Goal: Information Seeking & Learning: Learn about a topic

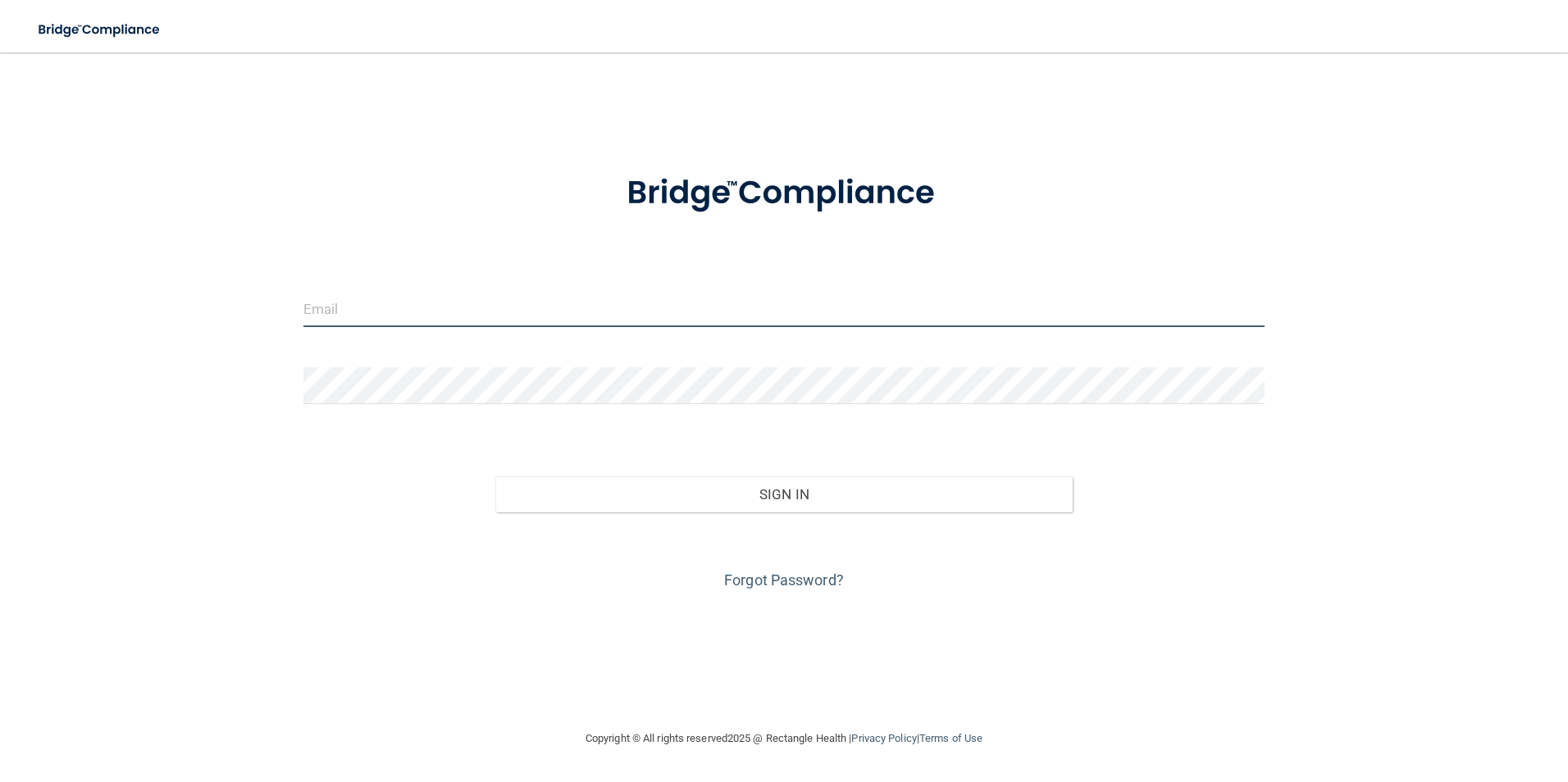
click at [560, 310] on input "email" at bounding box center [784, 308] width 961 height 37
click at [466, 317] on input "email" at bounding box center [784, 308] width 961 height 37
type input "[EMAIL_ADDRESS][DOMAIN_NAME]"
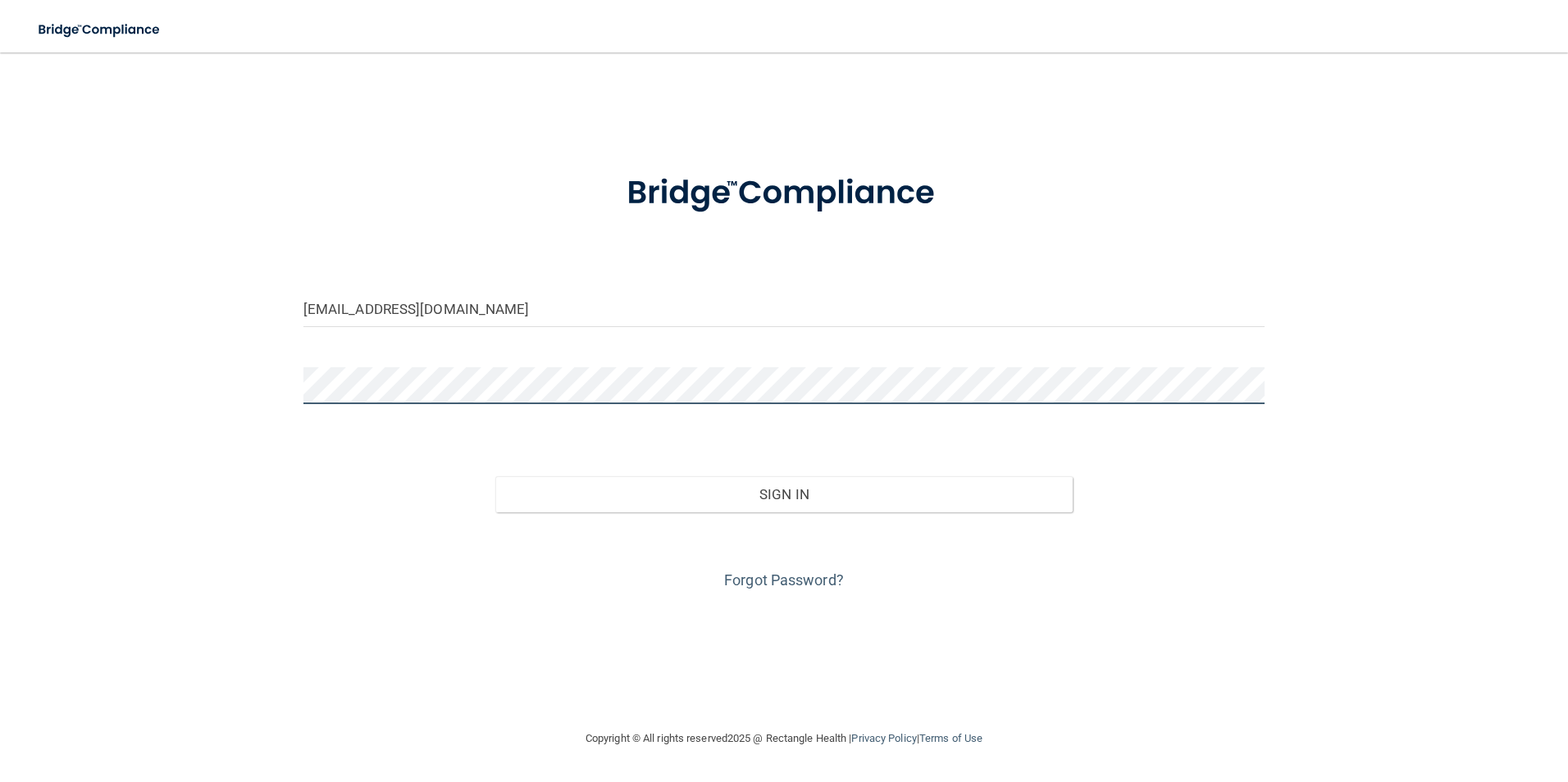
click at [495, 476] on button "Sign In" at bounding box center [783, 494] width 578 height 36
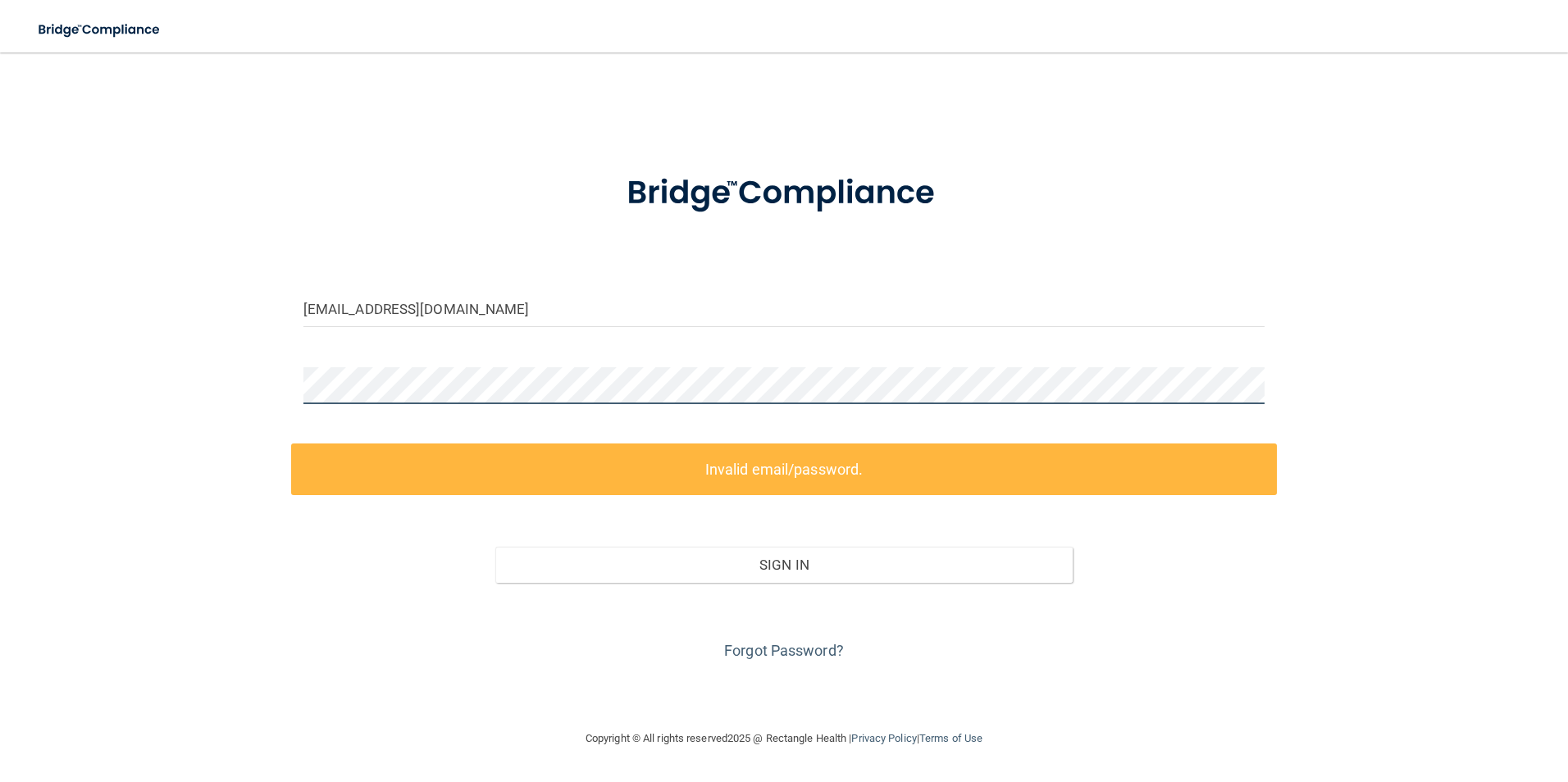
click at [0, 417] on html "Toggle navigation Manage My Enterprise Manage My Location [EMAIL_ADDRESS][DOMAI…" at bounding box center [784, 391] width 1568 height 782
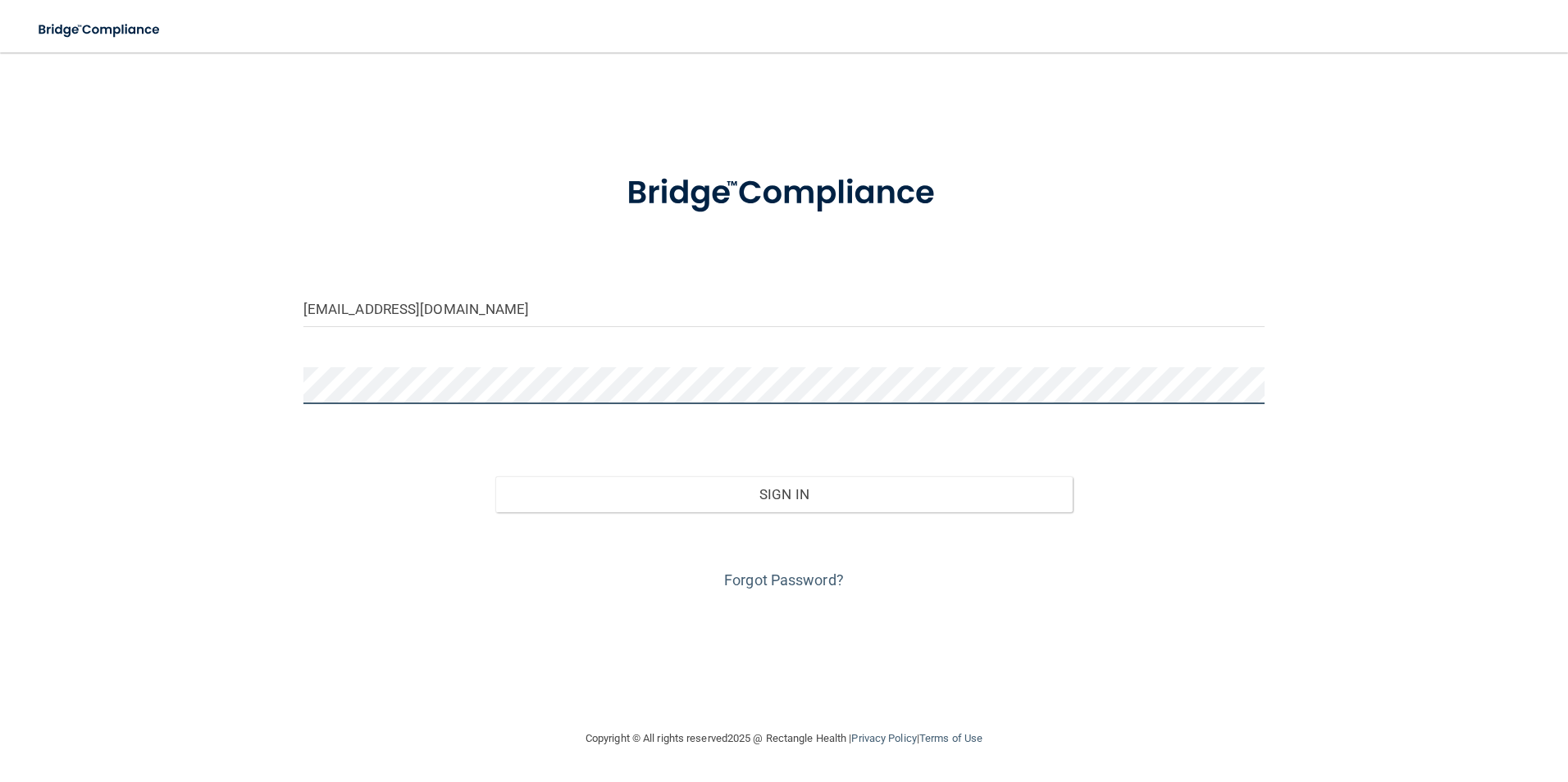
click at [495, 476] on button "Sign In" at bounding box center [783, 494] width 578 height 36
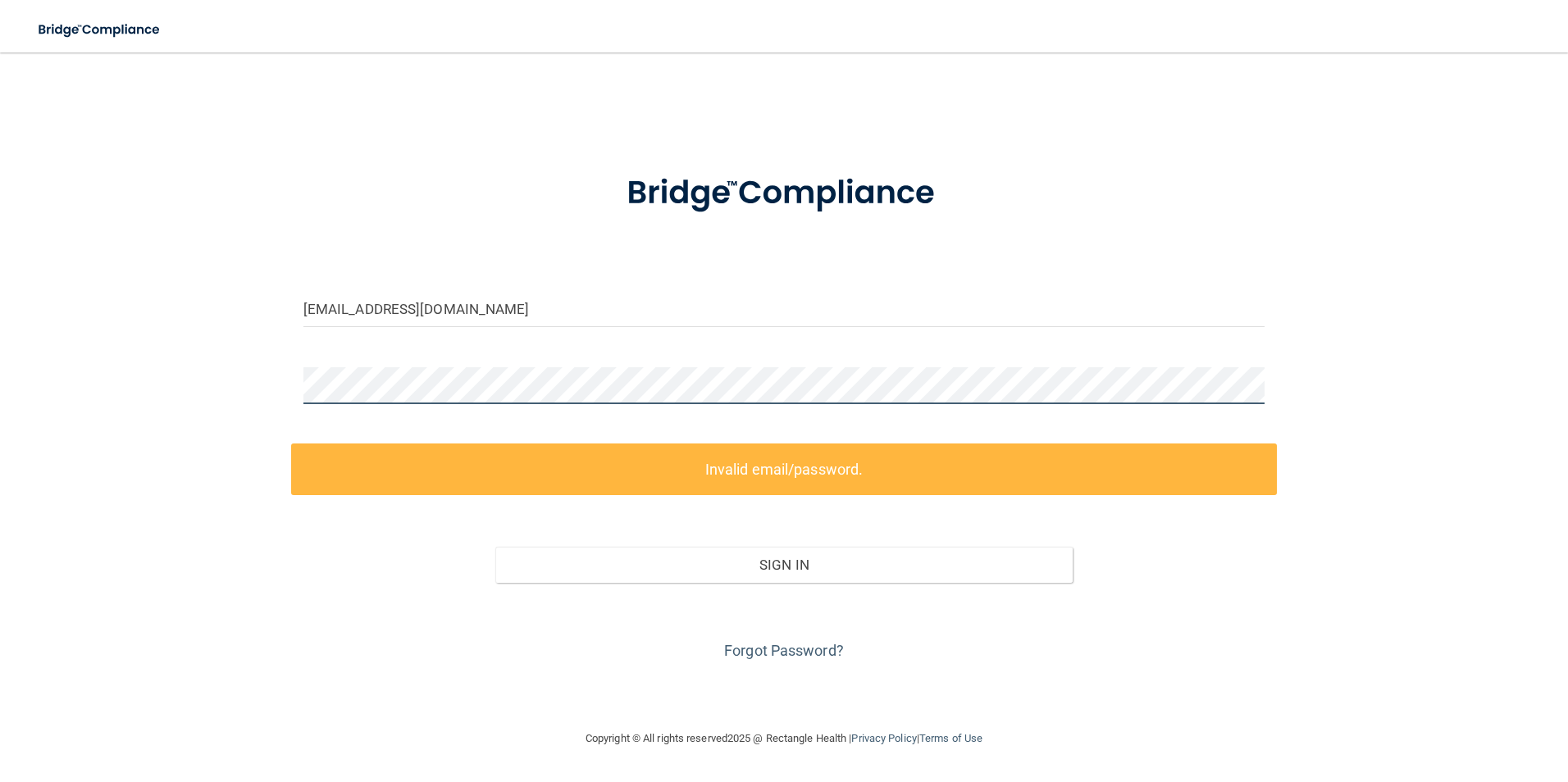
click at [0, 367] on html "Toggle navigation Manage My Enterprise Manage My Location [EMAIL_ADDRESS][DOMAI…" at bounding box center [784, 391] width 1568 height 782
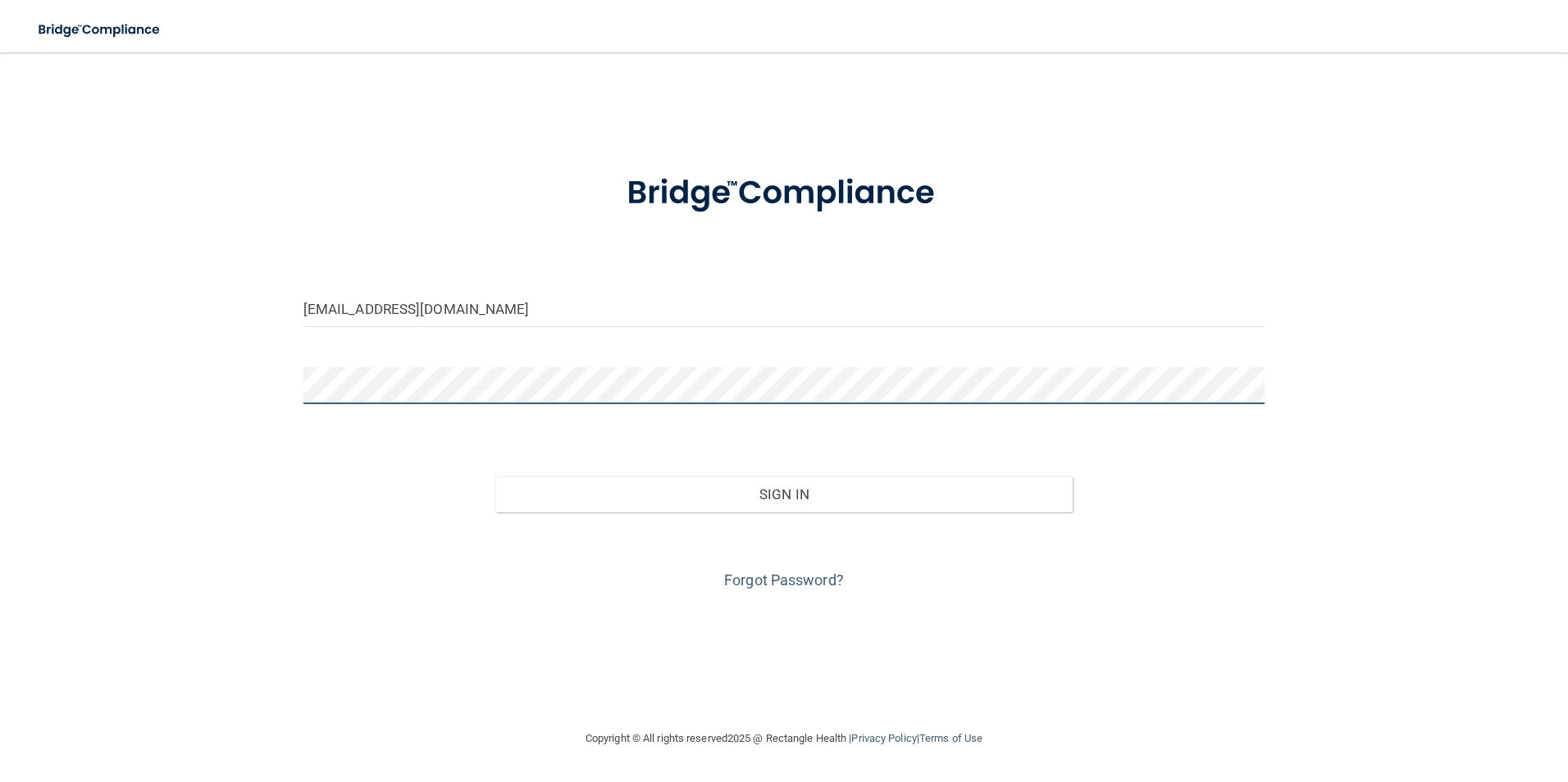
click at [495, 476] on button "Sign In" at bounding box center [783, 494] width 578 height 36
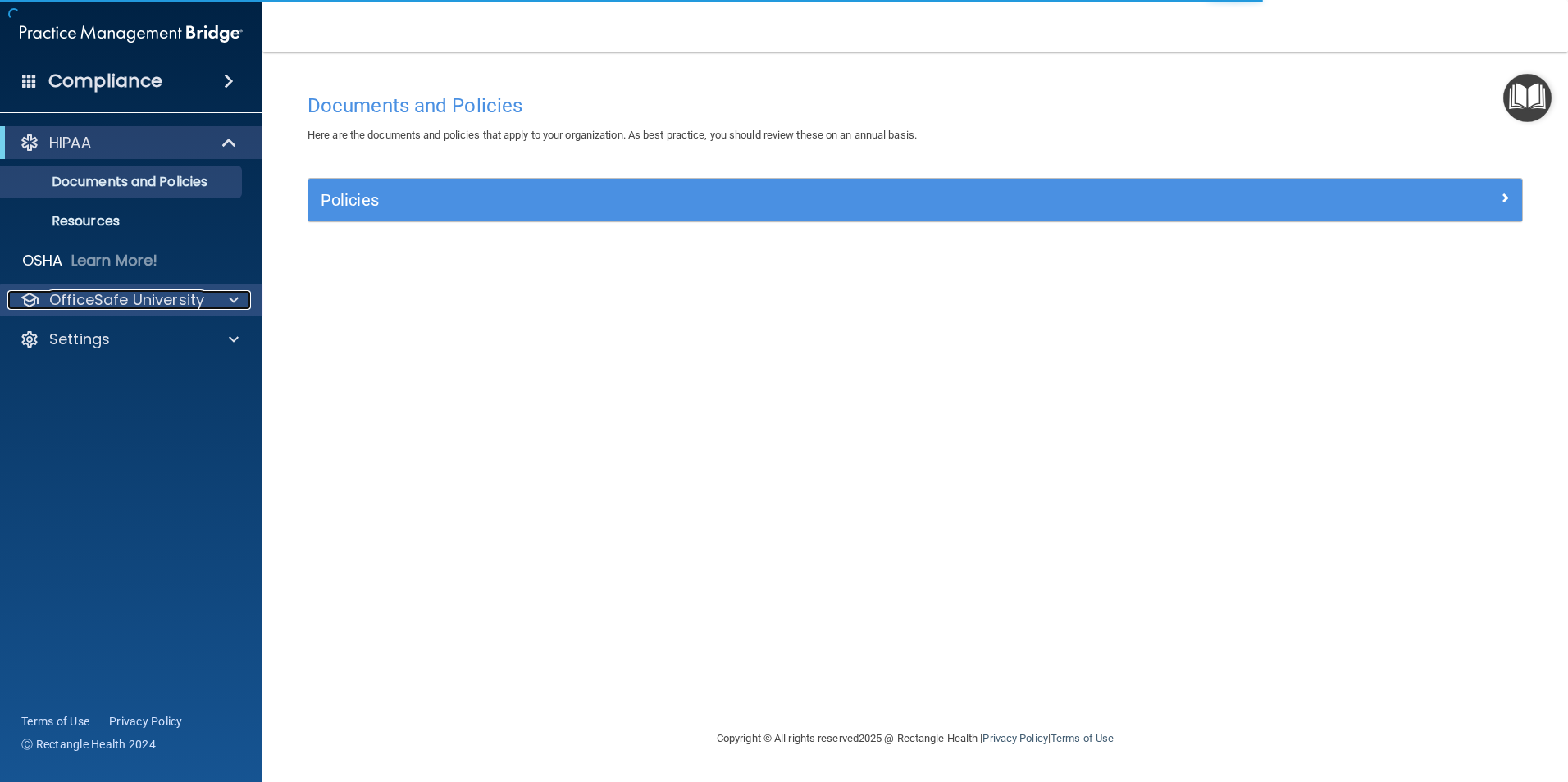
click at [172, 301] on p "OfficeSafe University" at bounding box center [127, 299] width 155 height 20
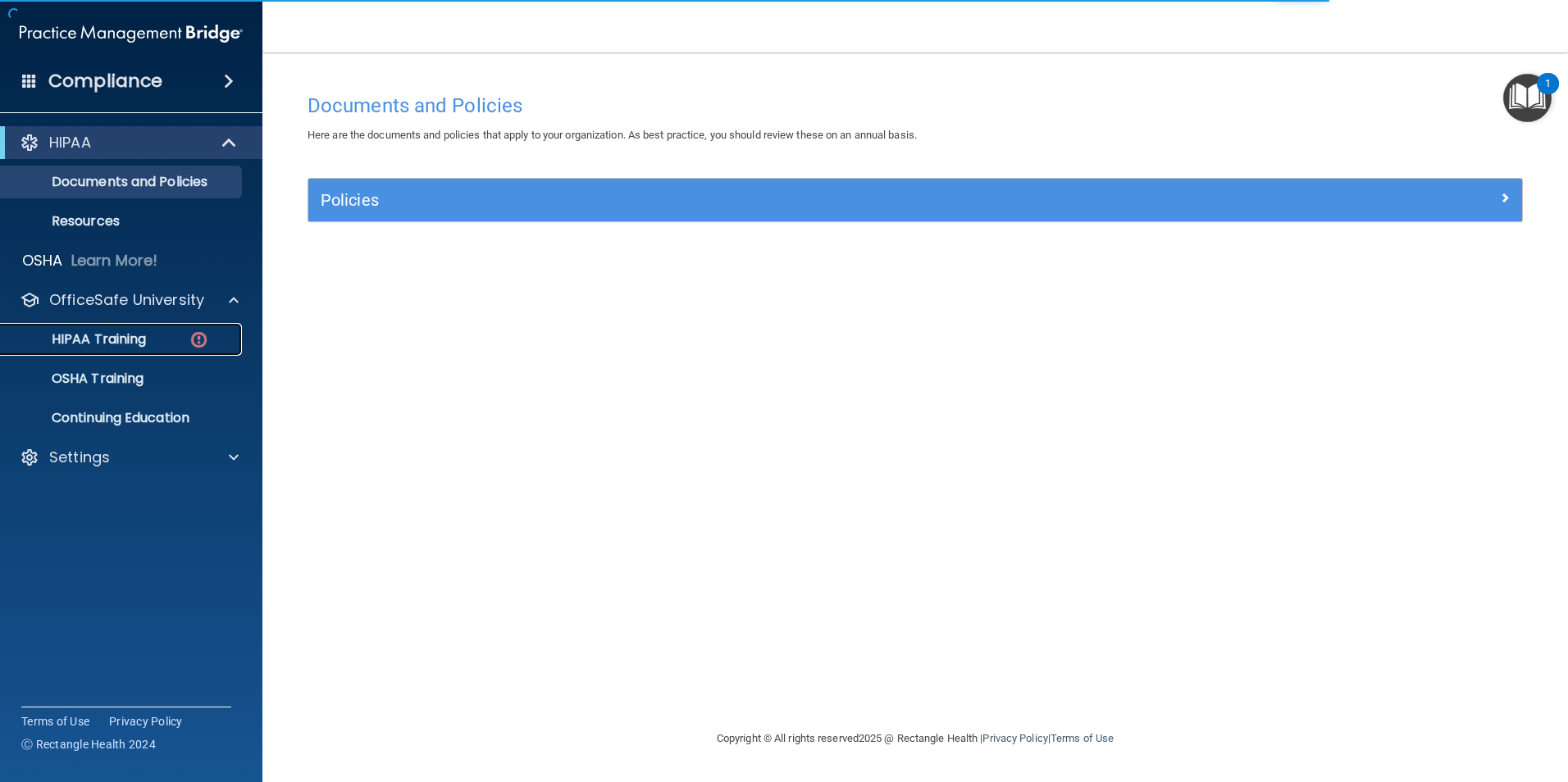
click at [175, 331] on link "HIPAA Training" at bounding box center [113, 339] width 258 height 32
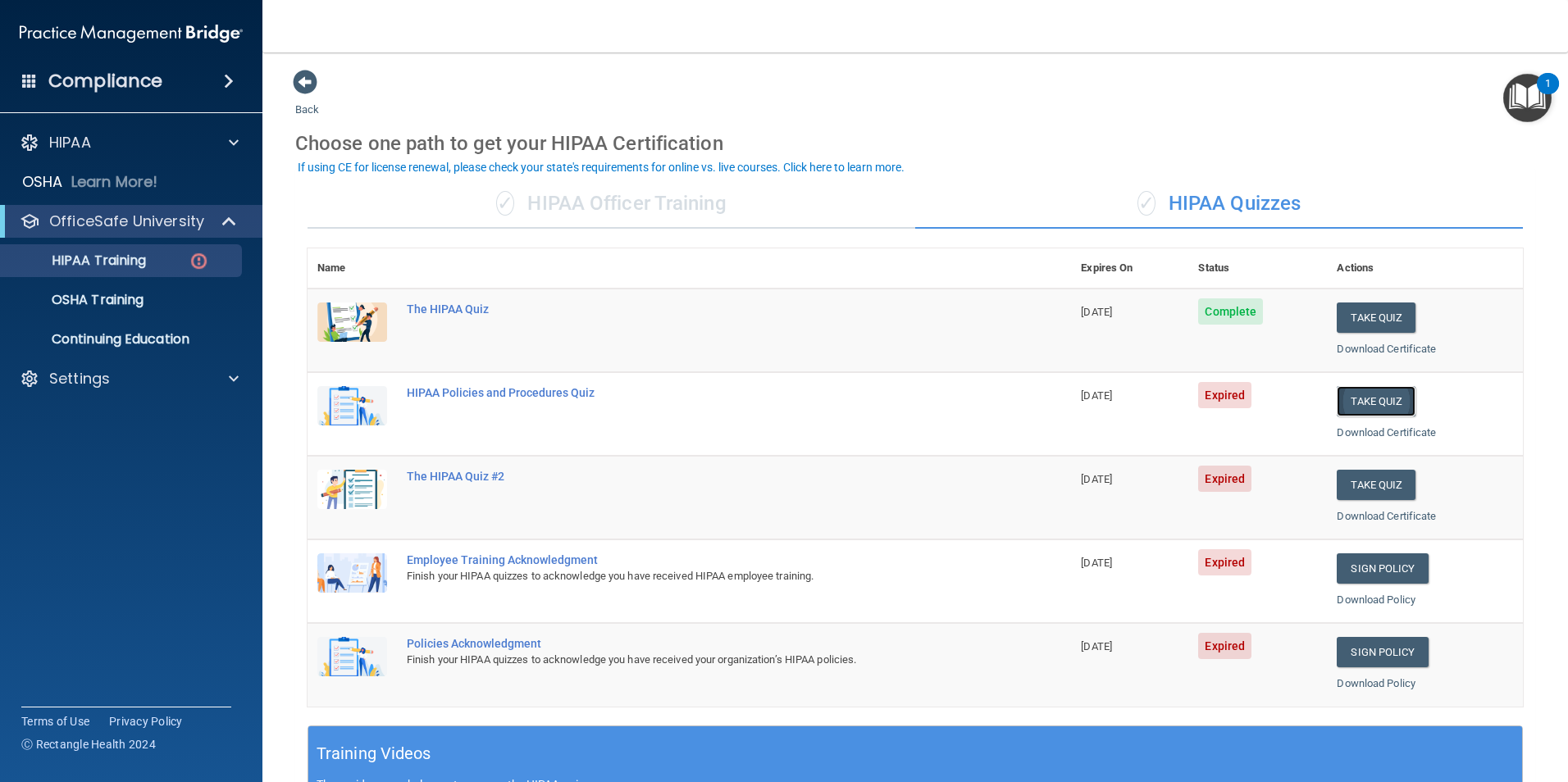
click at [1380, 408] on button "Take Quiz" at bounding box center [1376, 402] width 78 height 31
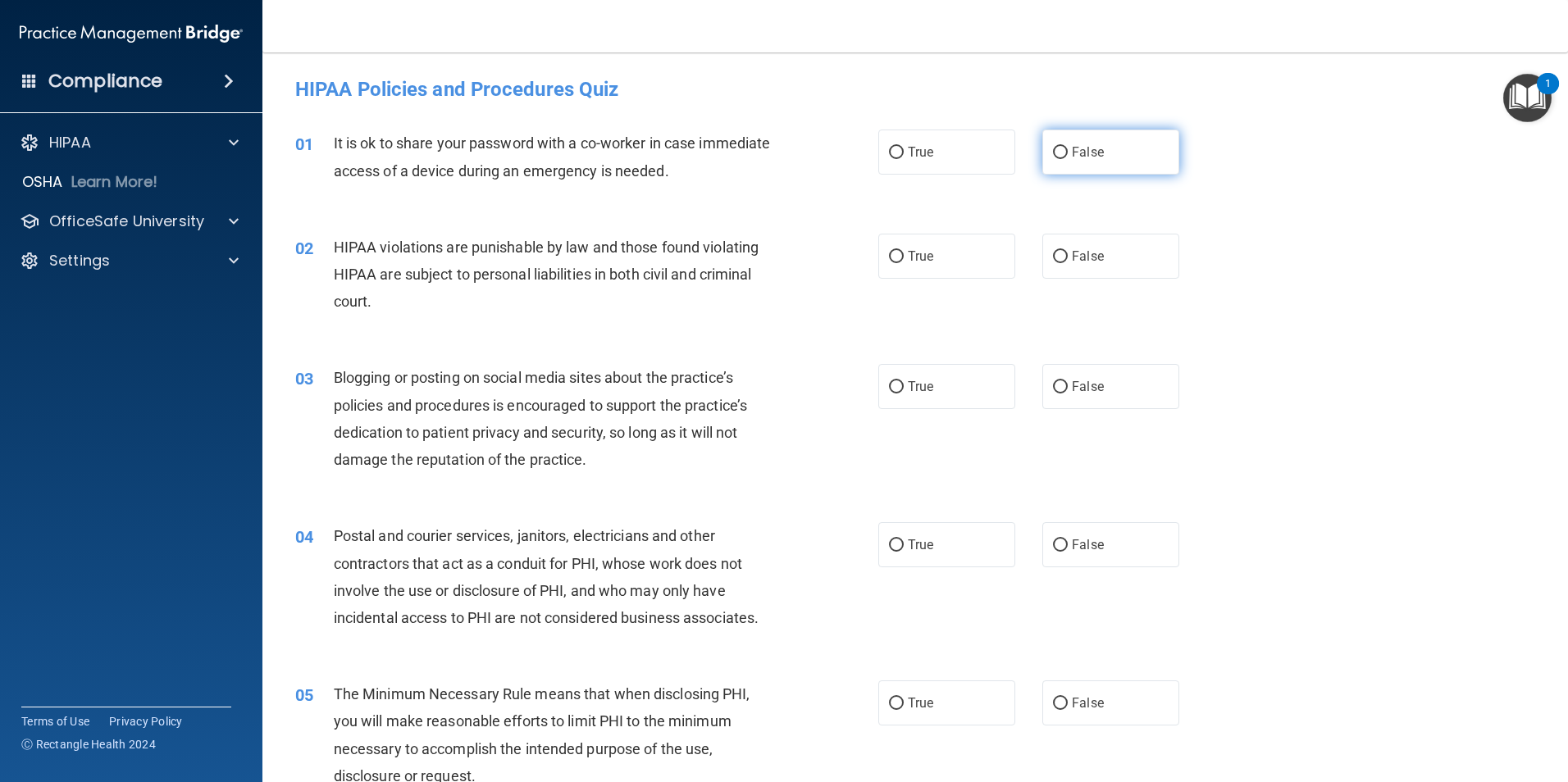
click at [1071, 148] on span "False" at bounding box center [1087, 152] width 32 height 15
click at [1067, 148] on input "False" at bounding box center [1060, 153] width 15 height 12
radio input "true"
click at [966, 155] on label "True" at bounding box center [946, 152] width 137 height 45
click at [903, 155] on input "True" at bounding box center [896, 153] width 15 height 12
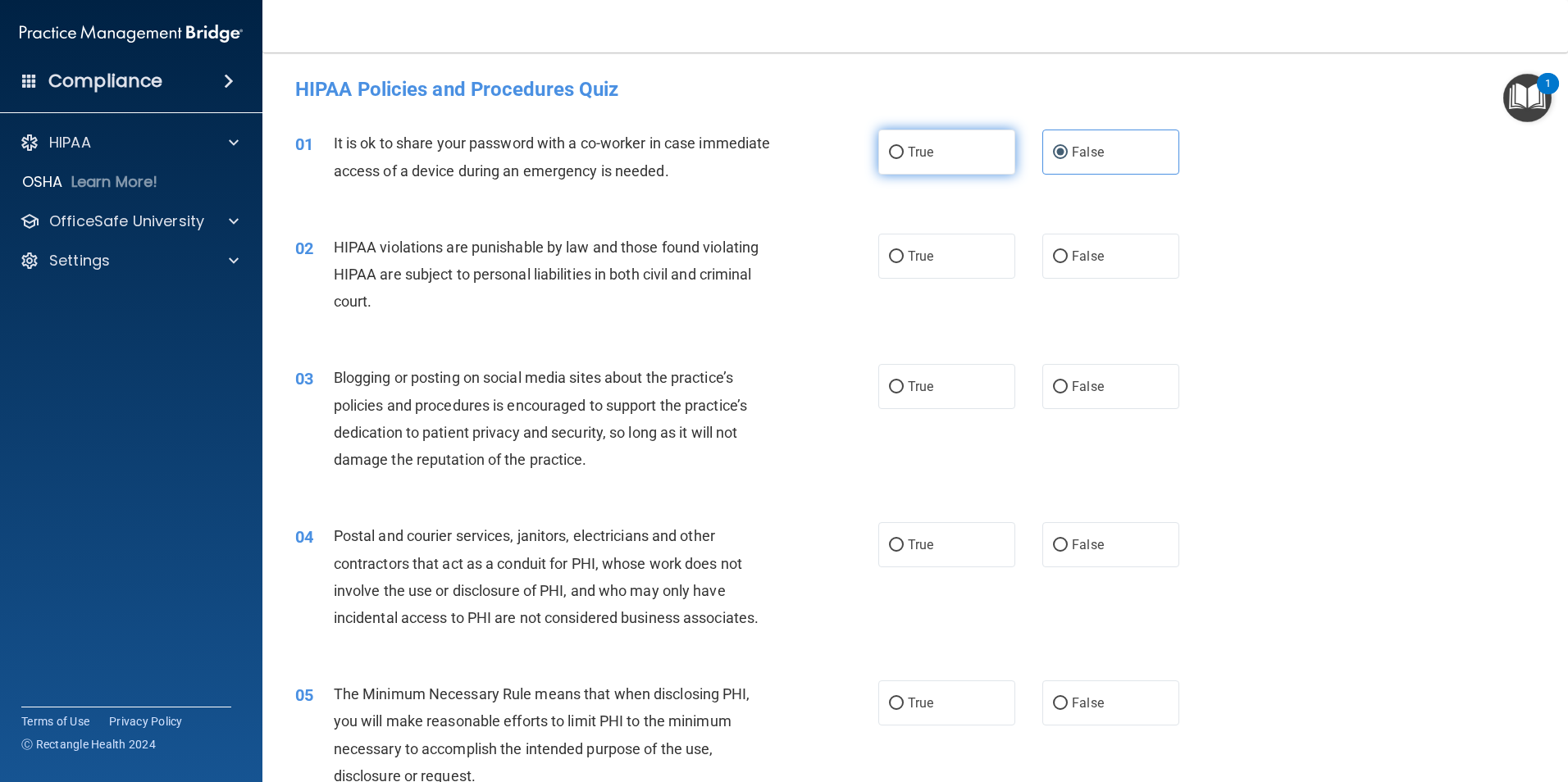
radio input "true"
radio input "false"
click at [1104, 389] on label "False" at bounding box center [1111, 386] width 137 height 45
click at [1067, 389] on input "False" at bounding box center [1060, 387] width 15 height 12
radio input "true"
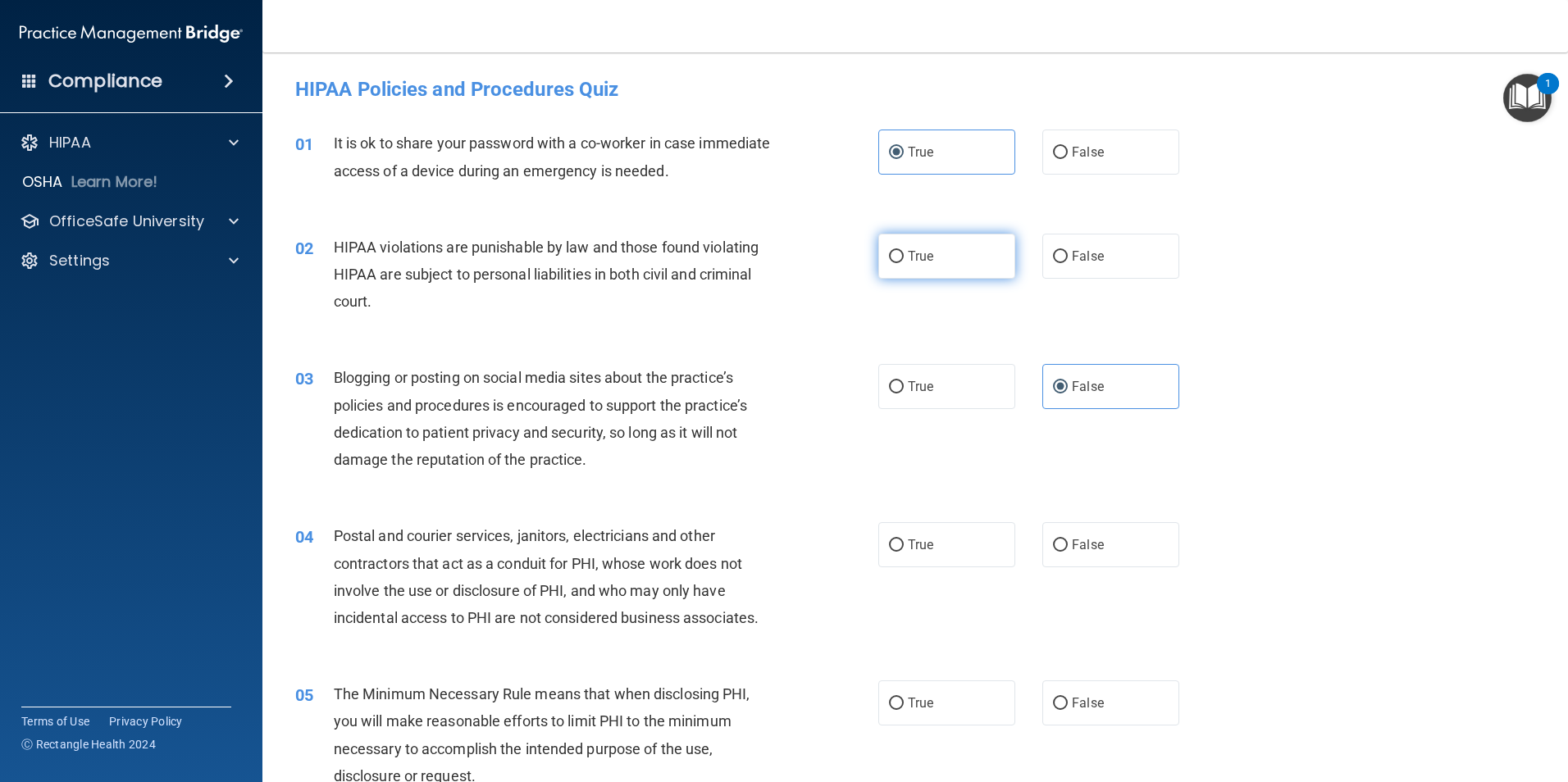
click at [929, 264] on label "True" at bounding box center [946, 256] width 137 height 45
click at [903, 264] on input "True" at bounding box center [896, 257] width 15 height 12
radio input "true"
click at [919, 550] on span "True" at bounding box center [920, 545] width 26 height 15
click at [903, 550] on input "True" at bounding box center [896, 545] width 15 height 12
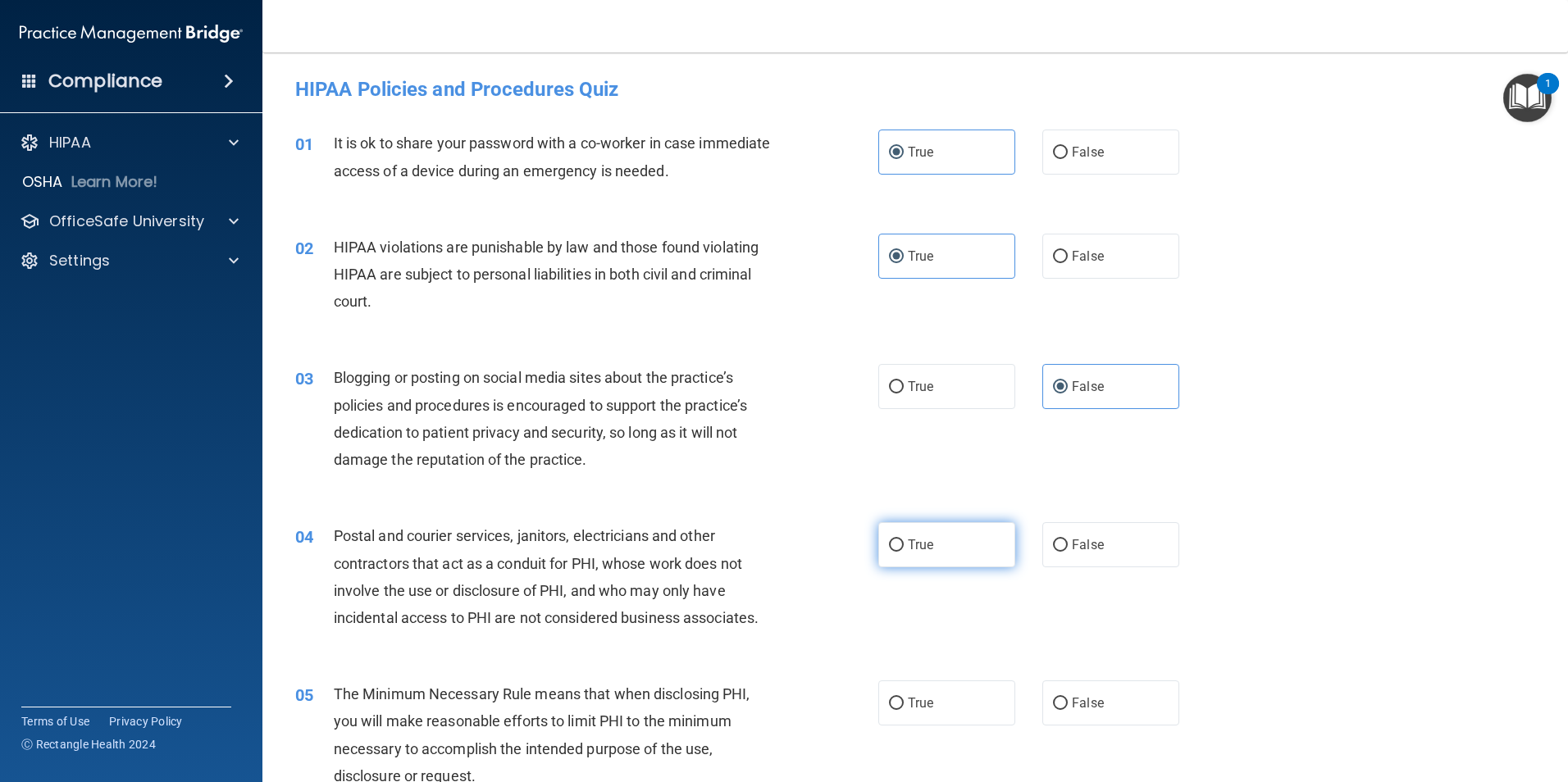
radio input "true"
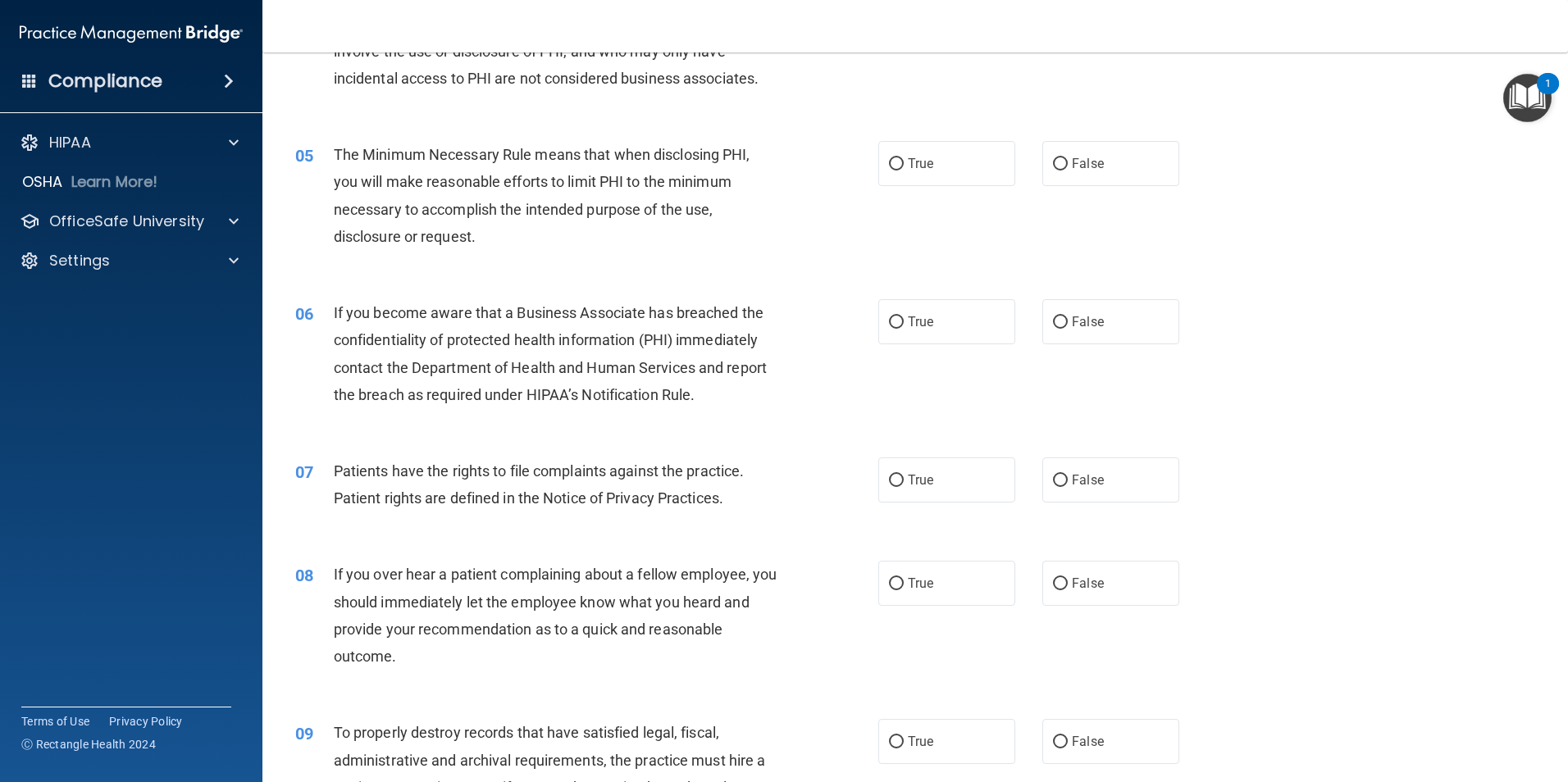
scroll to position [544, 0]
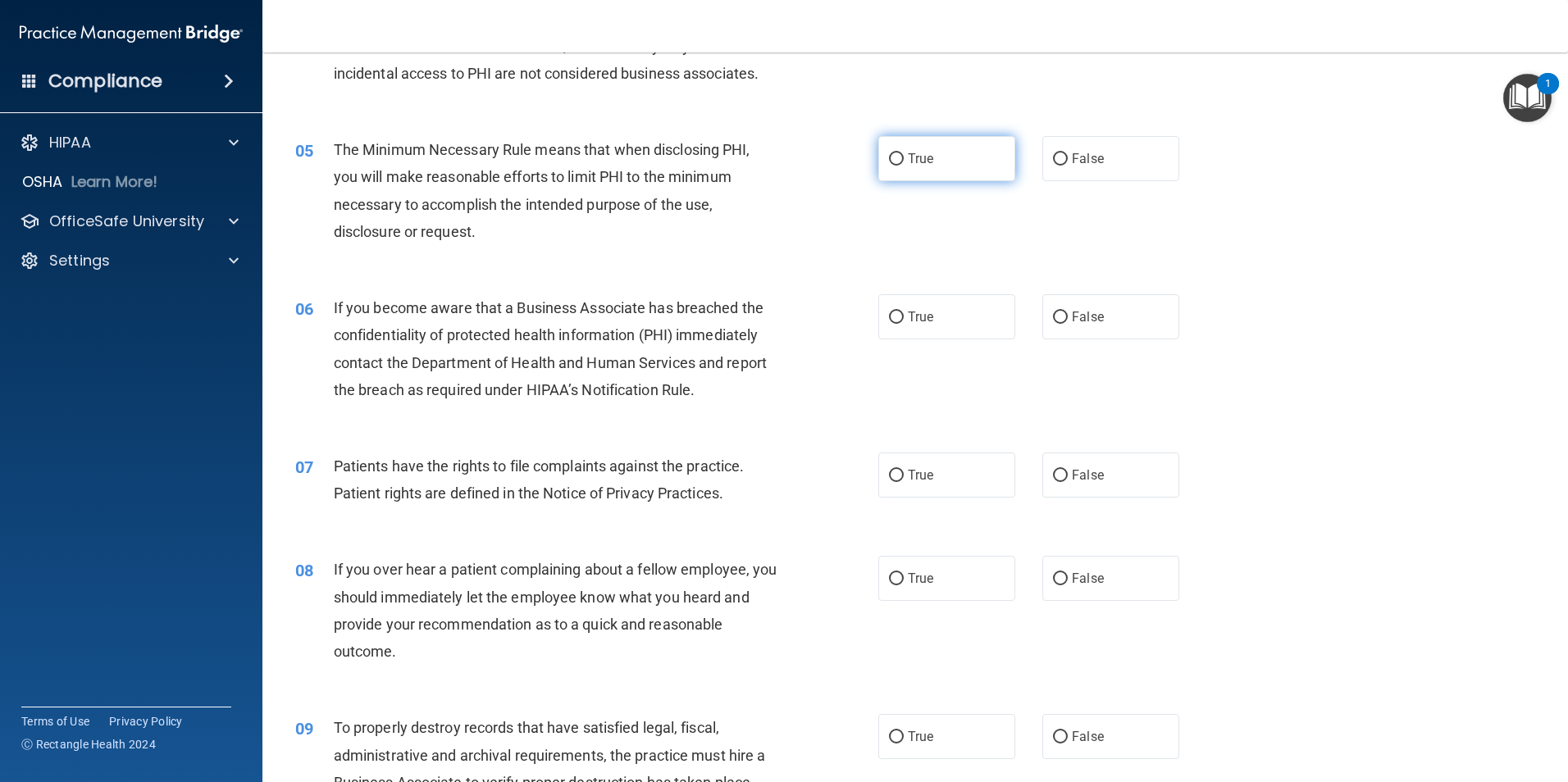
click at [950, 165] on label "True" at bounding box center [946, 159] width 137 height 45
click at [903, 165] on input "True" at bounding box center [896, 159] width 15 height 12
radio input "true"
click at [914, 317] on span "True" at bounding box center [920, 316] width 26 height 15
click at [903, 317] on input "True" at bounding box center [896, 317] width 15 height 12
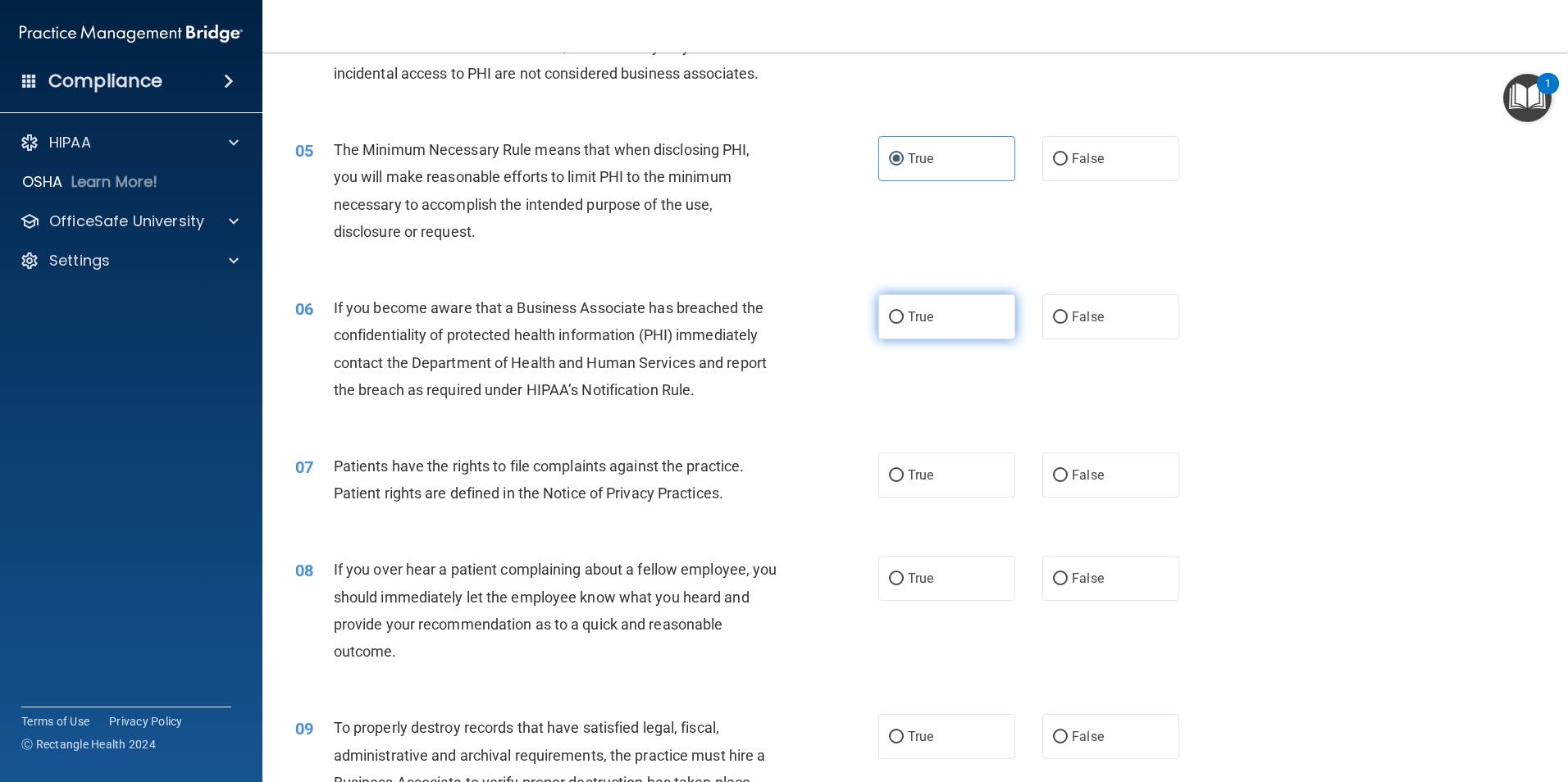
radio input "true"
click at [962, 477] on label "True" at bounding box center [946, 475] width 137 height 45
click at [903, 477] on input "True" at bounding box center [896, 476] width 15 height 12
radio input "true"
click at [1088, 582] on span "False" at bounding box center [1087, 578] width 32 height 15
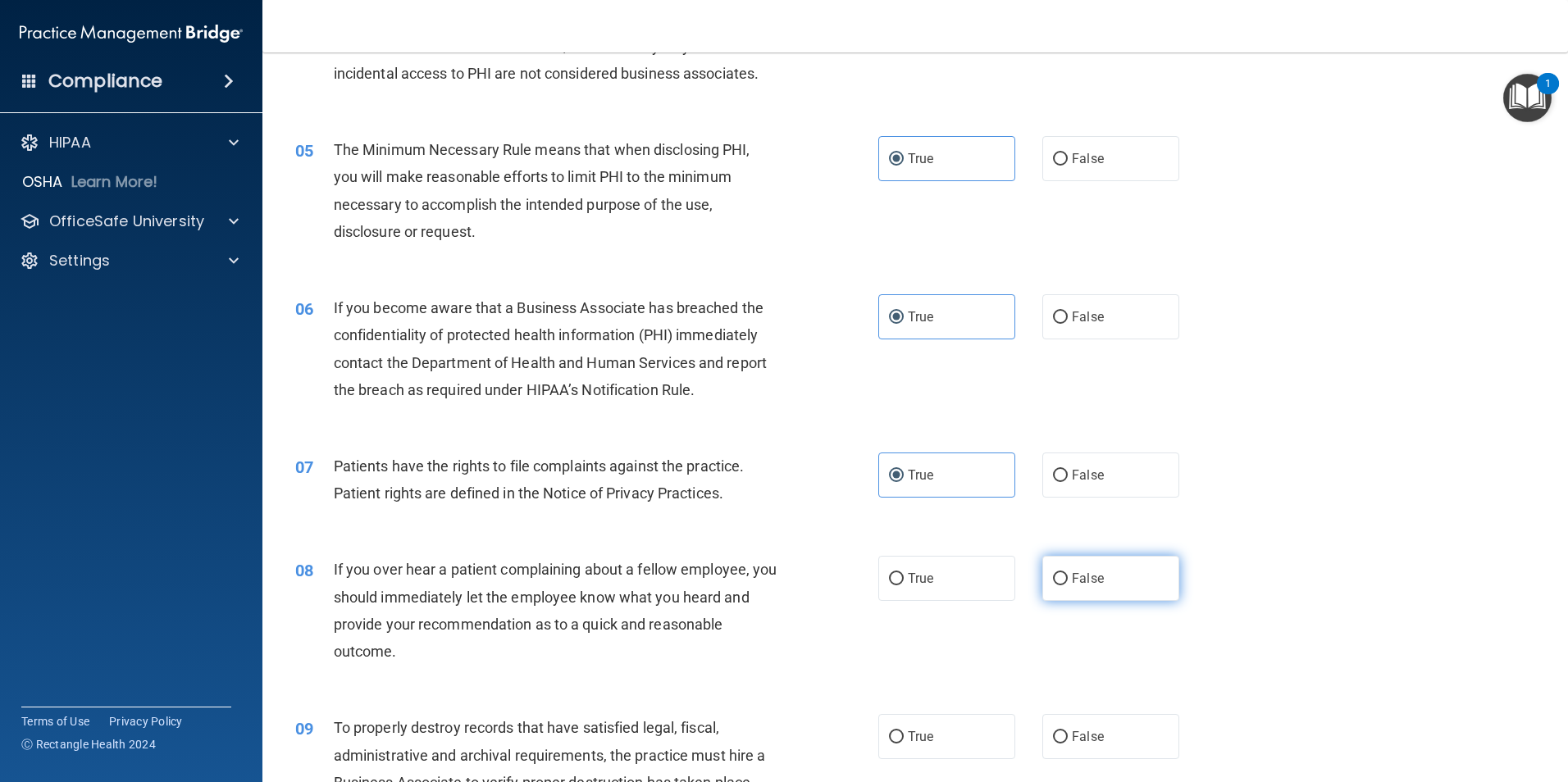
click at [1067, 582] on input "False" at bounding box center [1060, 579] width 15 height 12
radio input "true"
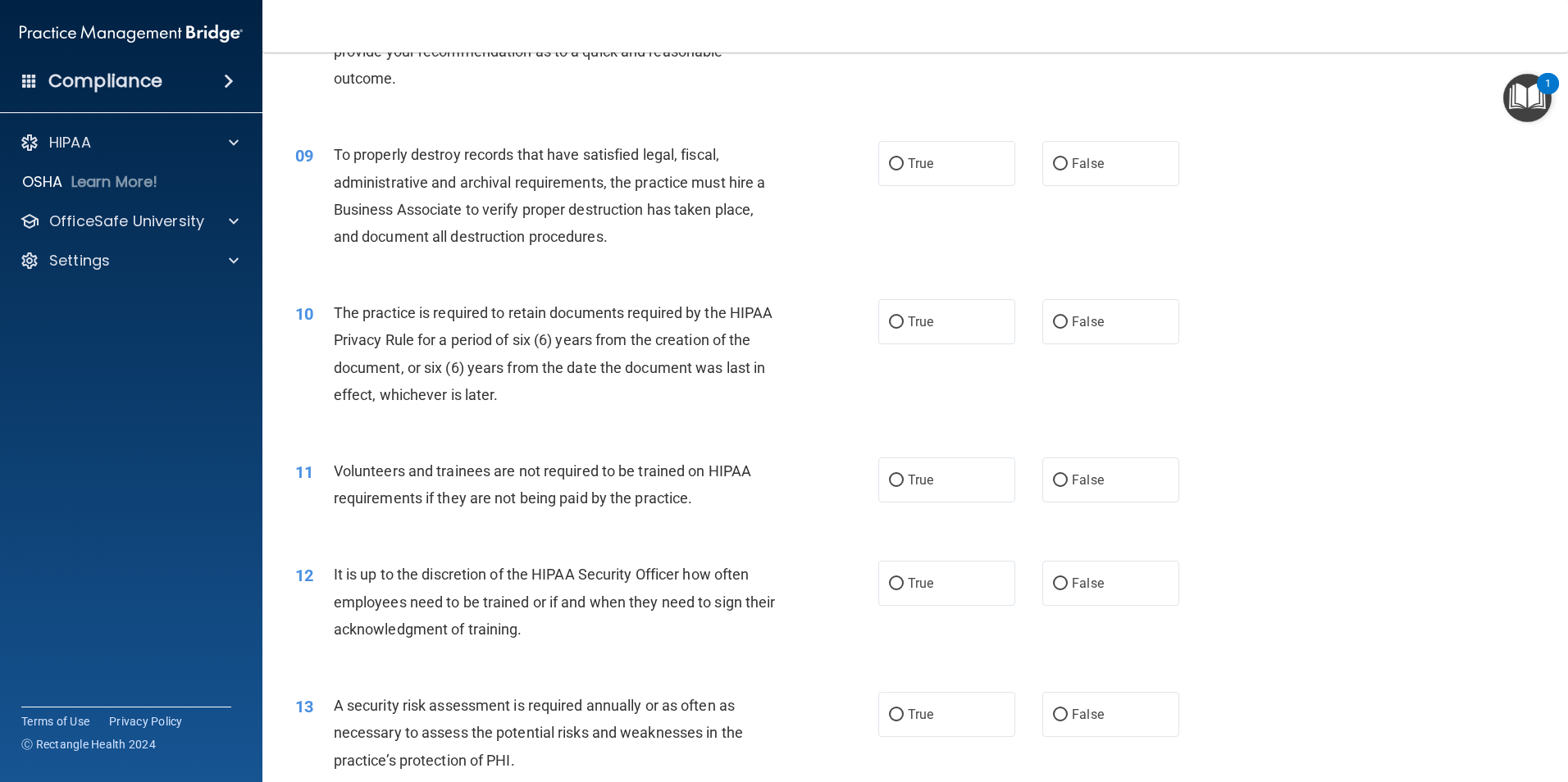
scroll to position [1132, 0]
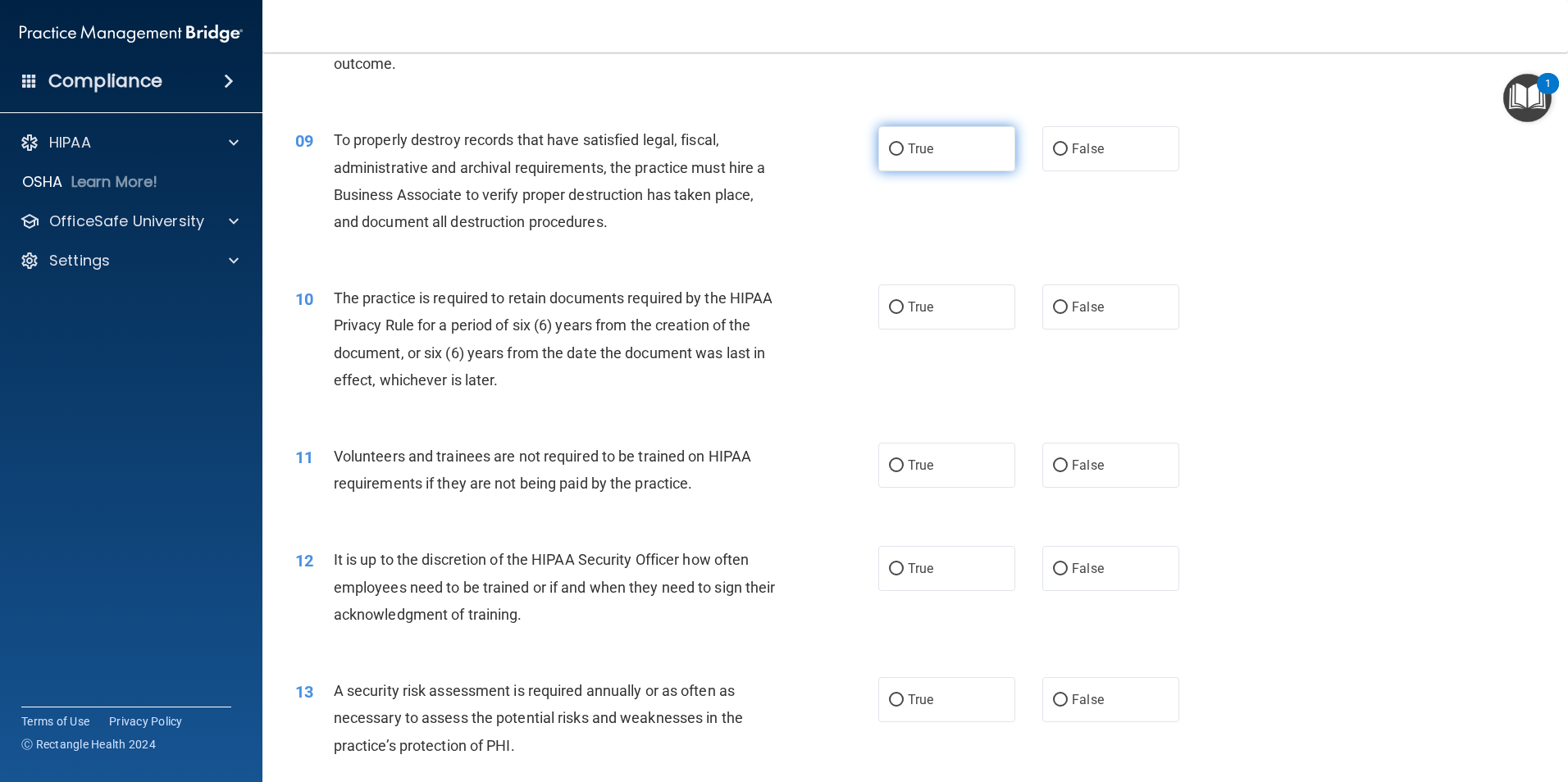
click at [927, 151] on span "True" at bounding box center [920, 148] width 26 height 15
click at [903, 151] on input "True" at bounding box center [896, 149] width 15 height 12
radio input "true"
click at [960, 305] on label "True" at bounding box center [946, 306] width 137 height 45
click at [903, 305] on input "True" at bounding box center [896, 308] width 15 height 12
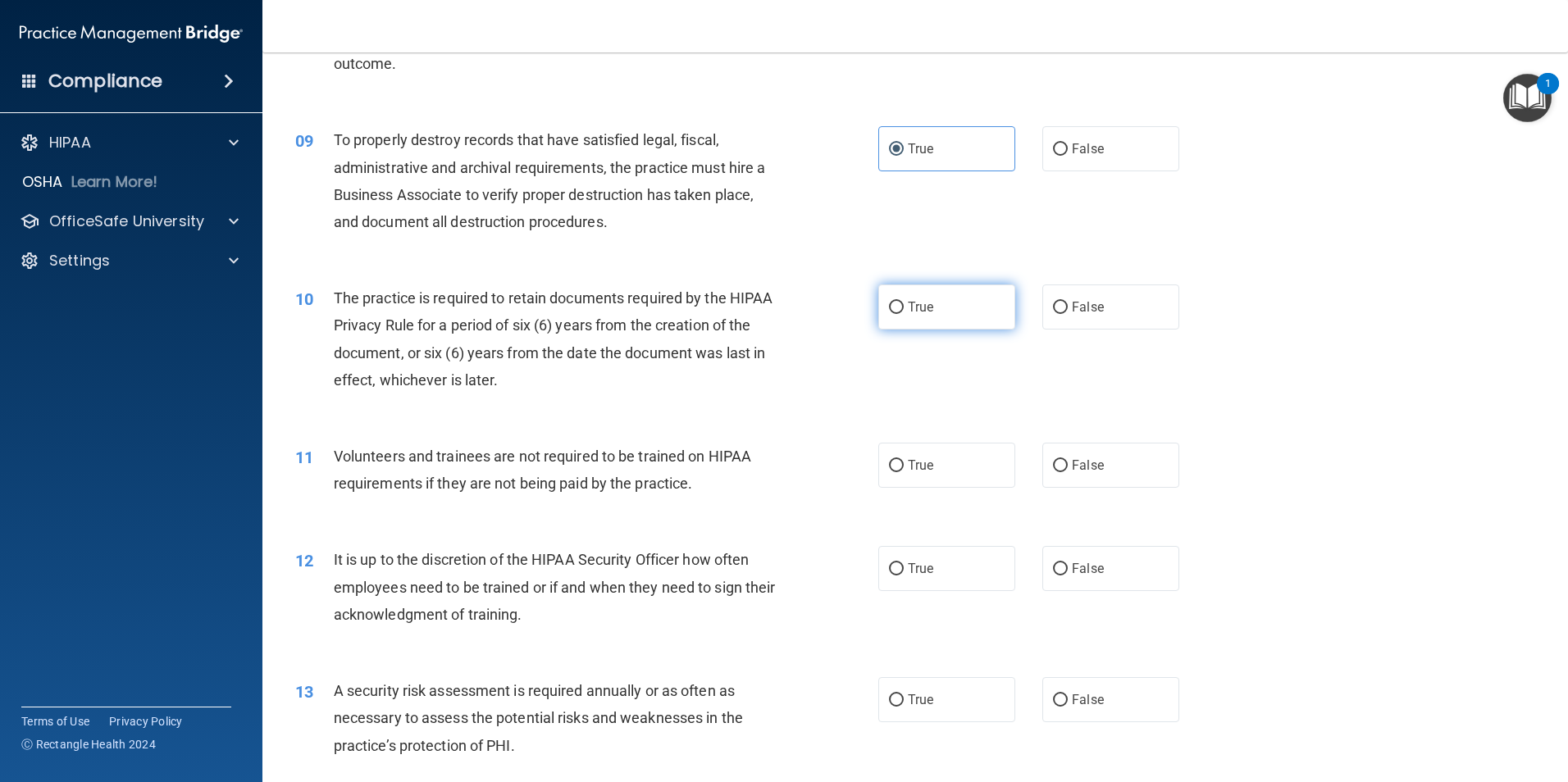
radio input "true"
click at [1135, 466] on label "False" at bounding box center [1111, 465] width 137 height 45
click at [1067, 466] on input "False" at bounding box center [1060, 466] width 15 height 12
radio input "true"
click at [946, 461] on label "True" at bounding box center [946, 465] width 137 height 45
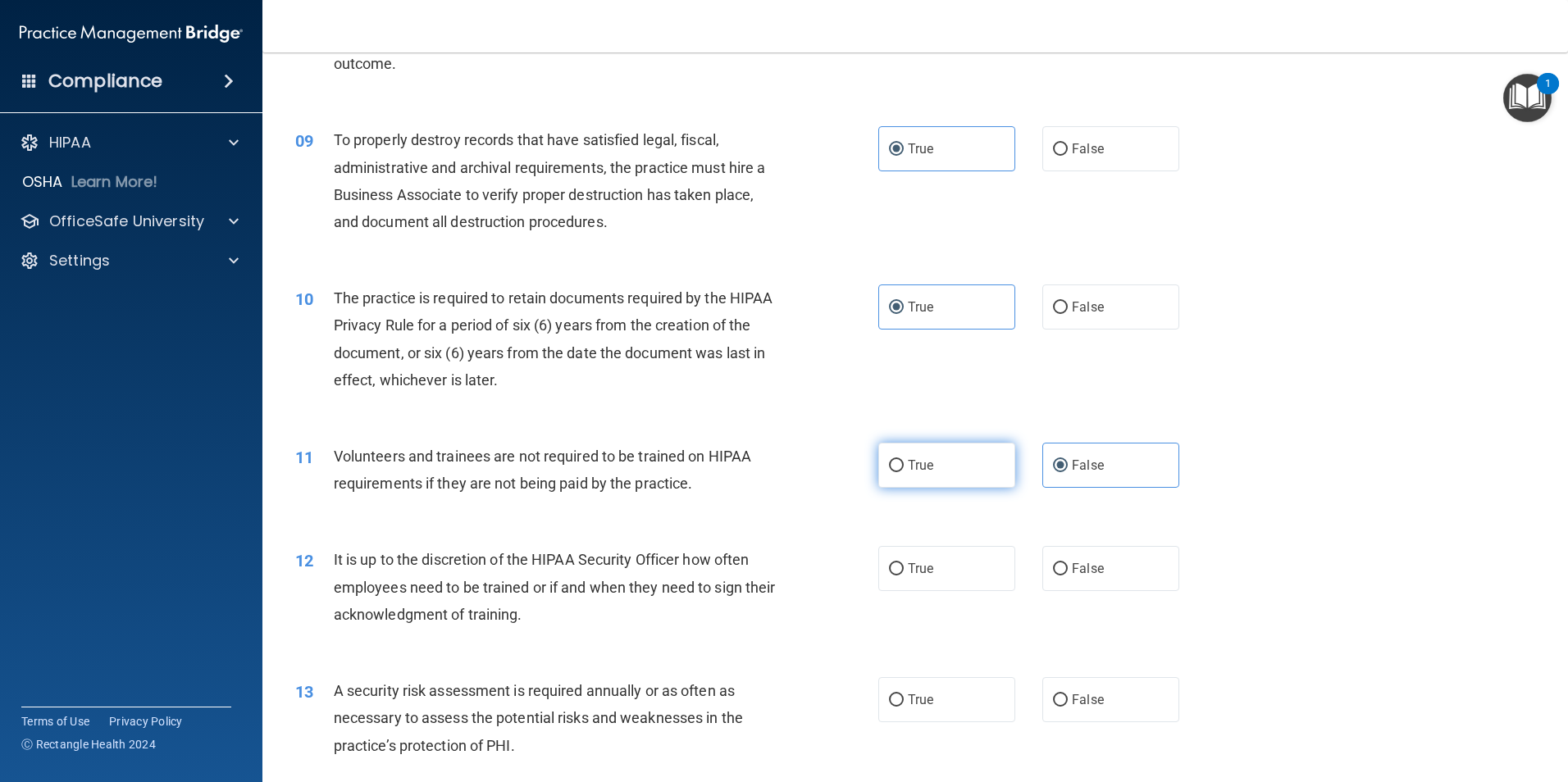
click at [903, 461] on input "True" at bounding box center [896, 466] width 15 height 12
radio input "true"
radio input "false"
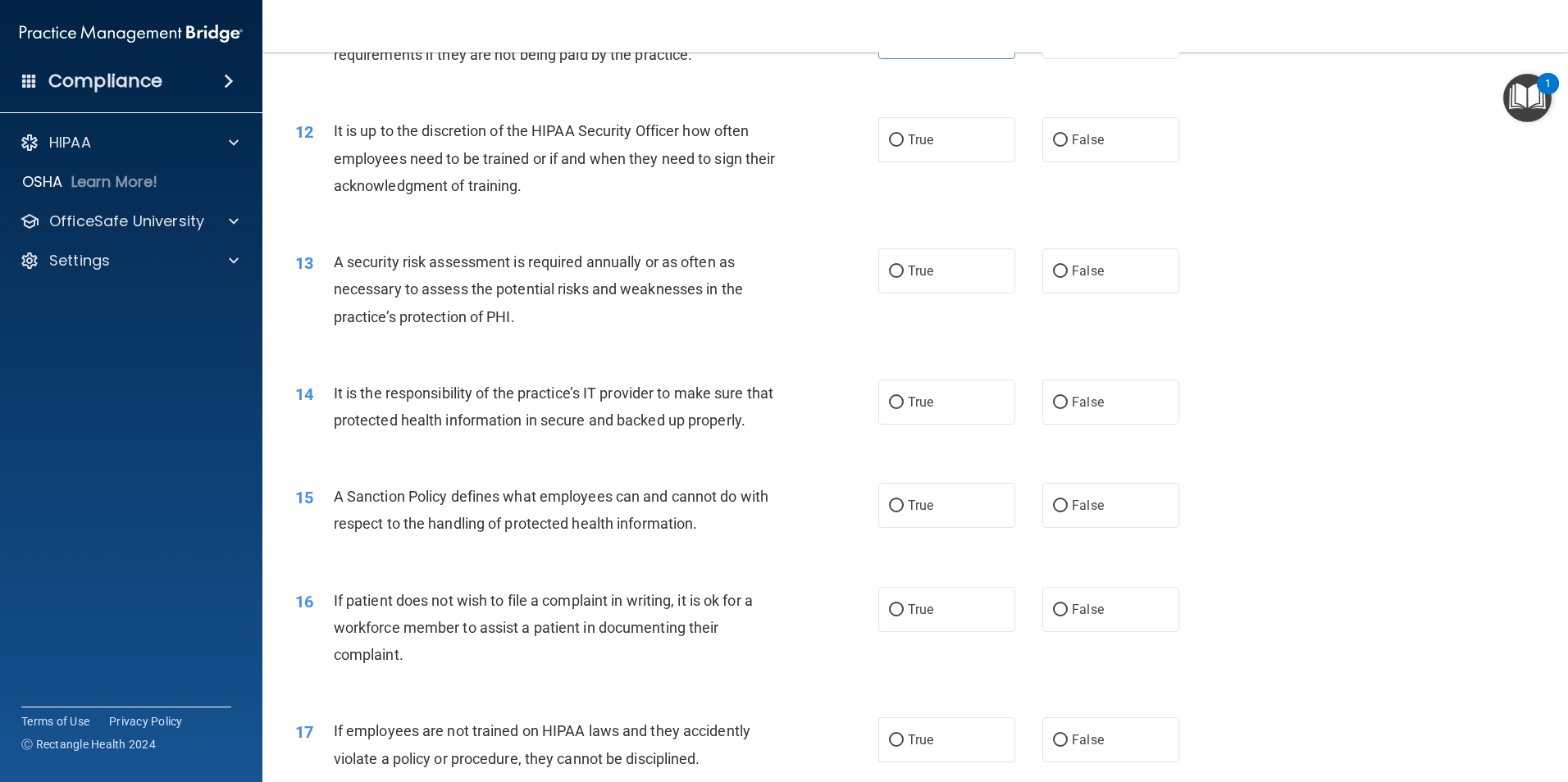
scroll to position [1566, 0]
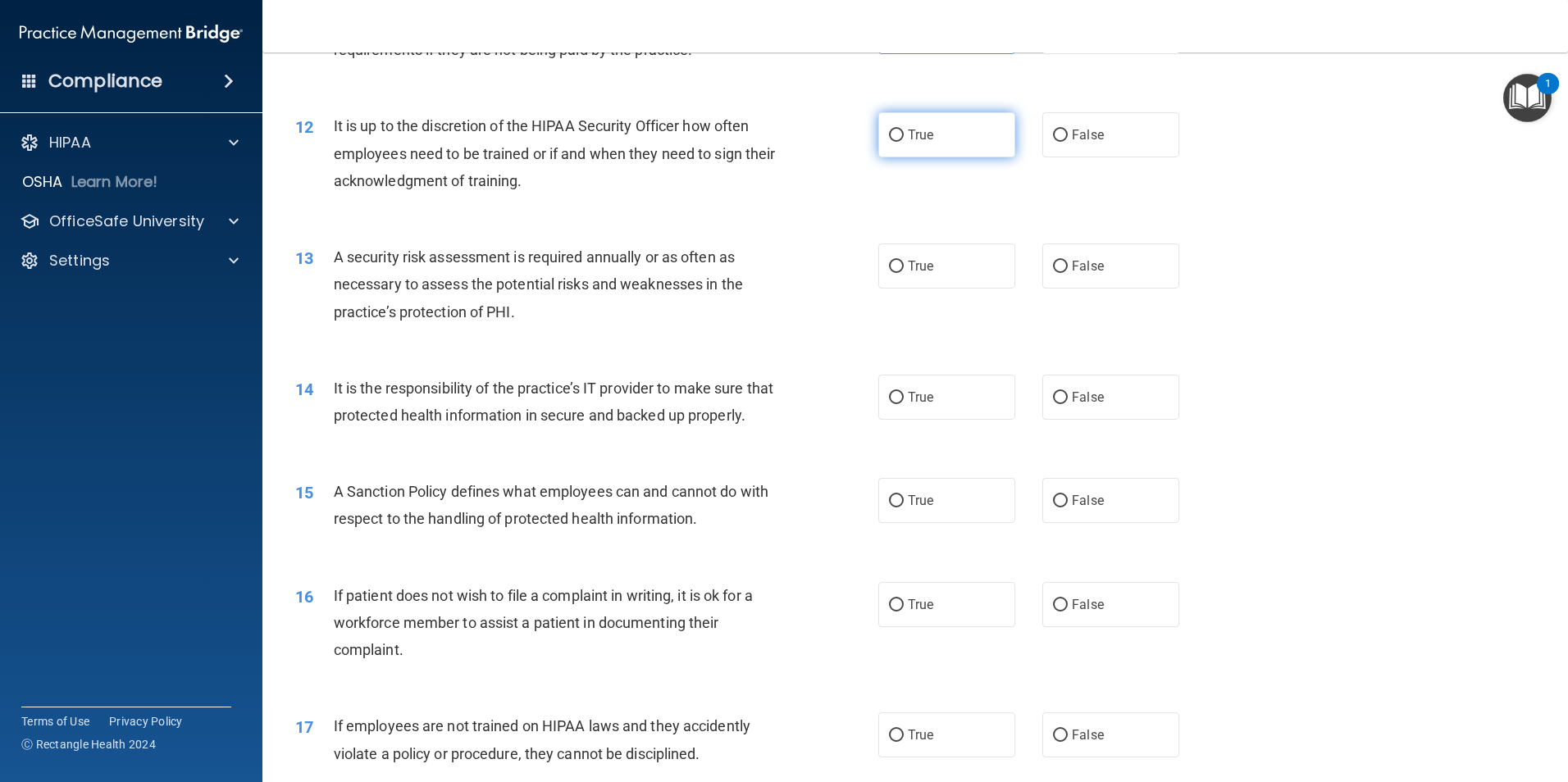
click at [919, 133] on span "True" at bounding box center [920, 135] width 26 height 15
click at [903, 133] on input "True" at bounding box center [896, 136] width 15 height 12
radio input "true"
click at [1003, 277] on label "True" at bounding box center [946, 265] width 137 height 45
click at [903, 273] on input "True" at bounding box center [896, 267] width 15 height 12
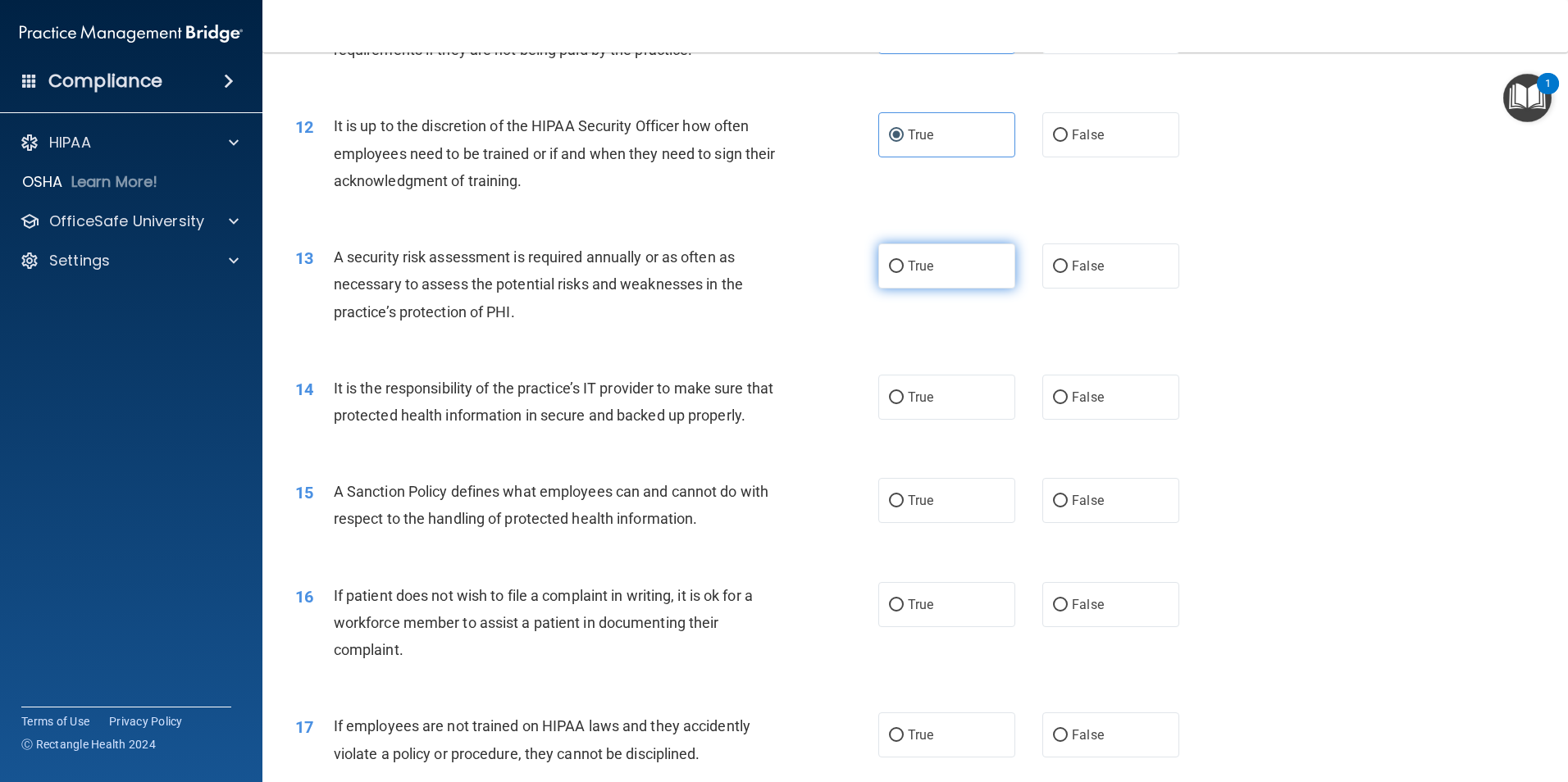
radio input "true"
click at [956, 398] on label "True" at bounding box center [946, 397] width 137 height 45
click at [903, 398] on input "True" at bounding box center [896, 397] width 15 height 12
radio input "true"
click at [919, 508] on span "True" at bounding box center [920, 501] width 26 height 15
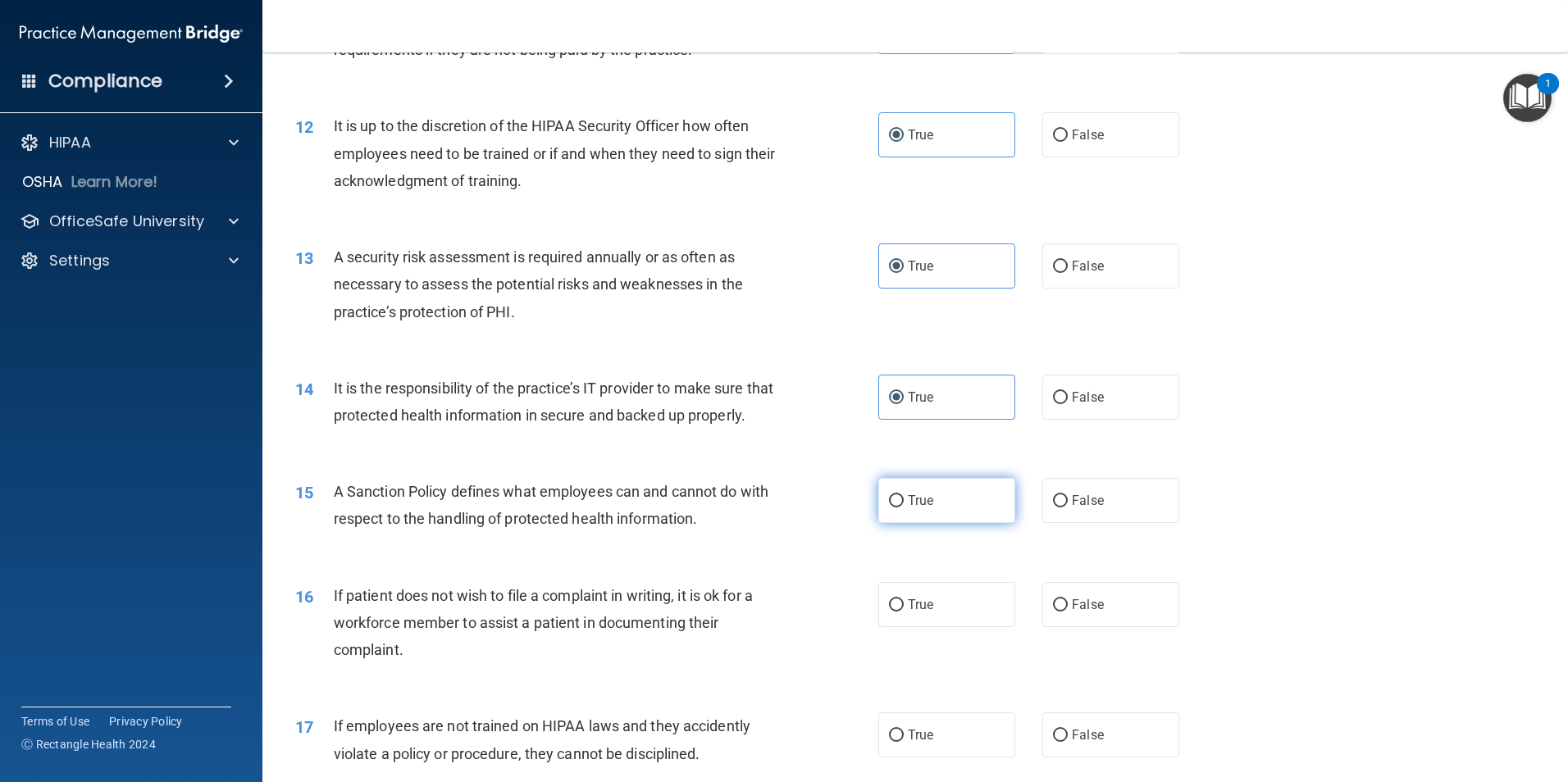
click at [903, 507] on input "True" at bounding box center [896, 501] width 15 height 12
radio input "true"
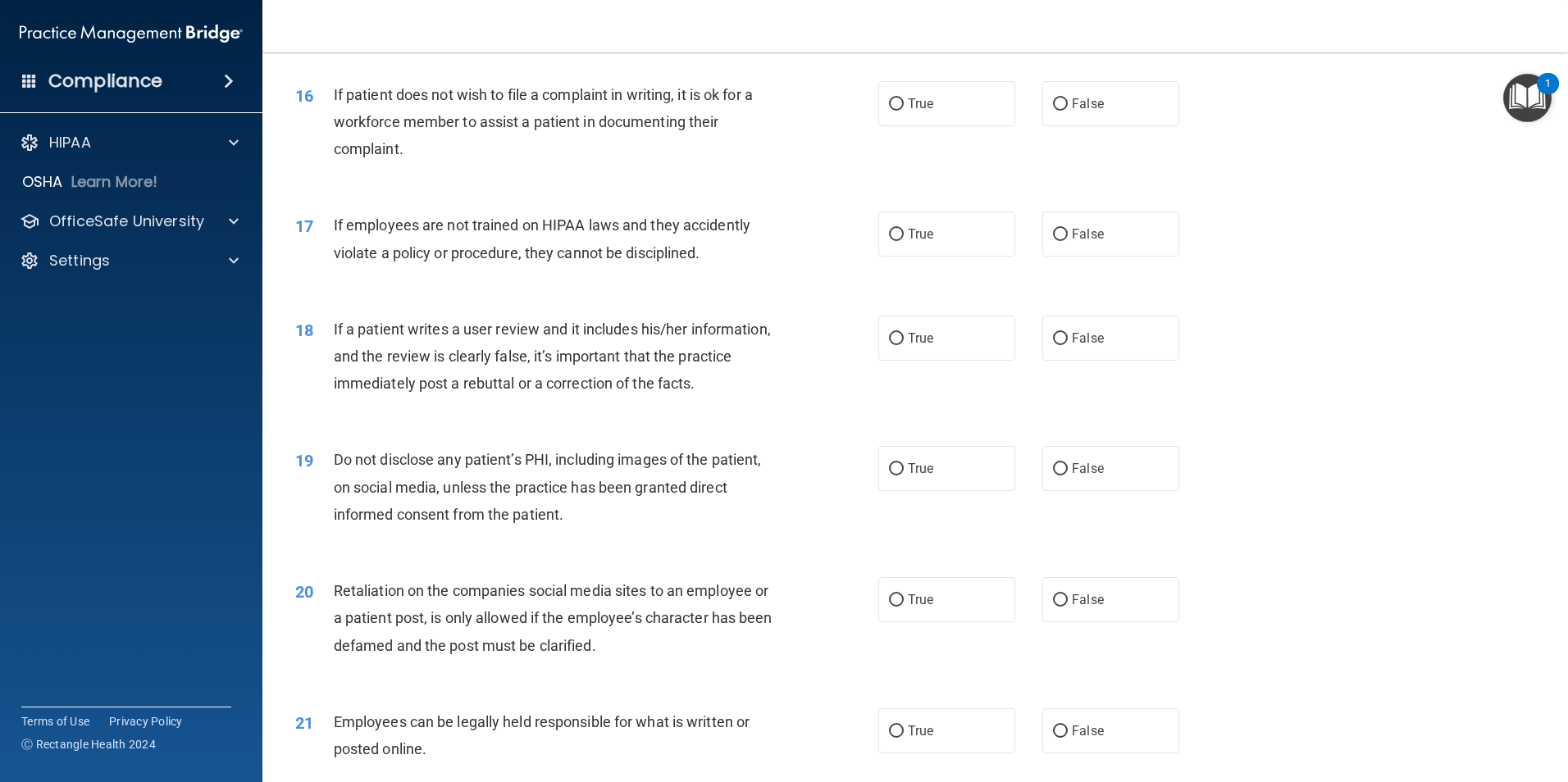
scroll to position [2071, 0]
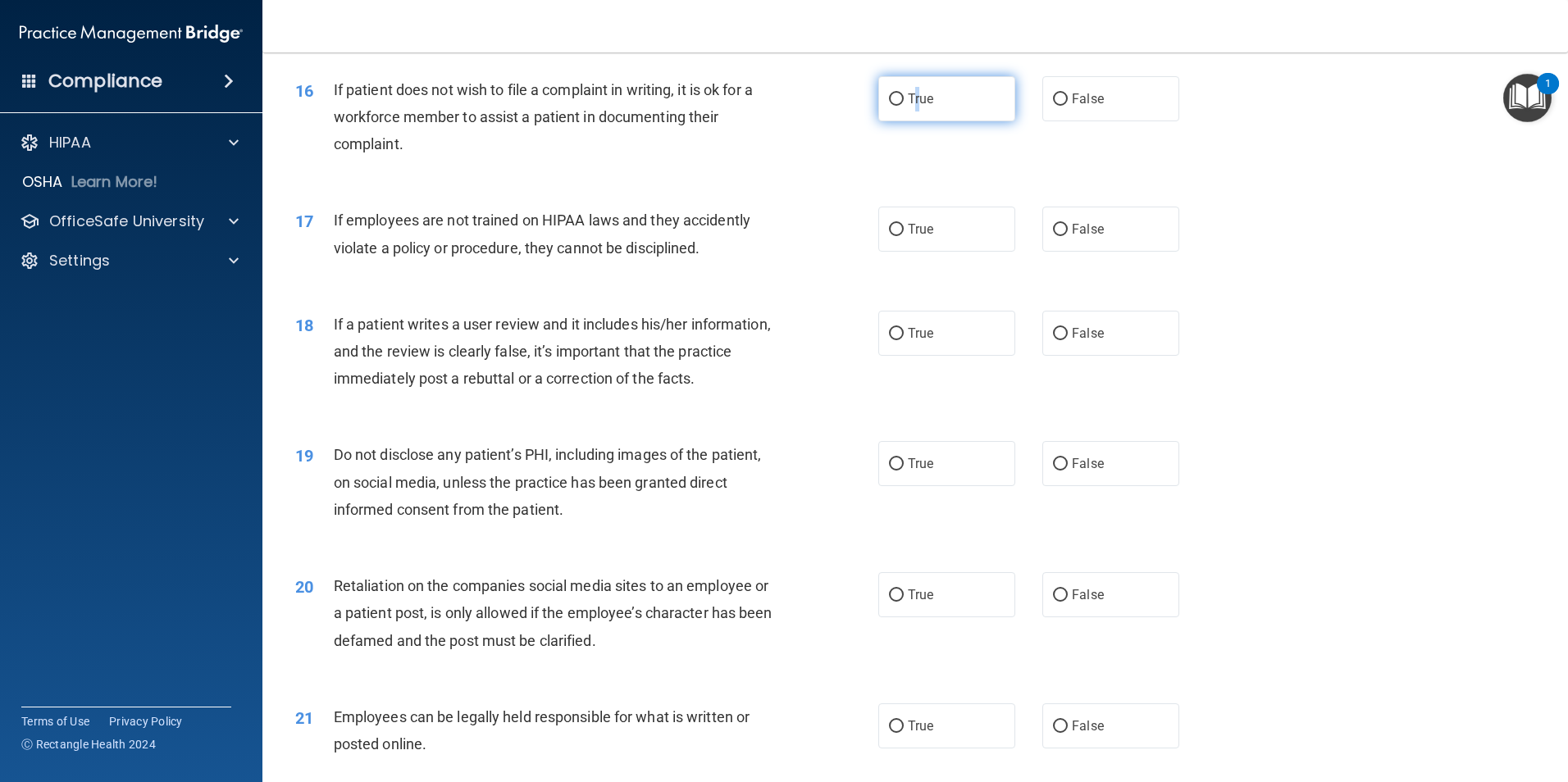
click at [914, 121] on label "True" at bounding box center [946, 98] width 137 height 45
click at [967, 121] on label "True" at bounding box center [946, 98] width 137 height 45
click at [903, 106] on input "True" at bounding box center [896, 100] width 15 height 12
radio input "true"
click at [1064, 252] on label "False" at bounding box center [1111, 229] width 137 height 45
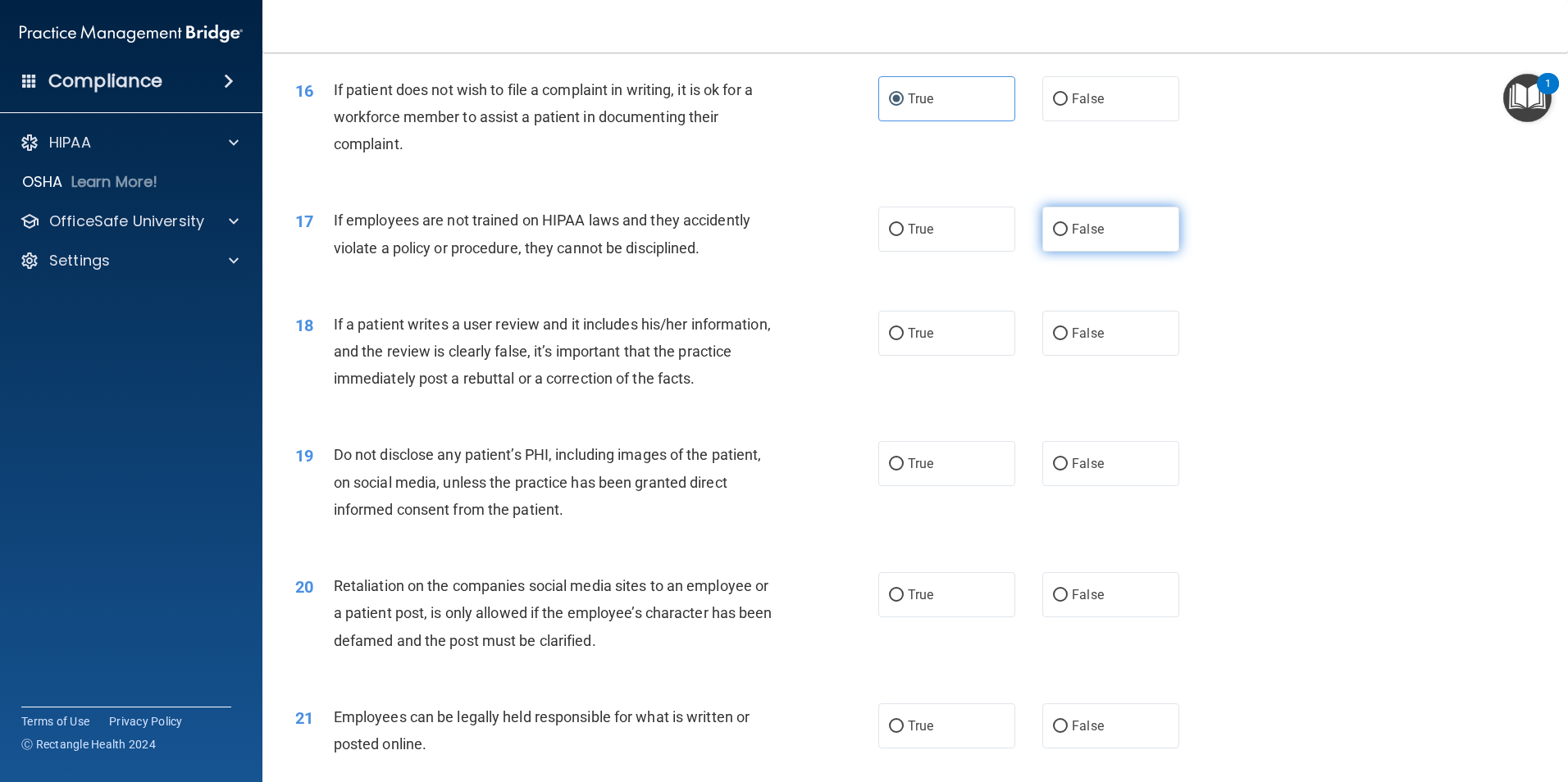
click at [1064, 236] on input "False" at bounding box center [1060, 229] width 15 height 12
radio input "true"
click at [939, 356] on label "True" at bounding box center [946, 333] width 137 height 45
click at [903, 340] on input "True" at bounding box center [896, 333] width 15 height 12
radio input "true"
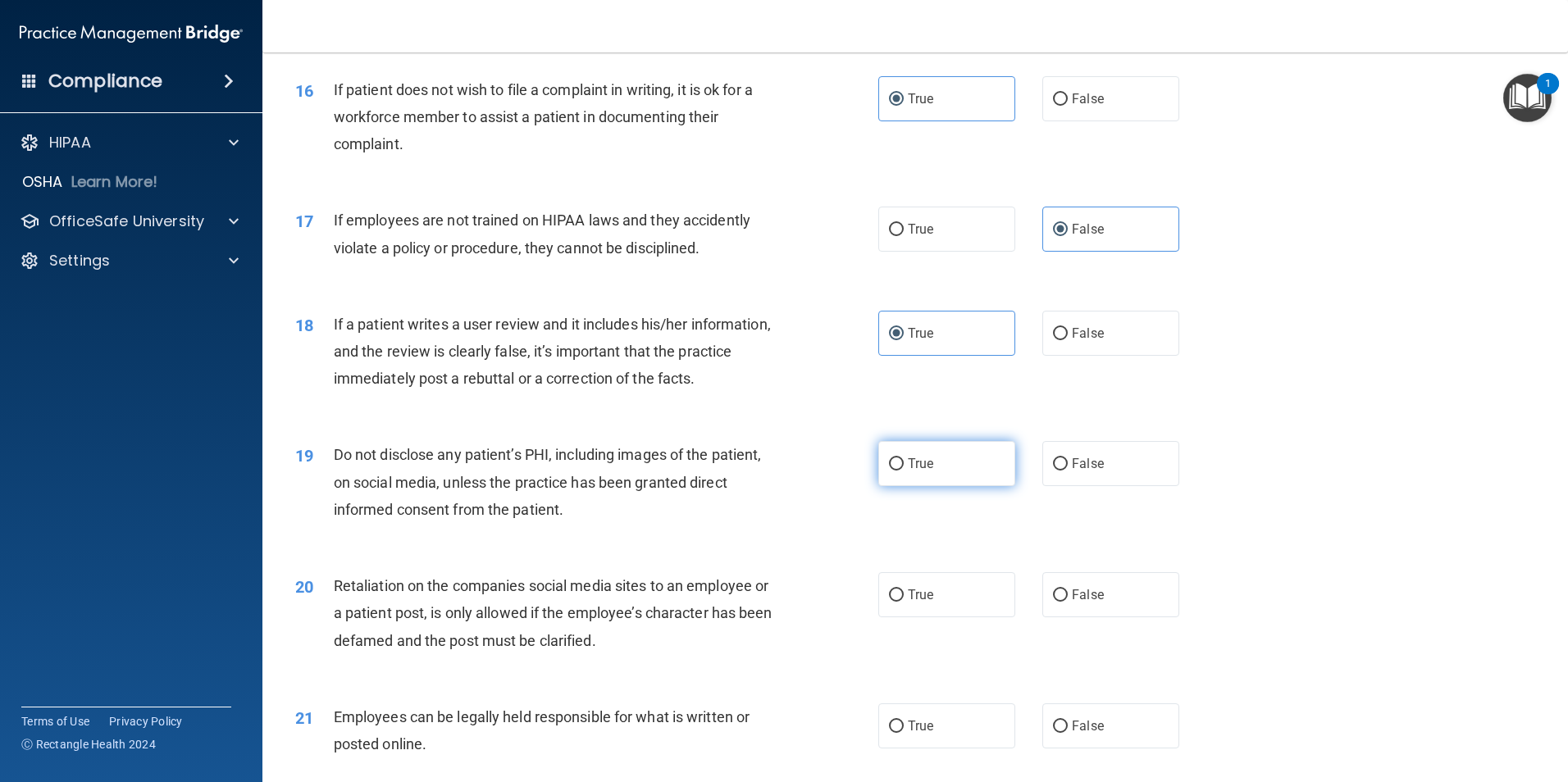
click at [932, 486] on label "True" at bounding box center [946, 463] width 137 height 45
click at [903, 471] on input "True" at bounding box center [896, 464] width 15 height 12
radio input "true"
drag, startPoint x: 1553, startPoint y: 493, endPoint x: 1550, endPoint y: 514, distance: 21.2
click at [1550, 514] on main "- HIPAA Policies and Procedures Quiz This quiz doesn’t expire until [DATE]. Are…" at bounding box center [915, 417] width 1305 height 729
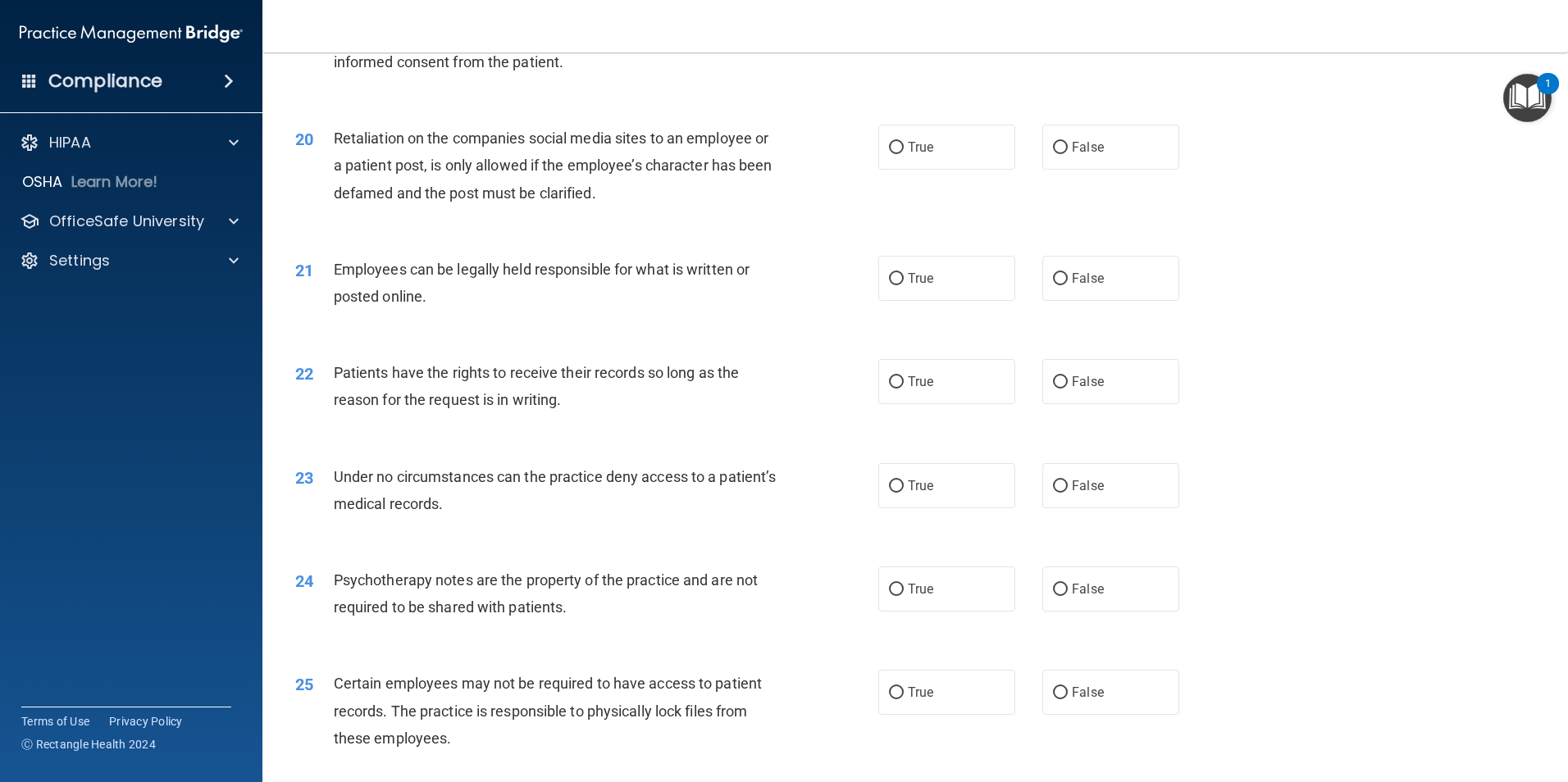
scroll to position [2528, 0]
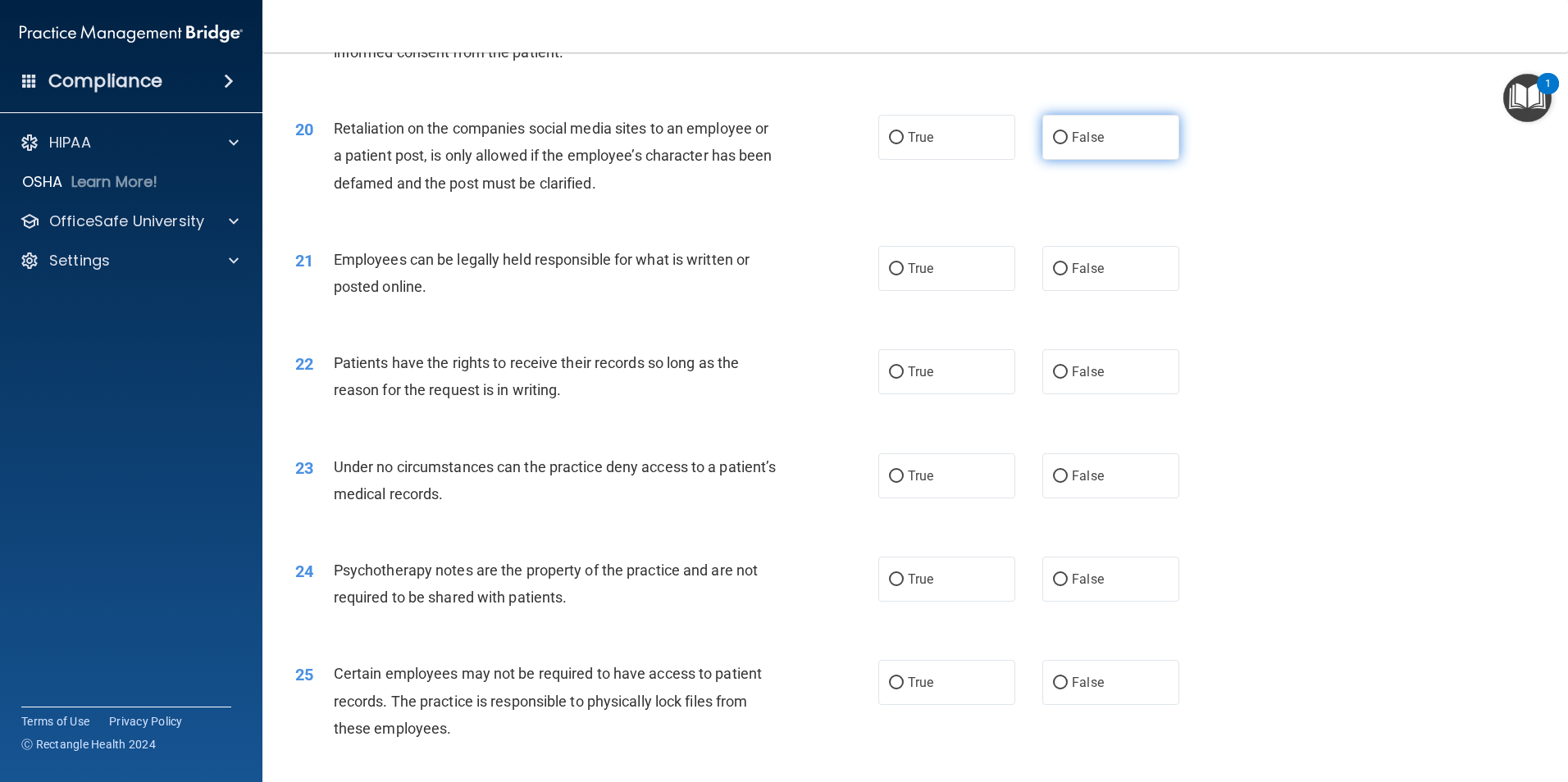
click at [1054, 144] on input "False" at bounding box center [1060, 138] width 15 height 12
radio input "true"
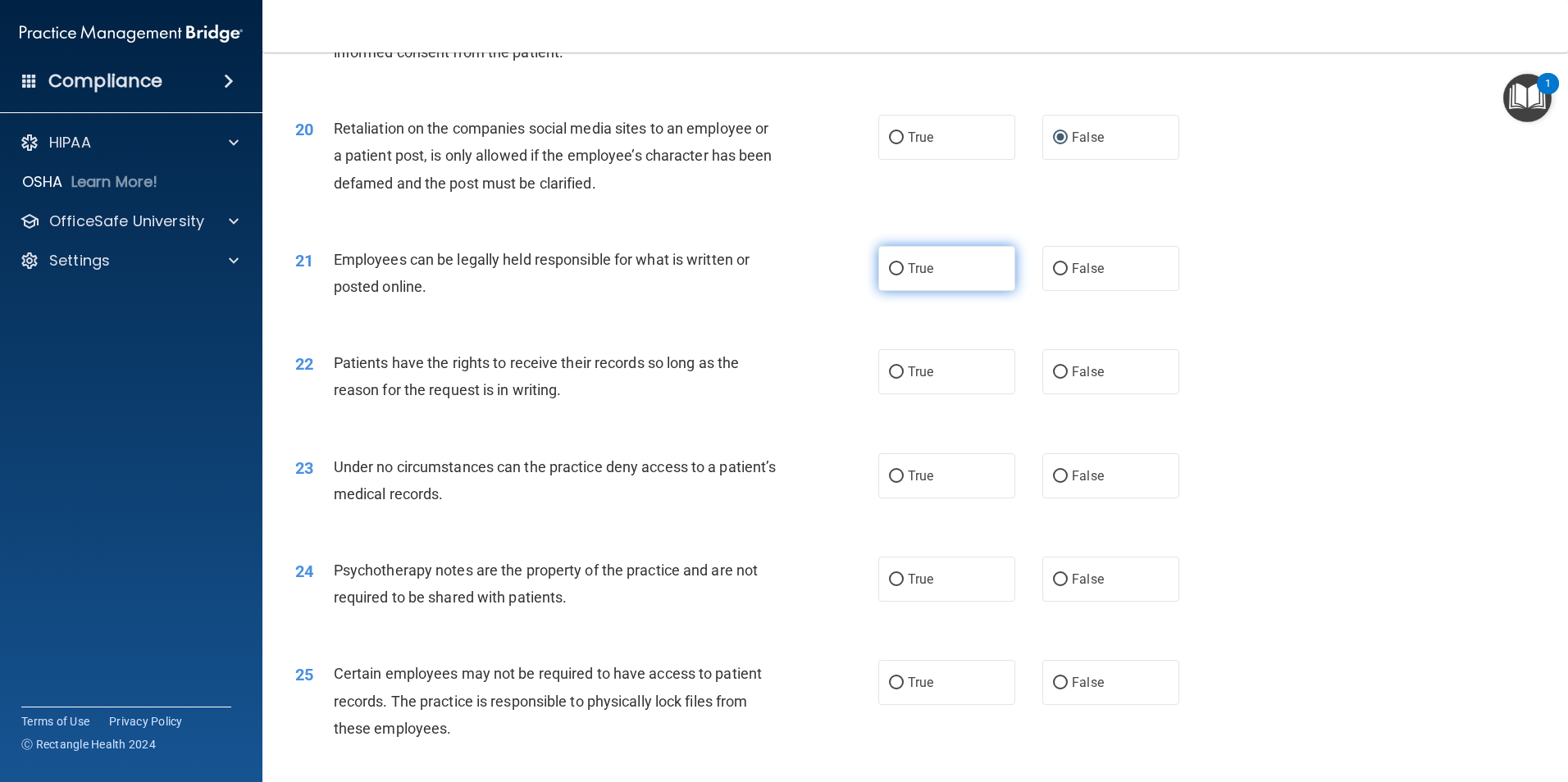
click at [971, 291] on label "True" at bounding box center [946, 268] width 137 height 45
click at [903, 275] on input "True" at bounding box center [896, 269] width 15 height 12
radio input "true"
click at [950, 394] on label "True" at bounding box center [946, 371] width 137 height 45
click at [903, 379] on input "True" at bounding box center [896, 373] width 15 height 12
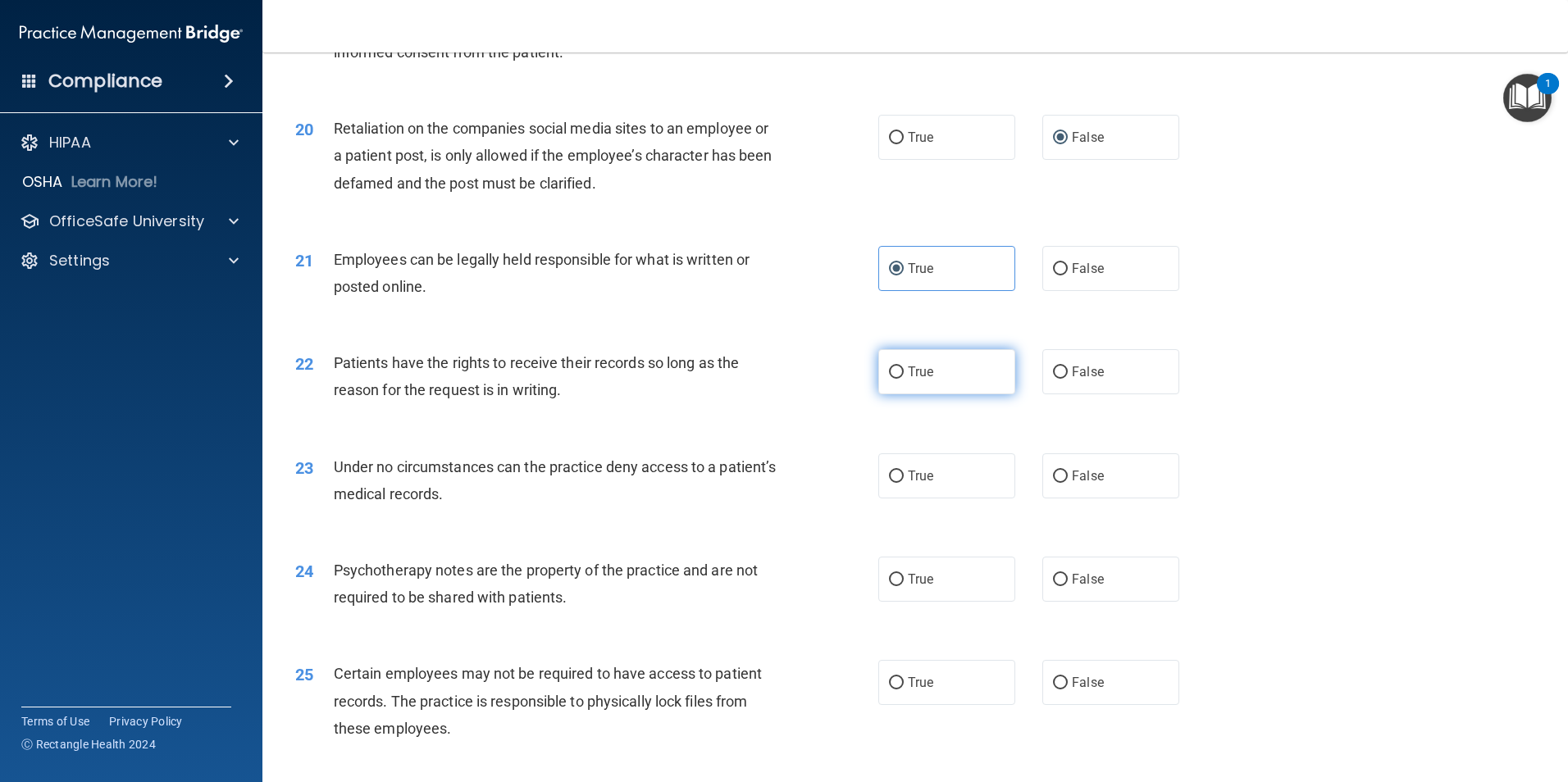
radio input "true"
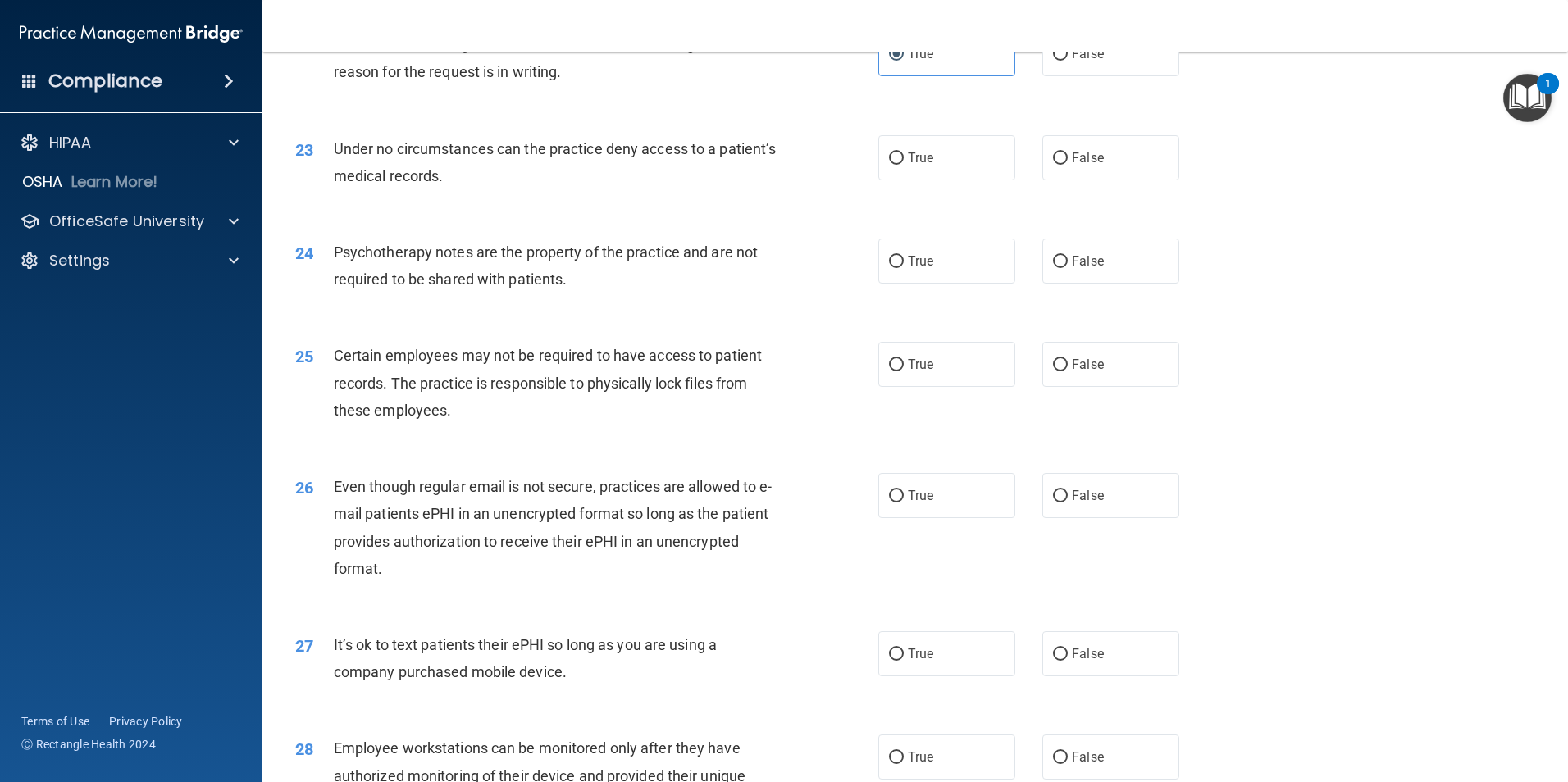
scroll to position [2870, 0]
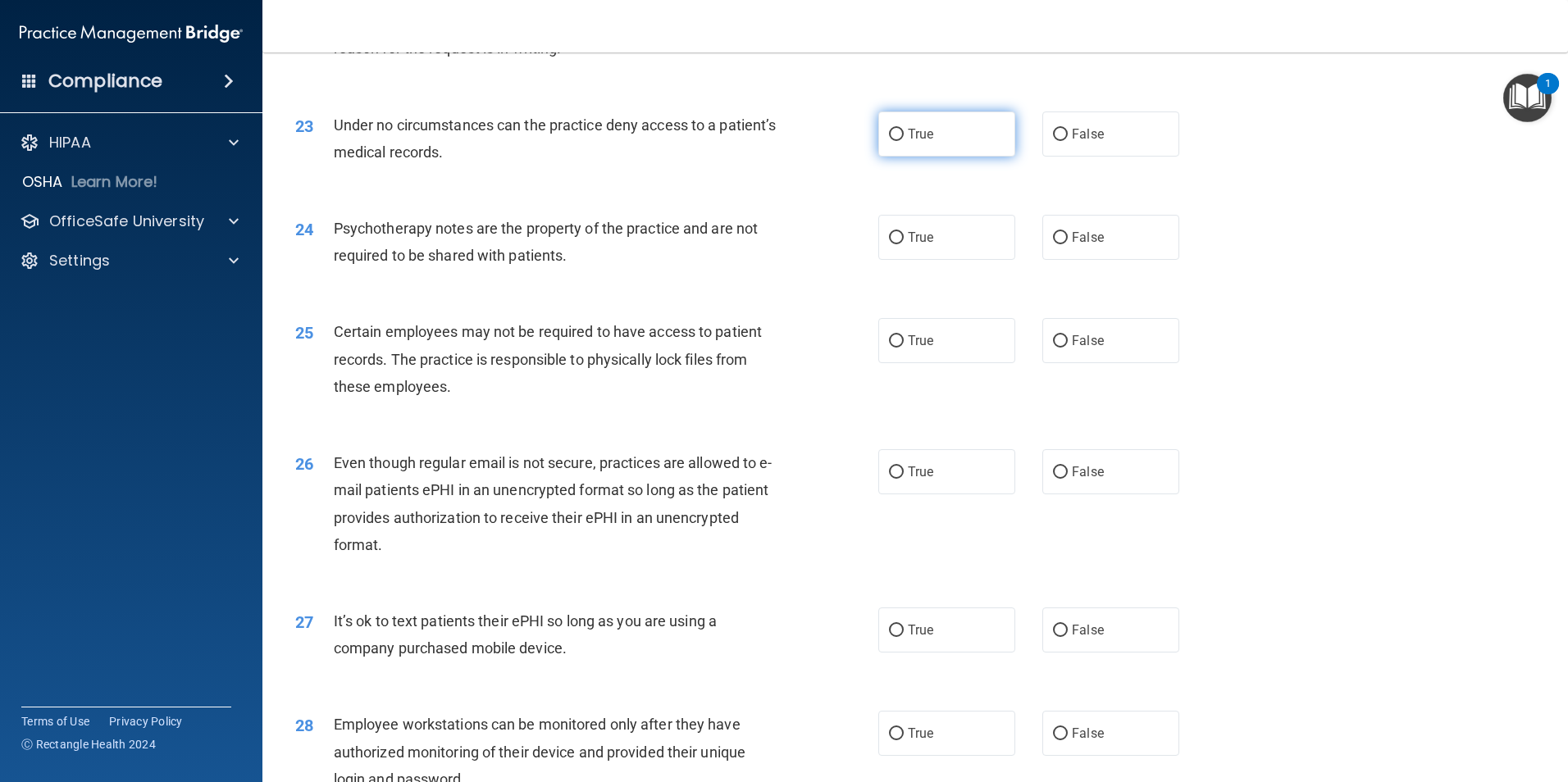
click at [944, 152] on label "True" at bounding box center [946, 134] width 137 height 45
click at [903, 141] on input "True" at bounding box center [896, 135] width 15 height 12
radio input "true"
click at [1070, 260] on label "False" at bounding box center [1111, 237] width 137 height 45
click at [1067, 244] on input "False" at bounding box center [1060, 238] width 15 height 12
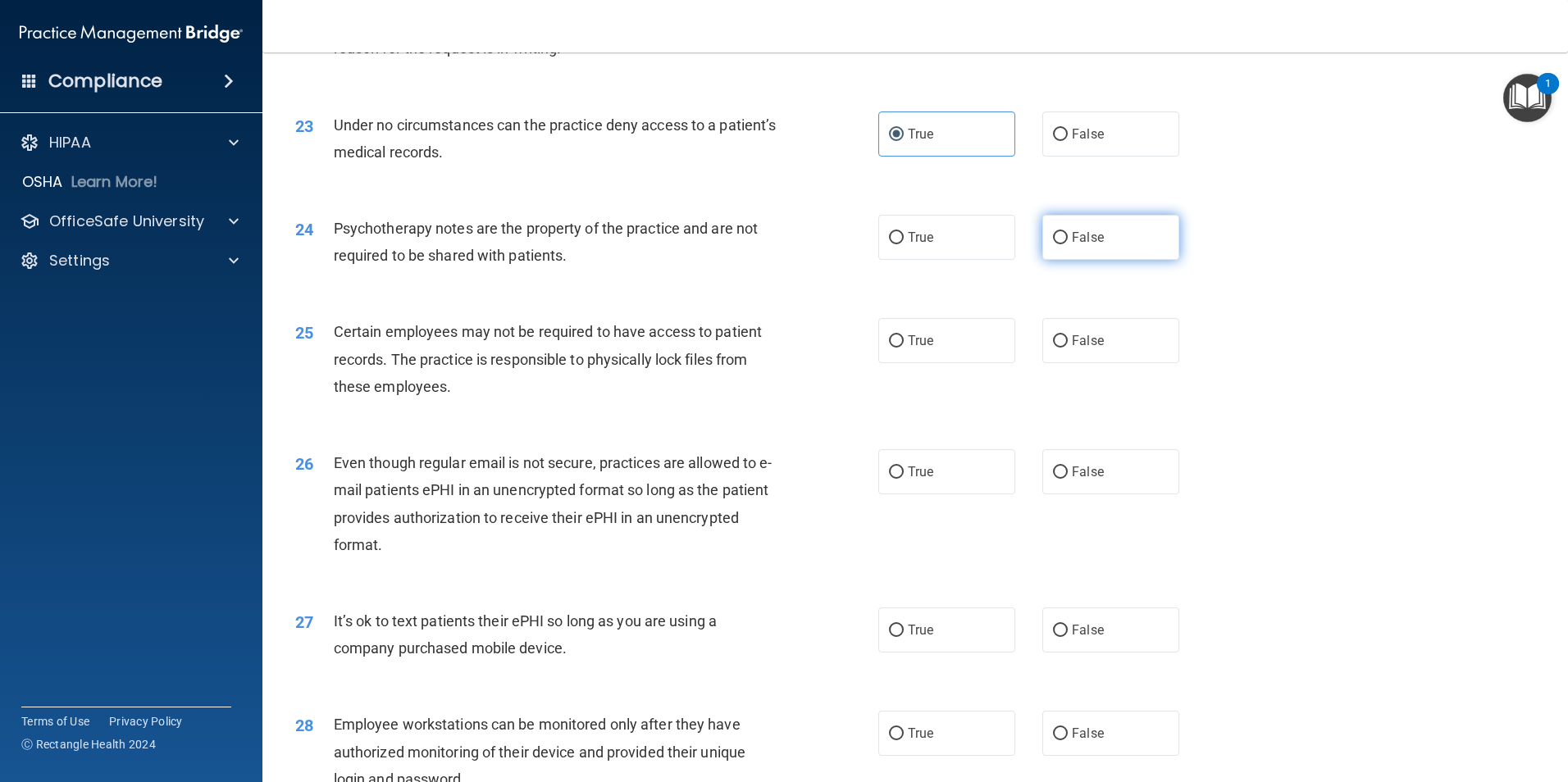
radio input "true"
click at [959, 363] on label "True" at bounding box center [946, 340] width 137 height 45
click at [903, 347] on input "True" at bounding box center [896, 341] width 15 height 12
radio input "true"
click at [933, 495] on label "True" at bounding box center [946, 472] width 137 height 45
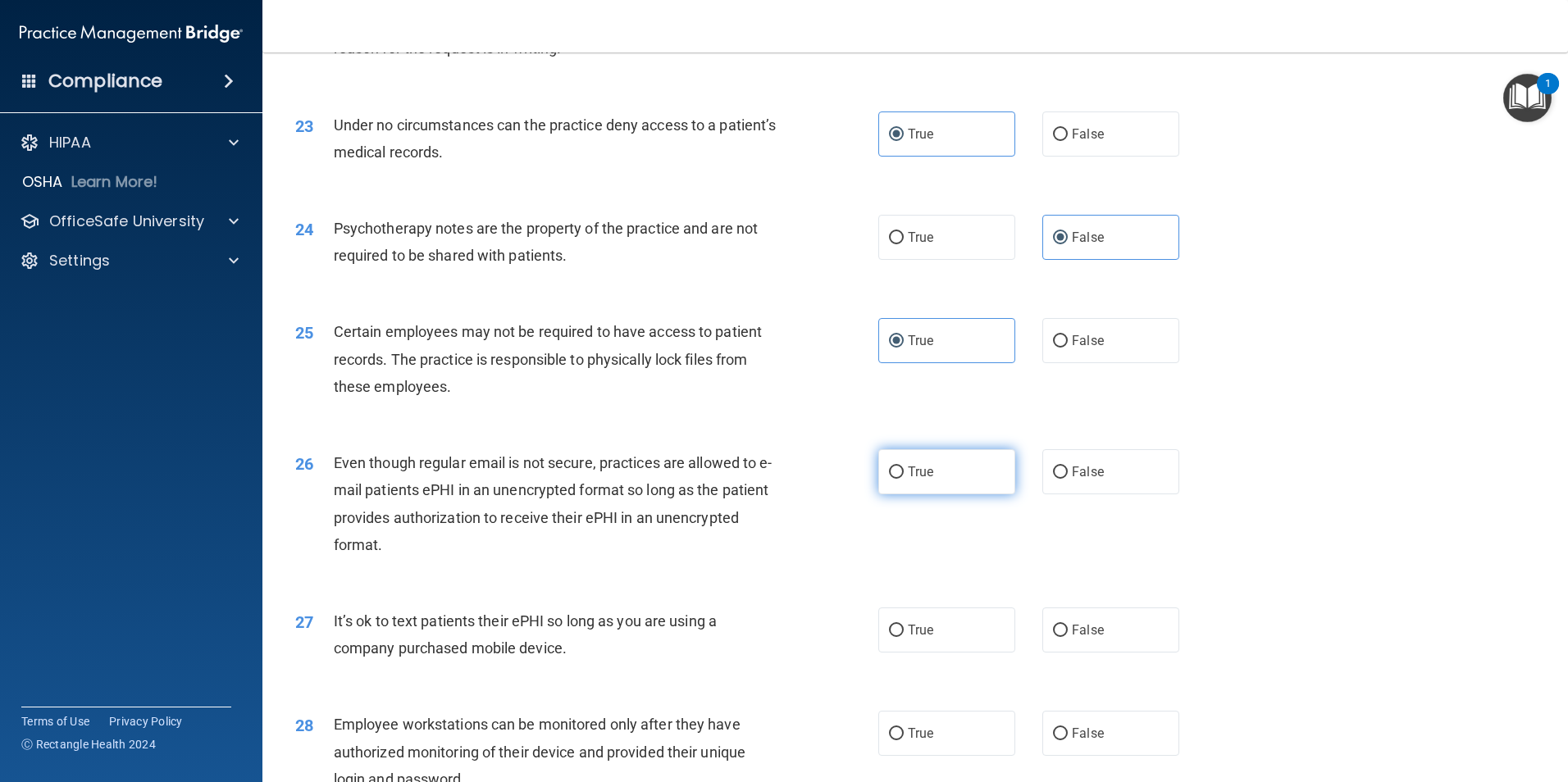
click at [903, 478] on input "True" at bounding box center [896, 472] width 15 height 12
radio input "true"
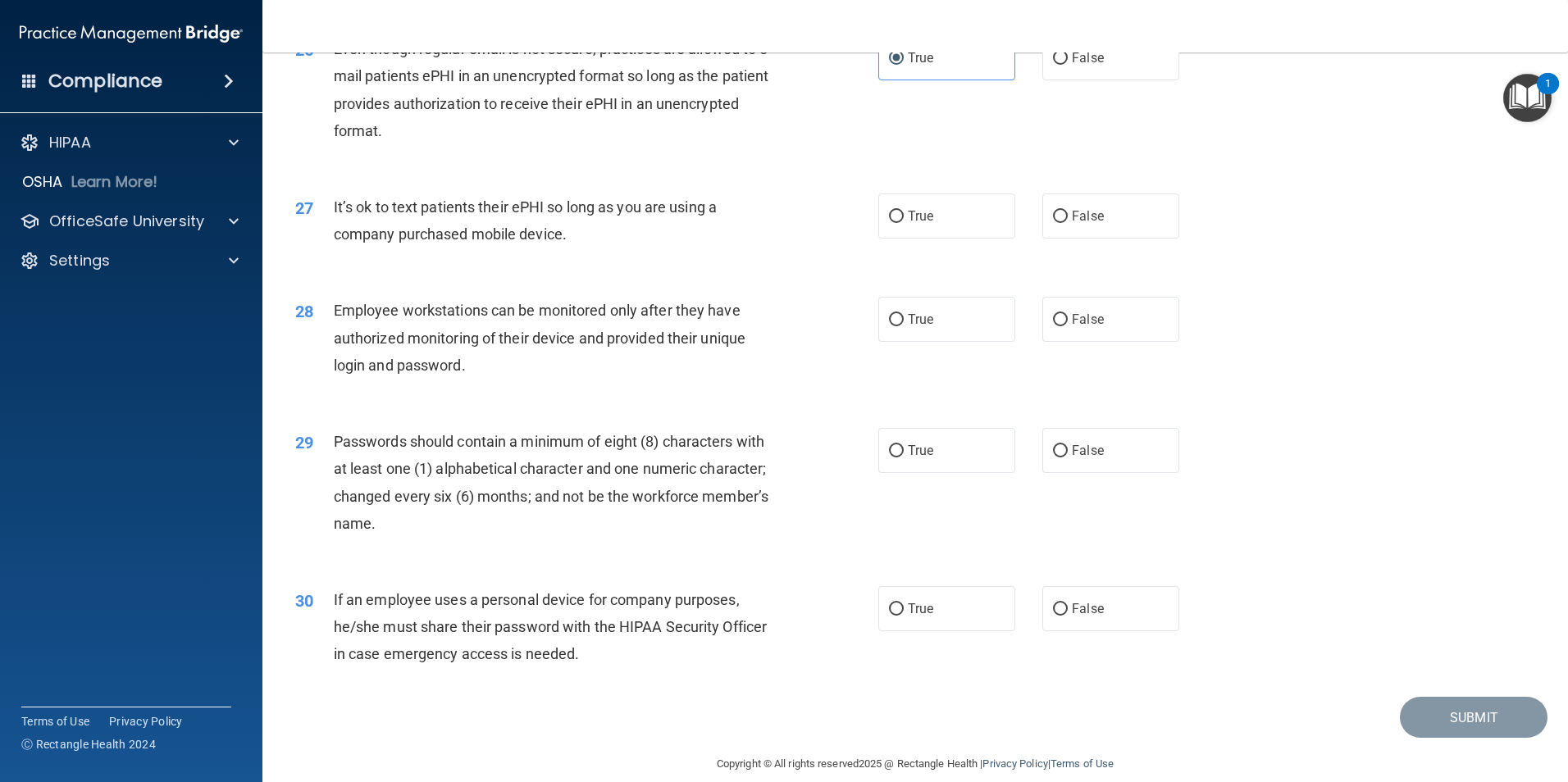
scroll to position [3333, 0]
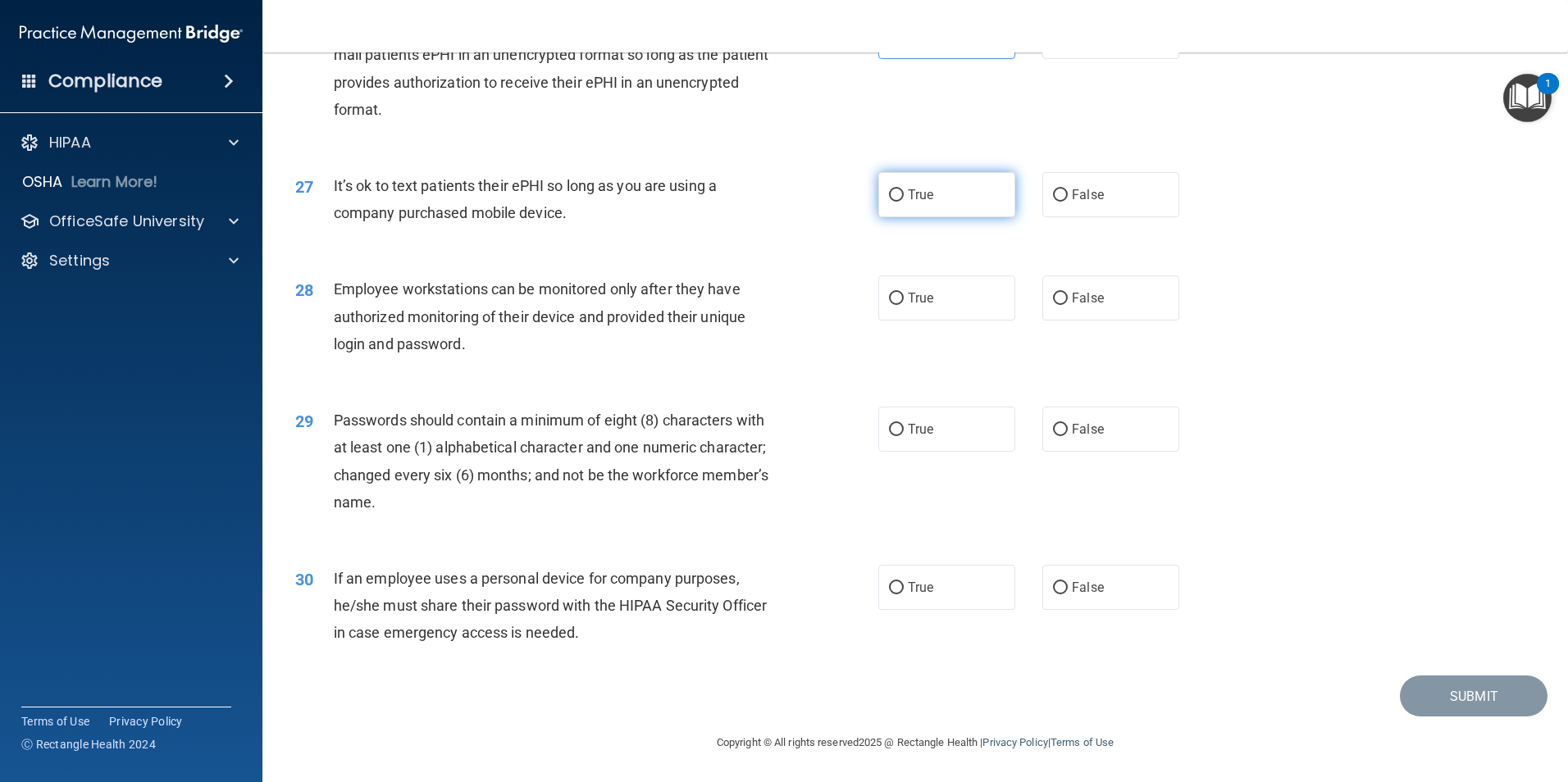
click at [914, 210] on label "True" at bounding box center [946, 194] width 137 height 45
click at [903, 201] on input "True" at bounding box center [896, 195] width 15 height 12
radio input "true"
click at [941, 304] on label "True" at bounding box center [946, 298] width 137 height 45
click at [903, 304] on input "True" at bounding box center [896, 298] width 15 height 12
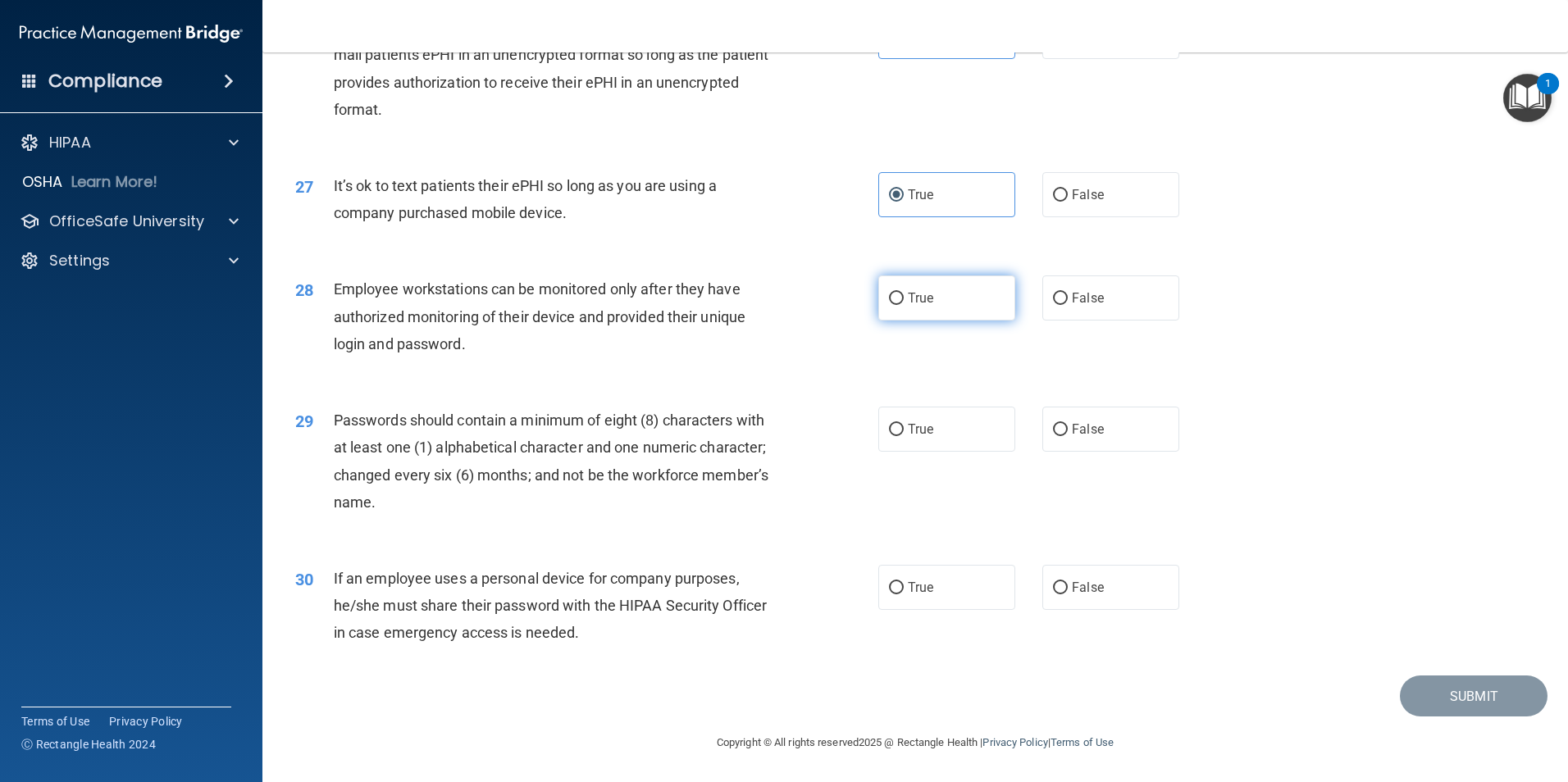
radio input "true"
click at [916, 420] on label "True" at bounding box center [946, 429] width 137 height 45
click at [903, 424] on input "True" at bounding box center [896, 430] width 15 height 12
radio input "true"
click at [916, 576] on label "True" at bounding box center [946, 587] width 137 height 45
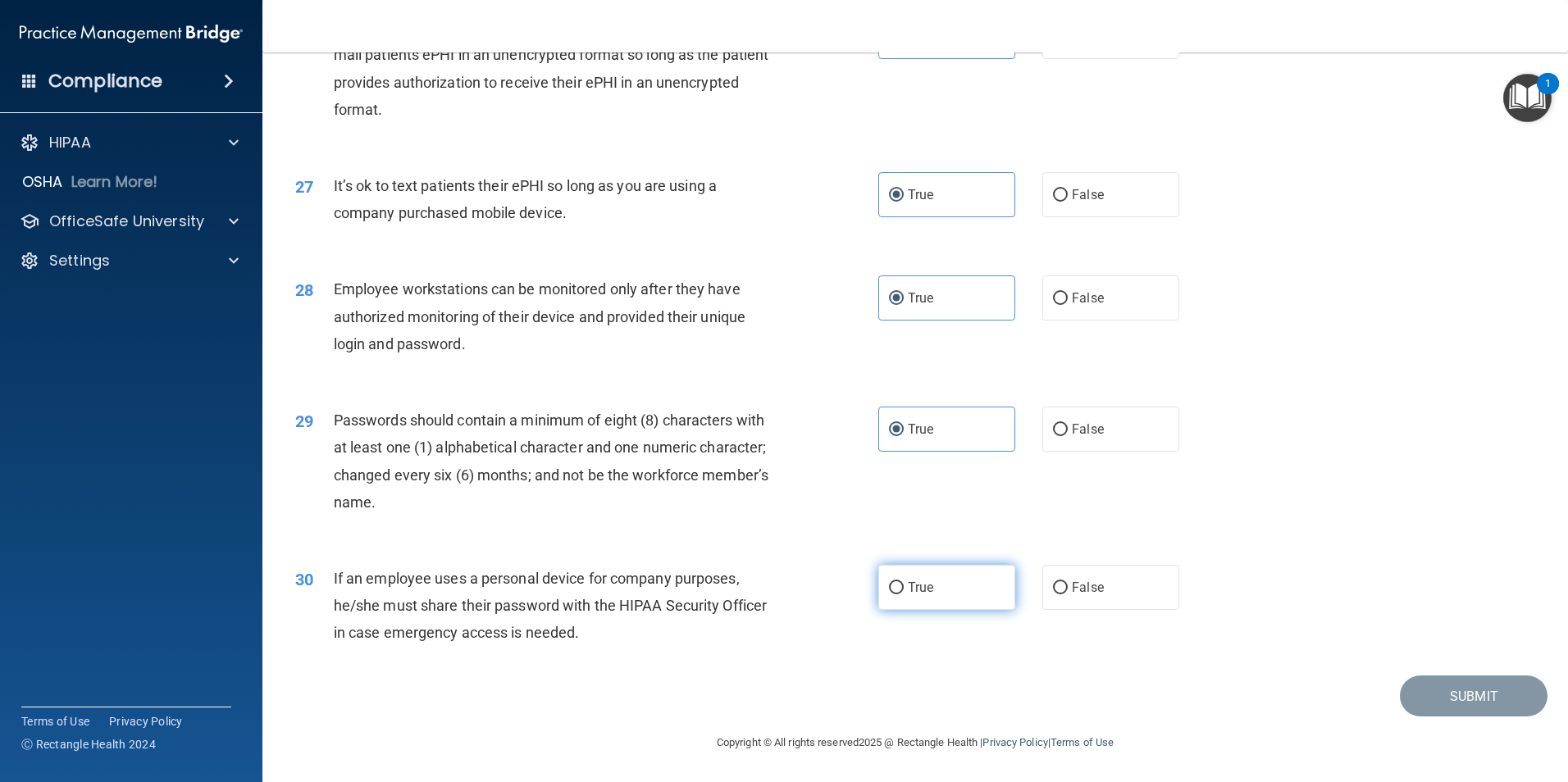
click at [903, 582] on input "True" at bounding box center [896, 588] width 15 height 12
radio input "true"
click at [1454, 687] on button "Submit" at bounding box center [1473, 696] width 148 height 42
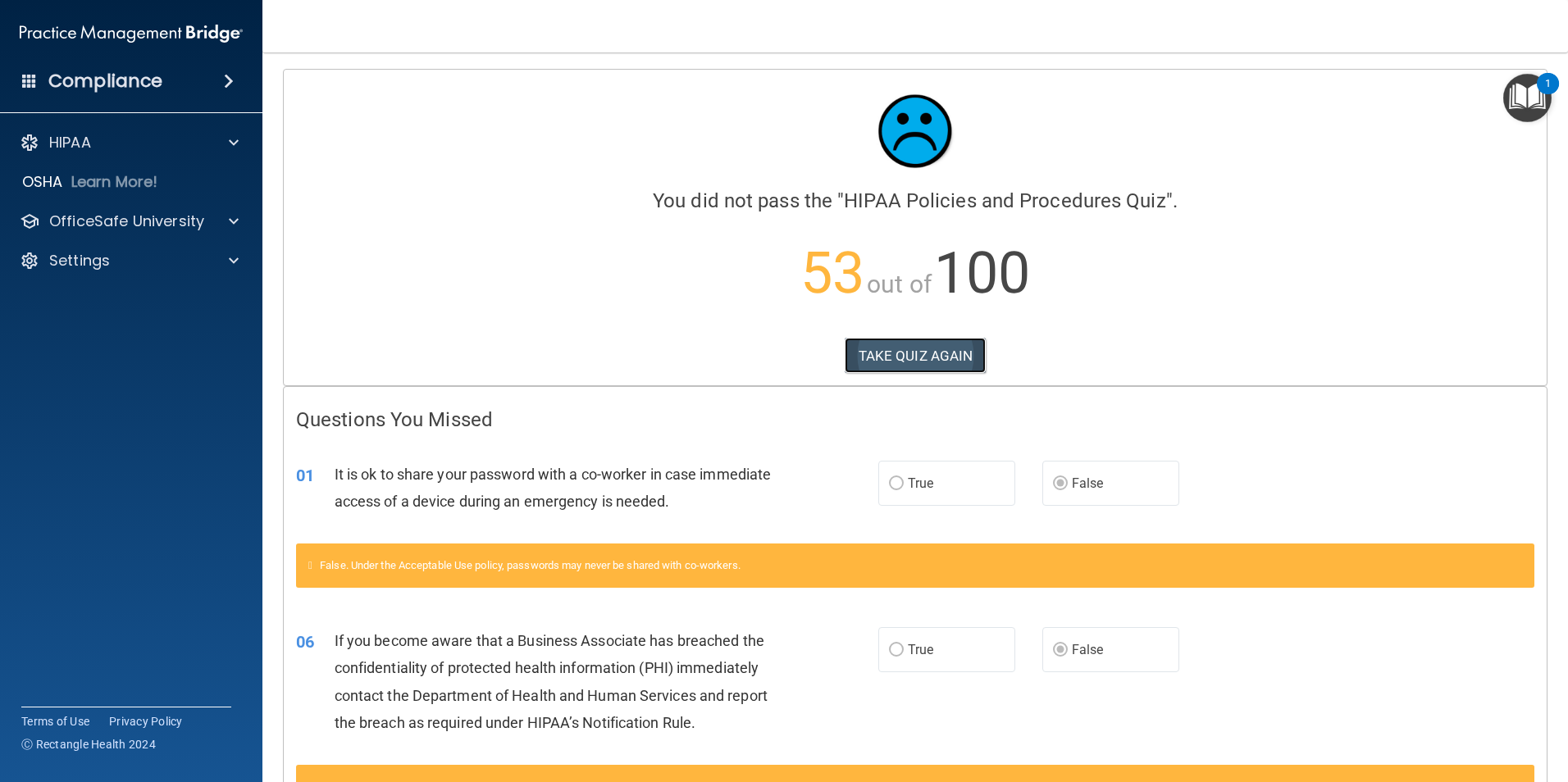
click at [934, 367] on button "TAKE QUIZ AGAIN" at bounding box center [915, 356] width 142 height 36
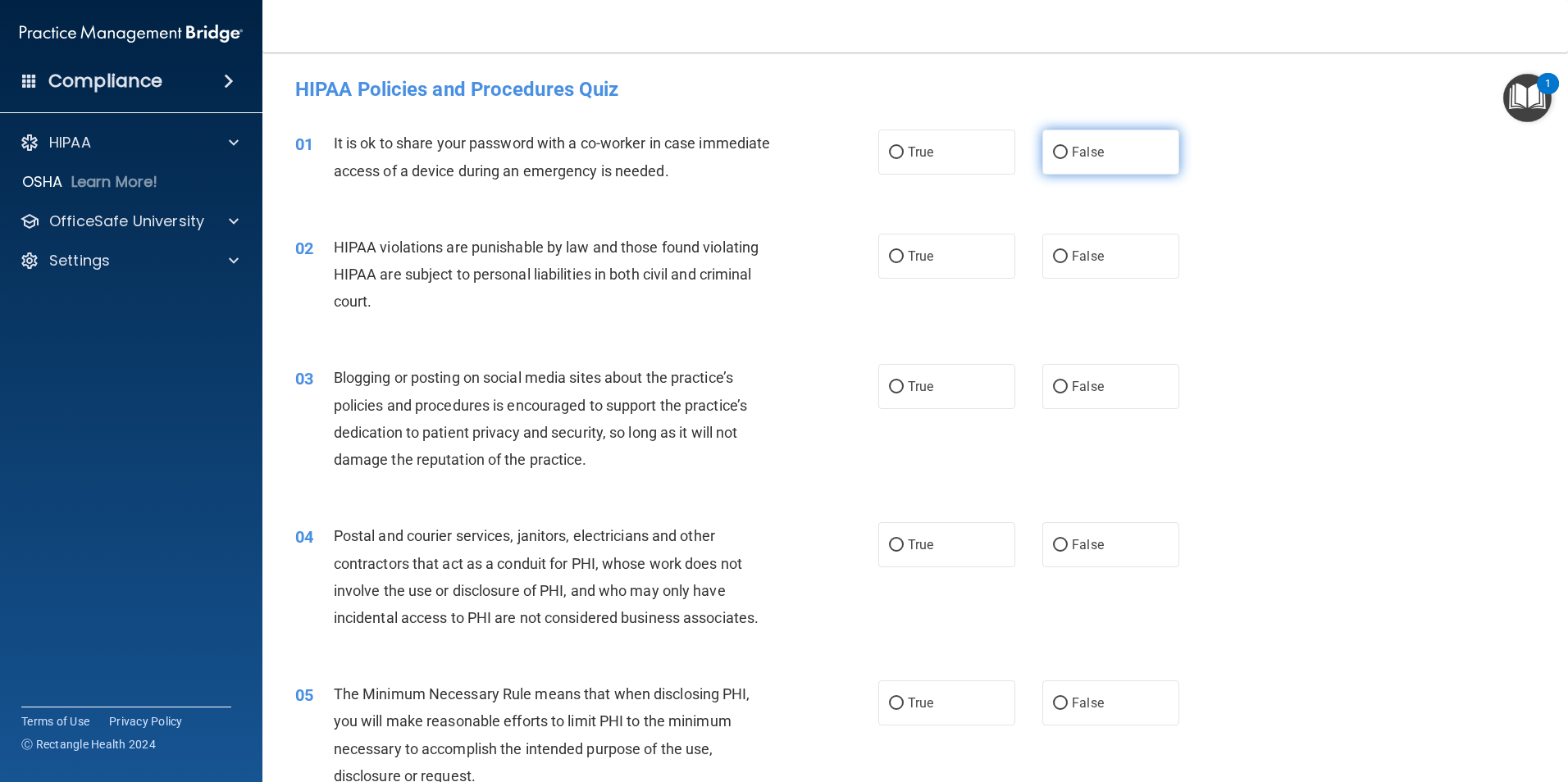
click at [1071, 156] on span "False" at bounding box center [1087, 152] width 32 height 15
click at [1067, 156] on input "False" at bounding box center [1060, 153] width 15 height 12
radio input "true"
click at [930, 264] on label "True" at bounding box center [946, 256] width 137 height 45
click at [903, 264] on input "True" at bounding box center [896, 257] width 15 height 12
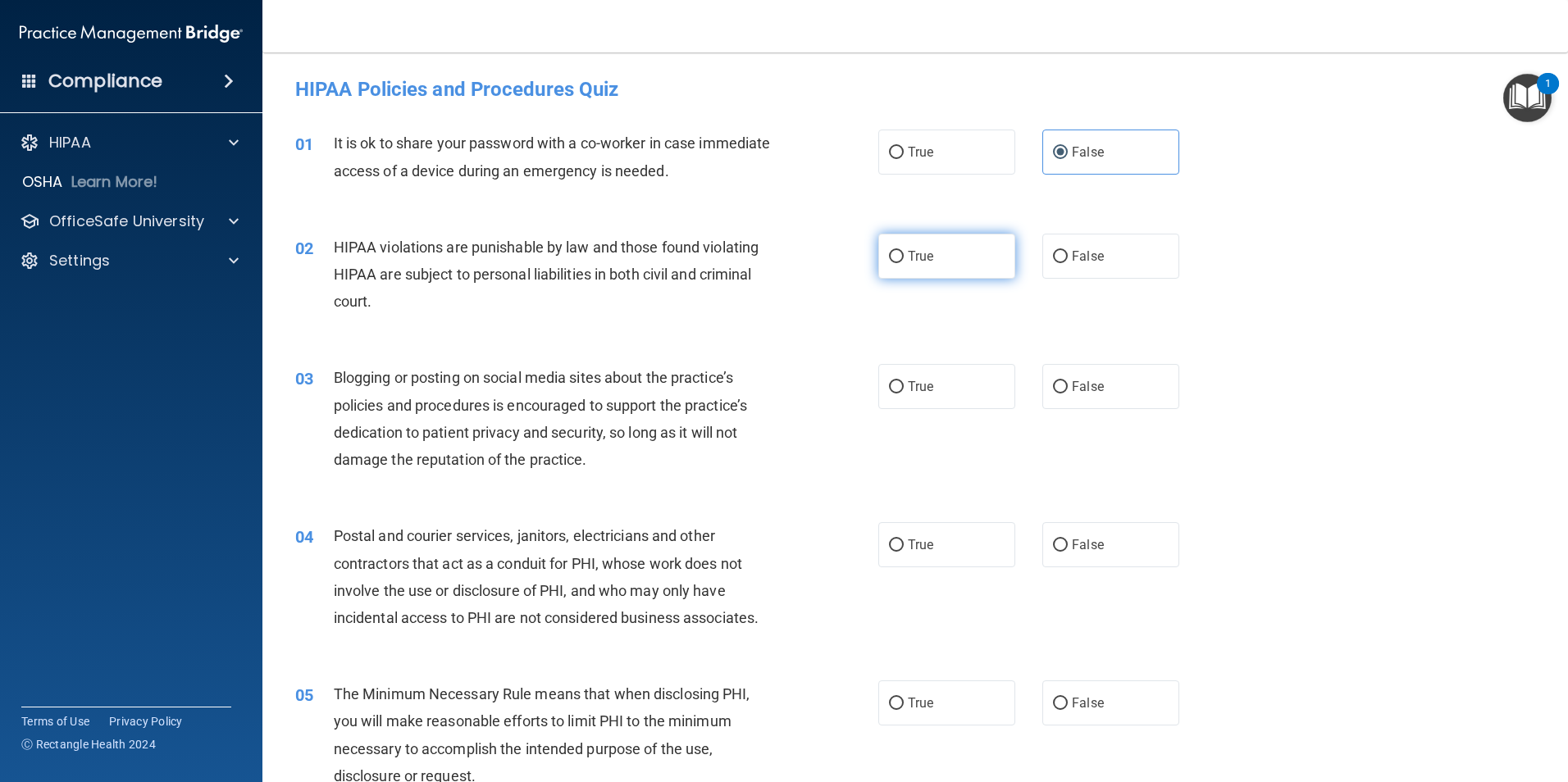
radio input "true"
click at [1083, 401] on label "False" at bounding box center [1111, 386] width 137 height 45
click at [1067, 393] on input "False" at bounding box center [1060, 387] width 15 height 12
radio input "true"
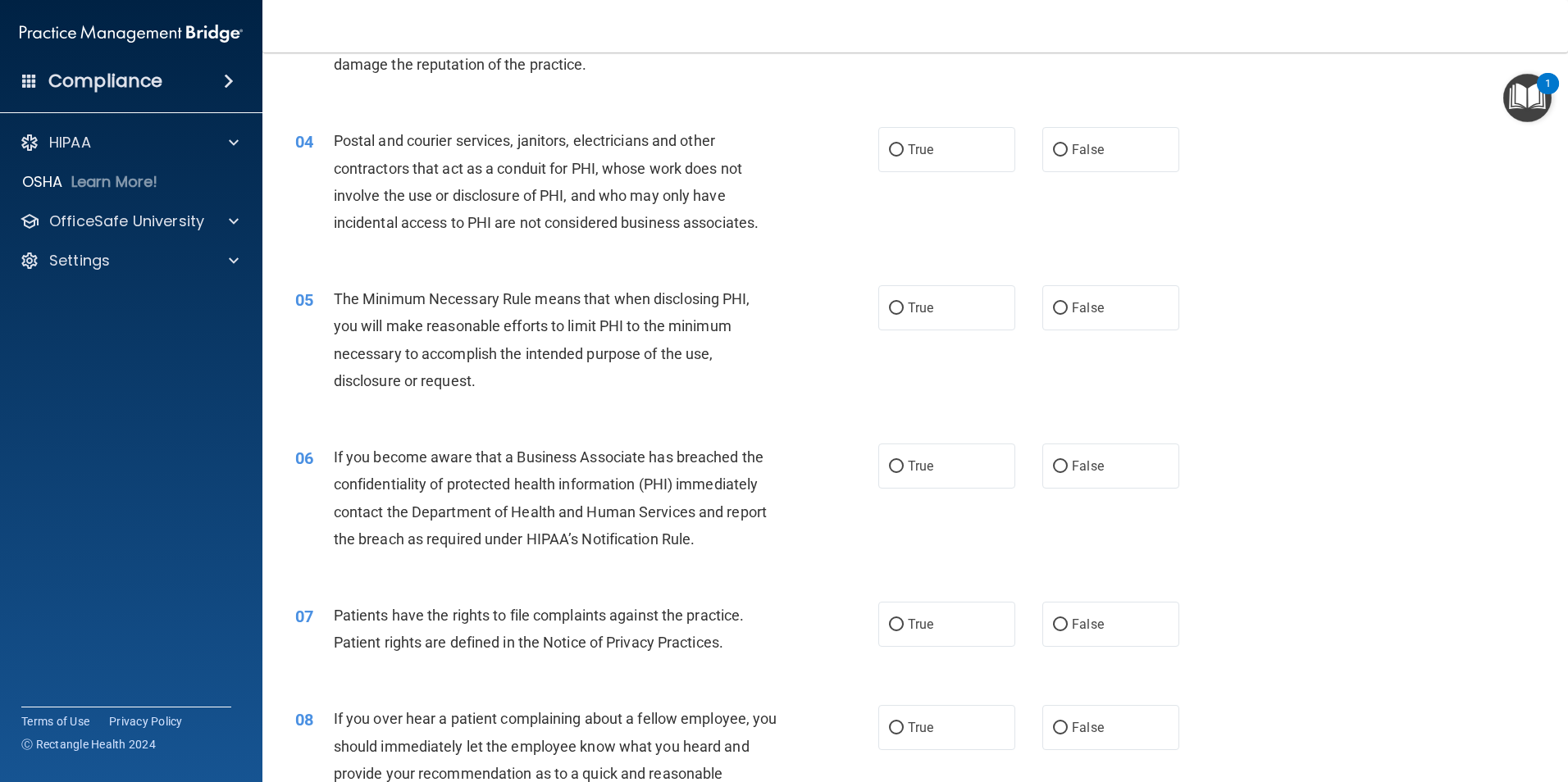
scroll to position [424, 0]
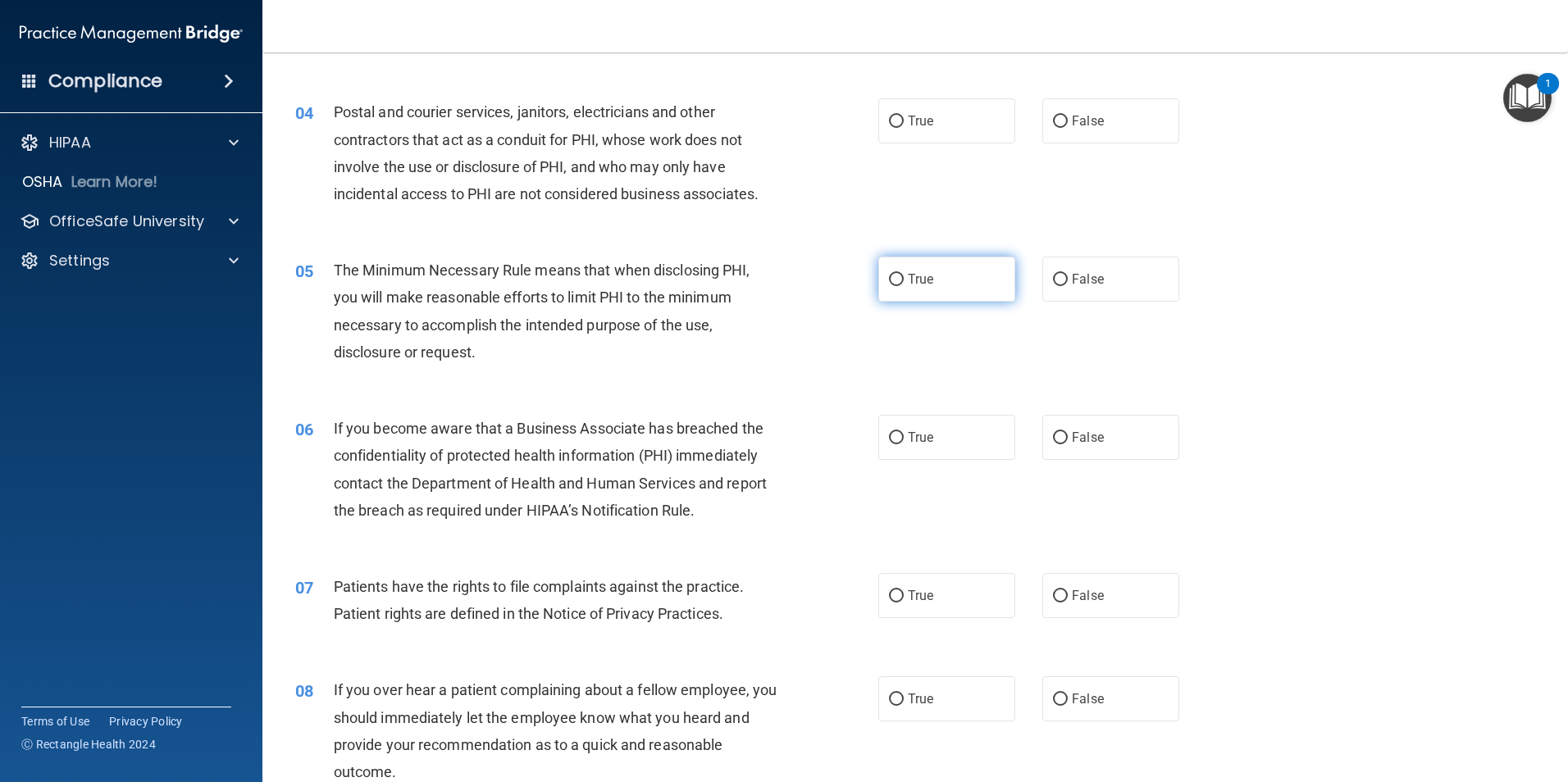
click at [961, 278] on label "True" at bounding box center [946, 279] width 137 height 45
click at [903, 278] on input "True" at bounding box center [896, 280] width 15 height 12
radio input "true"
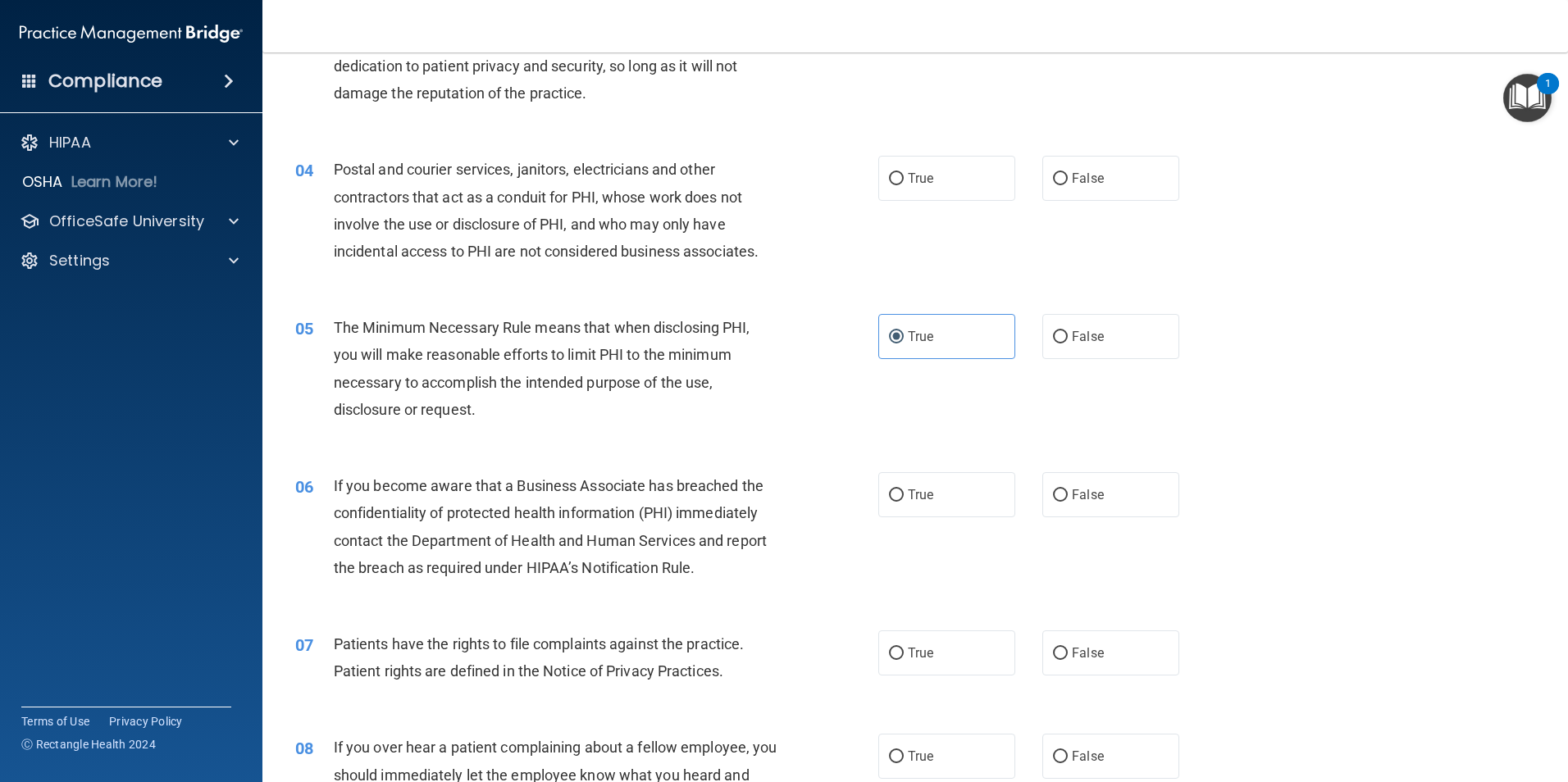
scroll to position [362, 0]
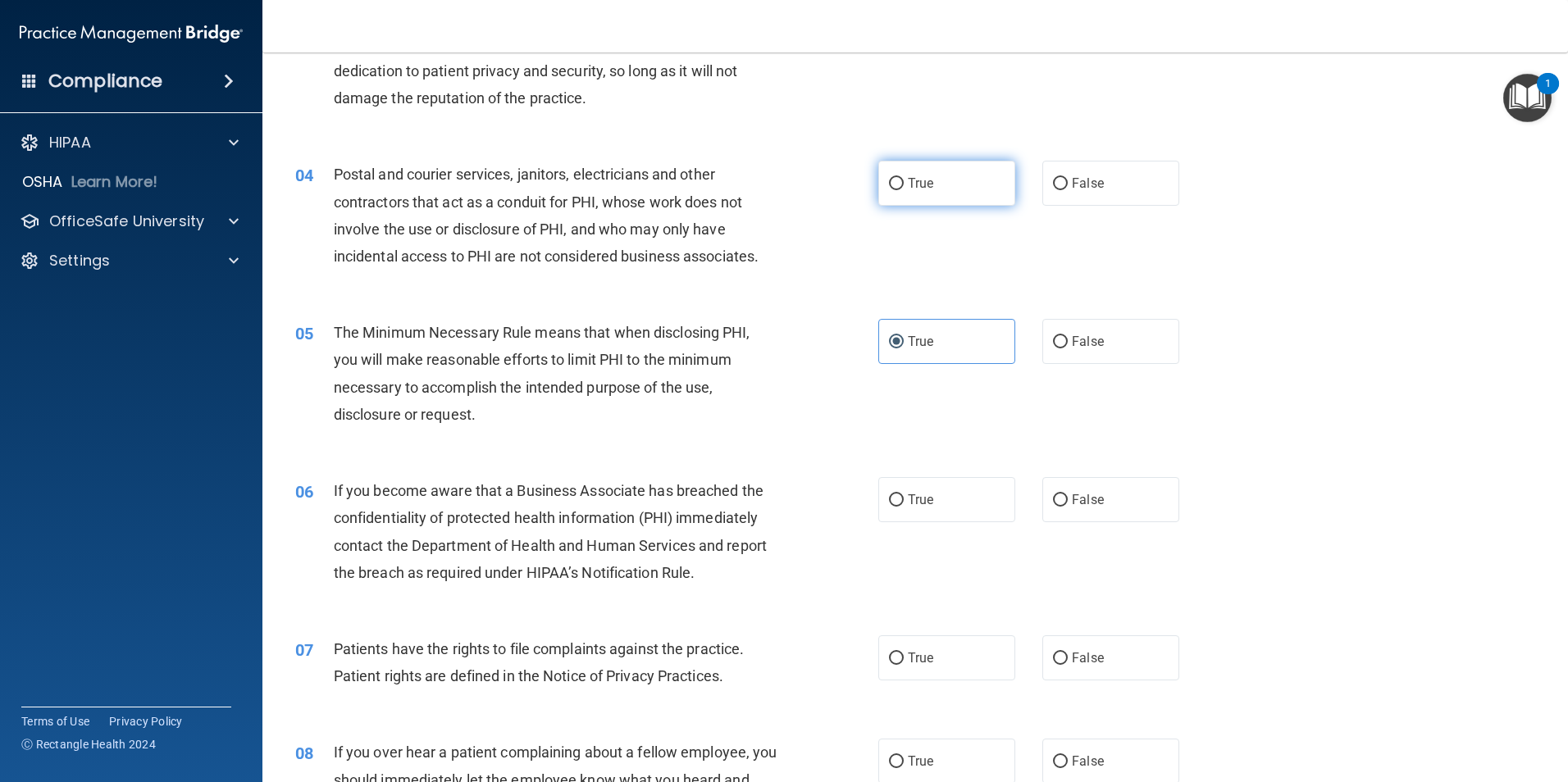
click at [933, 182] on label "True" at bounding box center [946, 182] width 137 height 45
click at [903, 182] on input "True" at bounding box center [896, 184] width 15 height 12
radio input "true"
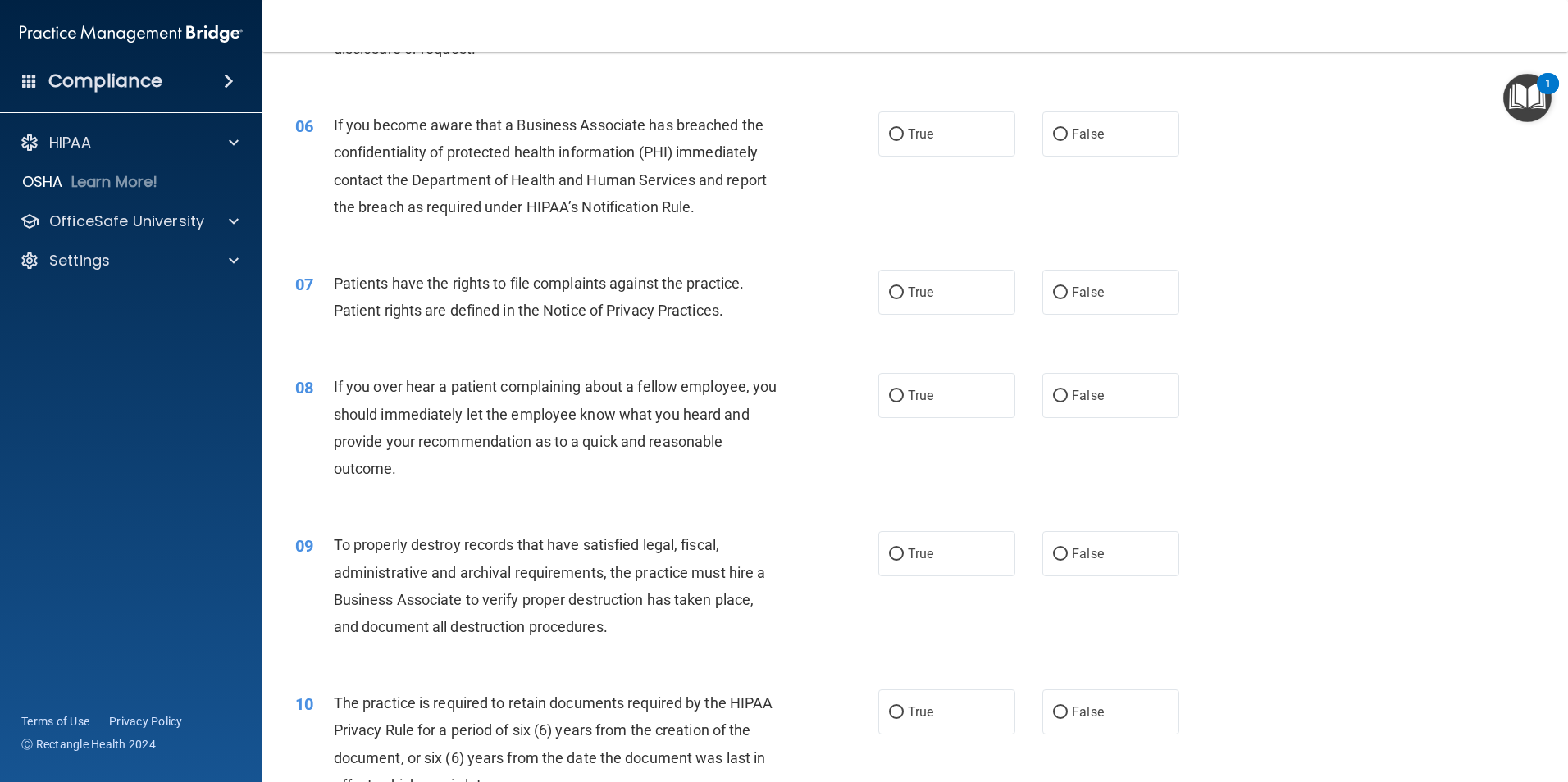
scroll to position [756, 0]
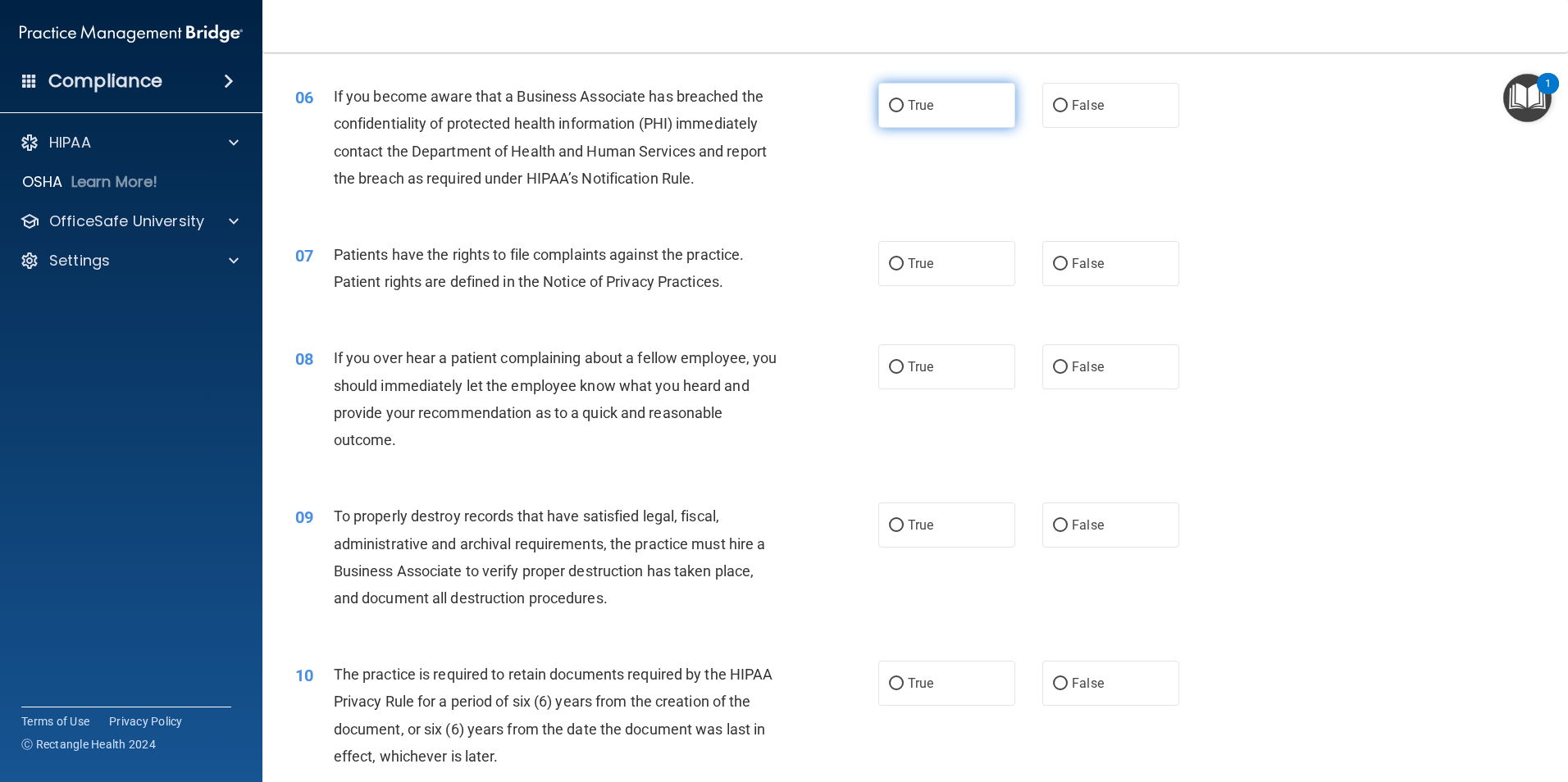
click at [899, 103] on label "True" at bounding box center [946, 105] width 137 height 45
click at [899, 103] on input "True" at bounding box center [896, 106] width 15 height 12
radio input "true"
click at [915, 260] on span "True" at bounding box center [920, 264] width 26 height 15
click at [903, 260] on input "True" at bounding box center [896, 264] width 15 height 12
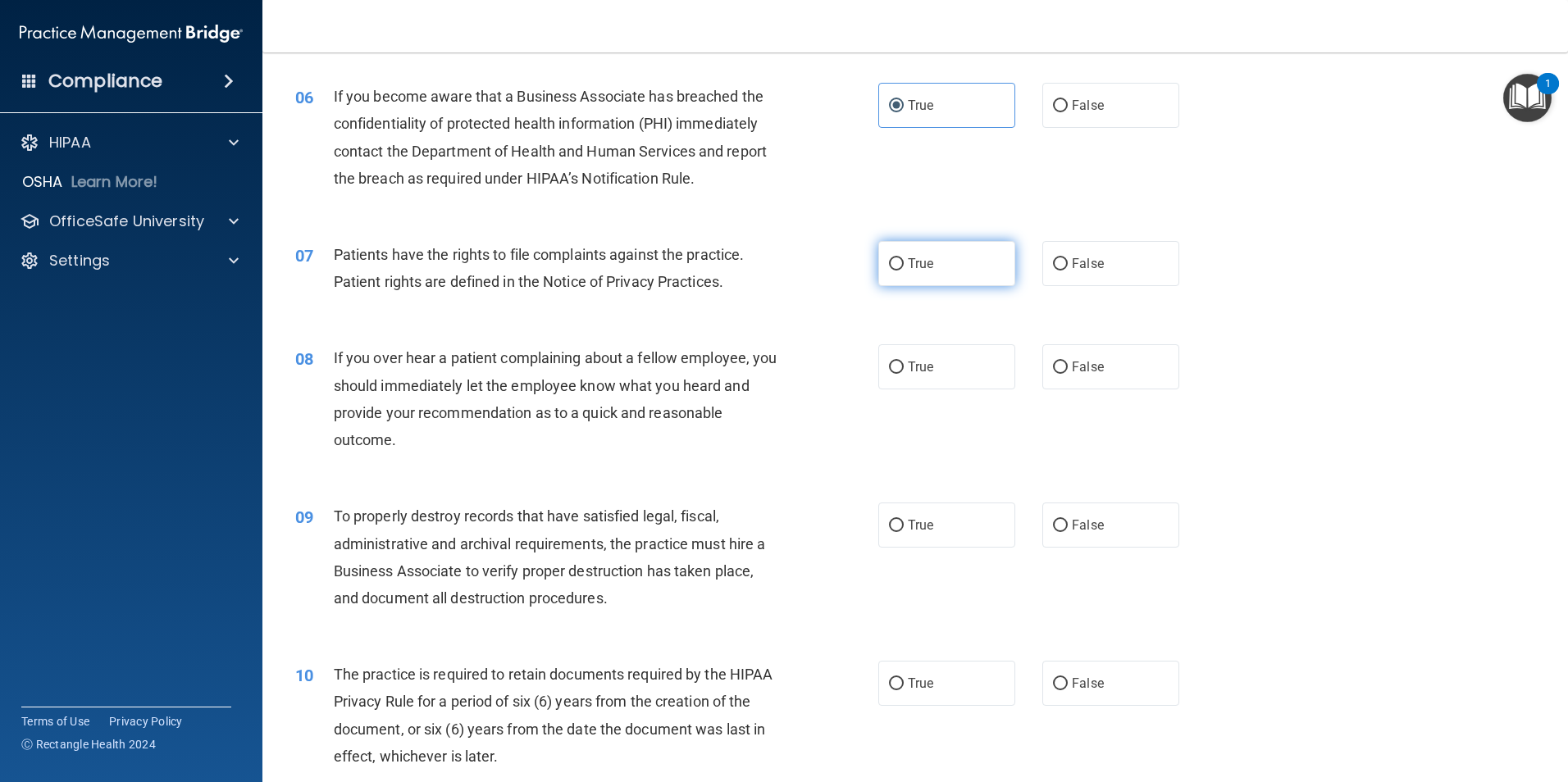
radio input "true"
click at [1064, 368] on label "False" at bounding box center [1111, 367] width 137 height 45
click at [1064, 368] on input "False" at bounding box center [1060, 368] width 15 height 12
radio input "true"
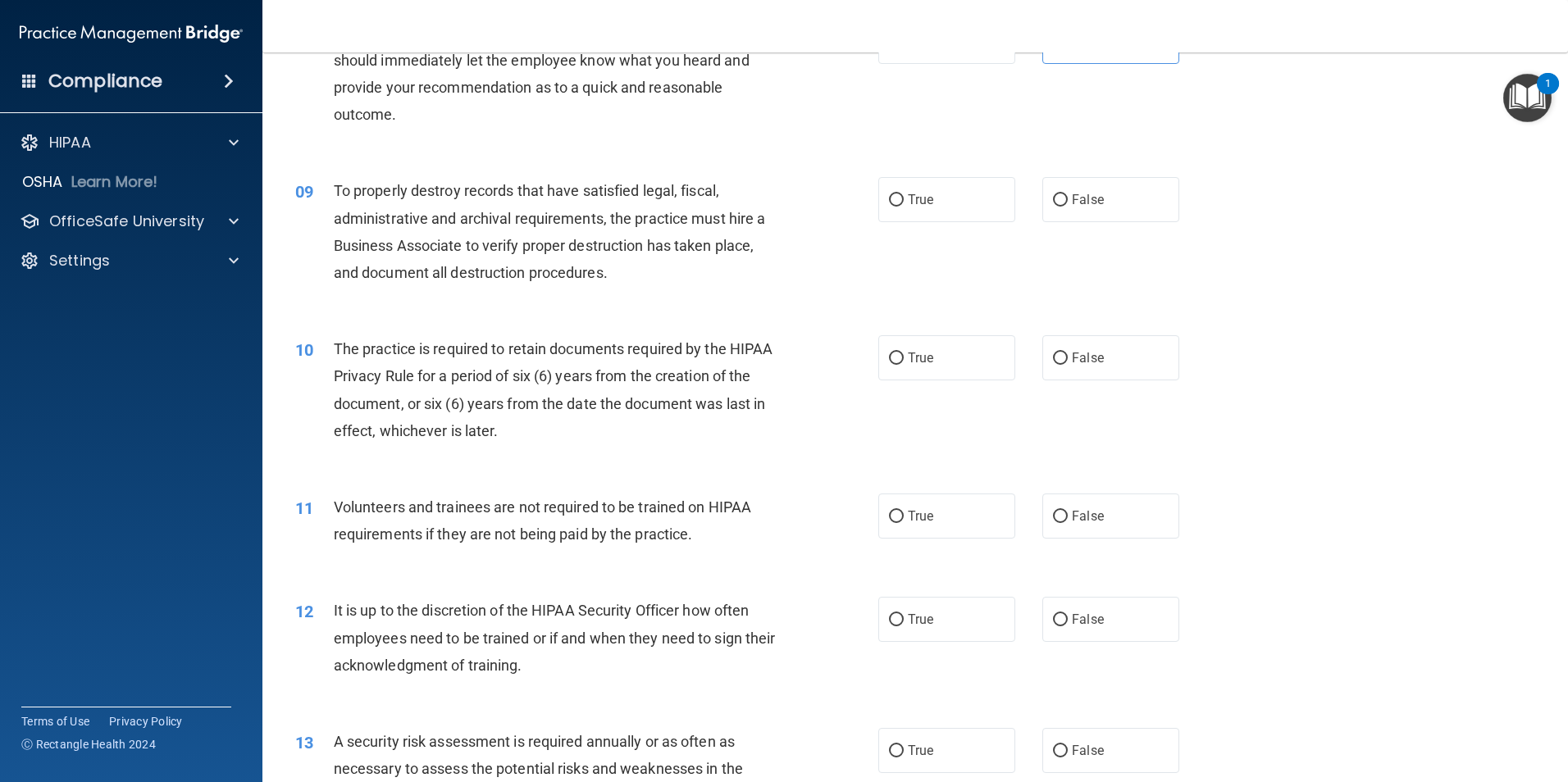
scroll to position [1125, 0]
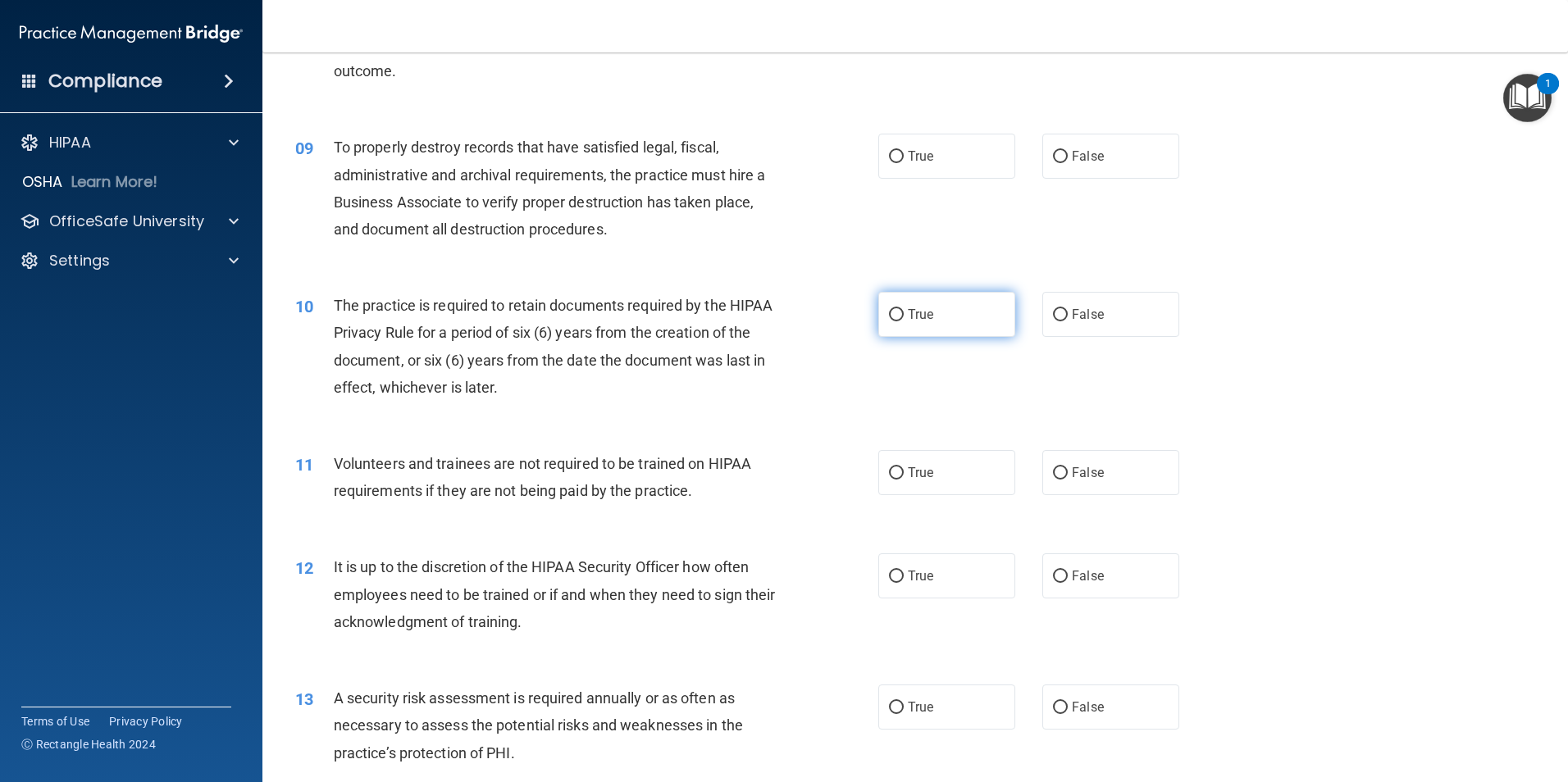
click at [931, 318] on label "True" at bounding box center [946, 314] width 137 height 45
click at [903, 318] on input "True" at bounding box center [896, 315] width 15 height 12
radio input "true"
click at [957, 476] on label "True" at bounding box center [946, 472] width 137 height 45
click at [903, 476] on input "True" at bounding box center [896, 473] width 15 height 12
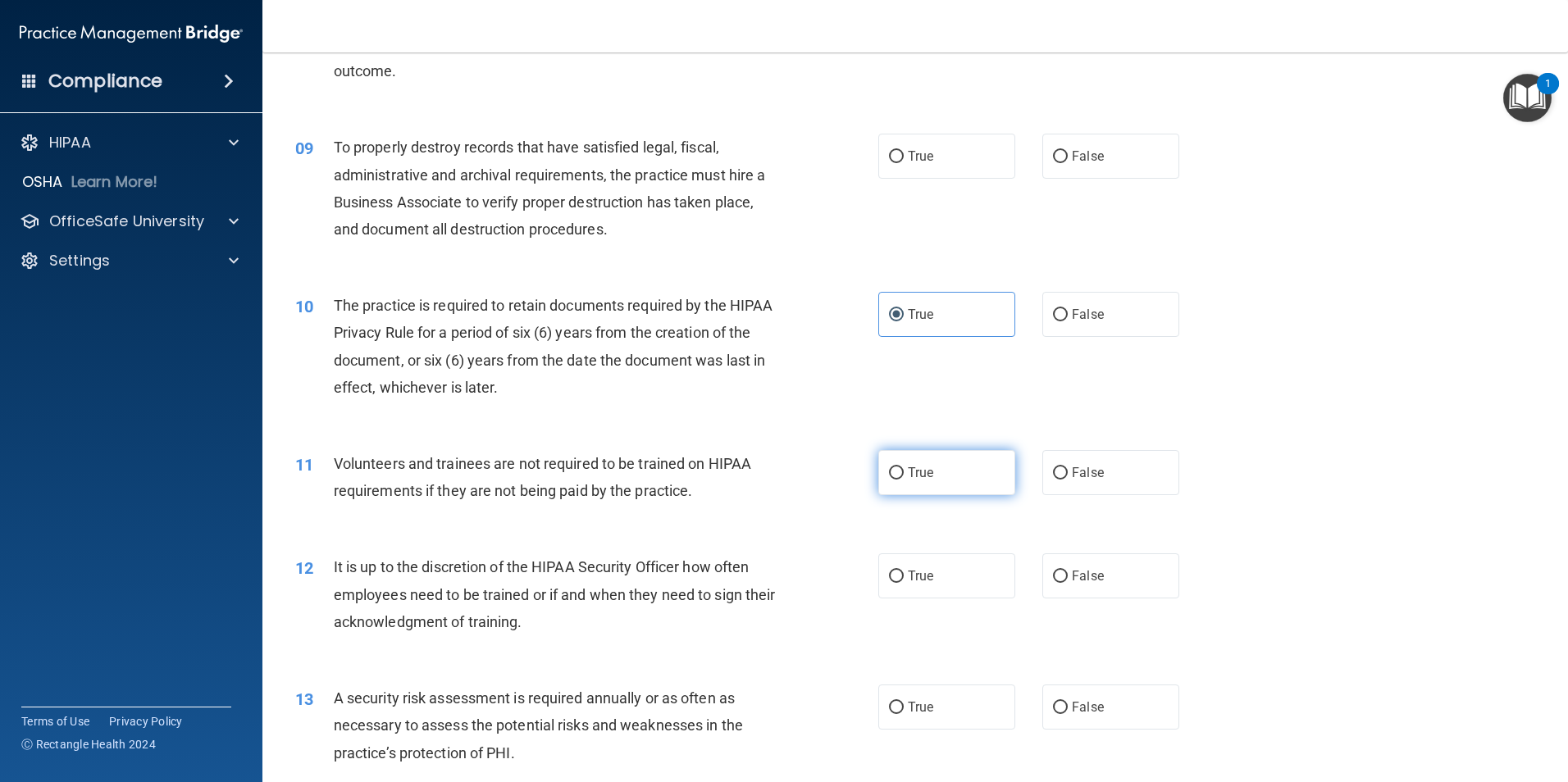
radio input "true"
click at [981, 556] on label "True" at bounding box center [946, 576] width 137 height 45
click at [903, 571] on input "True" at bounding box center [896, 576] width 15 height 12
radio input "true"
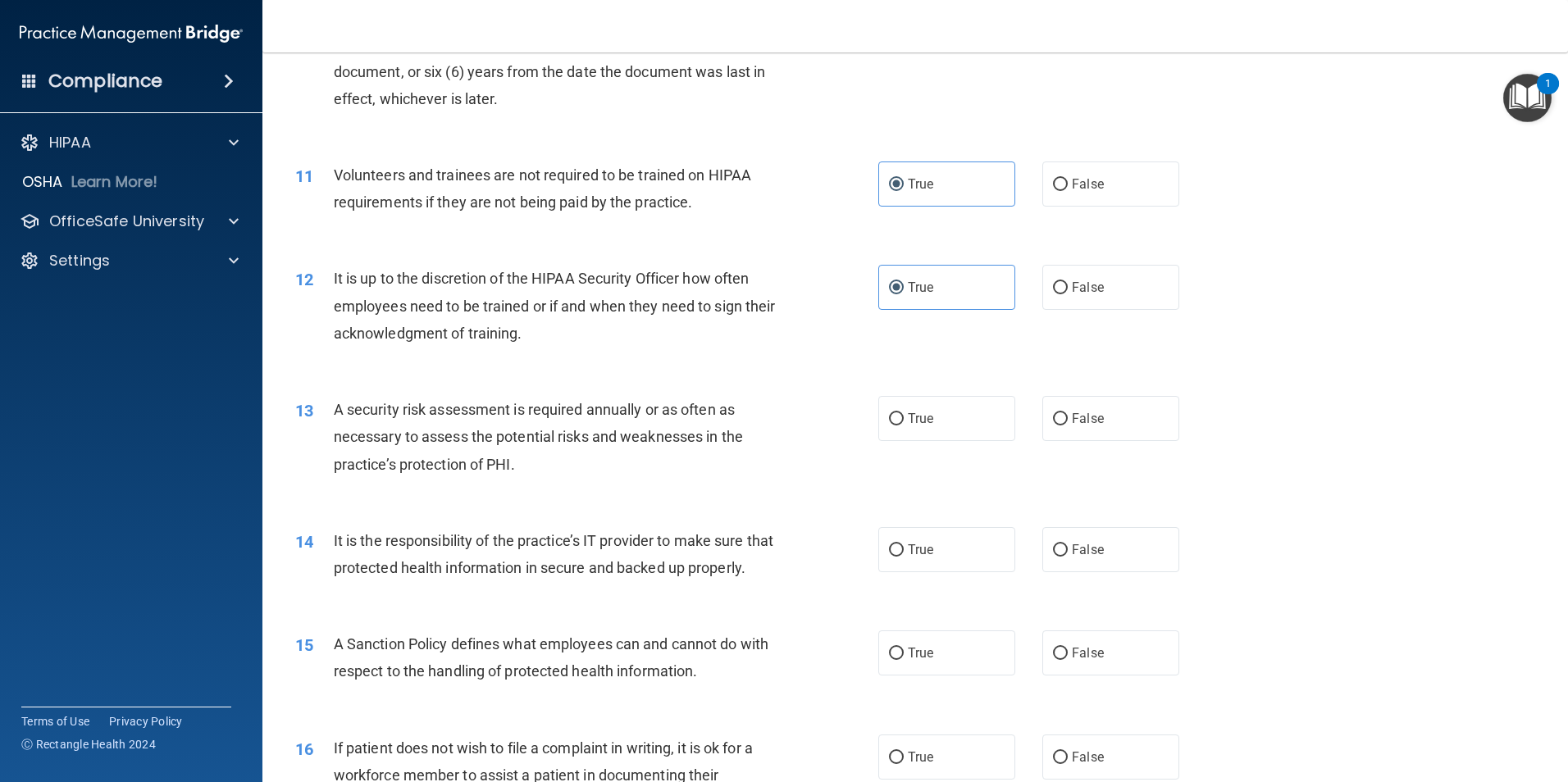
scroll to position [1422, 0]
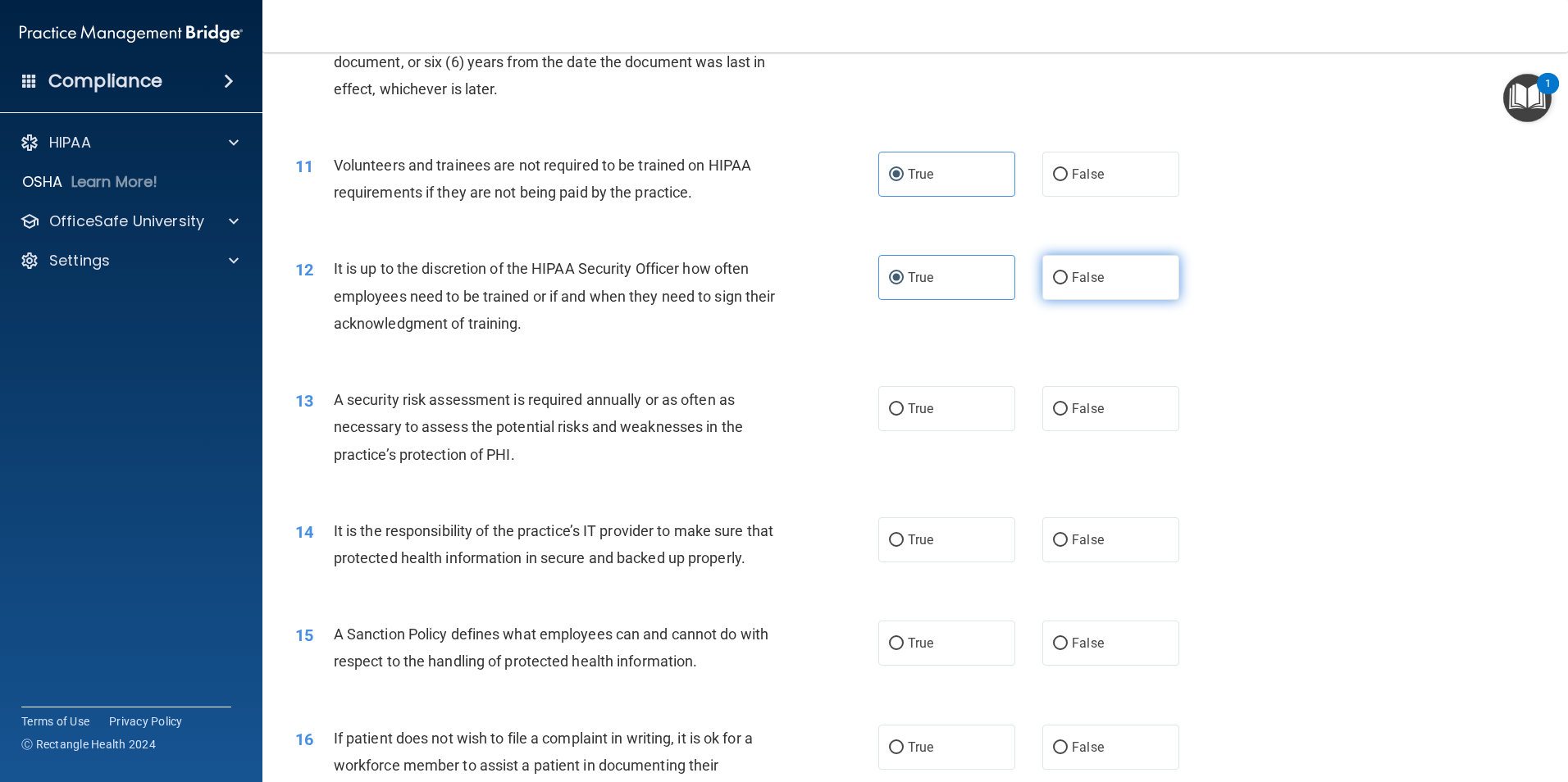
click at [1098, 277] on label "False" at bounding box center [1111, 277] width 137 height 45
click at [1067, 277] on input "False" at bounding box center [1060, 278] width 15 height 12
radio input "true"
click at [983, 279] on label "True" at bounding box center [946, 277] width 137 height 45
click at [903, 279] on input "True" at bounding box center [896, 278] width 15 height 12
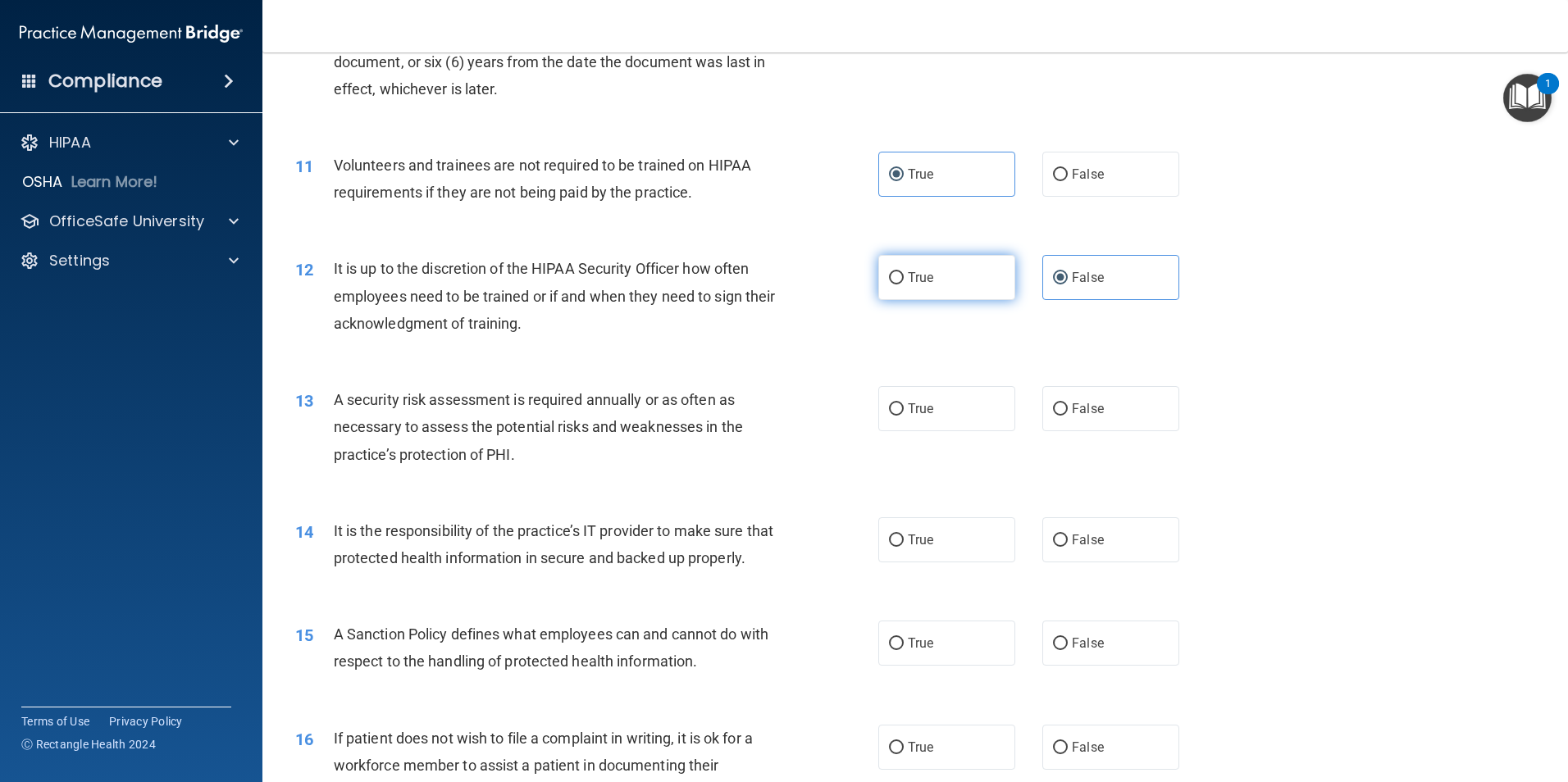
radio input "true"
radio input "false"
click at [896, 405] on input "True" at bounding box center [896, 409] width 15 height 12
radio input "true"
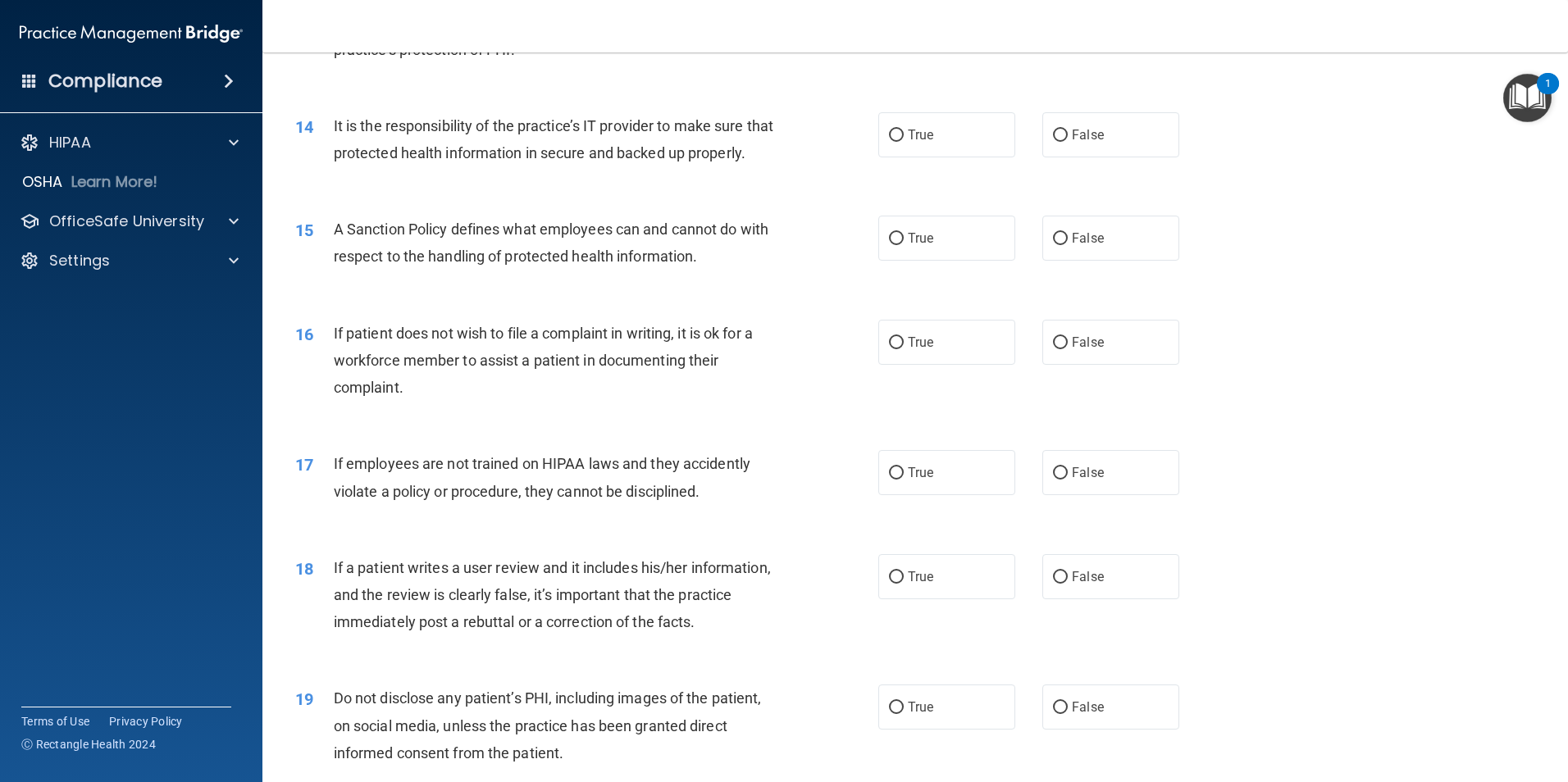
scroll to position [1832, 0]
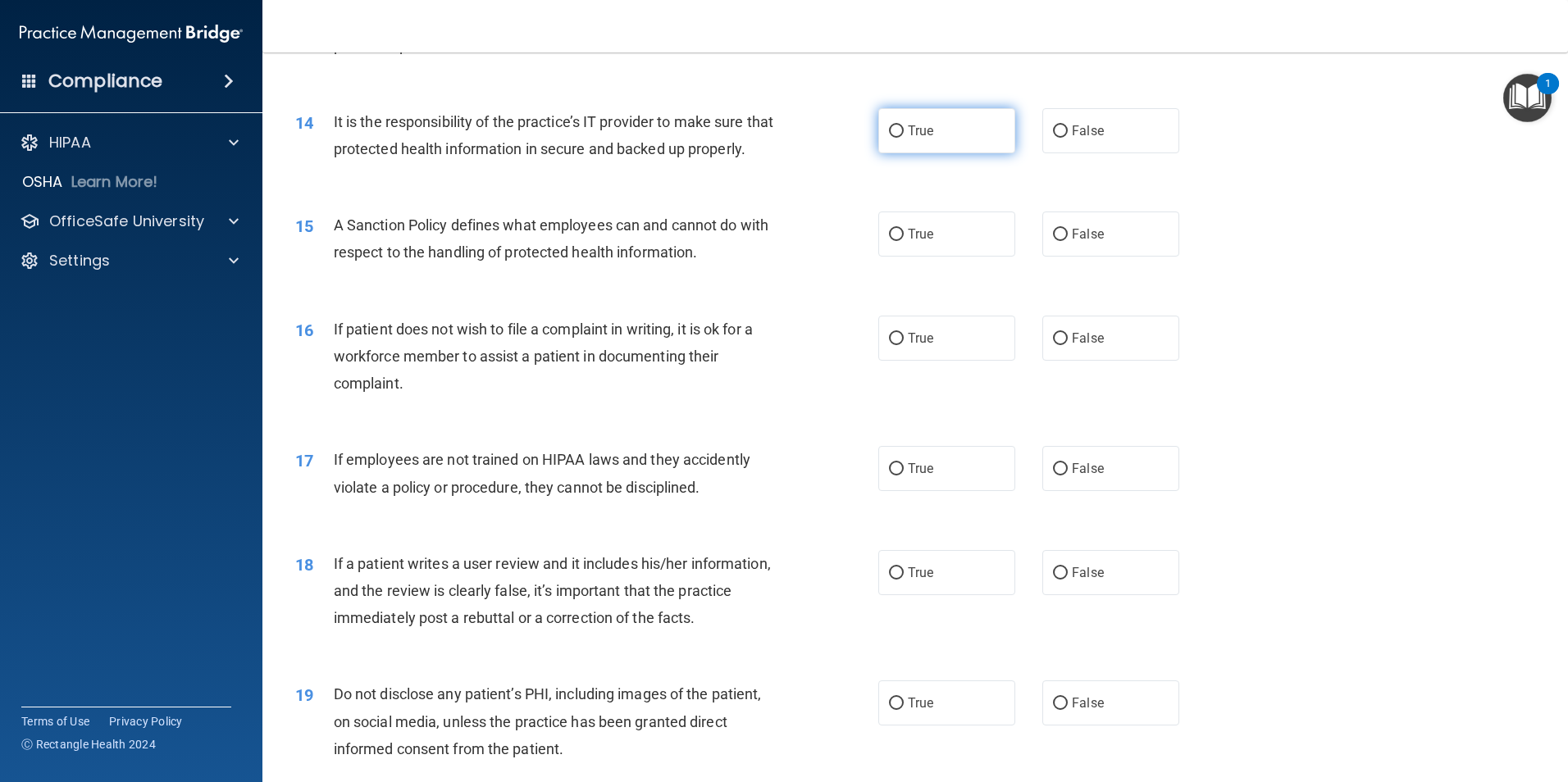
click at [944, 144] on label "True" at bounding box center [946, 130] width 137 height 45
click at [903, 137] on input "True" at bounding box center [896, 131] width 15 height 12
radio input "true"
click at [942, 257] on label "True" at bounding box center [946, 234] width 137 height 45
click at [903, 241] on input "True" at bounding box center [896, 235] width 15 height 12
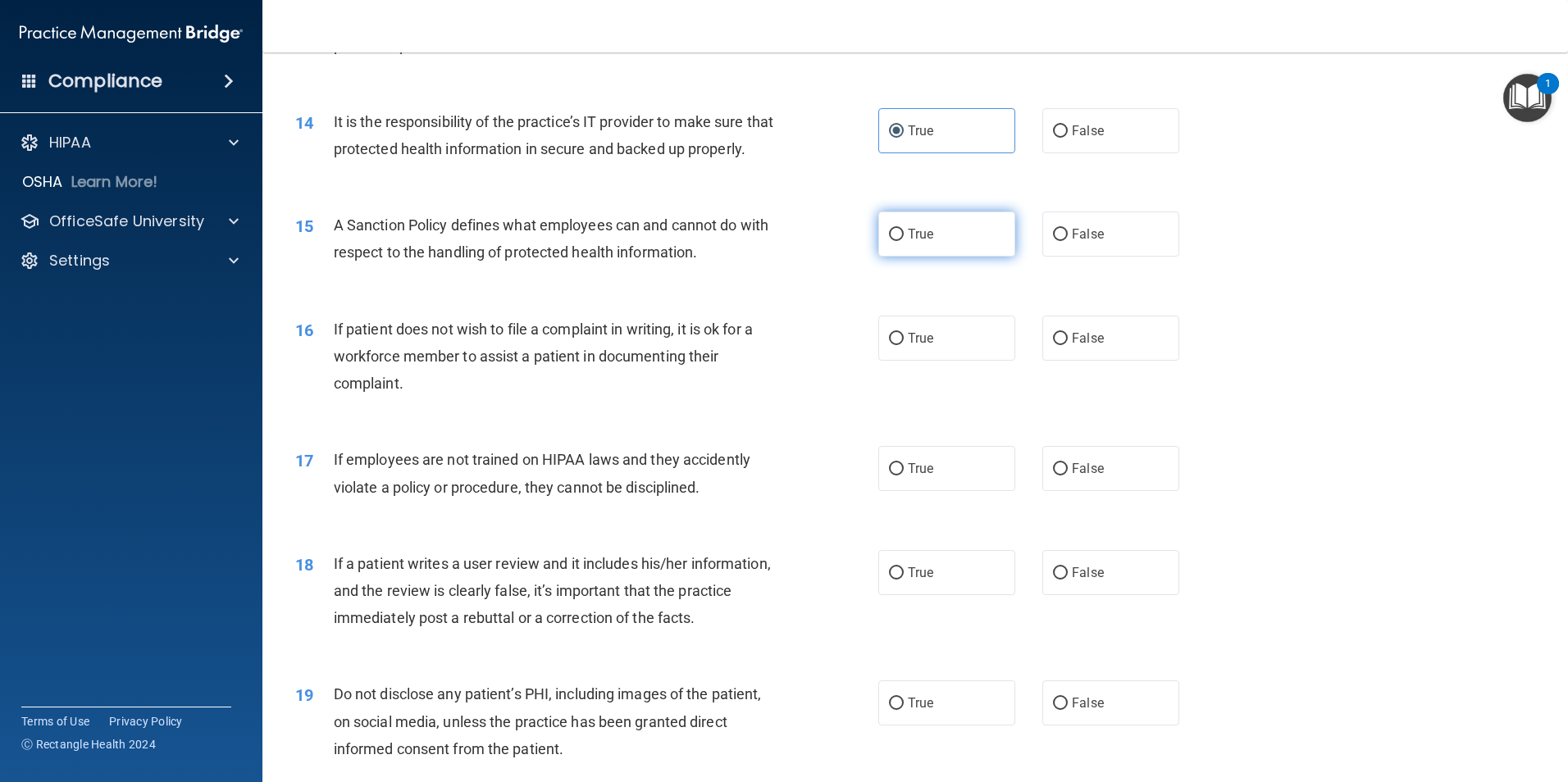
radio input "true"
click at [958, 358] on label "True" at bounding box center [946, 338] width 137 height 45
click at [903, 345] on input "True" at bounding box center [896, 339] width 15 height 12
radio input "true"
click at [937, 491] on label "True" at bounding box center [946, 468] width 137 height 45
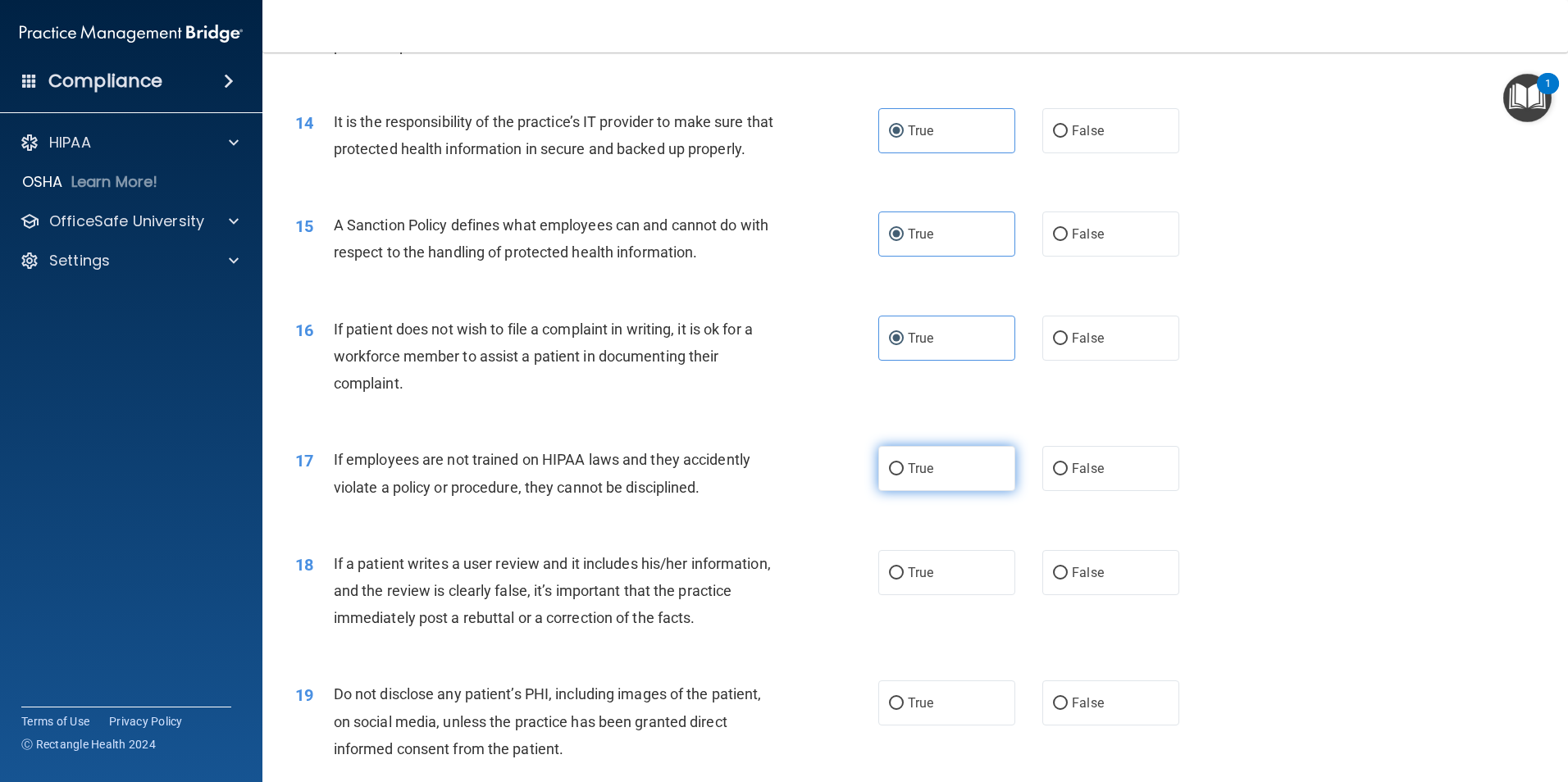
click at [903, 475] on input "True" at bounding box center [896, 469] width 15 height 12
radio input "true"
click at [1080, 491] on label "False" at bounding box center [1111, 468] width 137 height 45
click at [1067, 475] on input "False" at bounding box center [1060, 469] width 15 height 12
radio input "true"
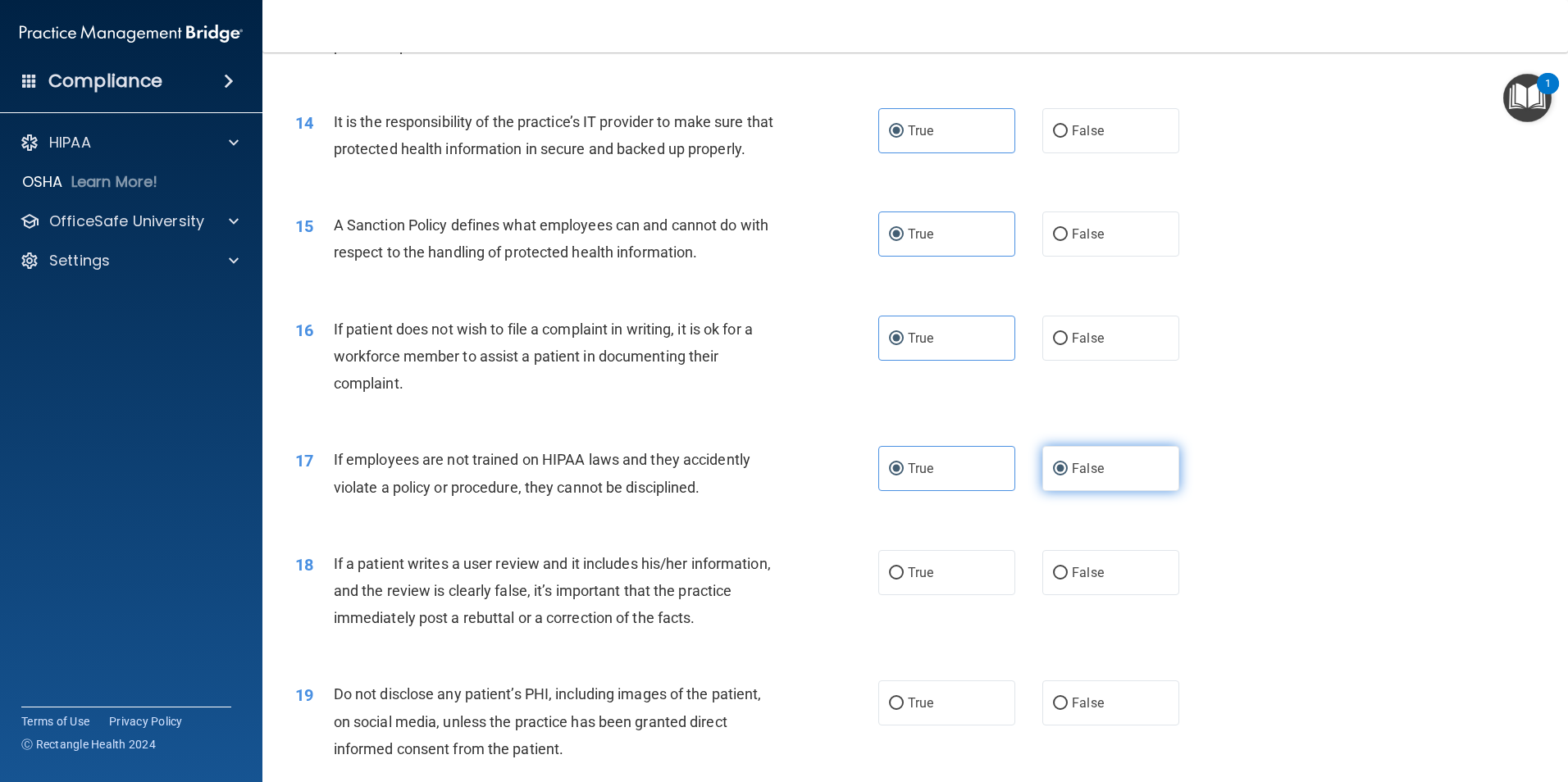
radio input "false"
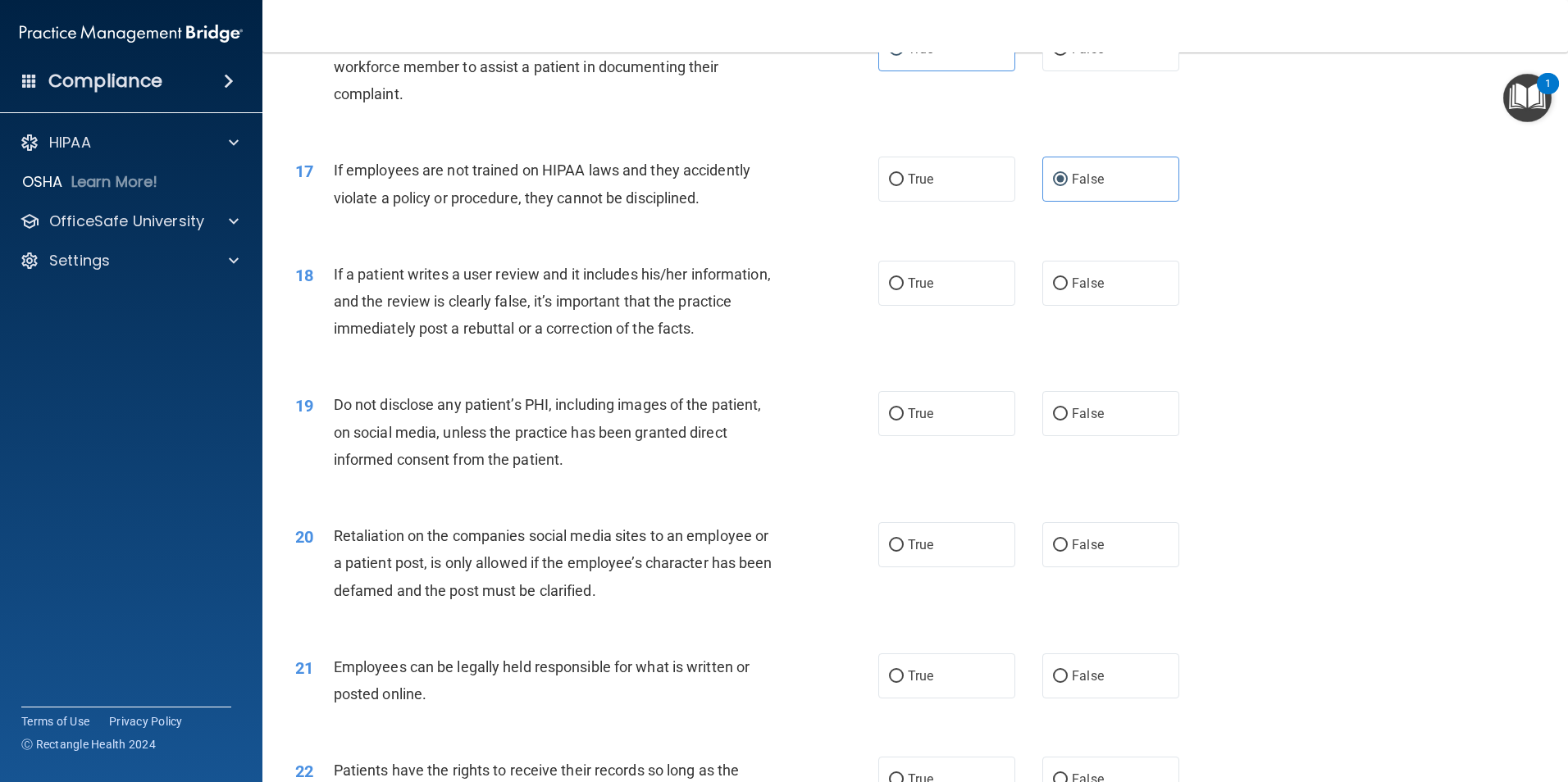
scroll to position [2131, 0]
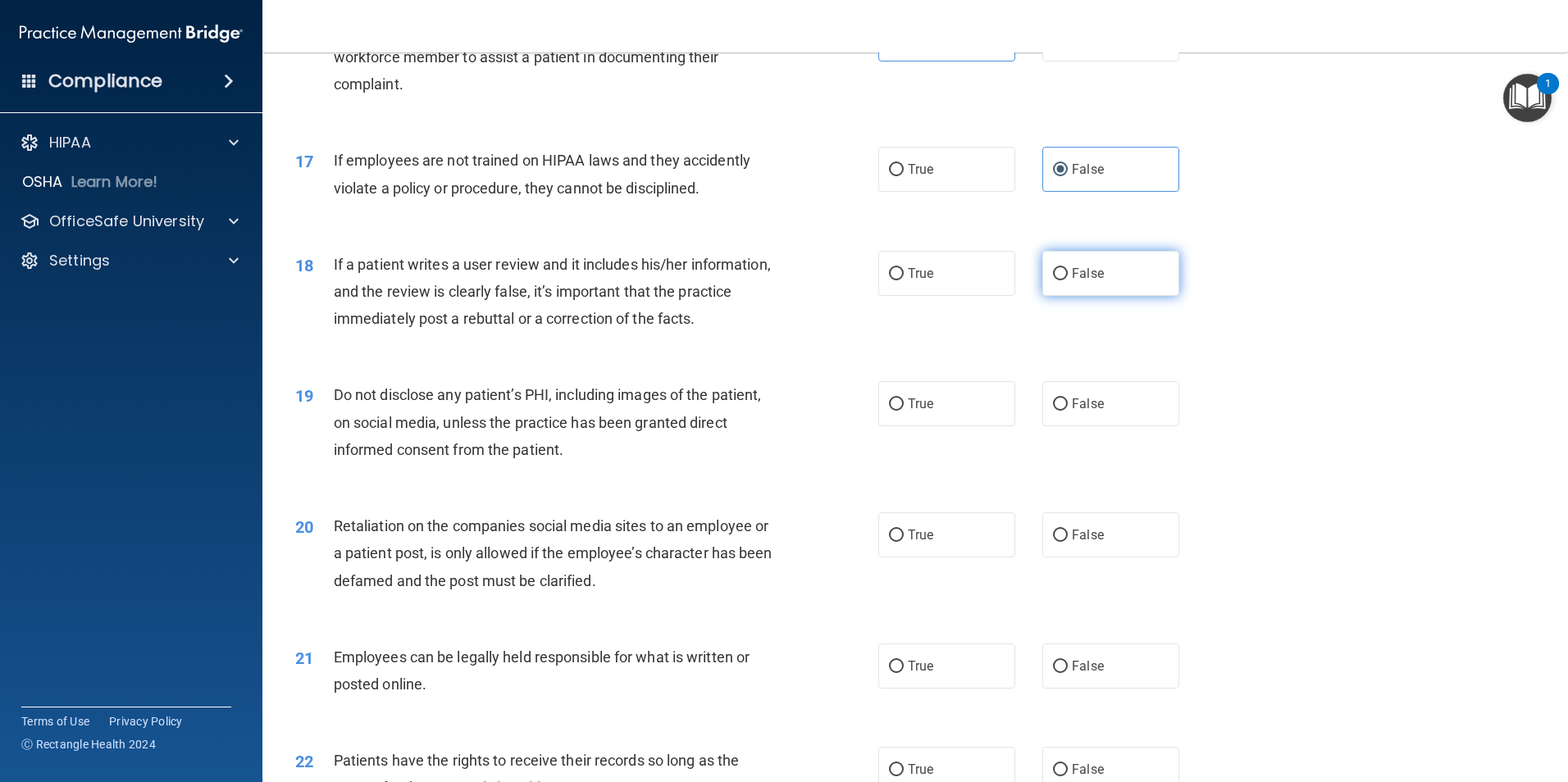
click at [1119, 296] on label "False" at bounding box center [1111, 273] width 137 height 45
click at [1067, 281] on input "False" at bounding box center [1060, 274] width 15 height 12
radio input "true"
click at [933, 426] on label "True" at bounding box center [946, 403] width 137 height 45
click at [903, 411] on input "True" at bounding box center [896, 404] width 15 height 12
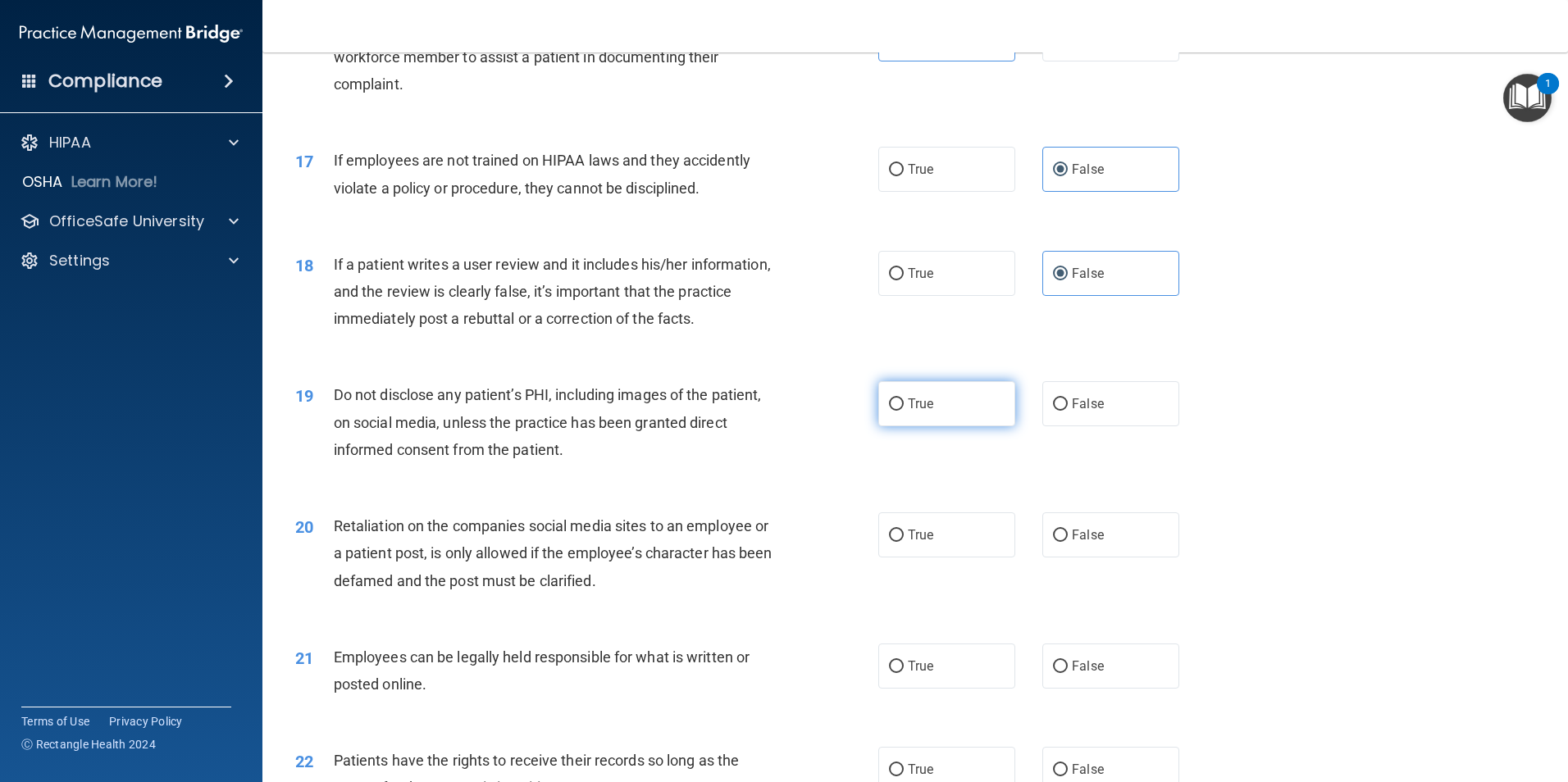
radio input "true"
click at [1089, 558] on label "False" at bounding box center [1111, 535] width 137 height 45
click at [1067, 542] on input "False" at bounding box center [1060, 536] width 15 height 12
radio input "true"
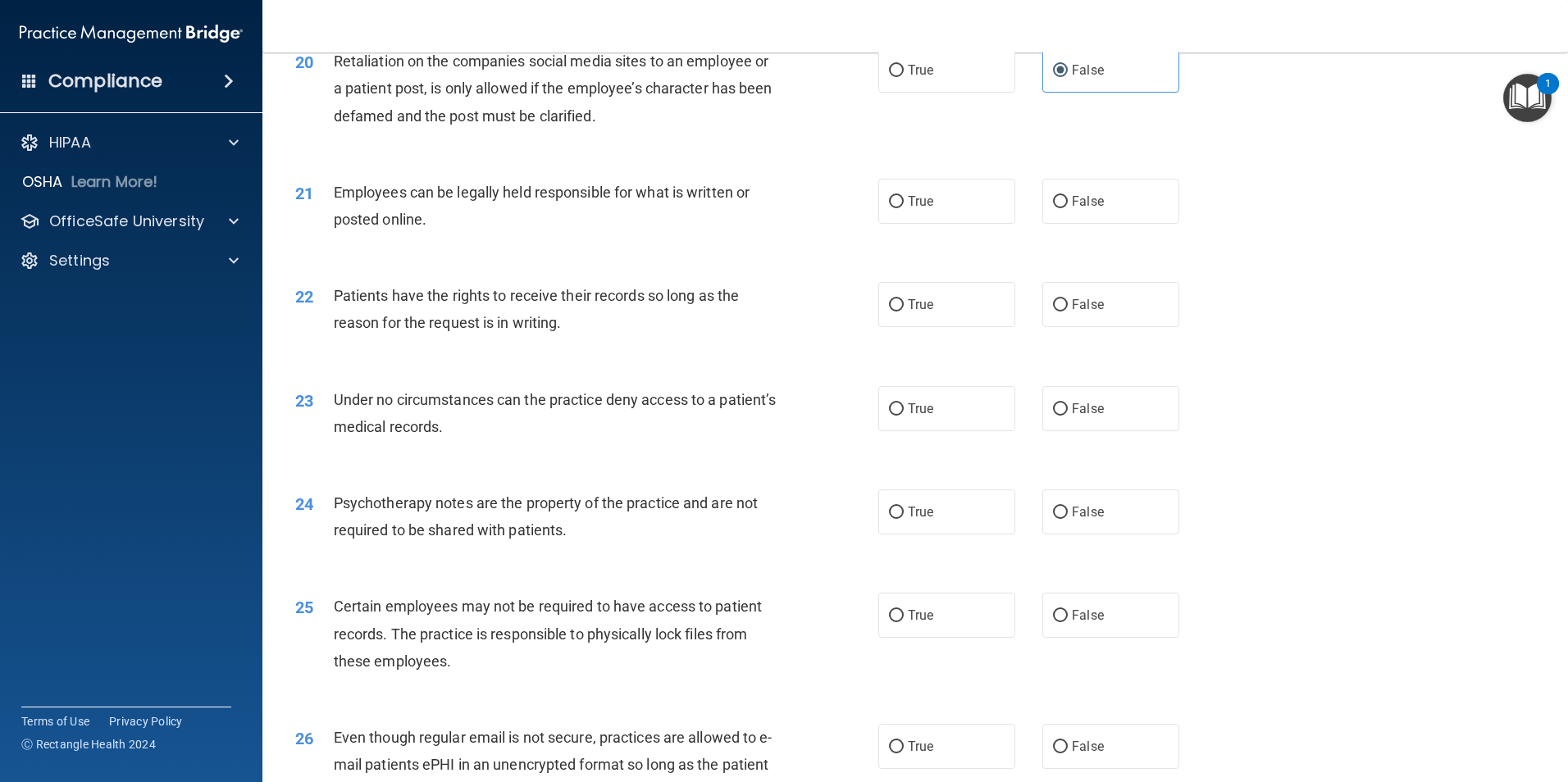
scroll to position [2577, 0]
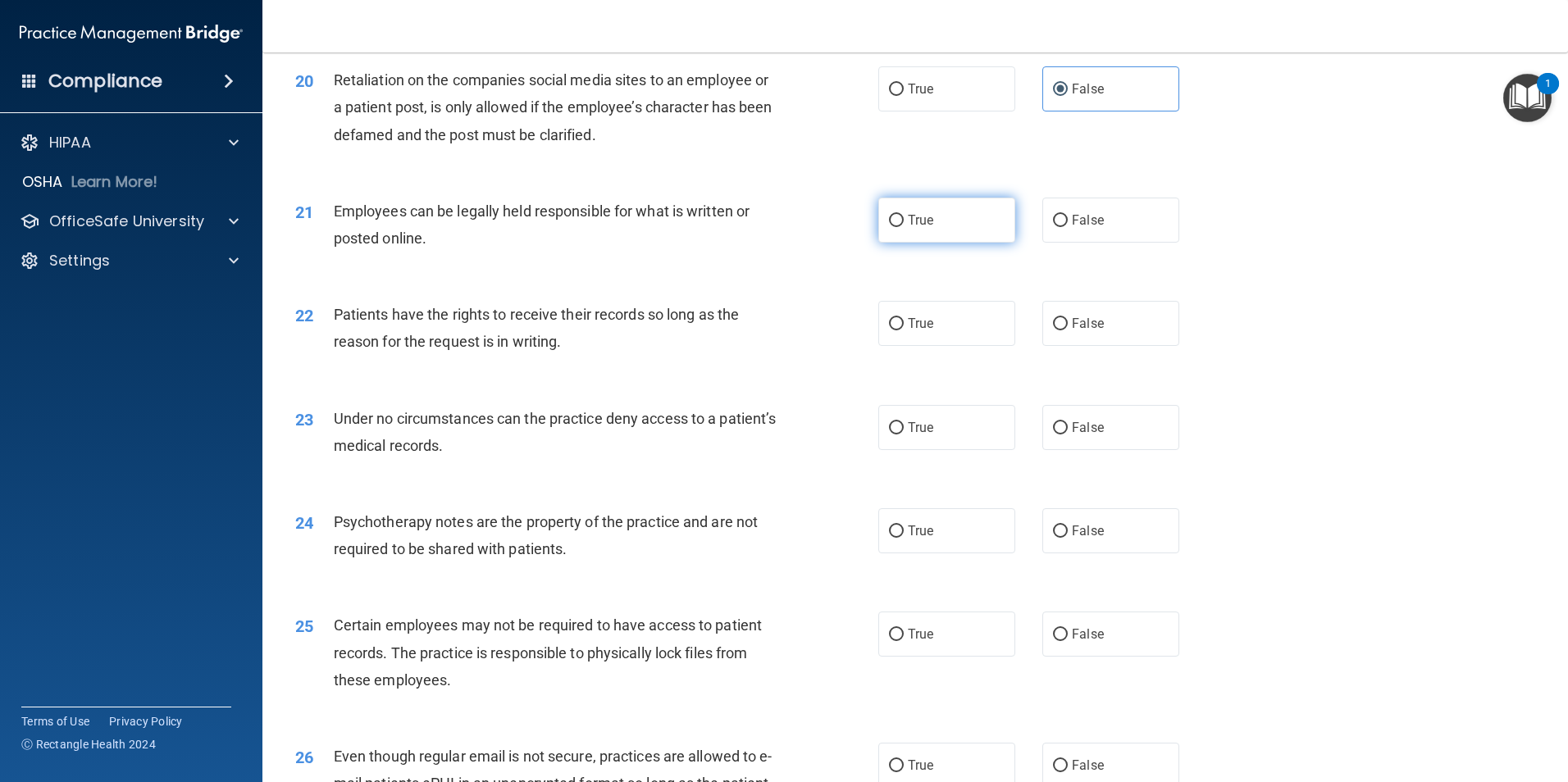
click at [929, 242] on label "True" at bounding box center [946, 220] width 137 height 45
click at [903, 227] on input "True" at bounding box center [896, 221] width 15 height 12
radio input "true"
click at [959, 346] on label "True" at bounding box center [946, 323] width 137 height 45
click at [903, 330] on input "True" at bounding box center [896, 324] width 15 height 12
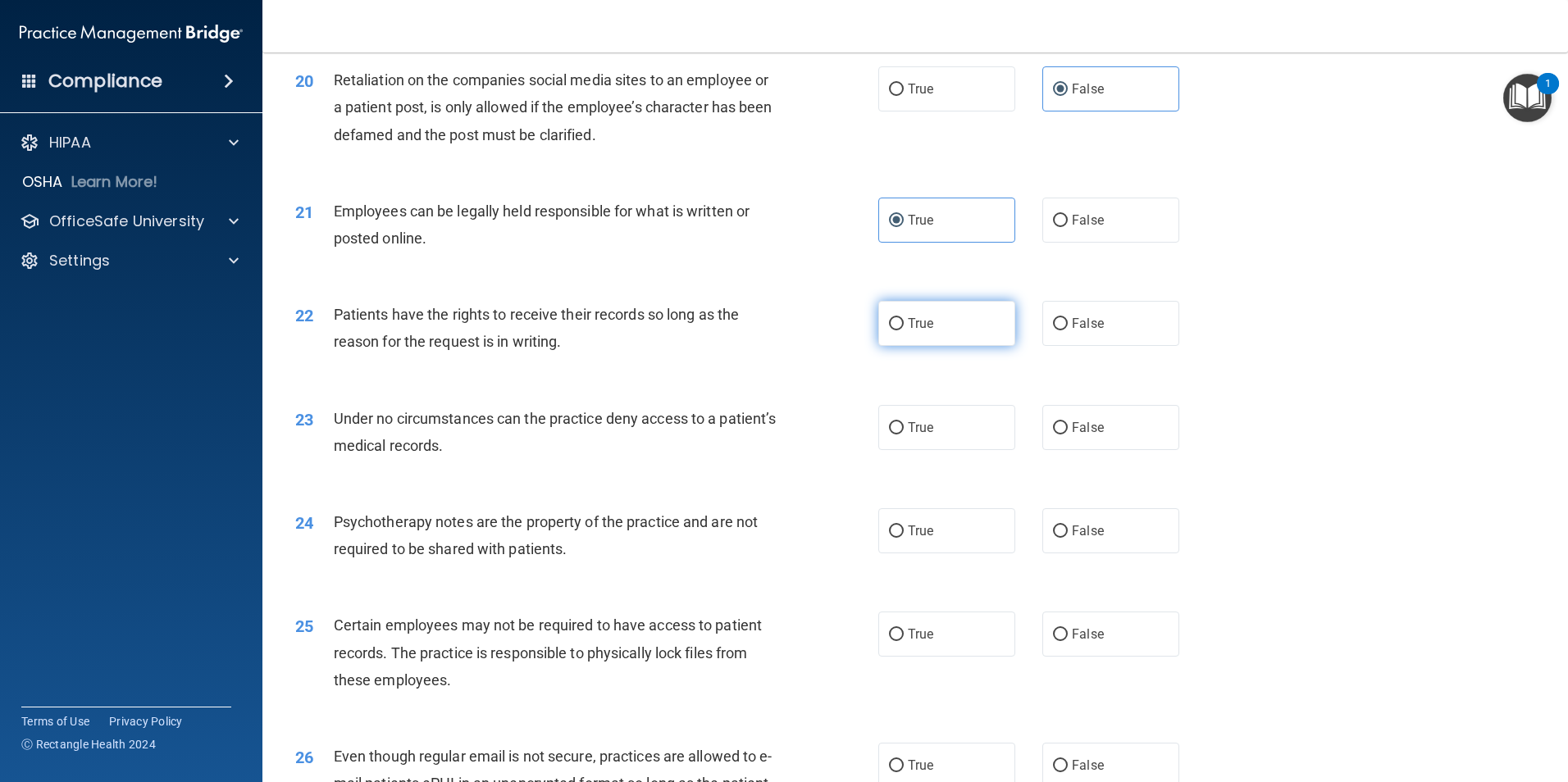
radio input "true"
click at [950, 450] on label "True" at bounding box center [946, 427] width 137 height 45
click at [903, 434] on input "True" at bounding box center [896, 428] width 15 height 12
radio input "true"
click at [1081, 553] on label "False" at bounding box center [1111, 530] width 137 height 45
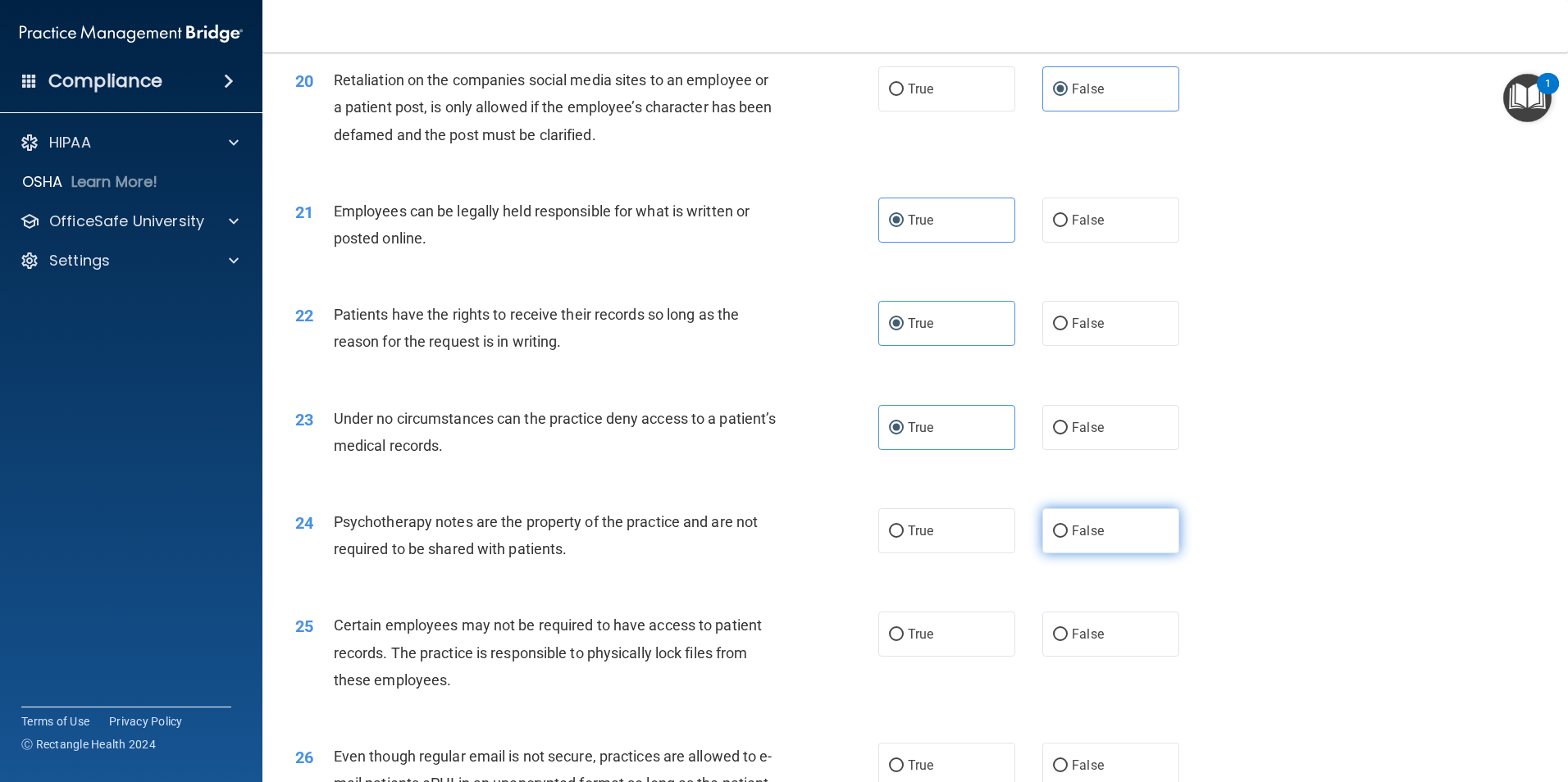
click at [1067, 537] on input "False" at bounding box center [1060, 531] width 15 height 12
radio input "true"
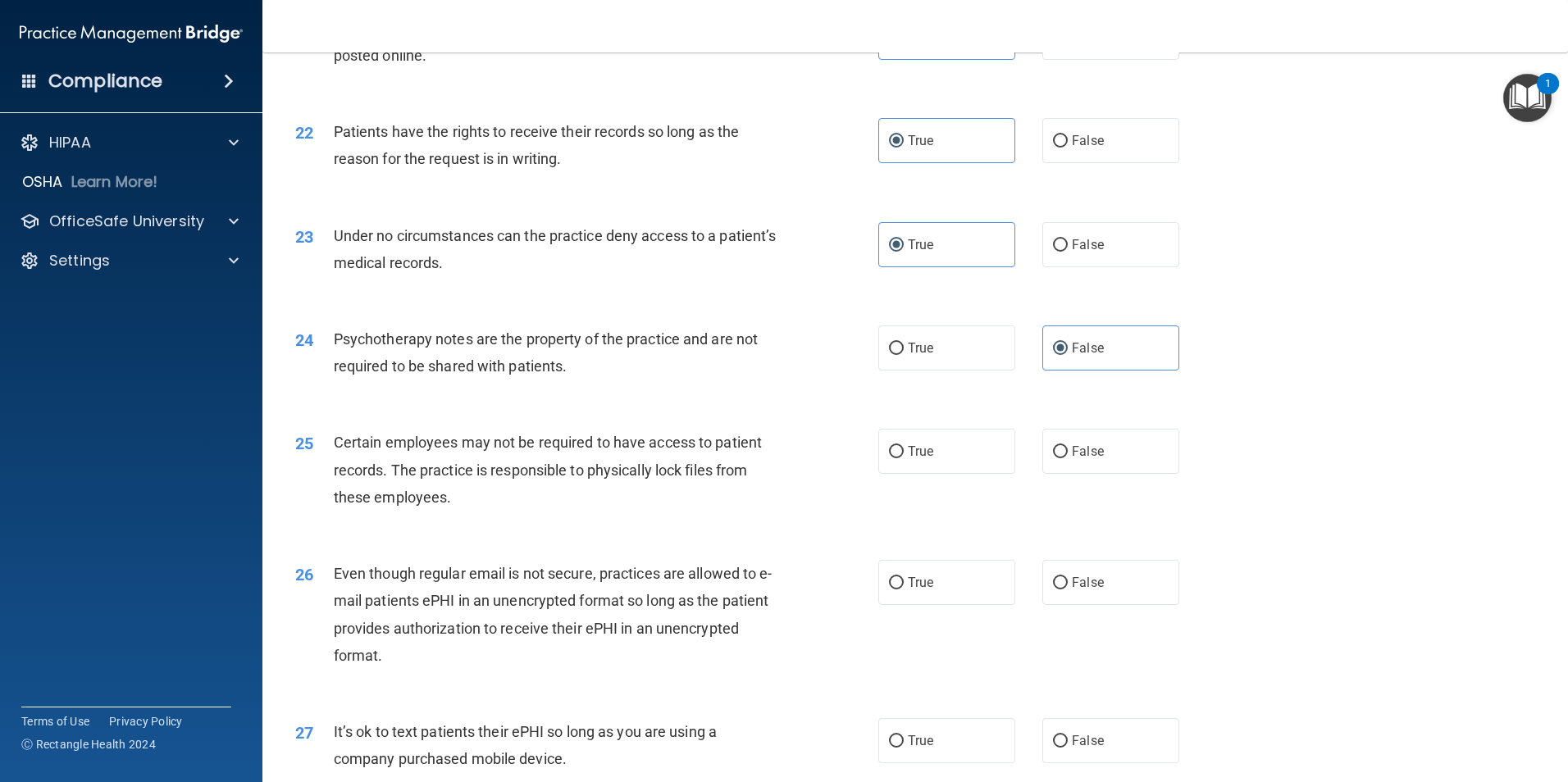
scroll to position [2836, 0]
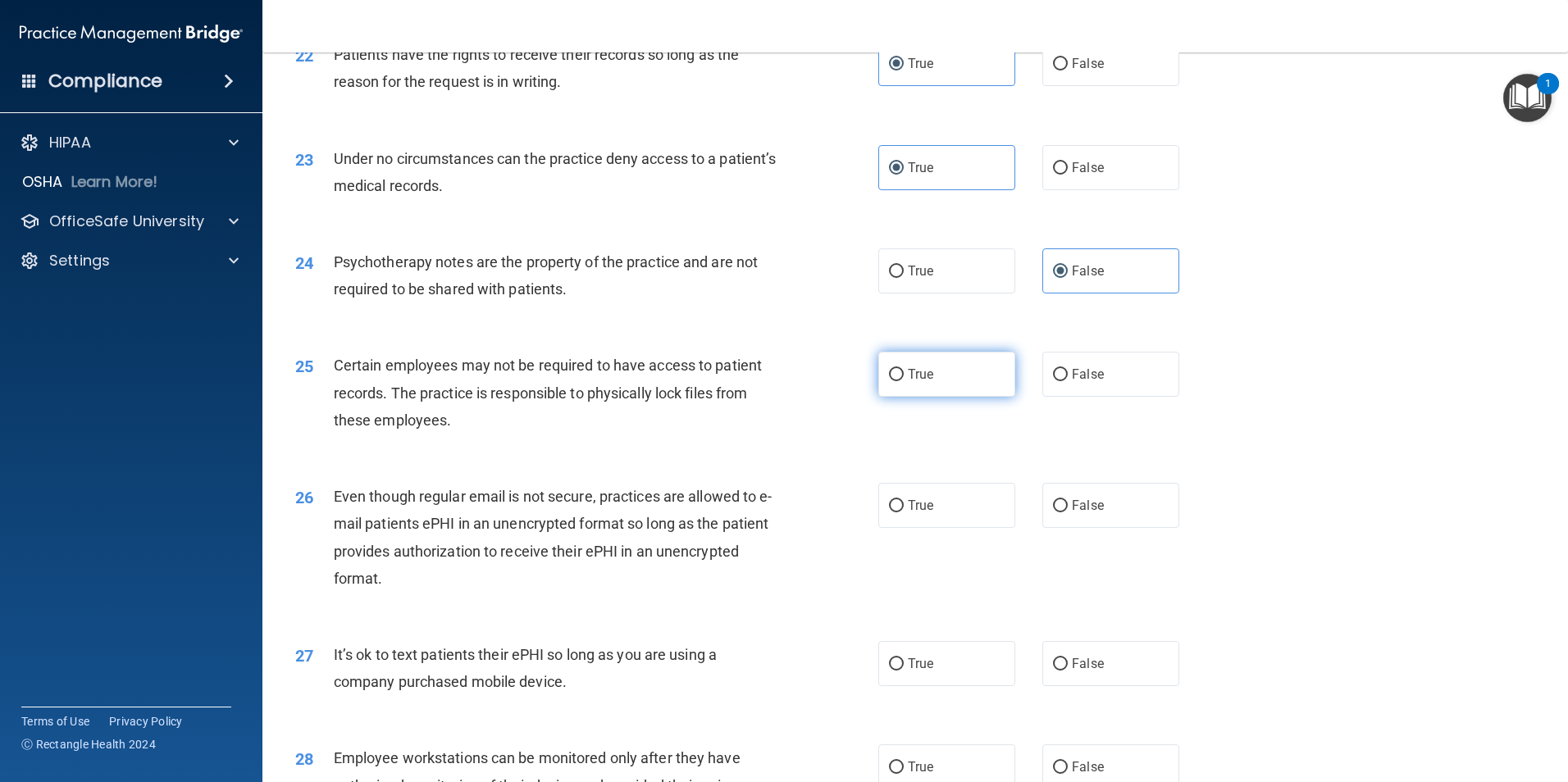
click at [936, 397] on label "True" at bounding box center [946, 374] width 137 height 45
click at [903, 381] on input "True" at bounding box center [896, 374] width 15 height 12
radio input "true"
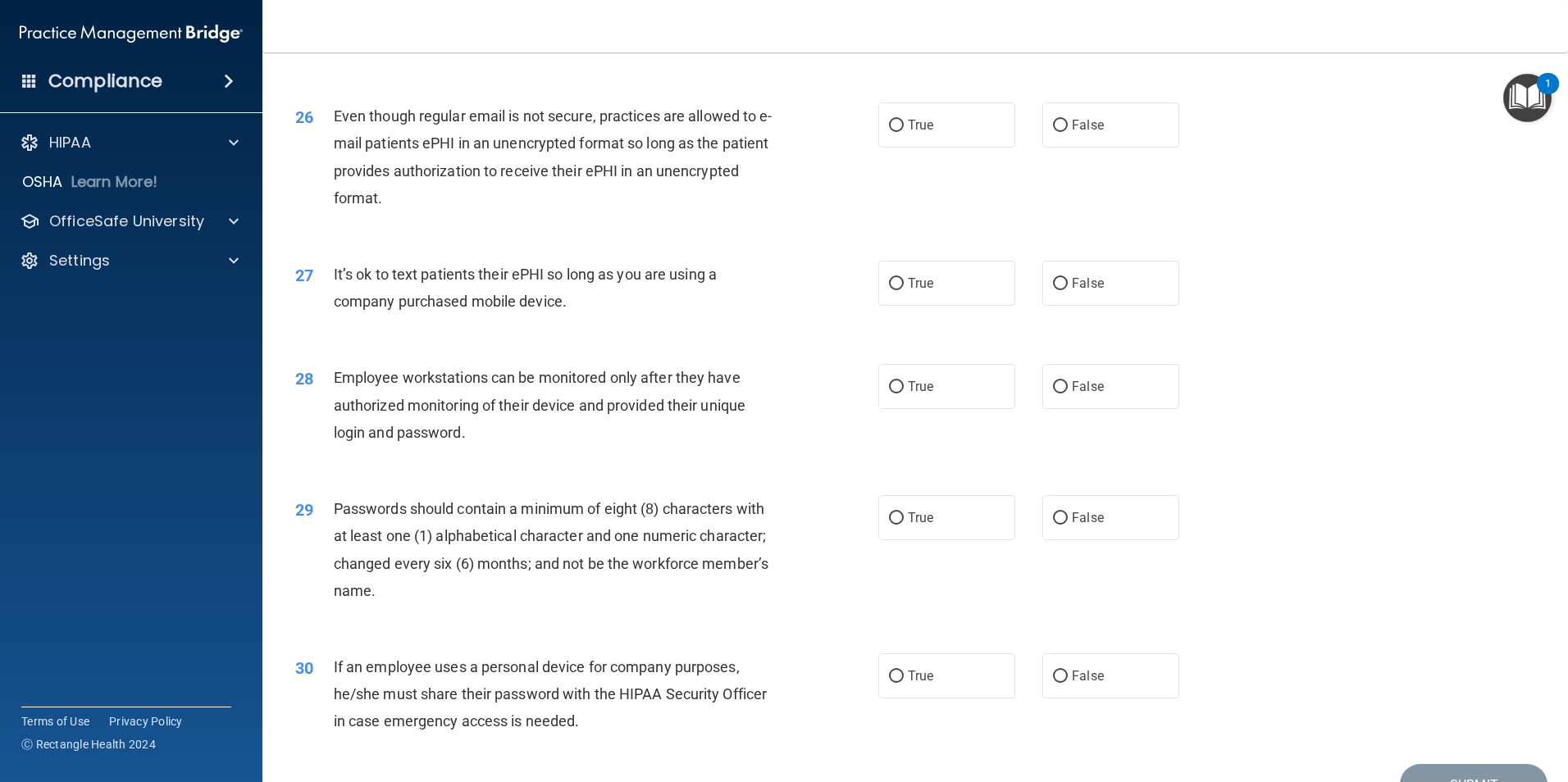
scroll to position [3222, 0]
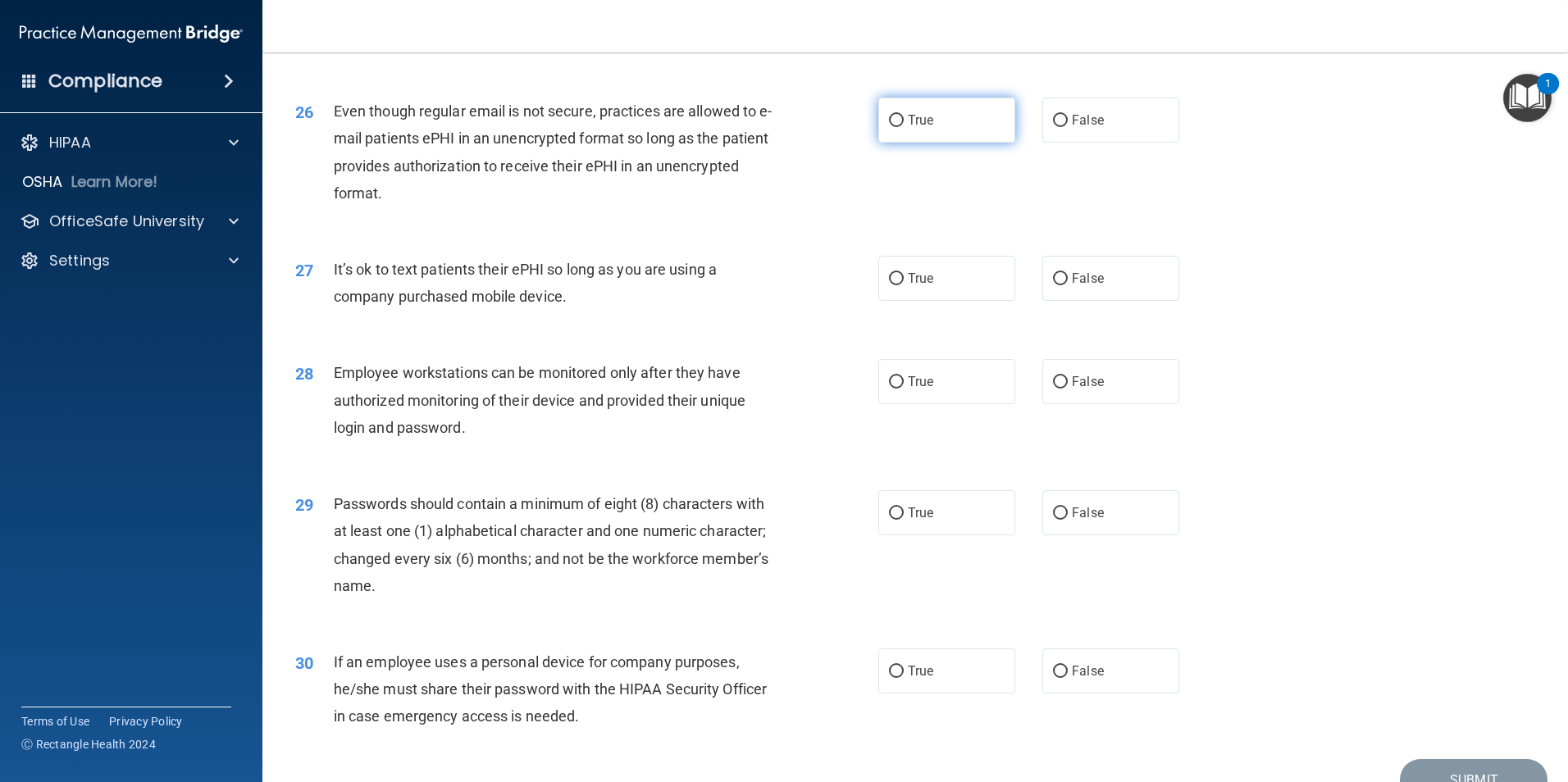
click at [952, 142] on label "True" at bounding box center [946, 119] width 137 height 45
click at [903, 127] on input "True" at bounding box center [896, 121] width 15 height 12
radio input "true"
click at [1084, 286] on span "False" at bounding box center [1087, 278] width 32 height 15
click at [1067, 285] on input "False" at bounding box center [1060, 279] width 15 height 12
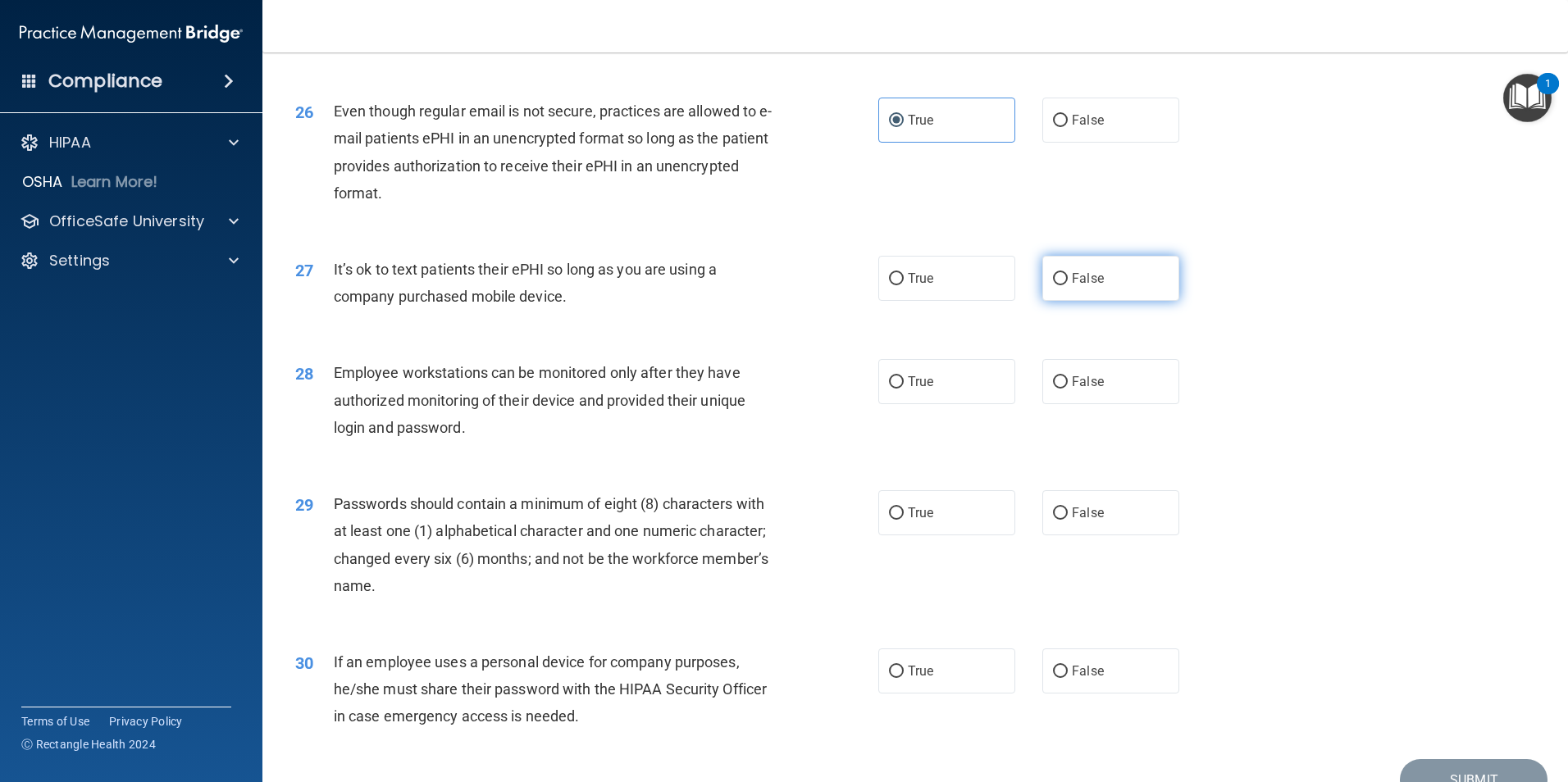
radio input "true"
click at [943, 404] on label "True" at bounding box center [946, 381] width 137 height 45
click at [903, 389] on input "True" at bounding box center [896, 382] width 15 height 12
radio input "true"
click at [944, 536] on label "True" at bounding box center [946, 513] width 137 height 45
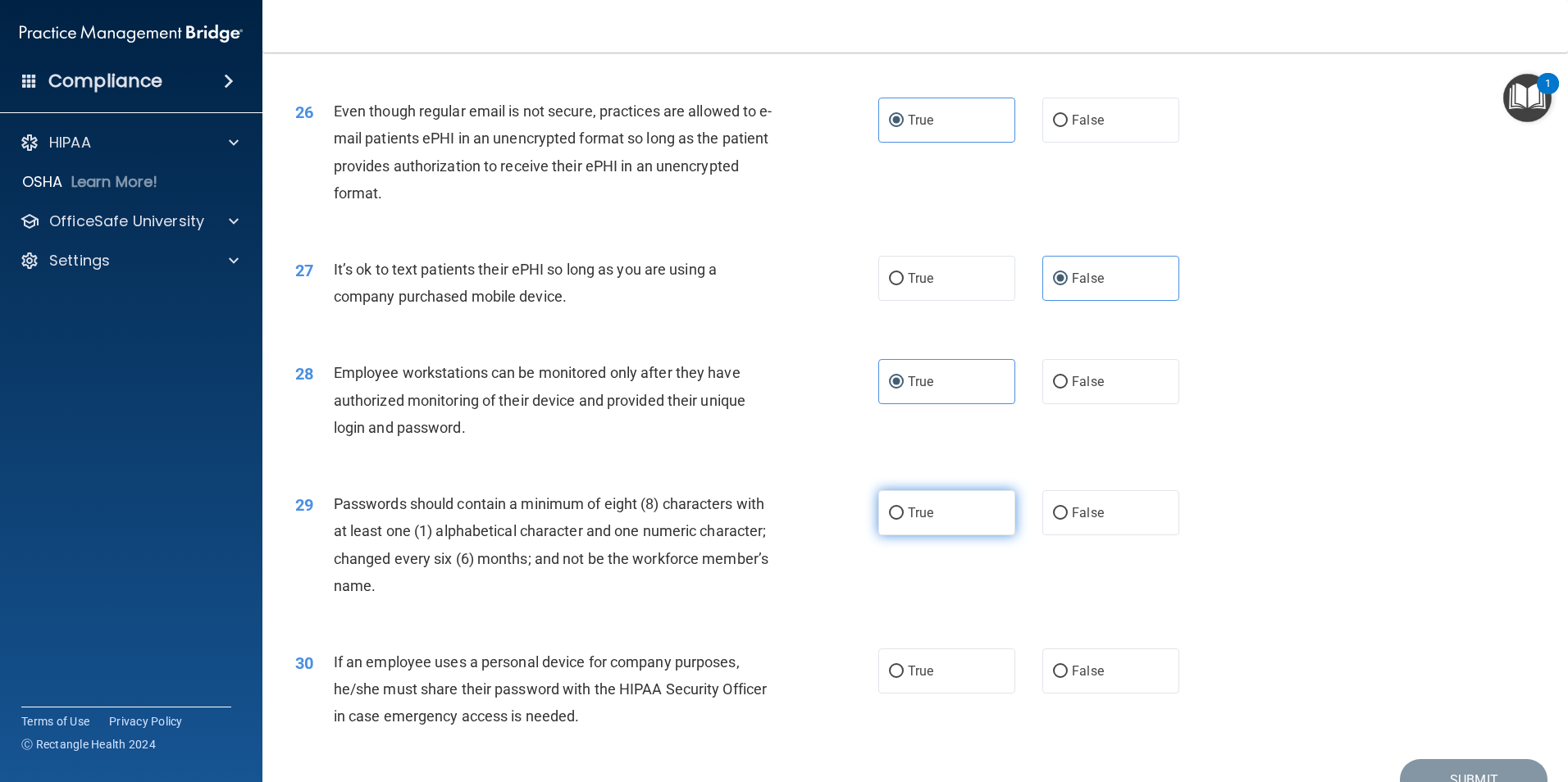
click at [903, 519] on input "True" at bounding box center [896, 513] width 15 height 12
radio input "true"
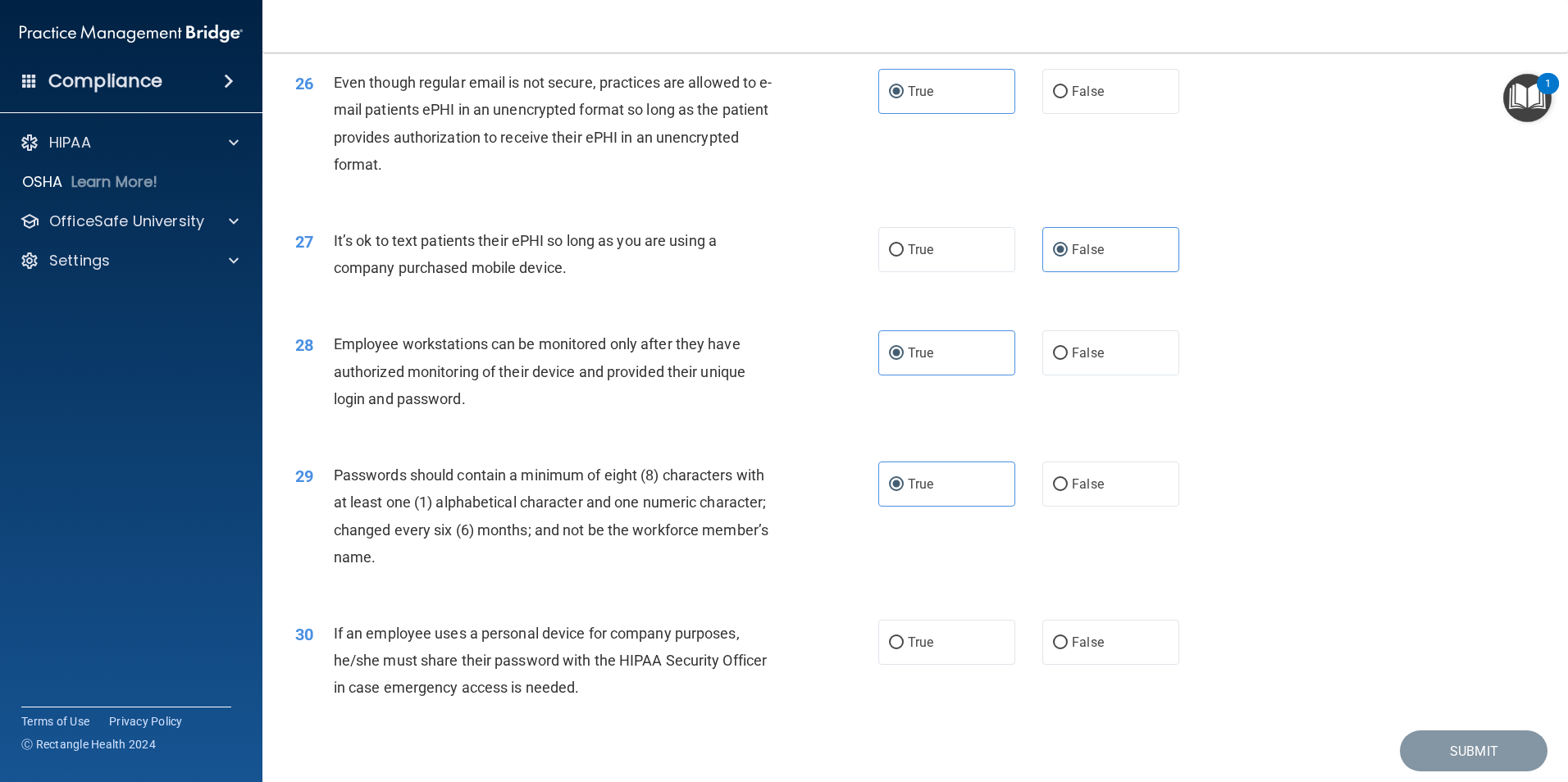
scroll to position [3333, 0]
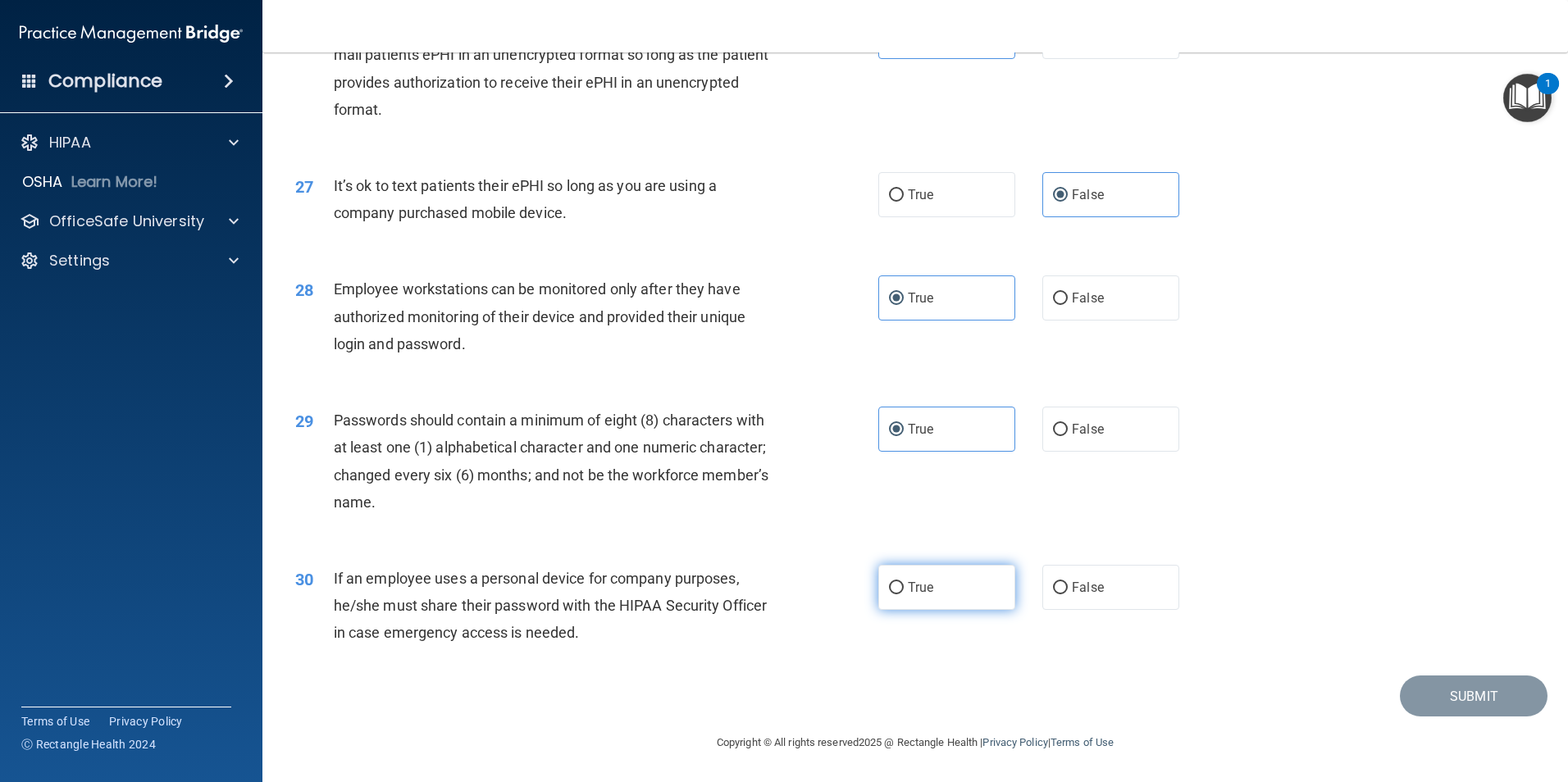
click at [952, 593] on label "True" at bounding box center [946, 587] width 137 height 45
click at [903, 593] on input "True" at bounding box center [896, 588] width 15 height 12
radio input "true"
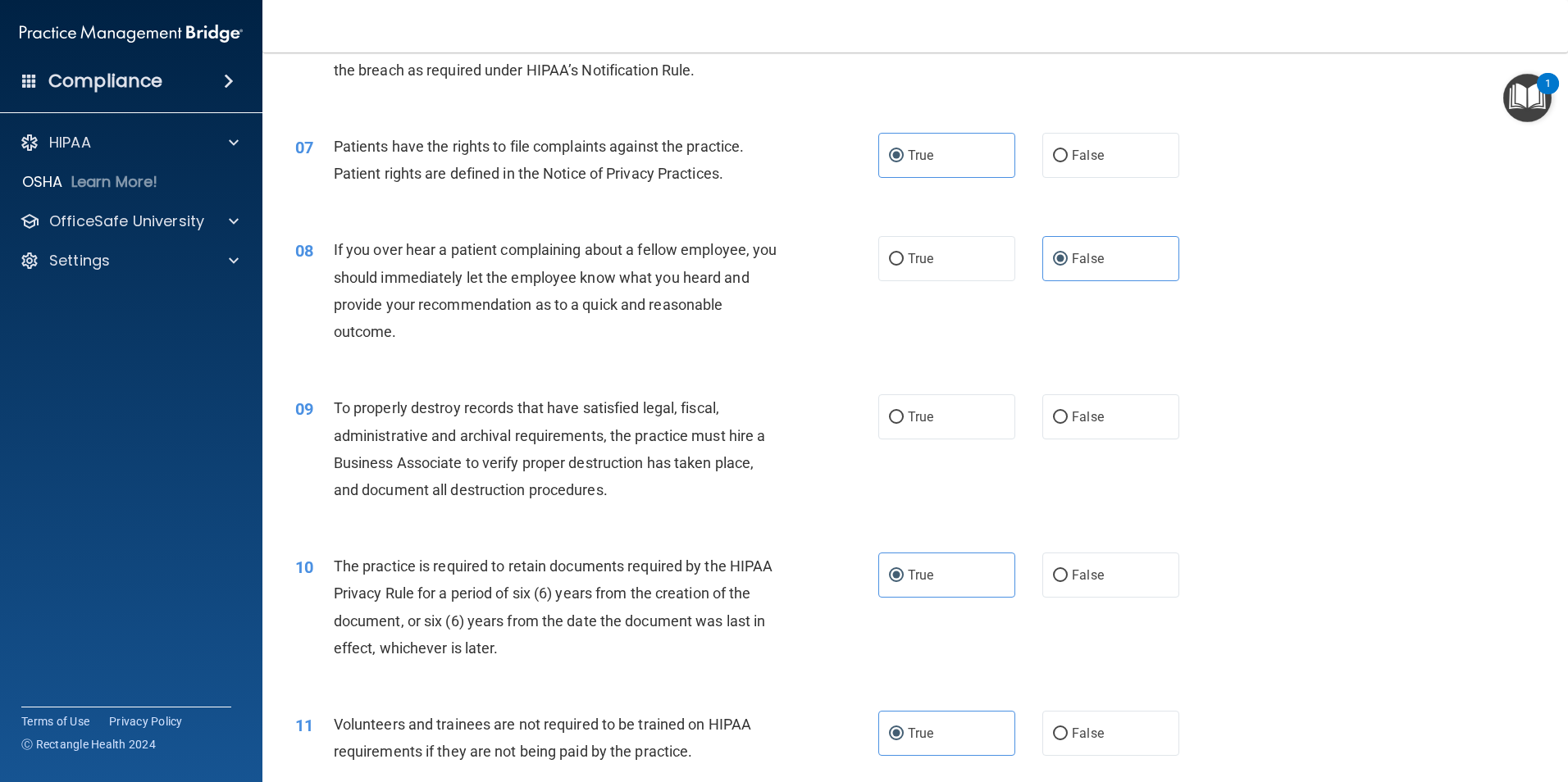
scroll to position [860, 0]
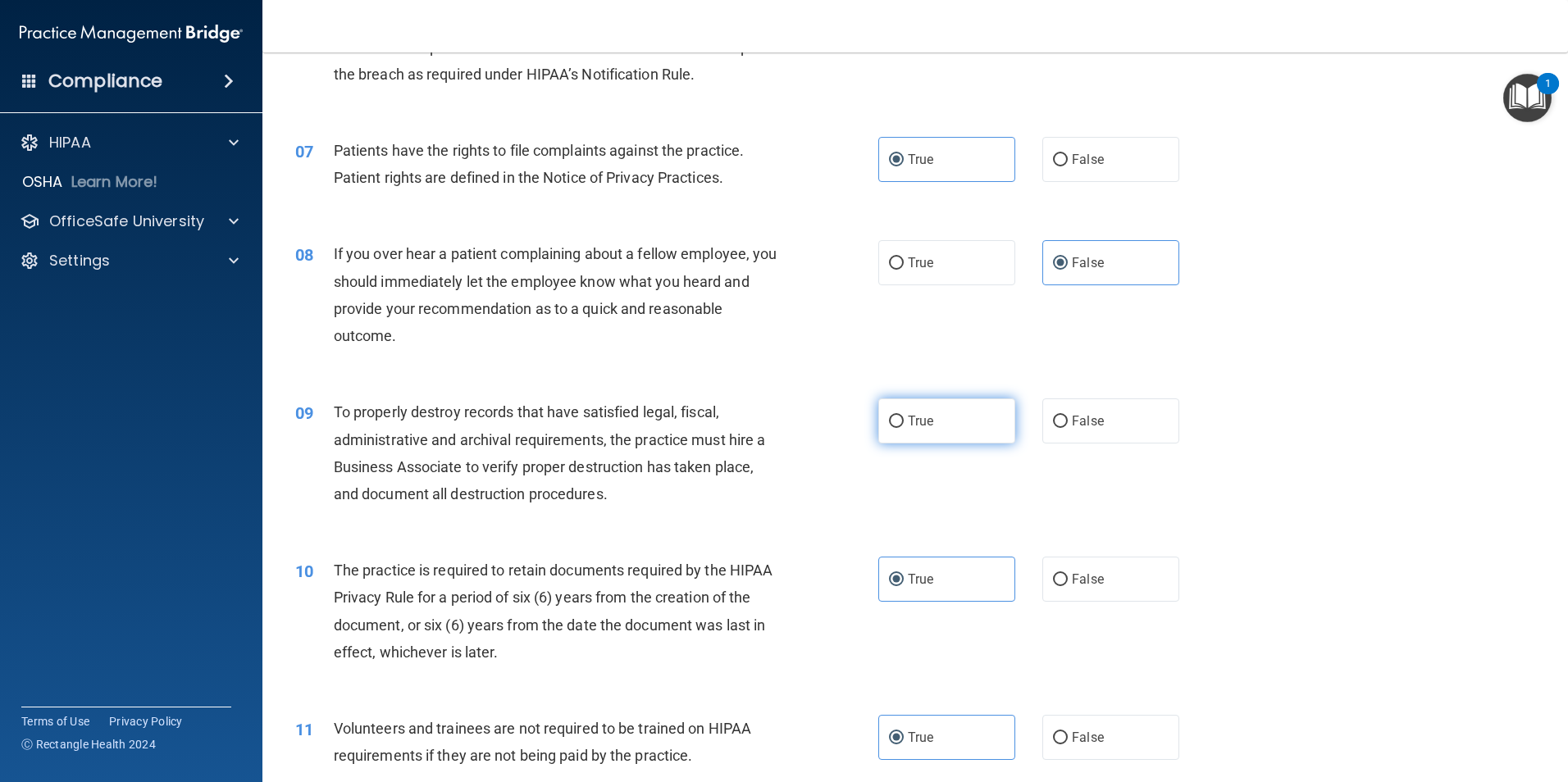
click at [968, 426] on label "True" at bounding box center [946, 420] width 137 height 45
click at [903, 426] on input "True" at bounding box center [896, 421] width 15 height 12
radio input "true"
drag, startPoint x: 1553, startPoint y: 310, endPoint x: 1550, endPoint y: 279, distance: 31.1
click at [1550, 279] on main "- HIPAA Policies and Procedures Quiz This quiz doesn’t expire until [DATE]. Are…" at bounding box center [915, 417] width 1305 height 729
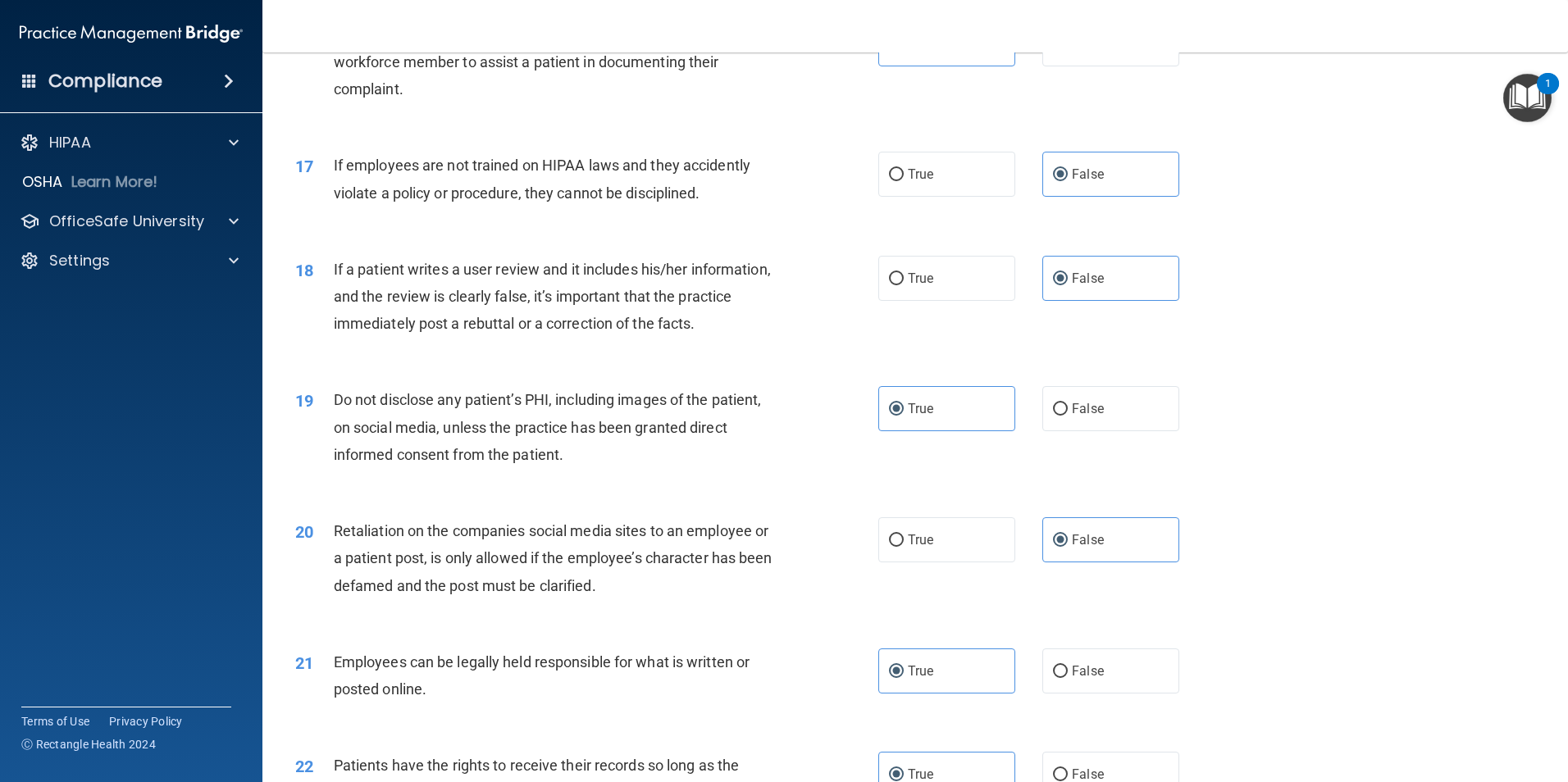
scroll to position [3333, 0]
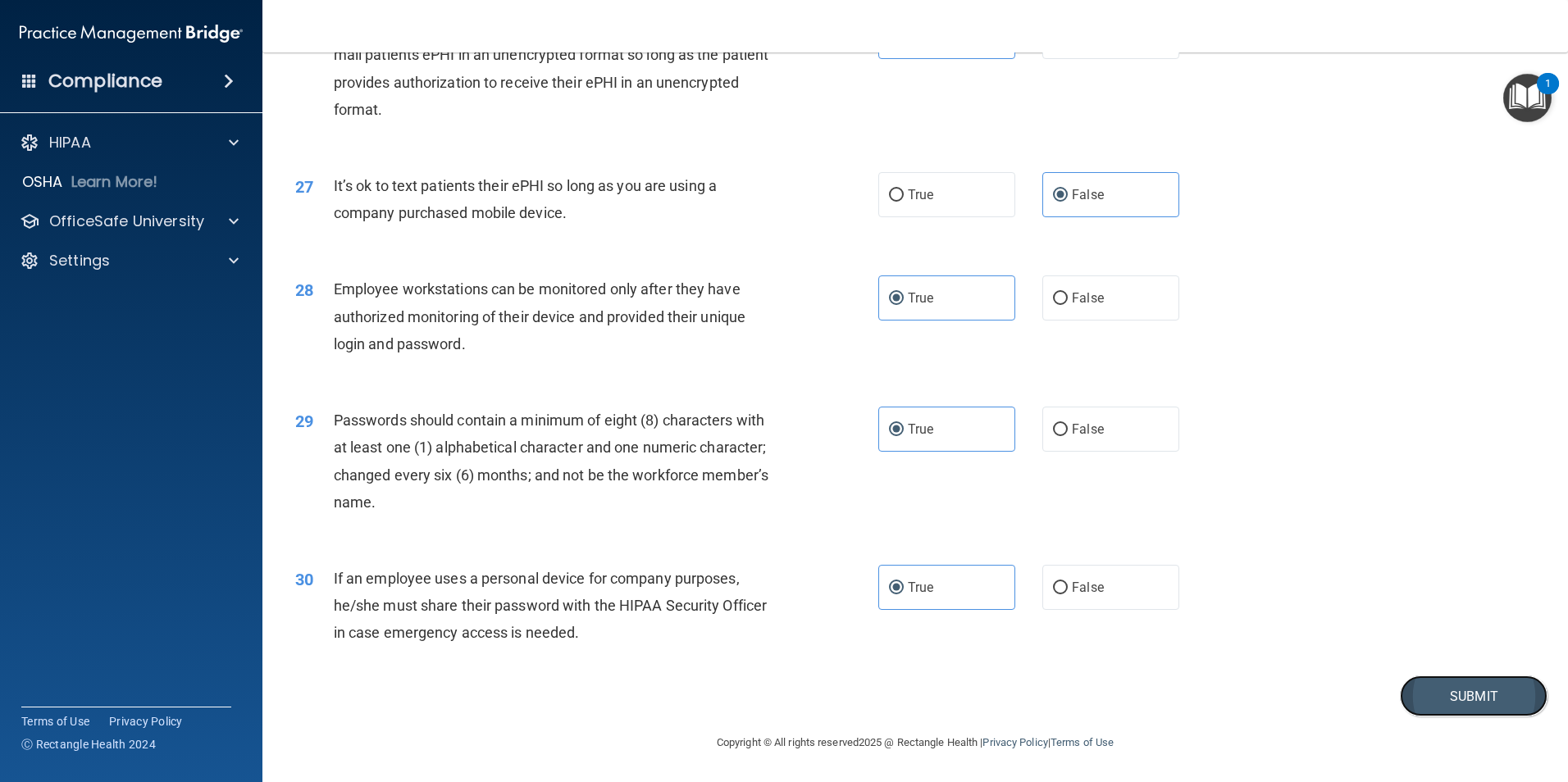
click at [1463, 689] on button "Submit" at bounding box center [1473, 696] width 148 height 42
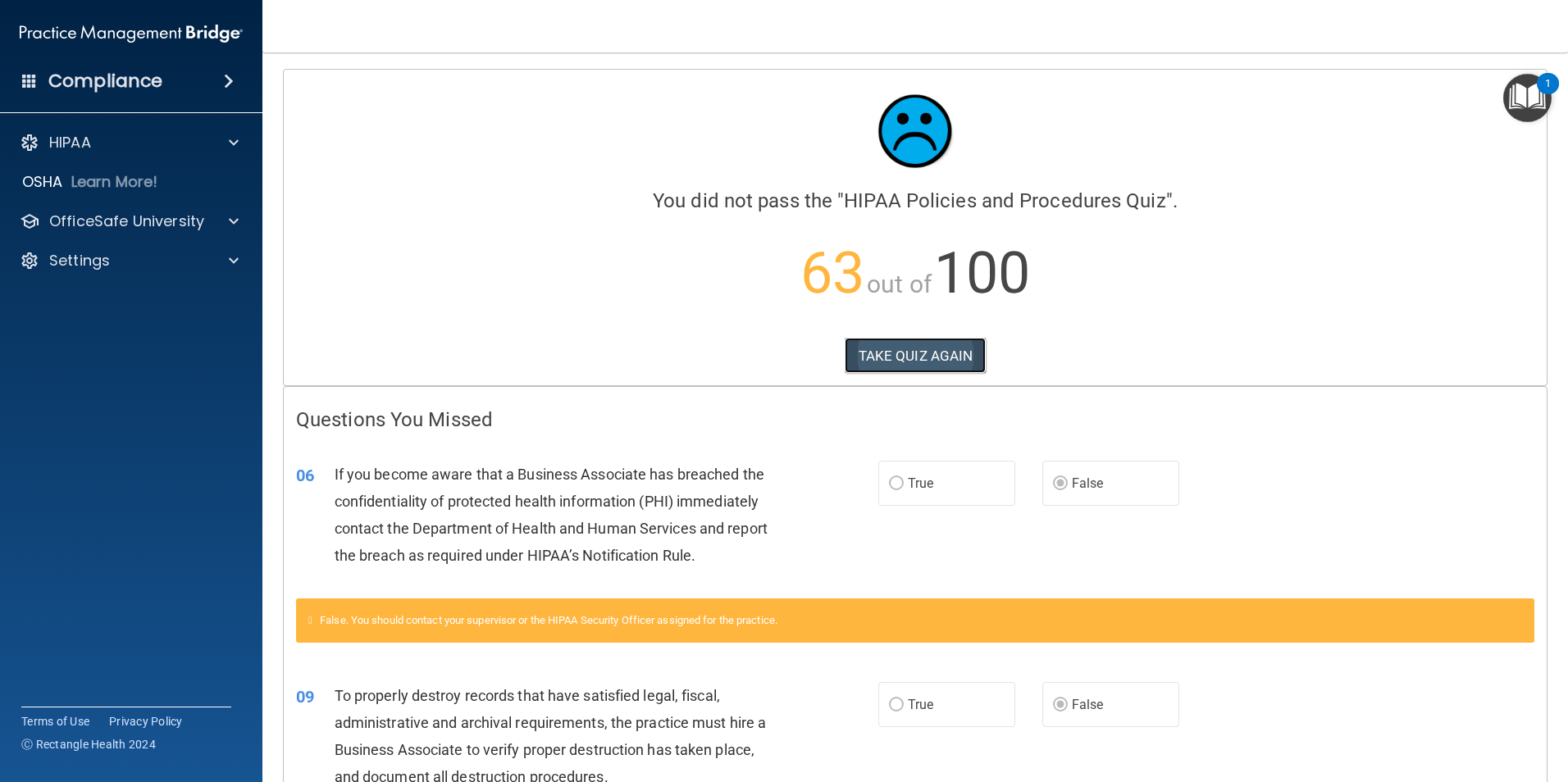
click at [917, 370] on button "TAKE QUIZ AGAIN" at bounding box center [915, 356] width 142 height 36
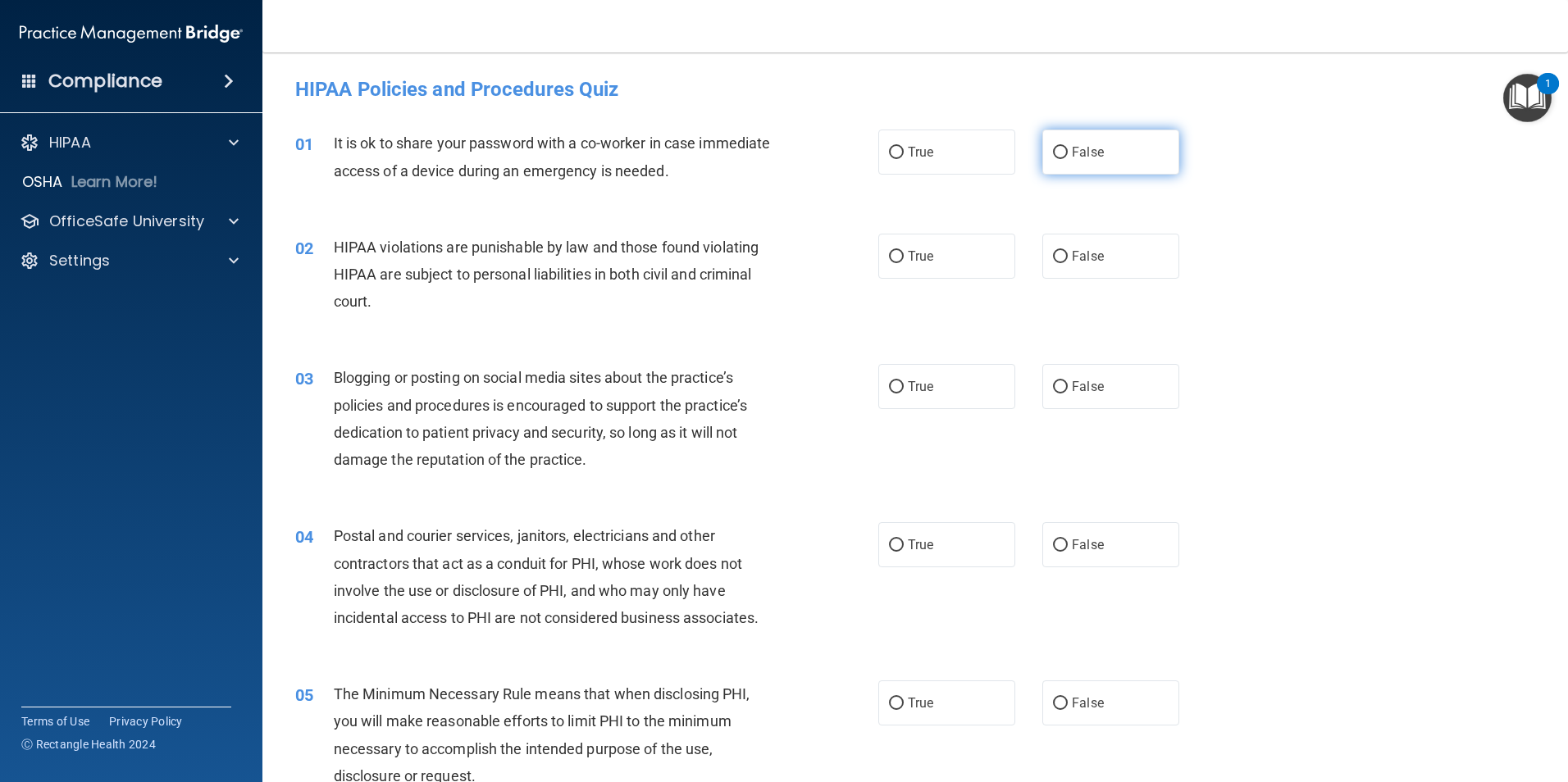
click at [1068, 166] on label "False" at bounding box center [1111, 152] width 137 height 45
click at [1067, 159] on input "False" at bounding box center [1060, 153] width 15 height 12
radio input "true"
click at [962, 259] on label "True" at bounding box center [946, 256] width 137 height 45
click at [903, 259] on input "True" at bounding box center [896, 257] width 15 height 12
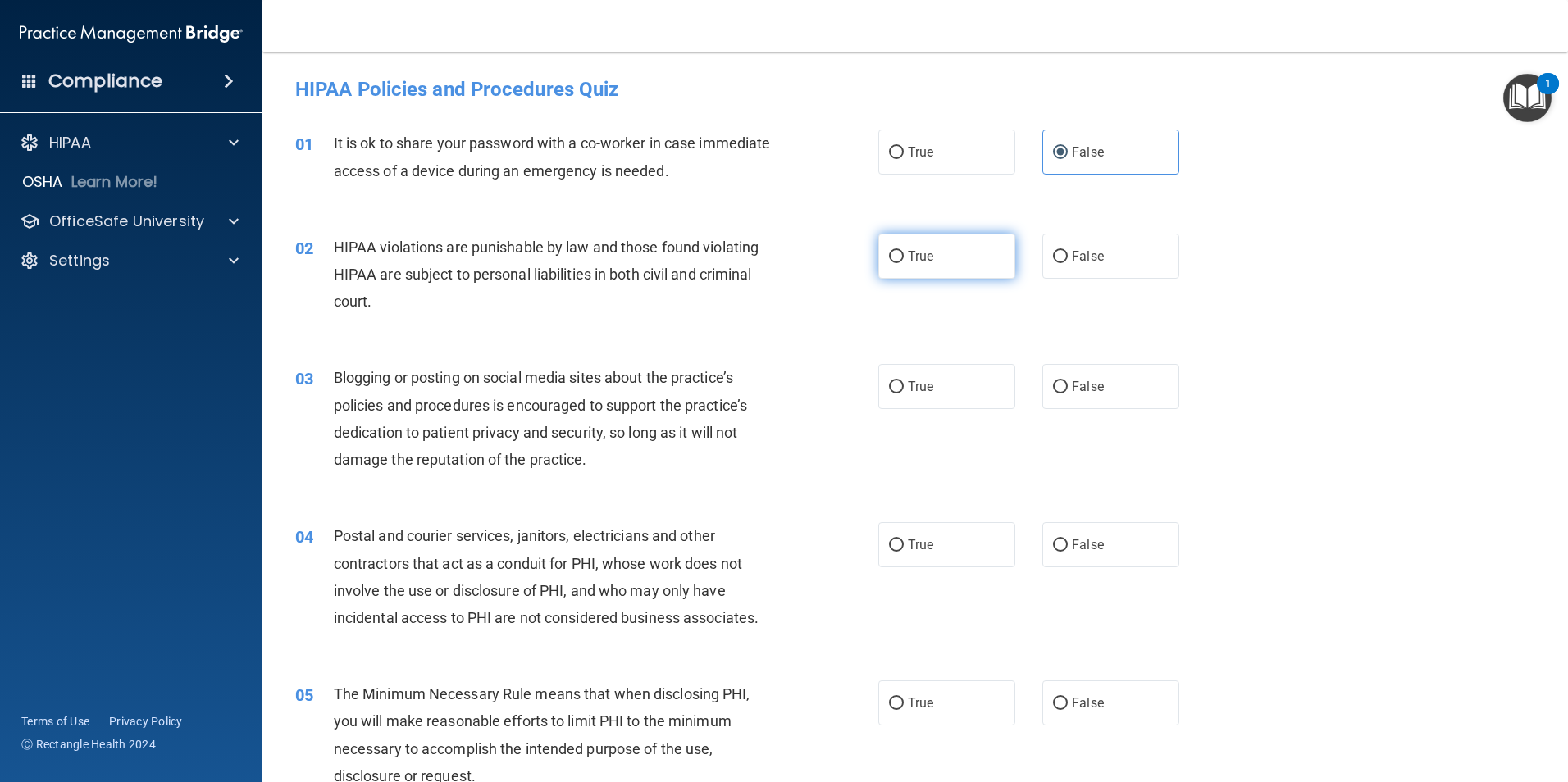
radio input "true"
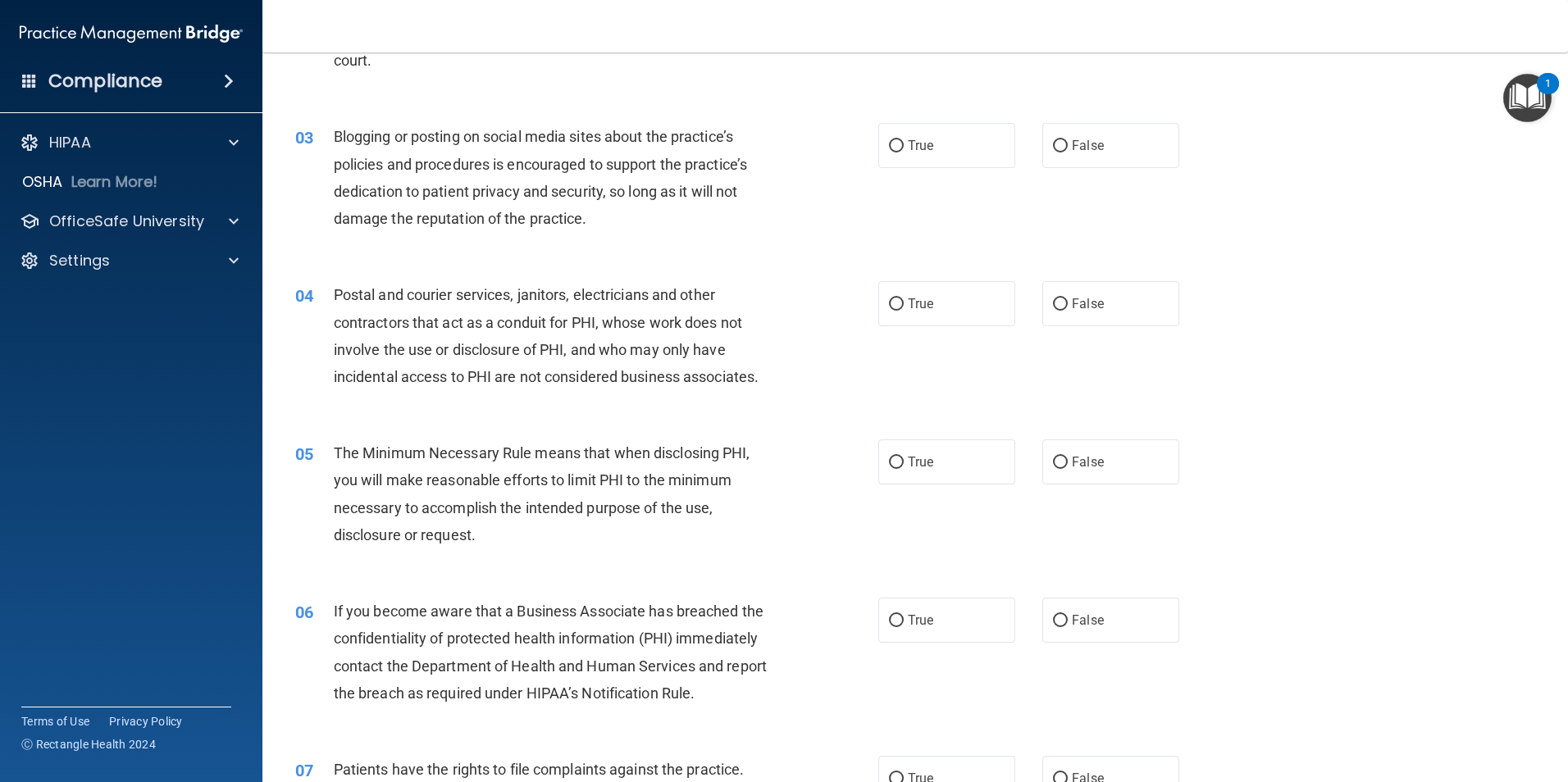
scroll to position [260, 0]
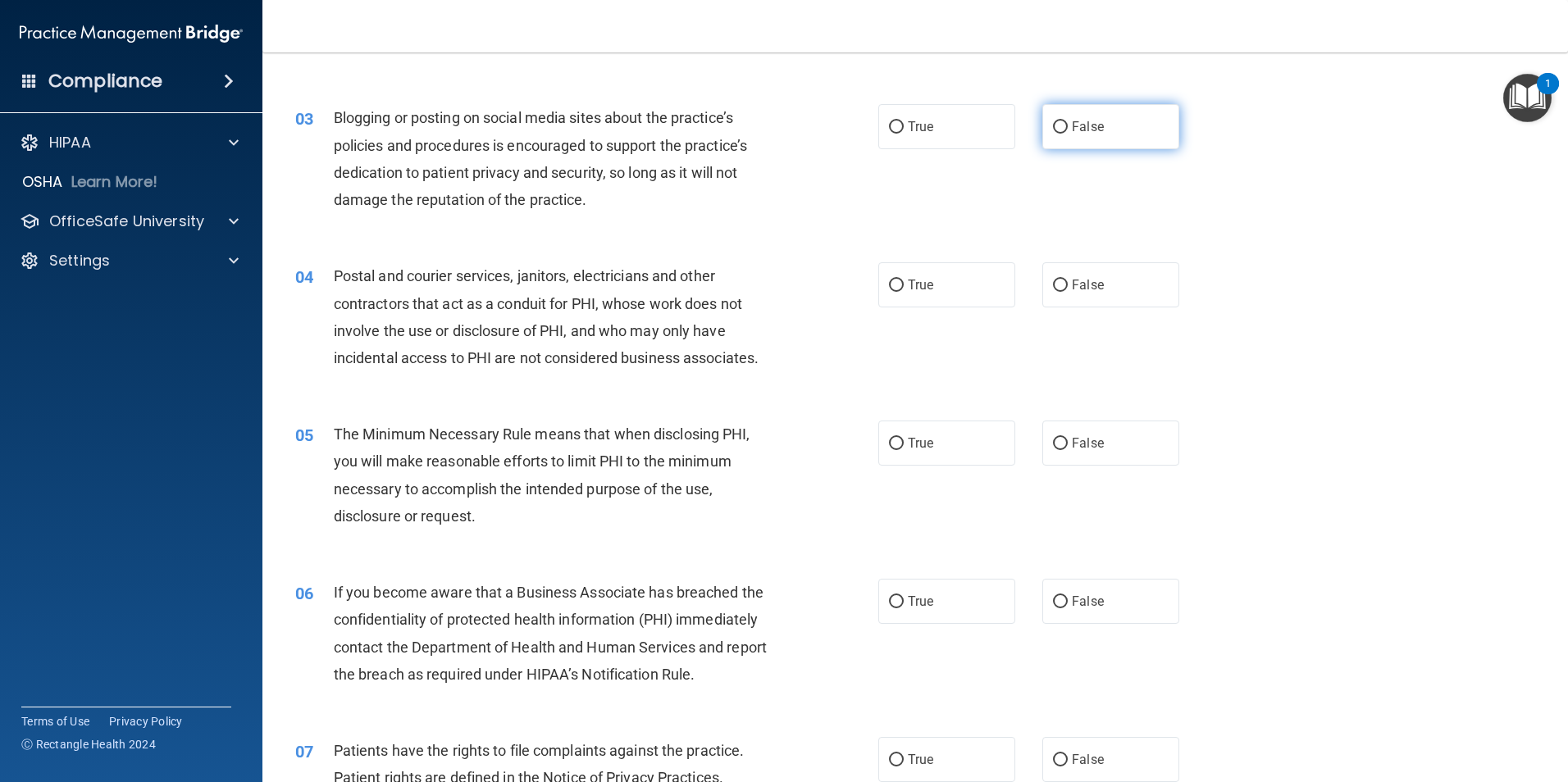
click at [1095, 136] on label "False" at bounding box center [1111, 126] width 137 height 45
click at [1067, 134] on input "False" at bounding box center [1060, 127] width 15 height 12
radio input "true"
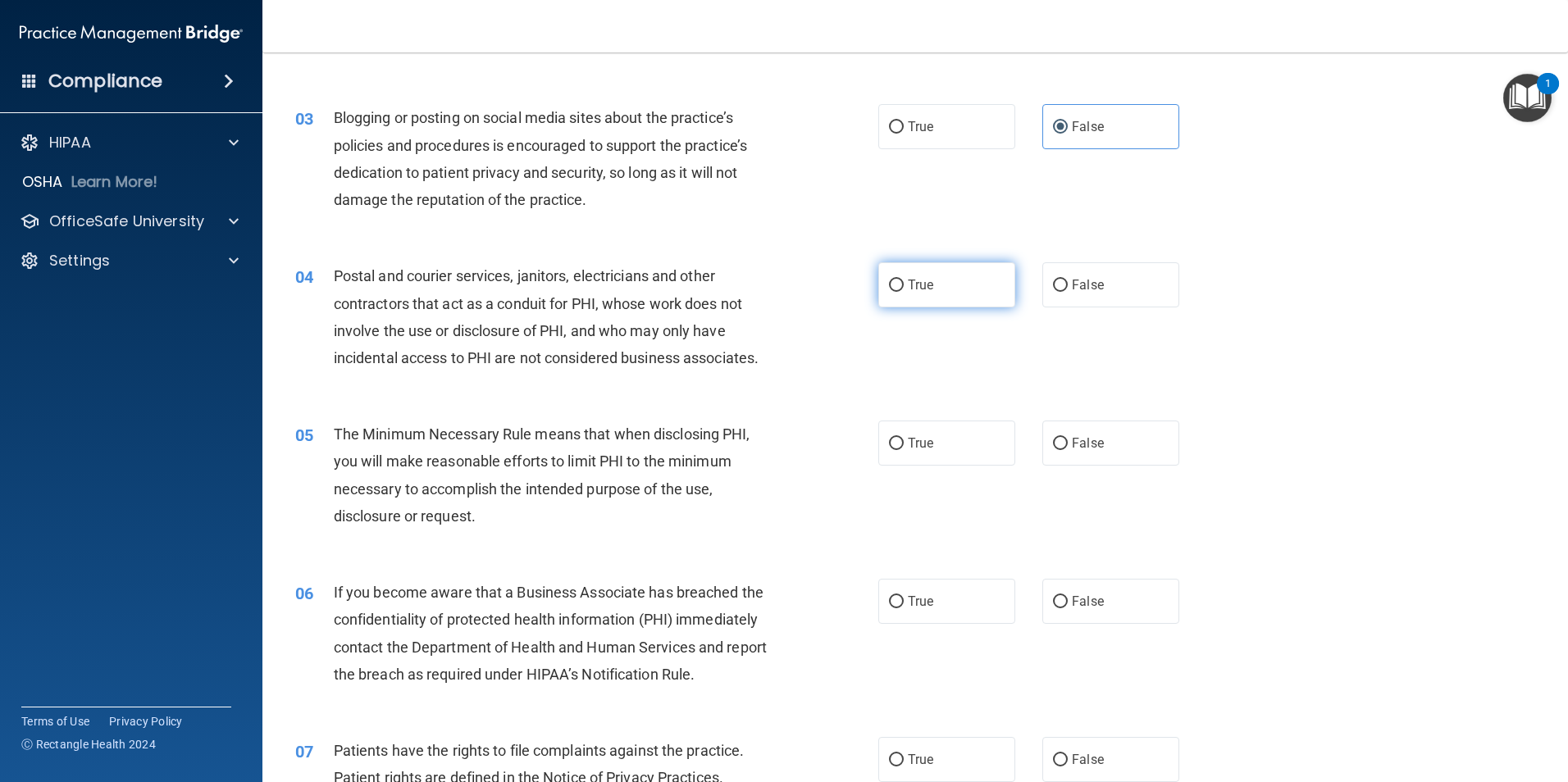
click at [955, 281] on label "True" at bounding box center [946, 285] width 137 height 45
click at [903, 281] on input "True" at bounding box center [896, 286] width 15 height 12
radio input "true"
click at [928, 440] on label "True" at bounding box center [946, 443] width 137 height 45
click at [903, 440] on input "True" at bounding box center [896, 443] width 15 height 12
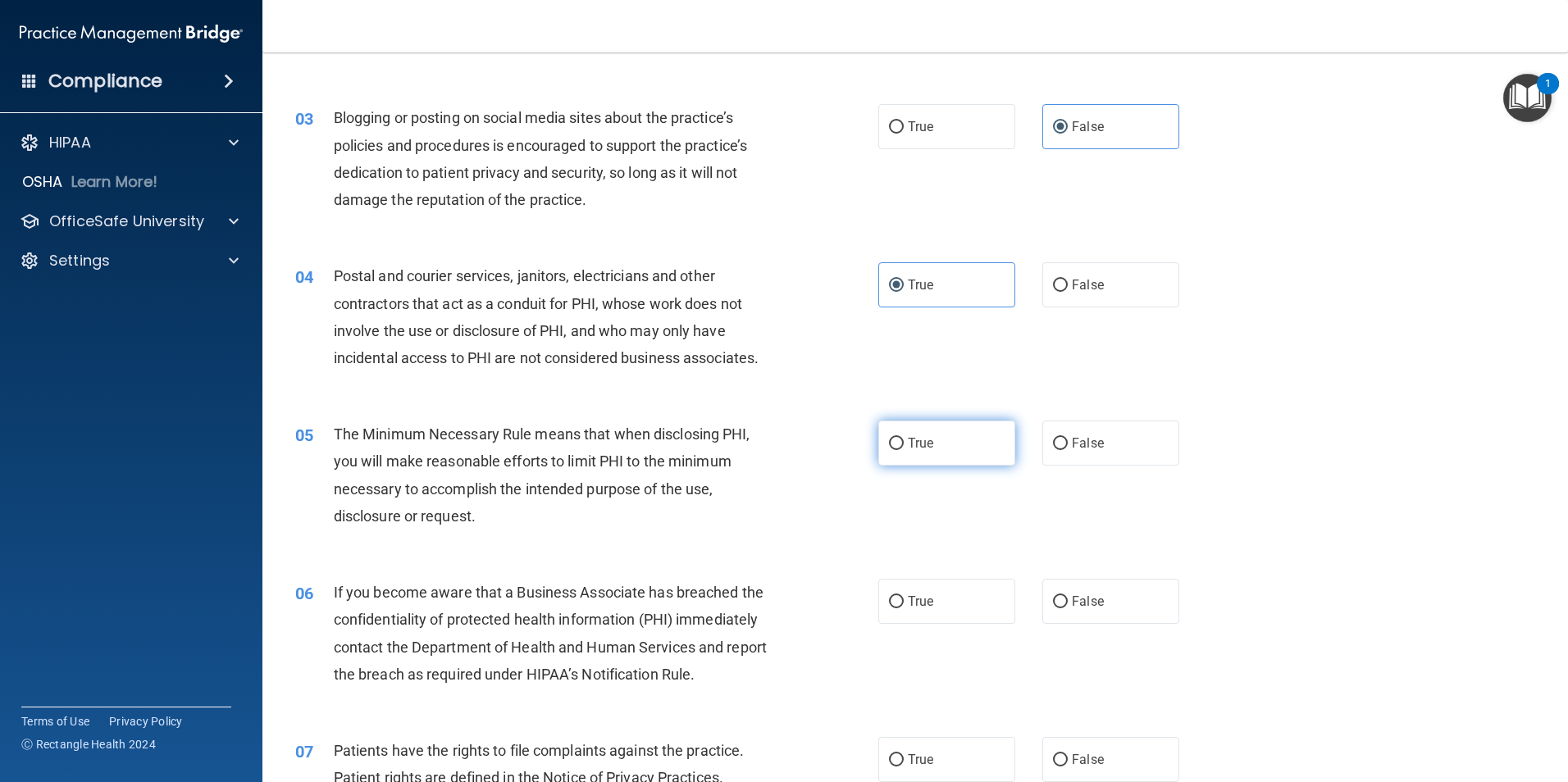
radio input "true"
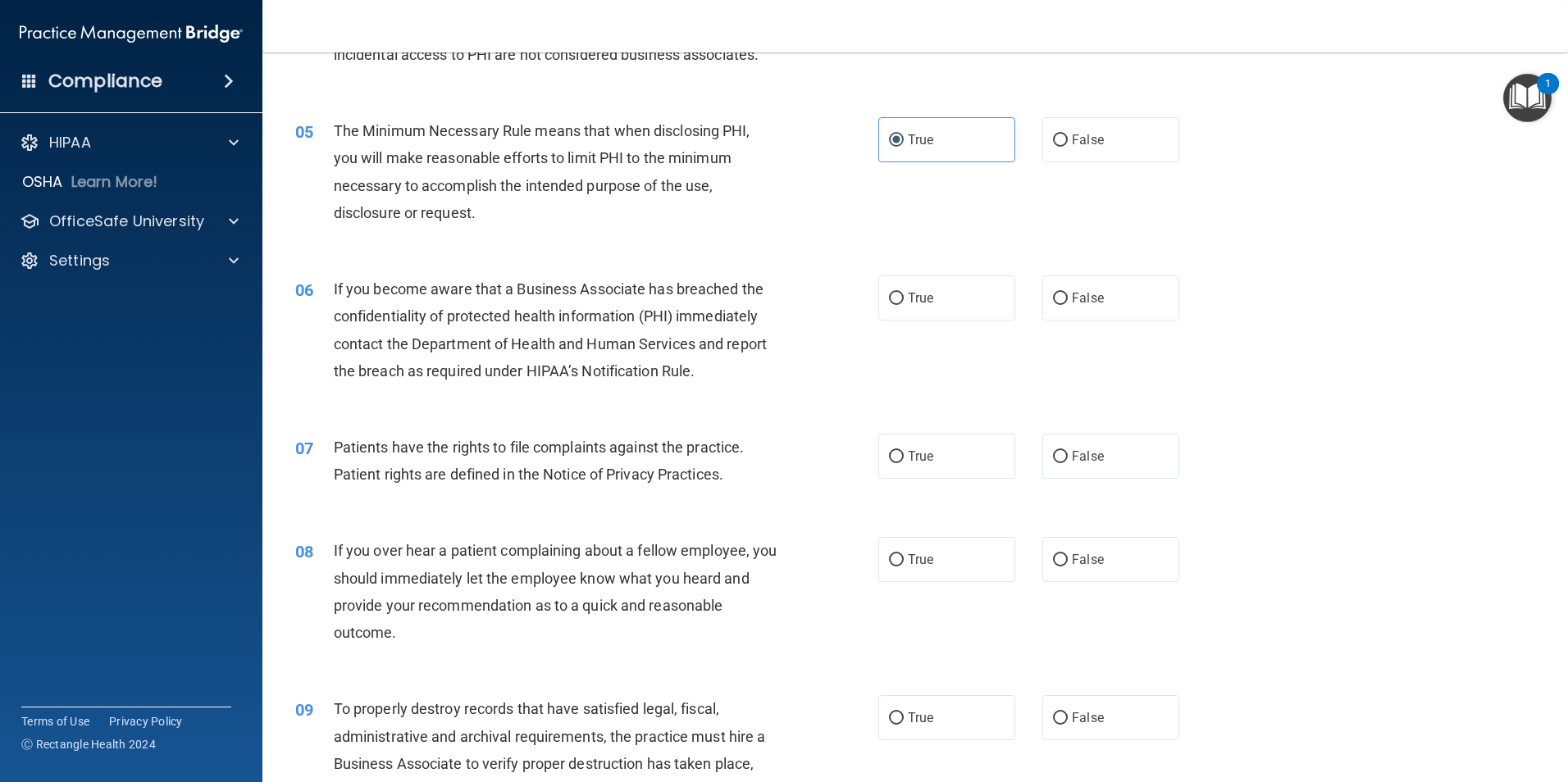
scroll to position [598, 0]
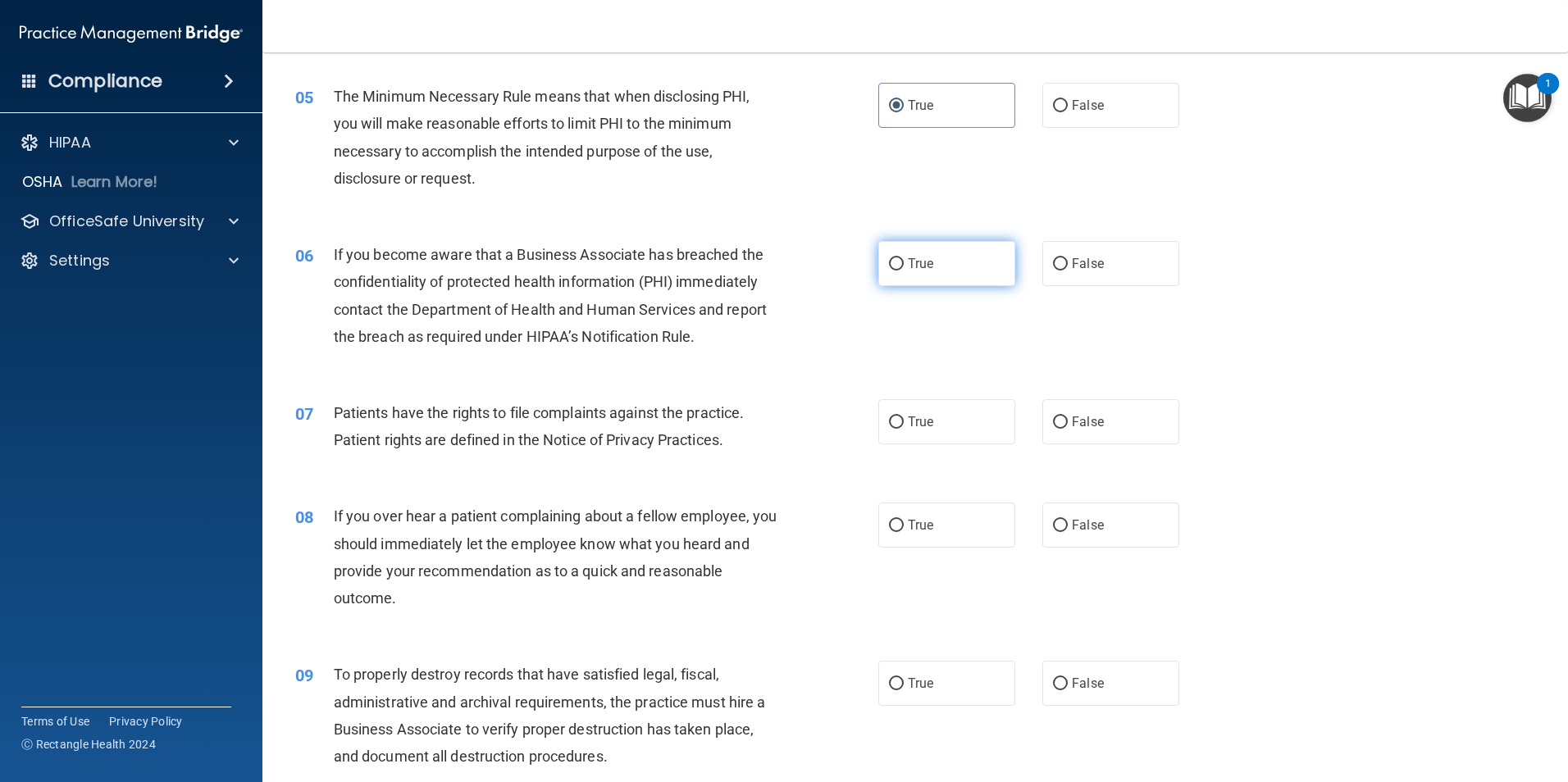
click at [975, 264] on label "True" at bounding box center [946, 264] width 137 height 45
click at [903, 264] on input "True" at bounding box center [896, 264] width 15 height 12
radio input "true"
click at [926, 430] on label "True" at bounding box center [946, 421] width 137 height 45
click at [903, 429] on input "True" at bounding box center [896, 422] width 15 height 12
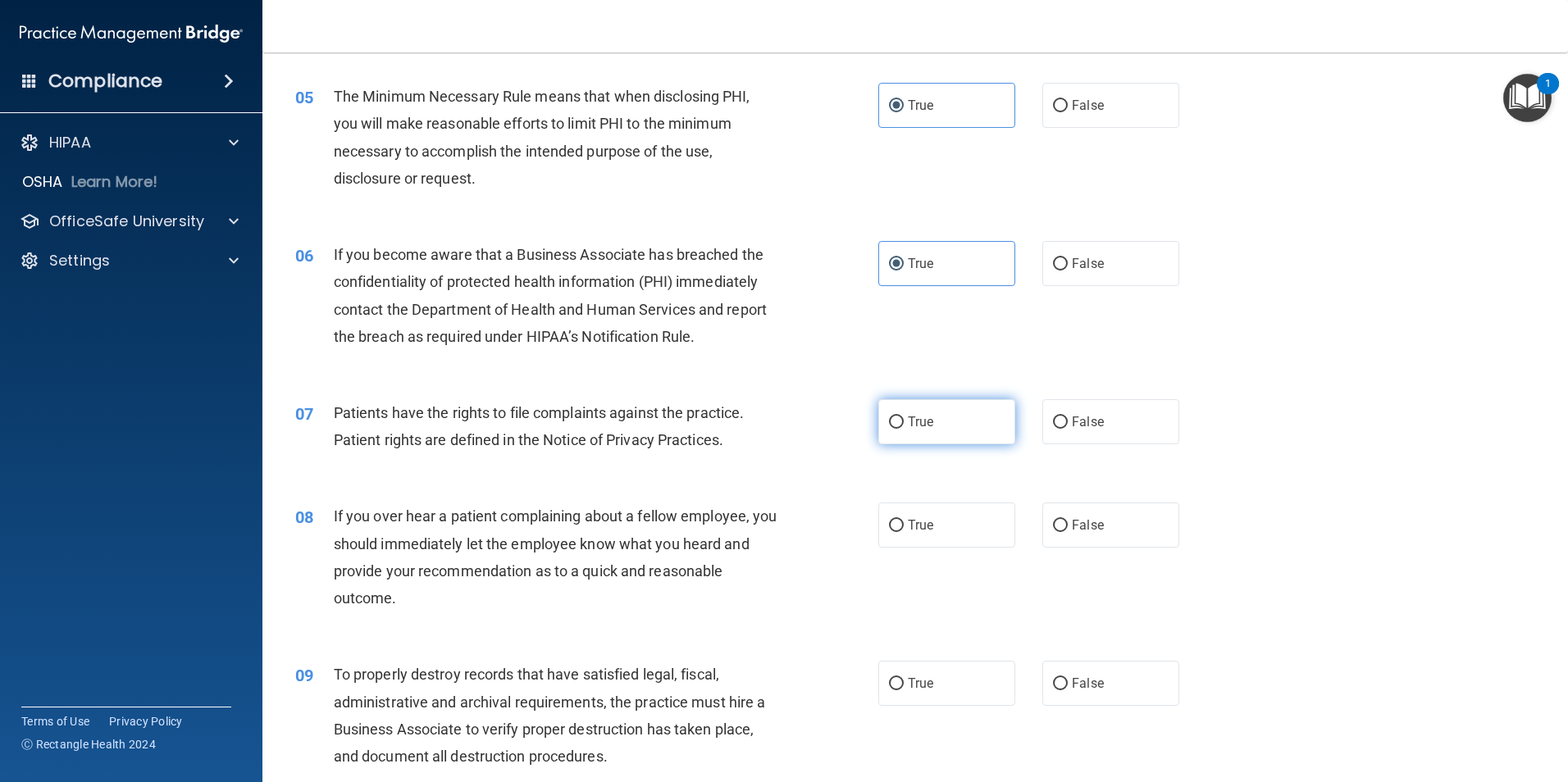
radio input "true"
click at [1071, 531] on span "False" at bounding box center [1087, 524] width 32 height 15
click at [1067, 531] on input "False" at bounding box center [1060, 525] width 15 height 12
radio input "true"
click at [961, 680] on label "True" at bounding box center [946, 683] width 137 height 45
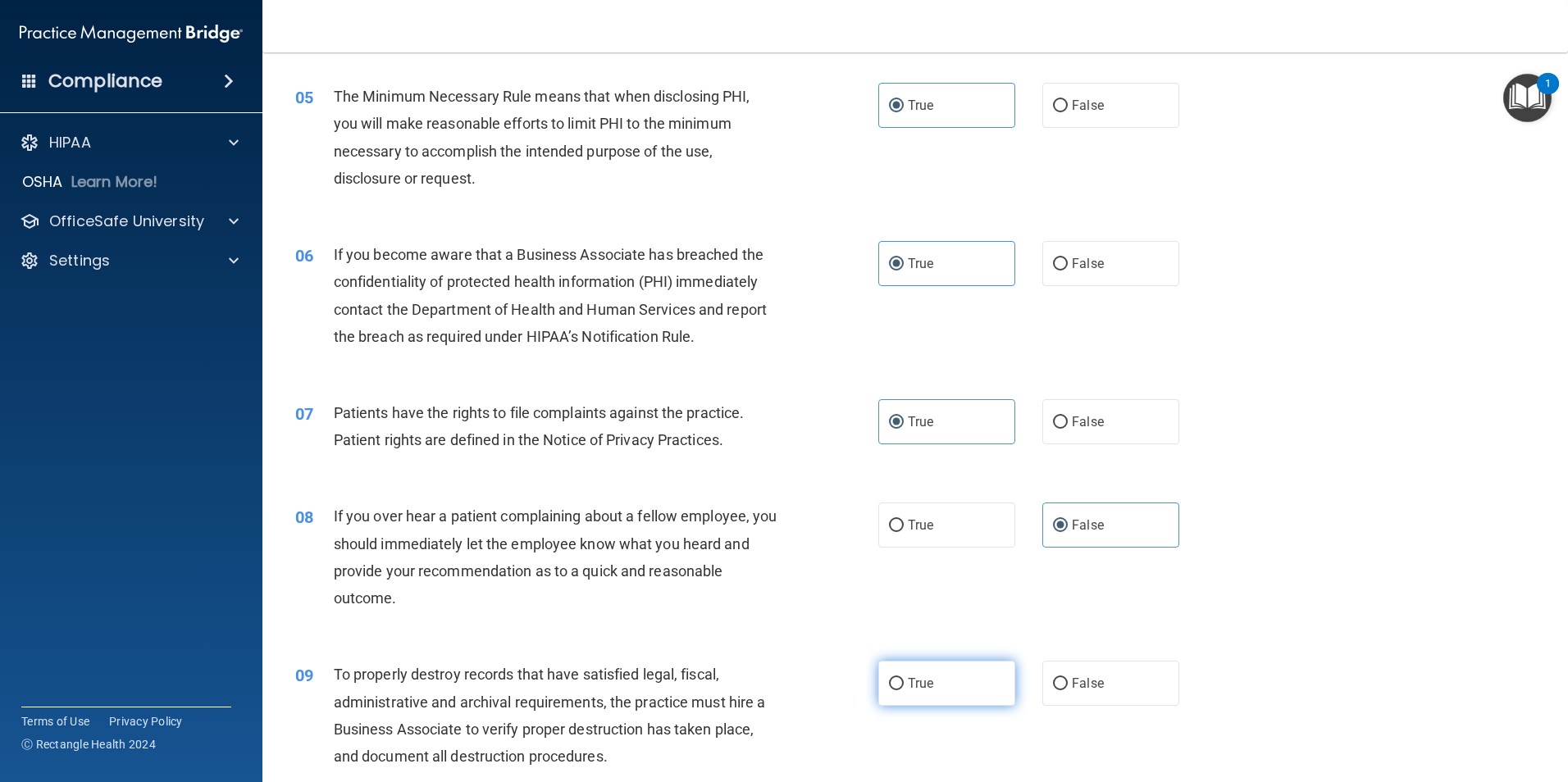
click at [903, 680] on input "True" at bounding box center [896, 684] width 15 height 12
radio input "true"
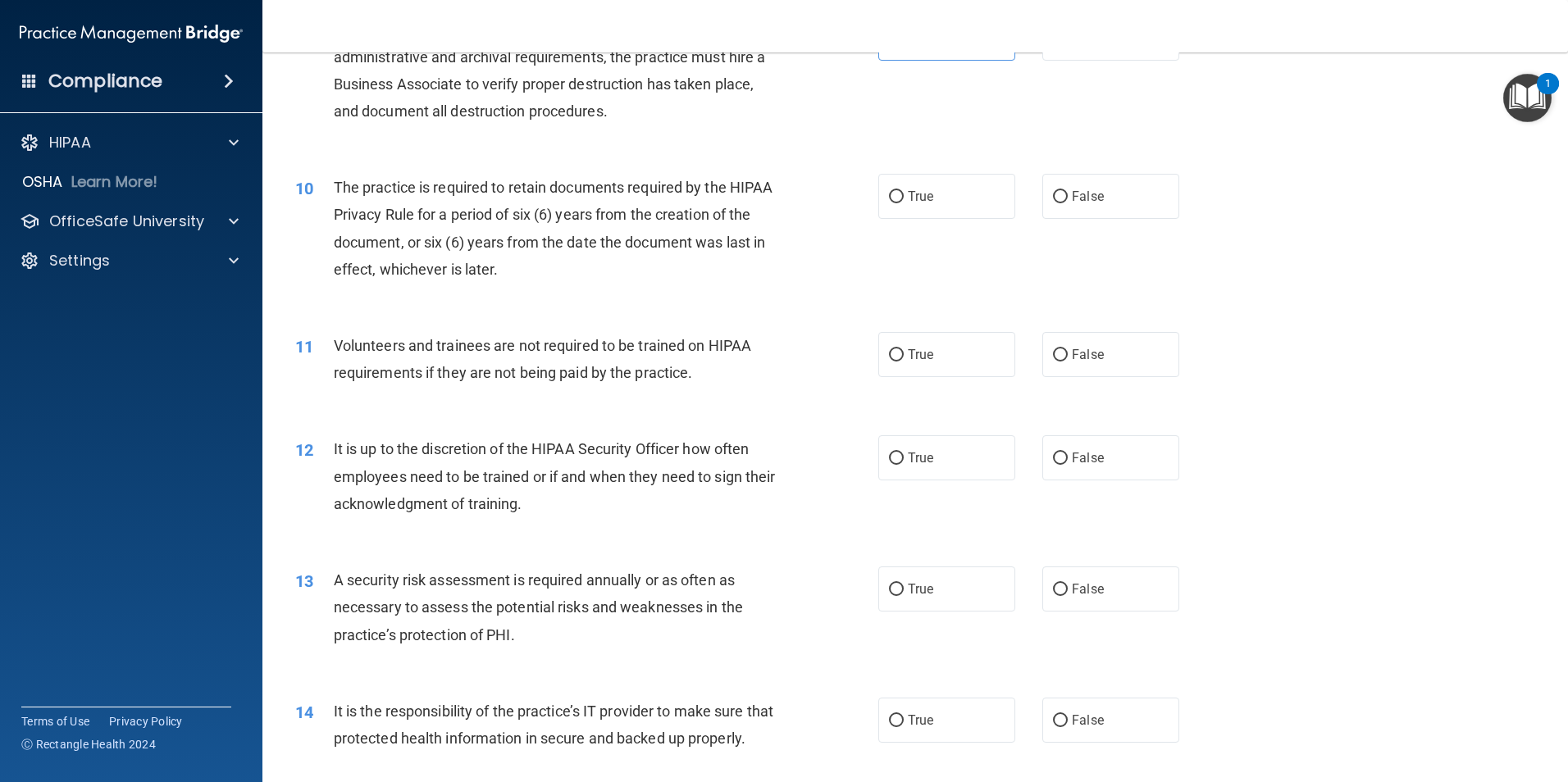
scroll to position [1253, 0]
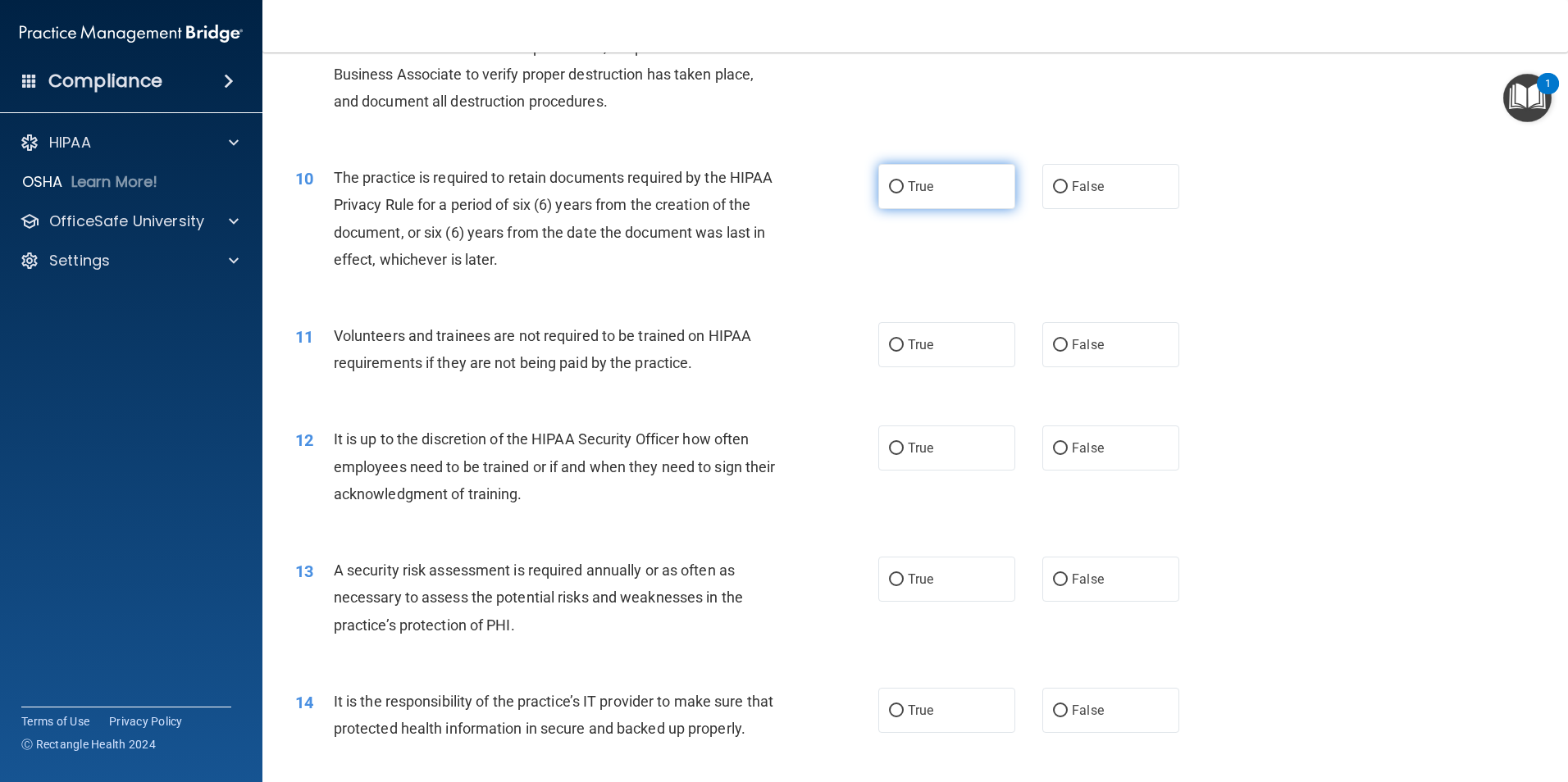
click at [950, 189] on label "True" at bounding box center [946, 186] width 137 height 45
click at [903, 189] on input "True" at bounding box center [896, 187] width 15 height 12
radio input "true"
click at [1071, 349] on span "False" at bounding box center [1087, 345] width 32 height 15
click at [1066, 349] on input "False" at bounding box center [1060, 345] width 15 height 12
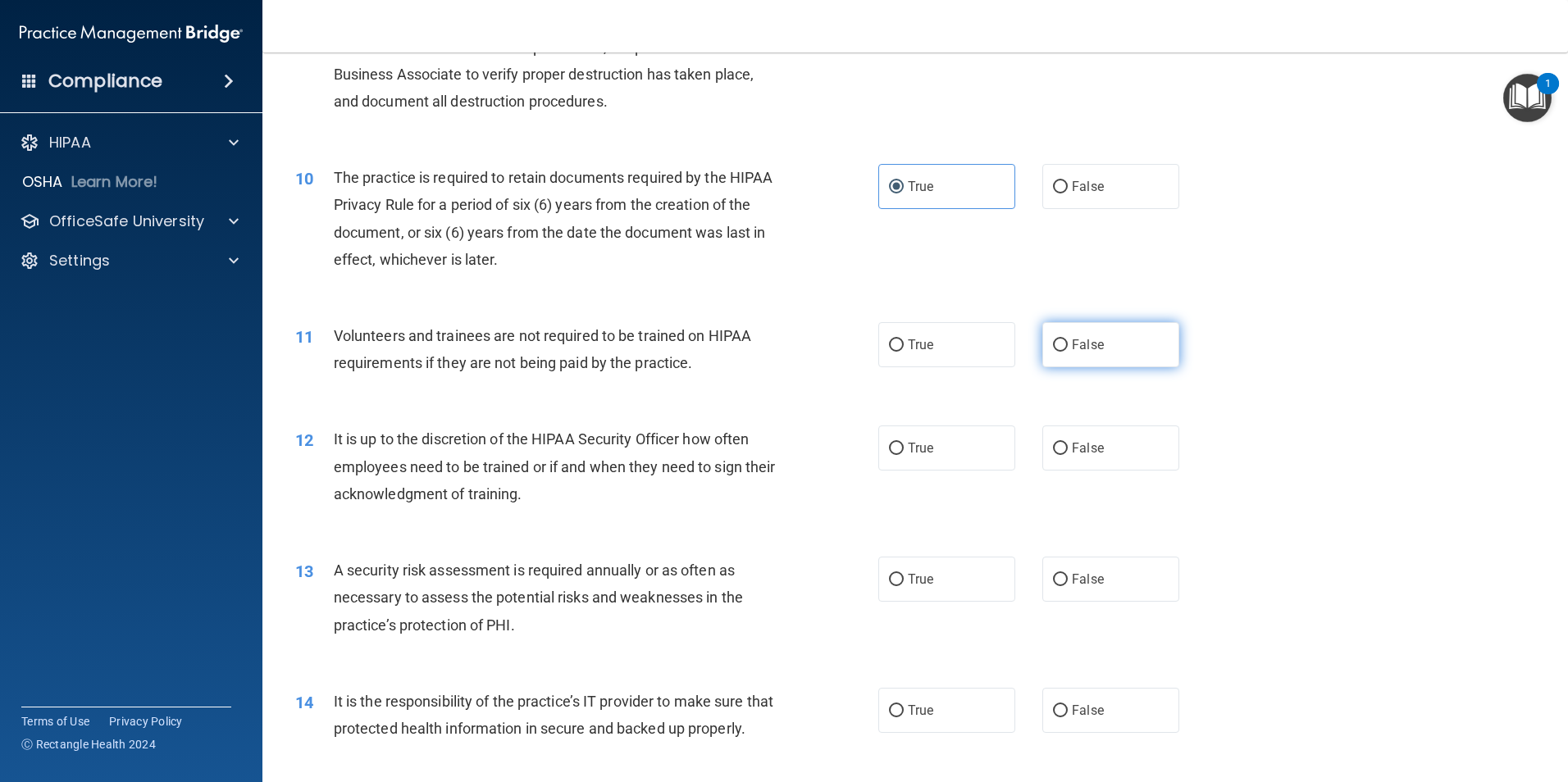
radio input "true"
click at [934, 343] on label "True" at bounding box center [946, 345] width 137 height 45
click at [903, 343] on input "True" at bounding box center [896, 345] width 15 height 12
radio input "true"
radio input "false"
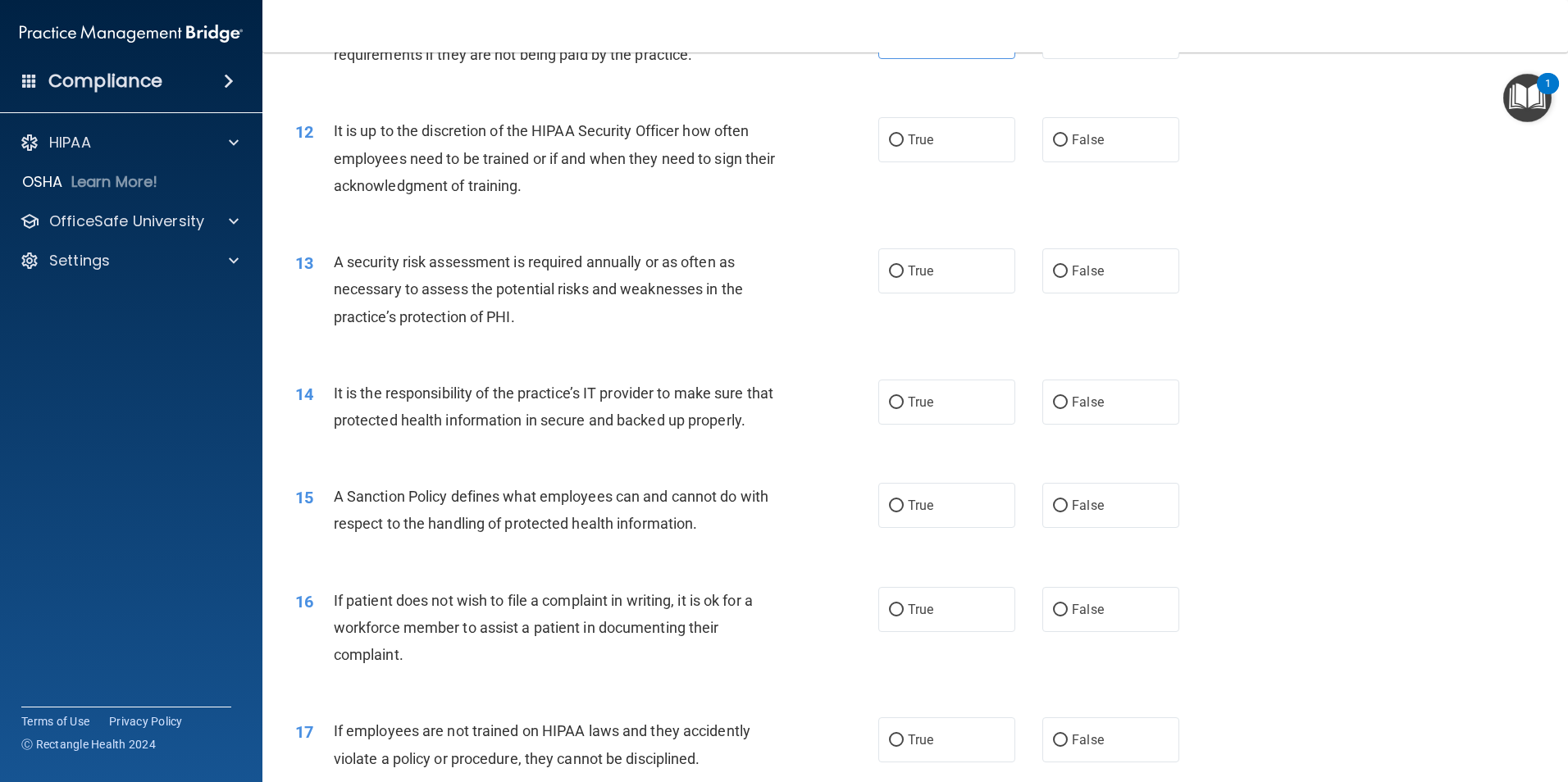
scroll to position [1584, 0]
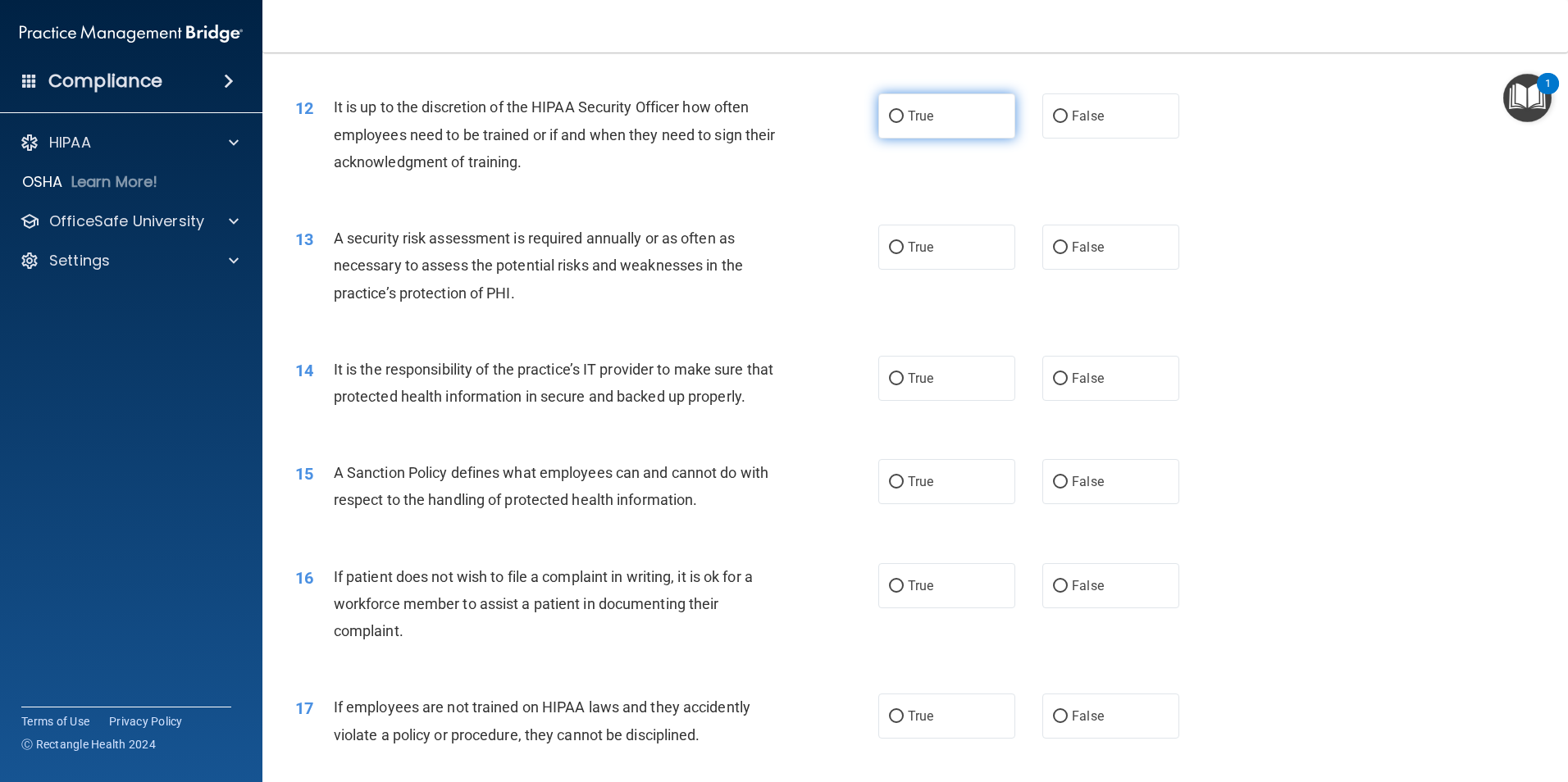
click at [926, 118] on span "True" at bounding box center [920, 116] width 26 height 15
click at [903, 118] on input "True" at bounding box center [896, 117] width 15 height 12
radio input "true"
click at [920, 253] on span "True" at bounding box center [920, 247] width 26 height 15
click at [903, 253] on input "True" at bounding box center [896, 248] width 15 height 12
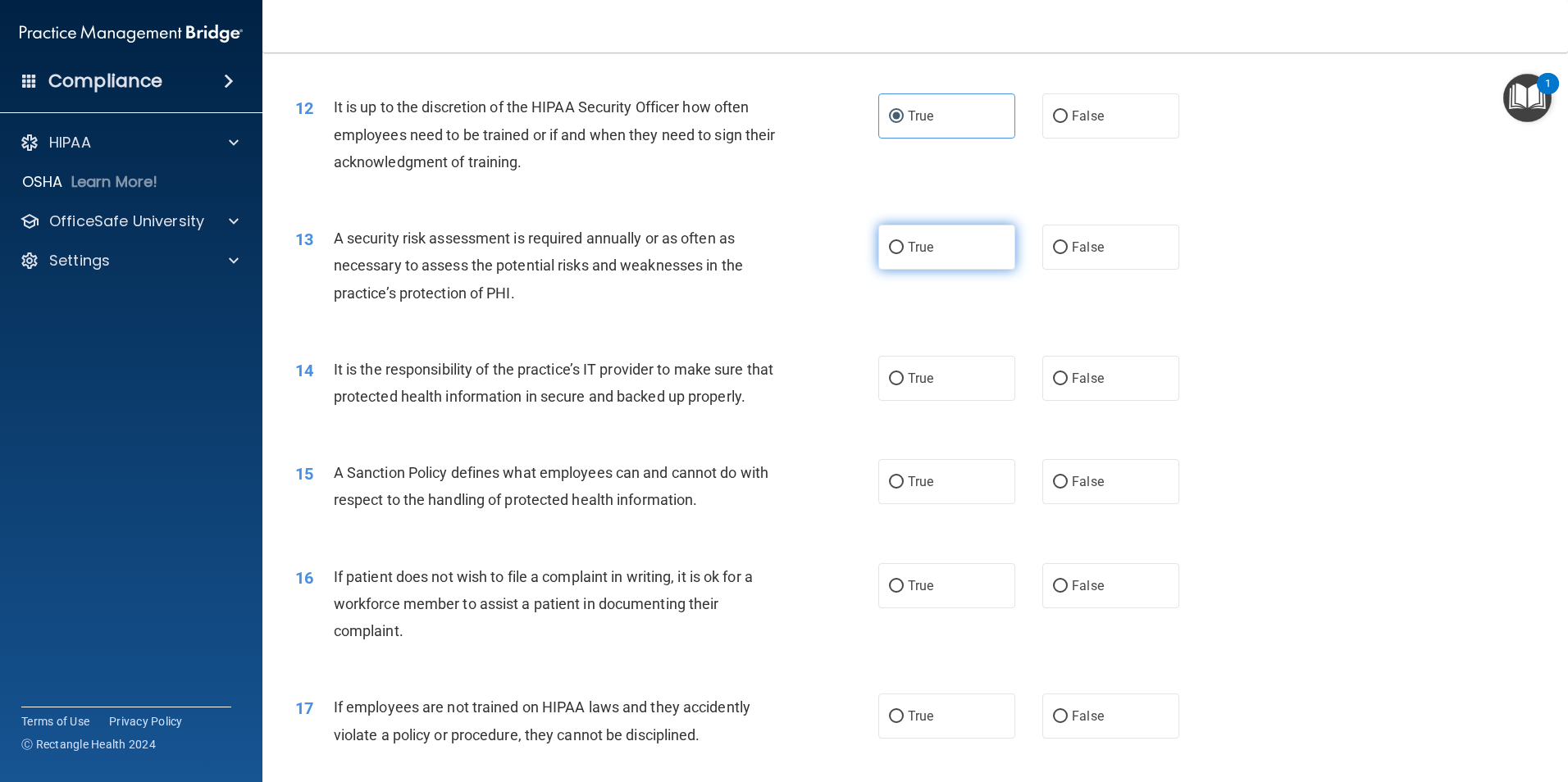
radio input "true"
click at [928, 385] on label "True" at bounding box center [946, 378] width 137 height 45
click at [903, 385] on input "True" at bounding box center [896, 379] width 15 height 12
radio input "true"
click at [938, 504] on label "True" at bounding box center [946, 481] width 137 height 45
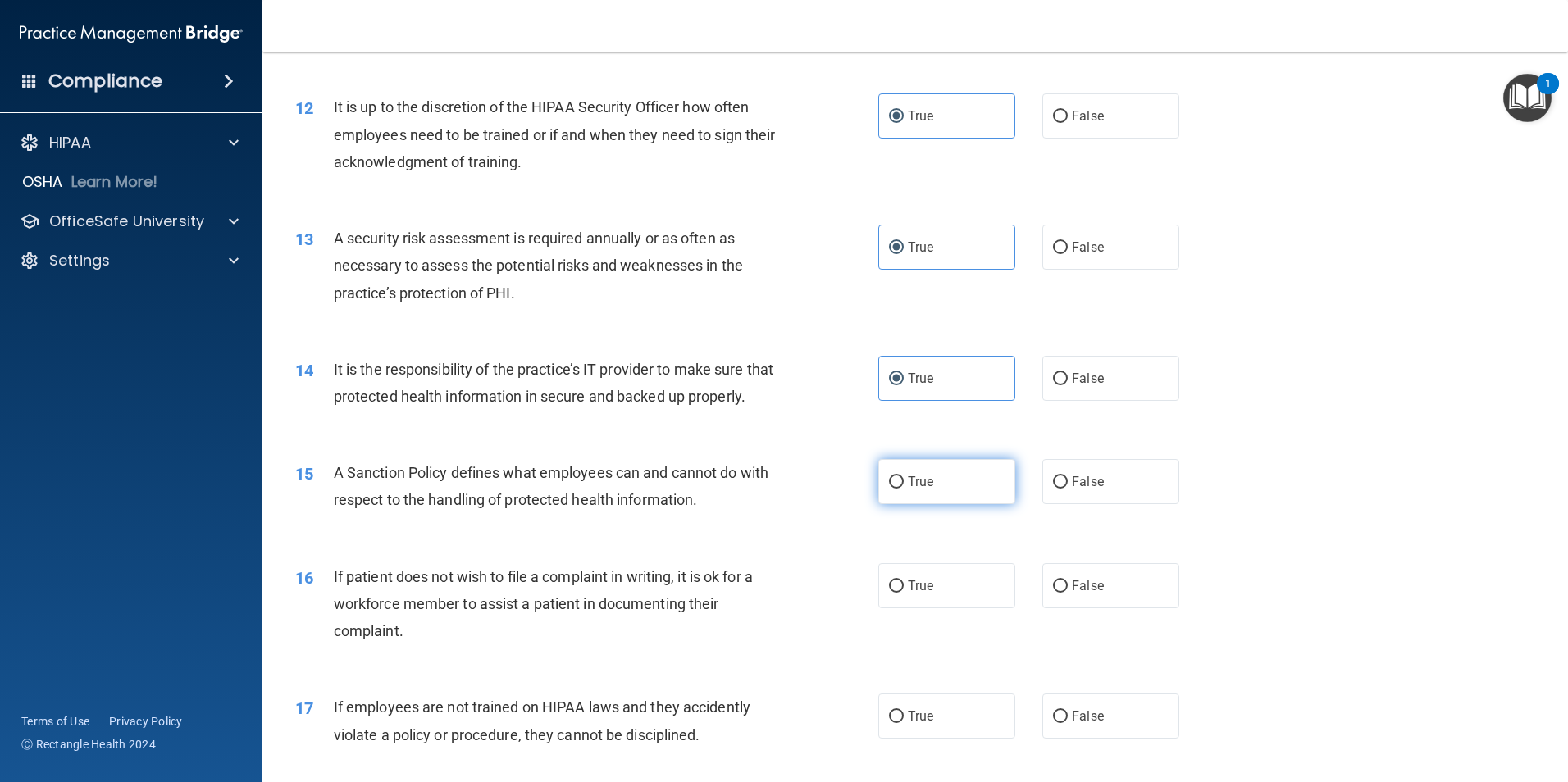
click at [903, 489] on input "True" at bounding box center [896, 482] width 15 height 12
radio input "true"
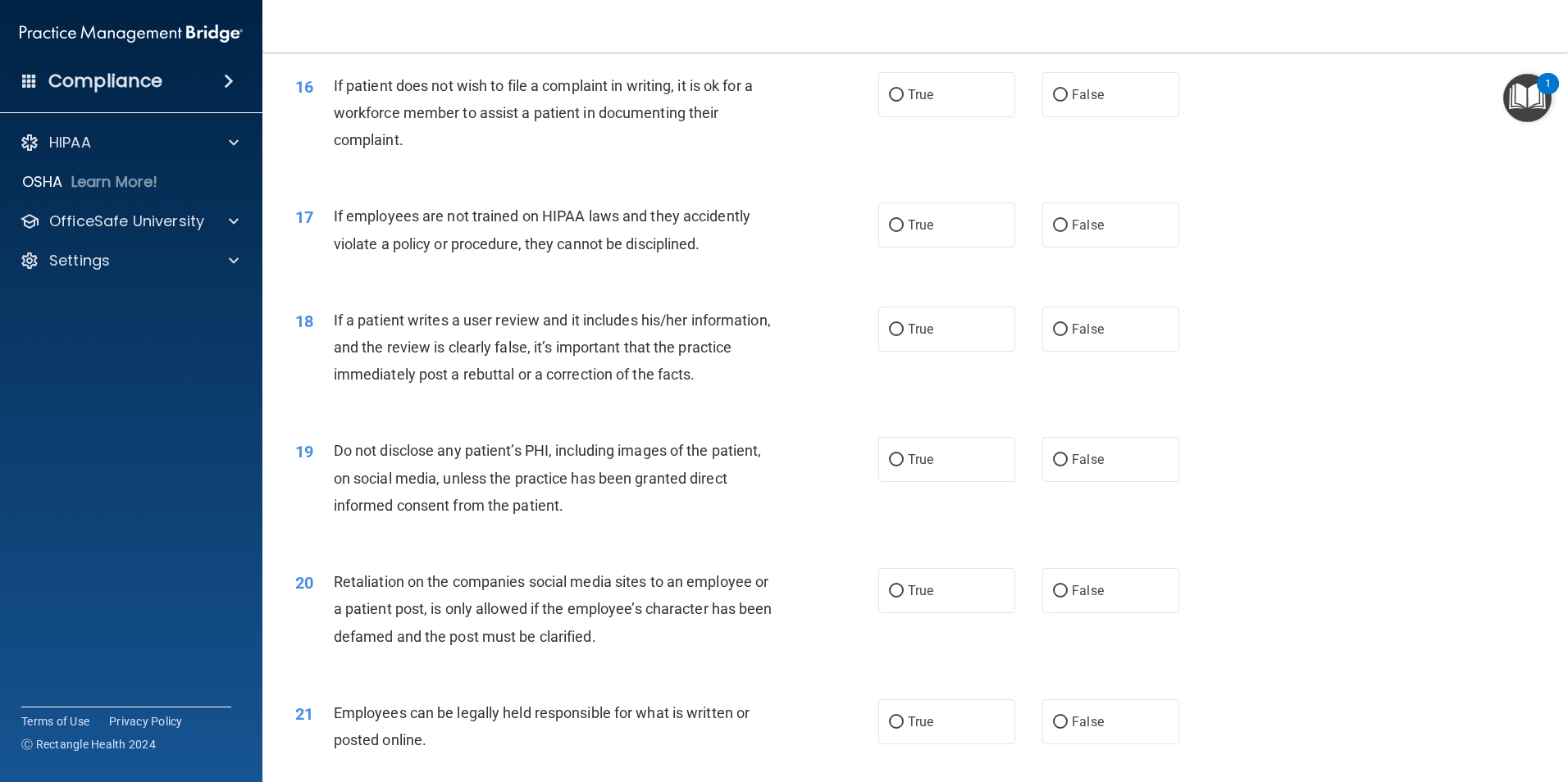
scroll to position [2090, 0]
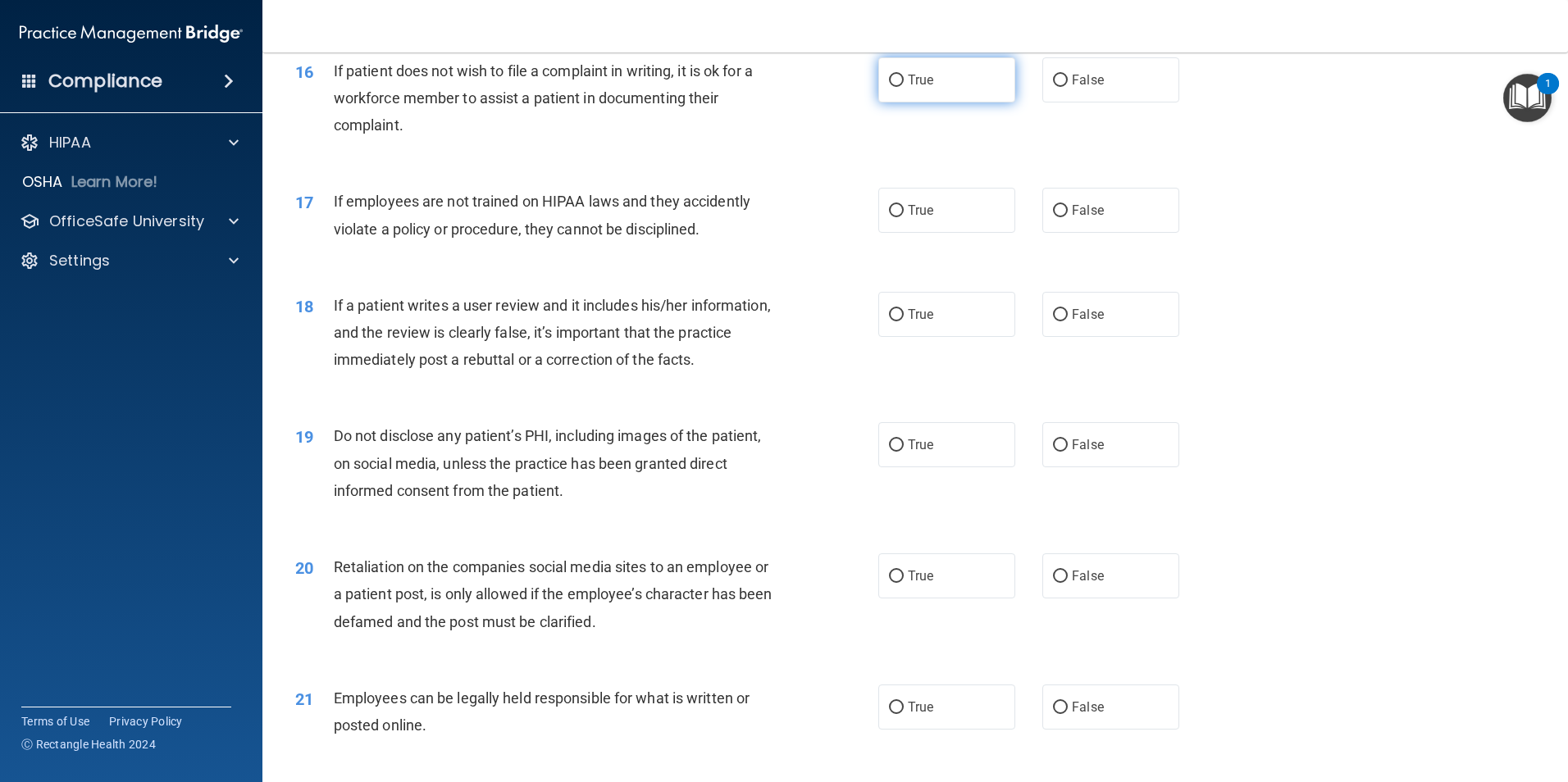
click at [944, 102] on label "True" at bounding box center [946, 79] width 137 height 45
click at [903, 87] on input "True" at bounding box center [896, 80] width 15 height 12
radio input "true"
click at [1056, 217] on input "False" at bounding box center [1060, 211] width 15 height 12
radio input "true"
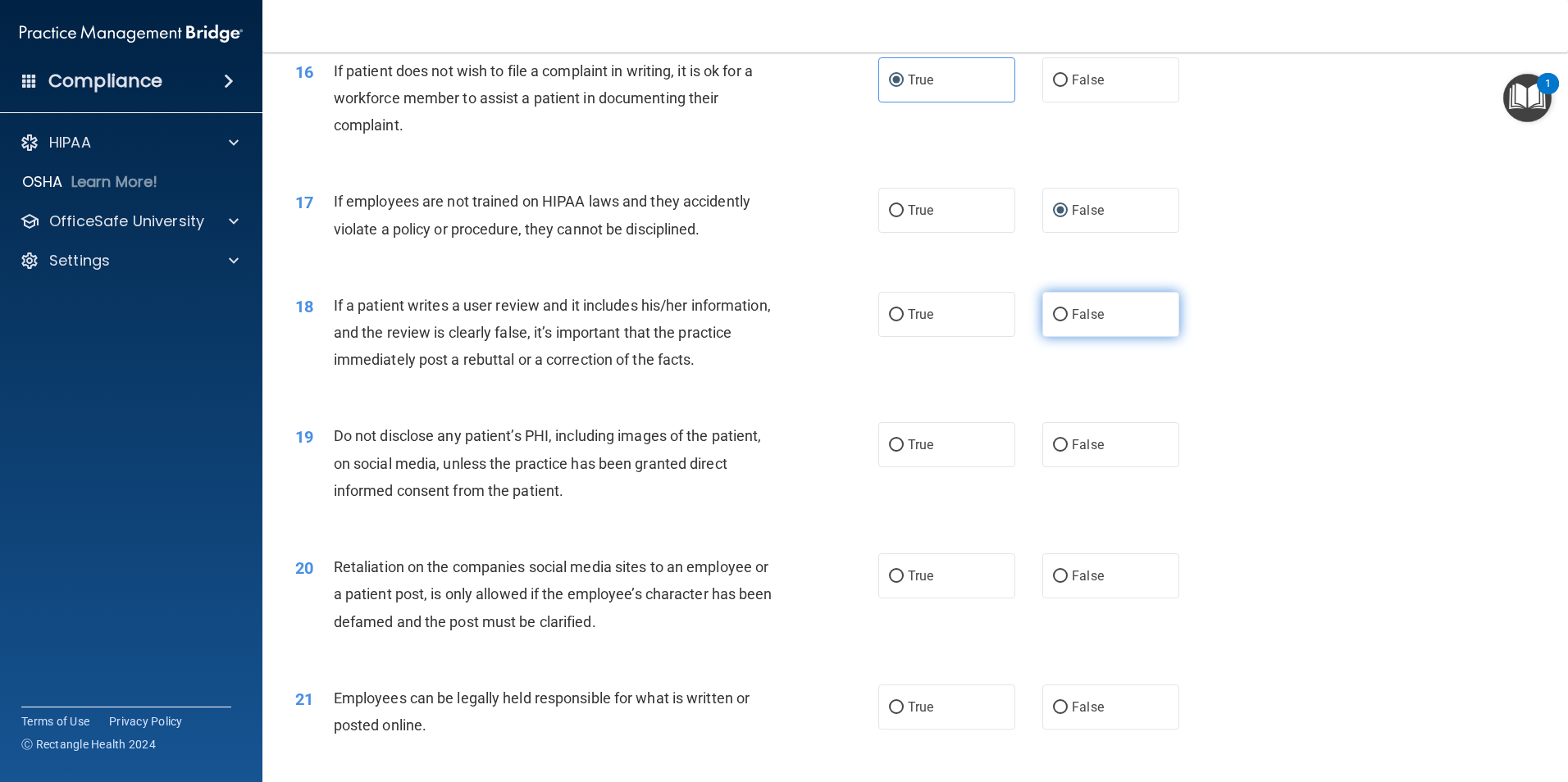
click at [1076, 322] on span "False" at bounding box center [1087, 314] width 32 height 15
click at [1067, 321] on input "False" at bounding box center [1060, 315] width 15 height 12
radio input "true"
click at [913, 463] on label "True" at bounding box center [946, 444] width 137 height 45
click at [903, 452] on input "True" at bounding box center [896, 445] width 15 height 12
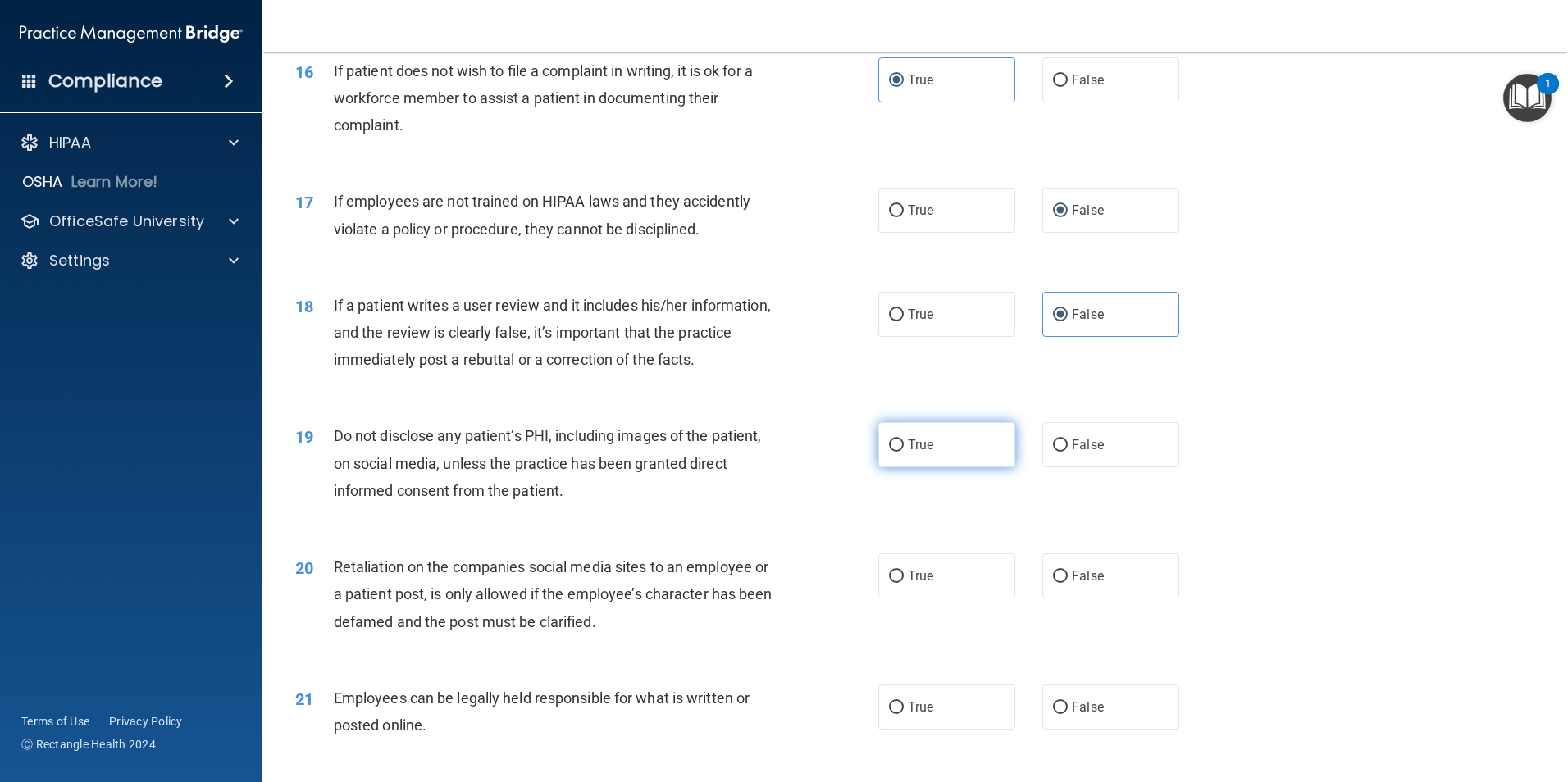
radio input "true"
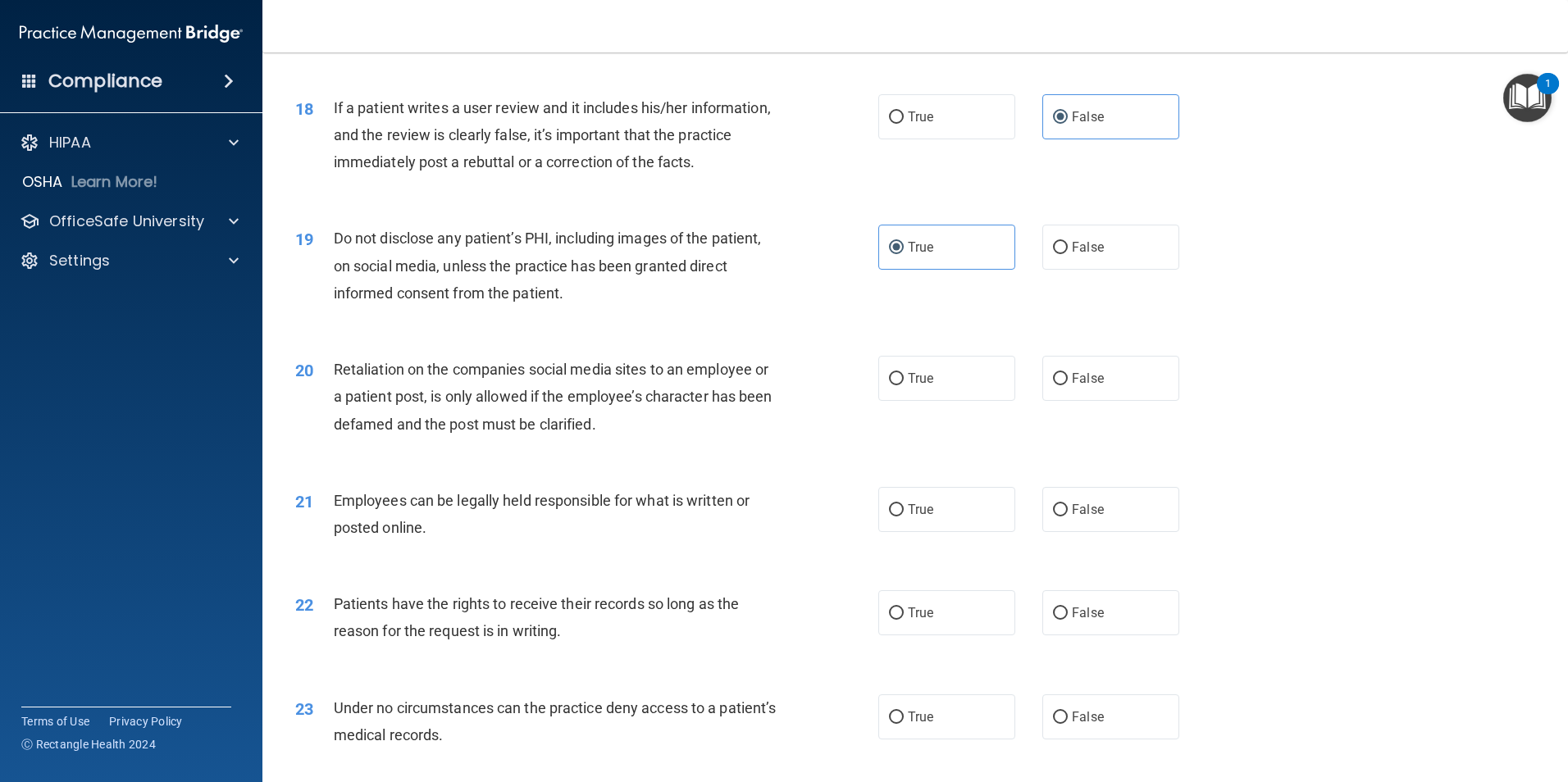
scroll to position [2306, 0]
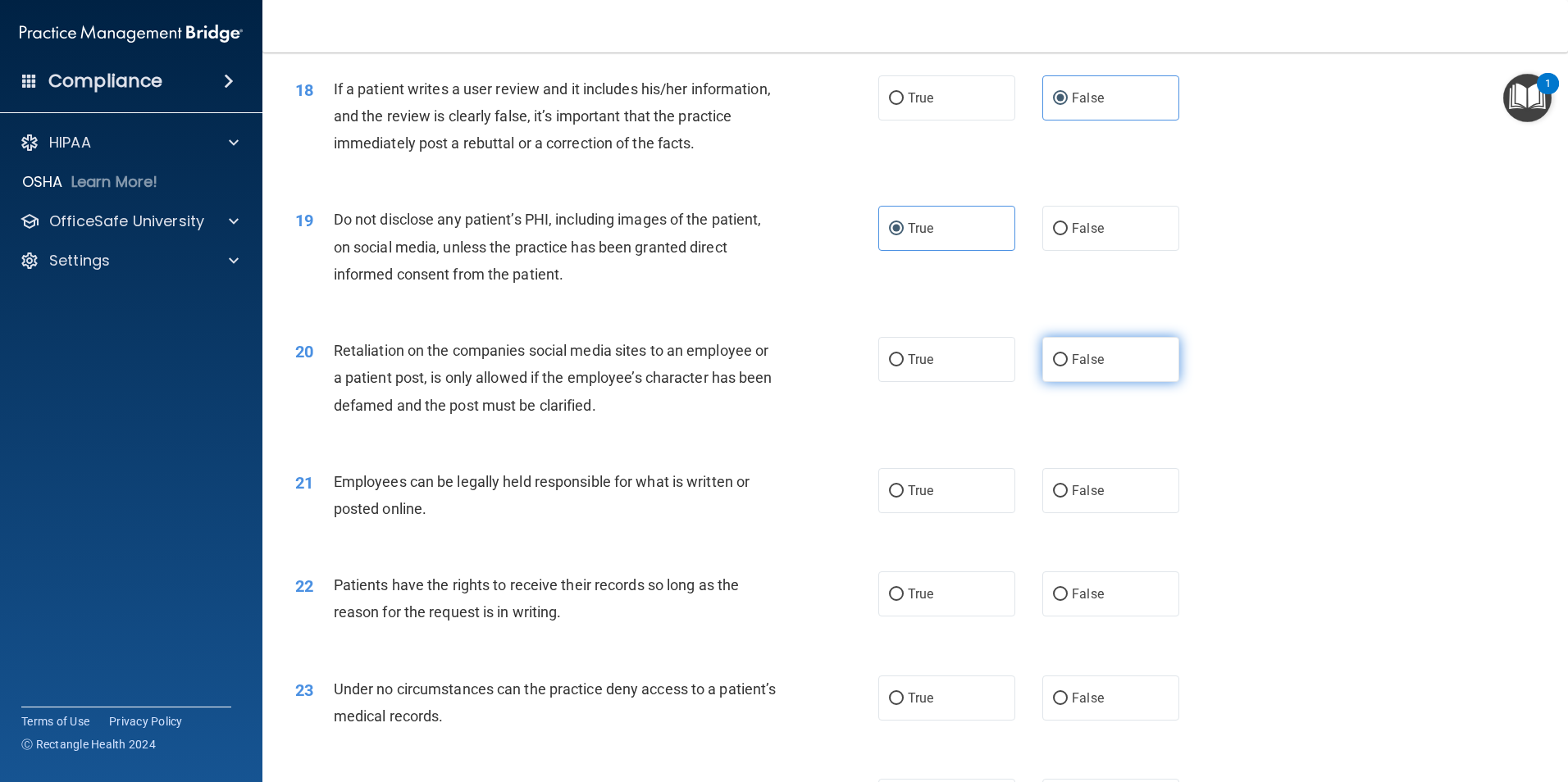
click at [1096, 382] on label "False" at bounding box center [1111, 359] width 137 height 45
click at [1067, 367] on input "False" at bounding box center [1060, 360] width 15 height 12
radio input "true"
click at [929, 513] on label "True" at bounding box center [946, 490] width 137 height 45
click at [903, 497] on input "True" at bounding box center [896, 491] width 15 height 12
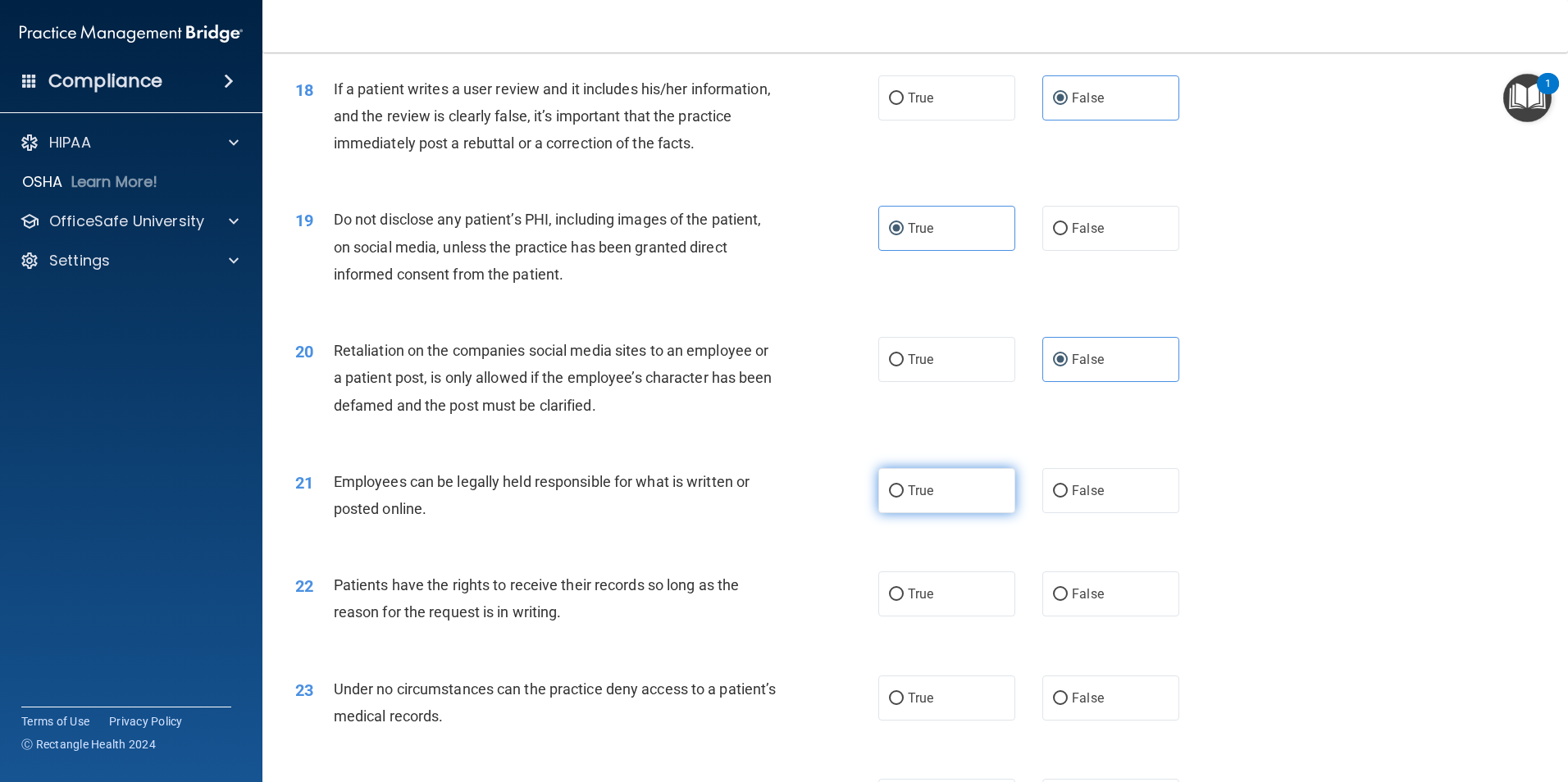
radio input "true"
click at [896, 612] on label "True" at bounding box center [946, 594] width 137 height 45
click at [896, 600] on input "True" at bounding box center [896, 594] width 15 height 12
radio input "true"
click at [934, 716] on label "True" at bounding box center [946, 698] width 137 height 45
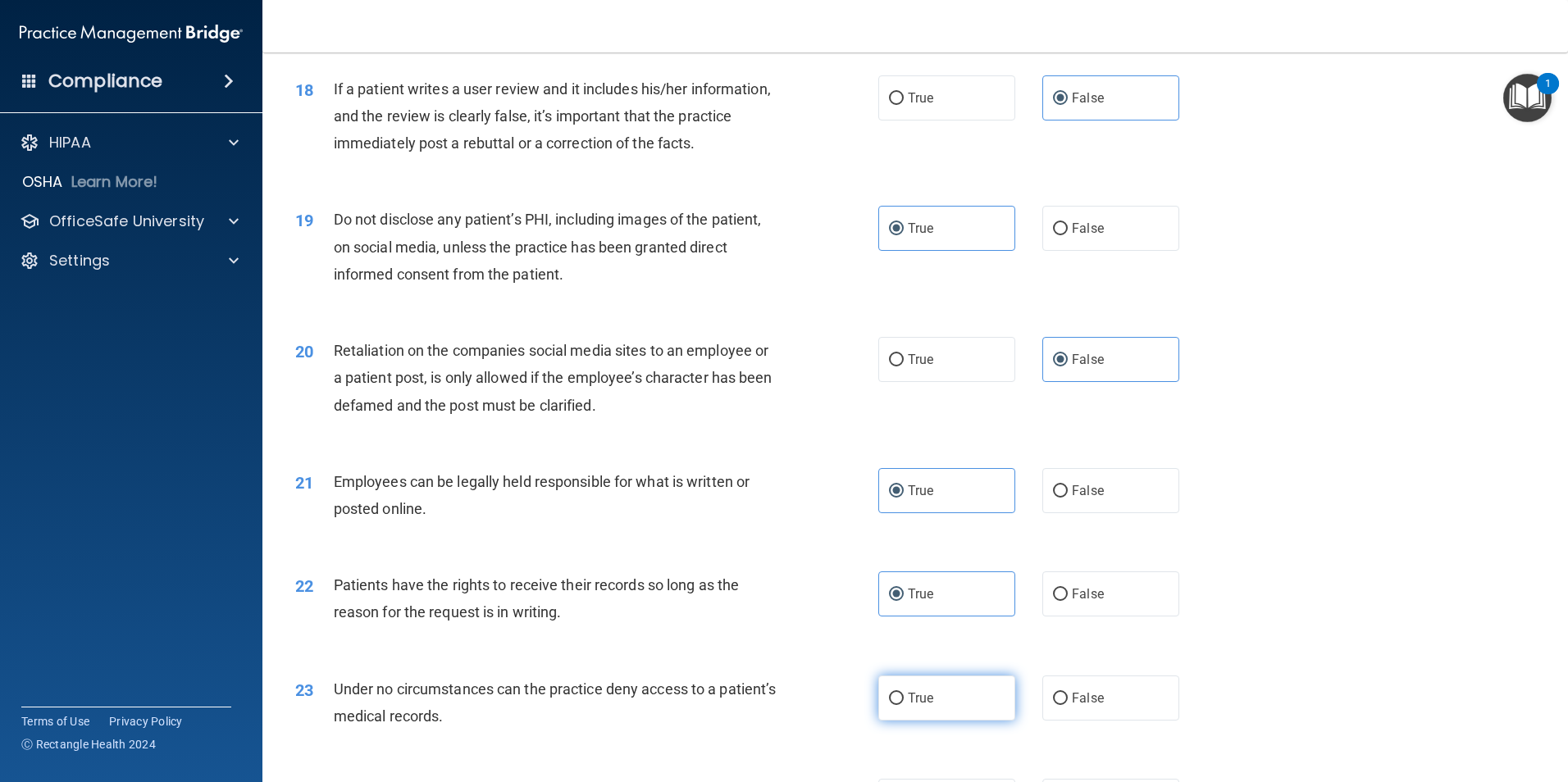
click at [903, 705] on input "True" at bounding box center [896, 698] width 15 height 12
radio input "true"
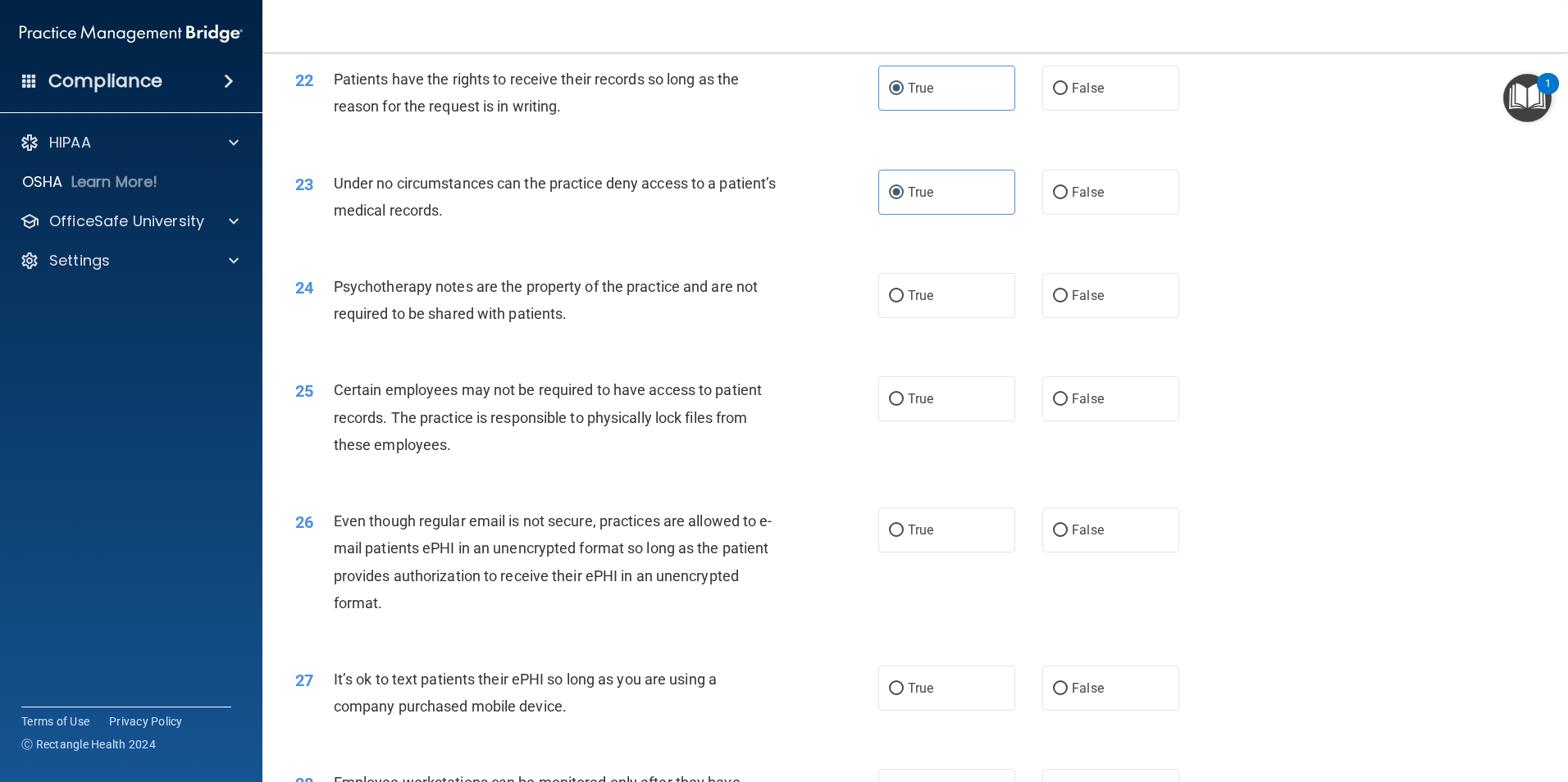
scroll to position [2822, 0]
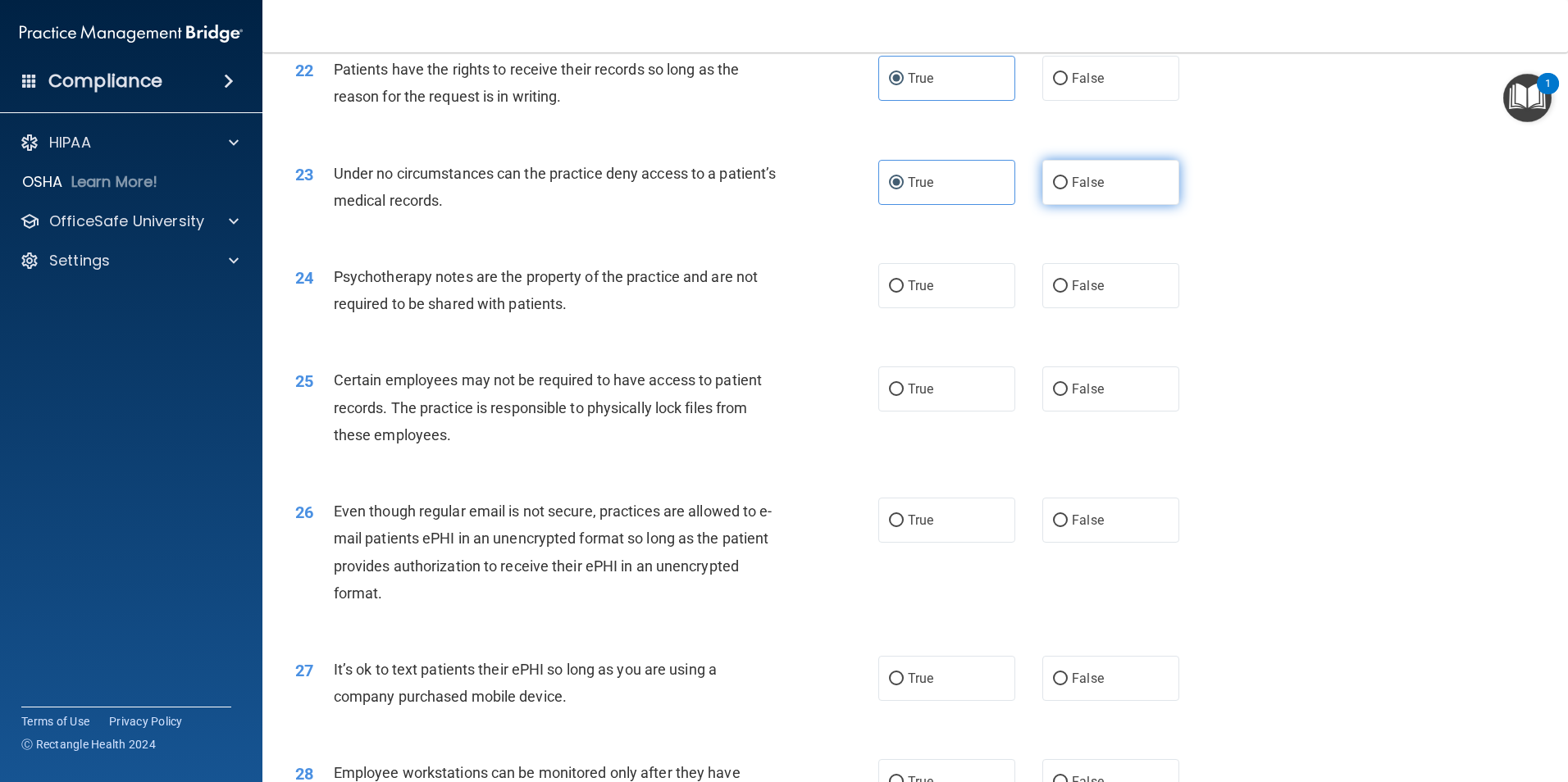
click at [1071, 190] on span "False" at bounding box center [1087, 182] width 32 height 15
click at [1067, 189] on input "False" at bounding box center [1060, 183] width 15 height 12
radio input "true"
radio input "false"
click at [959, 308] on label "True" at bounding box center [946, 286] width 137 height 45
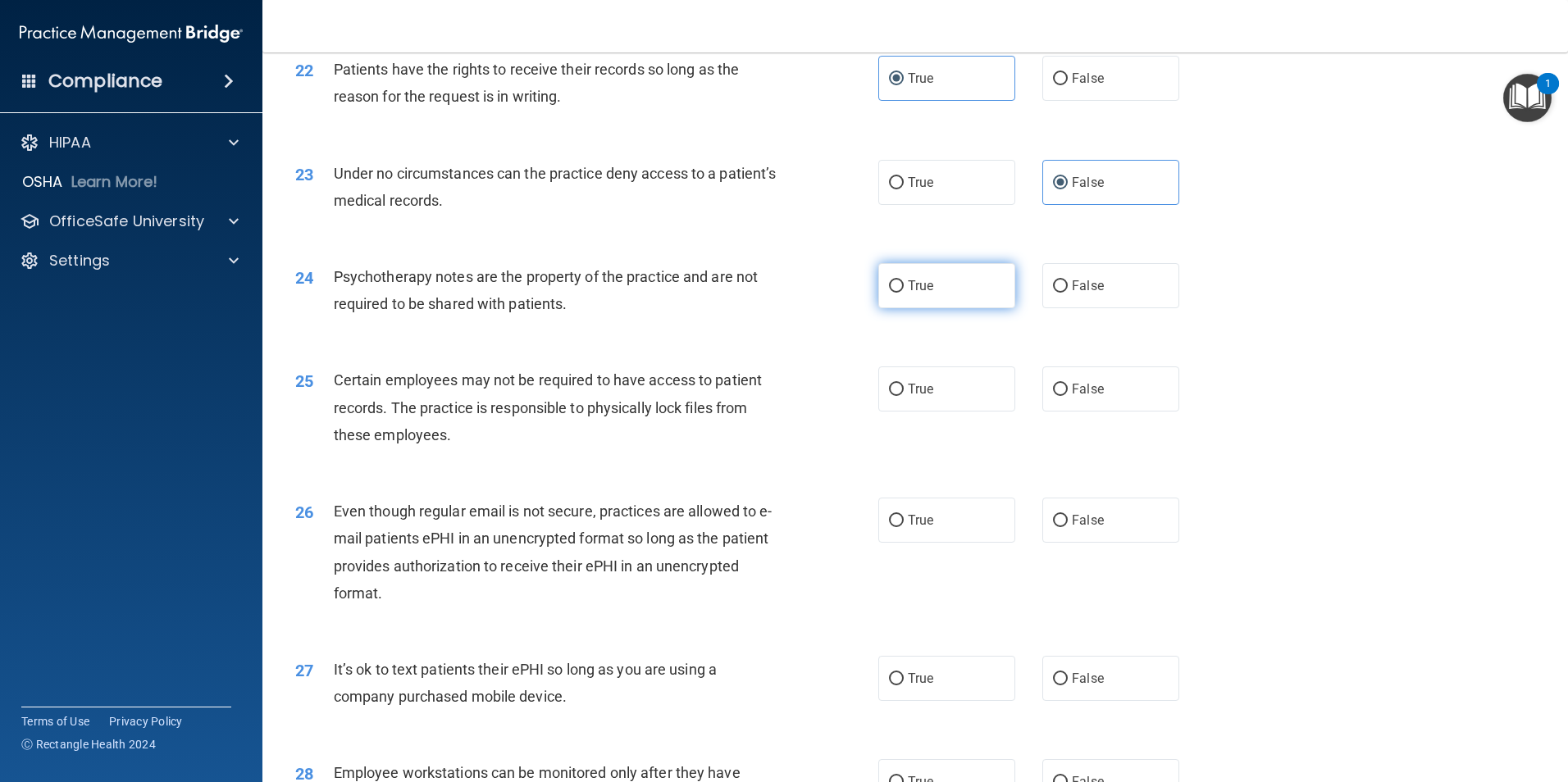
click at [903, 293] on input "True" at bounding box center [896, 287] width 15 height 12
radio input "true"
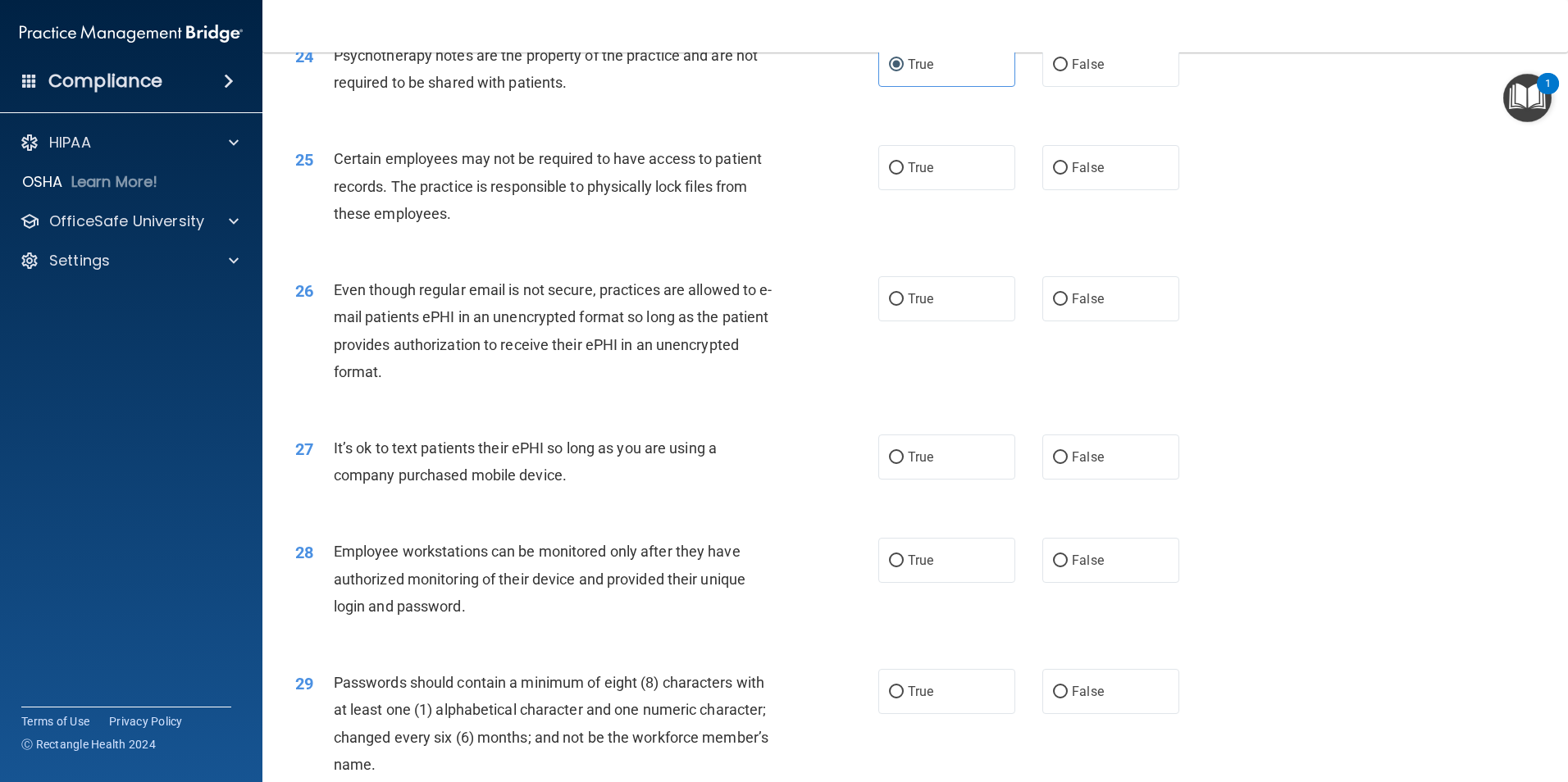
scroll to position [3053, 0]
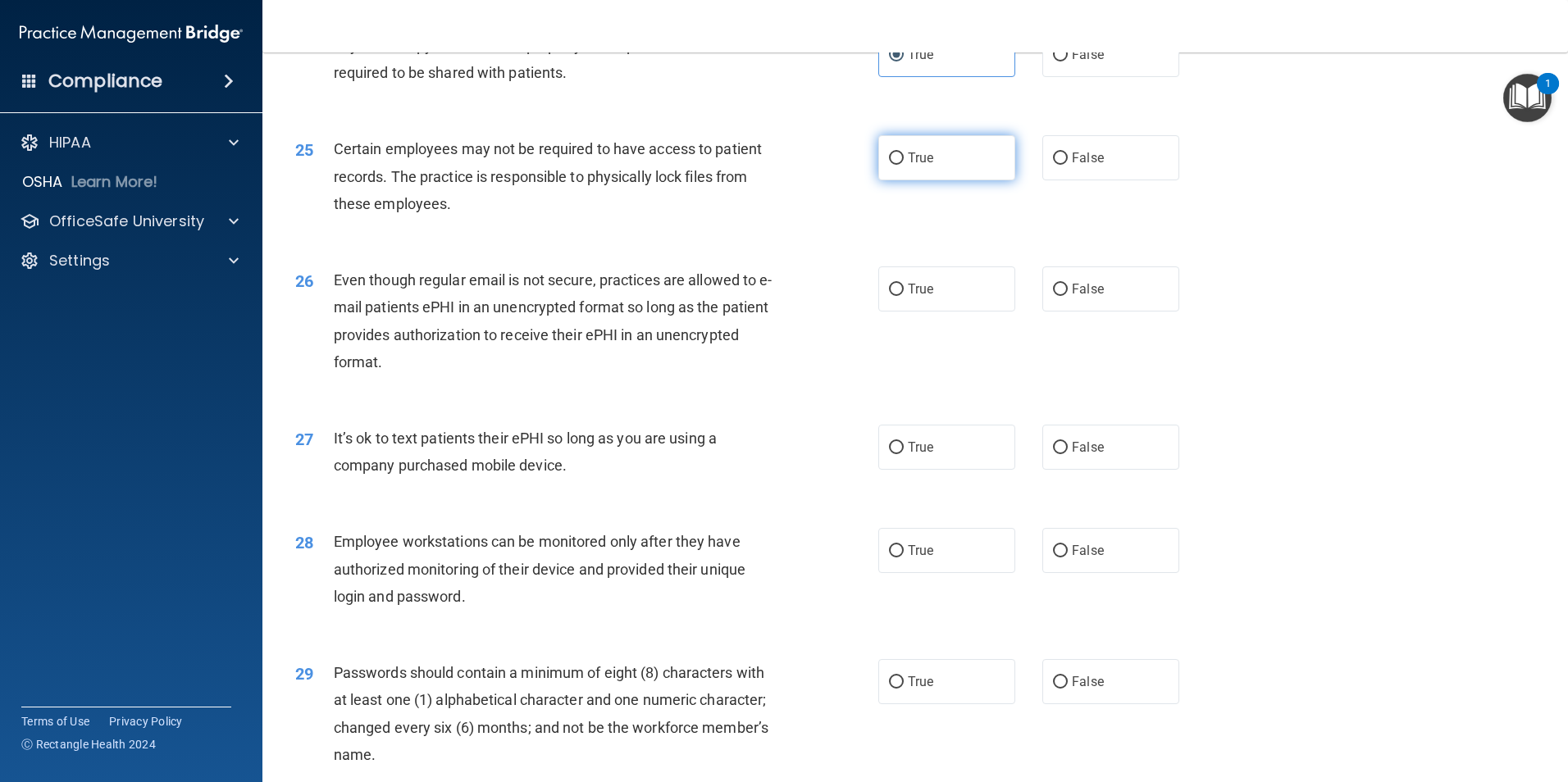
click at [934, 180] on label "True" at bounding box center [946, 158] width 137 height 45
click at [903, 165] on input "True" at bounding box center [896, 159] width 15 height 12
radio input "true"
click at [940, 311] on label "True" at bounding box center [946, 288] width 137 height 45
click at [903, 296] on input "True" at bounding box center [896, 290] width 15 height 12
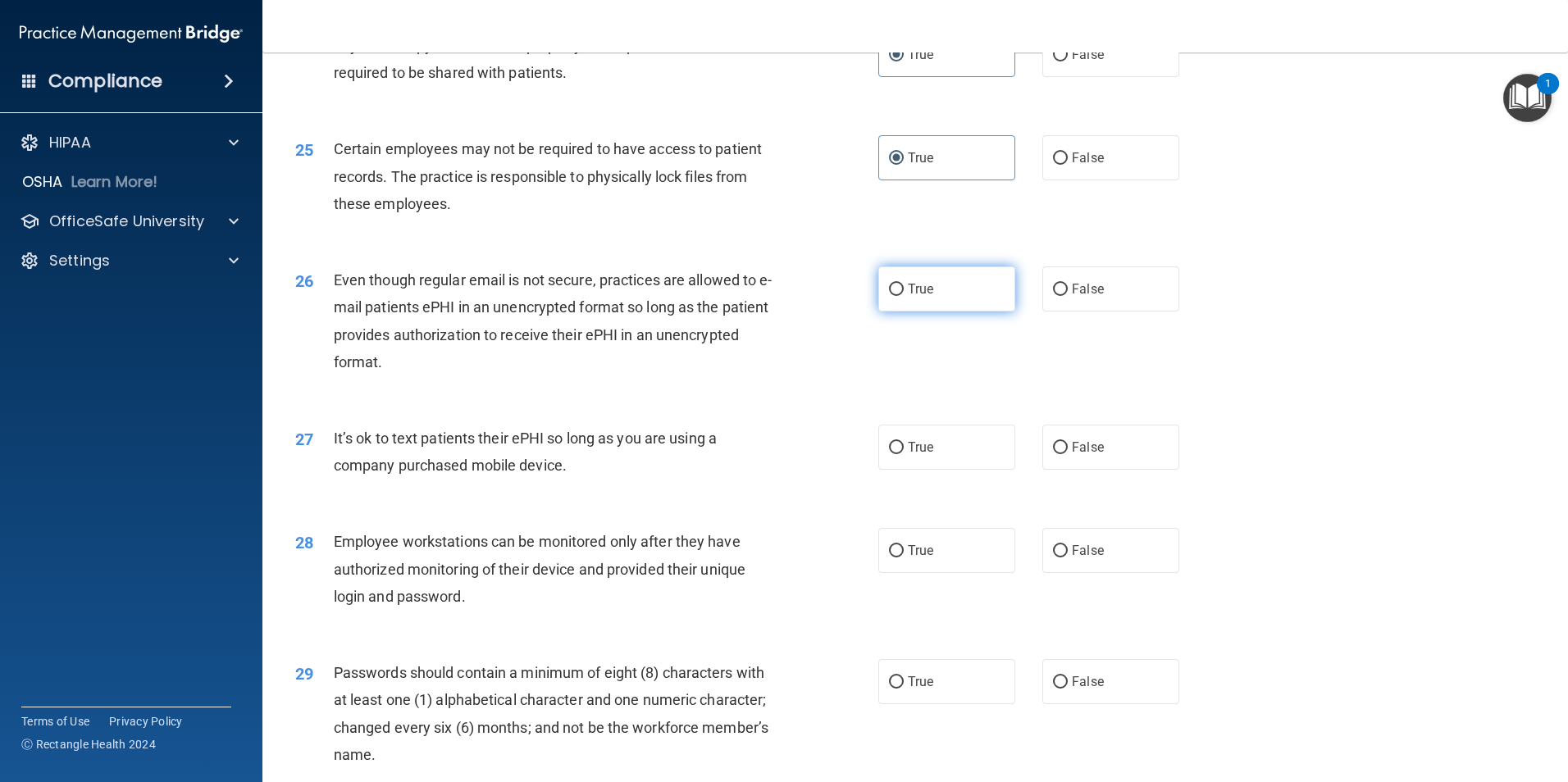
radio input "true"
click at [1099, 470] on label "False" at bounding box center [1111, 447] width 137 height 45
click at [1067, 454] on input "False" at bounding box center [1060, 448] width 15 height 12
radio input "true"
click at [1071, 558] on span "False" at bounding box center [1087, 550] width 32 height 15
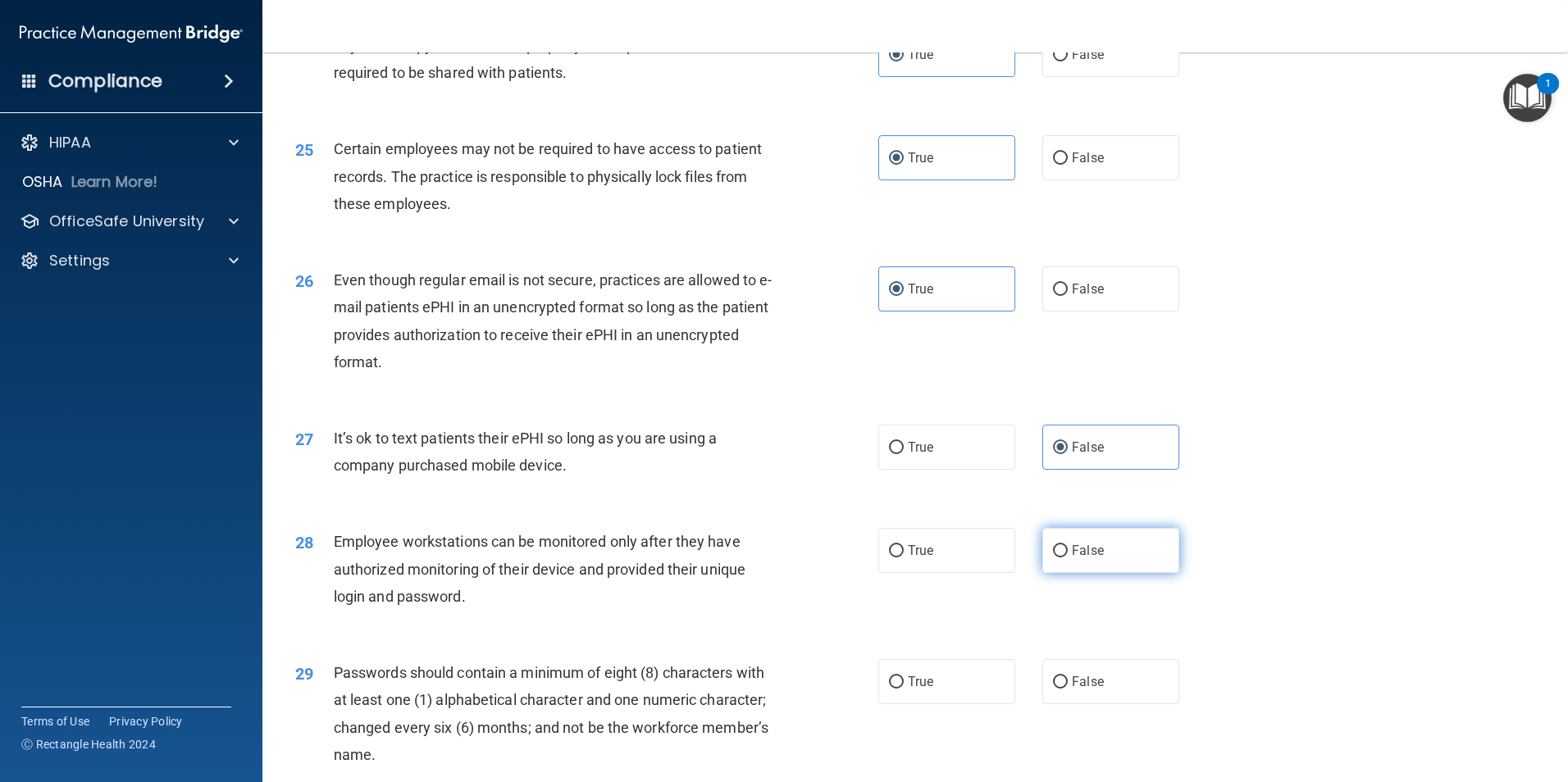
click at [1067, 558] on input "False" at bounding box center [1060, 551] width 15 height 12
radio input "true"
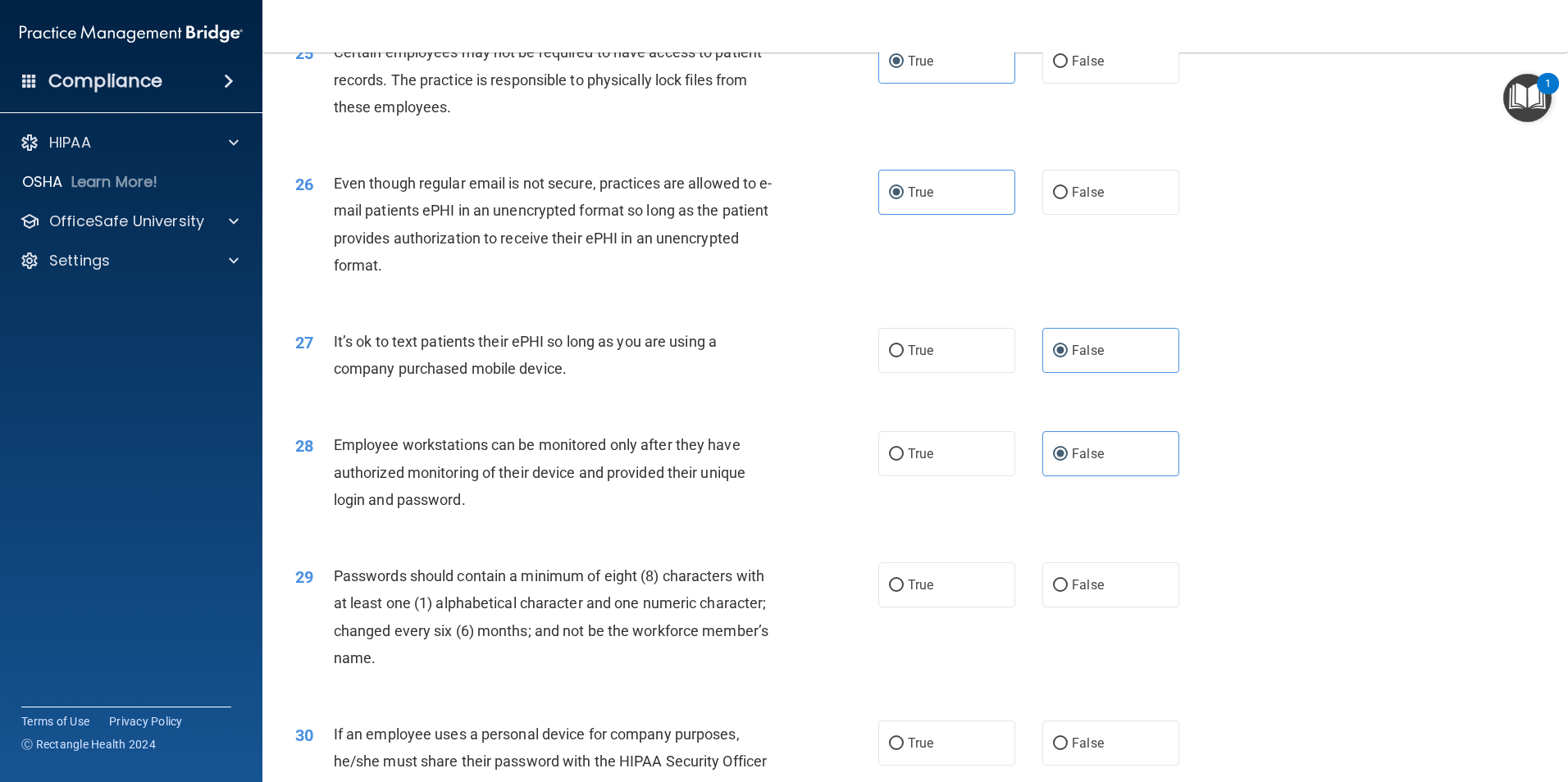
scroll to position [3333, 0]
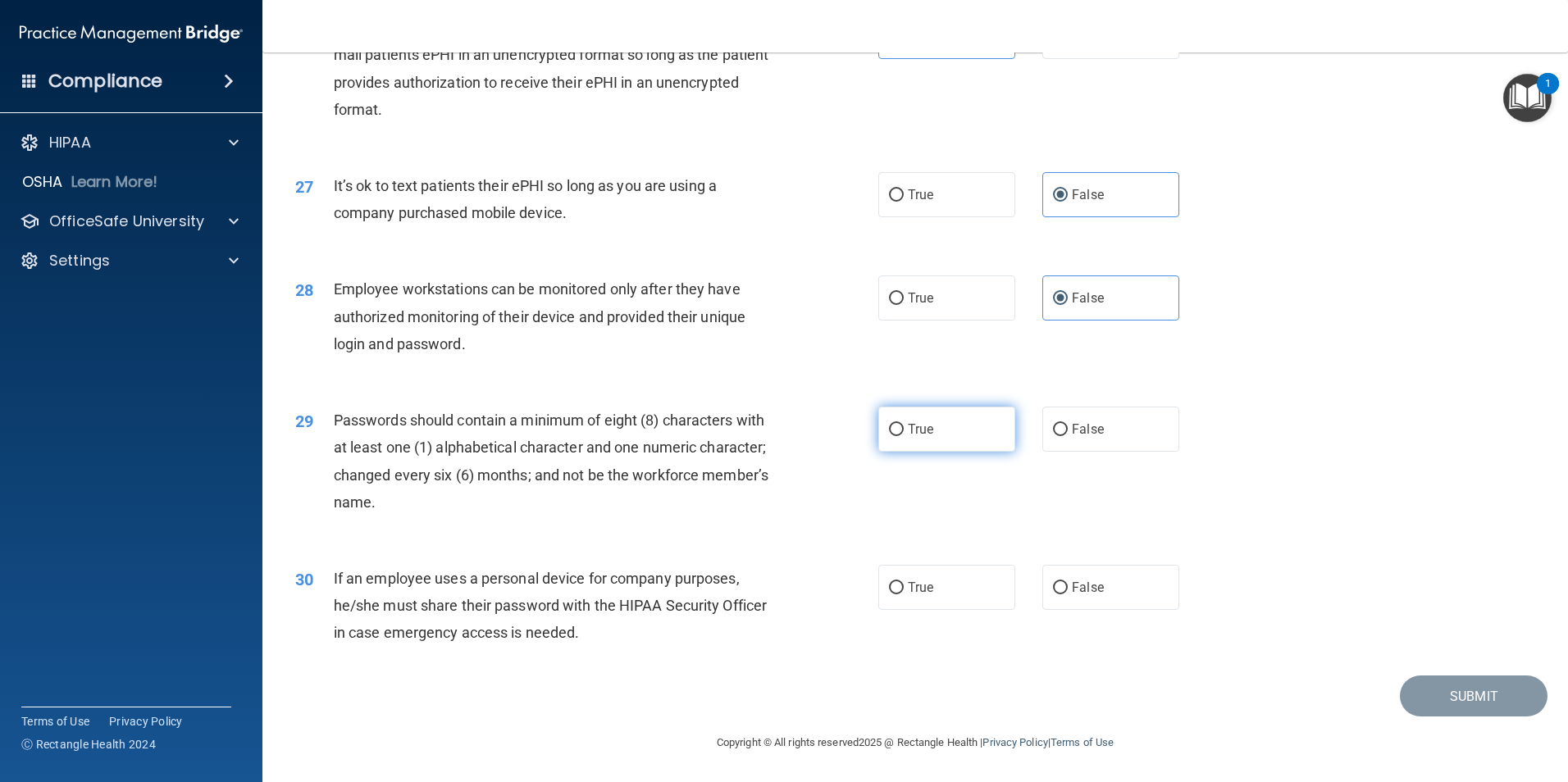
click at [980, 430] on label "True" at bounding box center [946, 429] width 137 height 45
click at [903, 430] on input "True" at bounding box center [896, 430] width 15 height 12
radio input "true"
click at [973, 579] on label "True" at bounding box center [946, 587] width 137 height 45
click at [903, 582] on input "True" at bounding box center [896, 588] width 15 height 12
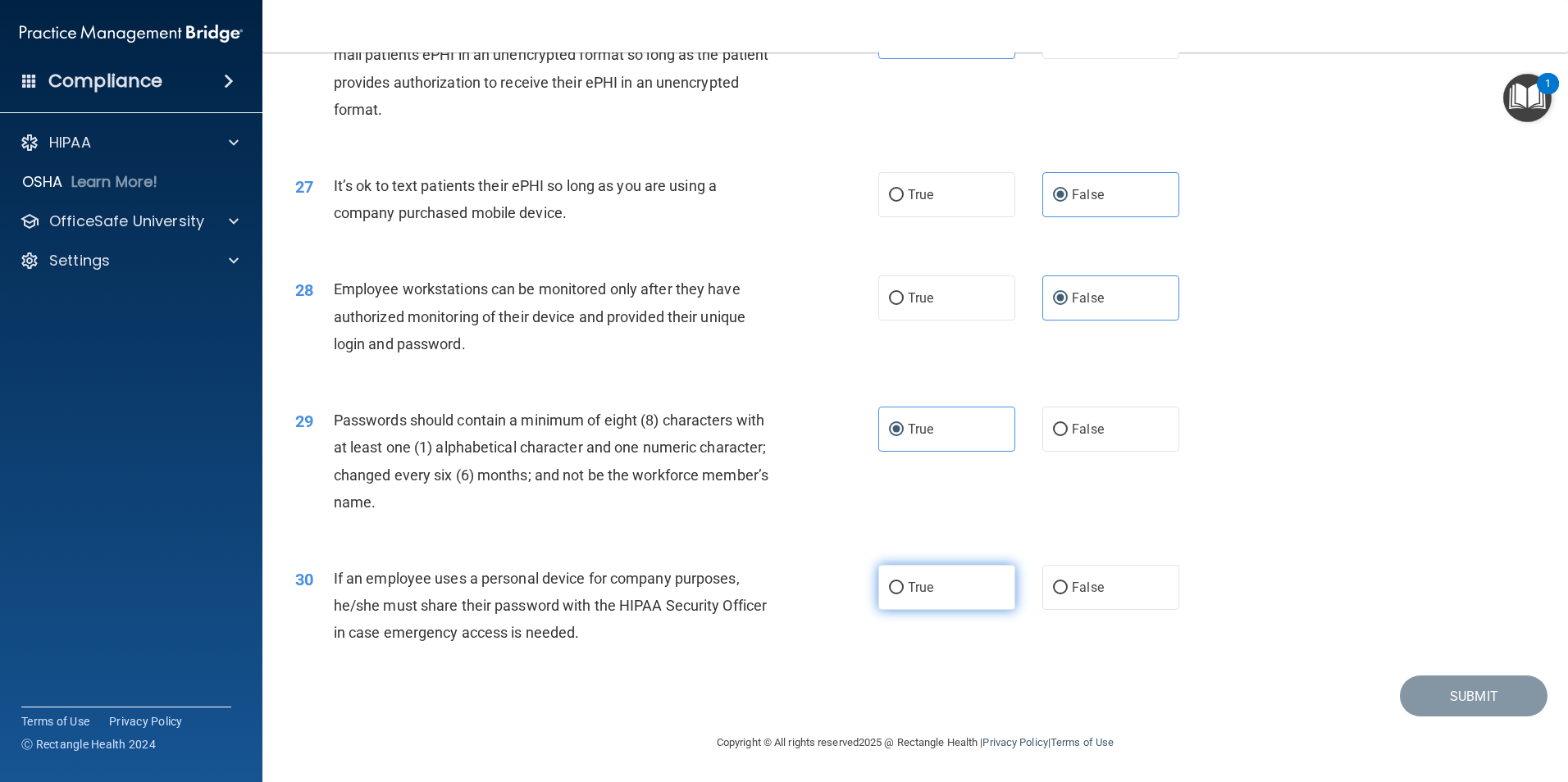
radio input "true"
click at [1475, 689] on button "Submit" at bounding box center [1473, 696] width 148 height 42
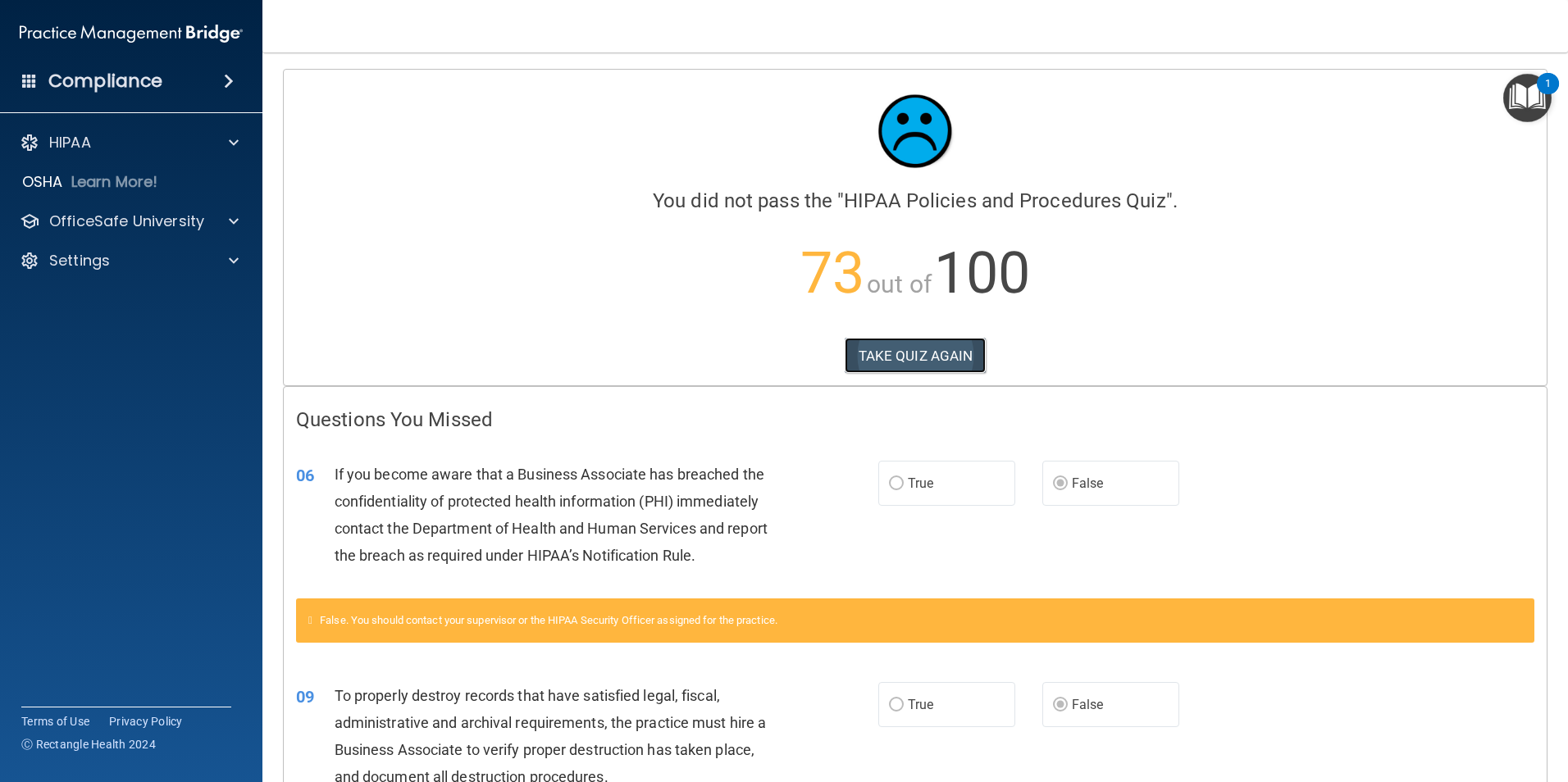
click at [938, 344] on button "TAKE QUIZ AGAIN" at bounding box center [915, 356] width 142 height 36
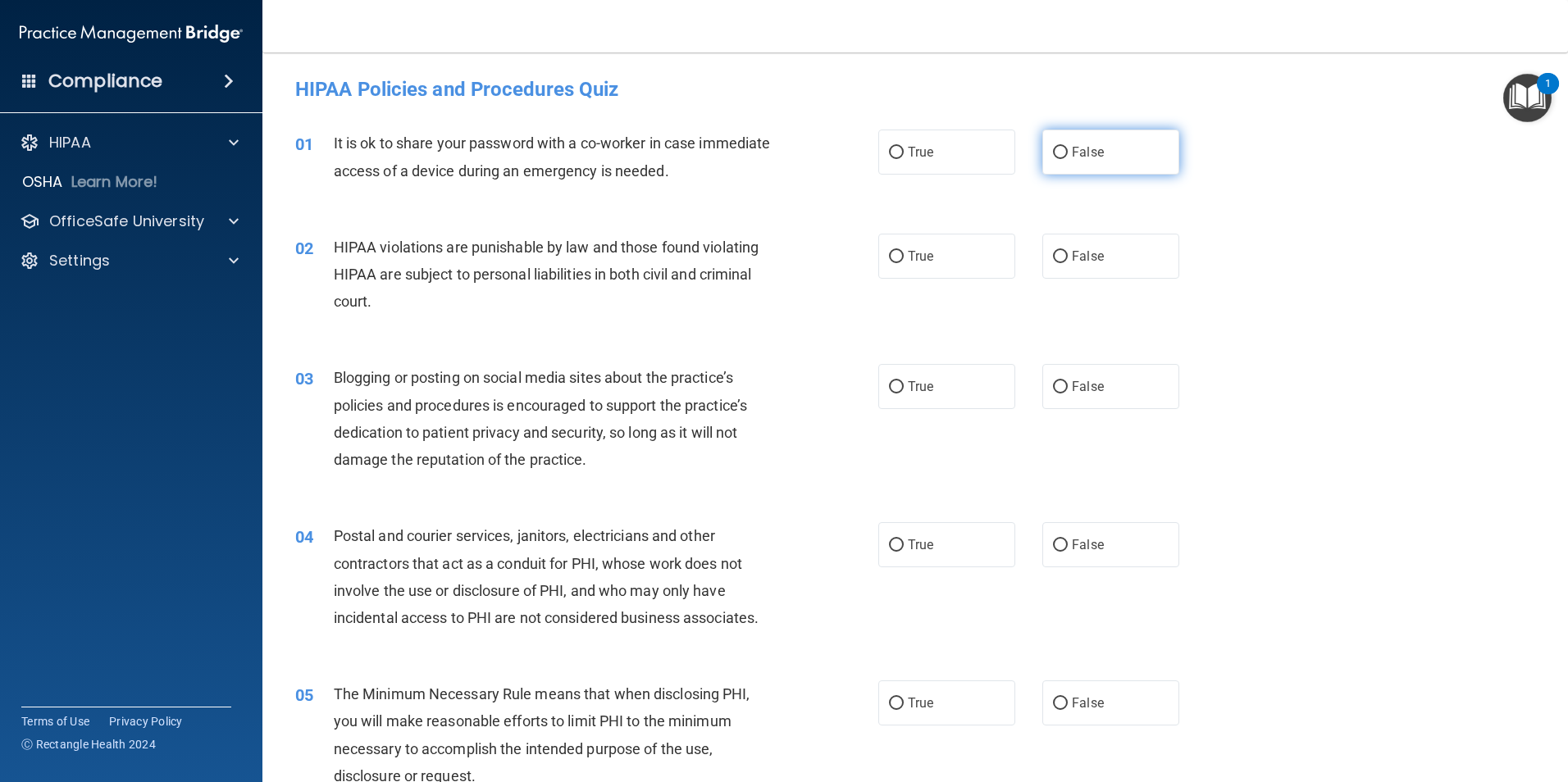
click at [1099, 159] on label "False" at bounding box center [1111, 152] width 137 height 45
click at [1067, 159] on input "False" at bounding box center [1060, 153] width 15 height 12
radio input "true"
click at [914, 239] on label "True" at bounding box center [946, 256] width 137 height 45
click at [903, 251] on input "True" at bounding box center [896, 257] width 15 height 12
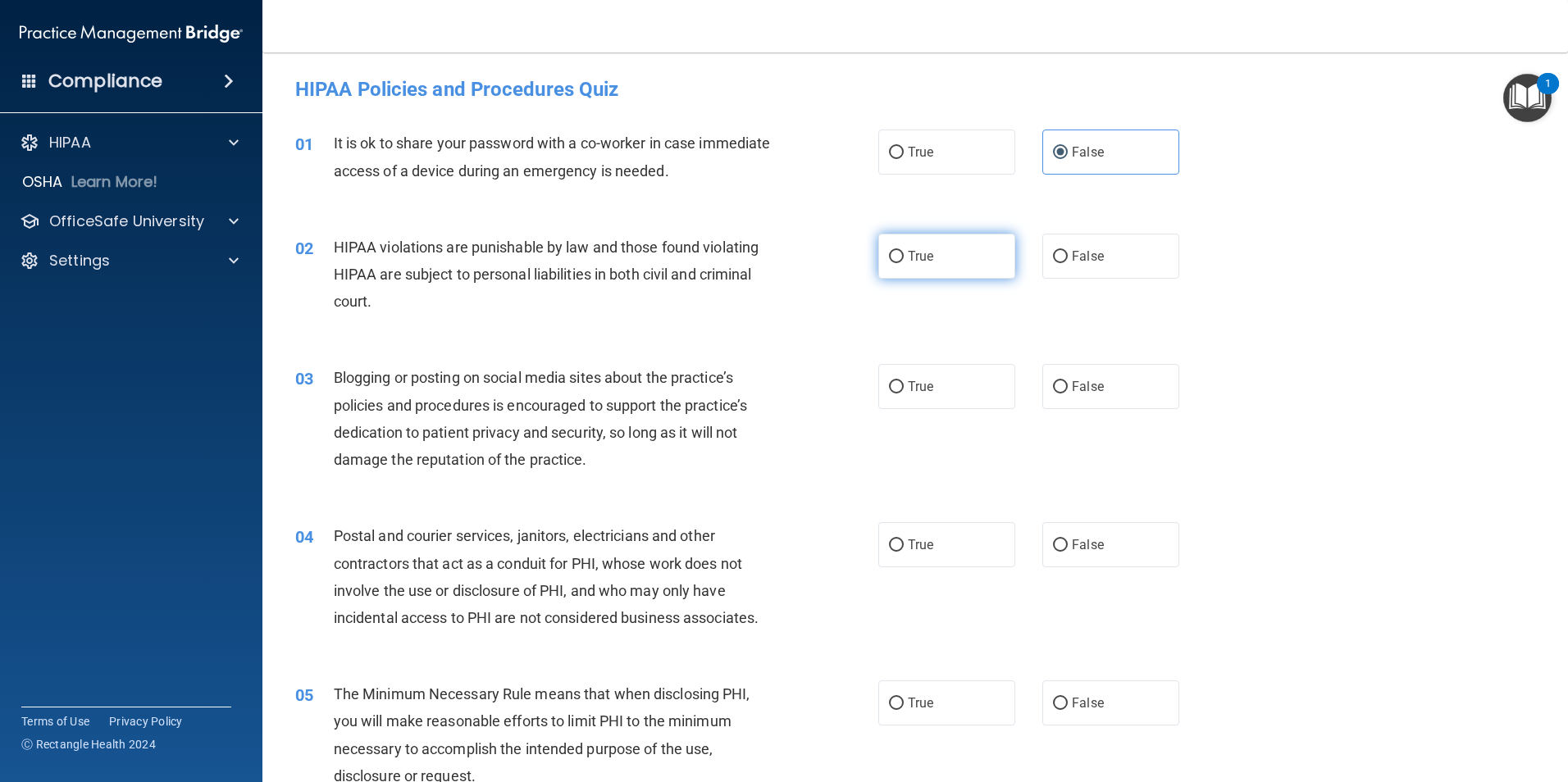
radio input "true"
click at [1062, 389] on label "False" at bounding box center [1111, 386] width 137 height 45
click at [1062, 389] on input "False" at bounding box center [1060, 387] width 15 height 12
radio input "true"
click at [951, 547] on label "True" at bounding box center [946, 544] width 137 height 45
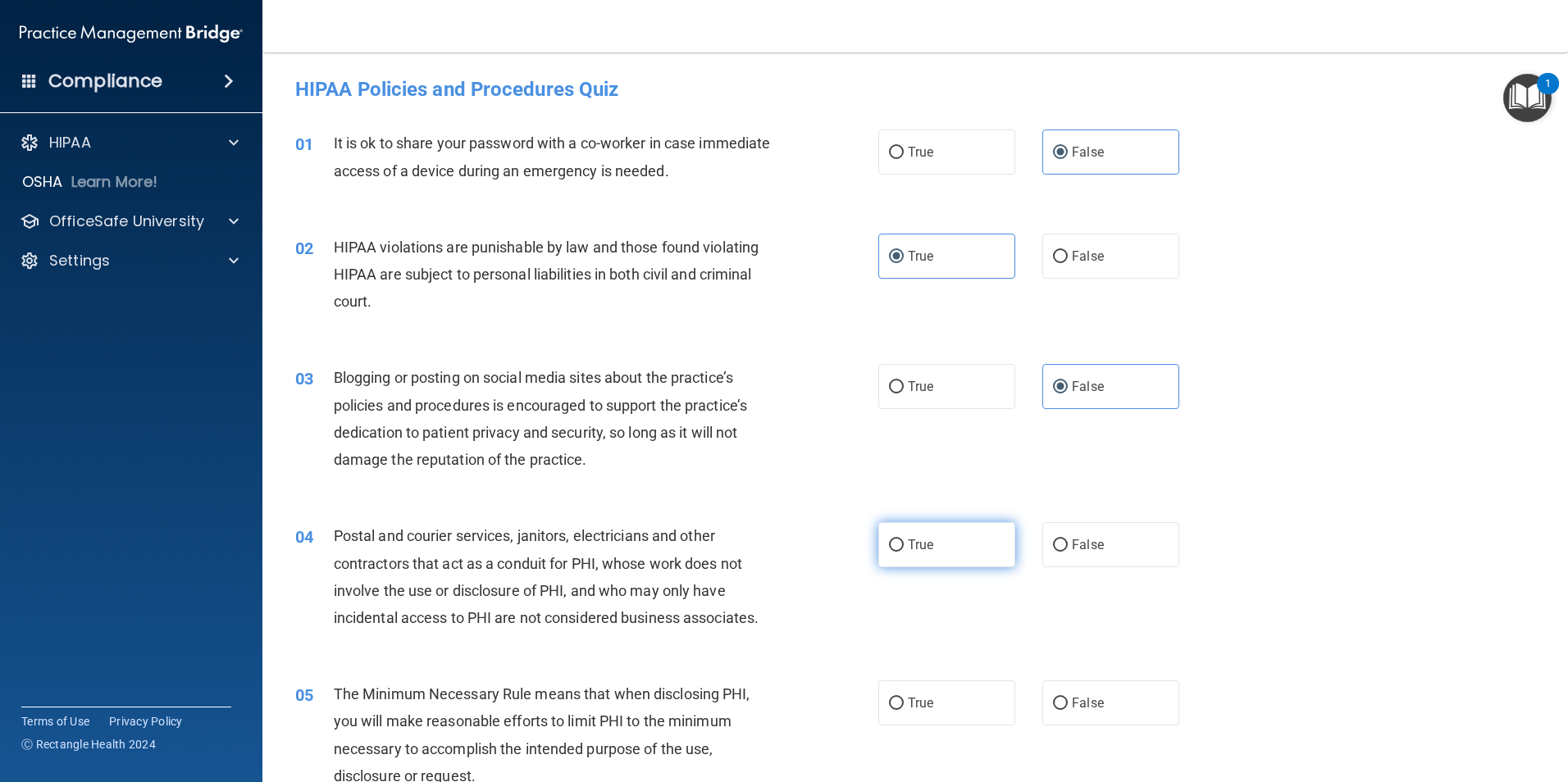
click at [903, 547] on input "True" at bounding box center [896, 545] width 15 height 12
radio input "true"
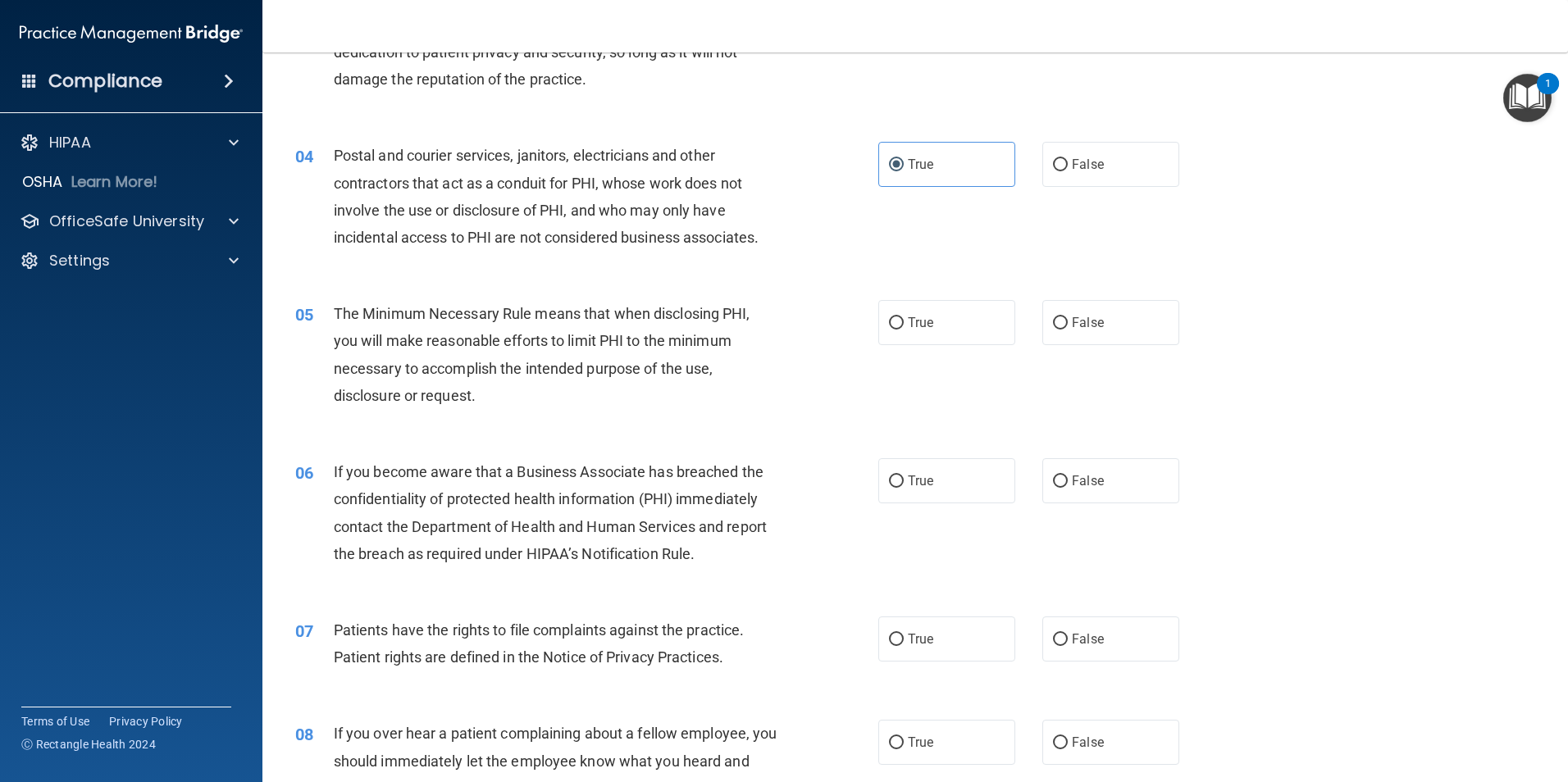
scroll to position [390, 0]
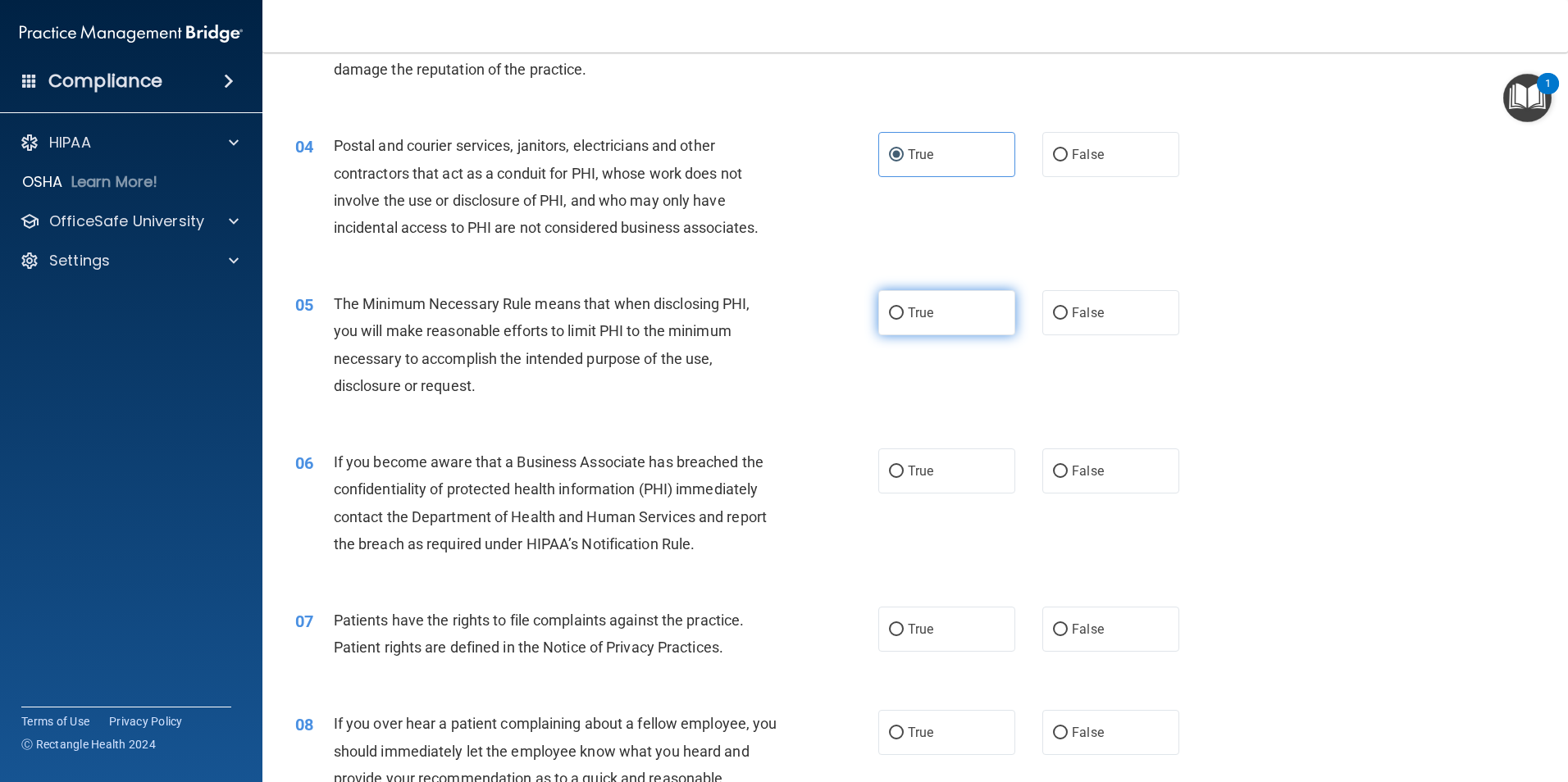
click at [984, 309] on label "True" at bounding box center [946, 312] width 137 height 45
click at [903, 309] on input "True" at bounding box center [896, 313] width 15 height 12
radio input "true"
click at [948, 478] on label "True" at bounding box center [946, 471] width 137 height 45
click at [903, 478] on input "True" at bounding box center [896, 472] width 15 height 12
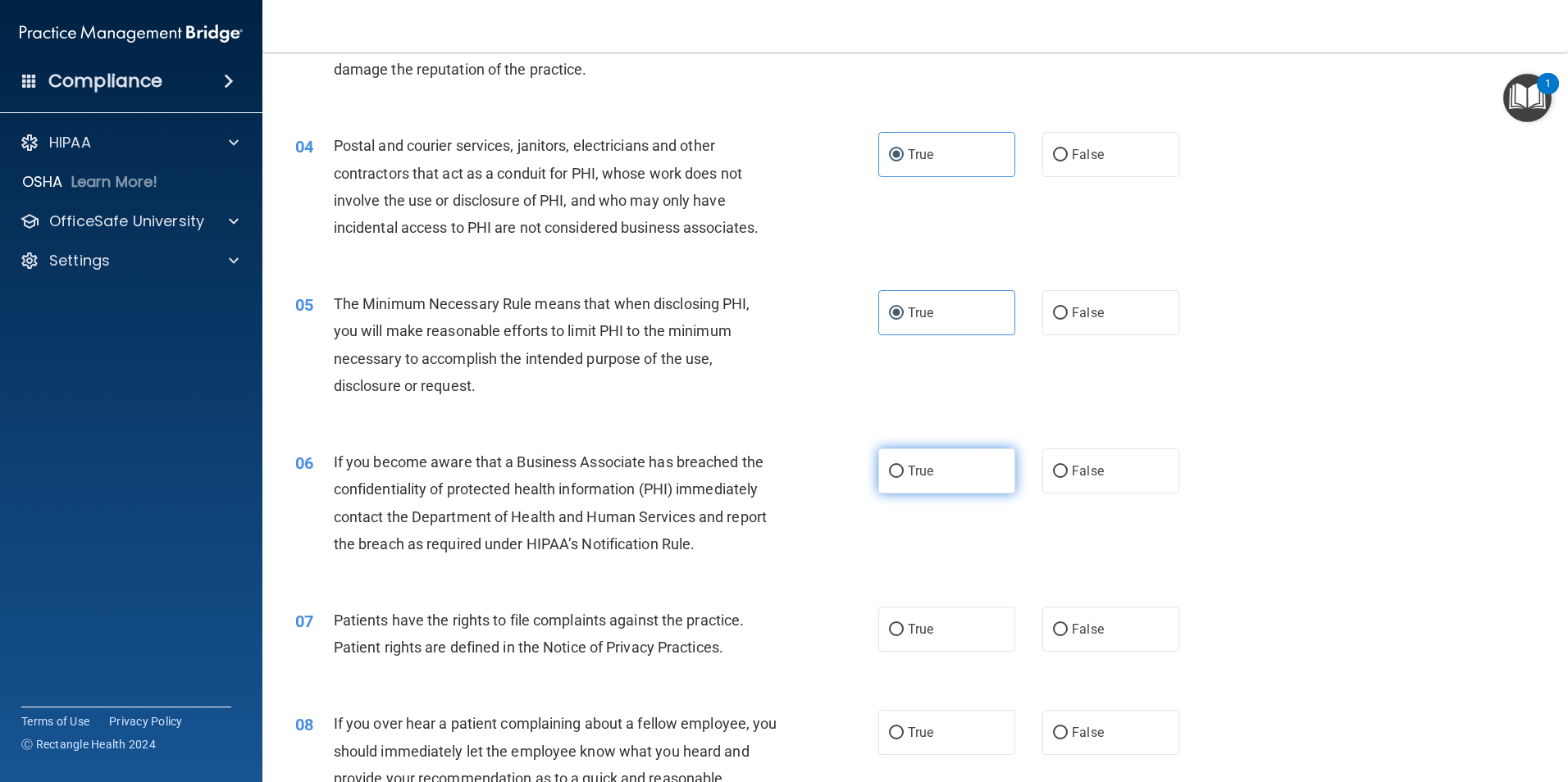
radio input "true"
click at [908, 633] on span "True" at bounding box center [920, 628] width 26 height 15
click at [903, 633] on input "True" at bounding box center [896, 629] width 15 height 12
radio input "true"
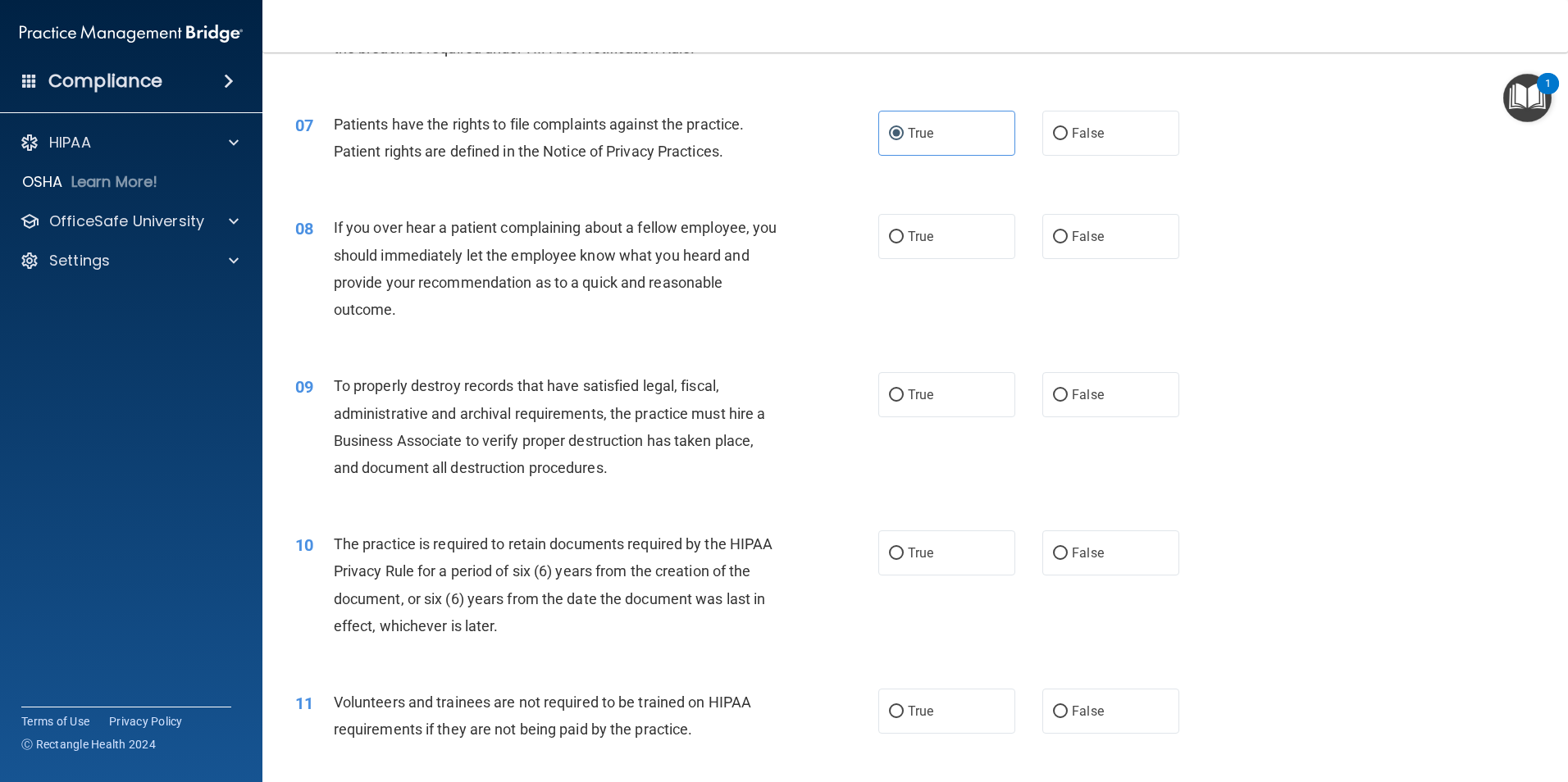
scroll to position [901, 0]
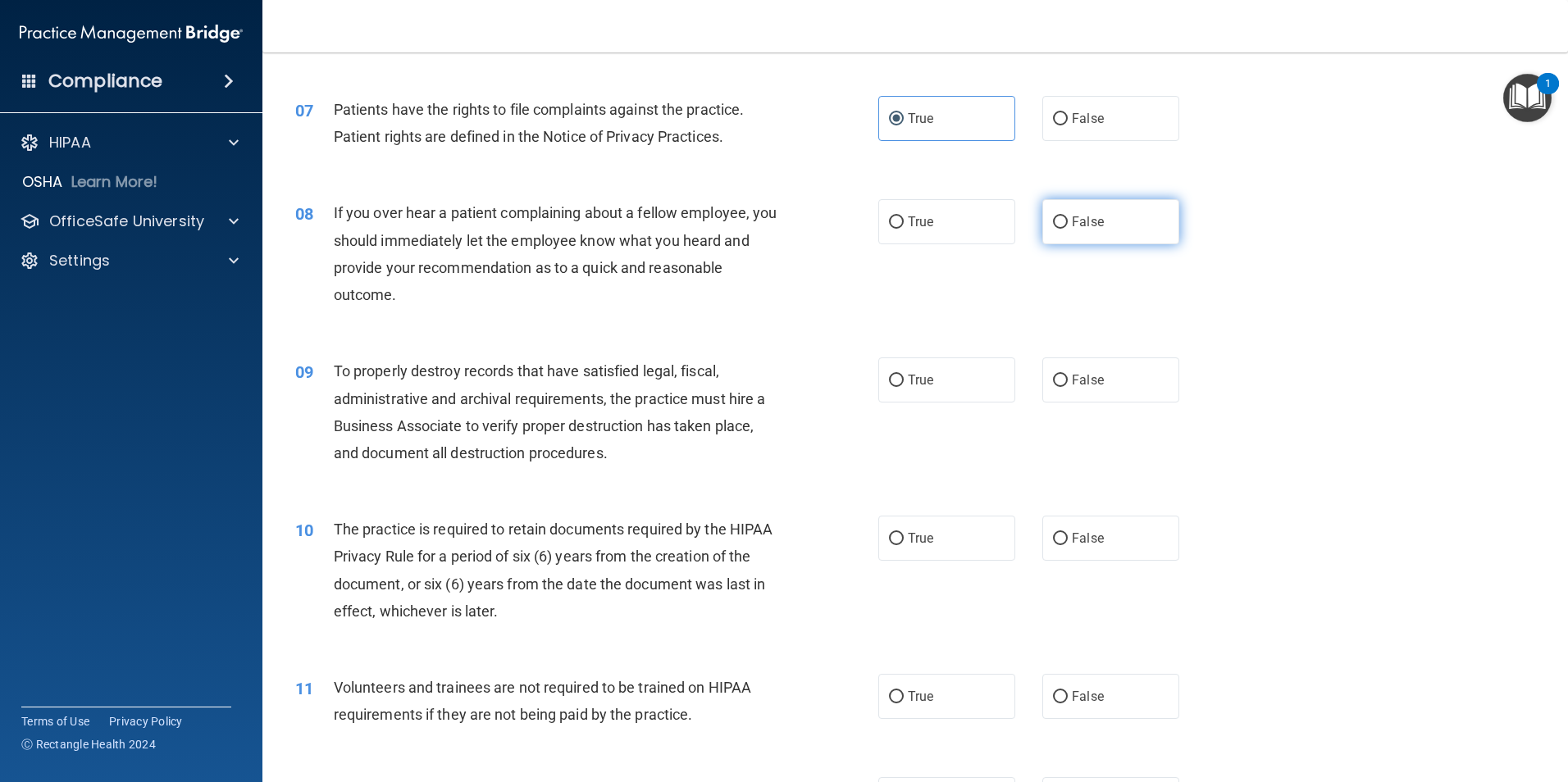
click at [1107, 221] on label "False" at bounding box center [1111, 222] width 137 height 45
click at [1067, 221] on input "False" at bounding box center [1060, 223] width 15 height 12
radio input "true"
click at [1063, 380] on label "False" at bounding box center [1111, 379] width 137 height 45
click at [1063, 380] on input "False" at bounding box center [1060, 380] width 15 height 12
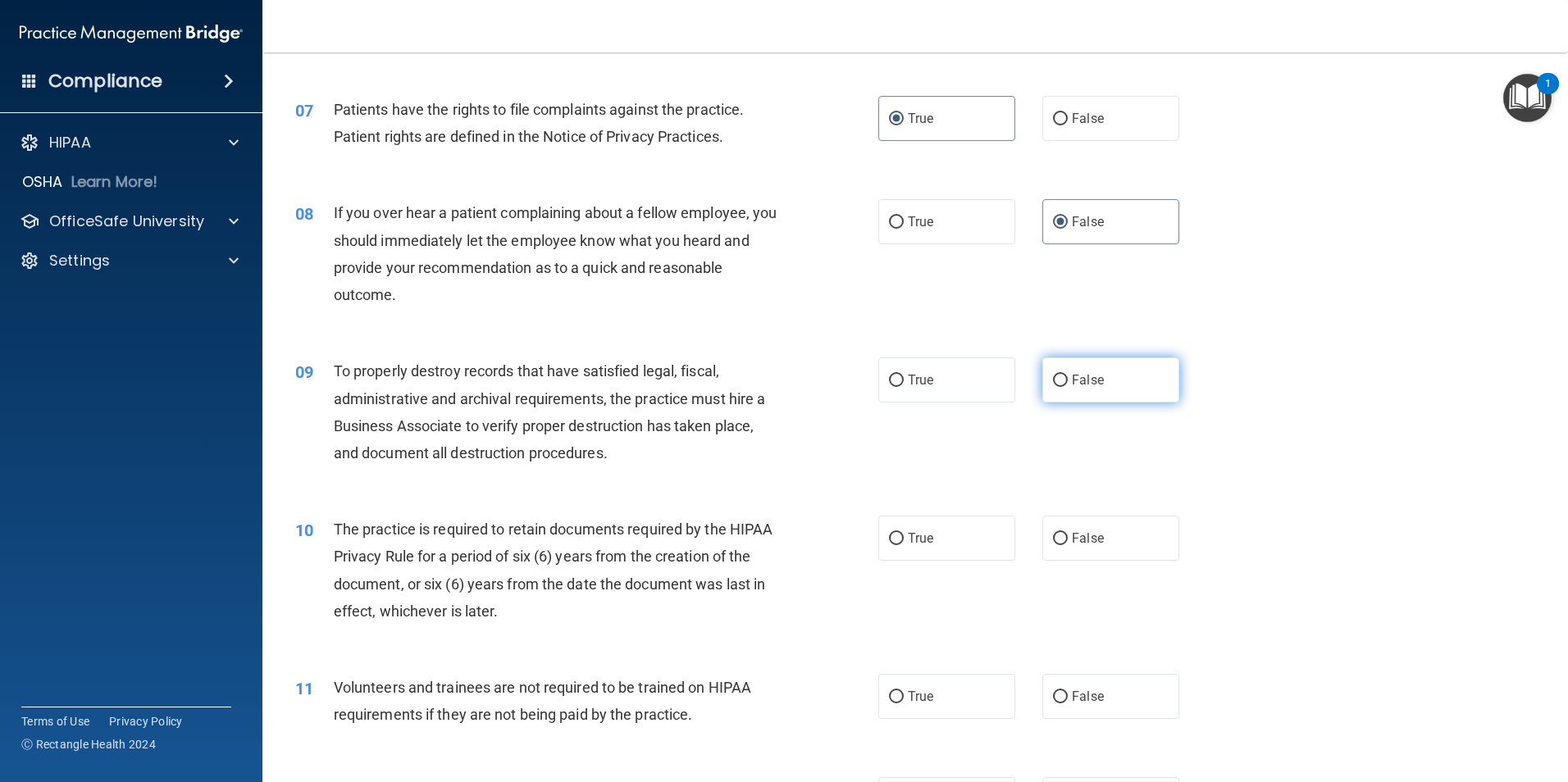
radio input "true"
click at [889, 533] on input "True" at bounding box center [896, 539] width 15 height 12
radio input "true"
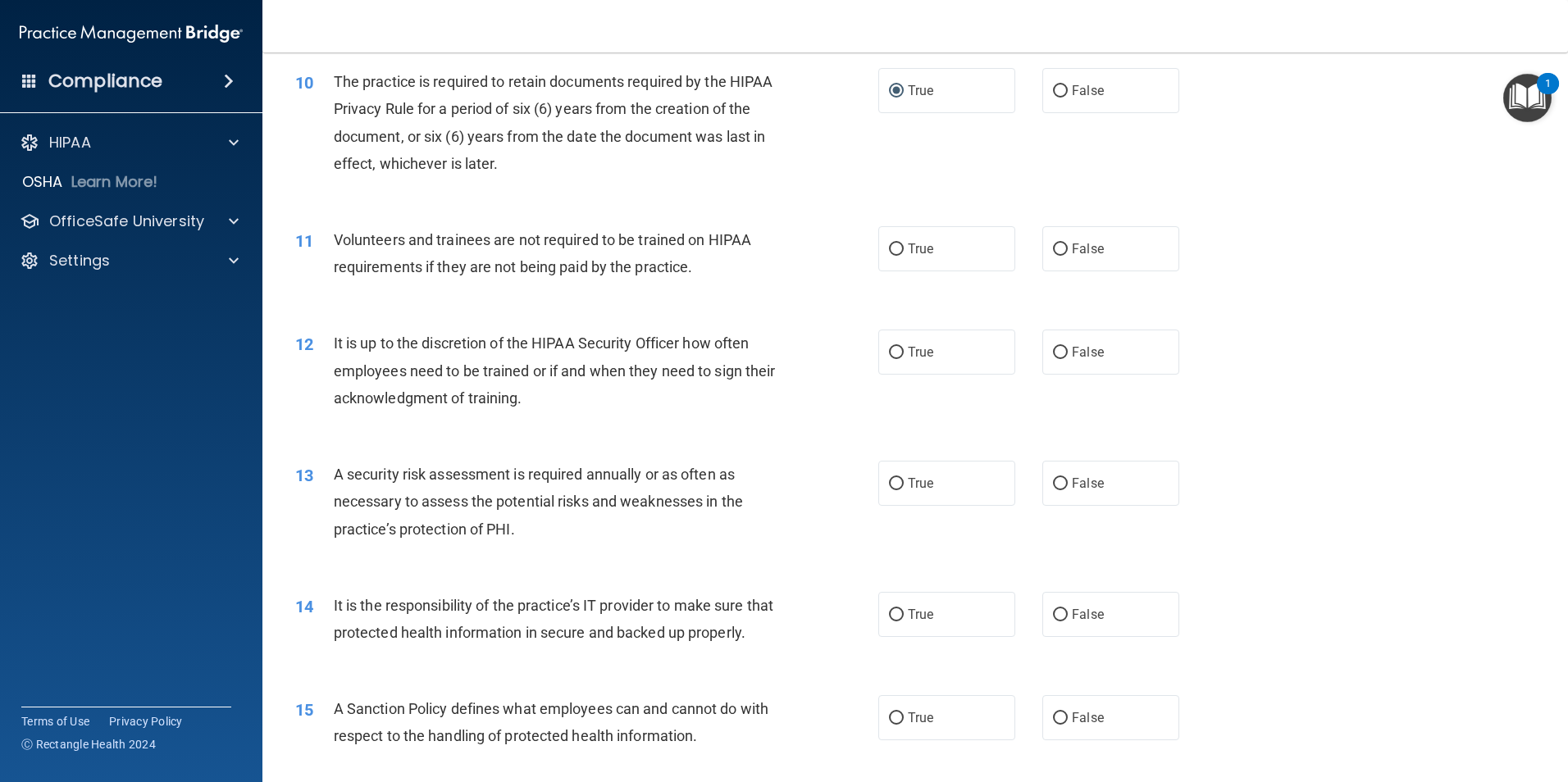
scroll to position [1353, 0]
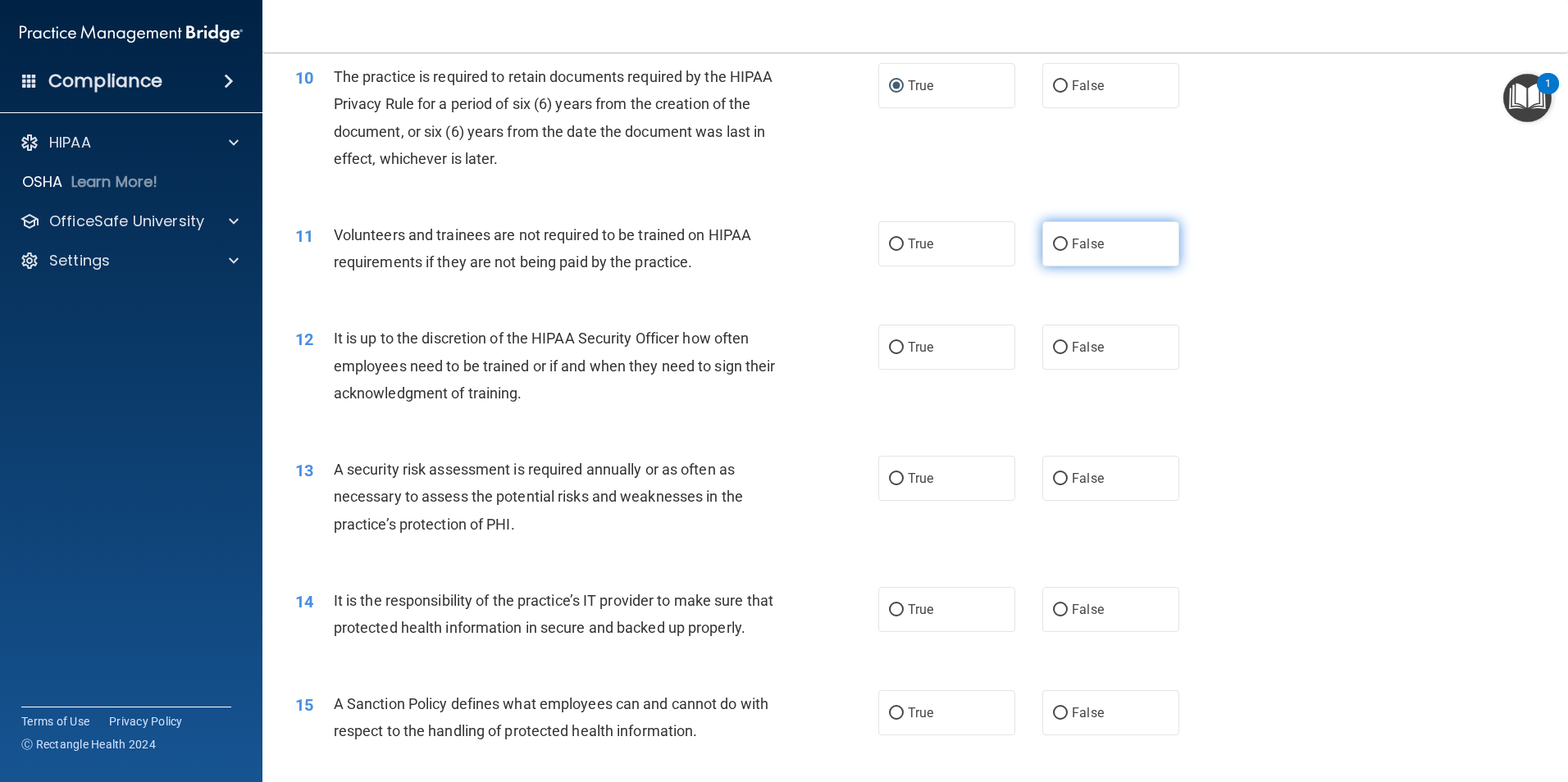
click at [1073, 245] on span "False" at bounding box center [1087, 244] width 32 height 15
click at [1067, 245] on input "False" at bounding box center [1060, 245] width 15 height 12
radio input "true"
click at [937, 346] on label "True" at bounding box center [946, 347] width 137 height 45
click at [903, 346] on input "True" at bounding box center [896, 348] width 15 height 12
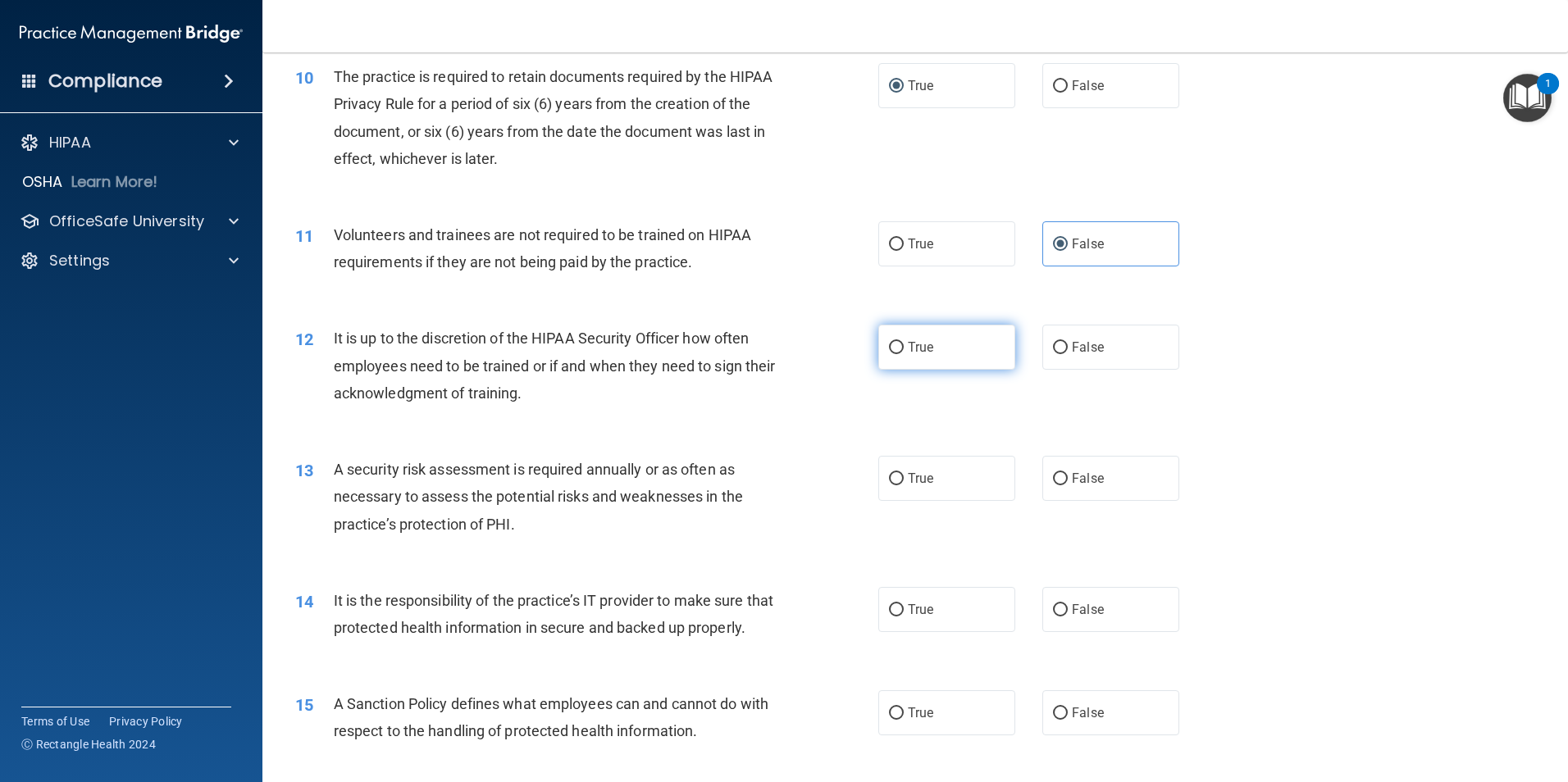
radio input "true"
click at [912, 481] on span "True" at bounding box center [920, 478] width 26 height 15
click at [903, 481] on input "True" at bounding box center [896, 479] width 15 height 12
radio input "true"
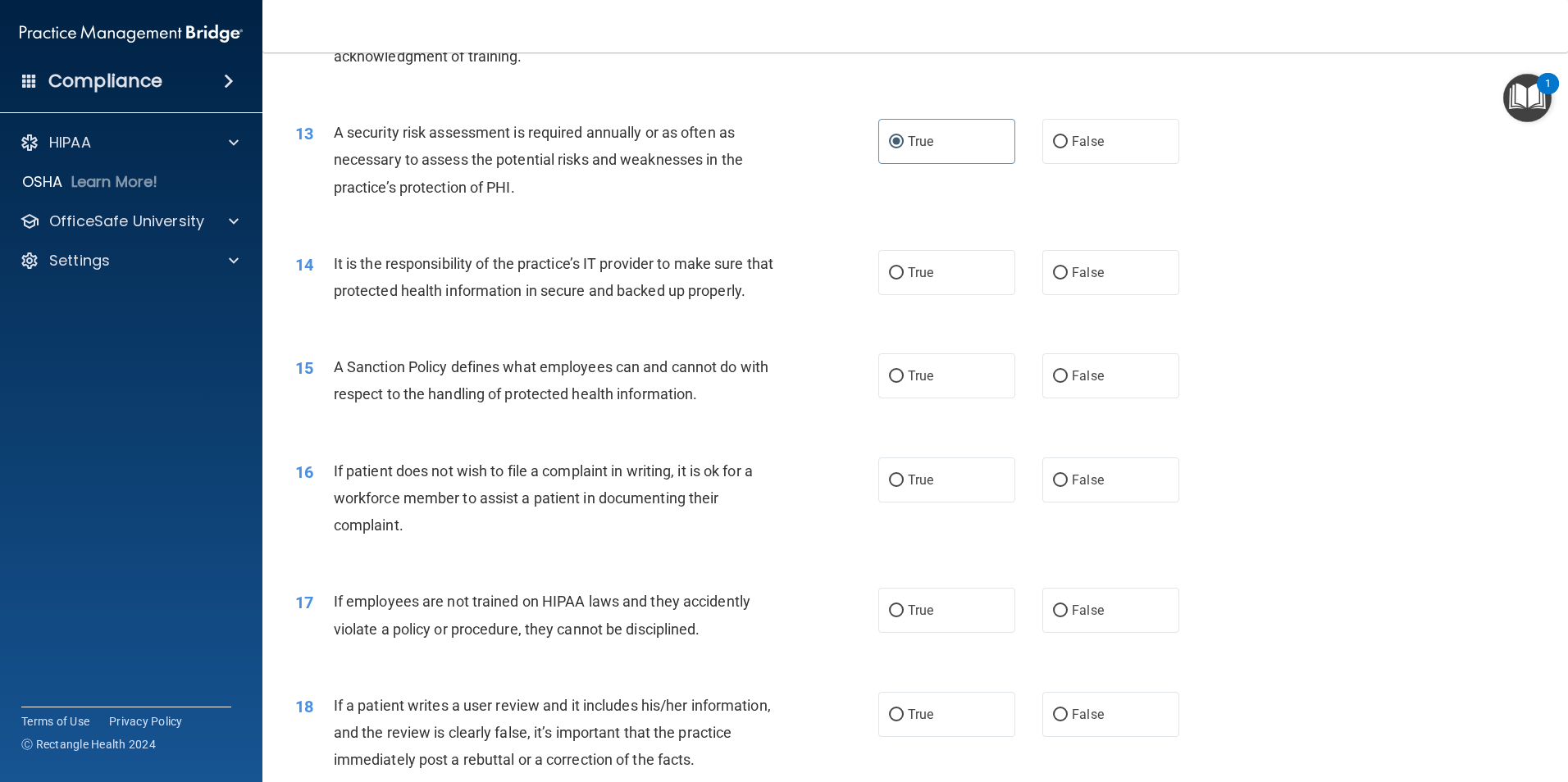
scroll to position [1695, 0]
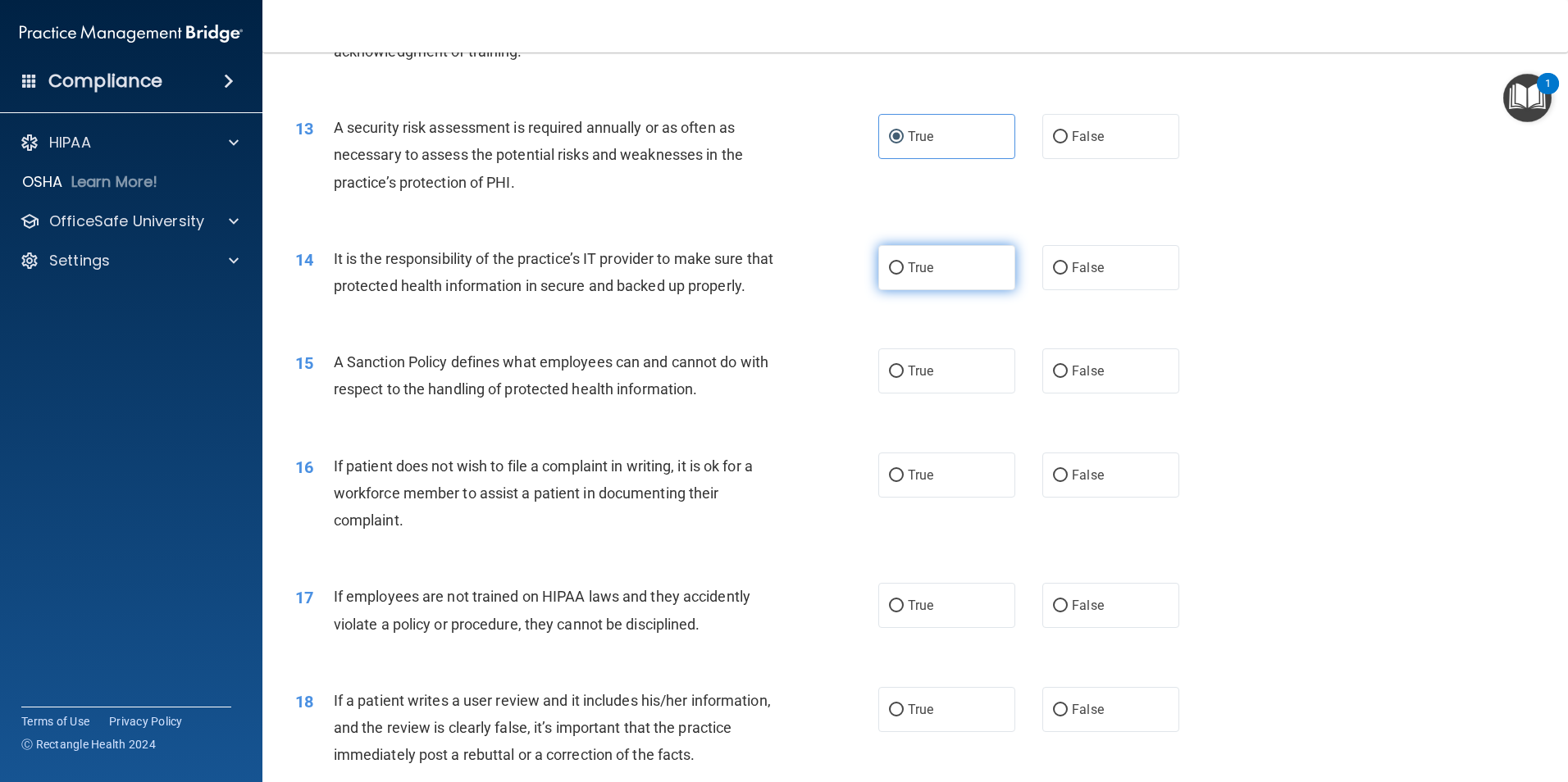
click at [915, 272] on span "True" at bounding box center [920, 268] width 26 height 15
click at [903, 272] on input "True" at bounding box center [896, 269] width 15 height 12
radio input "true"
click at [950, 393] on label "True" at bounding box center [946, 370] width 137 height 45
click at [903, 378] on input "True" at bounding box center [896, 372] width 15 height 12
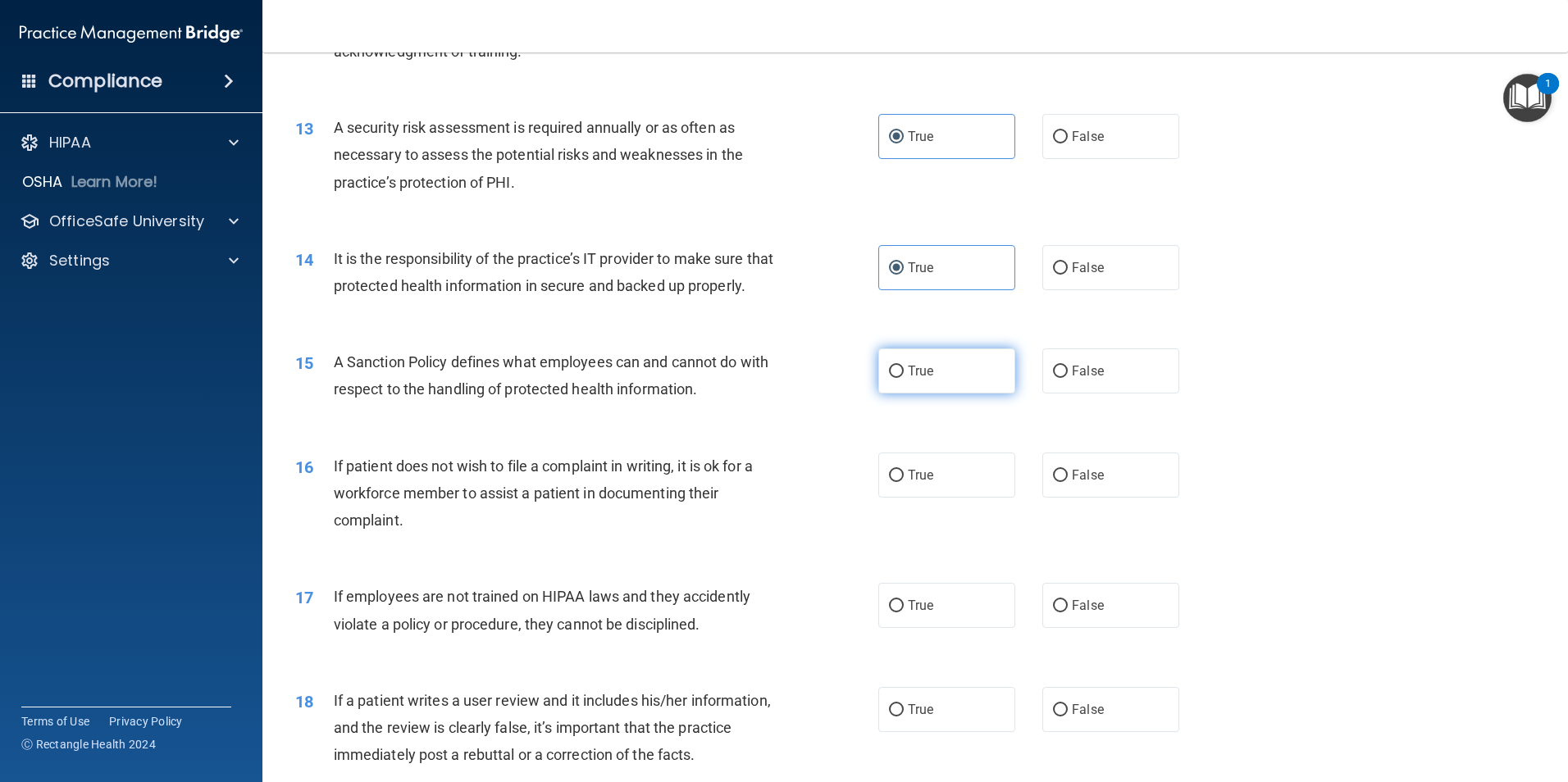
radio input "true"
click at [953, 492] on label "True" at bounding box center [946, 475] width 137 height 45
click at [903, 482] on input "True" at bounding box center [896, 476] width 15 height 12
radio input "true"
click at [1126, 628] on label "False" at bounding box center [1111, 605] width 137 height 45
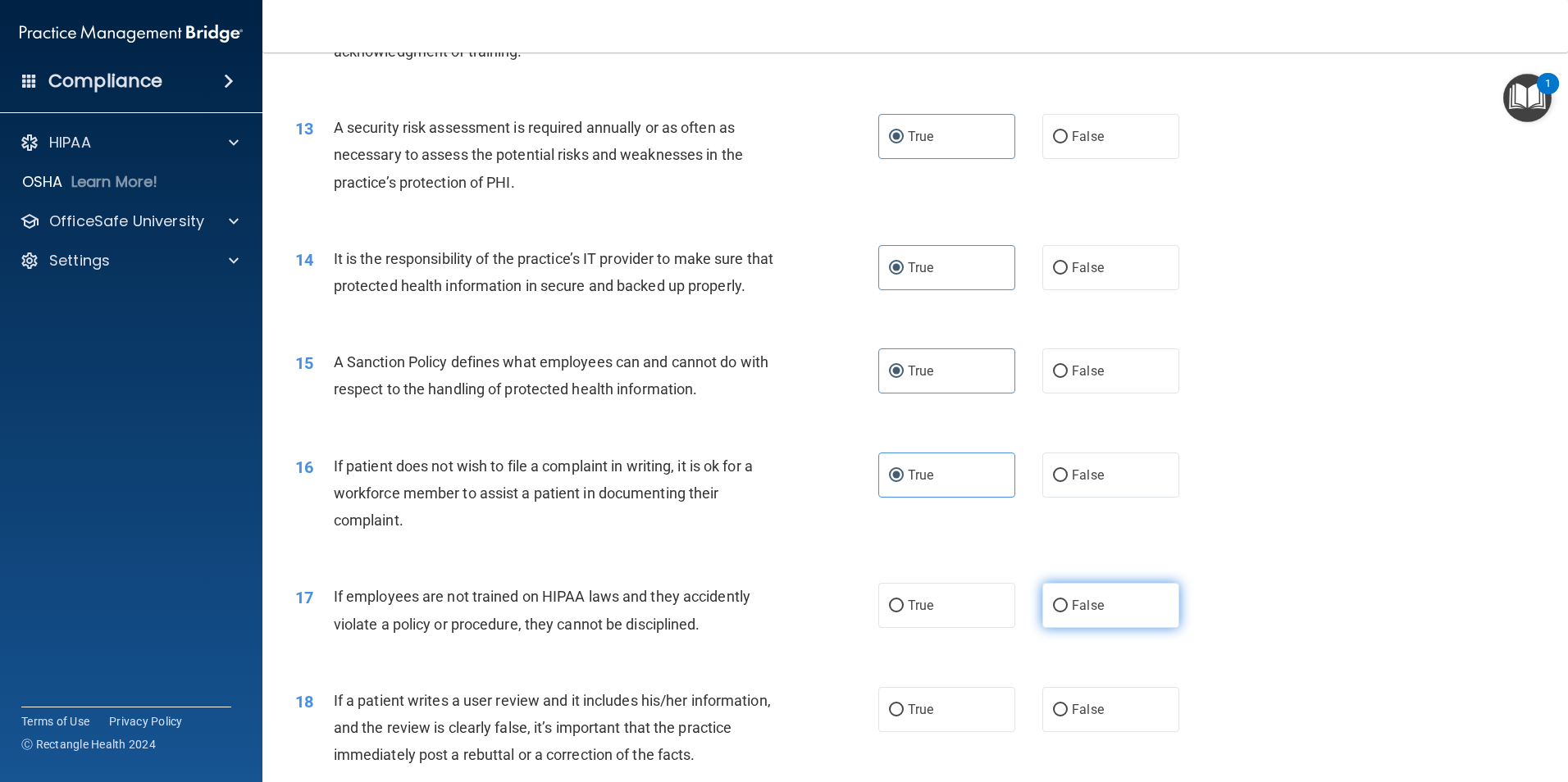
click at [1067, 612] on input "False" at bounding box center [1060, 606] width 15 height 12
radio input "true"
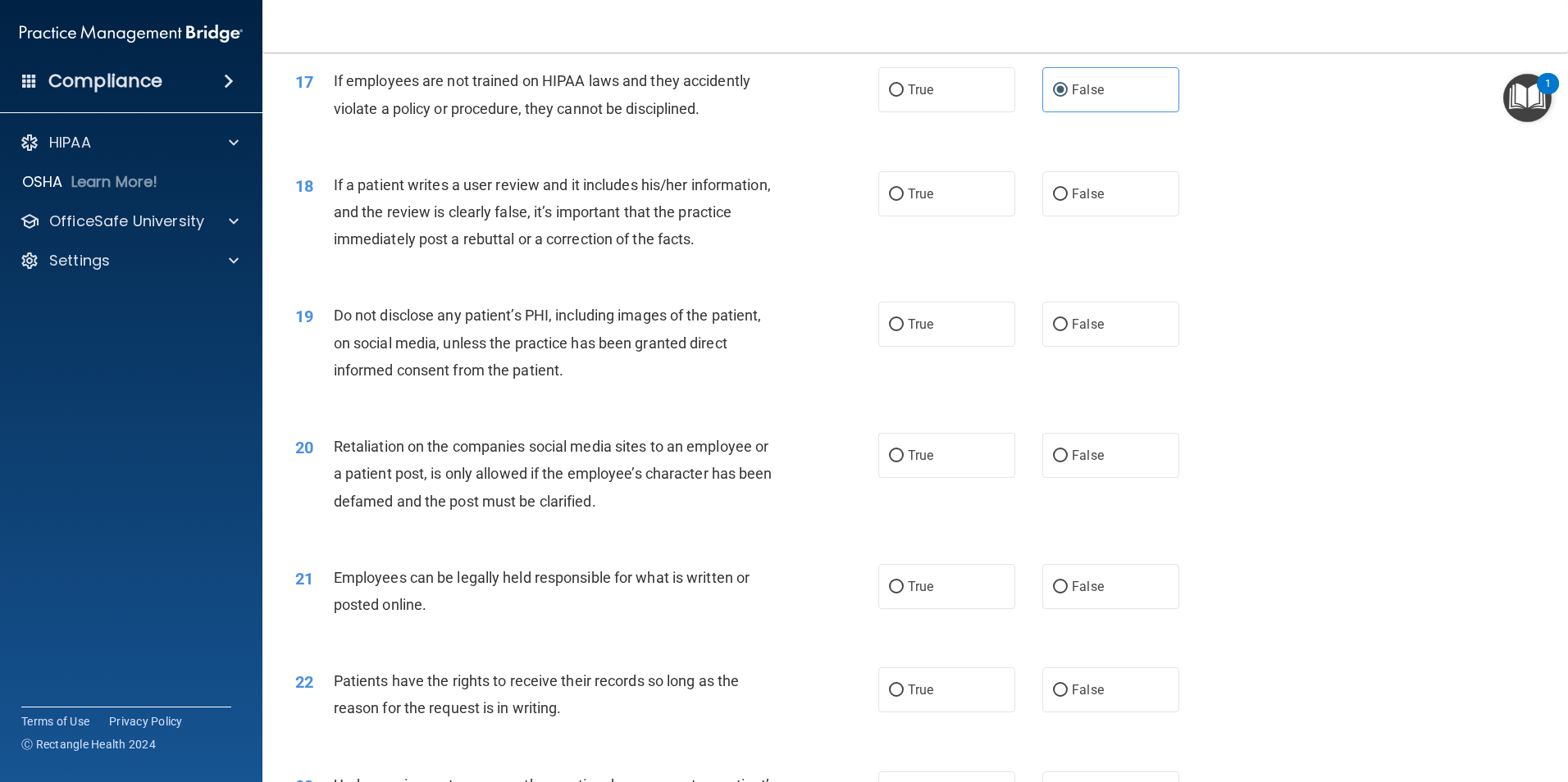
scroll to position [2254, 0]
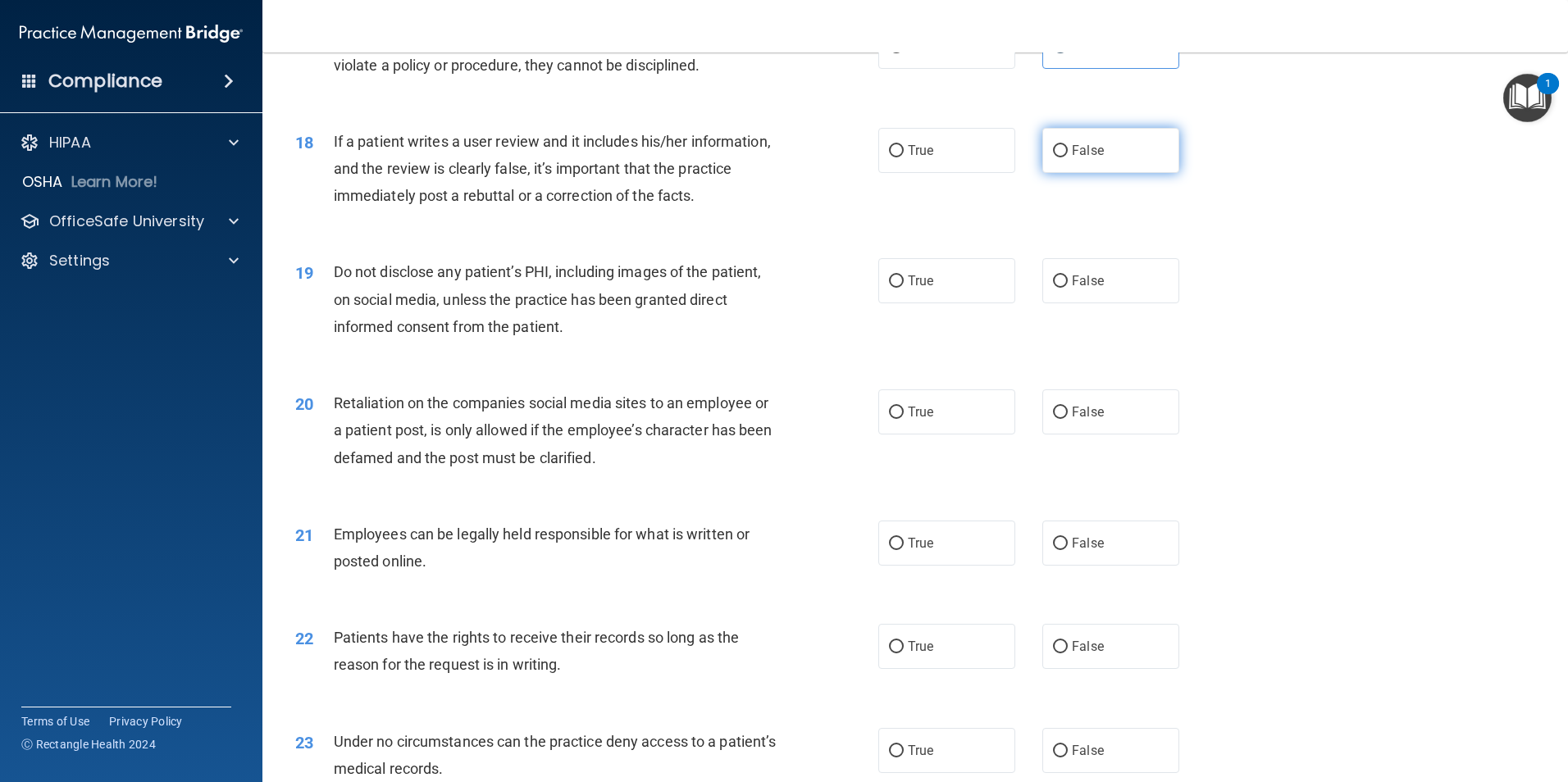
click at [1111, 173] on label "False" at bounding box center [1111, 150] width 137 height 45
click at [1067, 158] on input "False" at bounding box center [1060, 151] width 15 height 12
radio input "true"
click at [1077, 288] on span "False" at bounding box center [1087, 281] width 32 height 15
click at [1067, 287] on input "False" at bounding box center [1060, 281] width 15 height 12
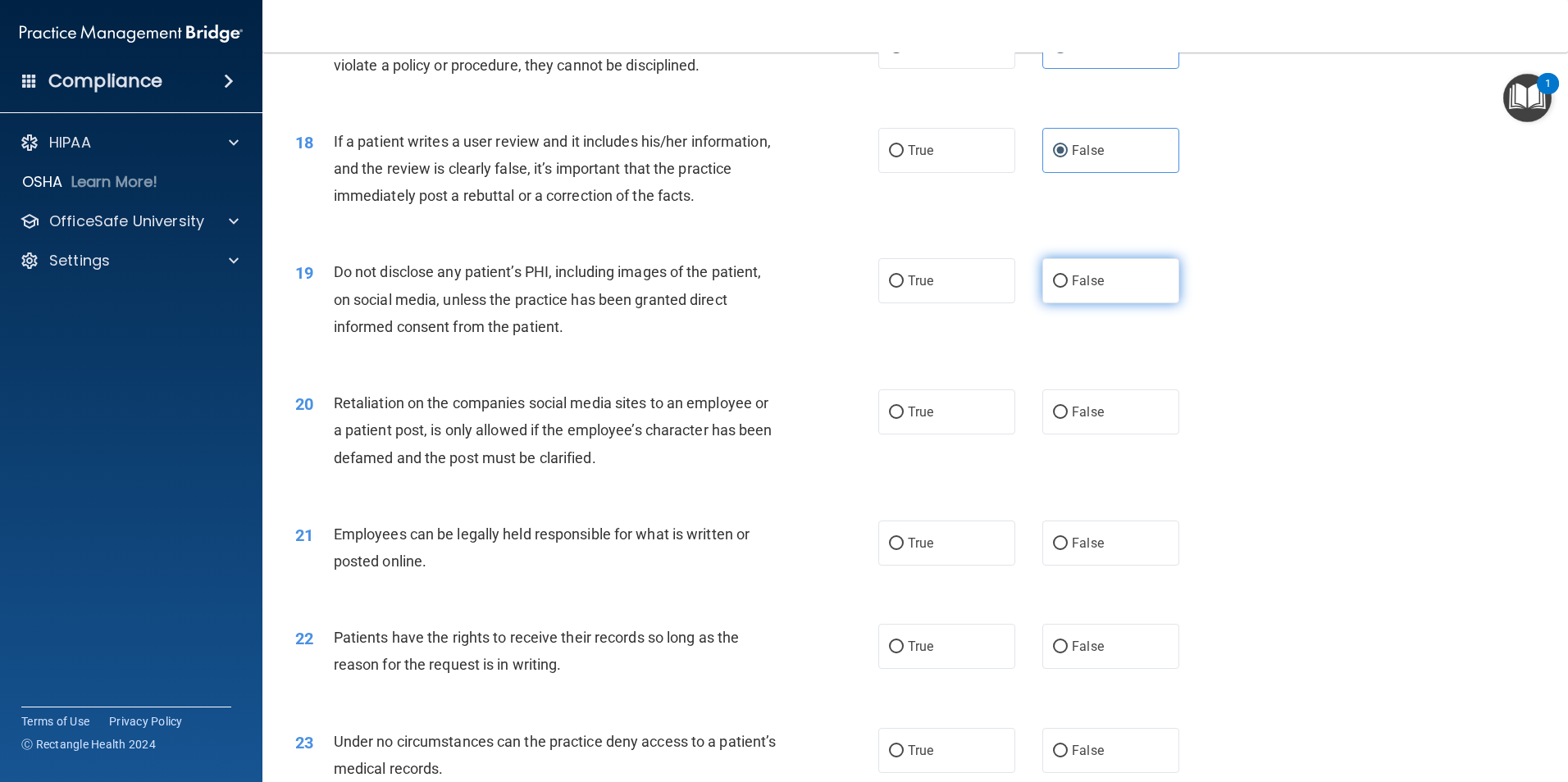
radio input "true"
click at [1053, 419] on input "False" at bounding box center [1060, 413] width 15 height 12
radio input "true"
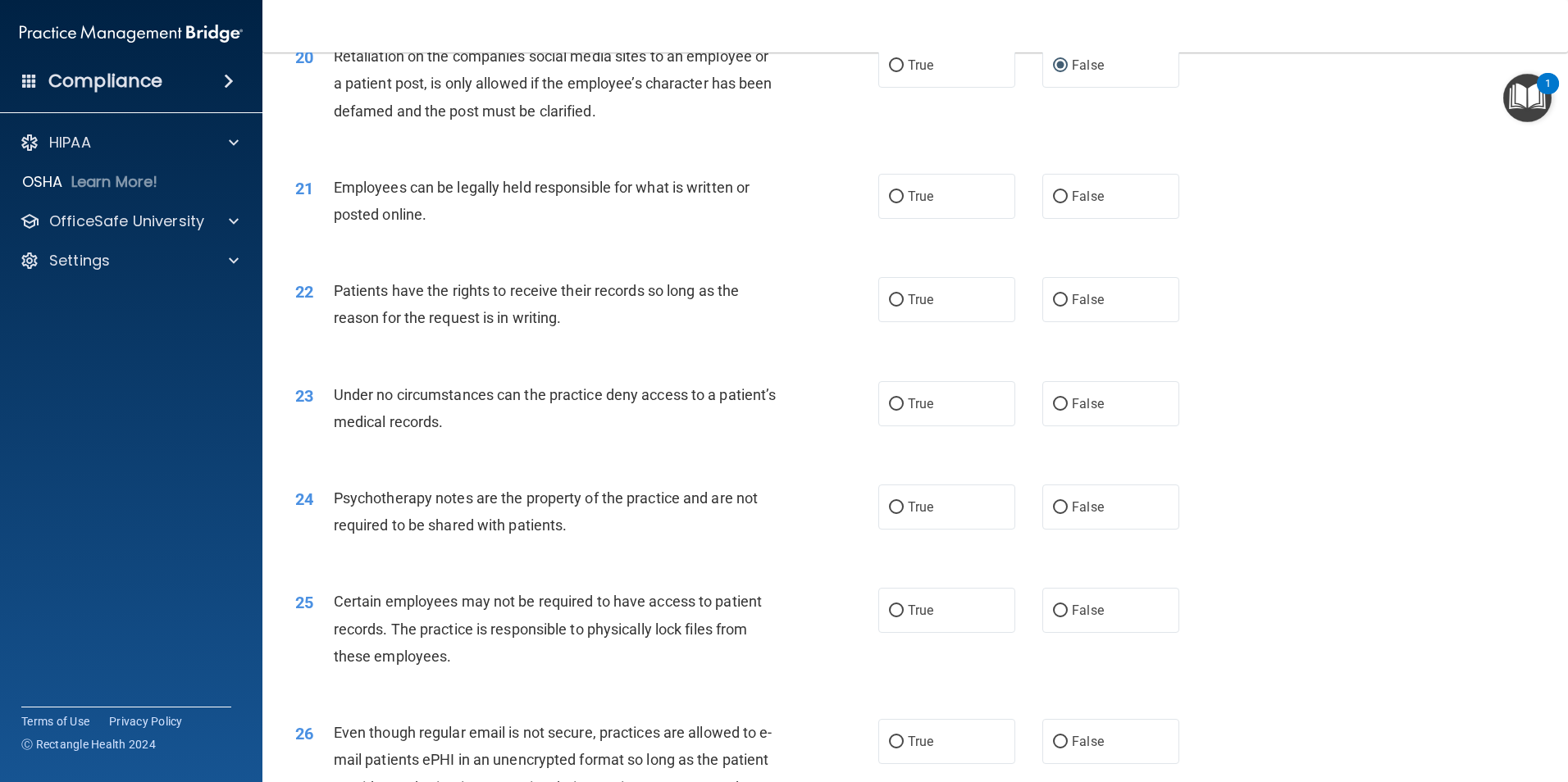
scroll to position [2610, 0]
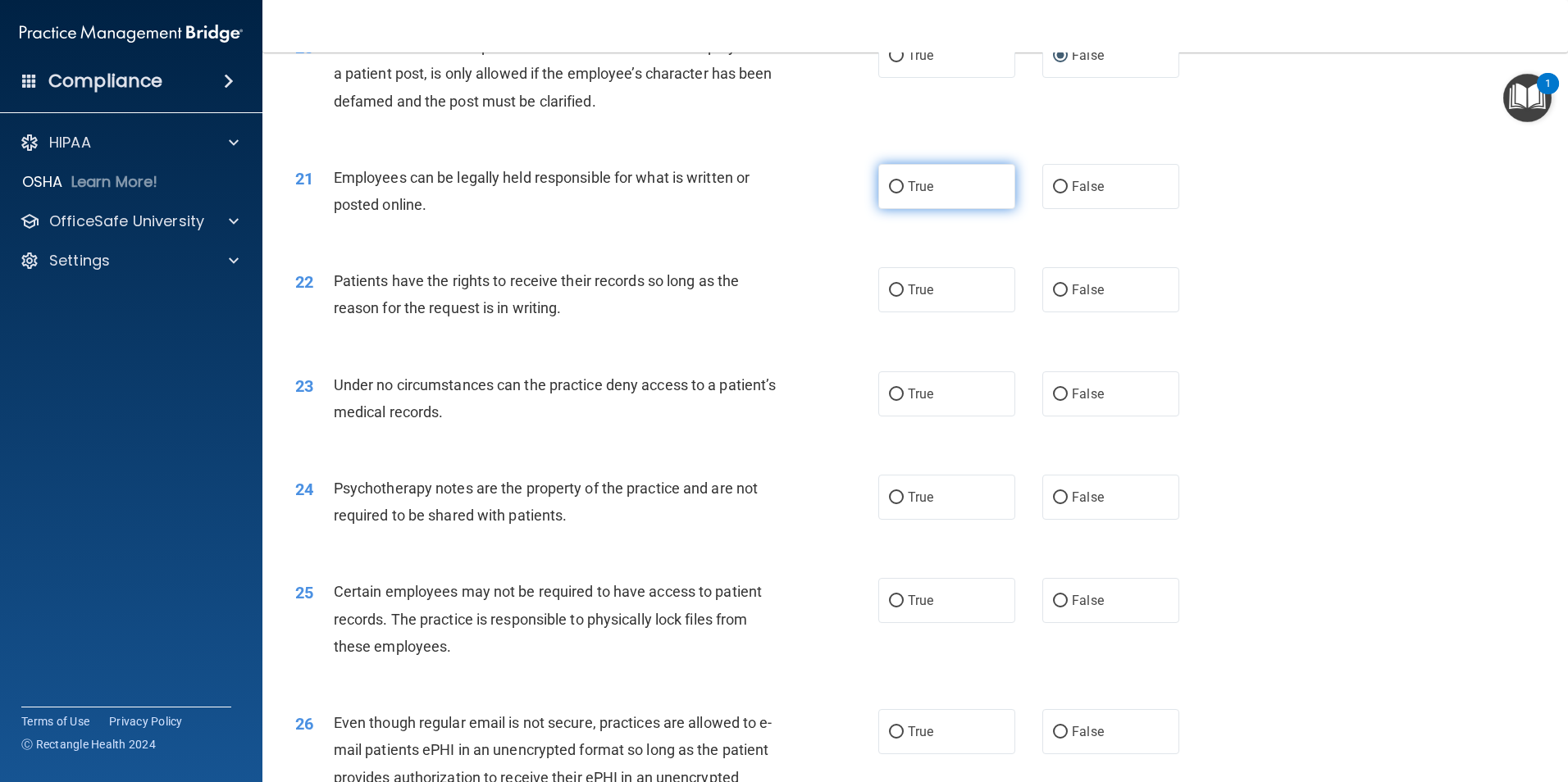
click at [955, 206] on label "True" at bounding box center [946, 186] width 137 height 45
click at [903, 194] on input "True" at bounding box center [896, 187] width 15 height 12
radio input "true"
click at [959, 312] on label "True" at bounding box center [946, 289] width 137 height 45
click at [903, 297] on input "True" at bounding box center [896, 290] width 15 height 12
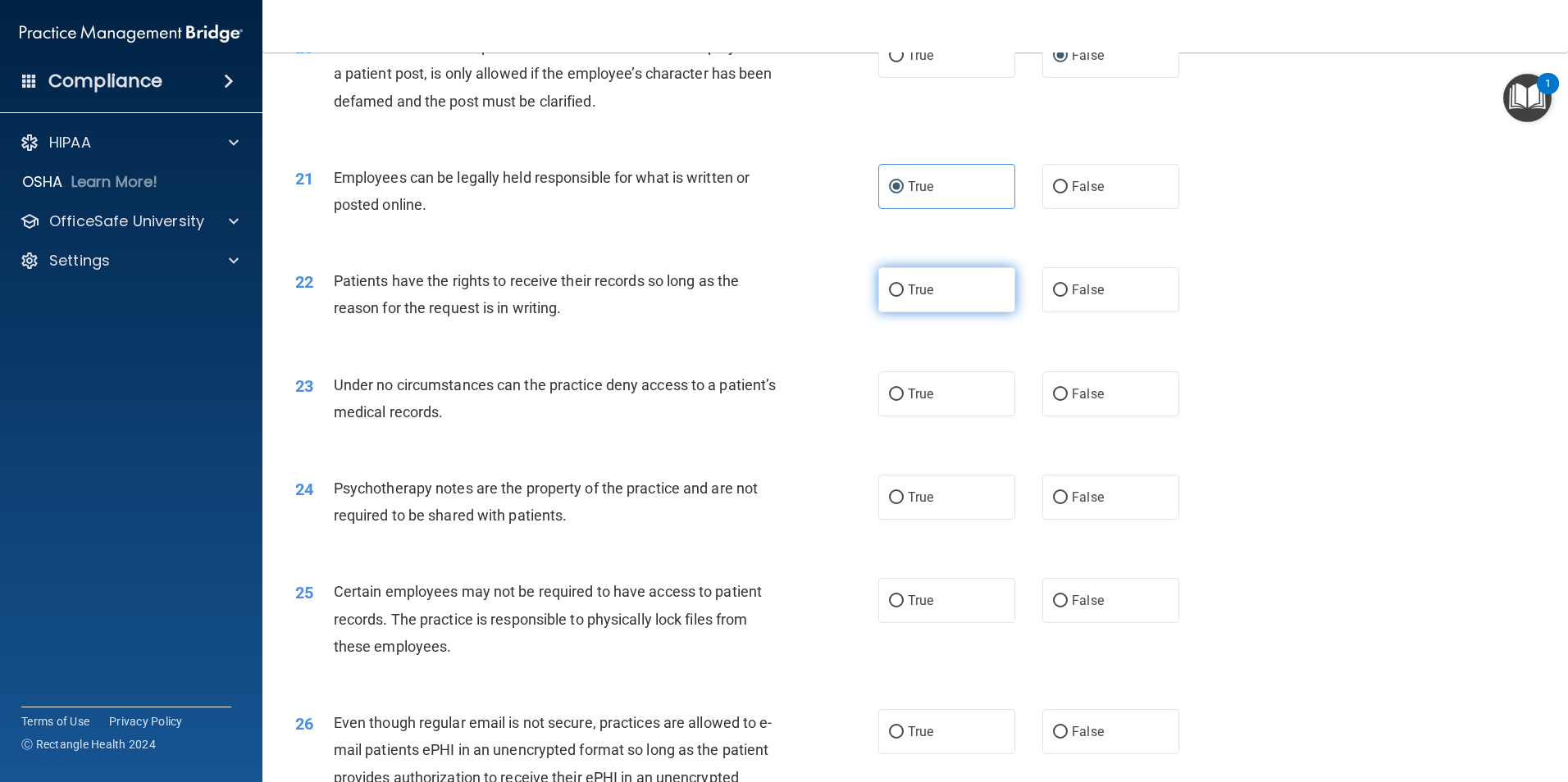
radio input "true"
click at [797, 454] on div "23 Under no circumstances can the practice deny access to a patient’s medical r…" at bounding box center [915, 402] width 1264 height 103
click at [703, 454] on div "23 Under no circumstances can the practice deny access to a patient’s medical r…" at bounding box center [915, 402] width 1264 height 103
click at [1092, 402] on span "False" at bounding box center [1087, 394] width 32 height 15
click at [1067, 401] on input "False" at bounding box center [1060, 395] width 15 height 12
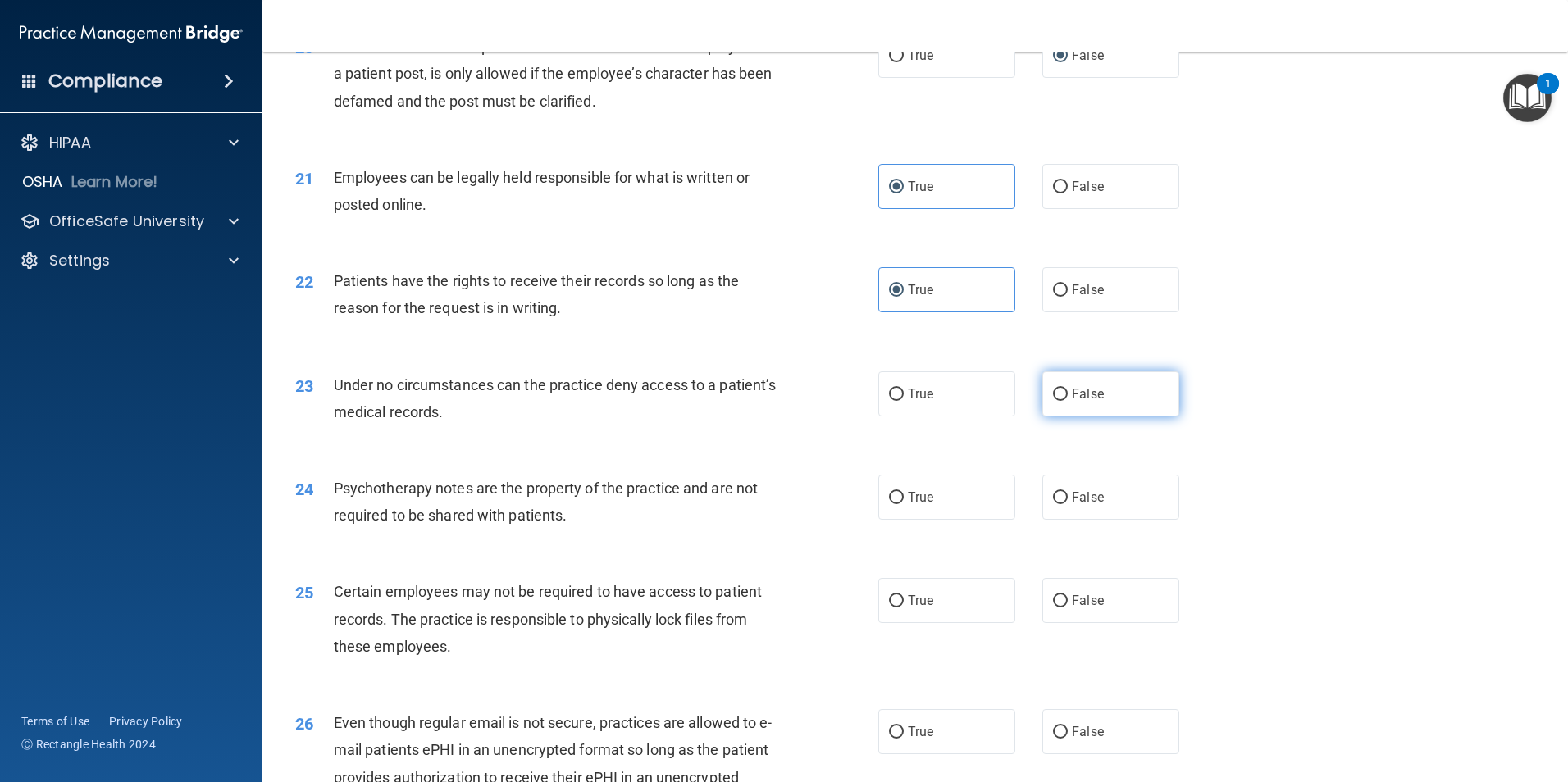
radio input "true"
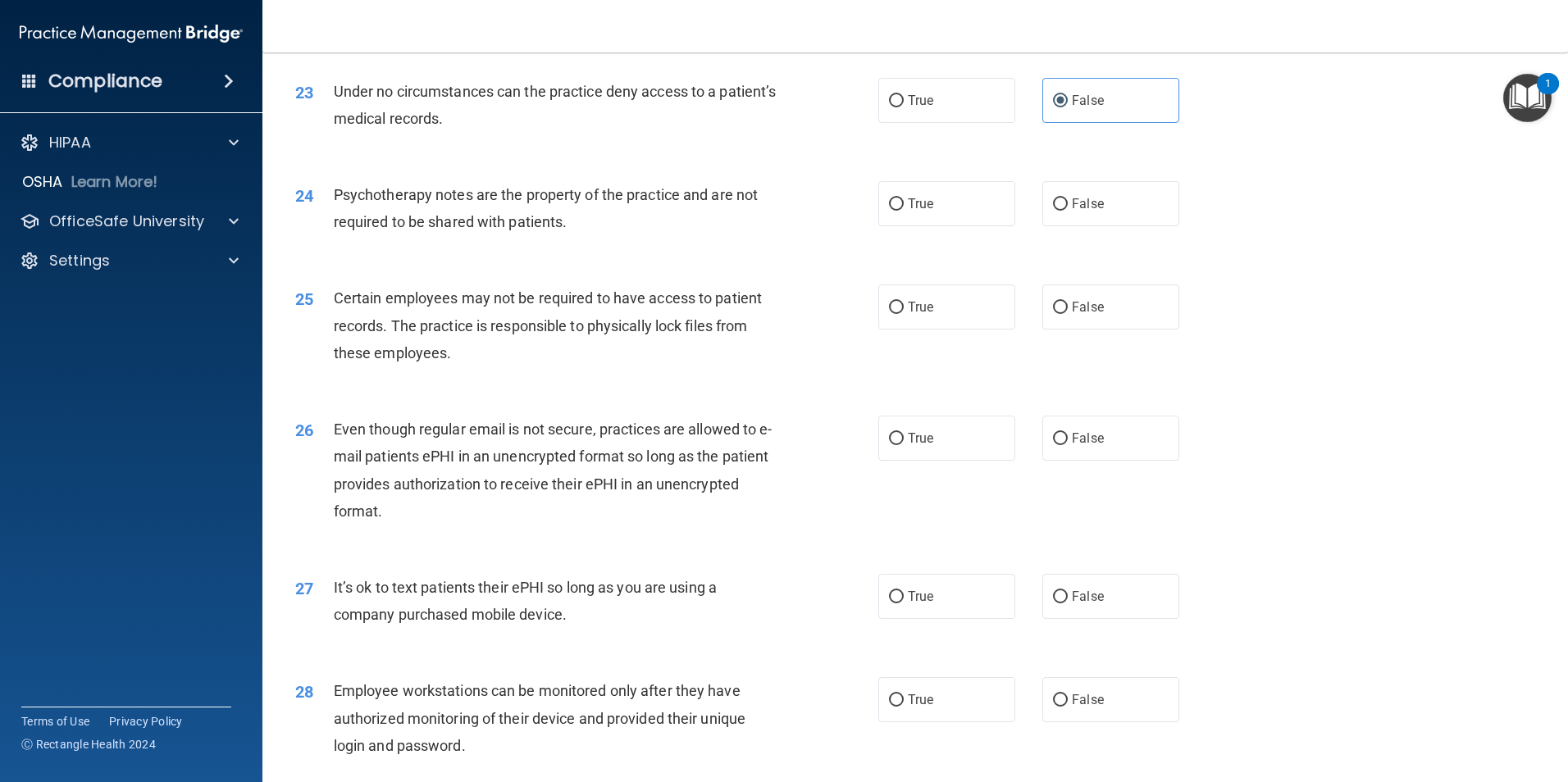
scroll to position [2962, 0]
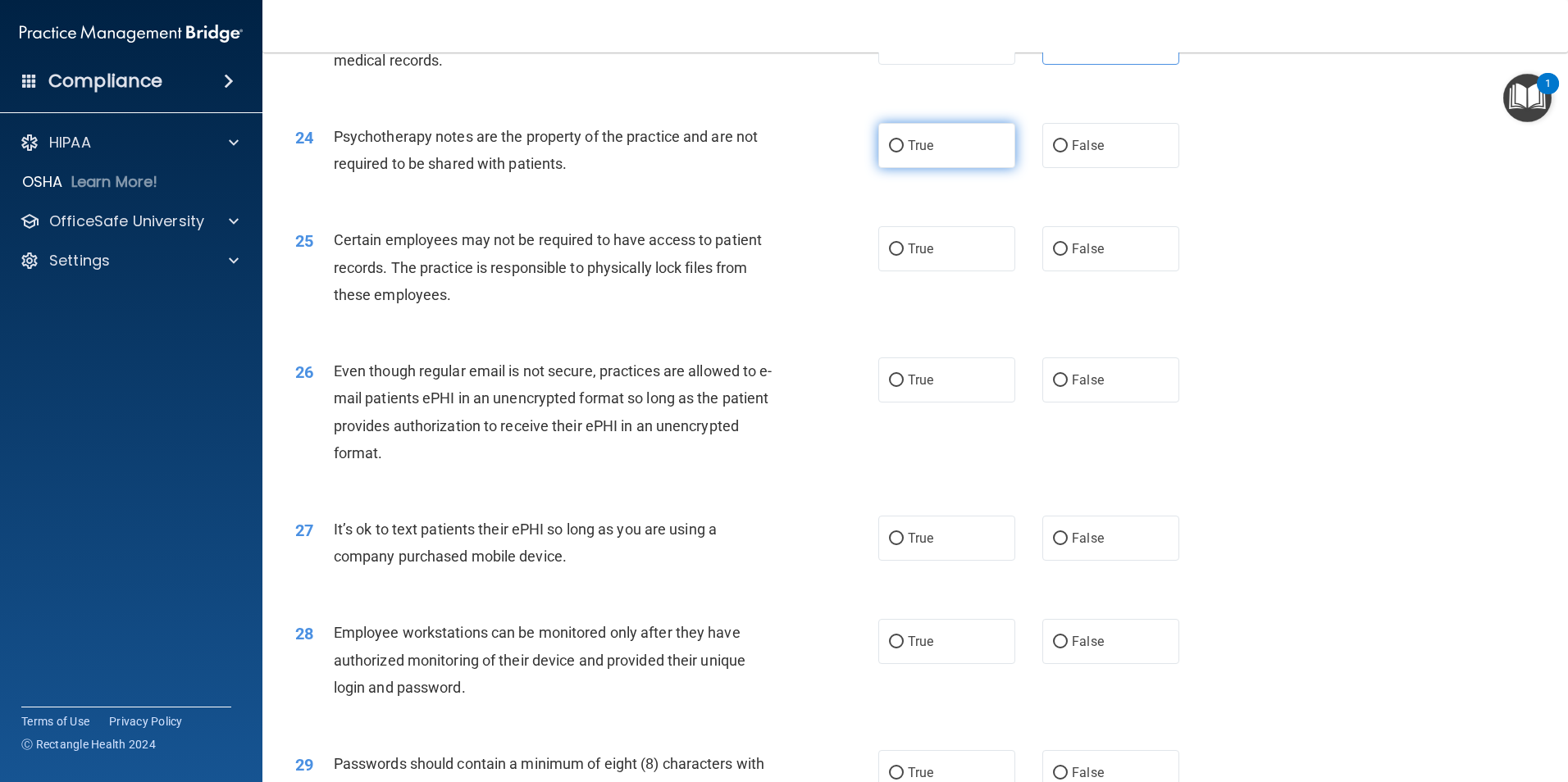
click at [932, 168] on label "True" at bounding box center [946, 145] width 137 height 45
click at [903, 153] on input "True" at bounding box center [896, 146] width 15 height 12
radio input "true"
click at [940, 268] on label "True" at bounding box center [946, 248] width 137 height 45
click at [903, 256] on input "True" at bounding box center [896, 249] width 15 height 12
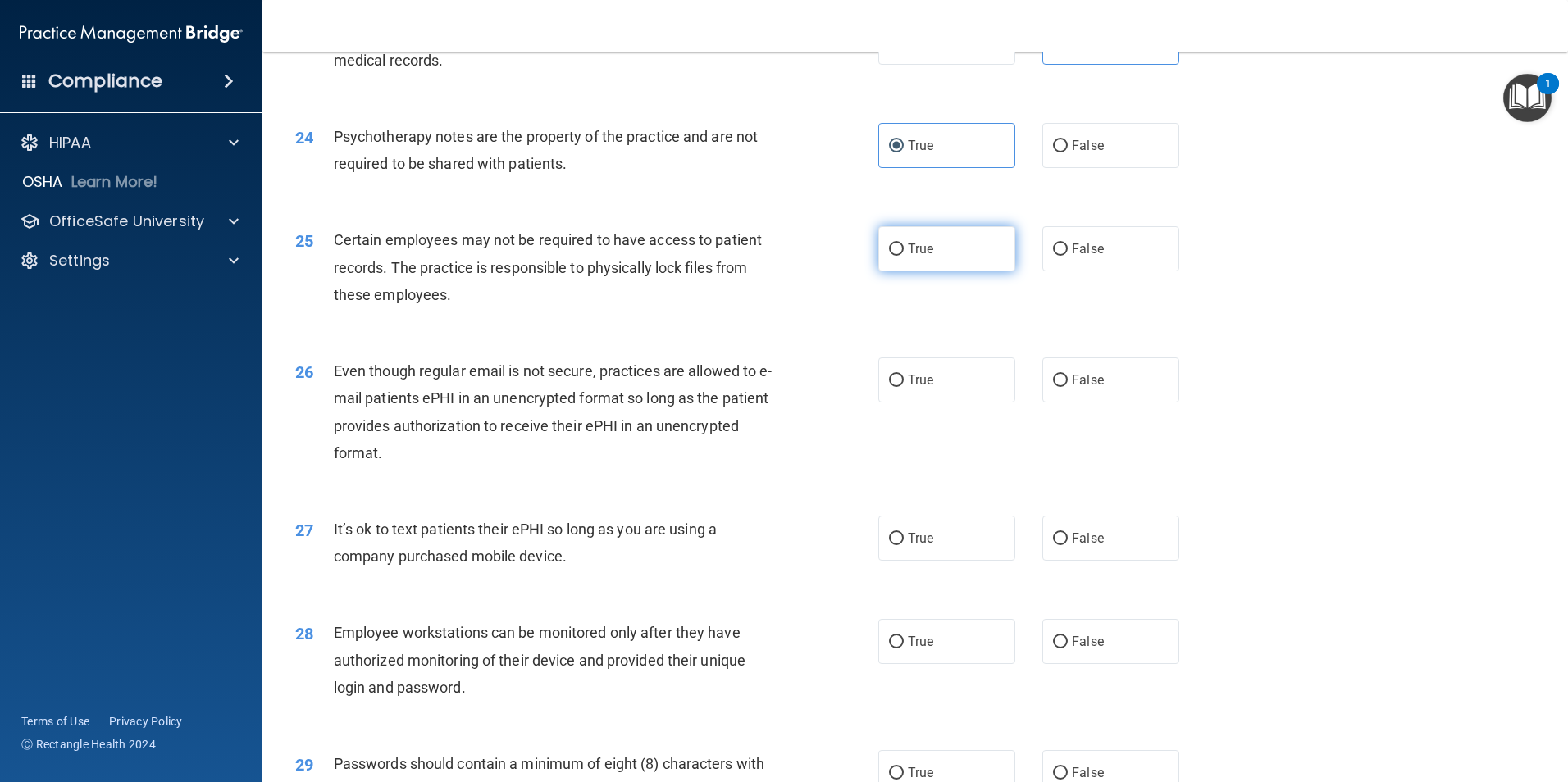
radio input "true"
click at [947, 395] on label "True" at bounding box center [946, 379] width 137 height 45
click at [903, 387] on input "True" at bounding box center [896, 380] width 15 height 12
radio input "true"
drag, startPoint x: 1096, startPoint y: 572, endPoint x: 1130, endPoint y: 573, distance: 34.0
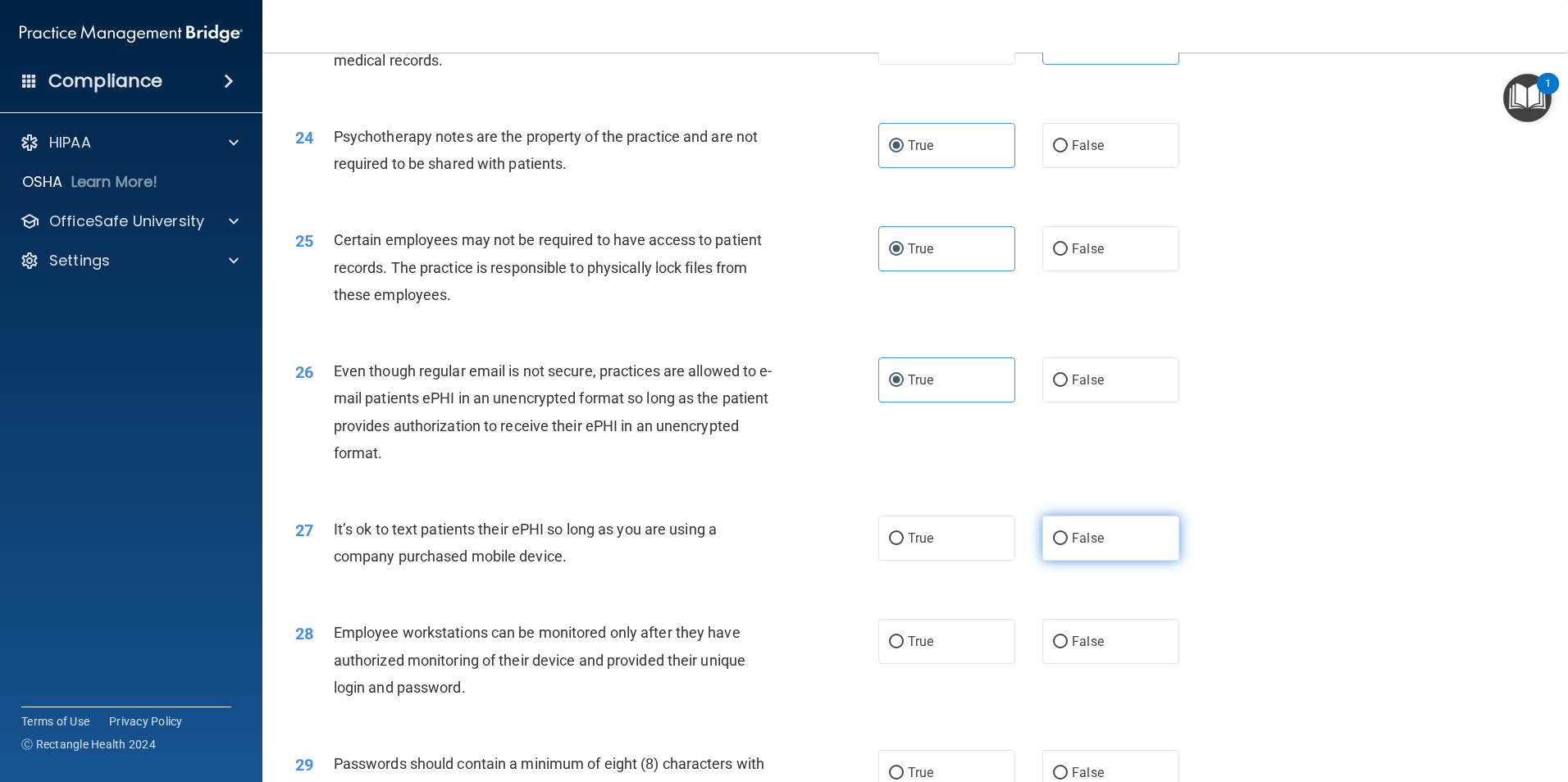
click at [1098, 560] on label "False" at bounding box center [1111, 538] width 137 height 45
click at [1067, 545] on input "False" at bounding box center [1060, 539] width 15 height 12
radio input "true"
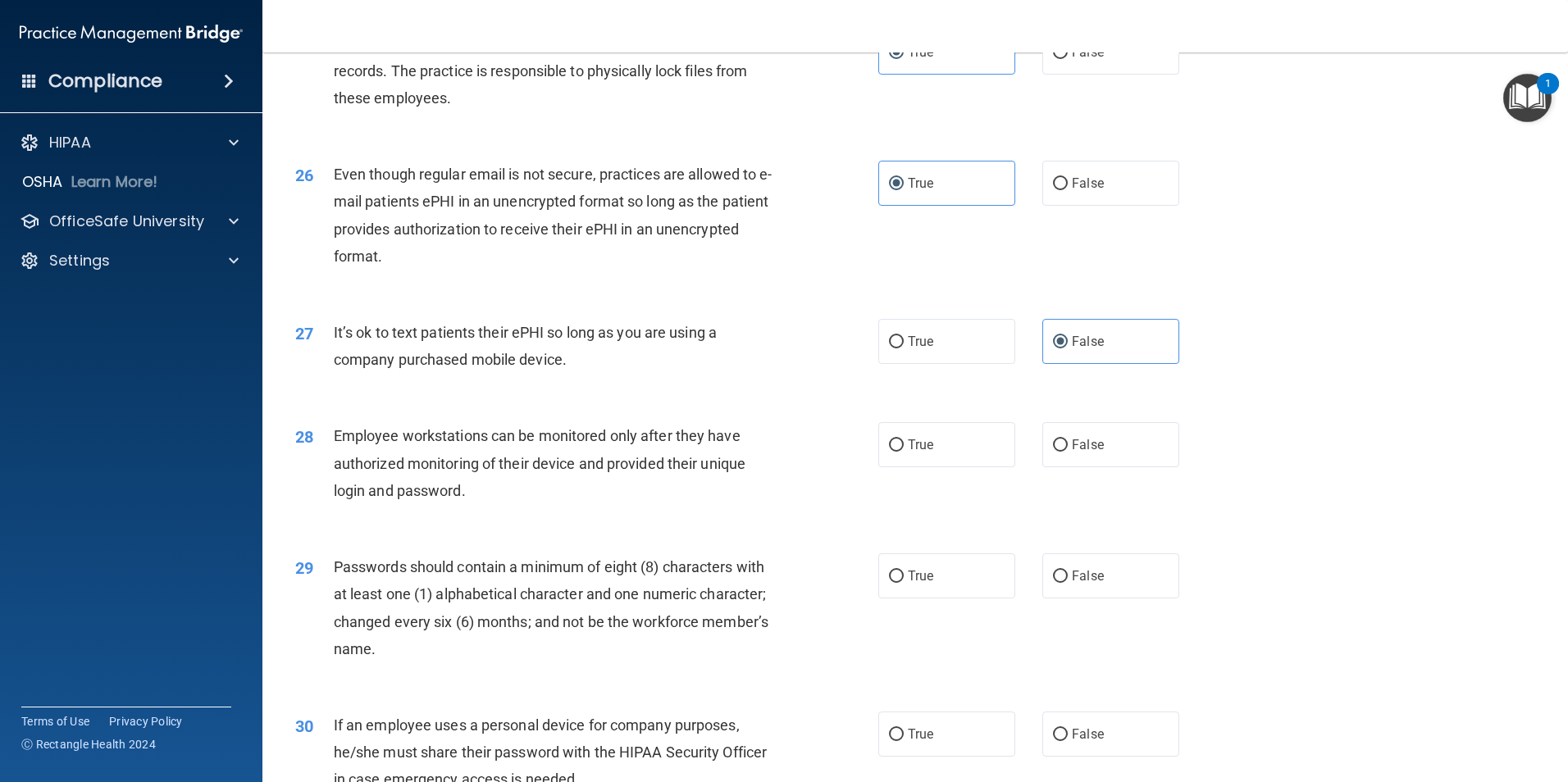
scroll to position [3333, 0]
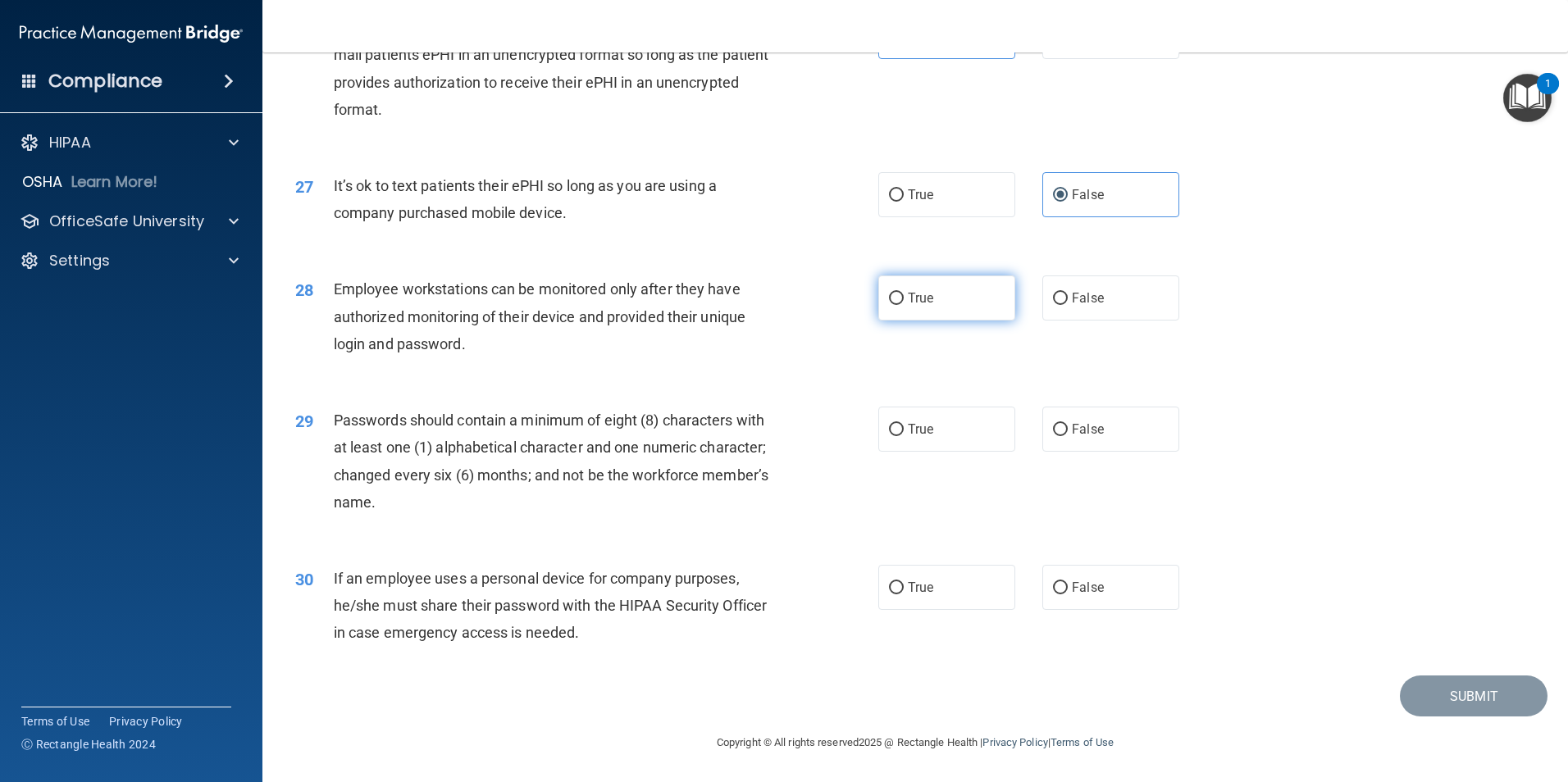
click at [936, 293] on label "True" at bounding box center [946, 298] width 137 height 45
click at [903, 293] on input "True" at bounding box center [896, 298] width 15 height 12
radio input "true"
click at [955, 431] on label "True" at bounding box center [946, 429] width 137 height 45
click at [903, 431] on input "True" at bounding box center [896, 430] width 15 height 12
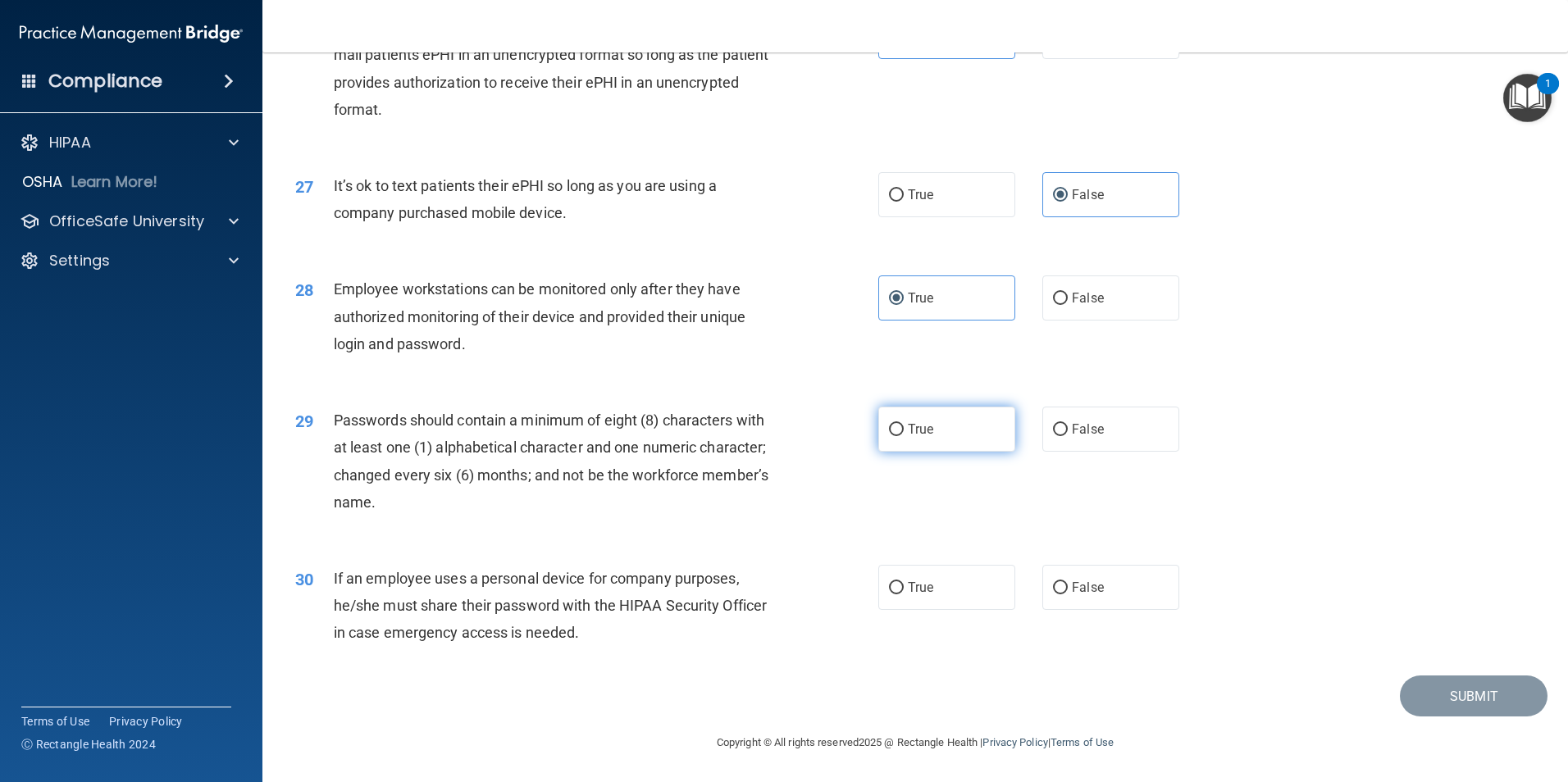
radio input "true"
click at [959, 593] on label "True" at bounding box center [946, 587] width 137 height 45
click at [903, 593] on input "True" at bounding box center [896, 588] width 15 height 12
radio input "true"
click at [1446, 710] on button "Submit" at bounding box center [1473, 696] width 148 height 42
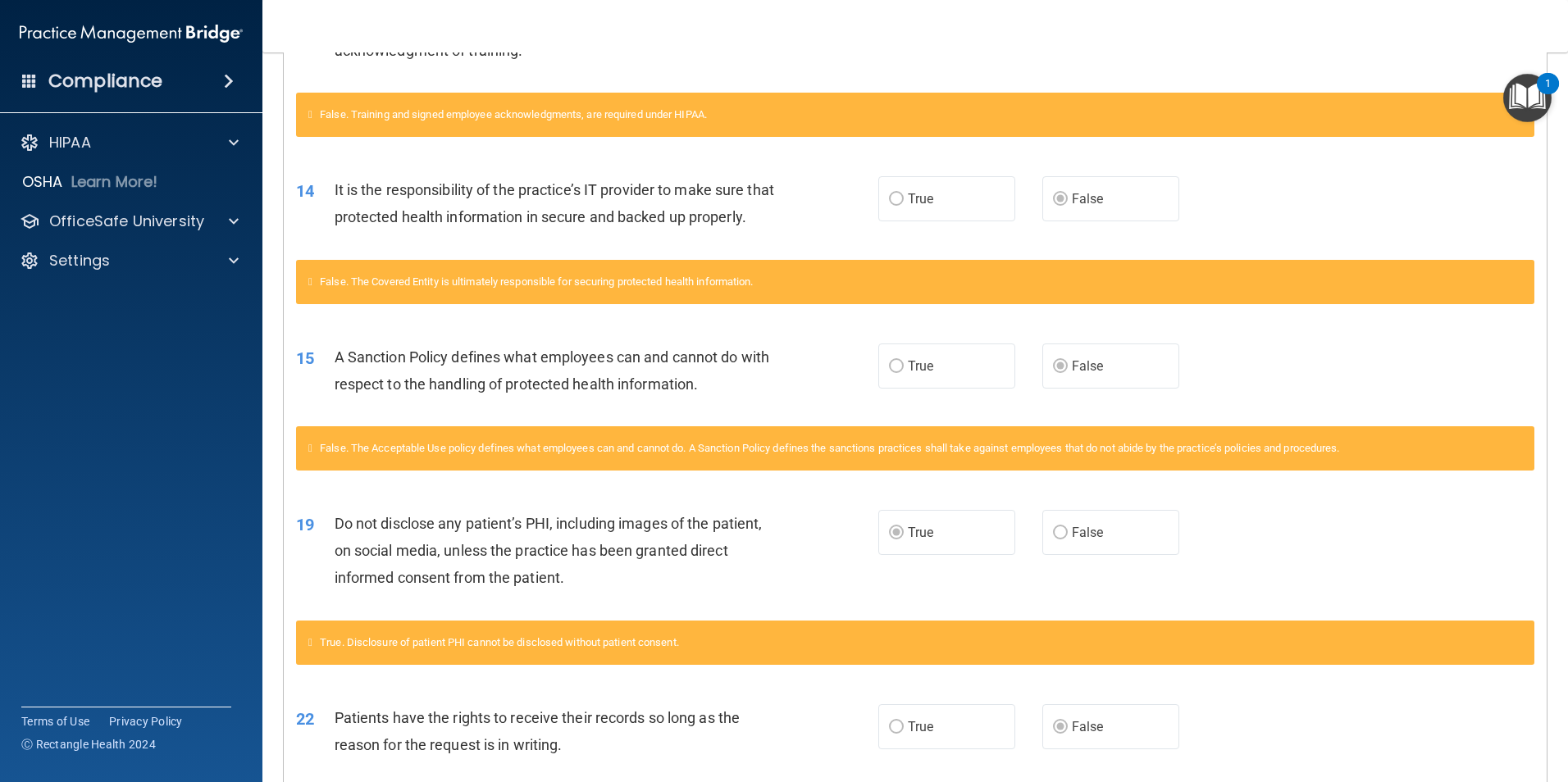
scroll to position [1261, 0]
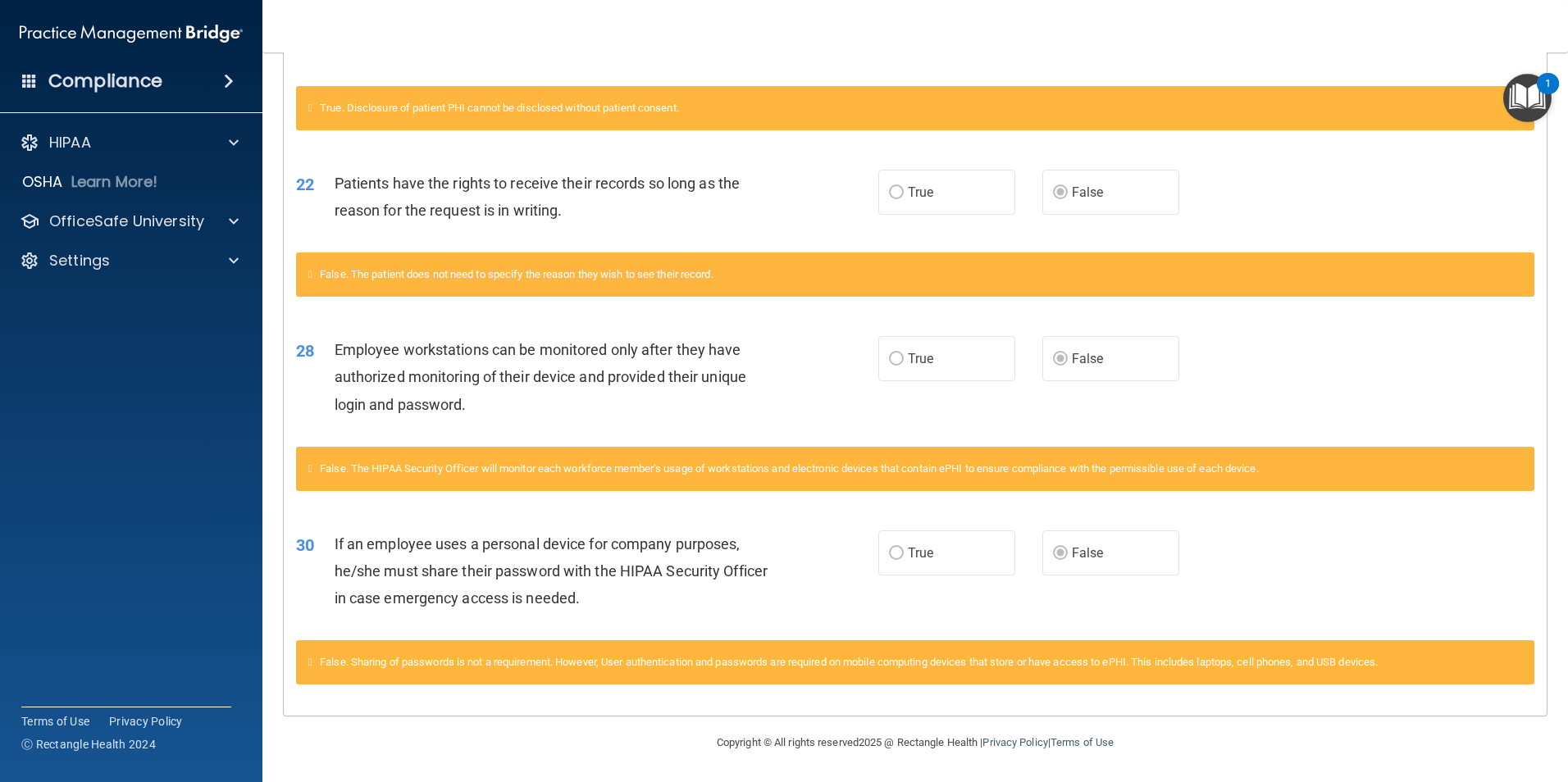
click at [926, 558] on span "True" at bounding box center [920, 553] width 26 height 15
click at [946, 558] on label "True" at bounding box center [946, 553] width 137 height 45
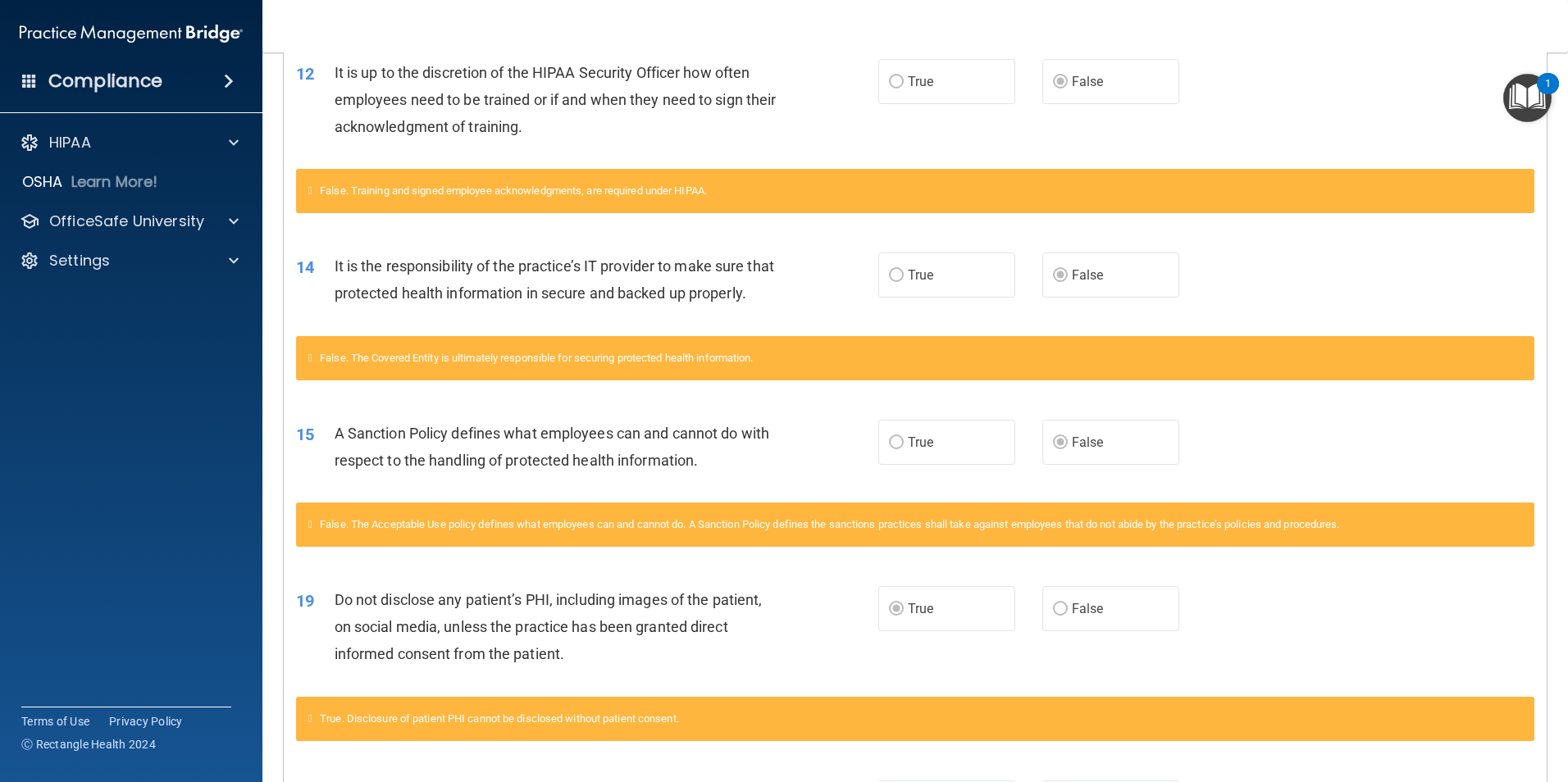
scroll to position [0, 0]
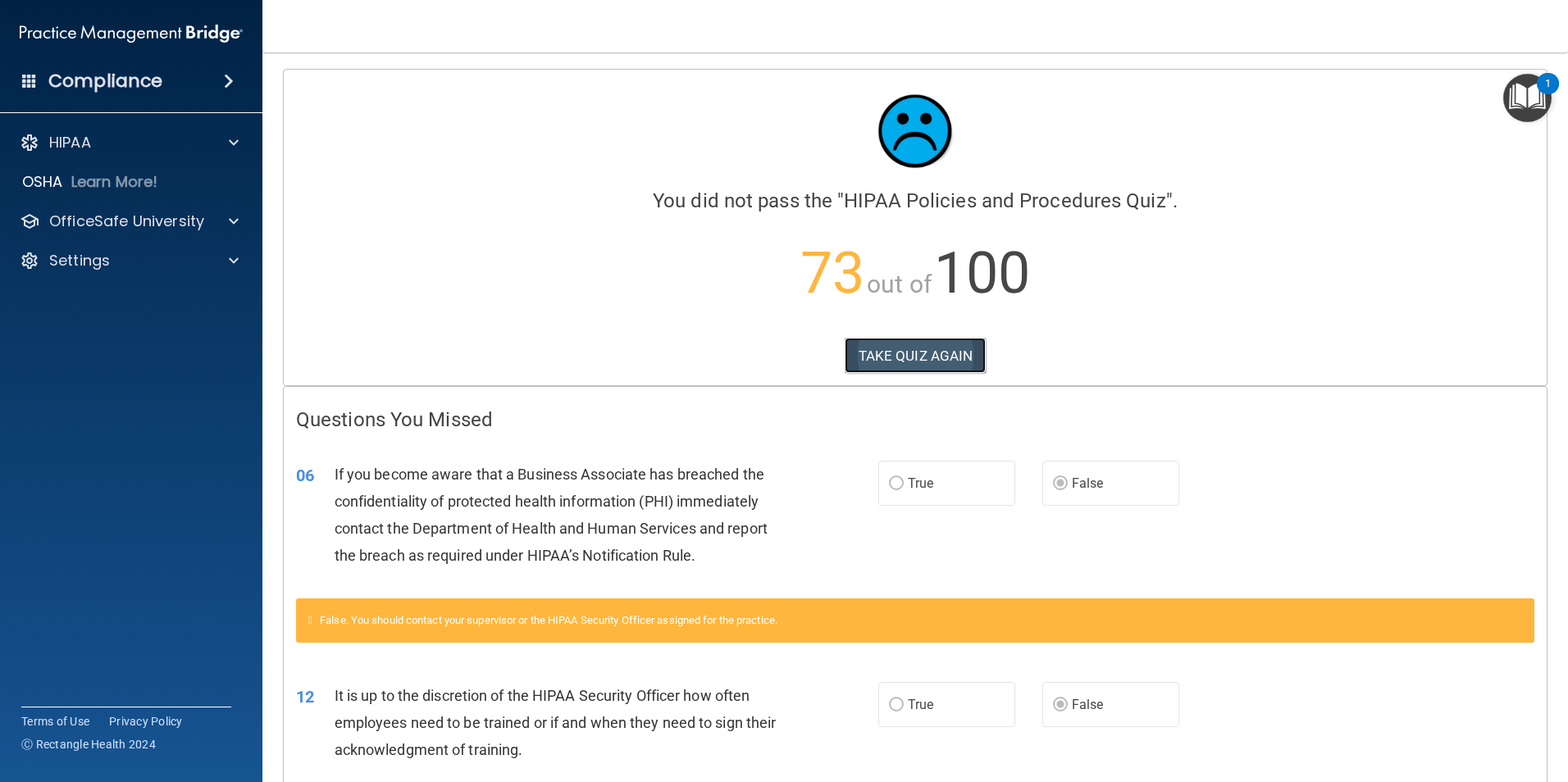
click at [926, 343] on button "TAKE QUIZ AGAIN" at bounding box center [915, 356] width 142 height 36
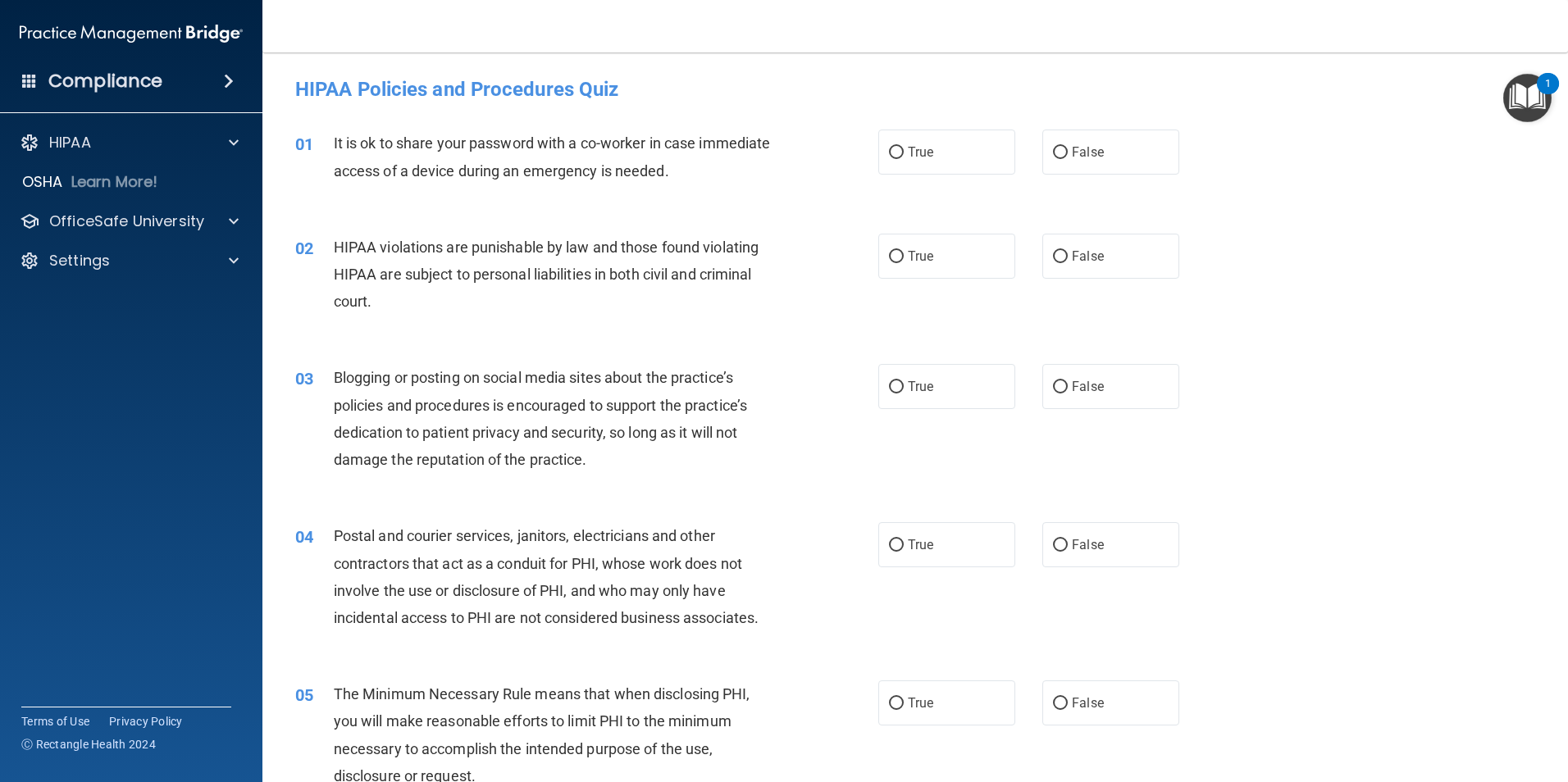
drag, startPoint x: 1088, startPoint y: 156, endPoint x: 1085, endPoint y: 179, distance: 23.2
click at [1088, 157] on span "False" at bounding box center [1087, 152] width 32 height 15
click at [1067, 157] on input "False" at bounding box center [1060, 153] width 15 height 12
radio input "true"
click at [898, 264] on label "True" at bounding box center [946, 256] width 137 height 45
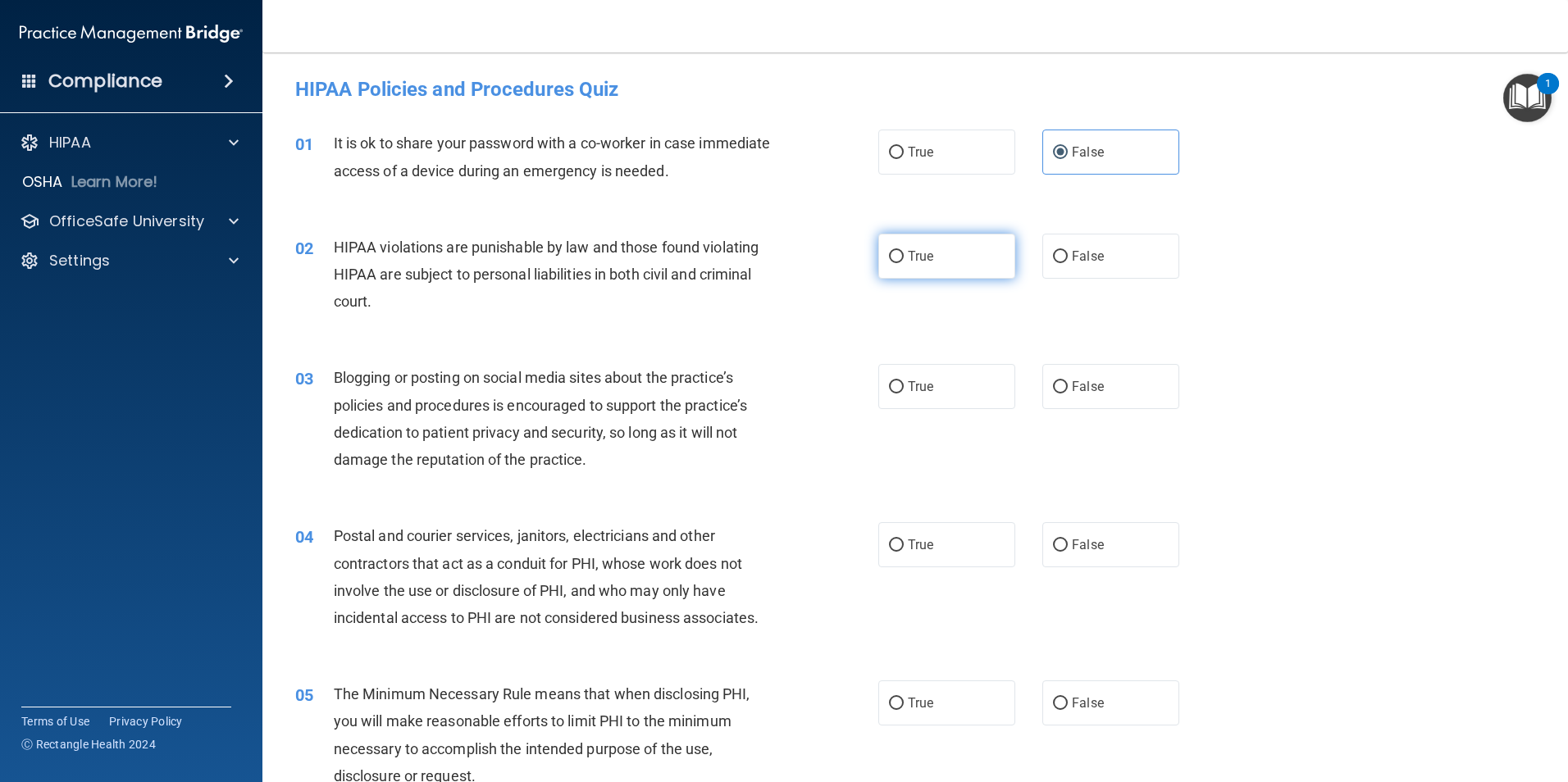
click at [898, 264] on input "True" at bounding box center [896, 257] width 15 height 12
radio input "true"
click at [1105, 397] on label "False" at bounding box center [1111, 386] width 137 height 45
click at [1067, 393] on input "False" at bounding box center [1060, 387] width 15 height 12
radio input "true"
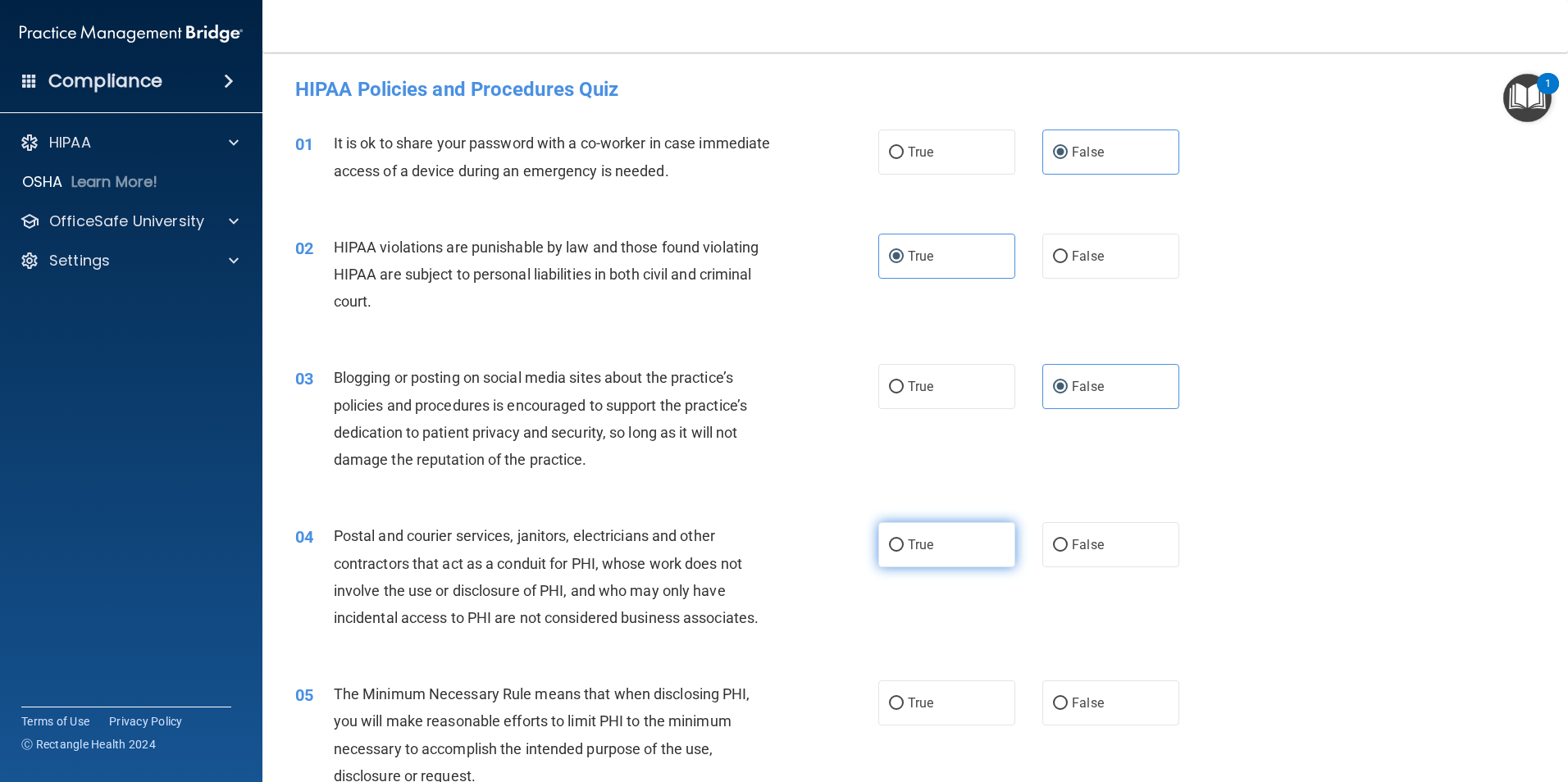
click at [922, 548] on span "True" at bounding box center [920, 545] width 26 height 15
click at [903, 548] on input "True" at bounding box center [896, 545] width 15 height 12
radio input "true"
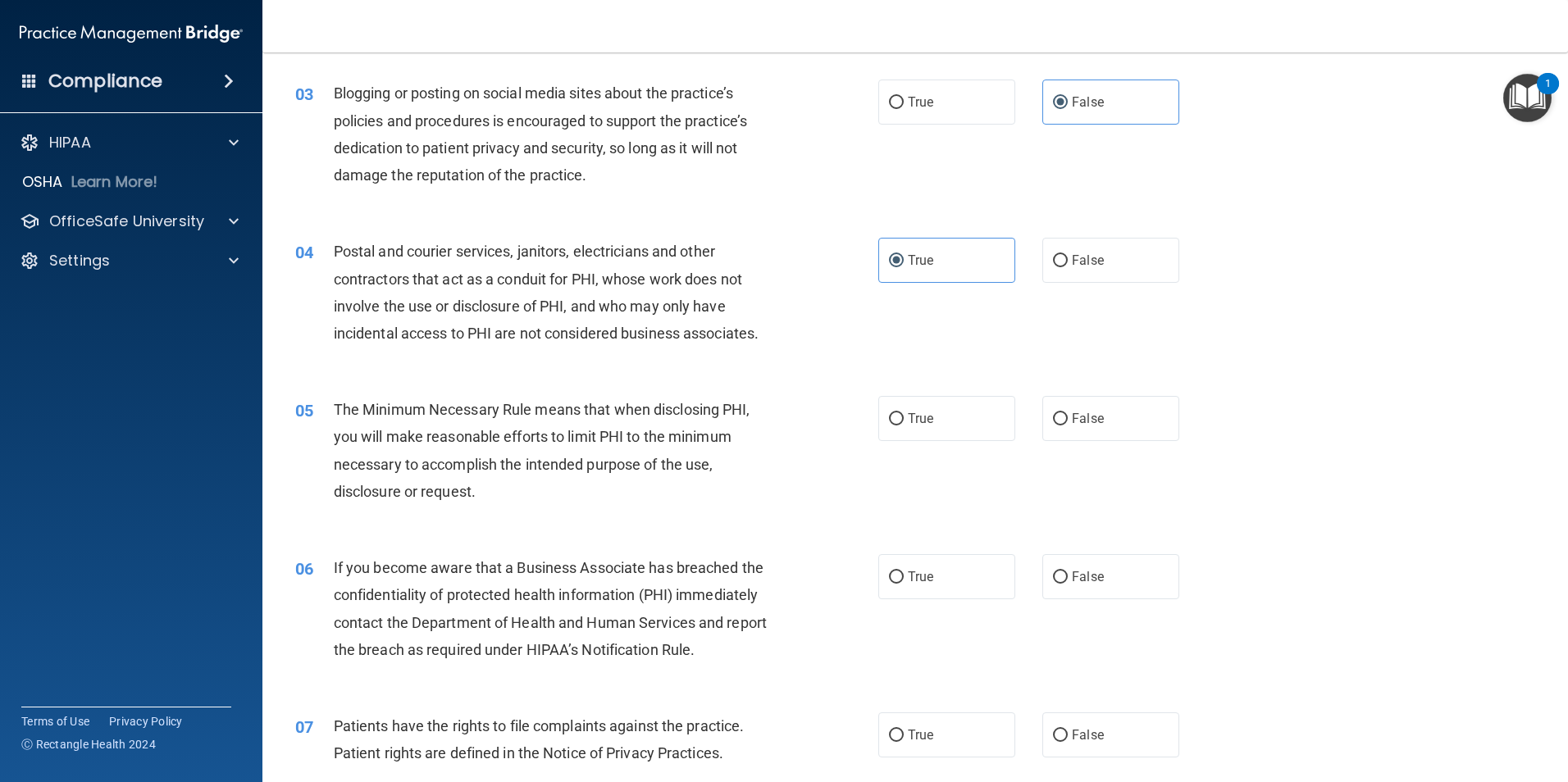
scroll to position [472, 0]
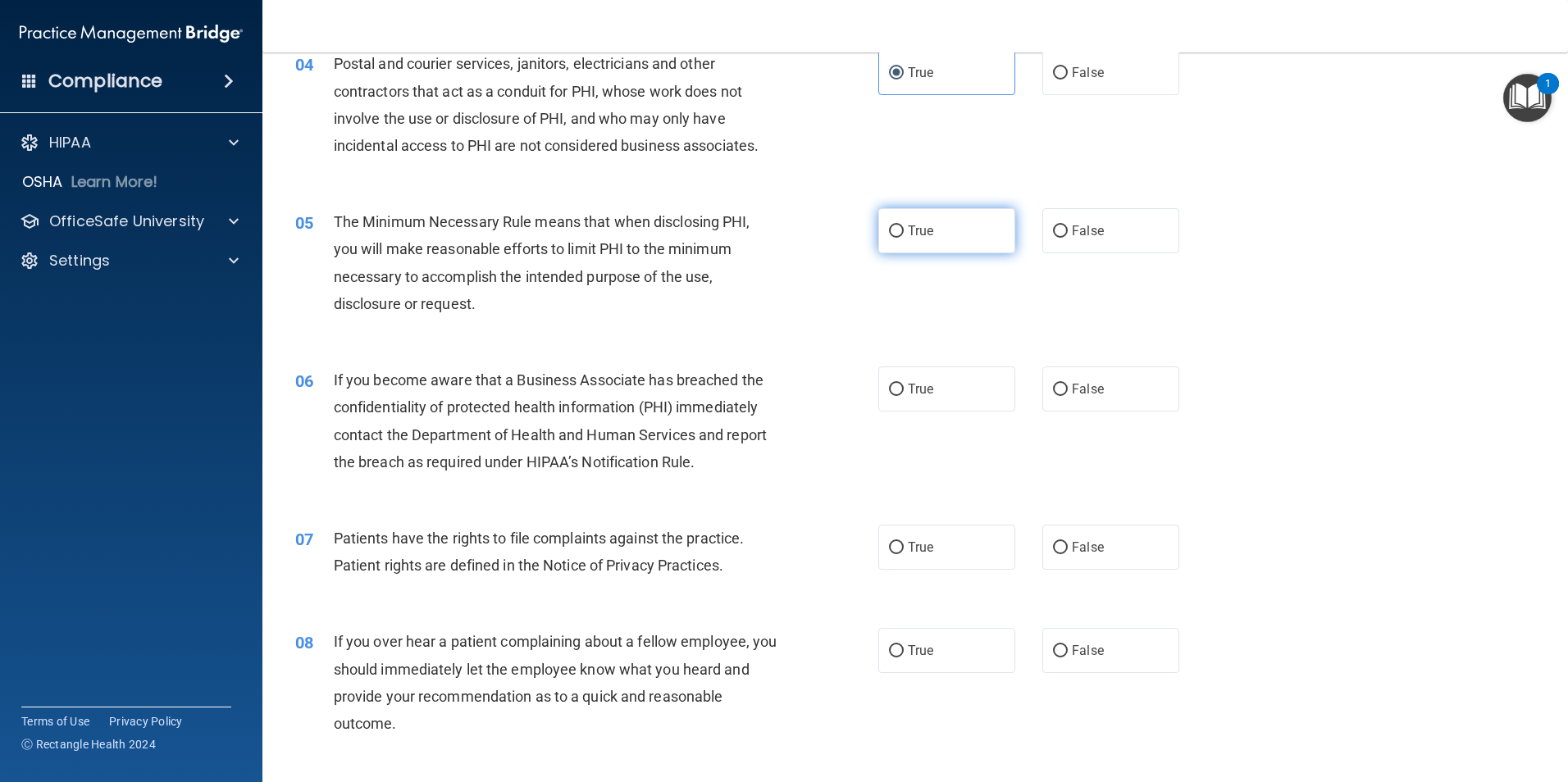
click at [935, 234] on label "True" at bounding box center [946, 230] width 137 height 45
click at [903, 234] on input "True" at bounding box center [896, 231] width 15 height 12
radio input "true"
click at [938, 386] on label "True" at bounding box center [946, 389] width 137 height 45
click at [903, 386] on input "True" at bounding box center [896, 390] width 15 height 12
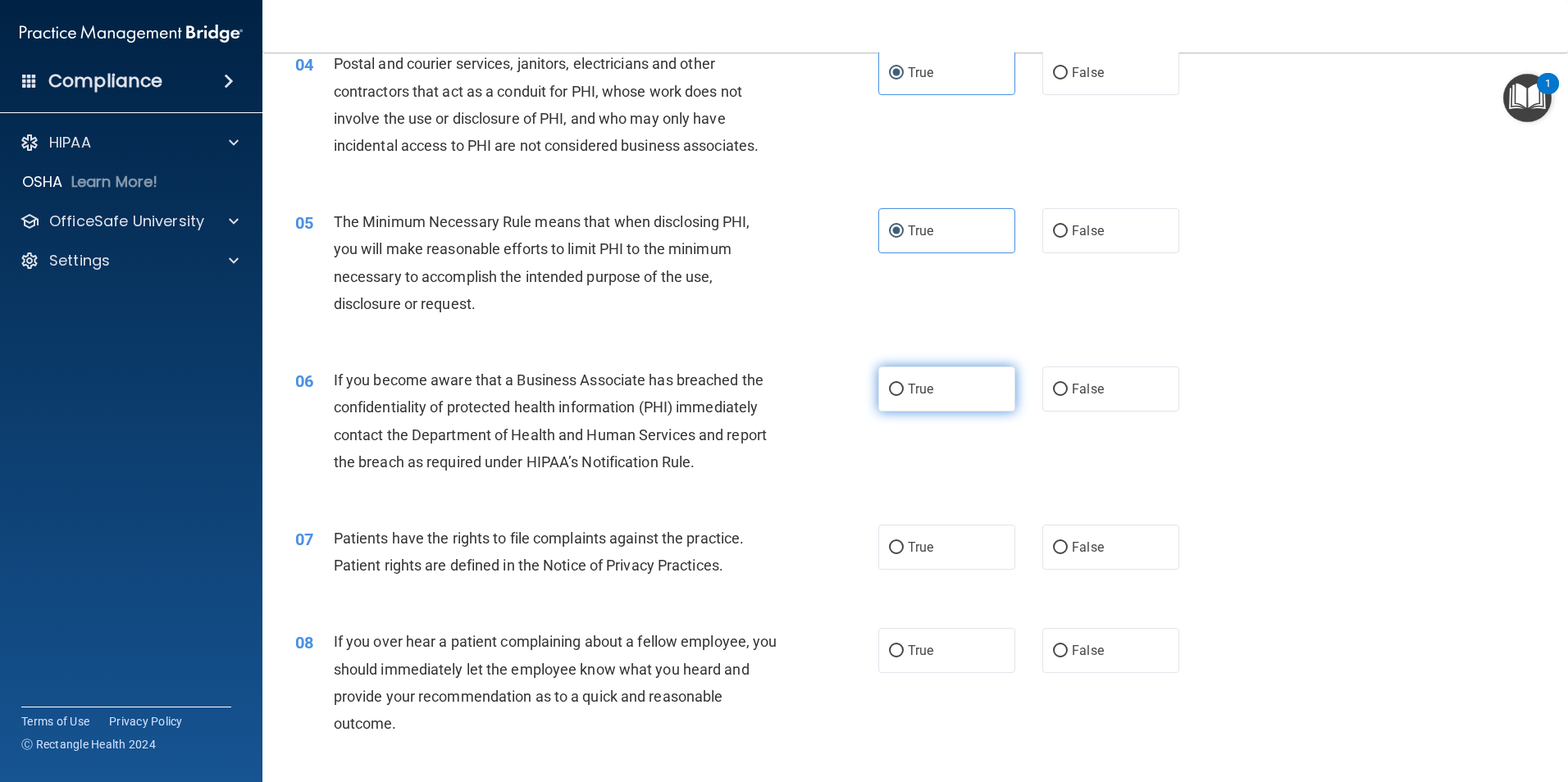
radio input "true"
click at [952, 542] on label "True" at bounding box center [946, 547] width 137 height 45
click at [903, 542] on input "True" at bounding box center [896, 547] width 15 height 12
radio input "true"
click at [1053, 646] on input "False" at bounding box center [1060, 651] width 15 height 12
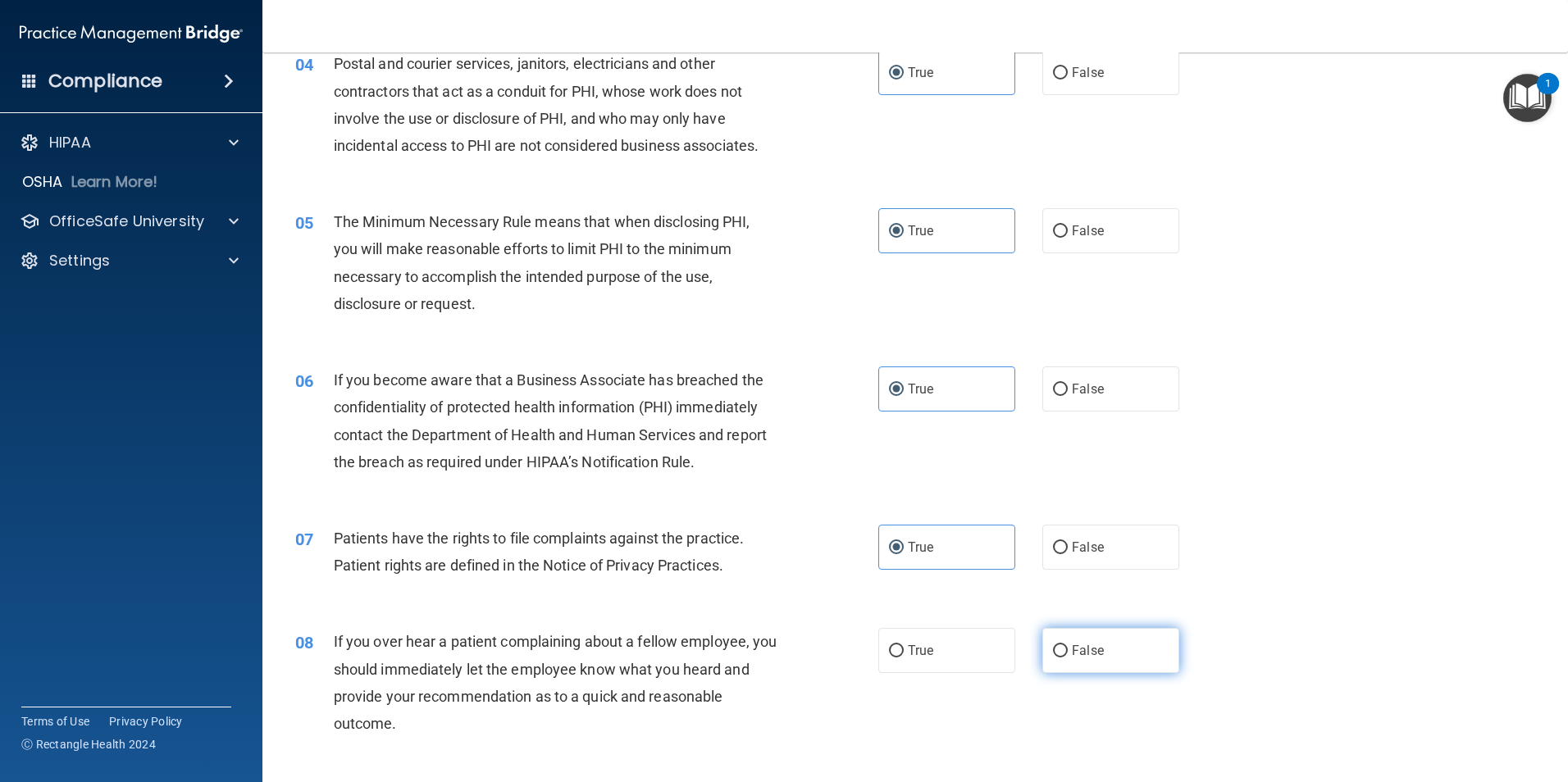
radio input "true"
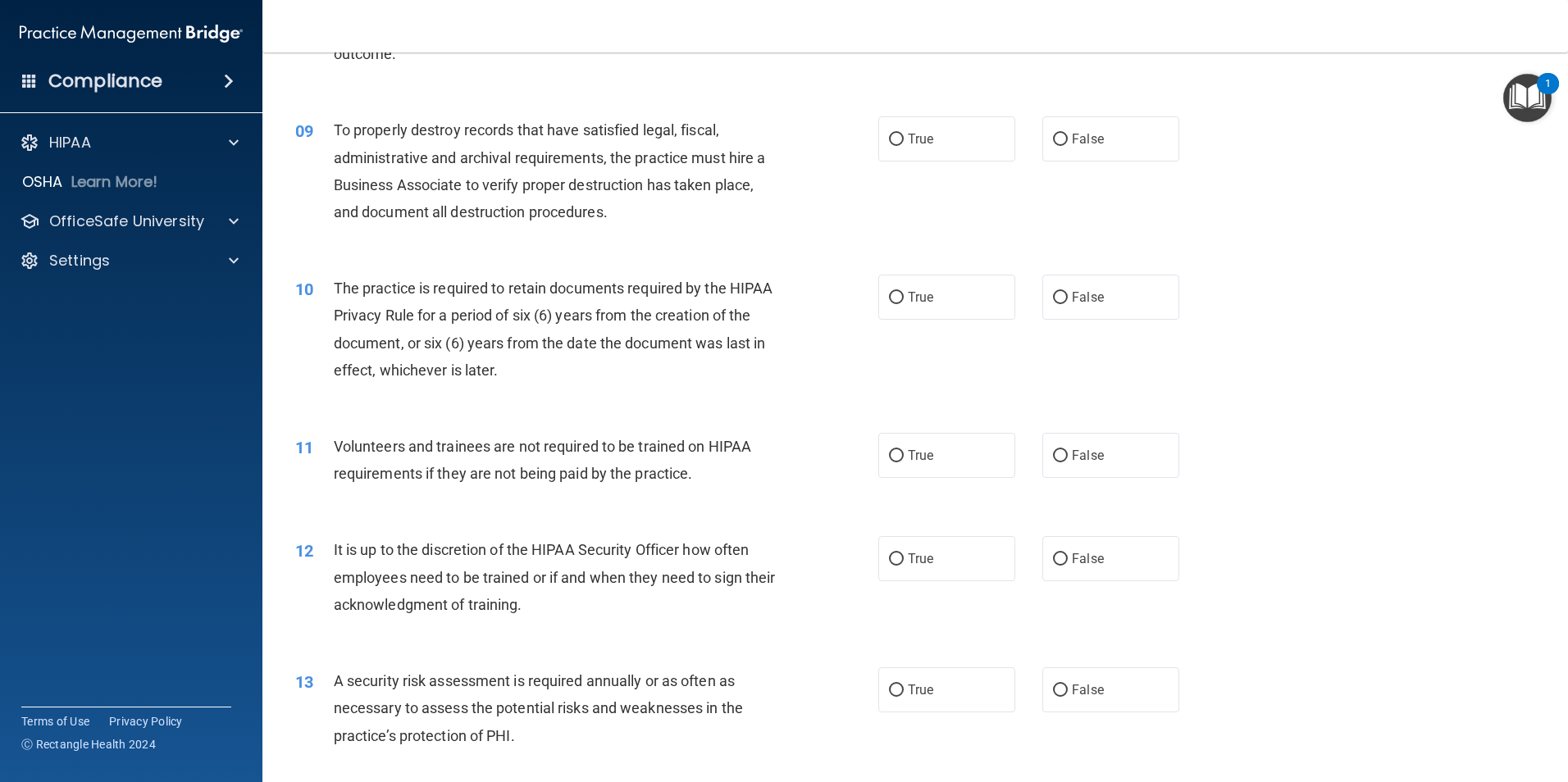
scroll to position [1146, 0]
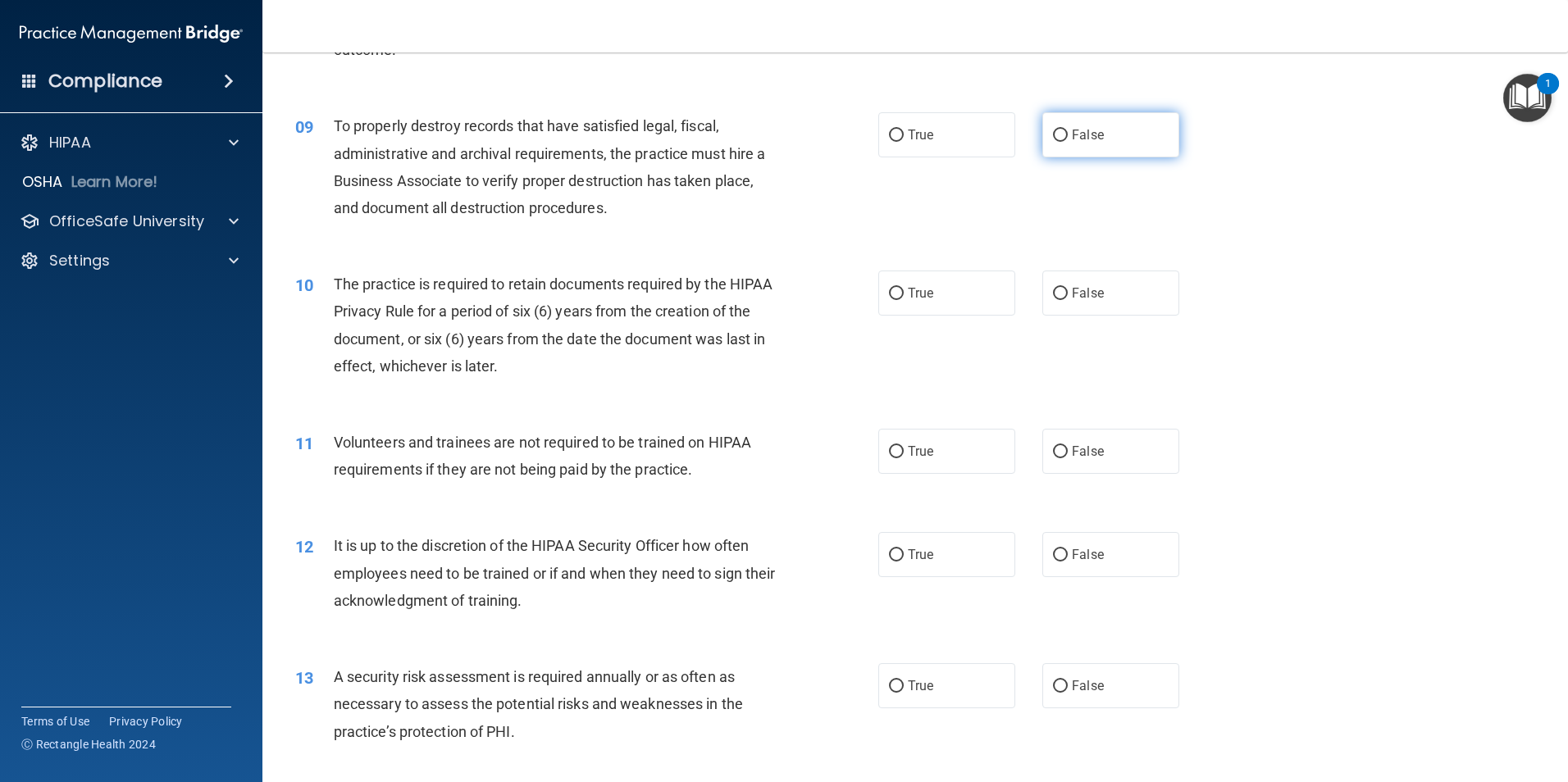
click at [1063, 138] on label "False" at bounding box center [1111, 135] width 137 height 45
click at [1063, 138] on input "False" at bounding box center [1060, 136] width 15 height 12
radio input "true"
click at [973, 304] on label "True" at bounding box center [946, 293] width 137 height 45
click at [903, 300] on input "True" at bounding box center [896, 293] width 15 height 12
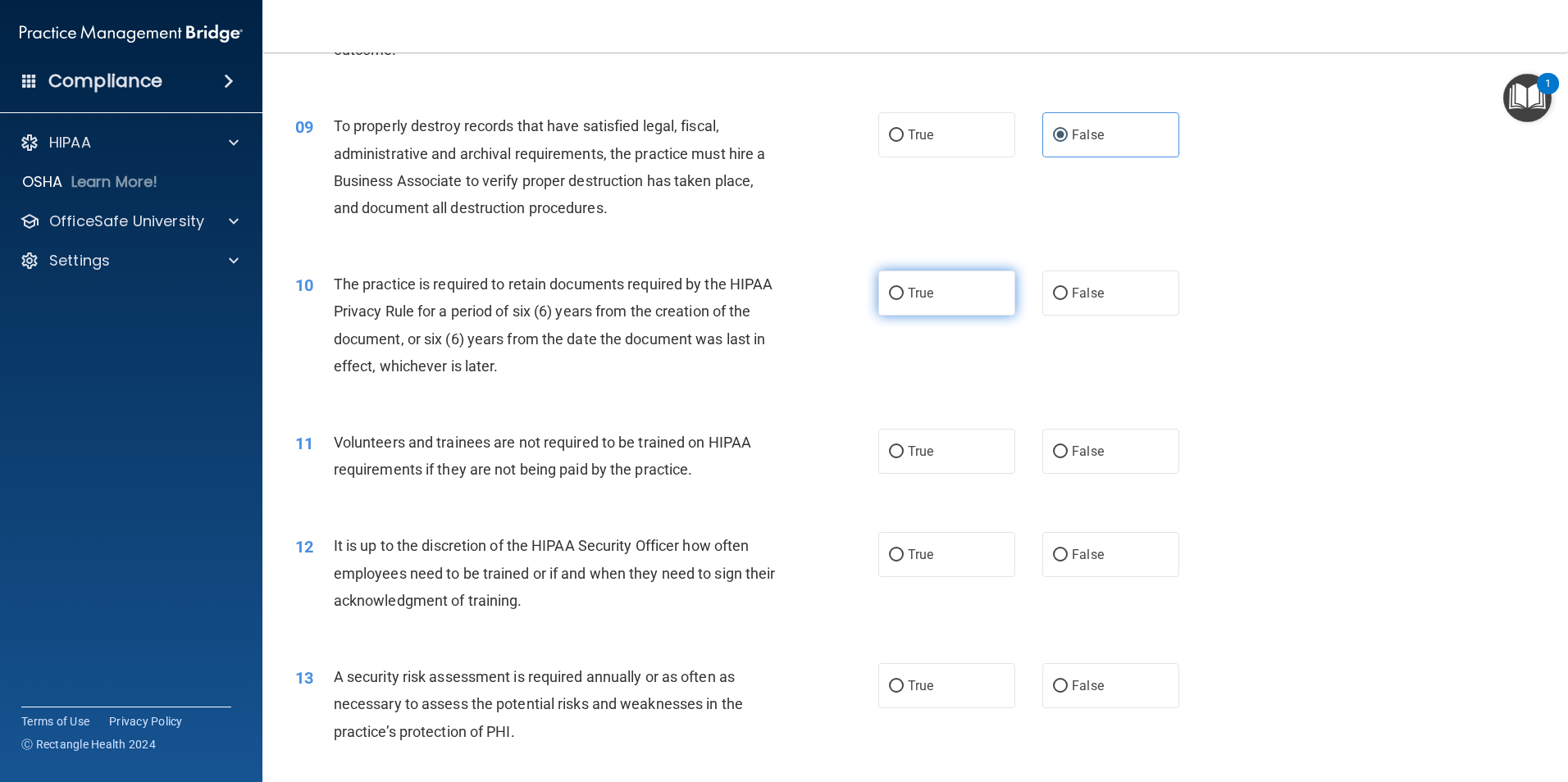
radio input "true"
click at [1071, 462] on label "False" at bounding box center [1111, 451] width 137 height 45
click at [1067, 458] on input "False" at bounding box center [1060, 452] width 15 height 12
radio input "true"
click at [925, 551] on span "True" at bounding box center [920, 554] width 26 height 15
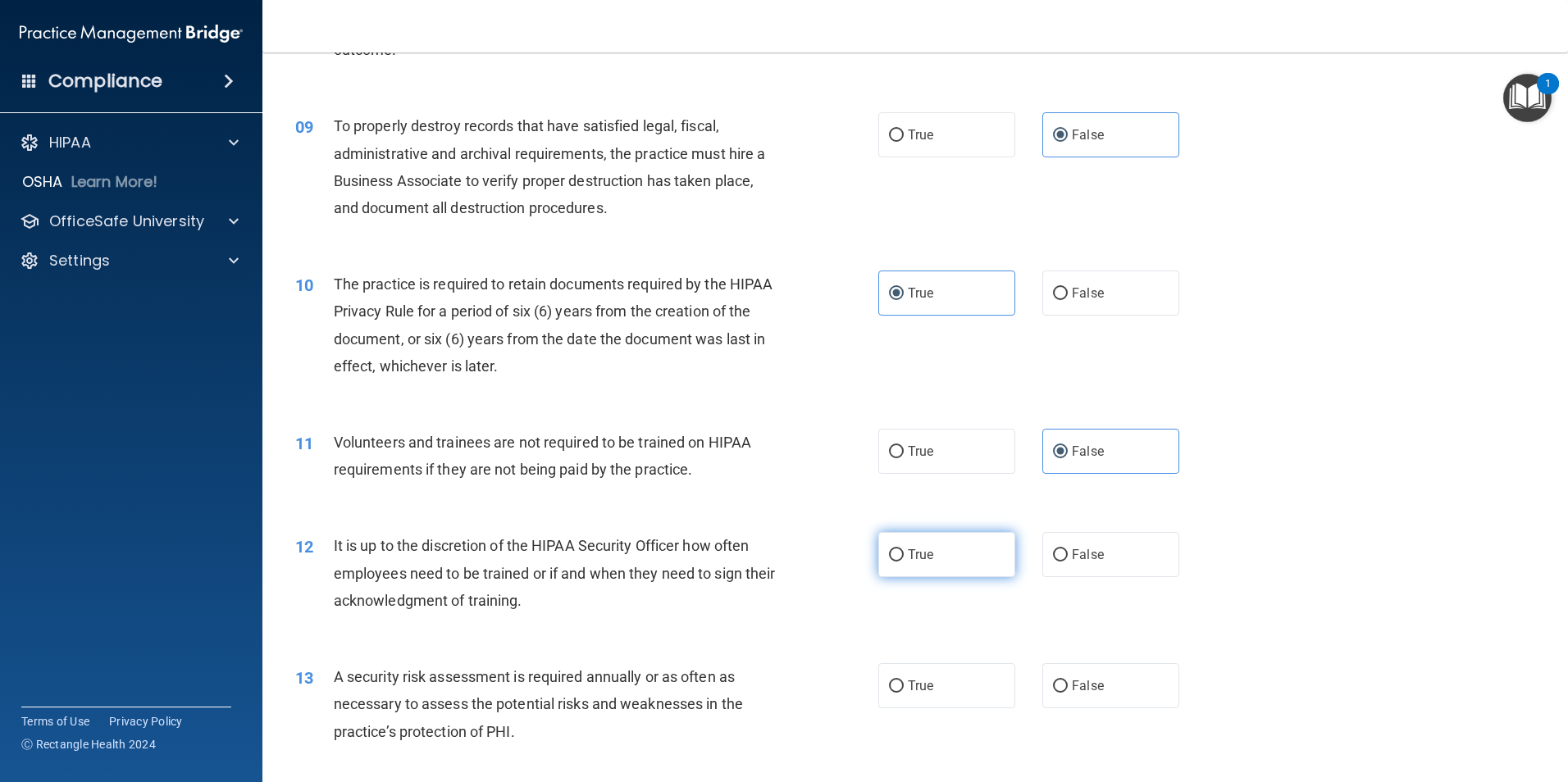
click at [903, 551] on input "True" at bounding box center [896, 555] width 15 height 12
radio input "true"
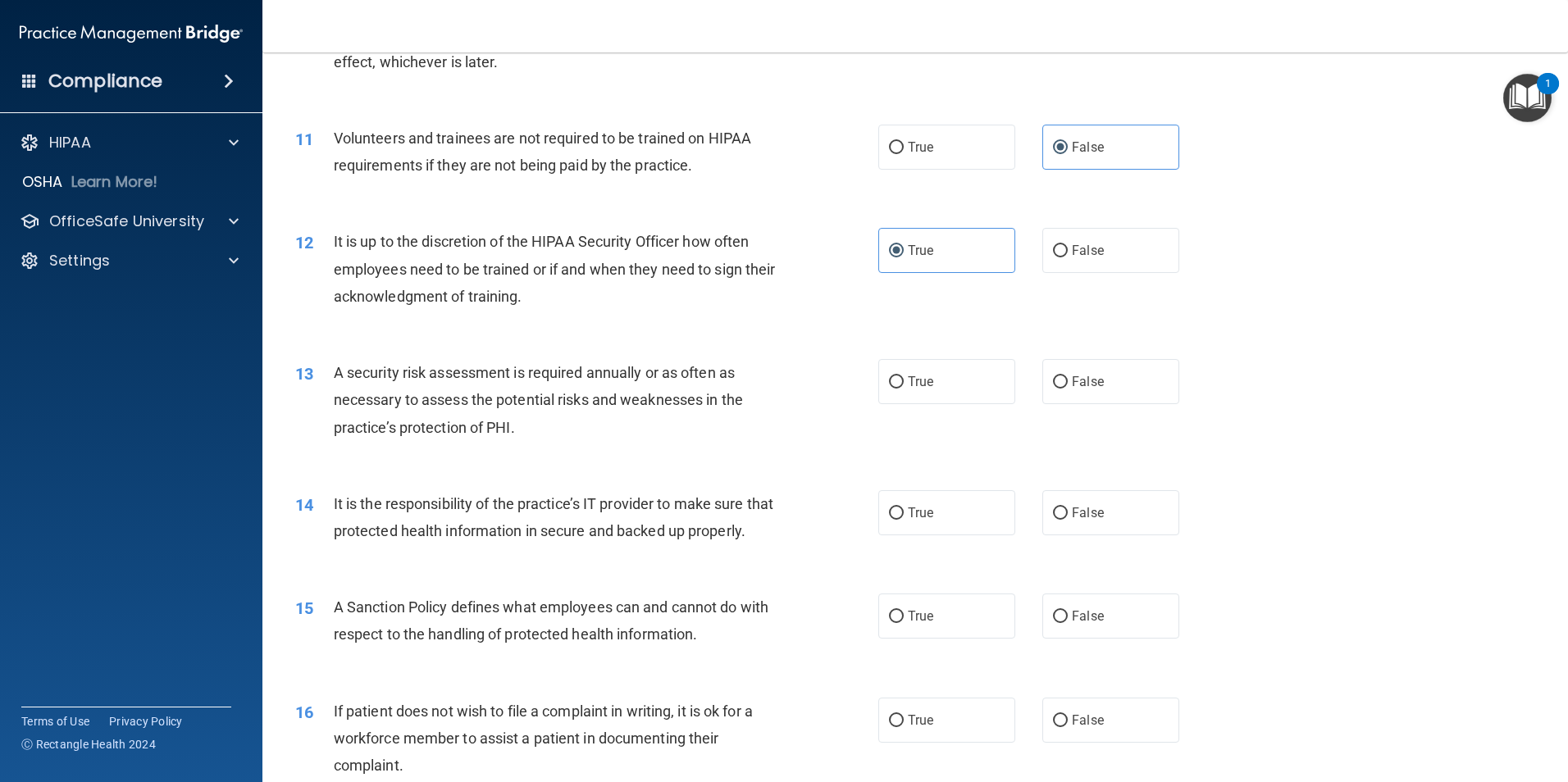
scroll to position [1454, 0]
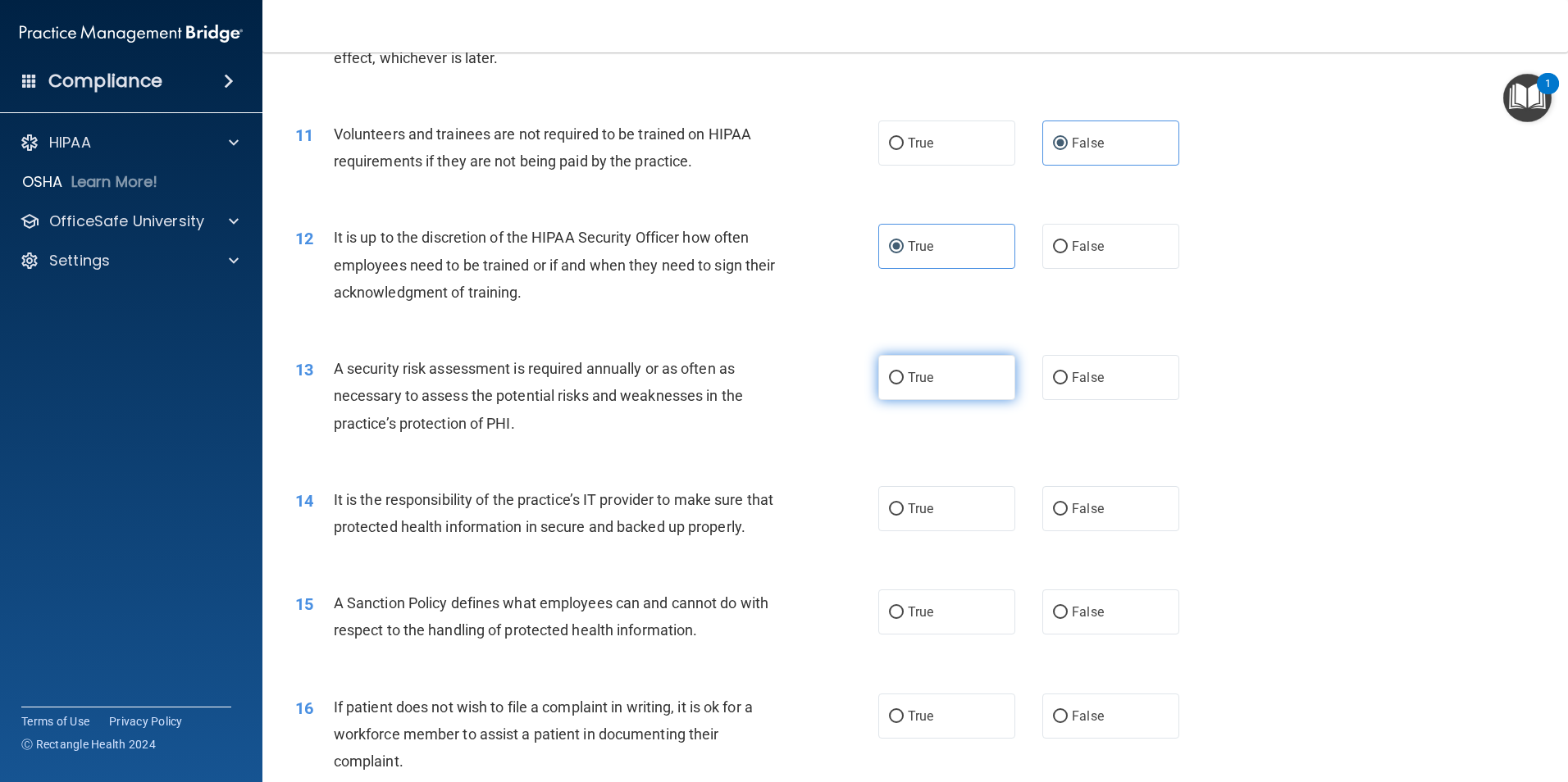
click at [916, 377] on span "True" at bounding box center [920, 377] width 26 height 15
click at [903, 377] on input "True" at bounding box center [896, 378] width 15 height 12
radio input "true"
click at [937, 503] on label "True" at bounding box center [946, 508] width 137 height 45
click at [903, 503] on input "True" at bounding box center [896, 509] width 15 height 12
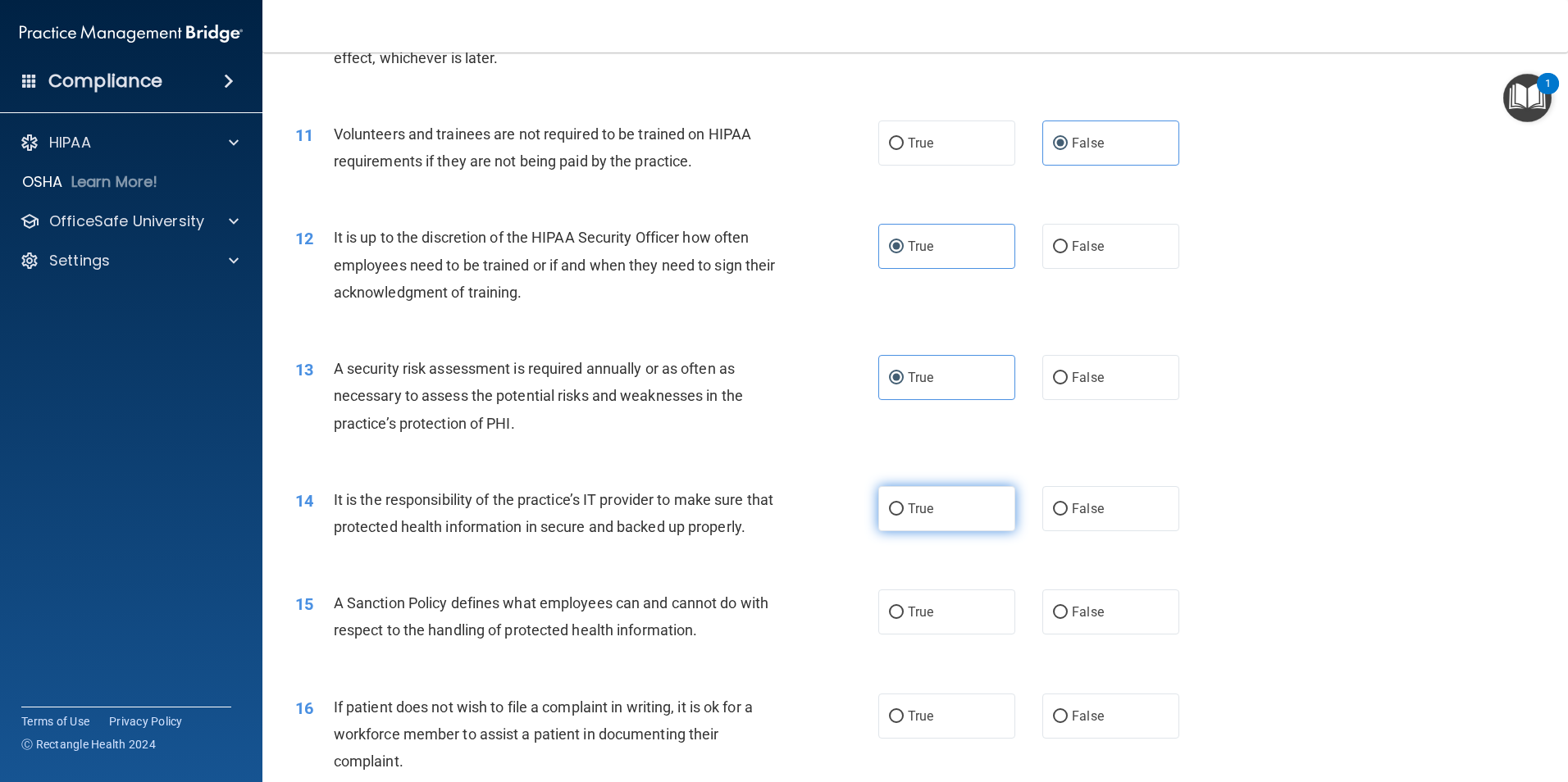
radio input "true"
click at [929, 634] on label "True" at bounding box center [946, 611] width 137 height 45
click at [903, 619] on input "True" at bounding box center [896, 612] width 15 height 12
radio input "true"
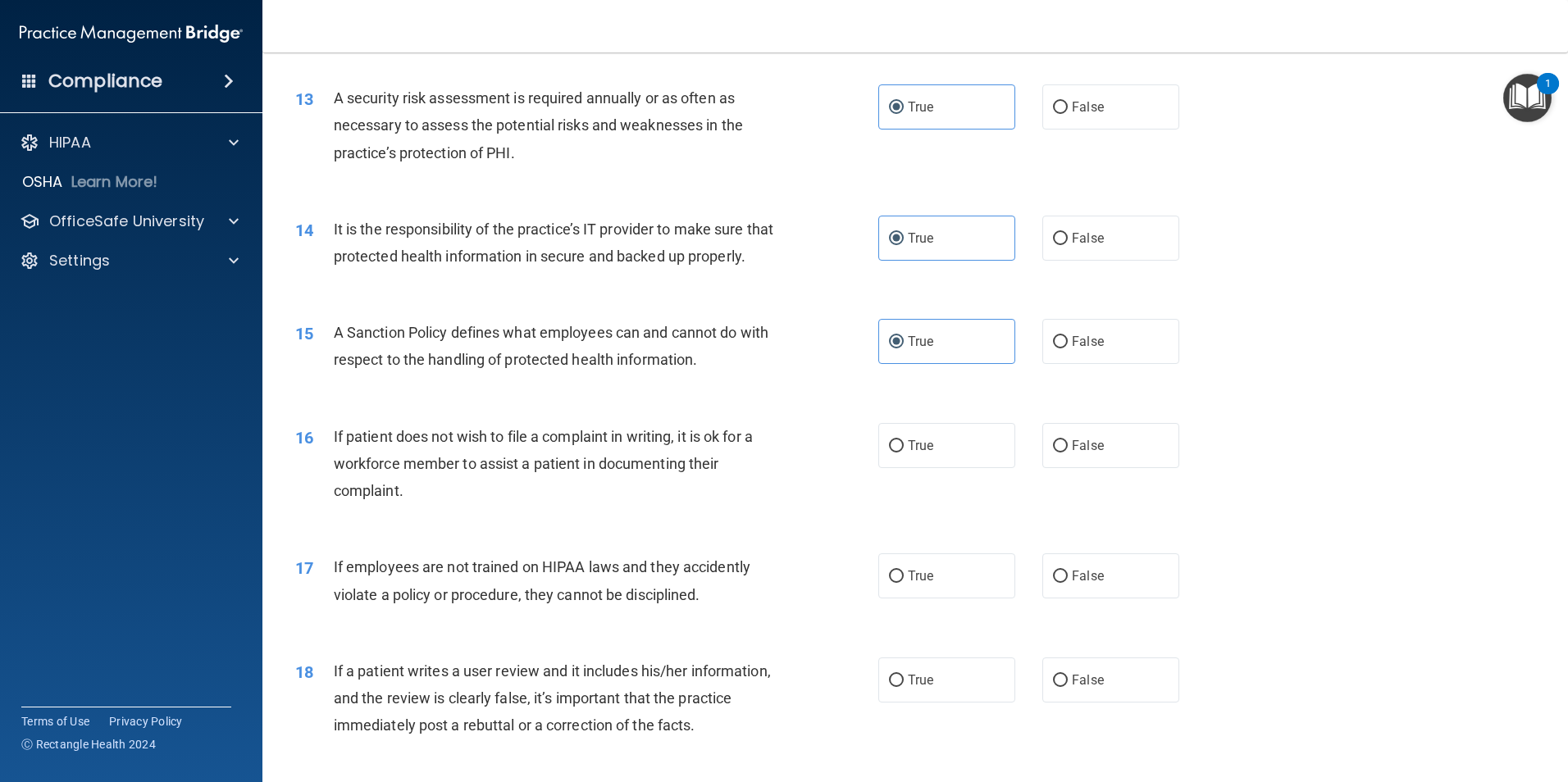
scroll to position [1912, 0]
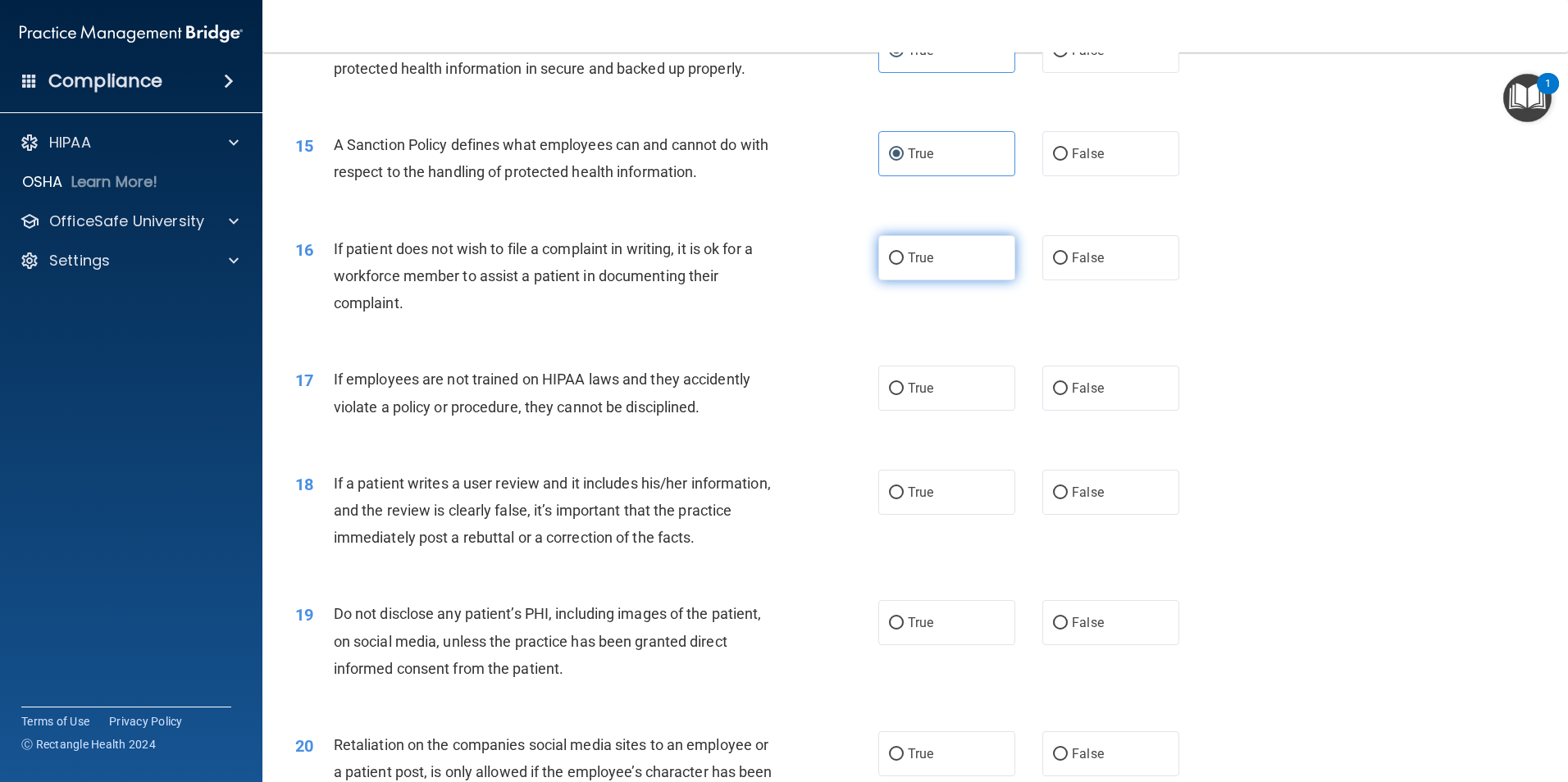
click at [919, 281] on label "True" at bounding box center [946, 258] width 137 height 45
click at [903, 264] on input "True" at bounding box center [896, 258] width 15 height 12
radio input "true"
click at [1071, 396] on span "False" at bounding box center [1087, 388] width 32 height 15
click at [1067, 395] on input "False" at bounding box center [1060, 389] width 15 height 12
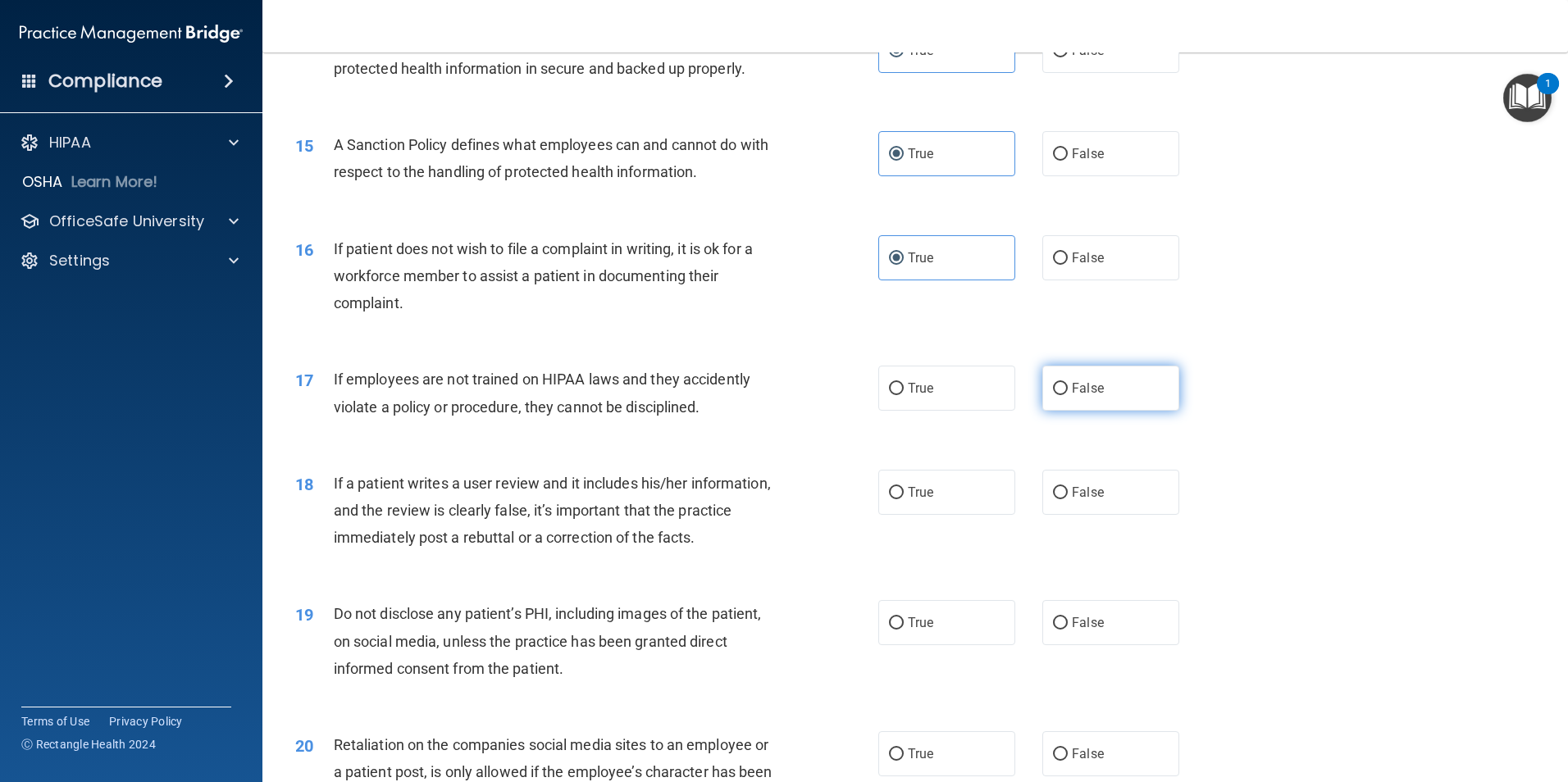
radio input "true"
click at [1093, 500] on span "False" at bounding box center [1087, 492] width 32 height 15
click at [1067, 499] on input "False" at bounding box center [1060, 493] width 15 height 12
radio input "true"
click at [949, 645] on label "True" at bounding box center [946, 623] width 137 height 45
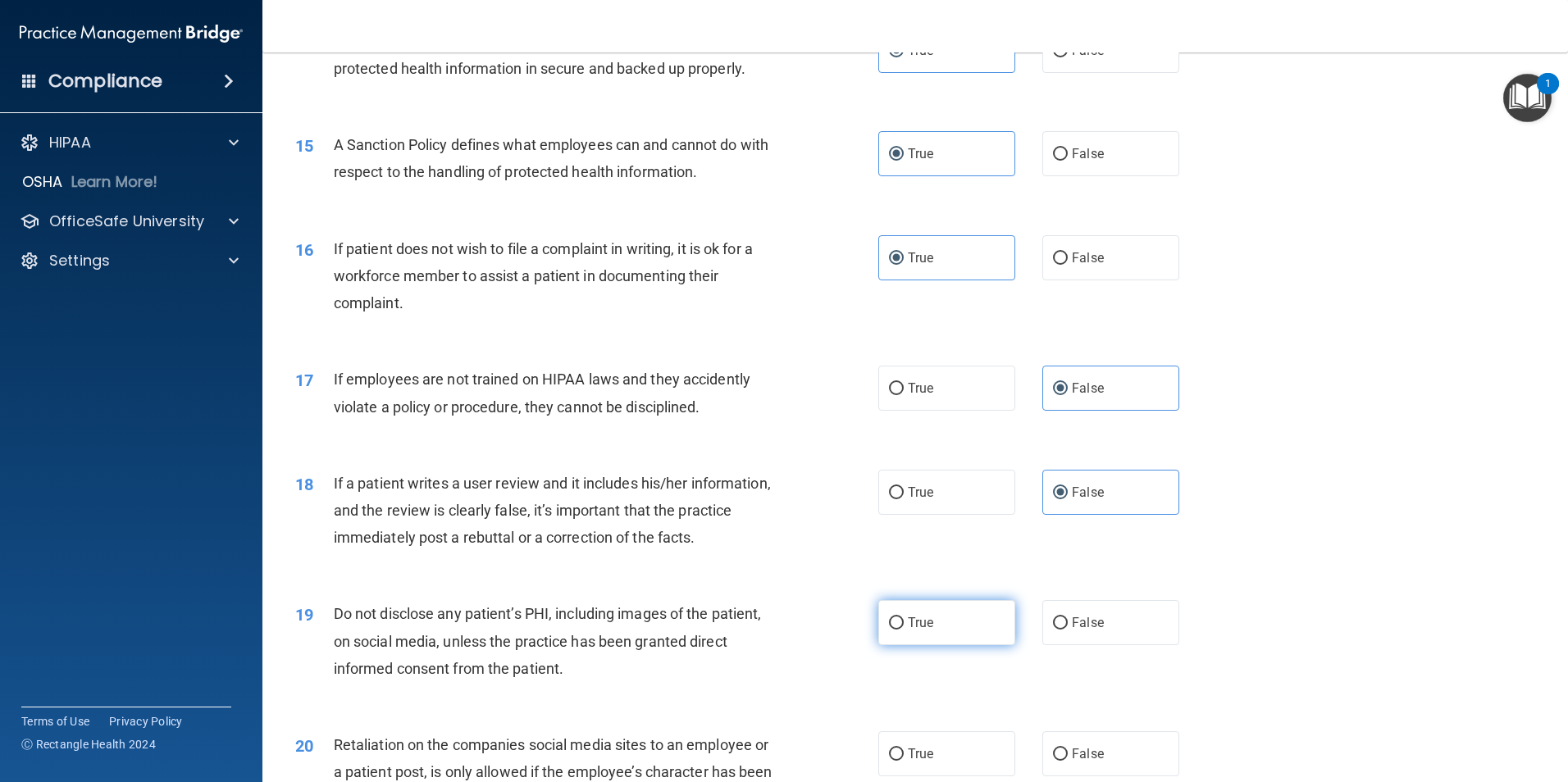
click at [903, 629] on input "True" at bounding box center [896, 623] width 15 height 12
radio input "true"
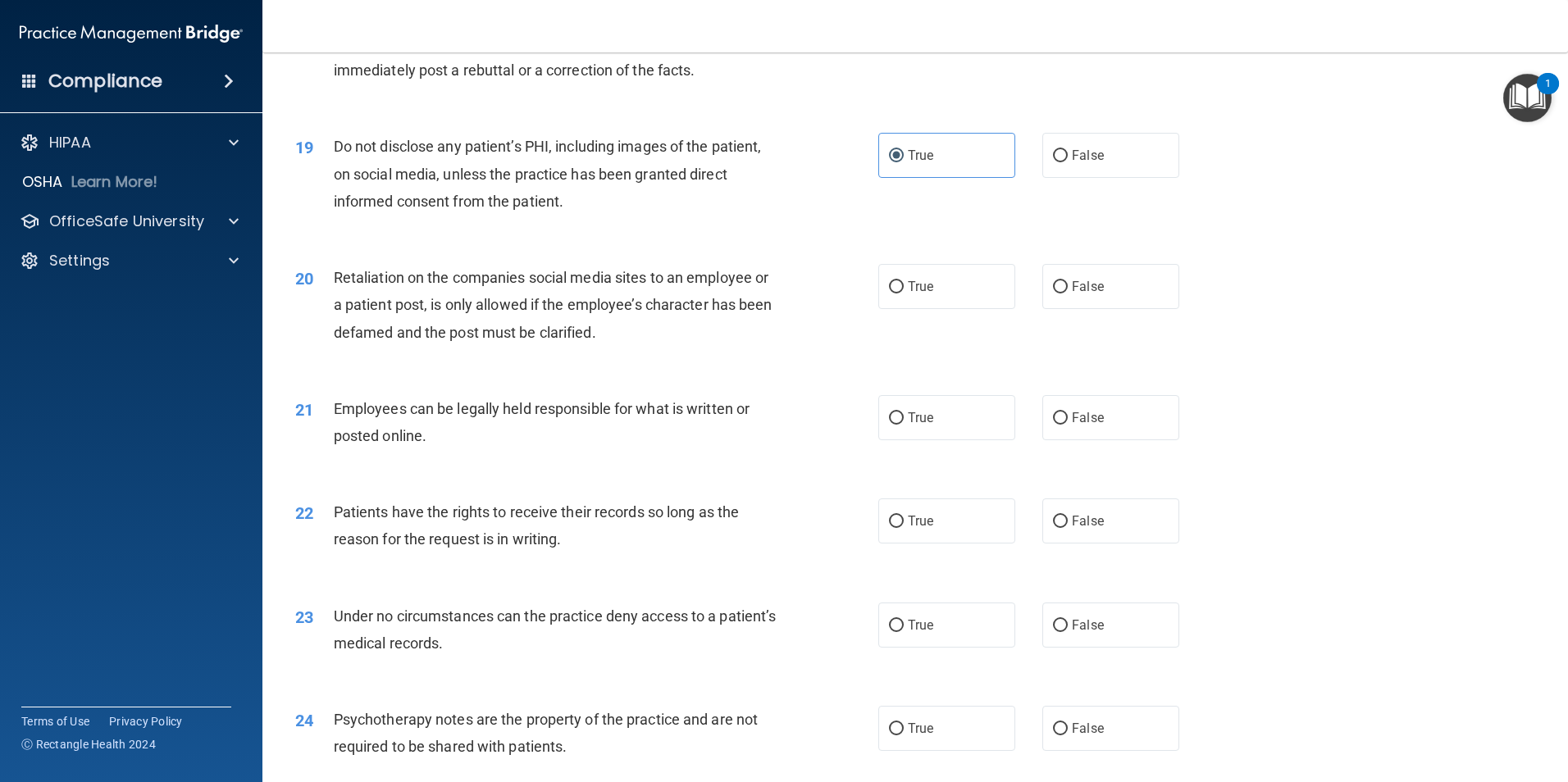
scroll to position [2389, 0]
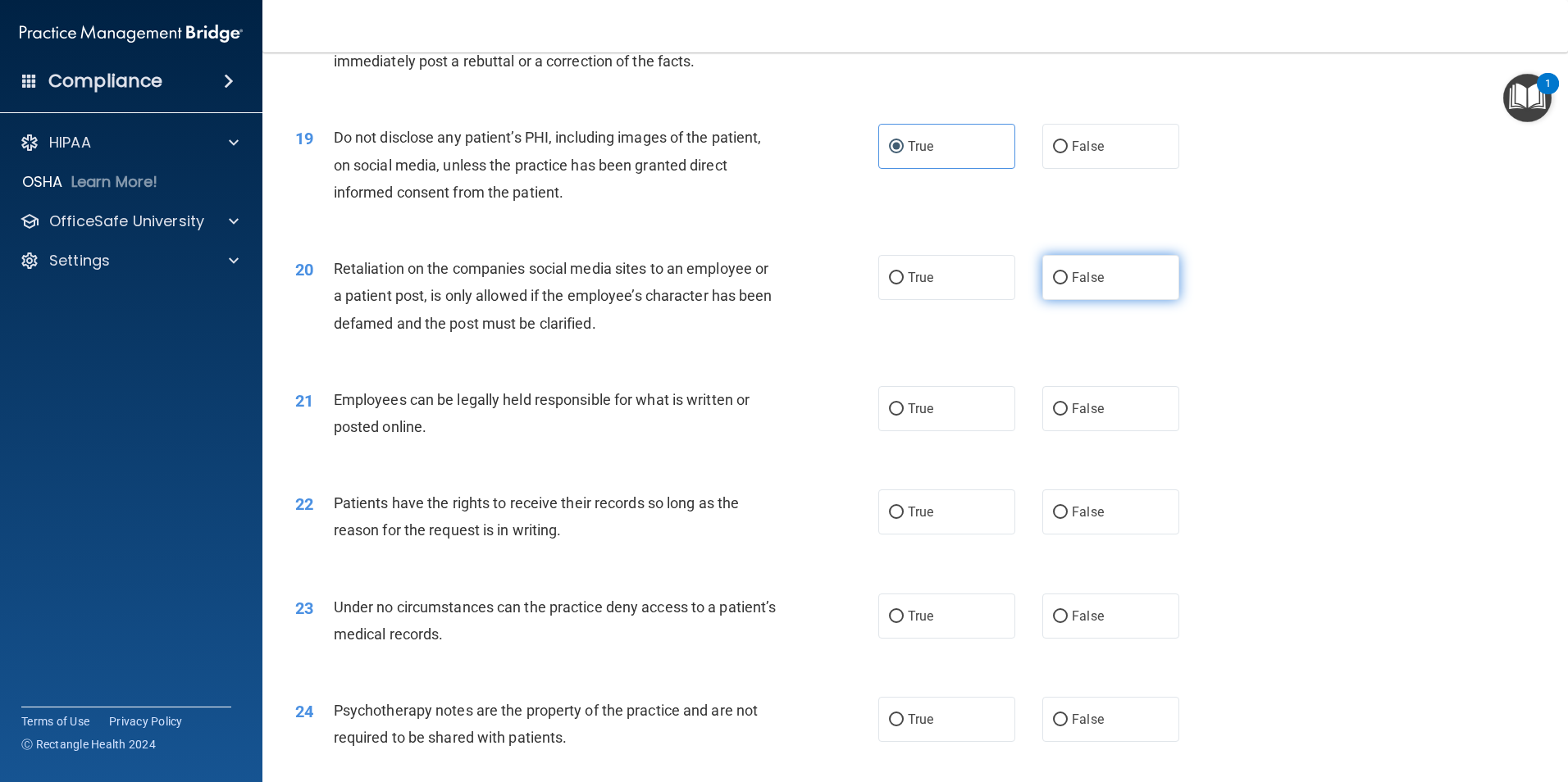
click at [1133, 300] on label "False" at bounding box center [1111, 277] width 137 height 45
click at [1067, 284] on input "False" at bounding box center [1060, 278] width 15 height 12
radio input "true"
click at [982, 432] on label "True" at bounding box center [946, 408] width 137 height 45
click at [903, 415] on input "True" at bounding box center [896, 409] width 15 height 12
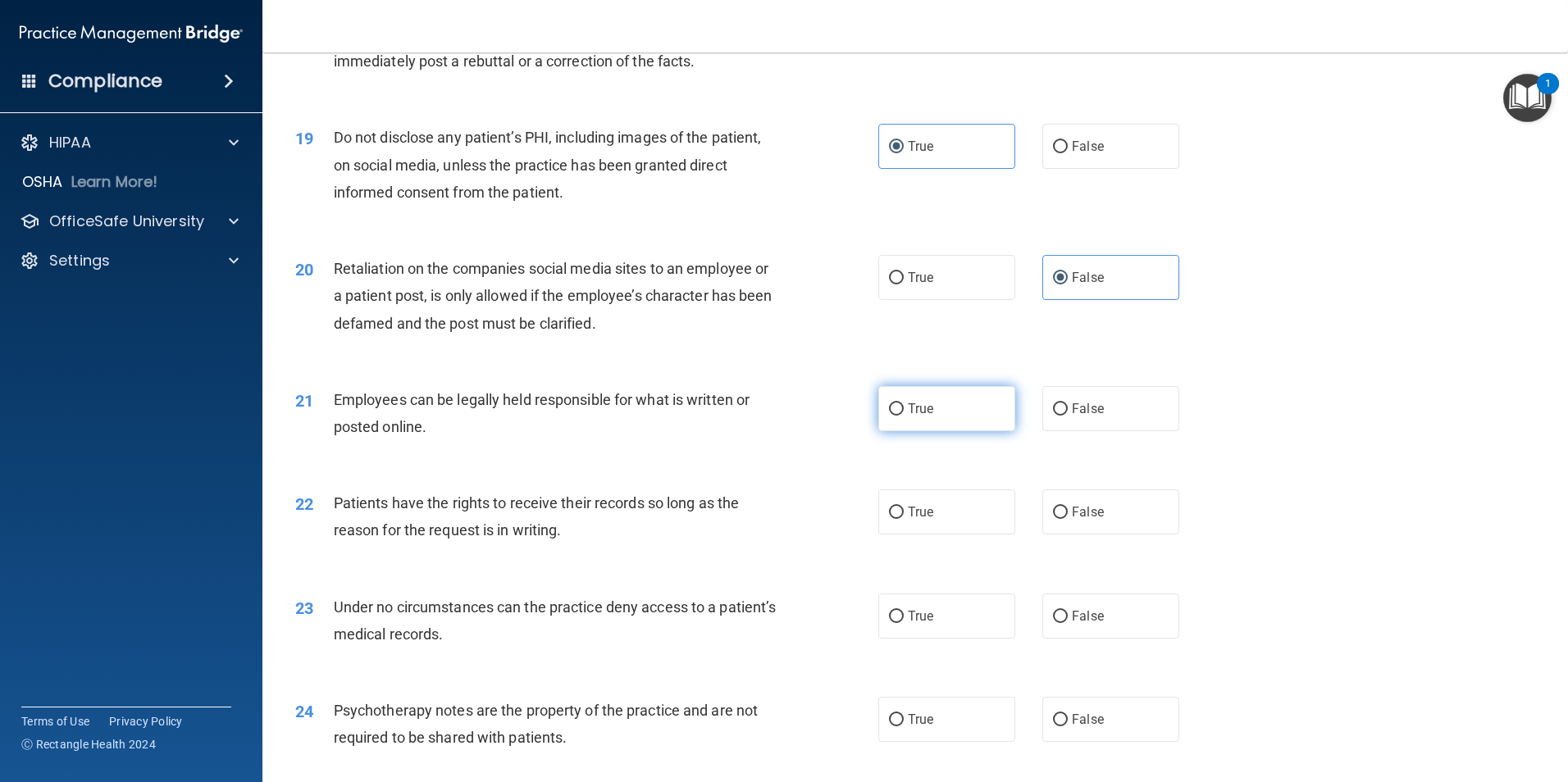
radio input "true"
click at [1101, 535] on label "False" at bounding box center [1111, 512] width 137 height 45
click at [1067, 518] on input "False" at bounding box center [1060, 513] width 15 height 12
radio input "true"
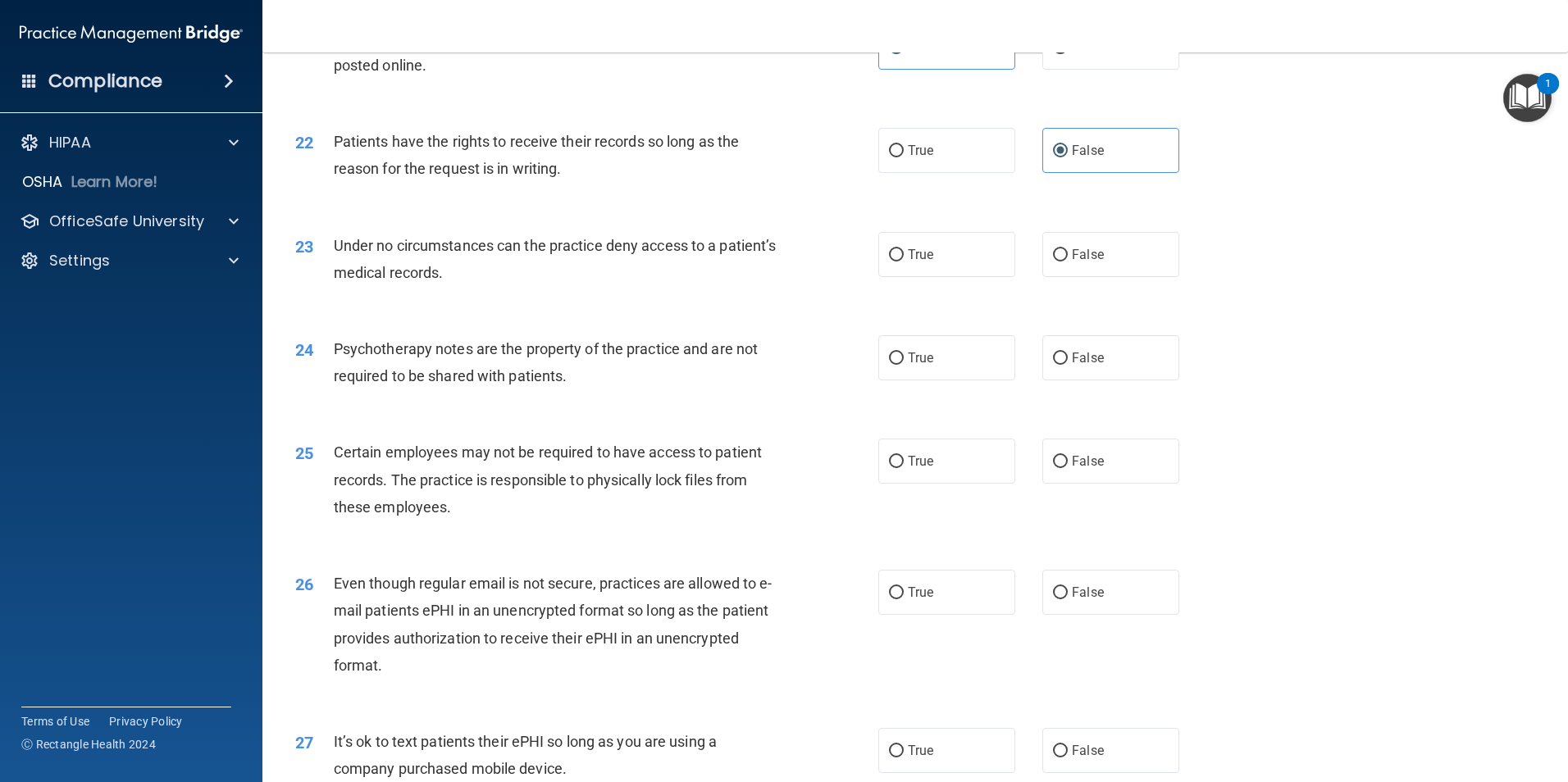
scroll to position [2769, 0]
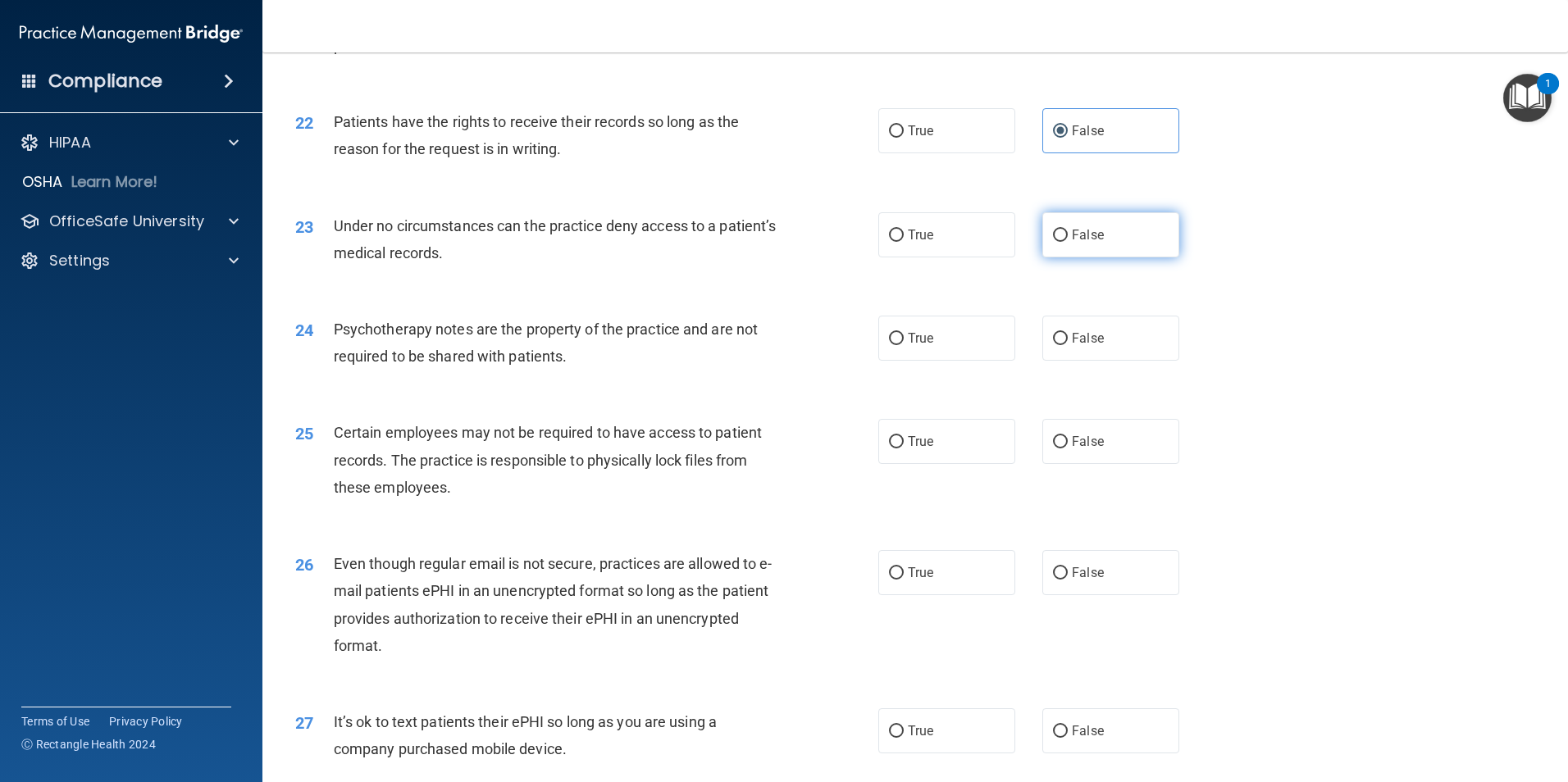
click at [1098, 258] on label "False" at bounding box center [1111, 235] width 137 height 45
click at [1067, 242] on input "False" at bounding box center [1060, 235] width 15 height 12
radio input "true"
click at [931, 361] on label "True" at bounding box center [946, 338] width 137 height 45
click at [903, 345] on input "True" at bounding box center [896, 339] width 15 height 12
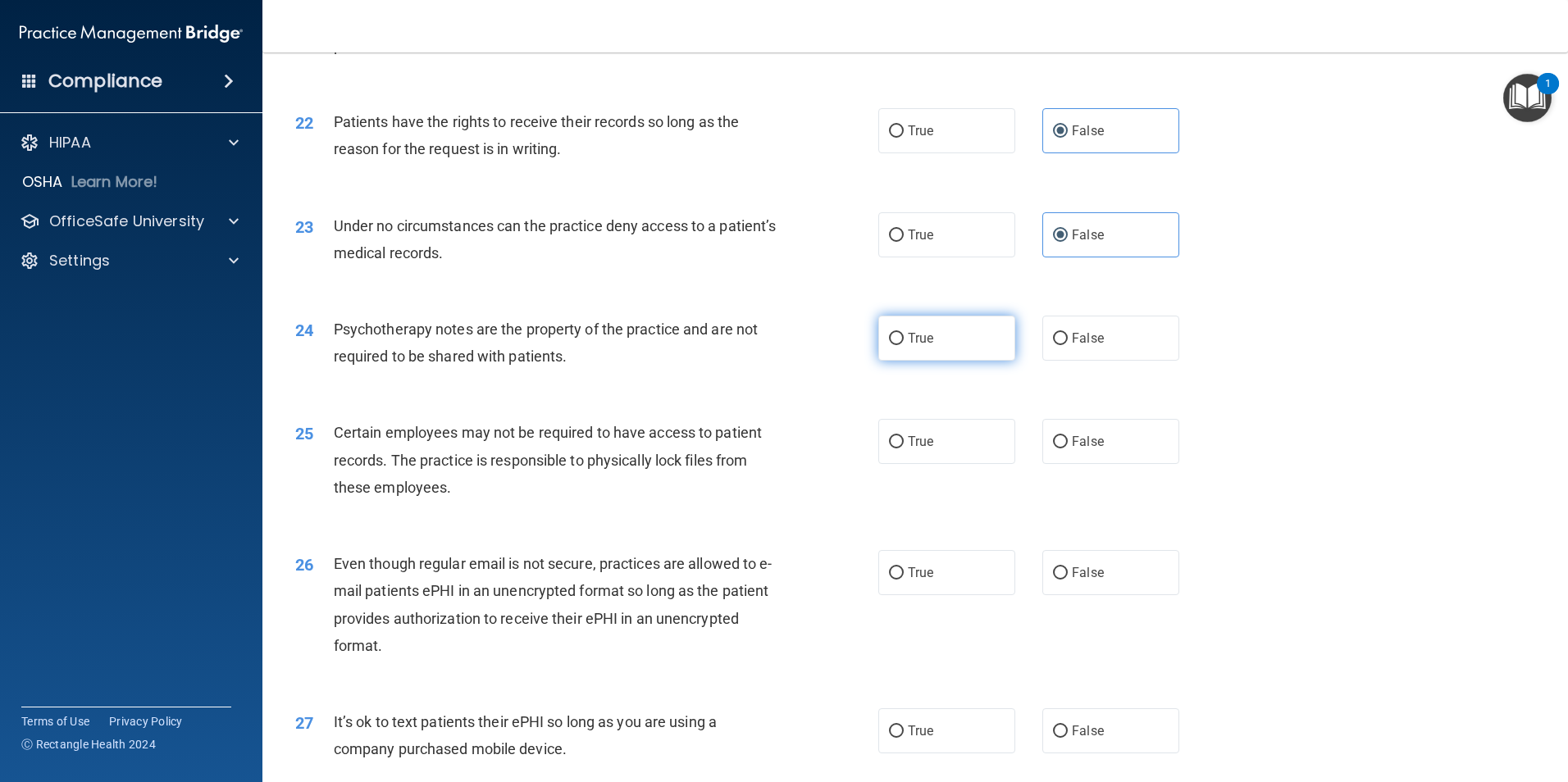
radio input "true"
click at [939, 464] on label "True" at bounding box center [946, 441] width 137 height 45
click at [903, 449] on input "True" at bounding box center [896, 442] width 15 height 12
radio input "true"
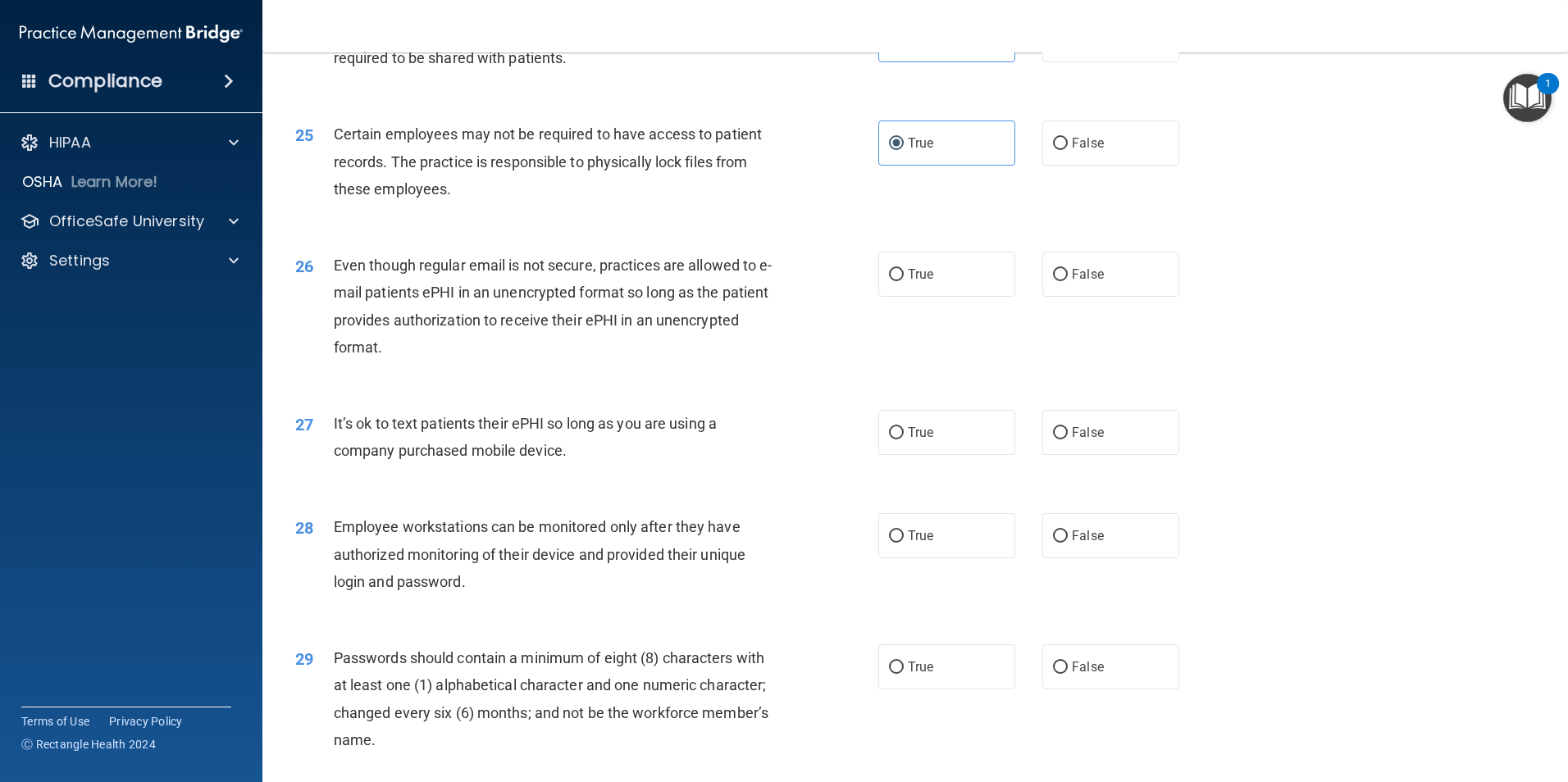
scroll to position [3082, 0]
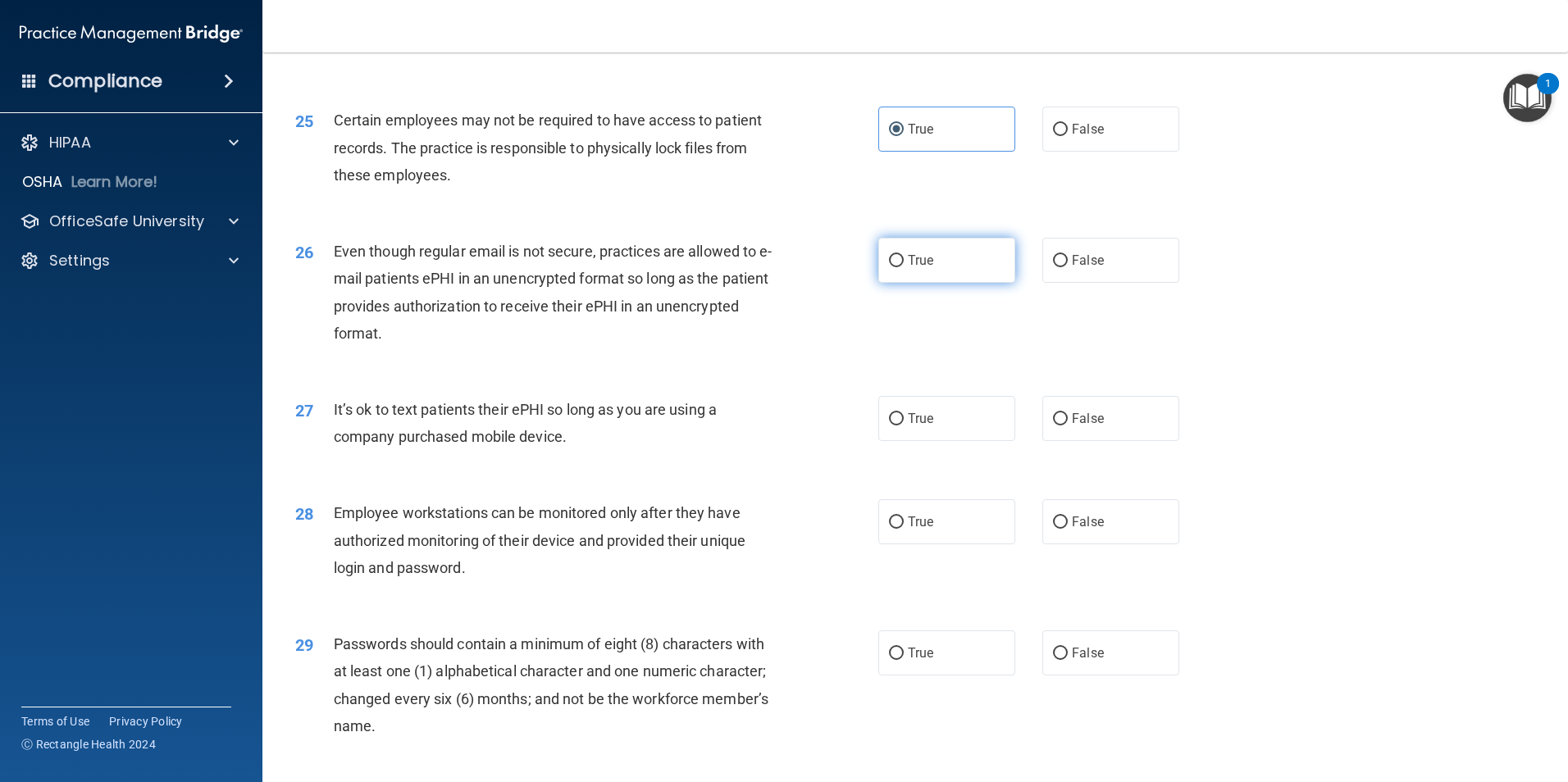
click at [931, 283] on label "True" at bounding box center [946, 260] width 137 height 45
click at [903, 267] on input "True" at bounding box center [896, 261] width 15 height 12
radio input "true"
click at [948, 441] on label "True" at bounding box center [946, 418] width 137 height 45
click at [903, 426] on input "True" at bounding box center [896, 419] width 15 height 12
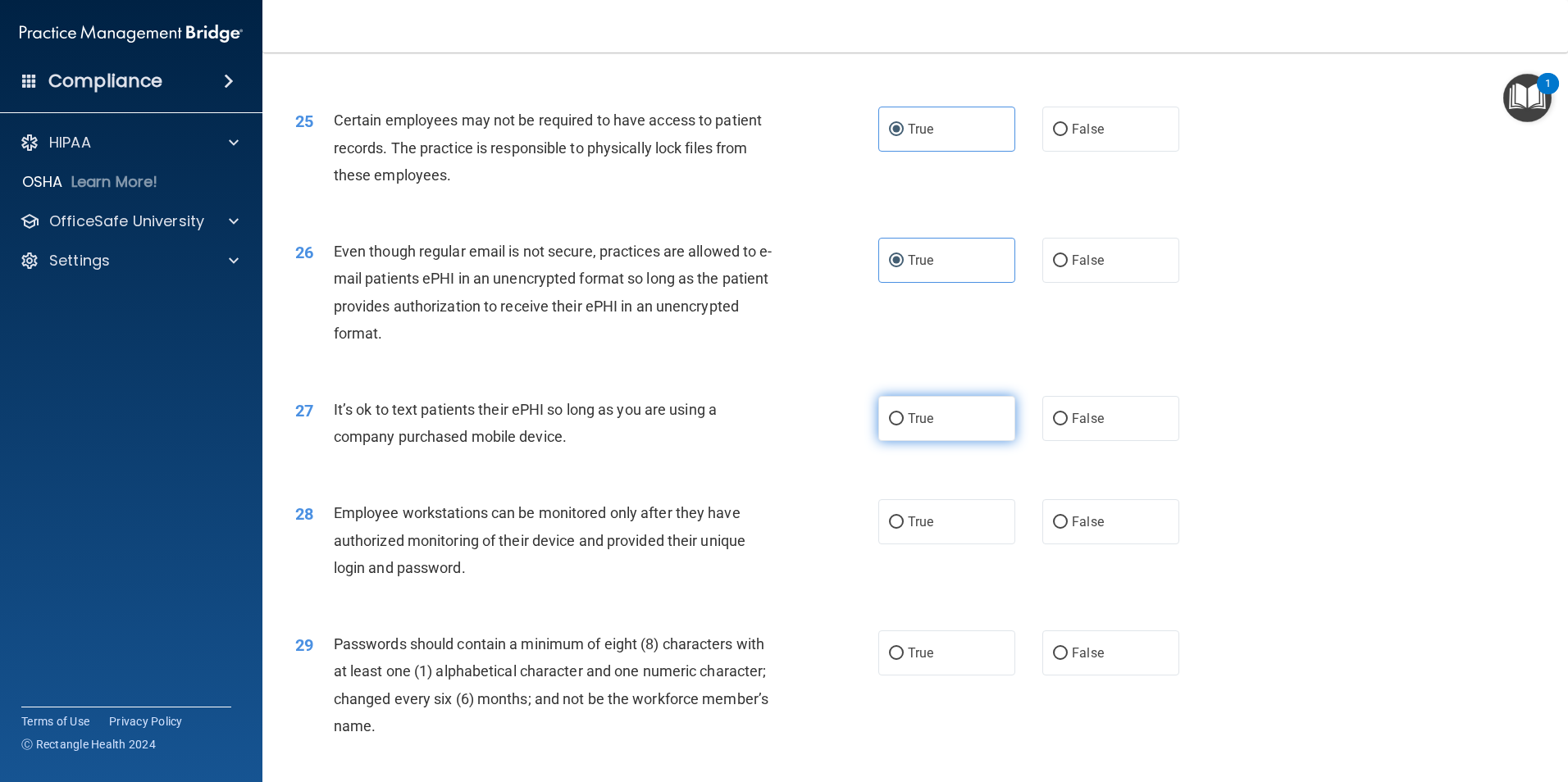
radio input "true"
click at [954, 544] on label "True" at bounding box center [946, 521] width 137 height 45
click at [903, 529] on input "True" at bounding box center [896, 522] width 15 height 12
radio input "true"
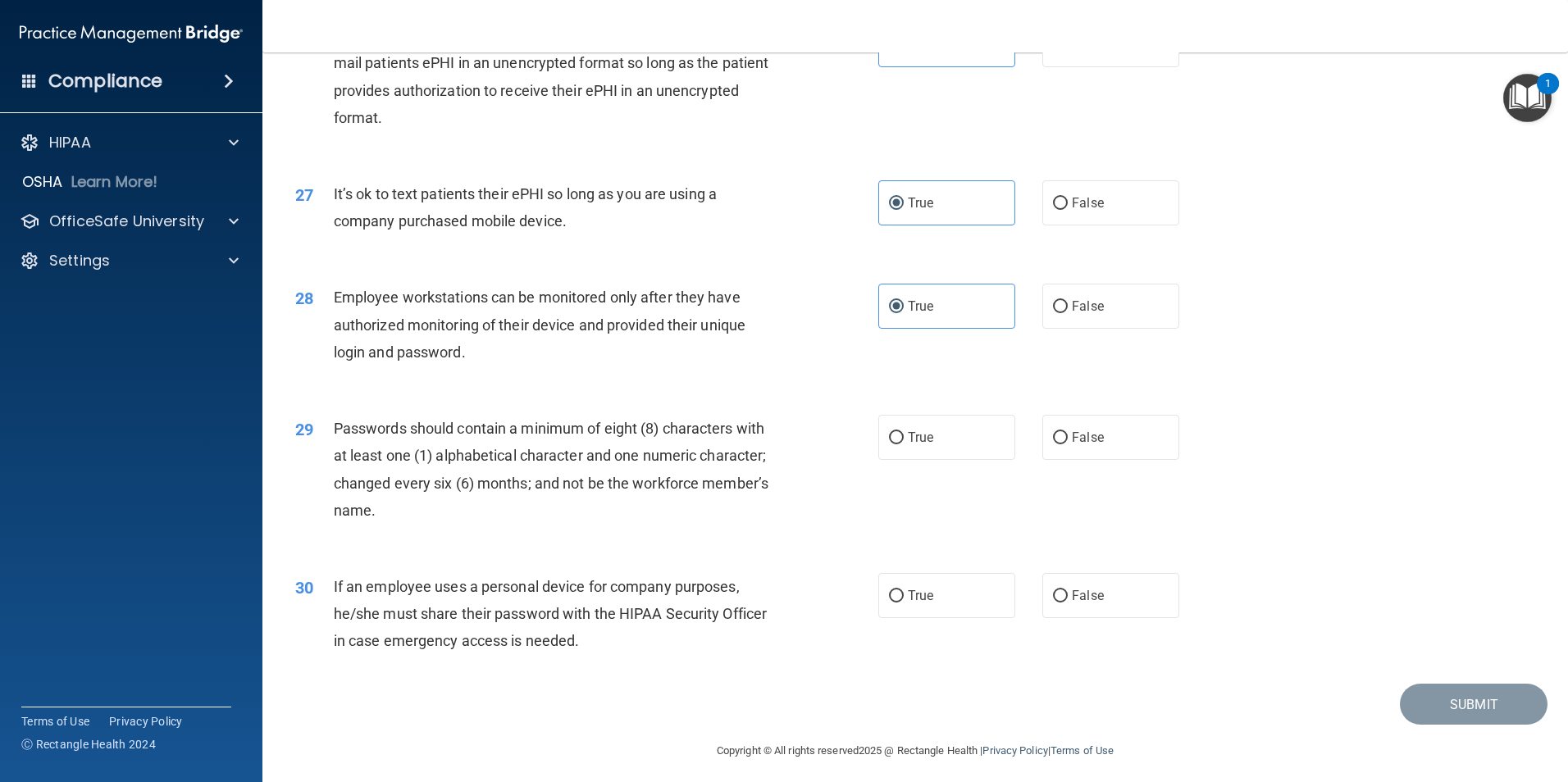
scroll to position [3333, 0]
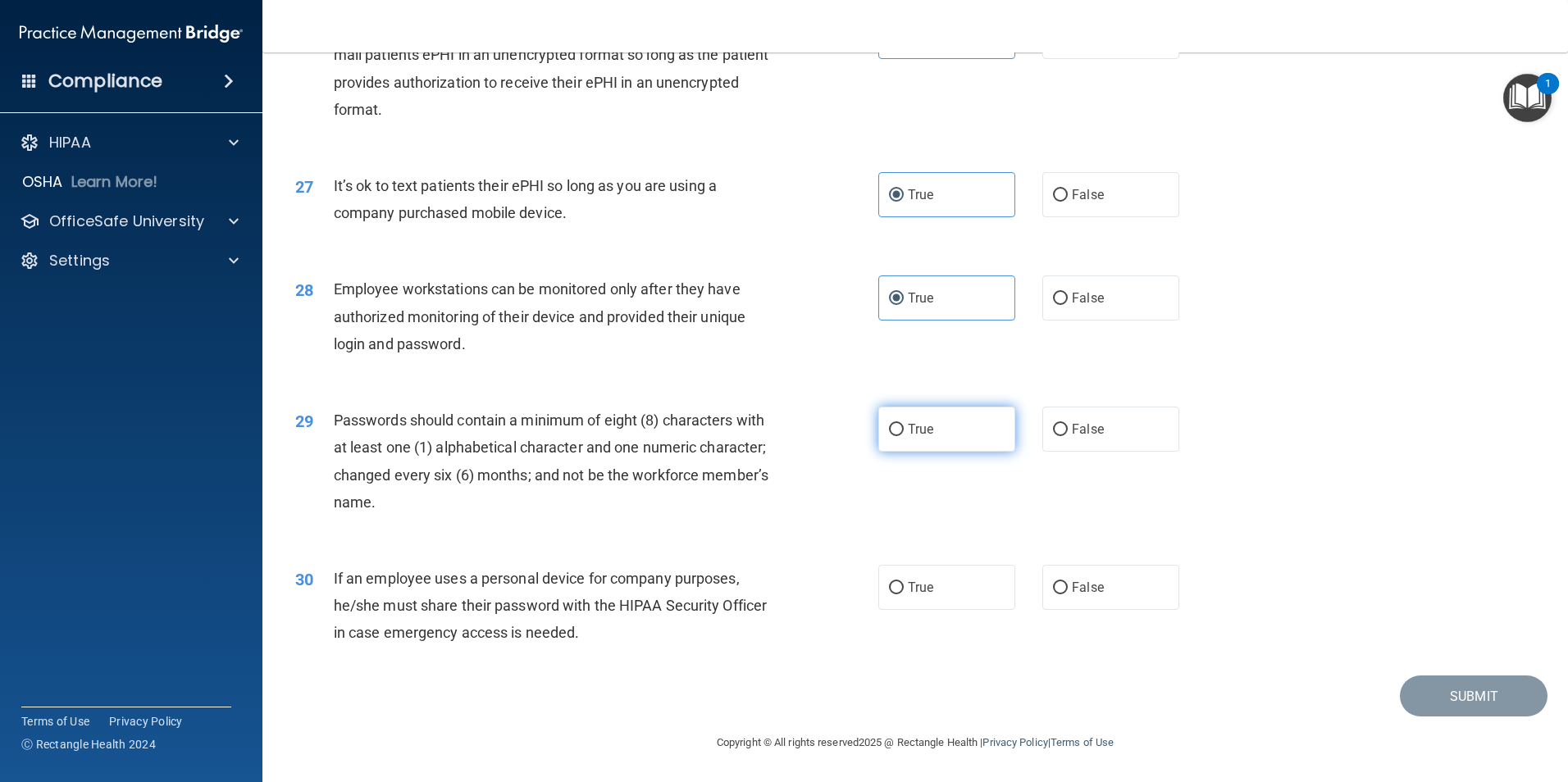
click at [917, 425] on span "True" at bounding box center [920, 429] width 26 height 15
click at [903, 425] on input "True" at bounding box center [896, 430] width 15 height 12
radio input "true"
click at [1090, 604] on label "False" at bounding box center [1111, 587] width 137 height 45
click at [1067, 594] on input "False" at bounding box center [1060, 588] width 15 height 12
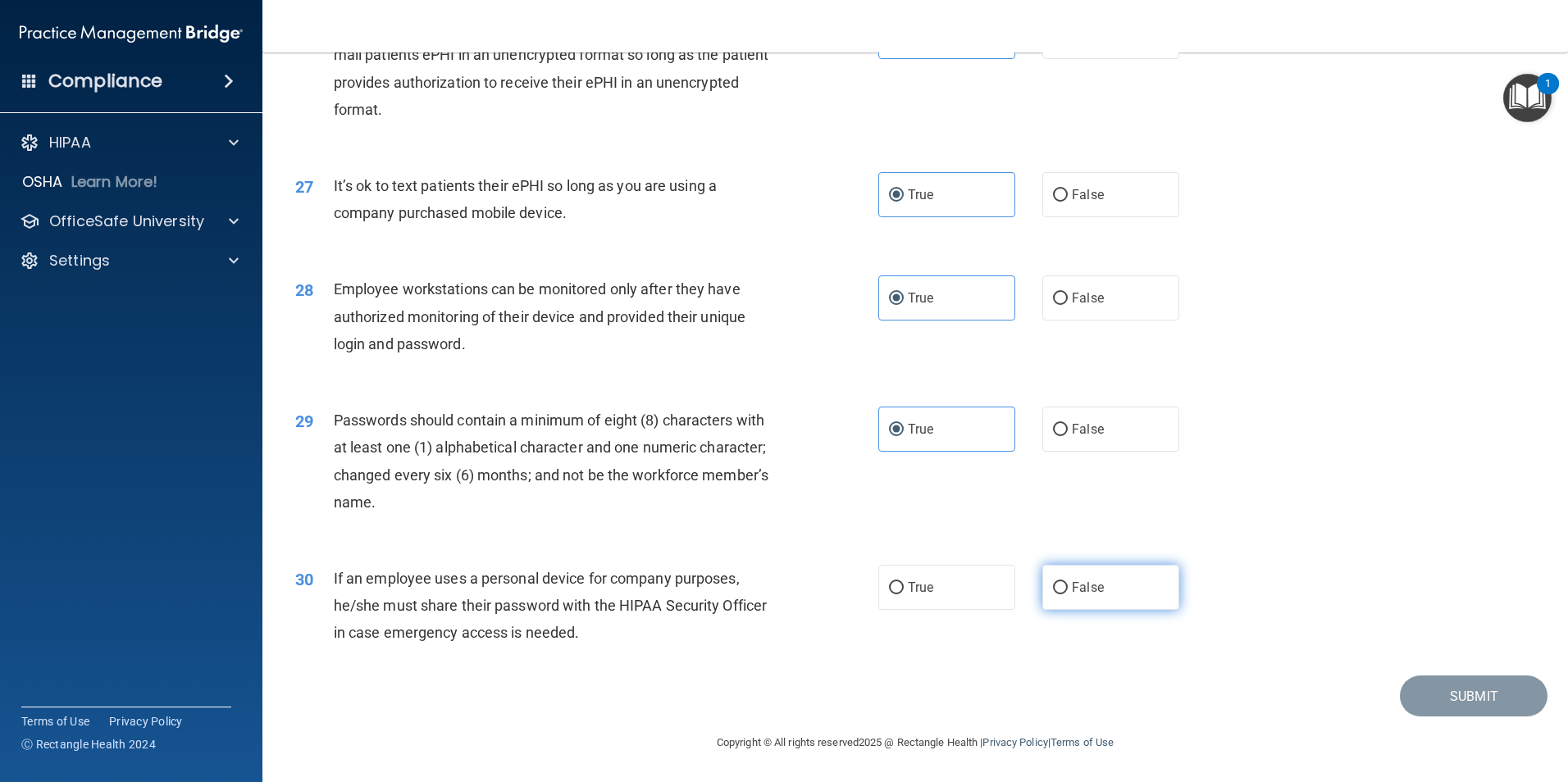
radio input "true"
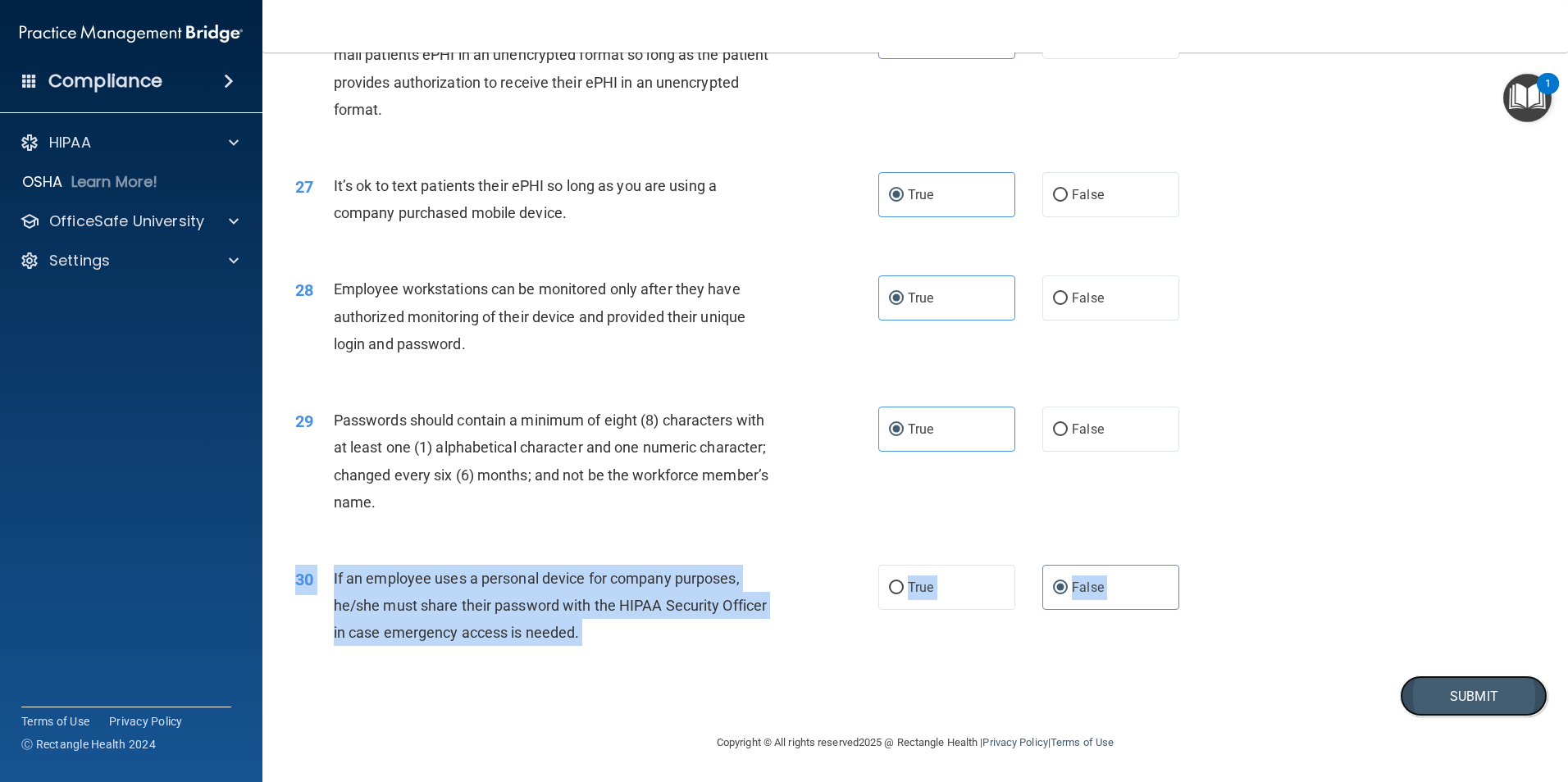
drag, startPoint x: 1452, startPoint y: 678, endPoint x: 1461, endPoint y: 688, distance: 13.5
click at [1461, 688] on button "Submit" at bounding box center [1473, 696] width 148 height 42
click at [1463, 704] on button "Submit" at bounding box center [1473, 696] width 148 height 42
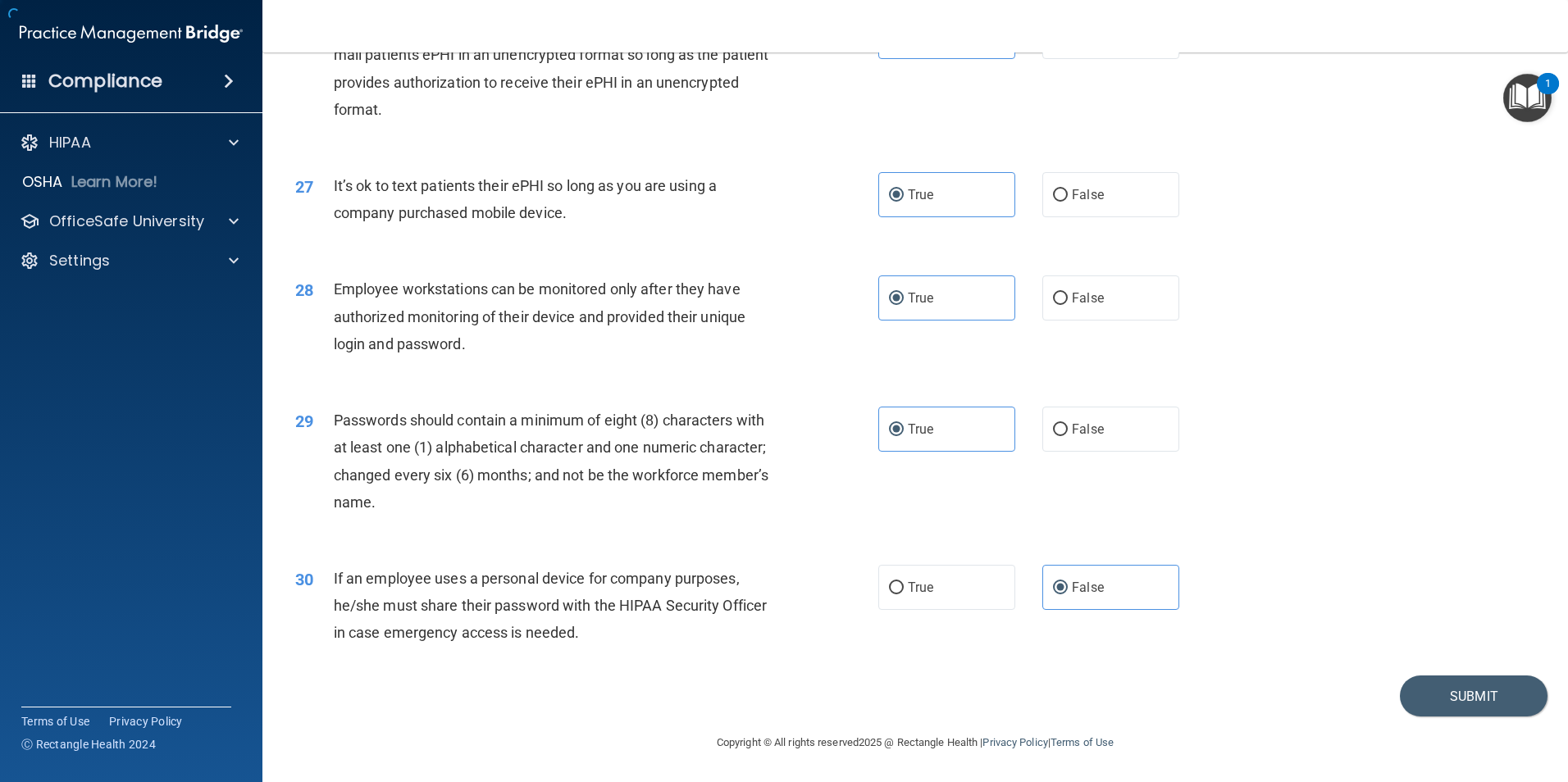
click at [1391, 565] on div "30 If an employee uses a personal device for company purposes, he/she must shar…" at bounding box center [915, 610] width 1264 height 131
click at [1444, 683] on button "Submit" at bounding box center [1473, 696] width 148 height 42
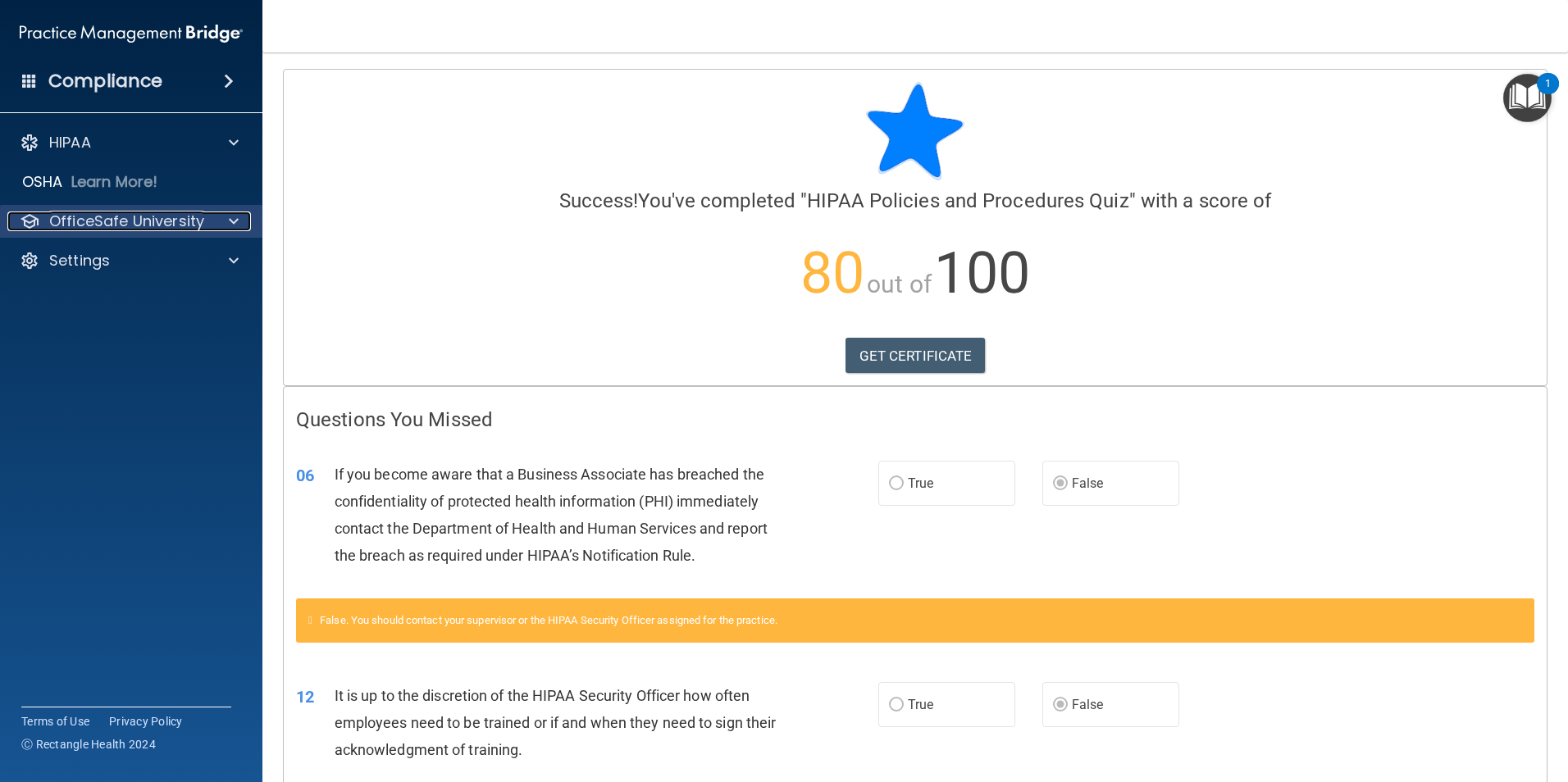
click at [207, 228] on div "OfficeSafe University" at bounding box center [109, 221] width 203 height 20
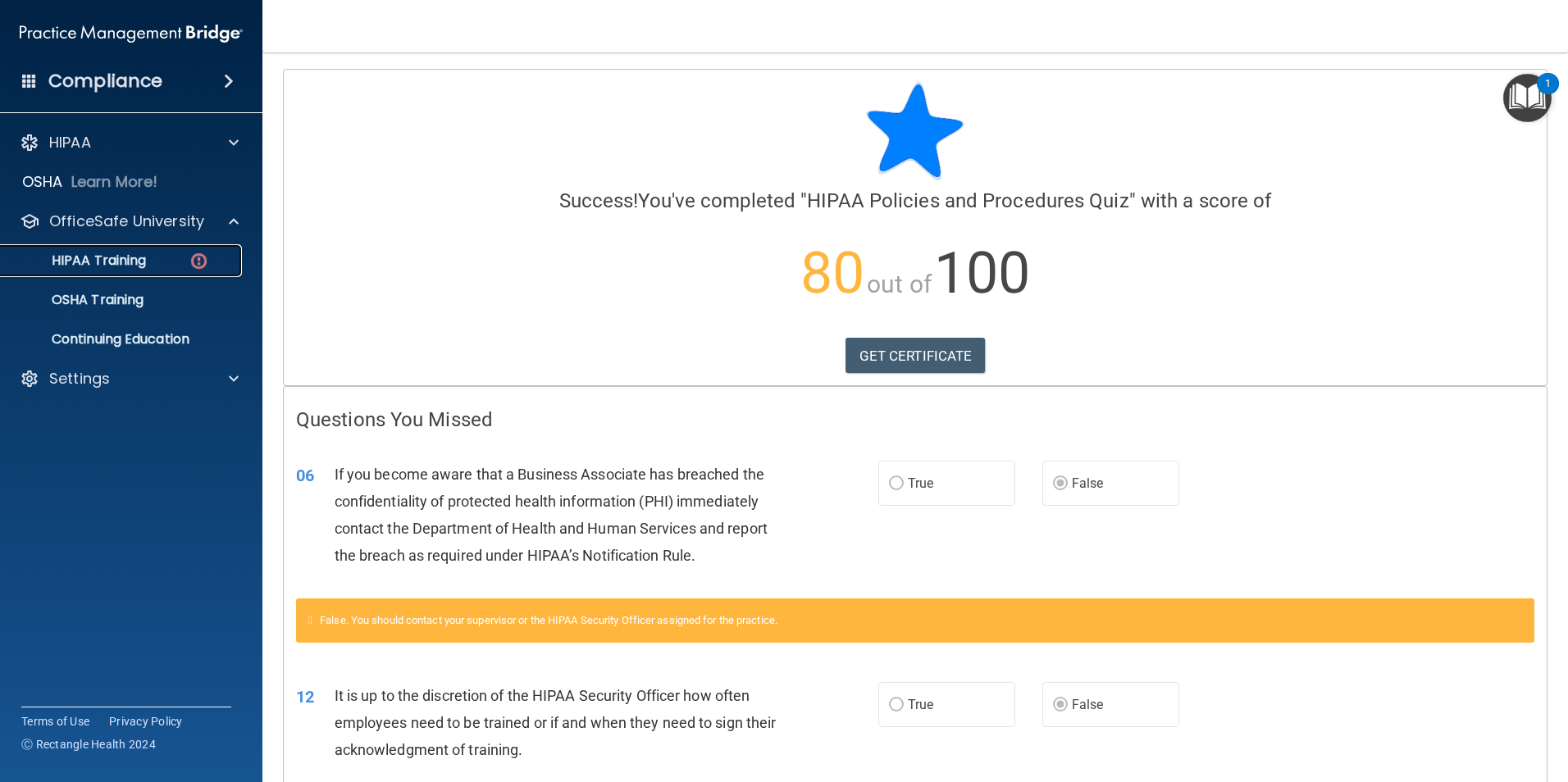
click at [185, 263] on div "HIPAA Training" at bounding box center [122, 260] width 224 height 16
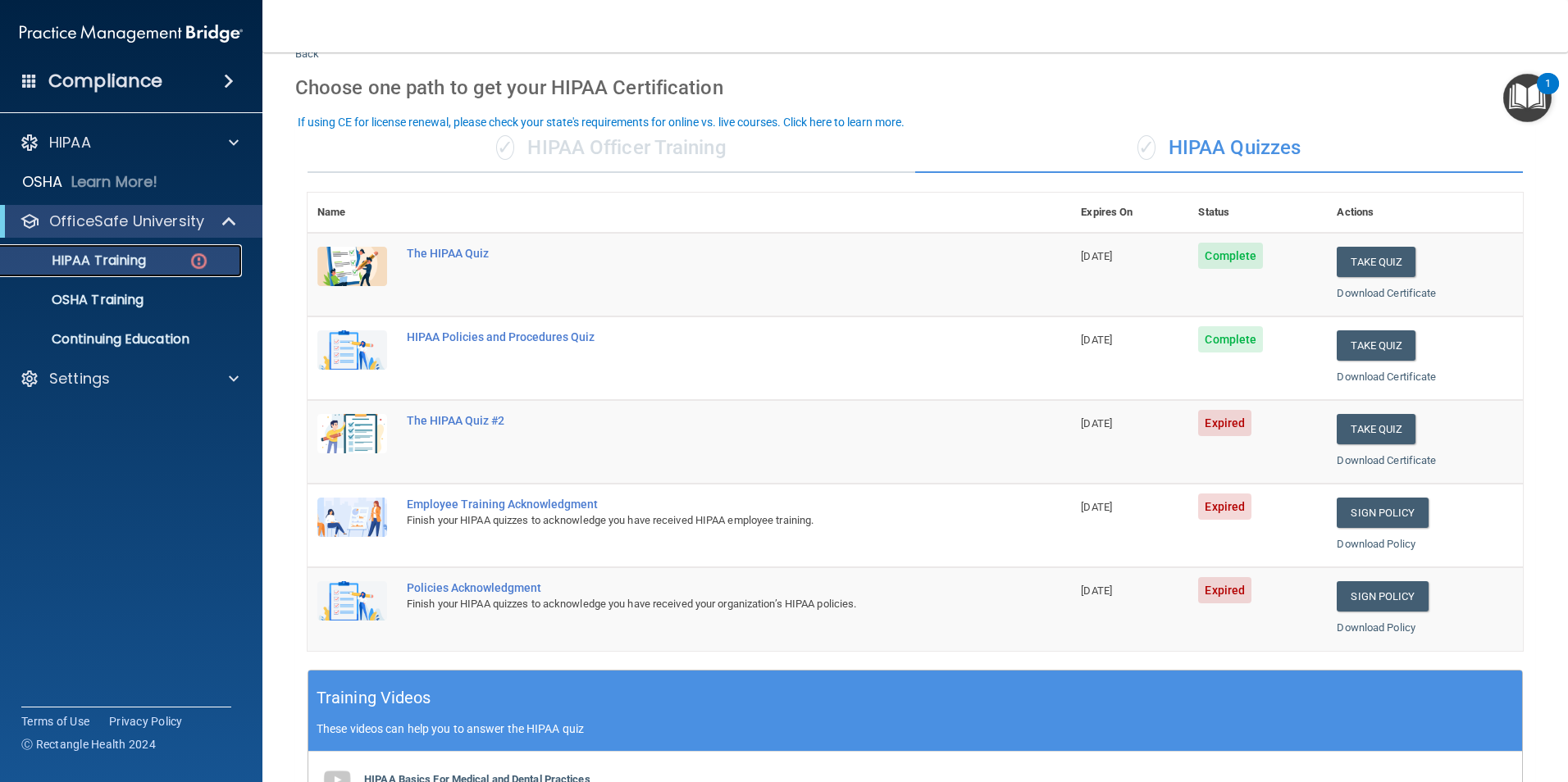
scroll to position [57, 0]
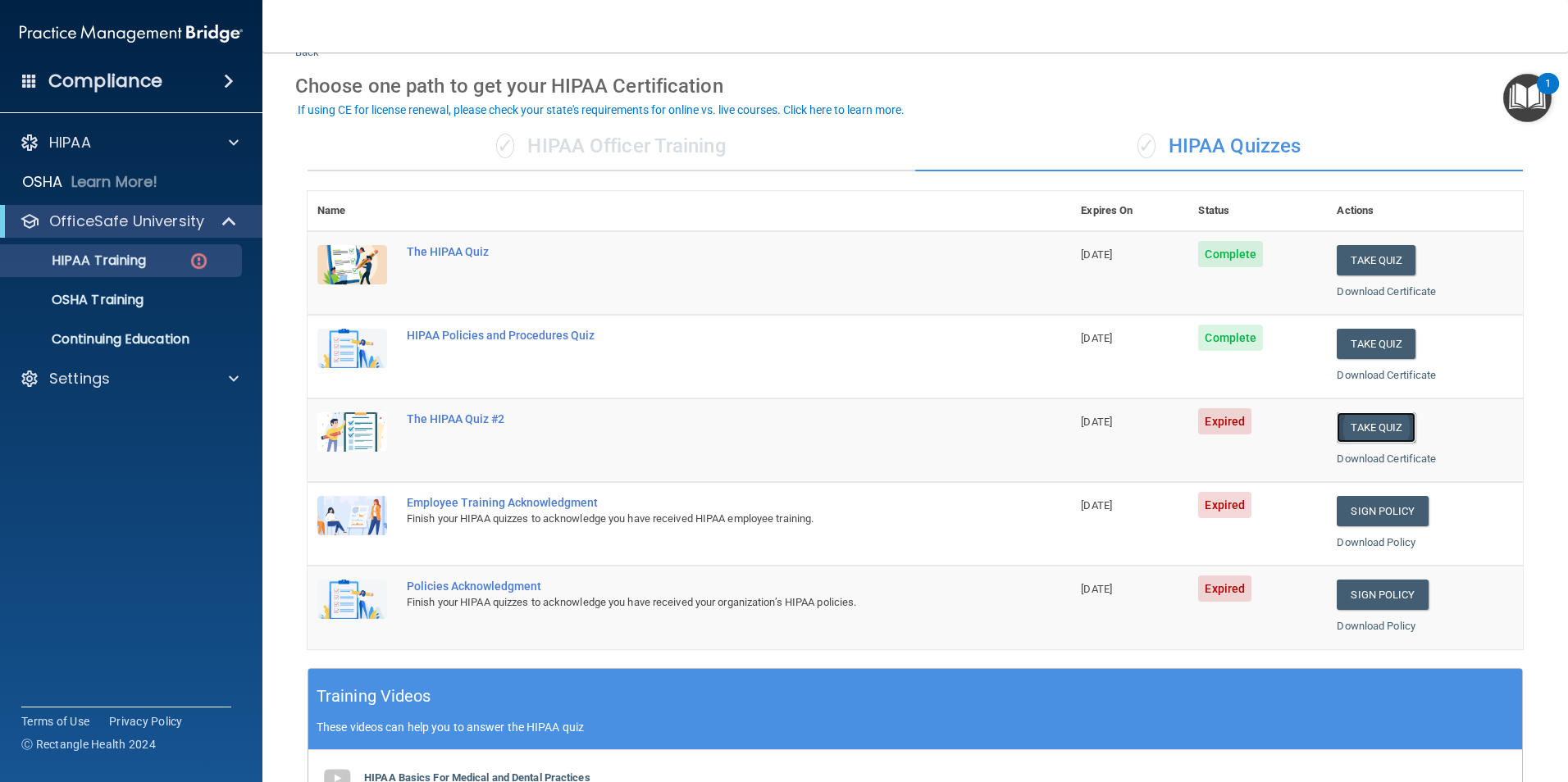
click at [1381, 427] on button "Take Quiz" at bounding box center [1376, 427] width 78 height 31
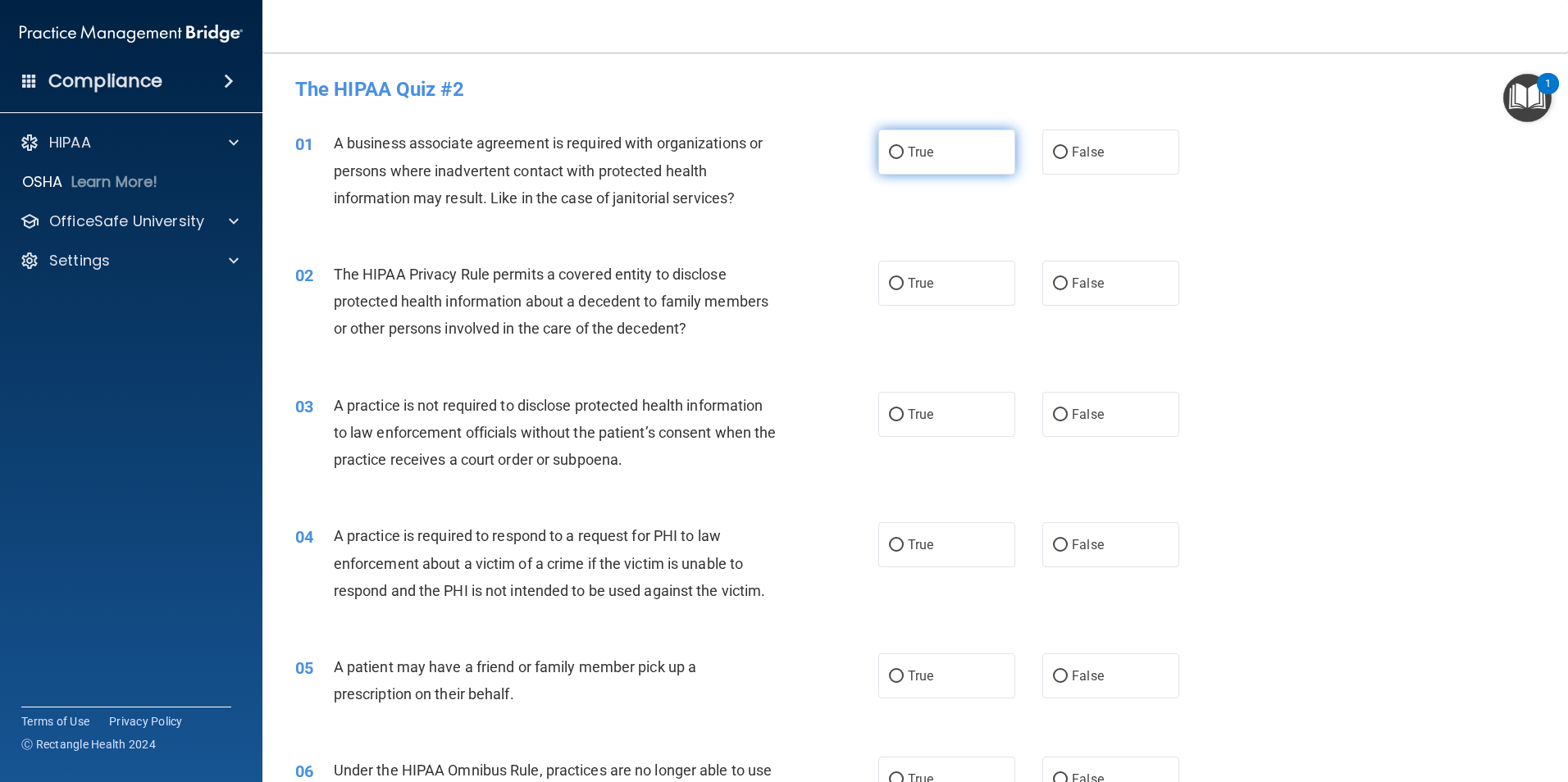
click at [931, 156] on label "True" at bounding box center [946, 152] width 137 height 45
click at [903, 156] on input "True" at bounding box center [896, 153] width 15 height 12
radio input "true"
click at [931, 288] on label "True" at bounding box center [946, 283] width 137 height 45
click at [903, 288] on input "True" at bounding box center [896, 284] width 15 height 12
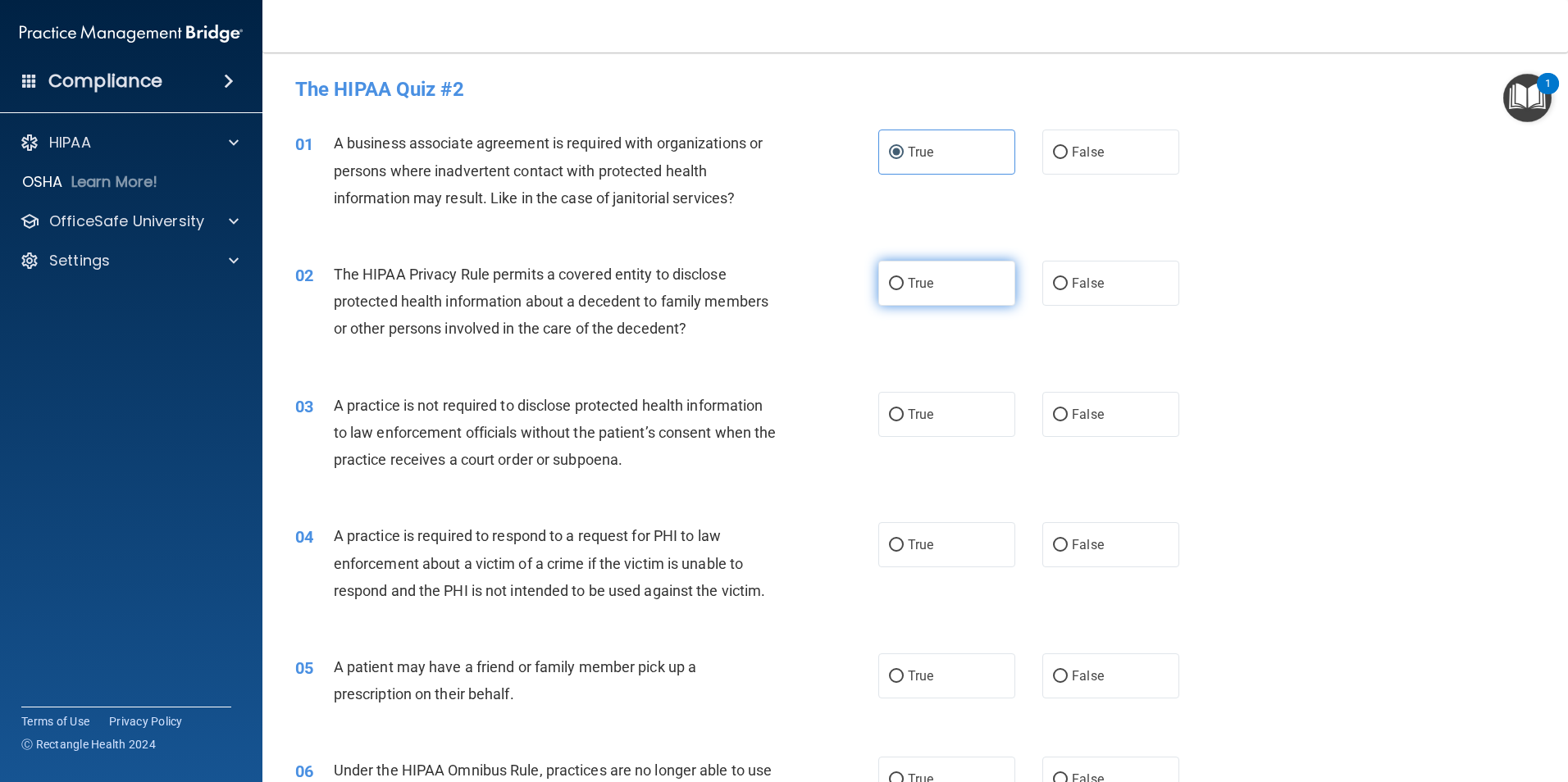
radio input "true"
click at [897, 425] on label "True" at bounding box center [946, 414] width 137 height 45
click at [897, 421] on input "True" at bounding box center [896, 415] width 15 height 12
radio input "true"
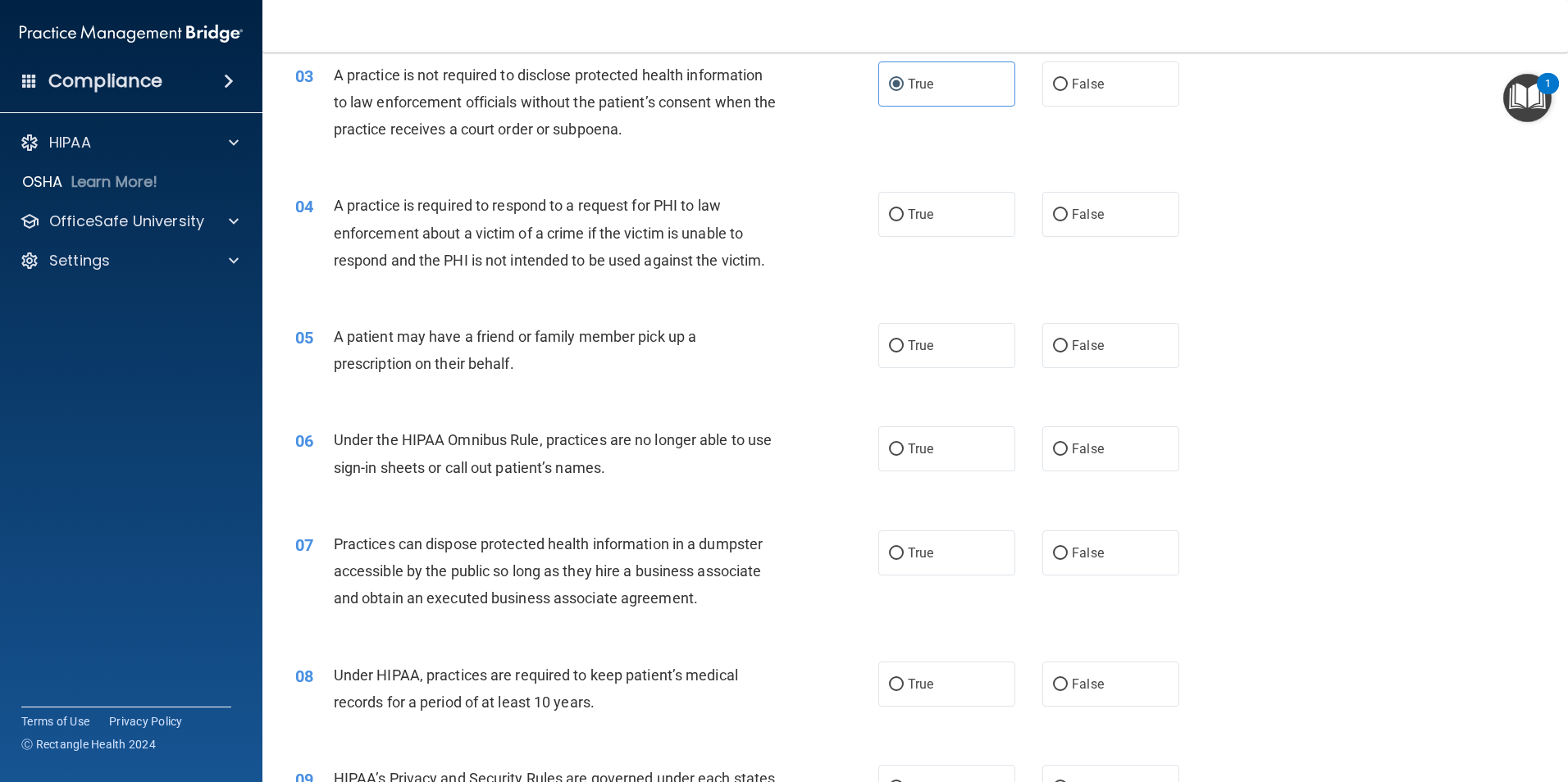
scroll to position [348, 0]
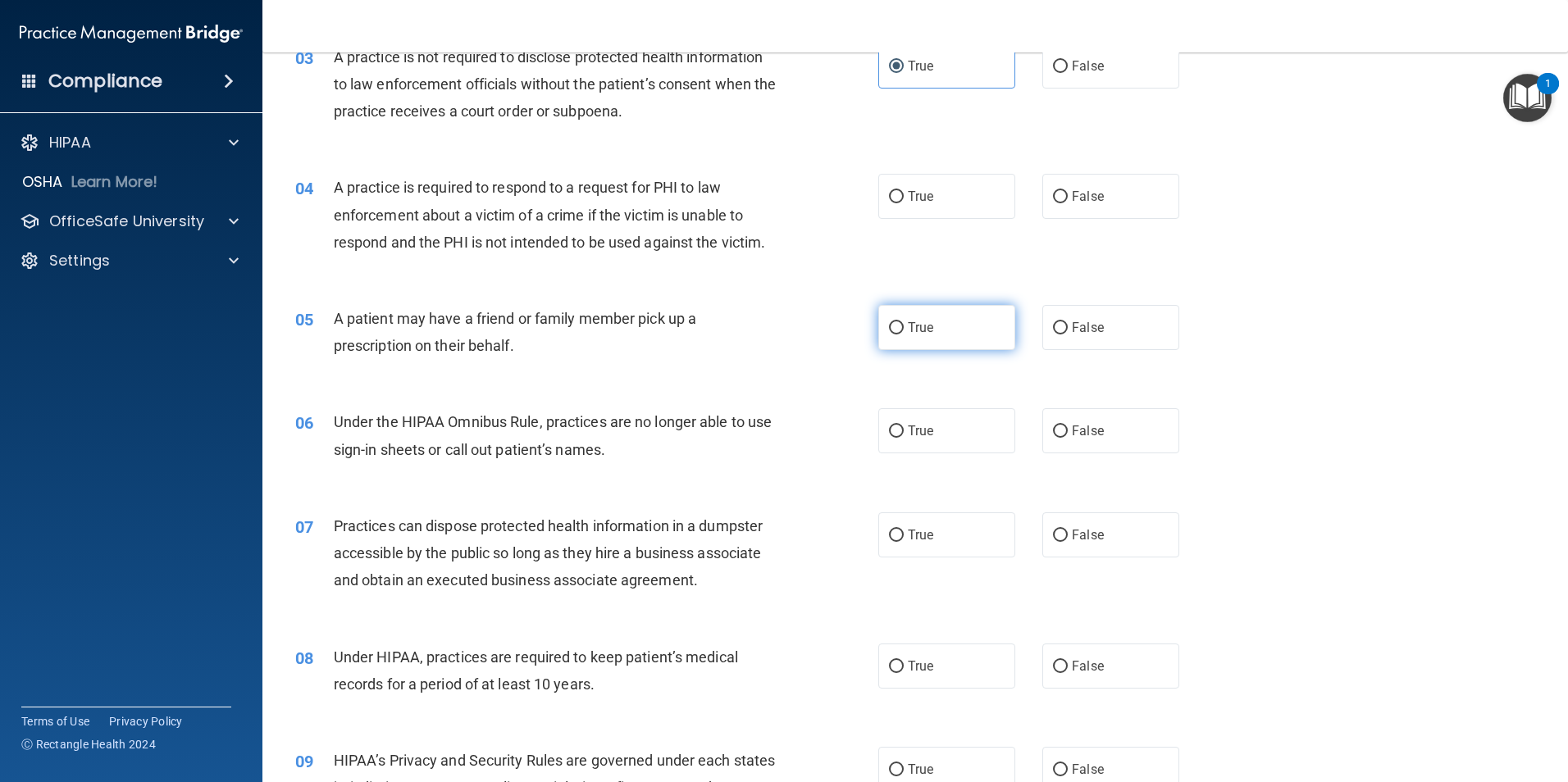
click at [960, 327] on label "True" at bounding box center [946, 327] width 137 height 45
click at [903, 327] on input "True" at bounding box center [896, 328] width 15 height 12
radio input "true"
click at [937, 194] on label "True" at bounding box center [946, 196] width 137 height 45
click at [903, 194] on input "True" at bounding box center [896, 197] width 15 height 12
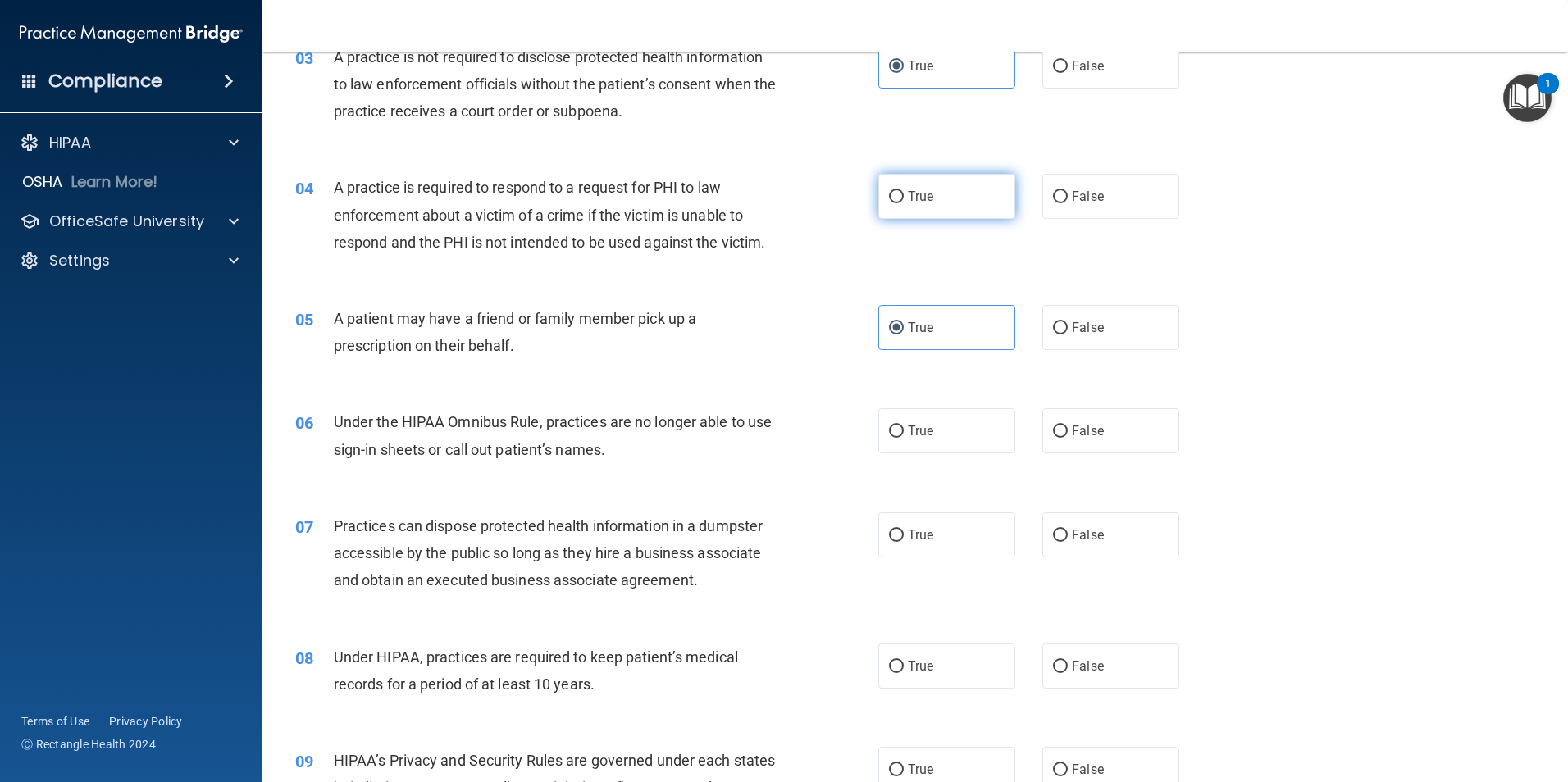
radio input "true"
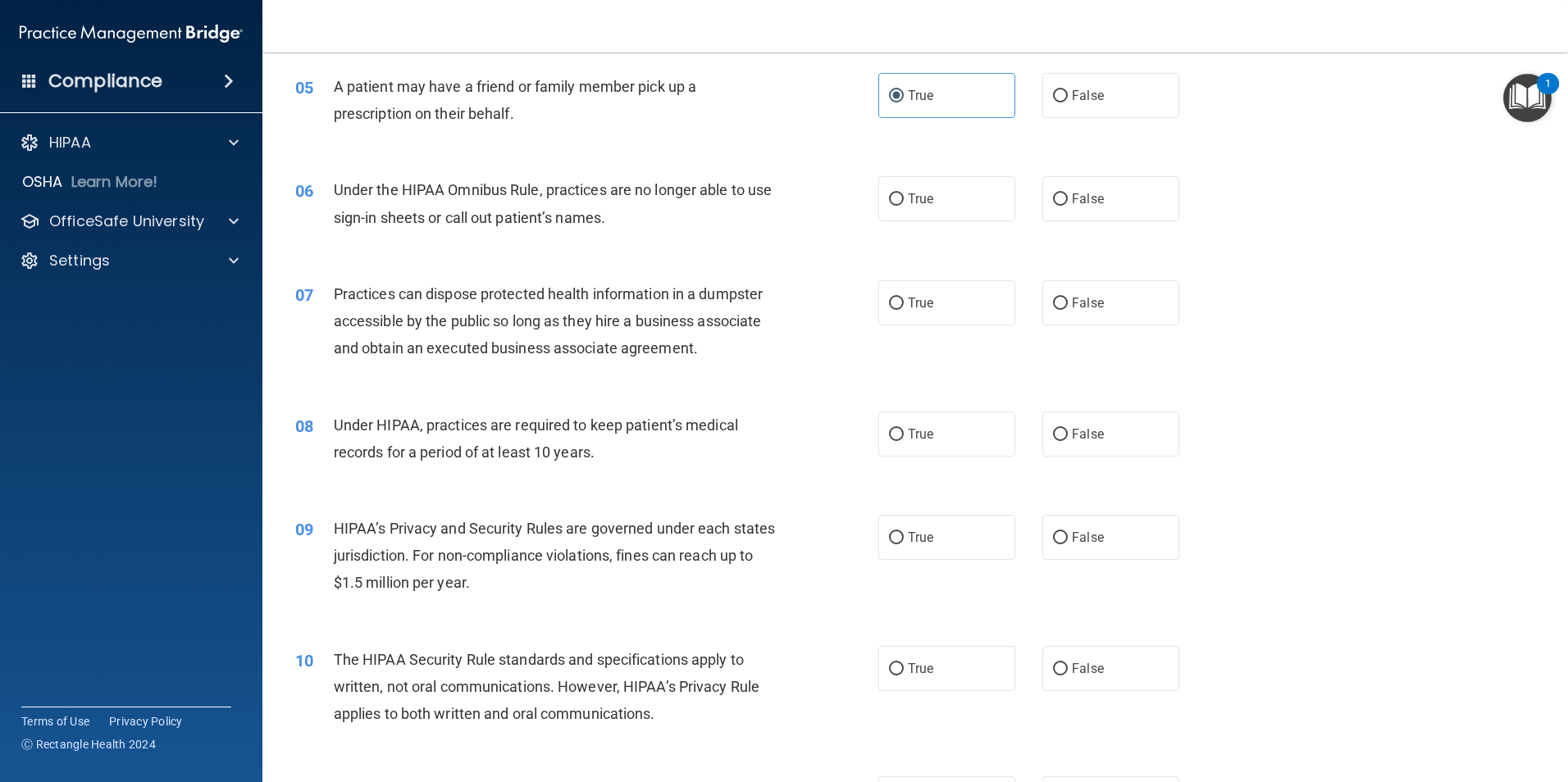
scroll to position [588, 0]
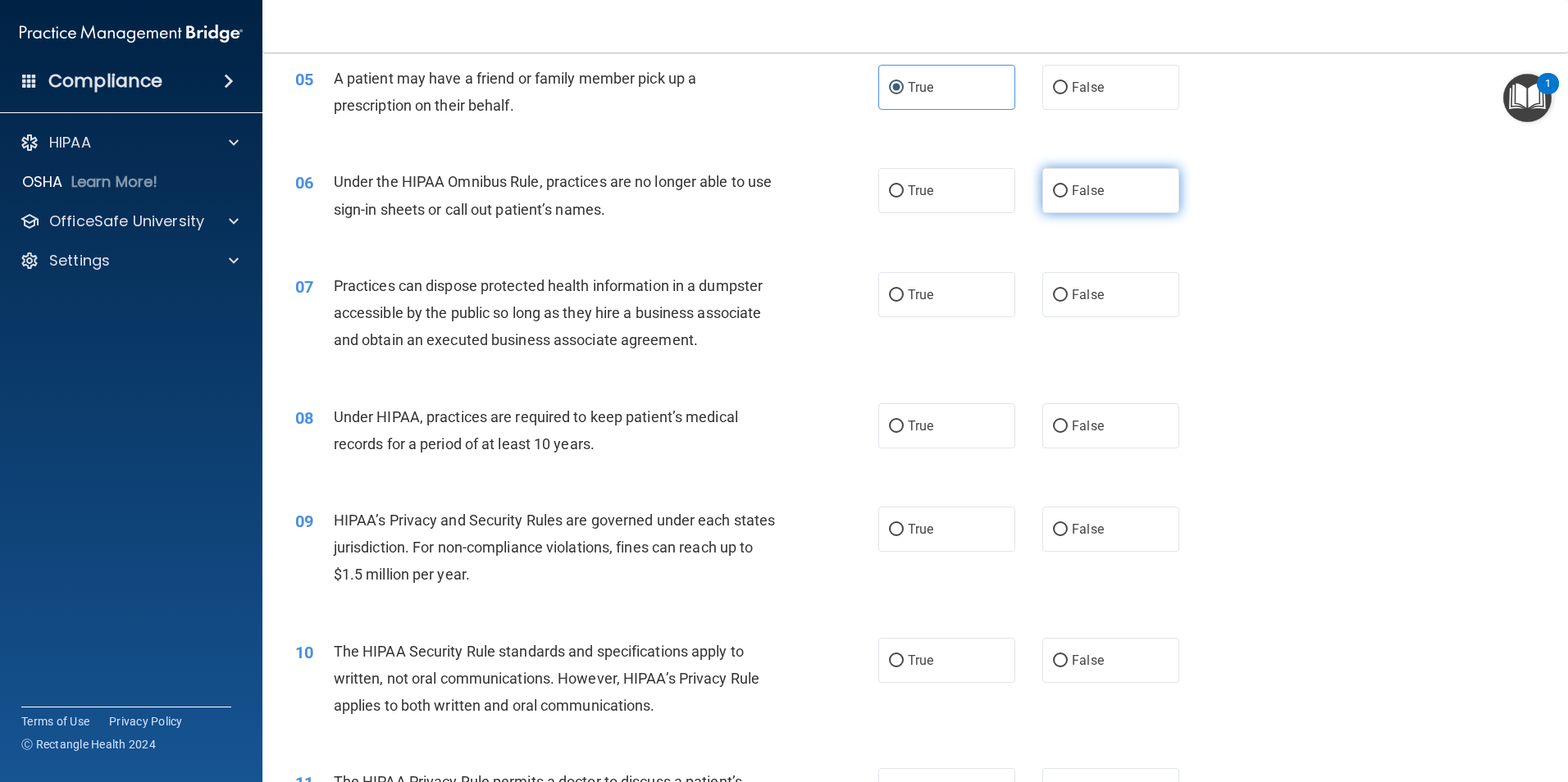
click at [1080, 199] on label "False" at bounding box center [1111, 190] width 137 height 45
click at [1067, 198] on input "False" at bounding box center [1060, 191] width 15 height 12
radio input "true"
click at [1075, 302] on span "False" at bounding box center [1087, 294] width 32 height 15
click at [1067, 302] on input "False" at bounding box center [1060, 295] width 15 height 12
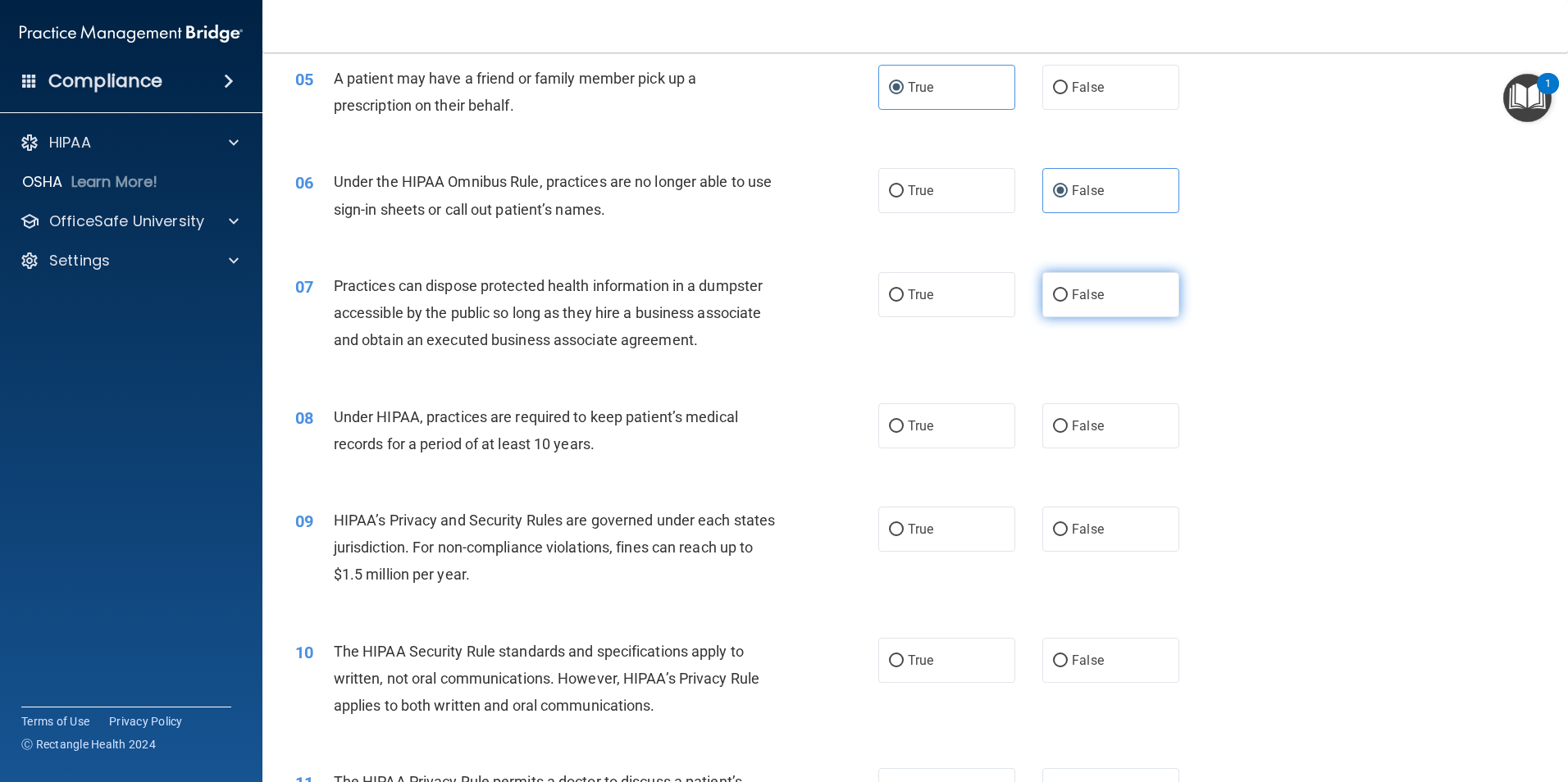
radio input "true"
click at [1082, 421] on span "False" at bounding box center [1087, 426] width 32 height 15
click at [1067, 421] on input "False" at bounding box center [1060, 426] width 15 height 12
radio input "true"
click at [939, 503] on div "09 HIPAA’s Privacy and Security Rules are governed under each states jurisdicti…" at bounding box center [915, 552] width 1264 height 131
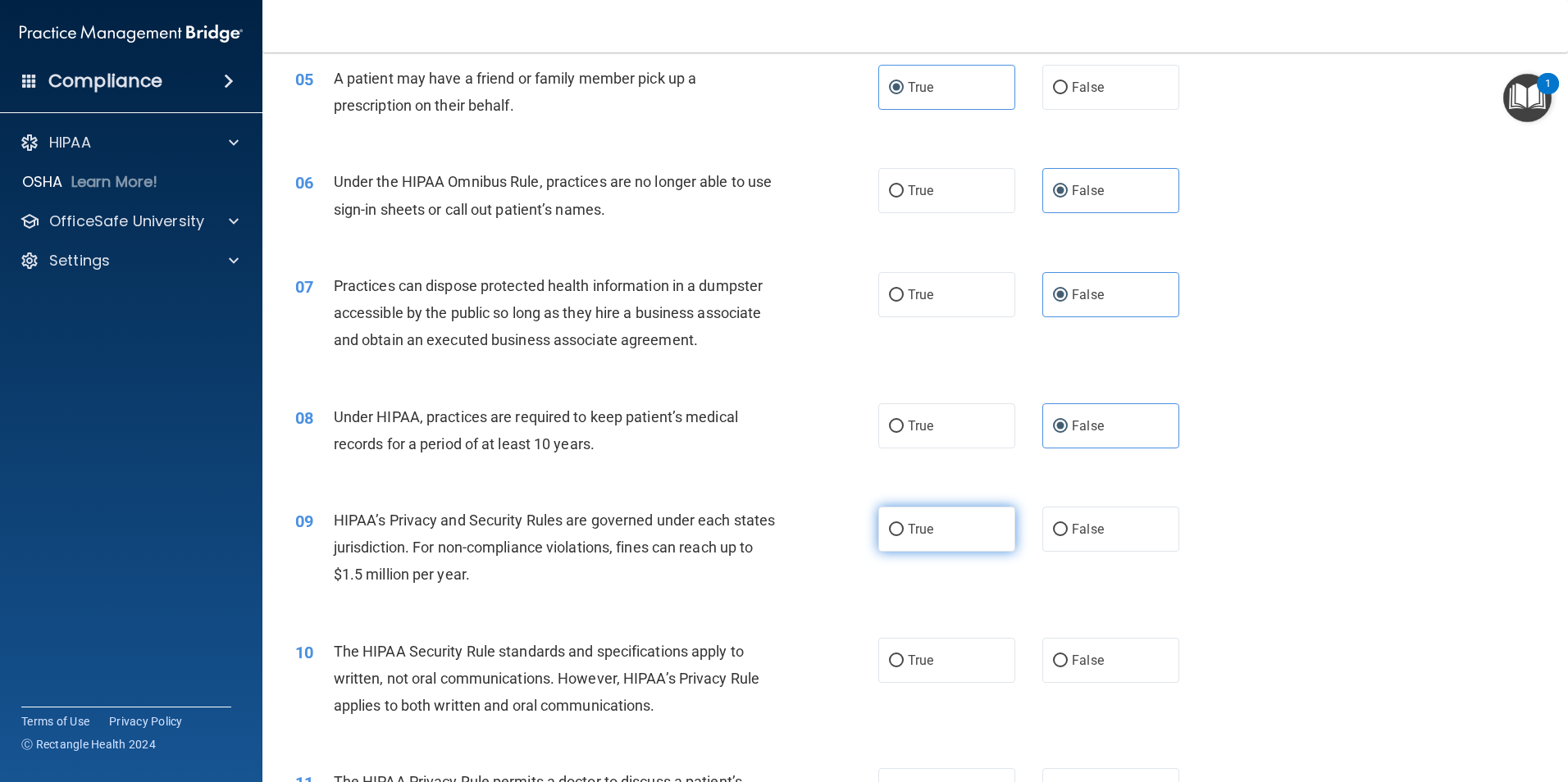
click at [938, 523] on label "True" at bounding box center [946, 529] width 137 height 45
click at [903, 524] on input "True" at bounding box center [896, 530] width 15 height 12
radio input "true"
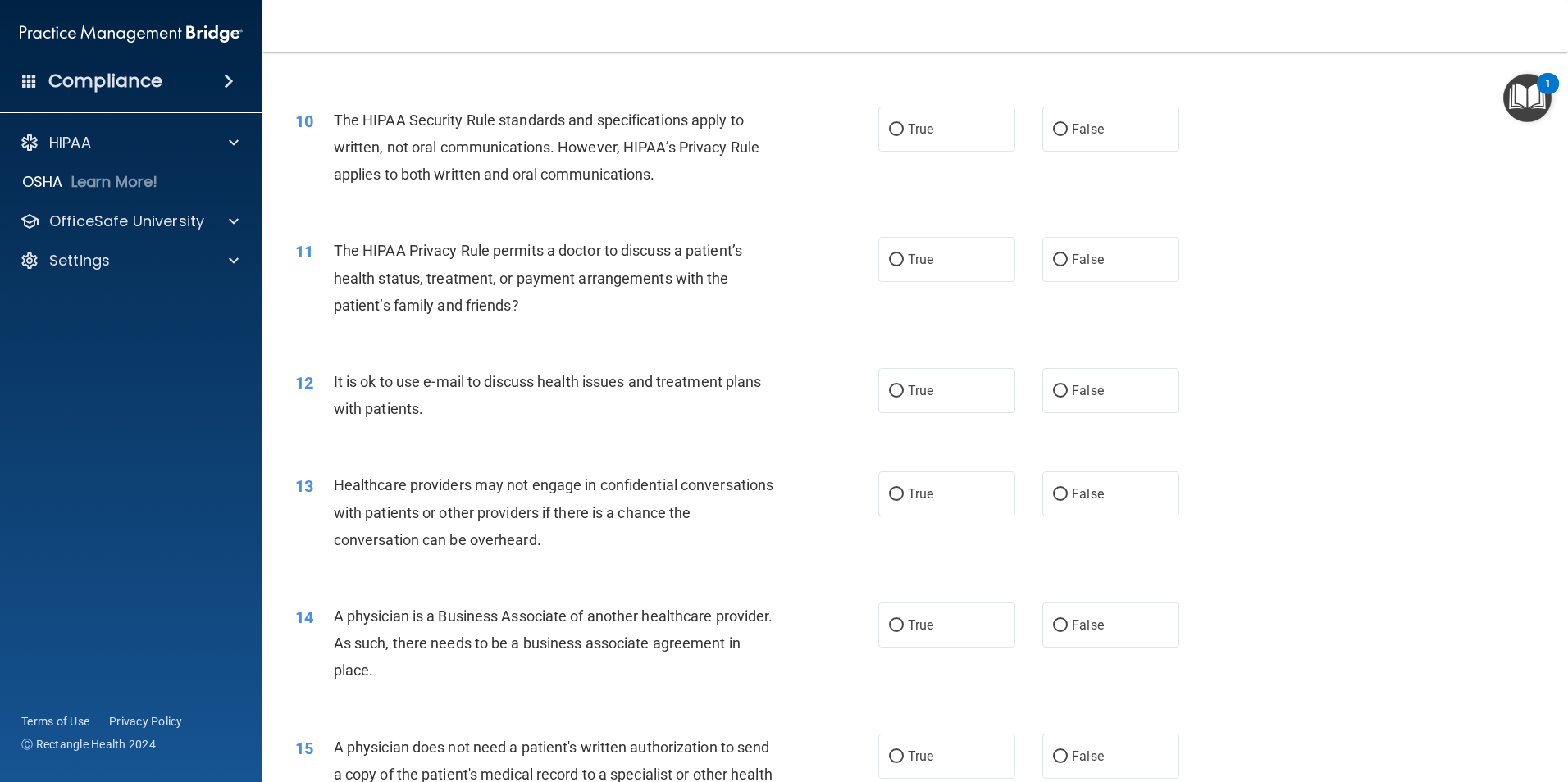
scroll to position [1125, 0]
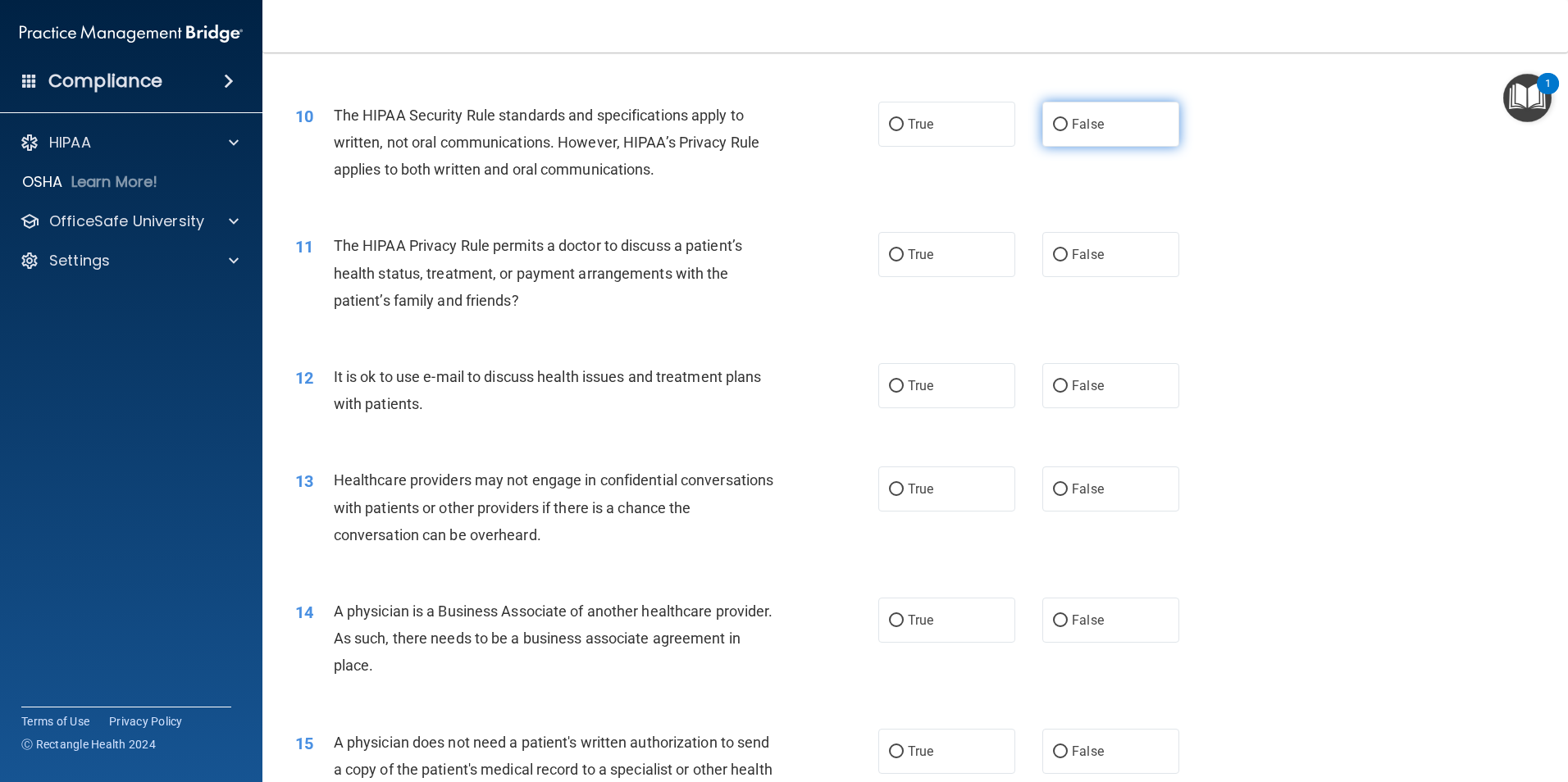
click at [1107, 128] on label "False" at bounding box center [1111, 124] width 137 height 45
click at [1067, 128] on input "False" at bounding box center [1060, 125] width 15 height 12
radio input "true"
click at [946, 246] on label "True" at bounding box center [946, 254] width 137 height 45
click at [903, 249] on input "True" at bounding box center [896, 255] width 15 height 12
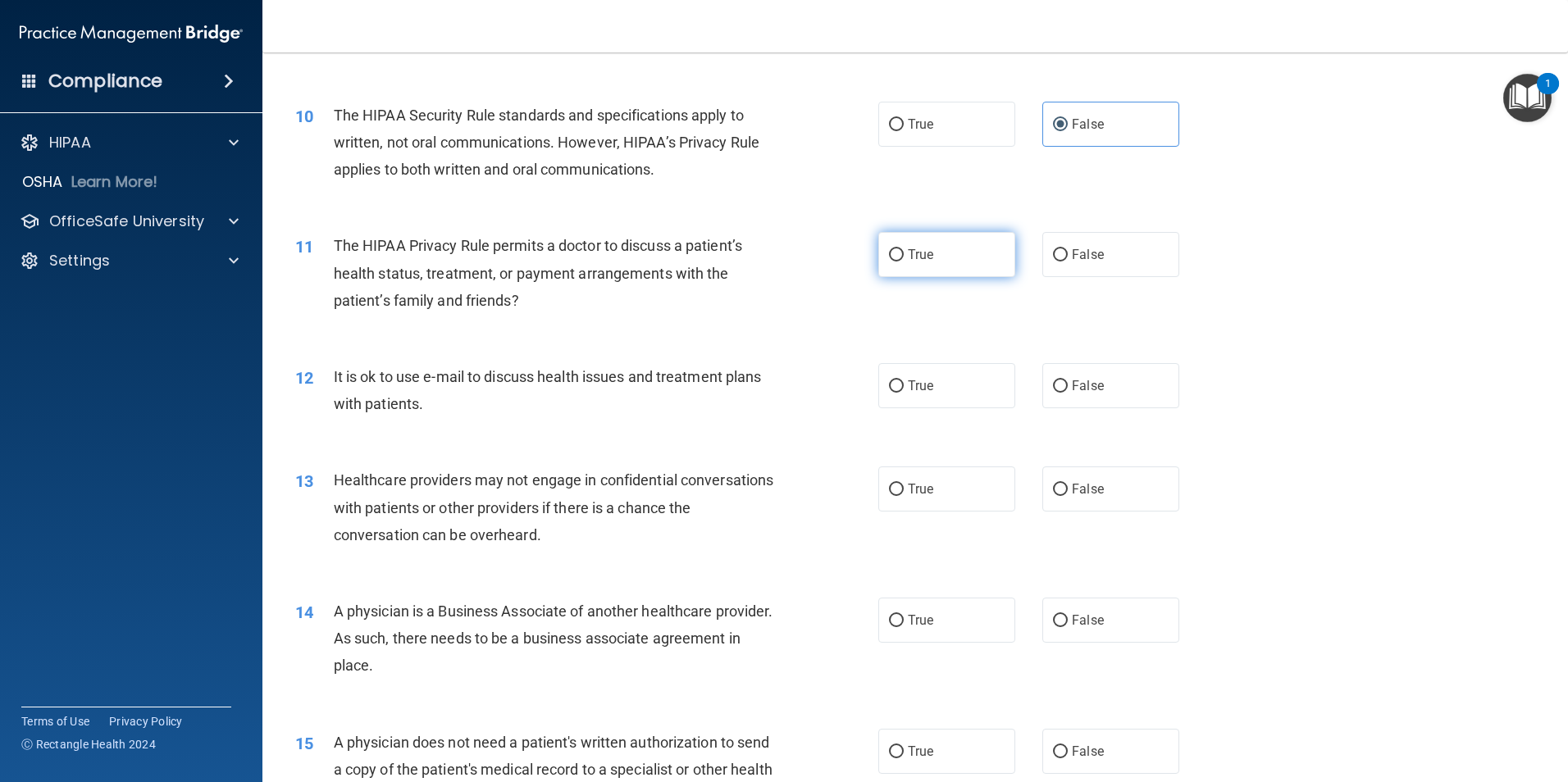
radio input "true"
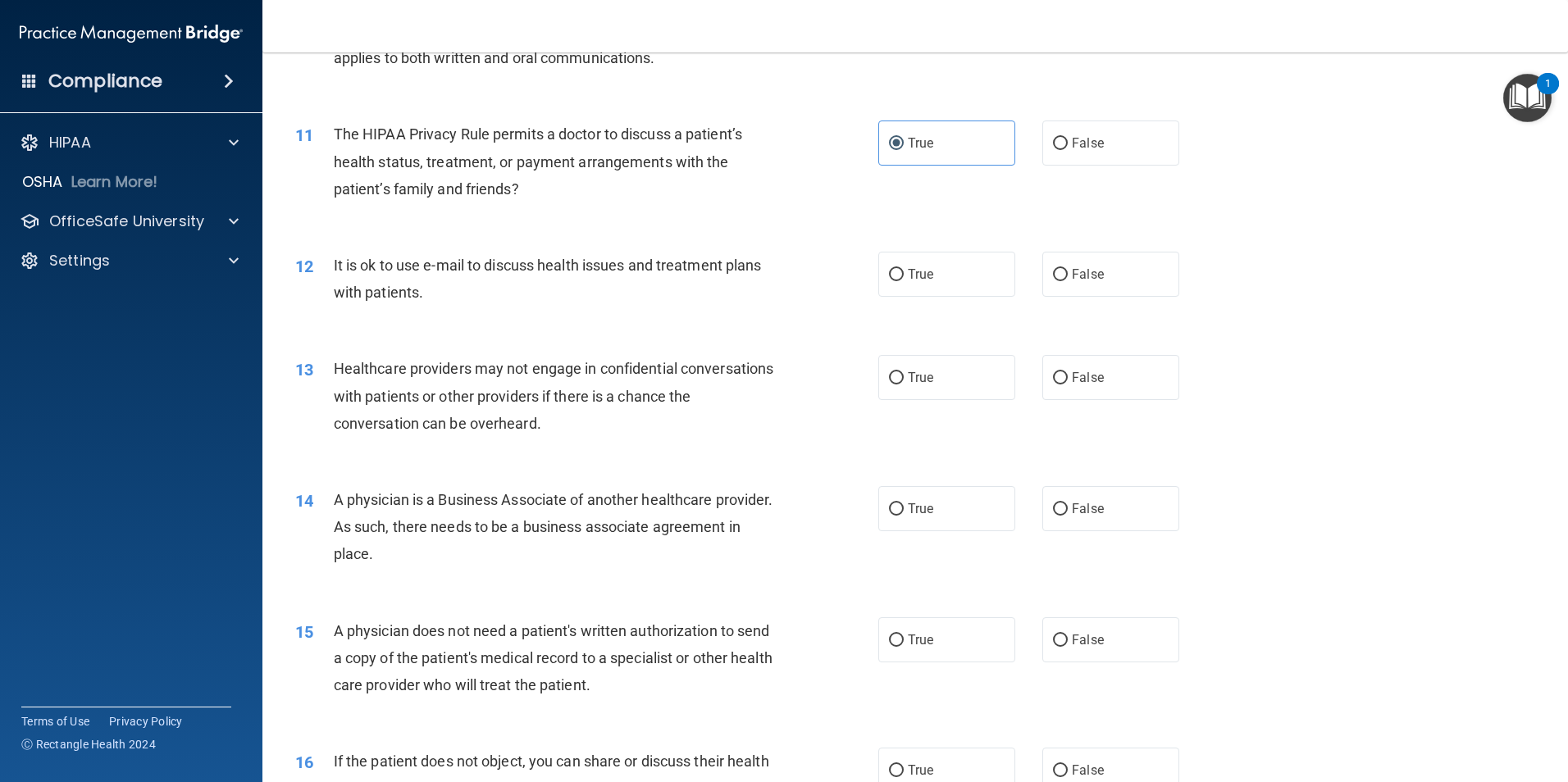
scroll to position [1258, 0]
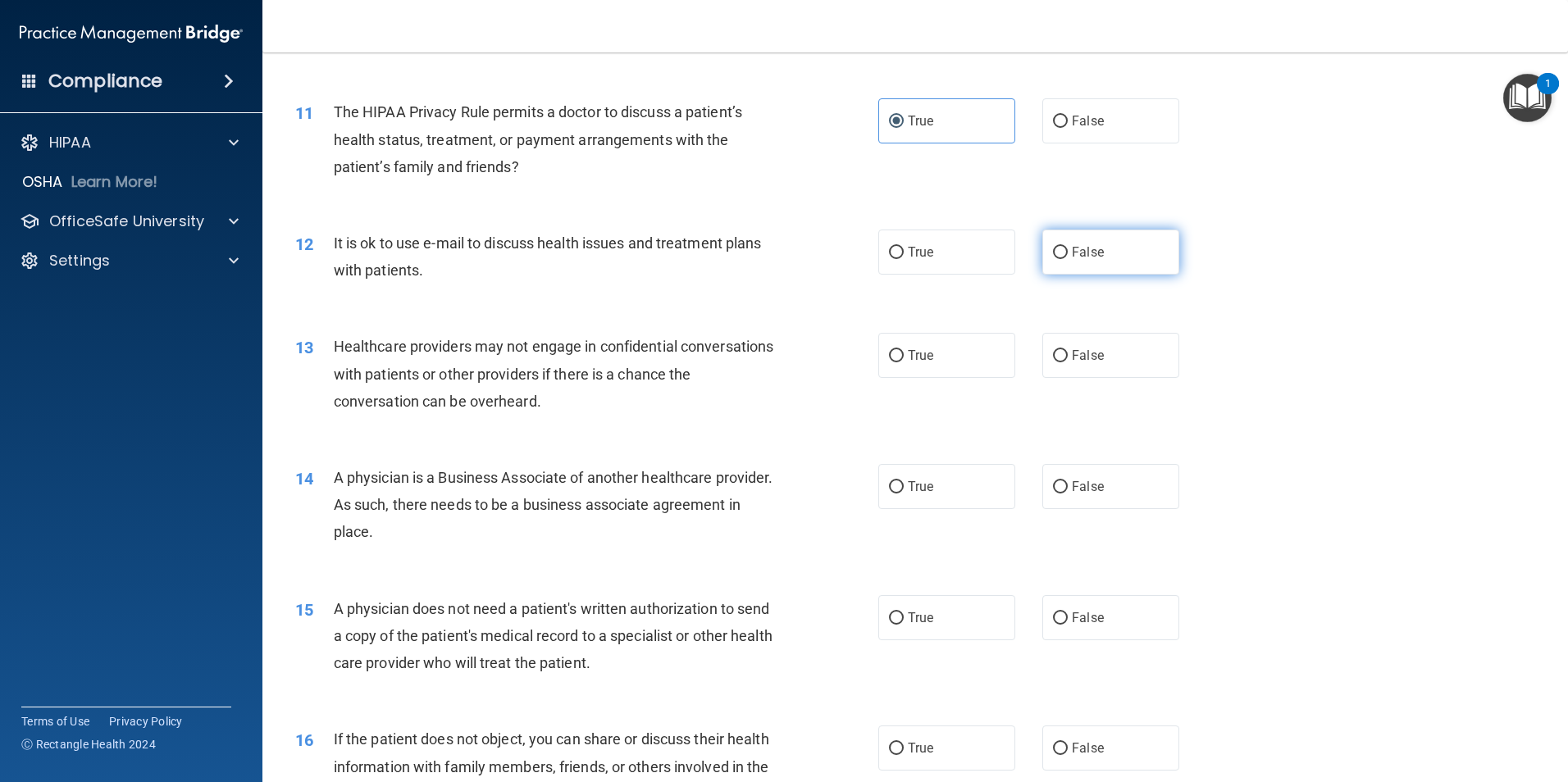
click at [1061, 251] on label "False" at bounding box center [1111, 252] width 137 height 45
click at [1061, 251] on input "False" at bounding box center [1060, 252] width 15 height 12
radio input "true"
click at [963, 374] on label "True" at bounding box center [946, 355] width 137 height 45
click at [903, 362] on input "True" at bounding box center [896, 356] width 15 height 12
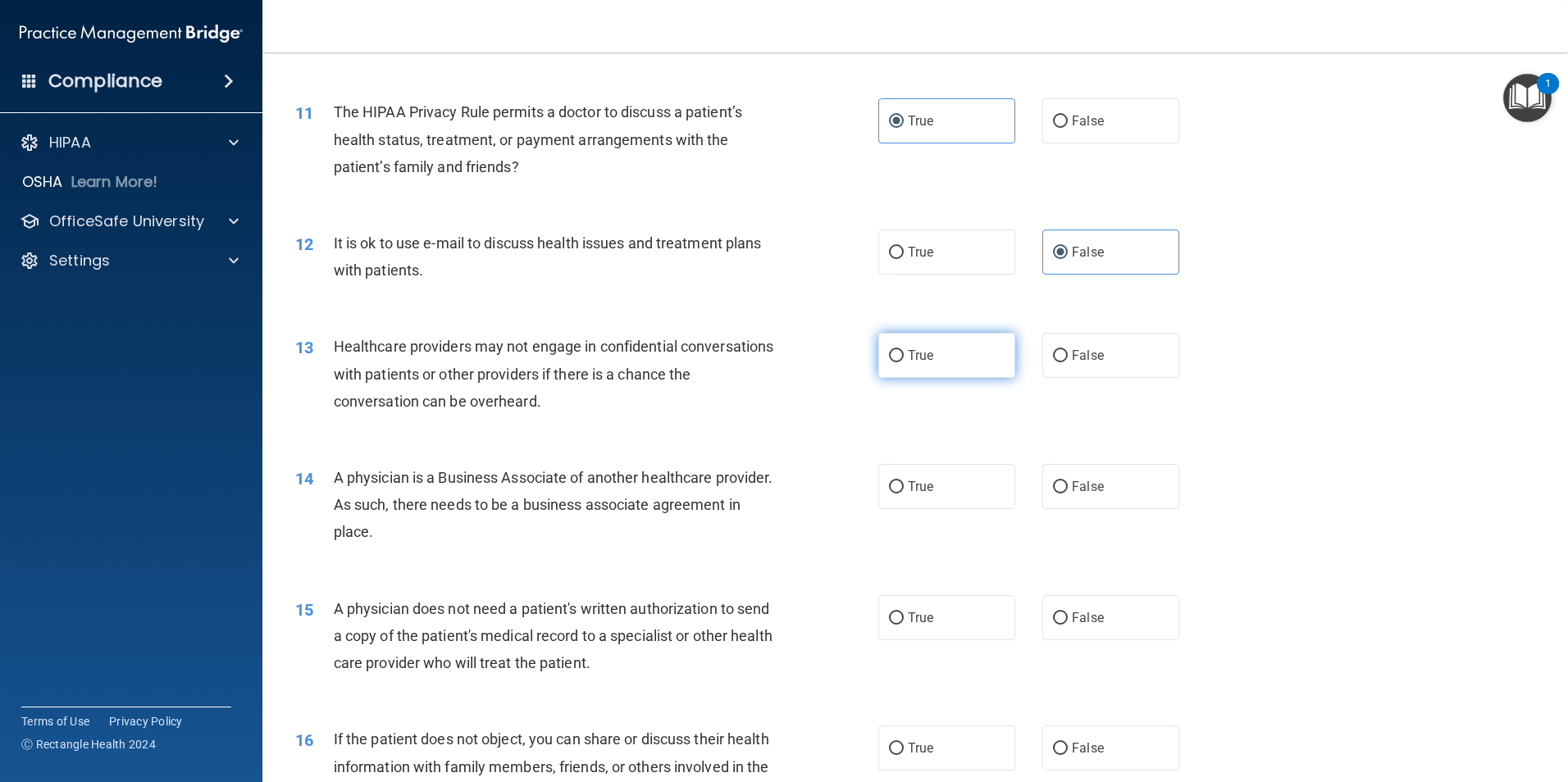
radio input "true"
click at [949, 484] on label "True" at bounding box center [946, 486] width 137 height 45
click at [903, 484] on input "True" at bounding box center [896, 487] width 15 height 12
radio input "true"
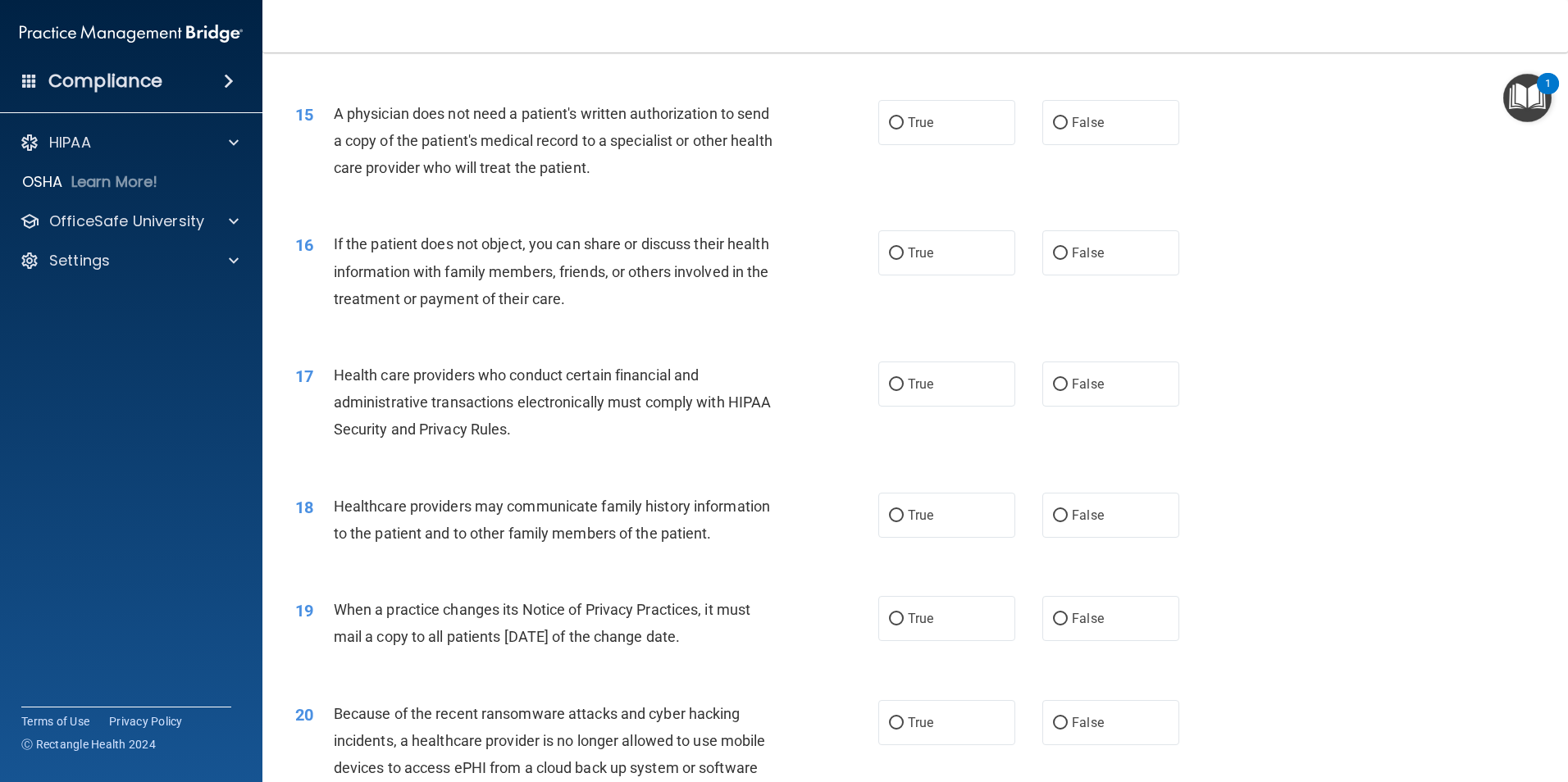
scroll to position [1758, 0]
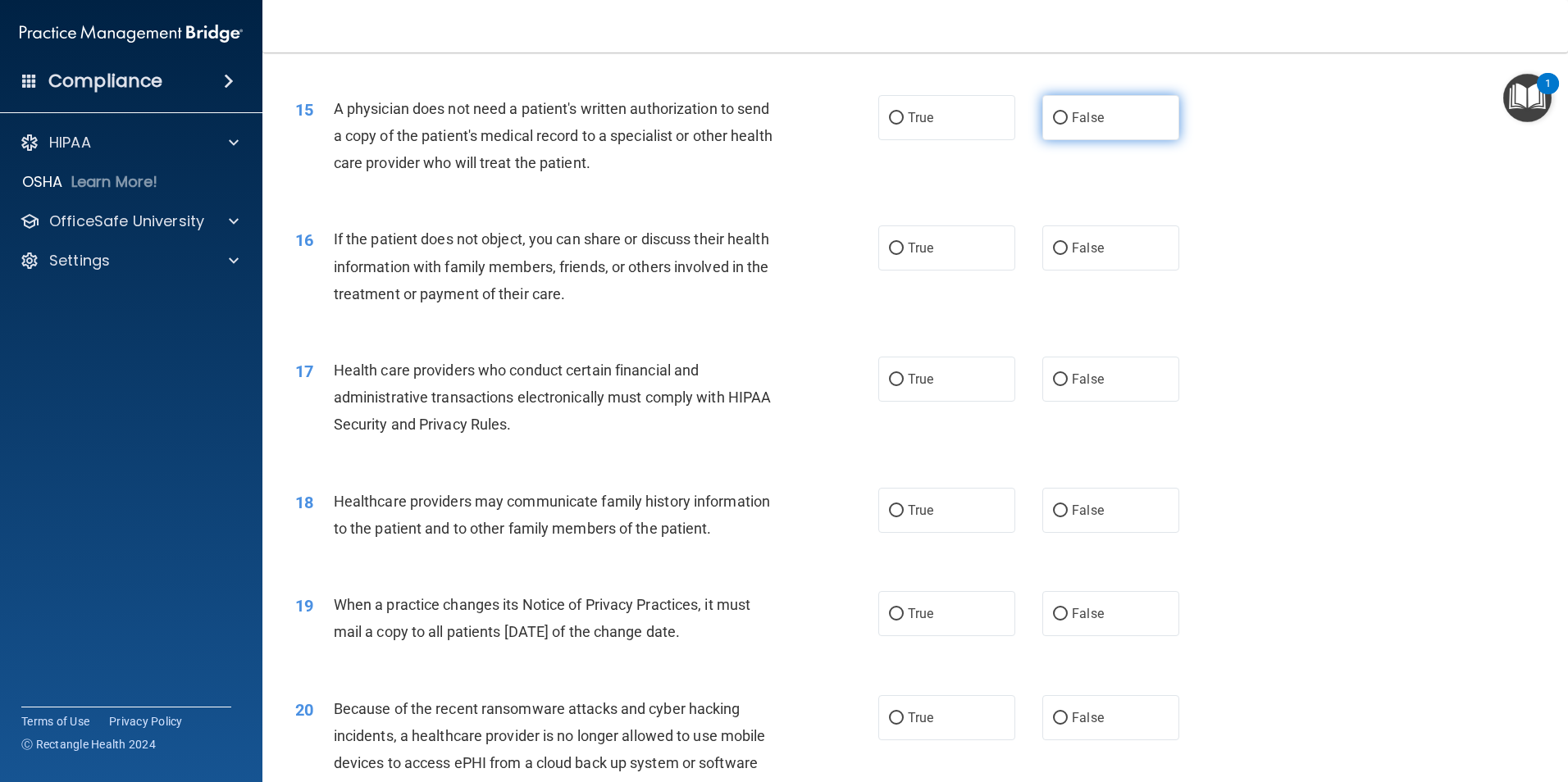
click at [1051, 129] on label "False" at bounding box center [1111, 117] width 137 height 45
click at [1053, 125] on input "False" at bounding box center [1060, 119] width 15 height 12
radio input "true"
click at [969, 246] on label "True" at bounding box center [946, 247] width 137 height 45
click at [903, 246] on input "True" at bounding box center [896, 248] width 15 height 12
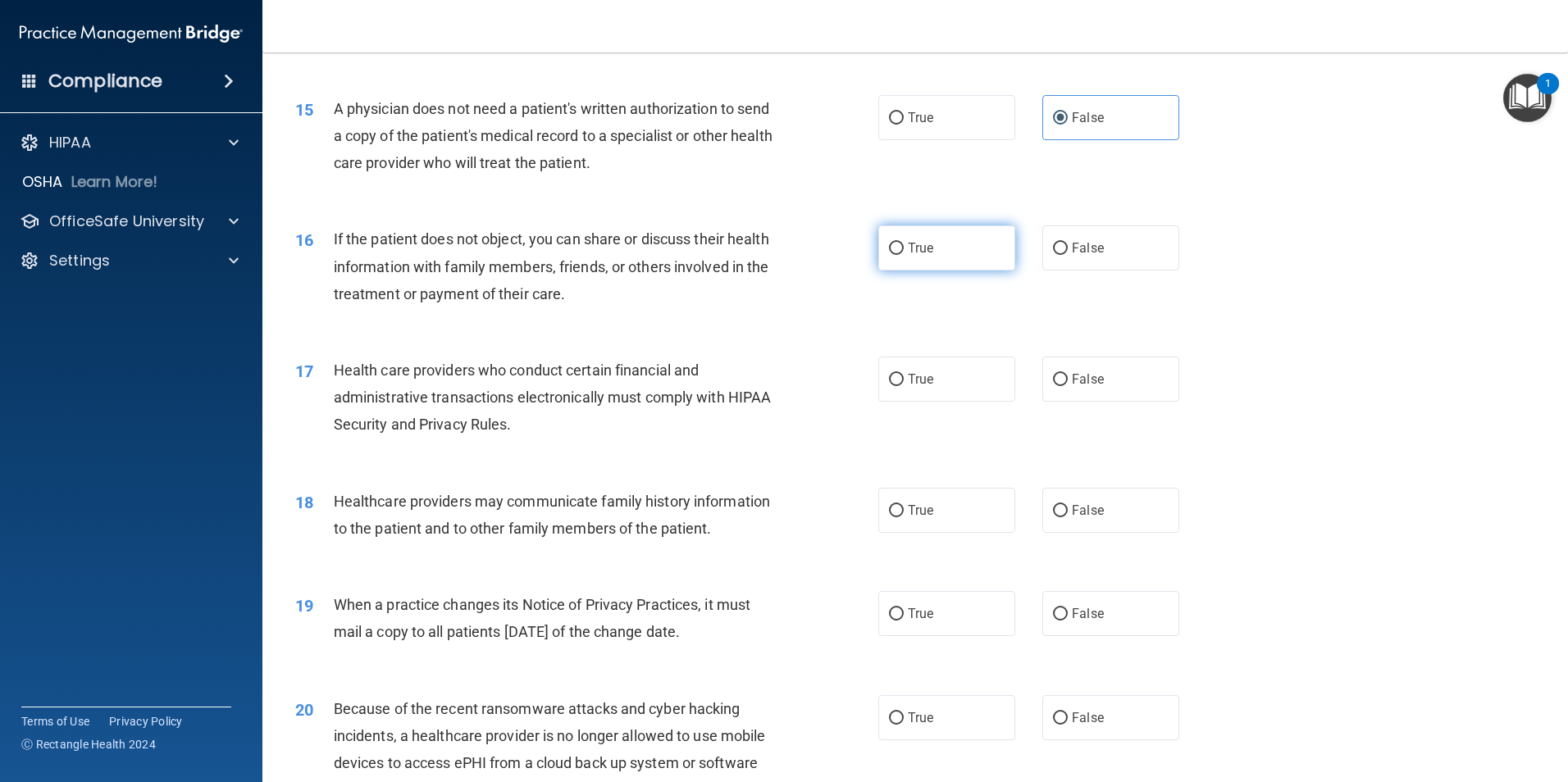
radio input "true"
click at [979, 373] on label "True" at bounding box center [946, 379] width 137 height 45
click at [903, 374] on input "True" at bounding box center [896, 379] width 15 height 12
radio input "true"
click at [976, 514] on label "True" at bounding box center [946, 510] width 137 height 45
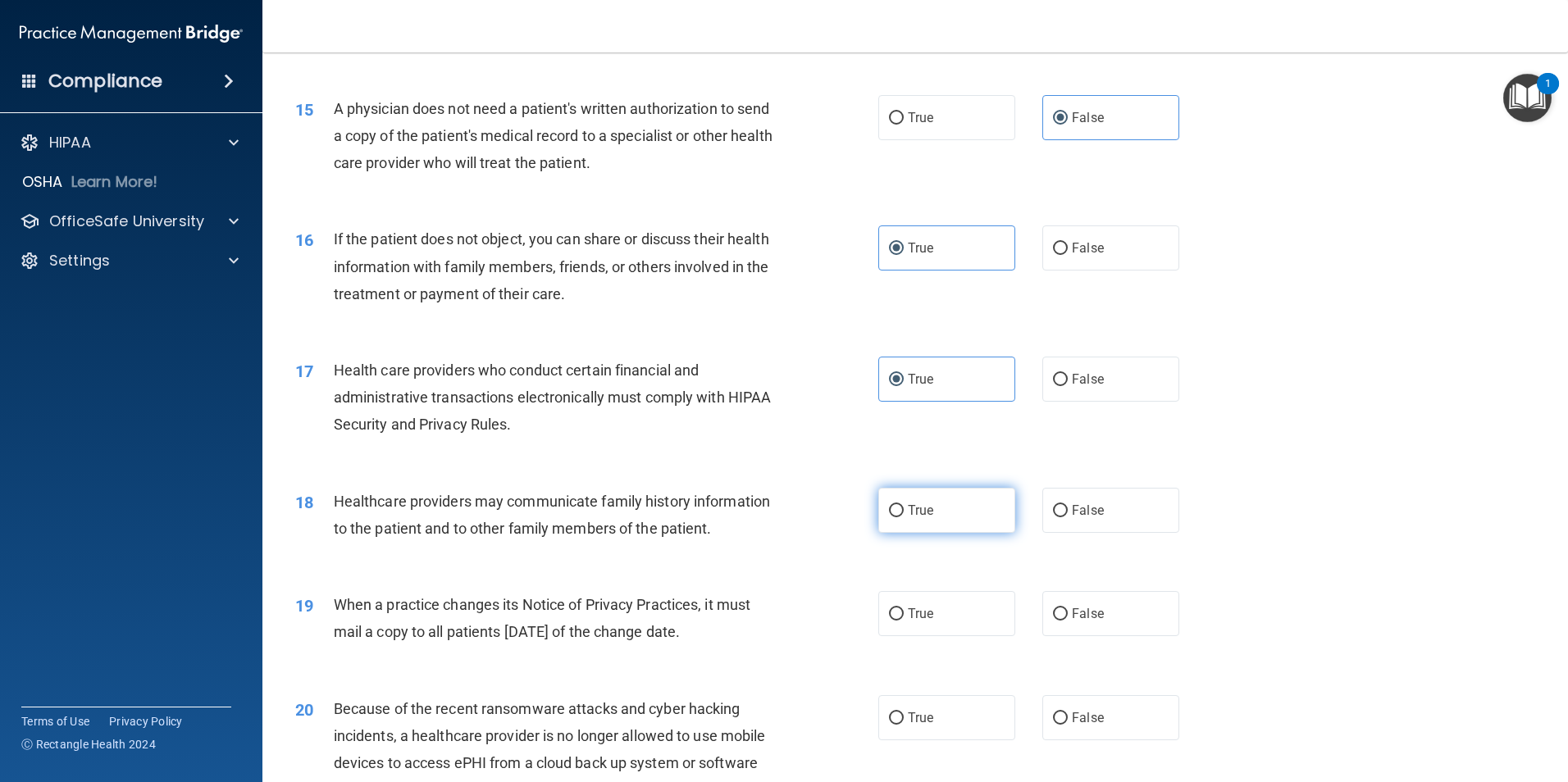
click at [903, 514] on input "True" at bounding box center [896, 511] width 15 height 12
radio input "true"
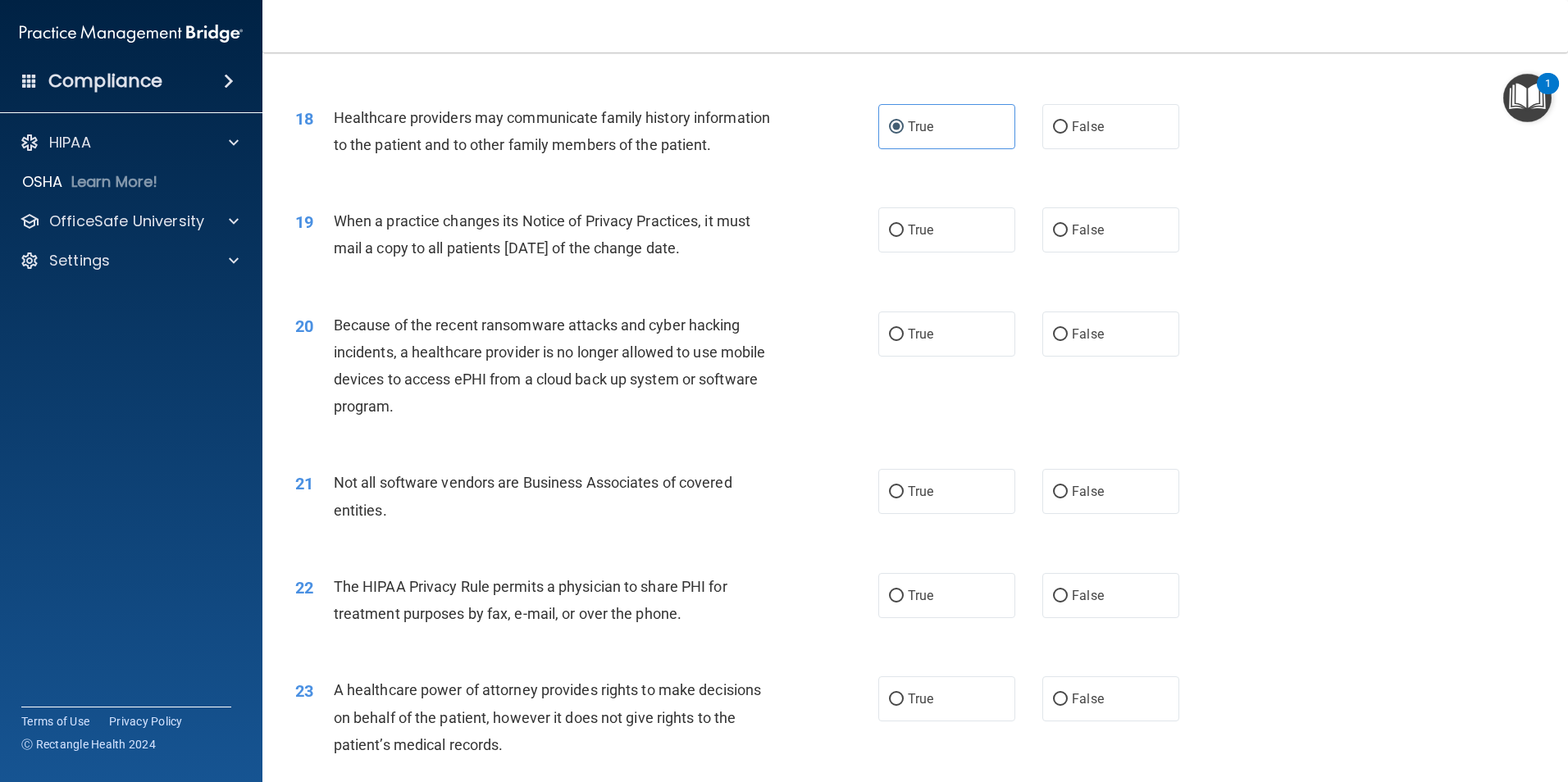
scroll to position [2155, 0]
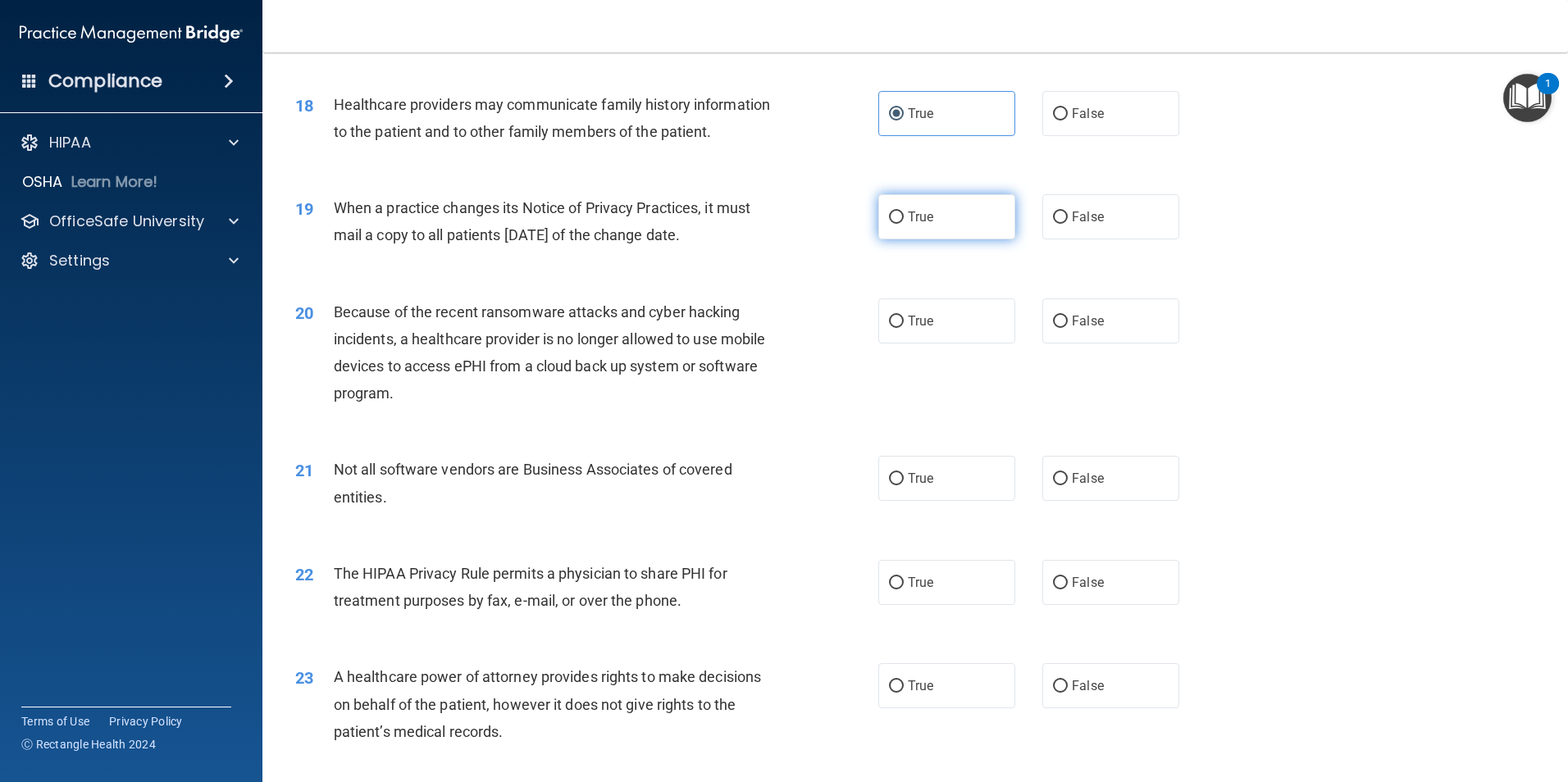
click at [951, 214] on label "True" at bounding box center [946, 217] width 137 height 45
click at [903, 214] on input "True" at bounding box center [896, 217] width 15 height 12
radio input "true"
click at [972, 323] on label "True" at bounding box center [946, 321] width 137 height 45
click at [903, 323] on input "True" at bounding box center [896, 321] width 15 height 12
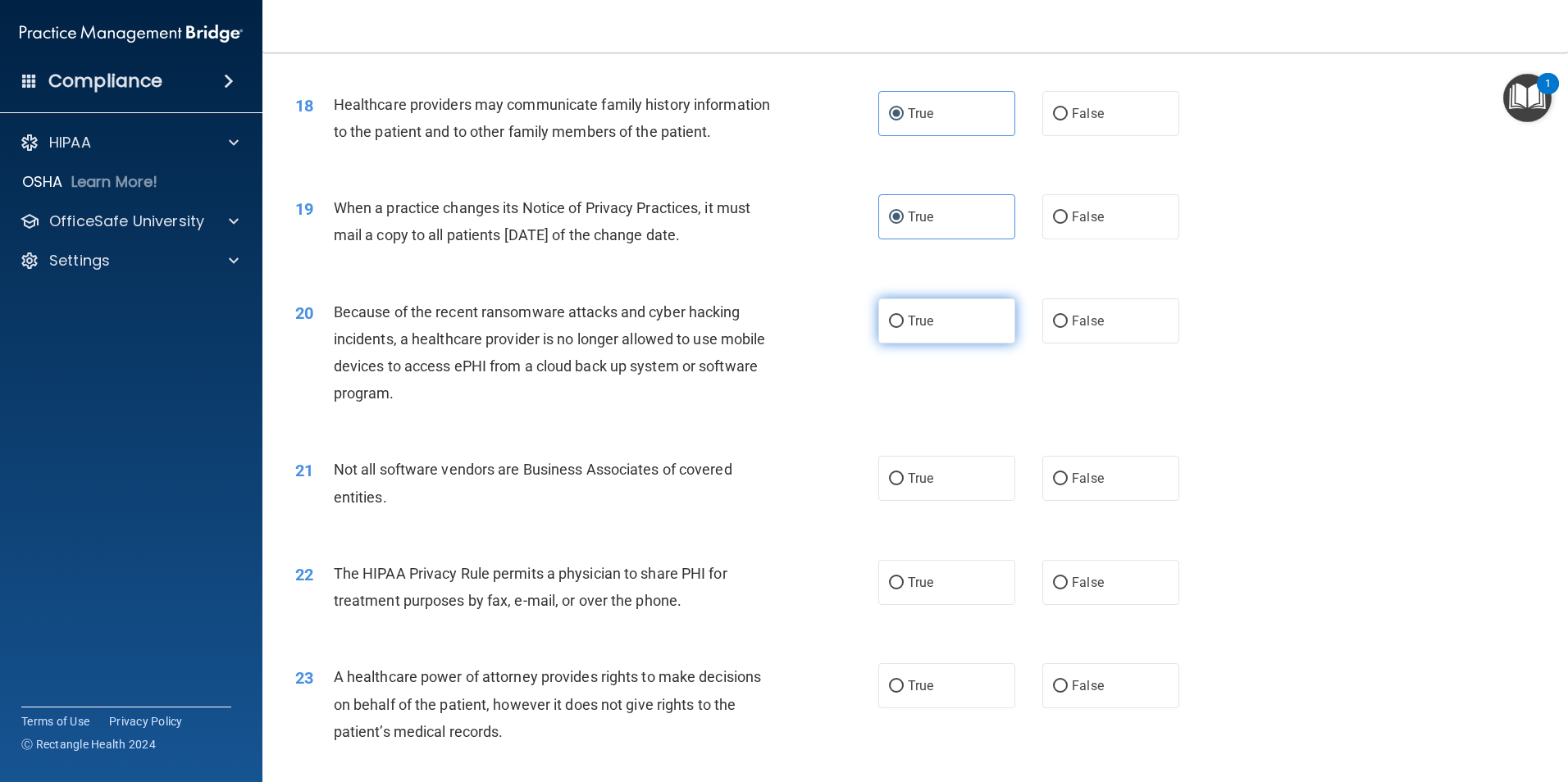
radio input "true"
click at [907, 489] on label "True" at bounding box center [946, 478] width 137 height 45
click at [903, 485] on input "True" at bounding box center [896, 479] width 15 height 12
radio input "true"
click at [915, 589] on span "True" at bounding box center [920, 582] width 26 height 15
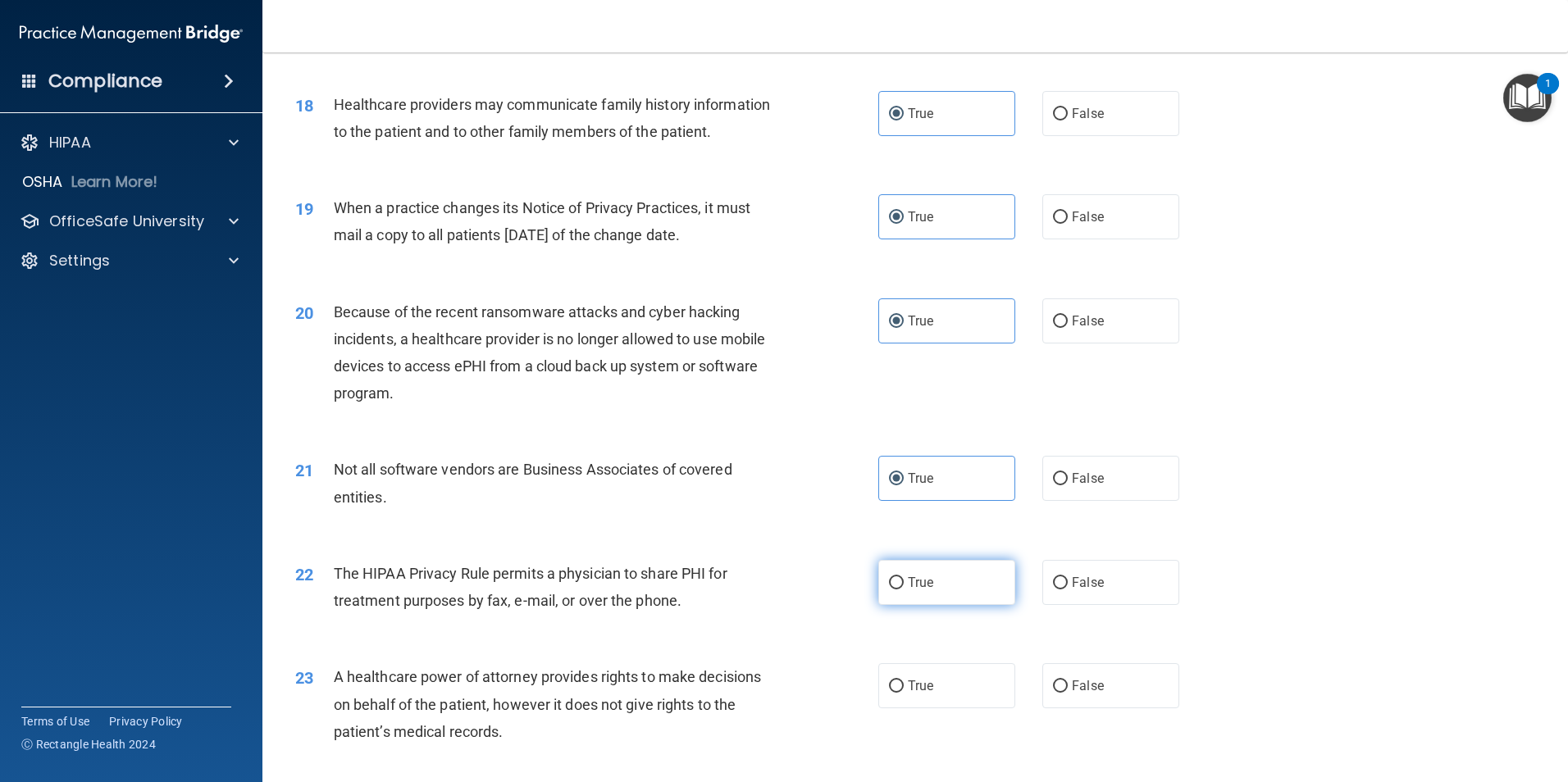
click at [903, 589] on input "True" at bounding box center [896, 583] width 15 height 12
radio input "true"
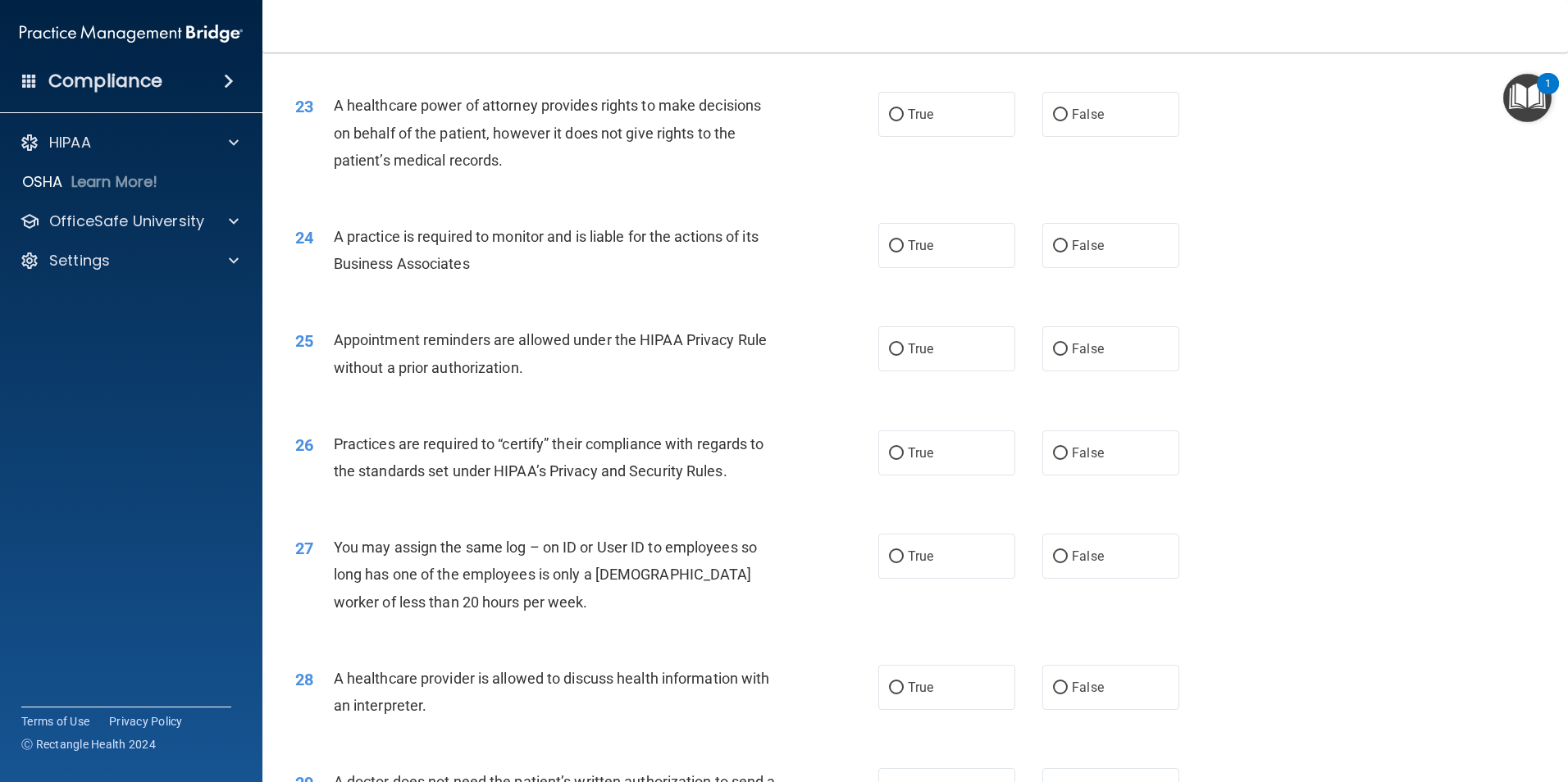
scroll to position [2708, 0]
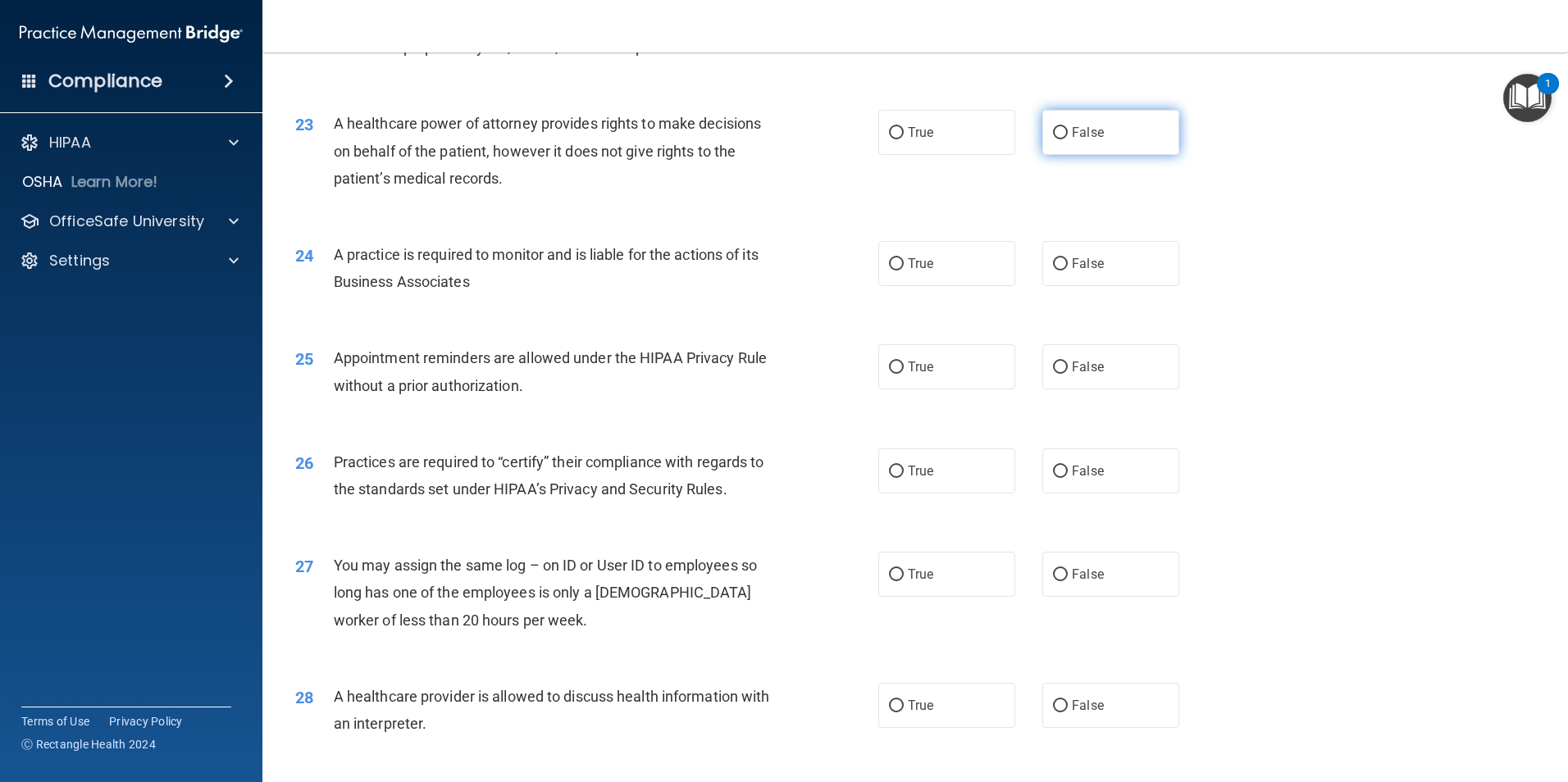
click at [1095, 148] on label "False" at bounding box center [1111, 132] width 137 height 45
click at [1067, 139] on input "False" at bounding box center [1060, 133] width 15 height 12
radio input "true"
click at [954, 264] on label "True" at bounding box center [946, 264] width 137 height 45
click at [903, 264] on input "True" at bounding box center [896, 264] width 15 height 12
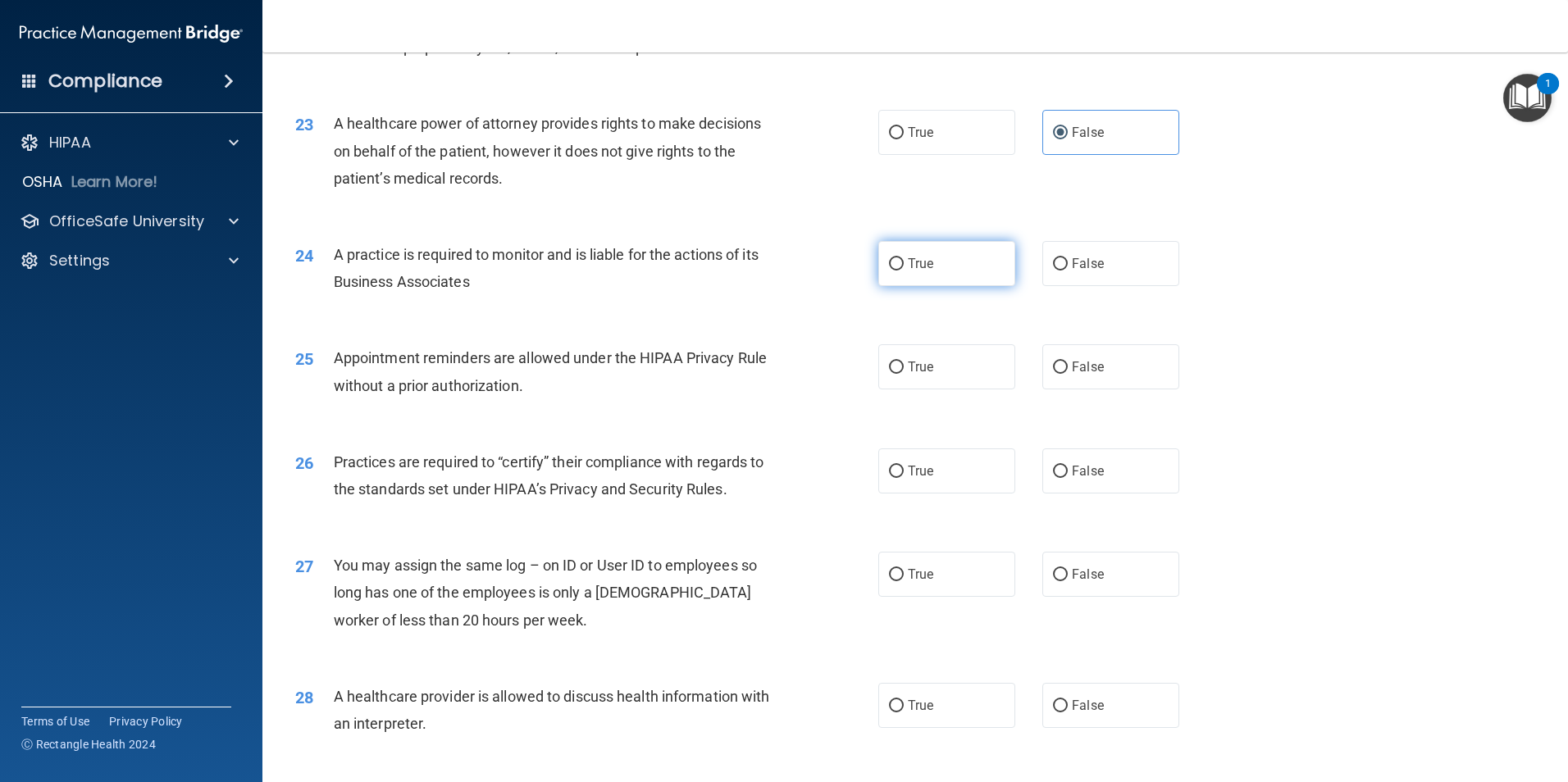
radio input "true"
click at [932, 372] on label "True" at bounding box center [946, 367] width 137 height 45
click at [903, 372] on input "True" at bounding box center [896, 368] width 15 height 12
radio input "true"
click at [938, 474] on label "True" at bounding box center [946, 471] width 137 height 45
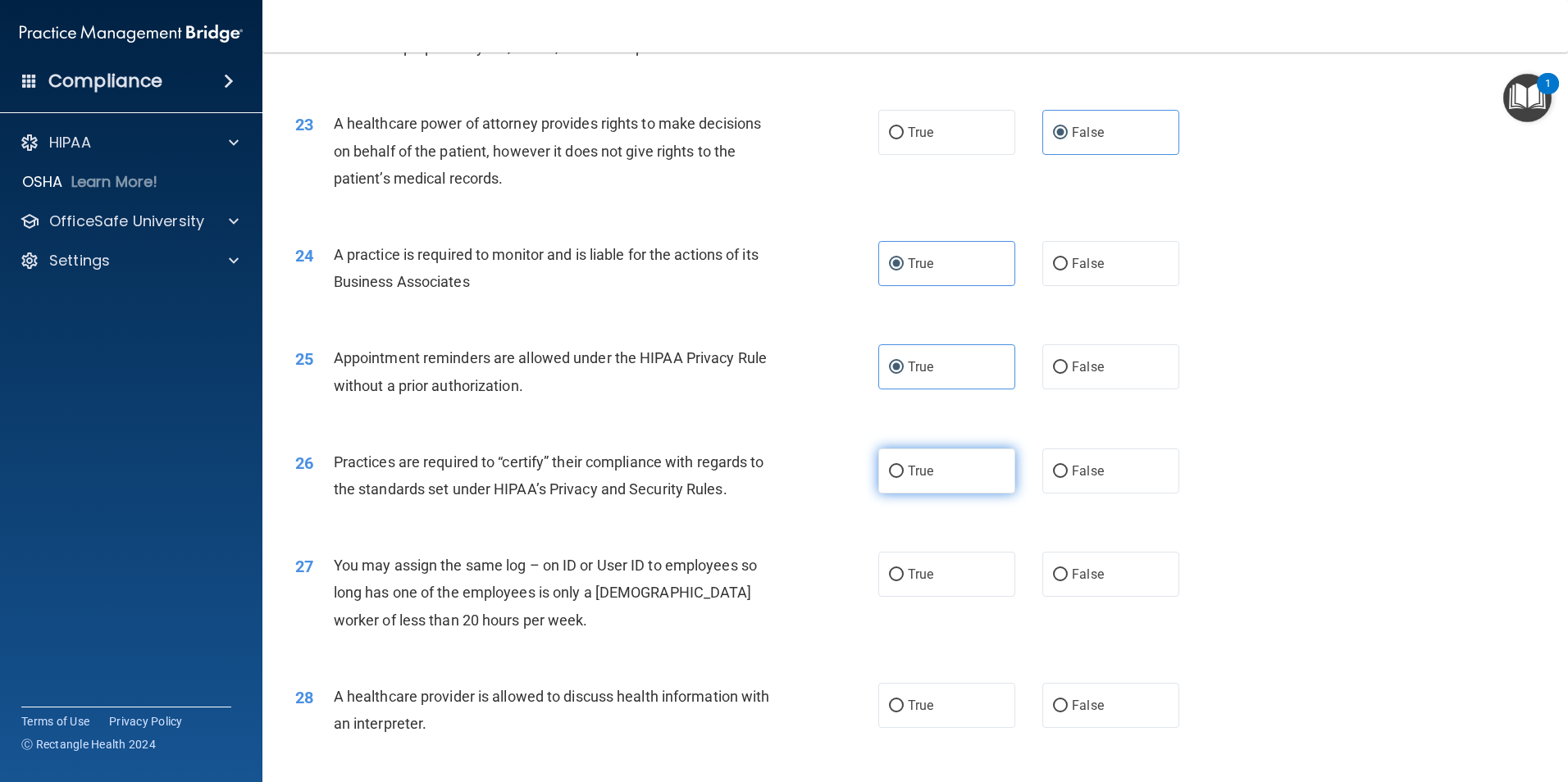
click at [903, 474] on input "True" at bounding box center [896, 472] width 15 height 12
radio input "true"
click at [1053, 569] on input "False" at bounding box center [1060, 575] width 15 height 12
radio input "true"
click at [972, 708] on label "True" at bounding box center [946, 705] width 137 height 45
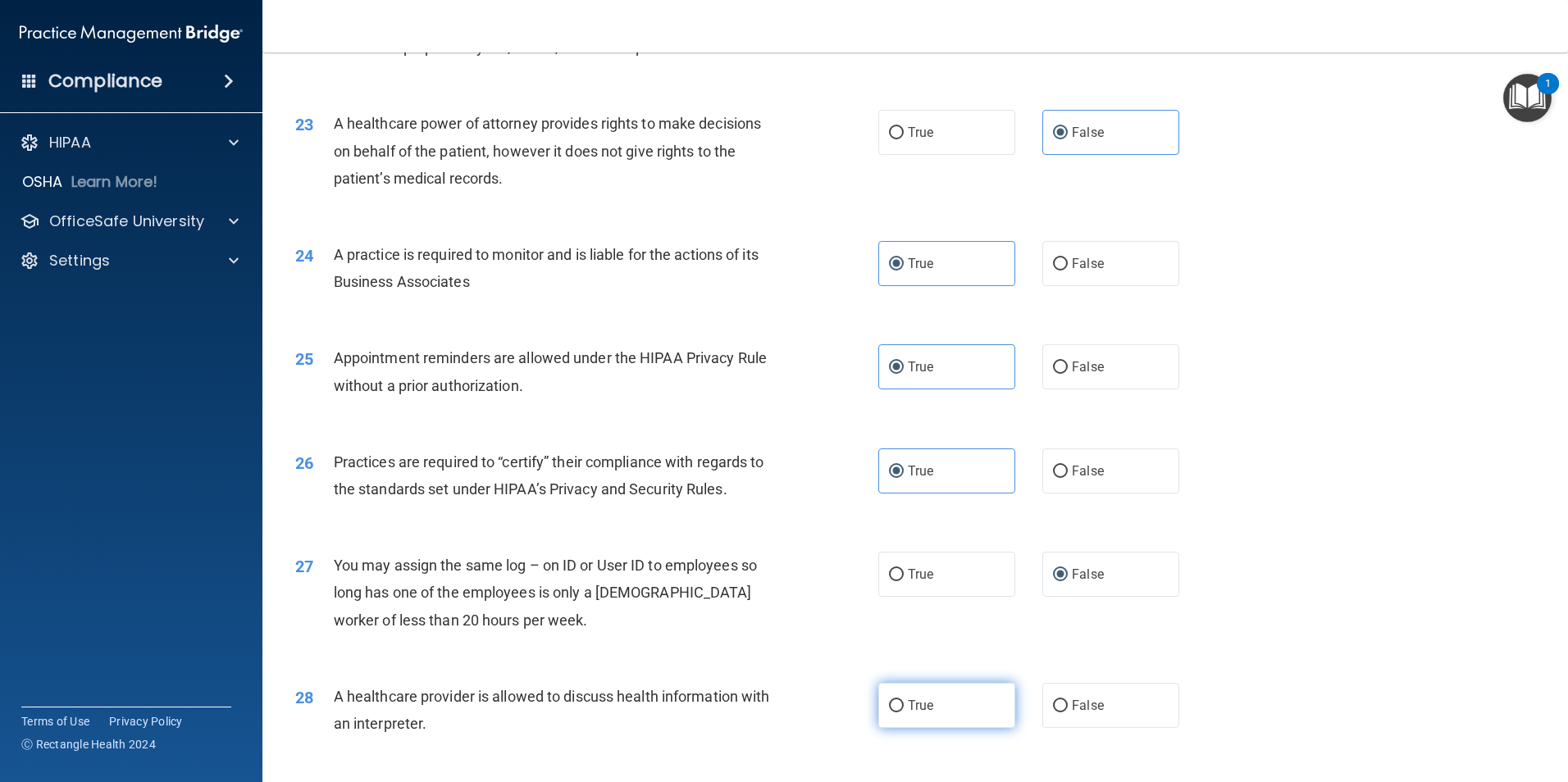
click at [903, 708] on input "True" at bounding box center [896, 706] width 15 height 12
radio input "true"
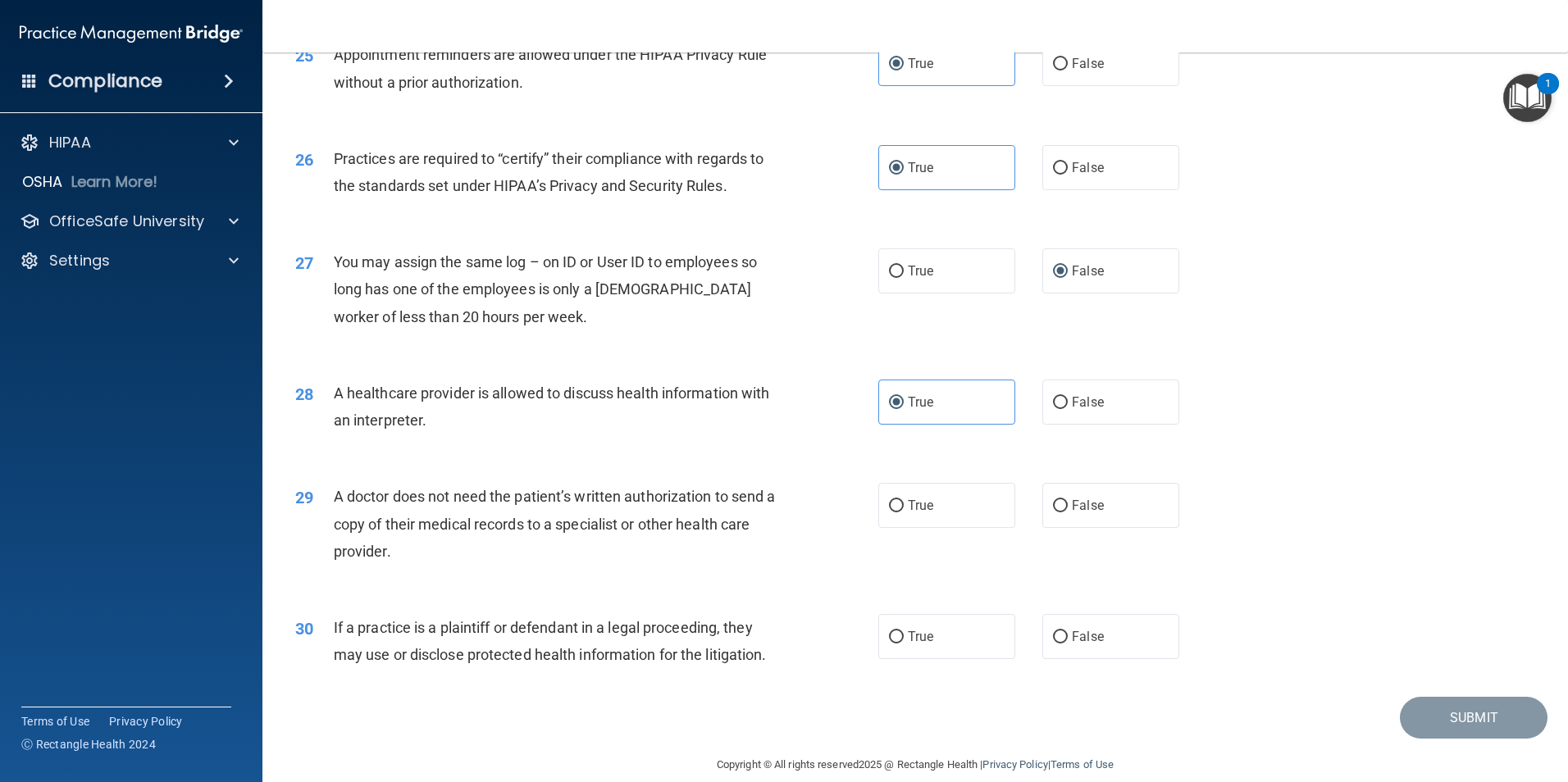
scroll to position [3033, 0]
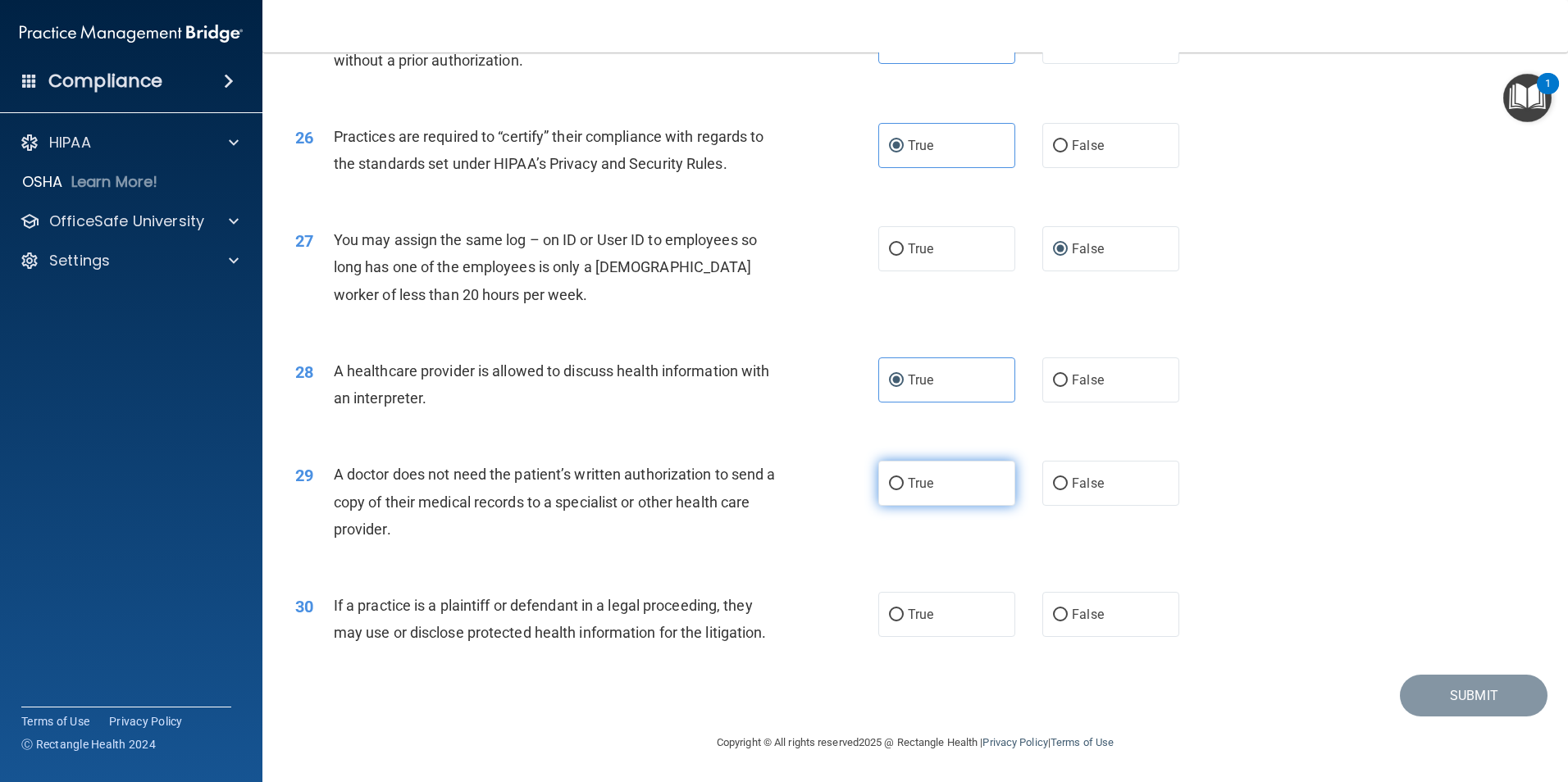
click at [928, 481] on label "True" at bounding box center [946, 483] width 137 height 45
click at [903, 481] on input "True" at bounding box center [896, 484] width 15 height 12
radio input "true"
click at [1127, 616] on label "False" at bounding box center [1111, 614] width 137 height 45
click at [1067, 616] on input "False" at bounding box center [1060, 615] width 15 height 12
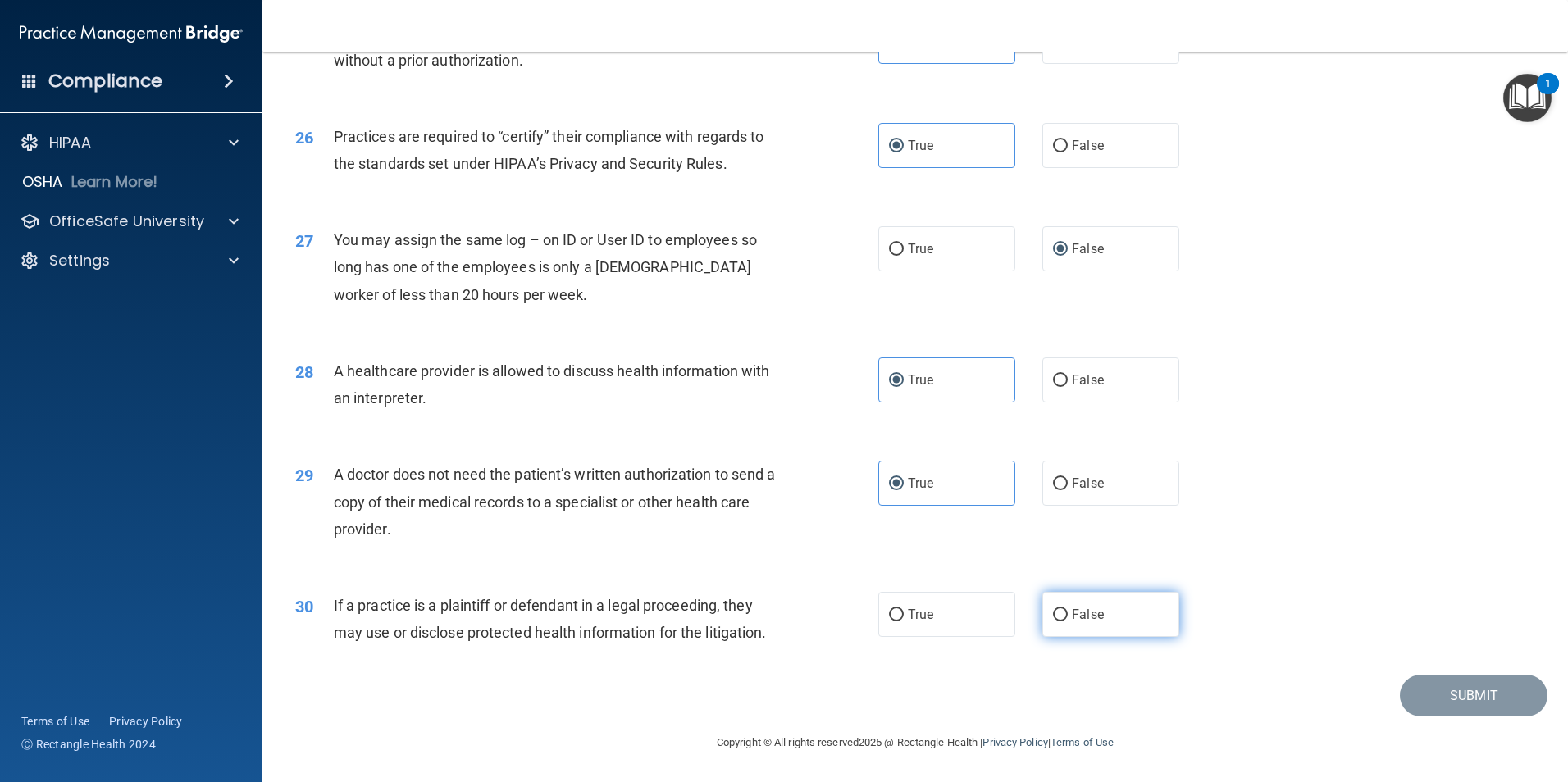
radio input "true"
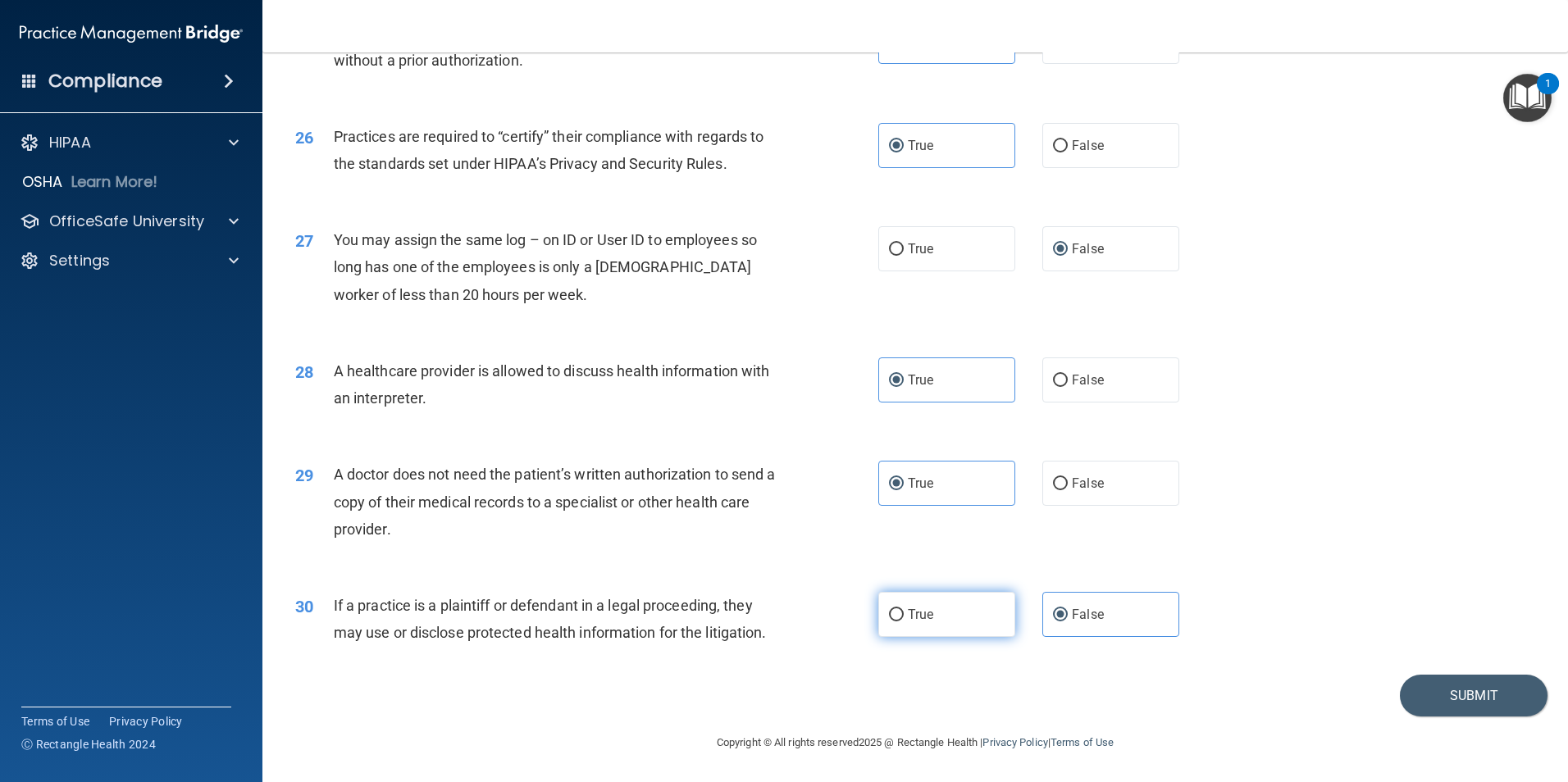
click at [920, 625] on label "True" at bounding box center [946, 614] width 137 height 45
click at [903, 621] on input "True" at bounding box center [896, 615] width 15 height 12
radio input "true"
radio input "false"
click at [1440, 699] on button "Submit" at bounding box center [1473, 695] width 148 height 42
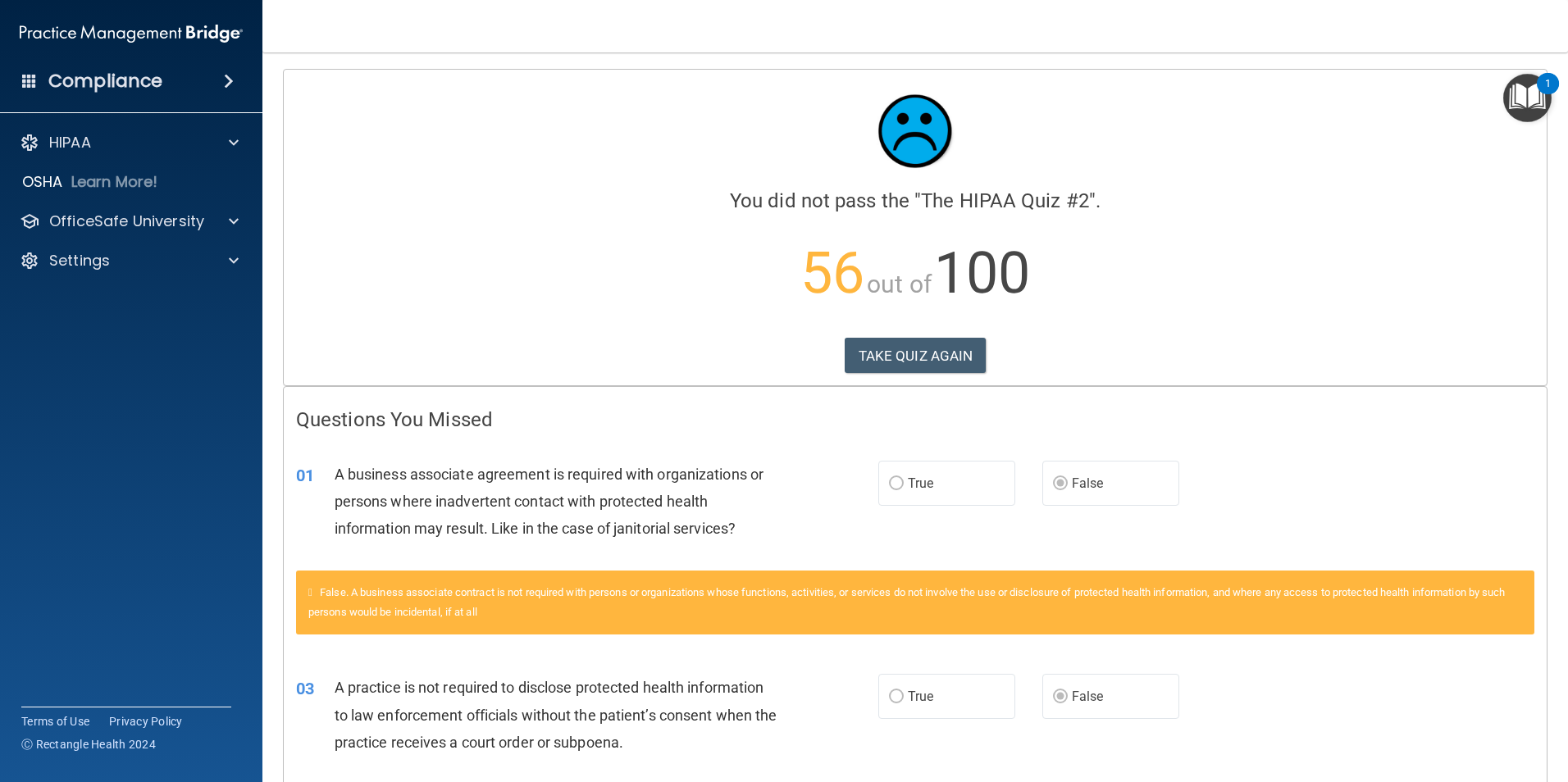
drag, startPoint x: 1565, startPoint y: 187, endPoint x: 1371, endPoint y: 623, distance: 477.2
click at [944, 363] on button "TAKE QUIZ AGAIN" at bounding box center [915, 356] width 142 height 36
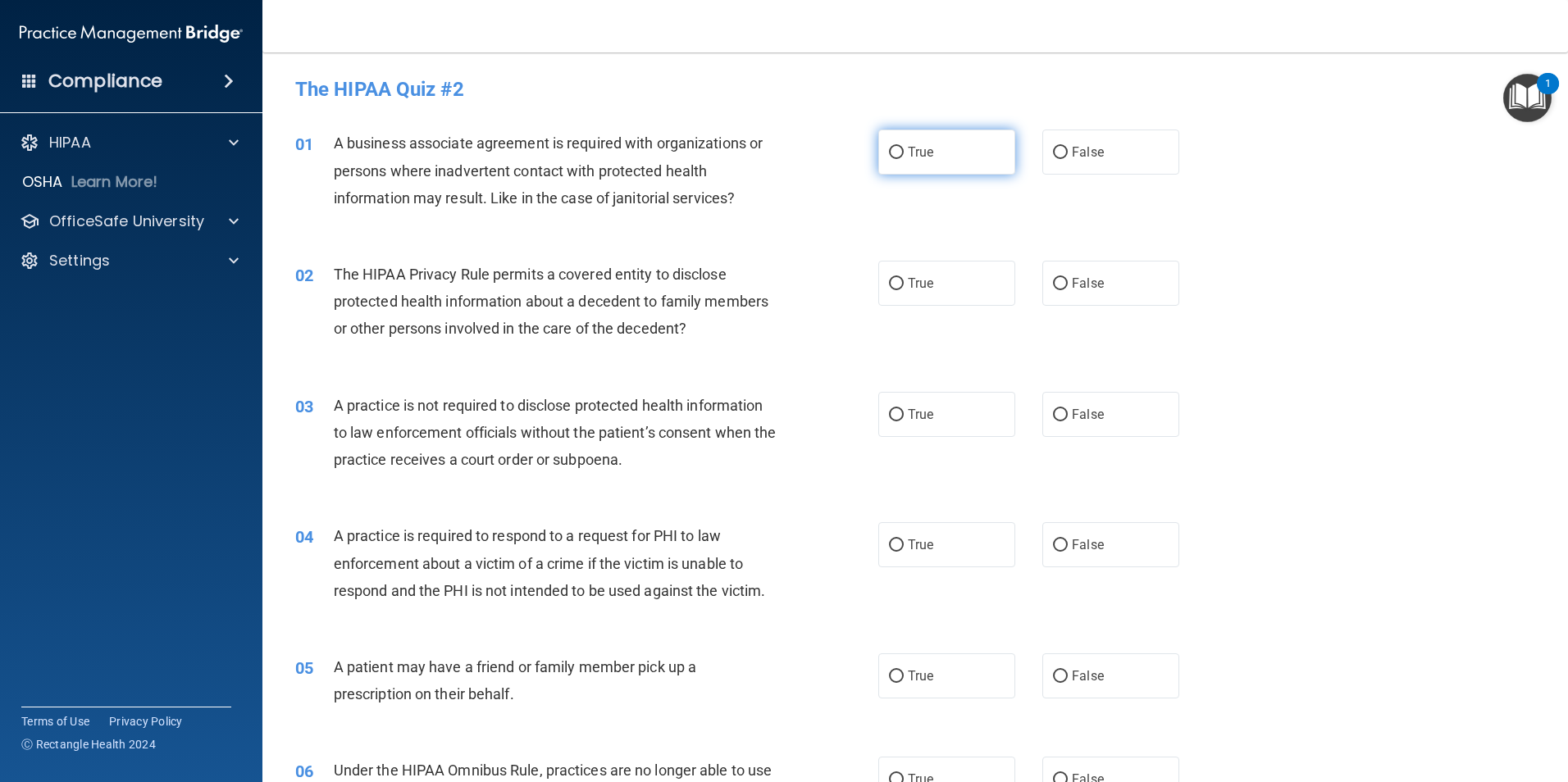
click at [915, 149] on span "True" at bounding box center [920, 152] width 26 height 15
click at [903, 149] on input "True" at bounding box center [896, 153] width 15 height 12
radio input "true"
click at [913, 292] on label "True" at bounding box center [946, 283] width 137 height 45
click at [903, 290] on input "True" at bounding box center [896, 284] width 15 height 12
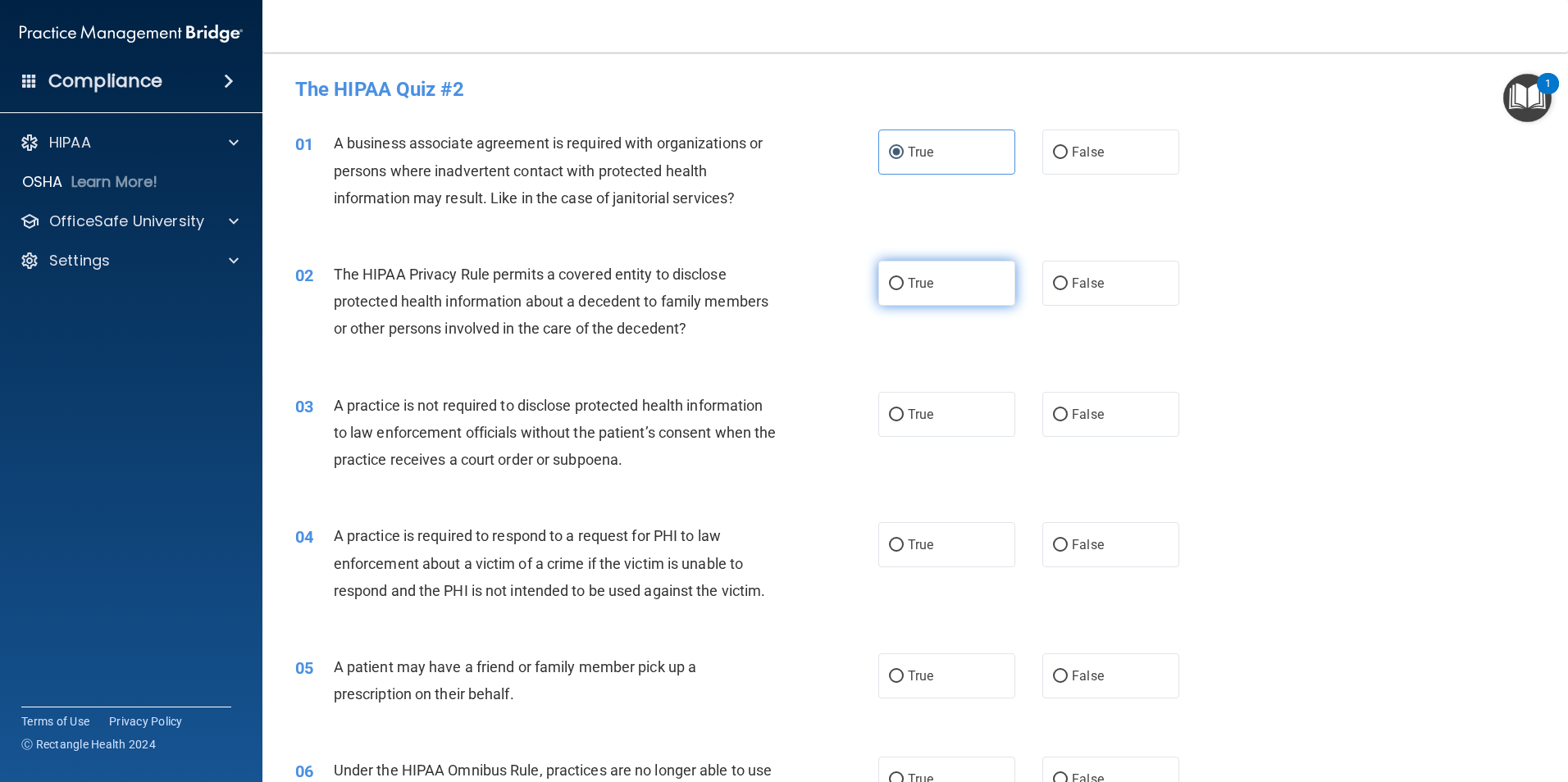
radio input "true"
click at [944, 406] on label "True" at bounding box center [946, 414] width 137 height 45
click at [903, 409] on input "True" at bounding box center [896, 415] width 15 height 12
radio input "true"
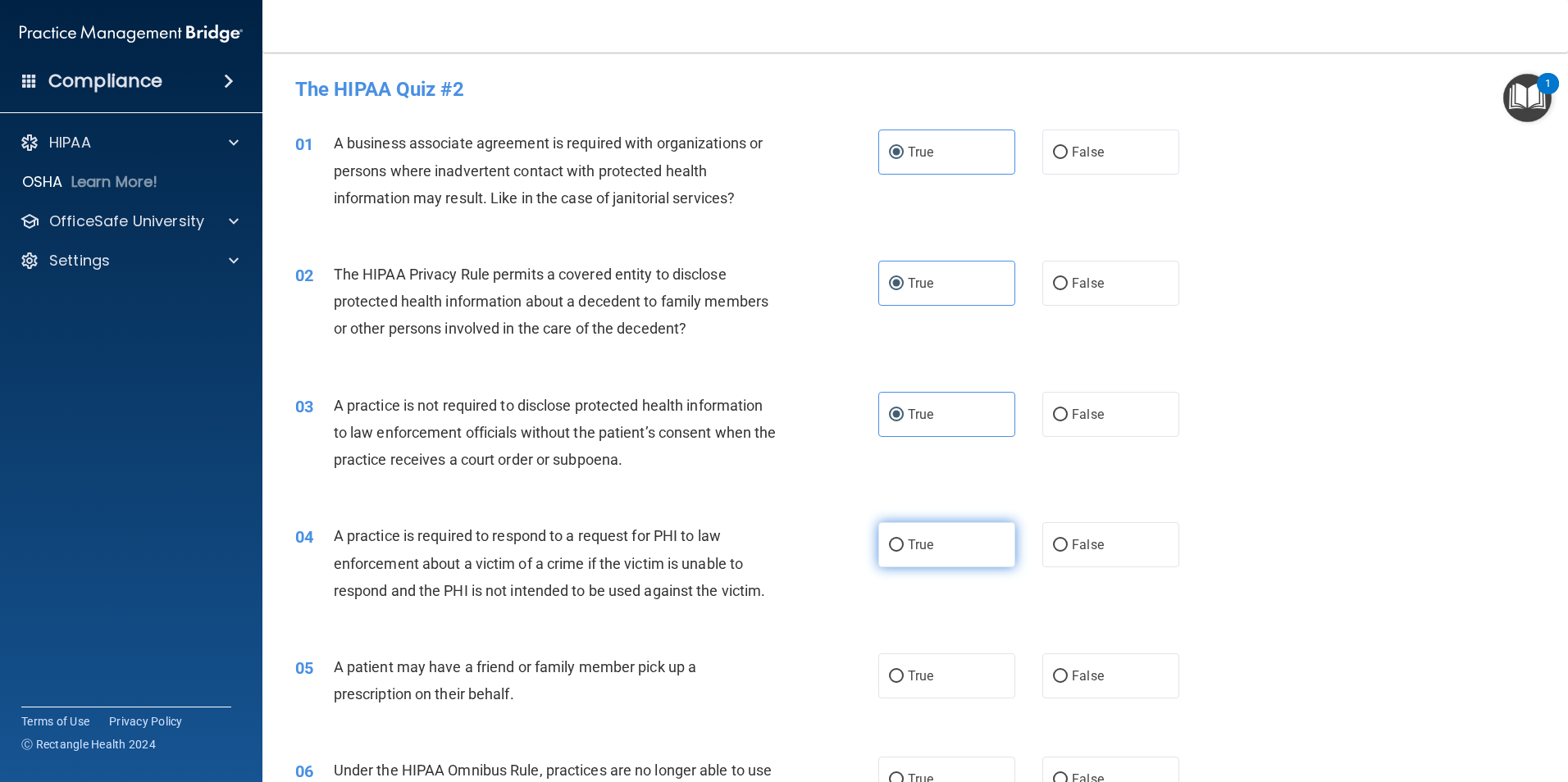
click at [963, 540] on label "True" at bounding box center [946, 544] width 137 height 45
click at [903, 540] on input "True" at bounding box center [896, 545] width 15 height 12
radio input "true"
click at [960, 670] on label "True" at bounding box center [946, 675] width 137 height 45
click at [903, 670] on input "True" at bounding box center [896, 676] width 15 height 12
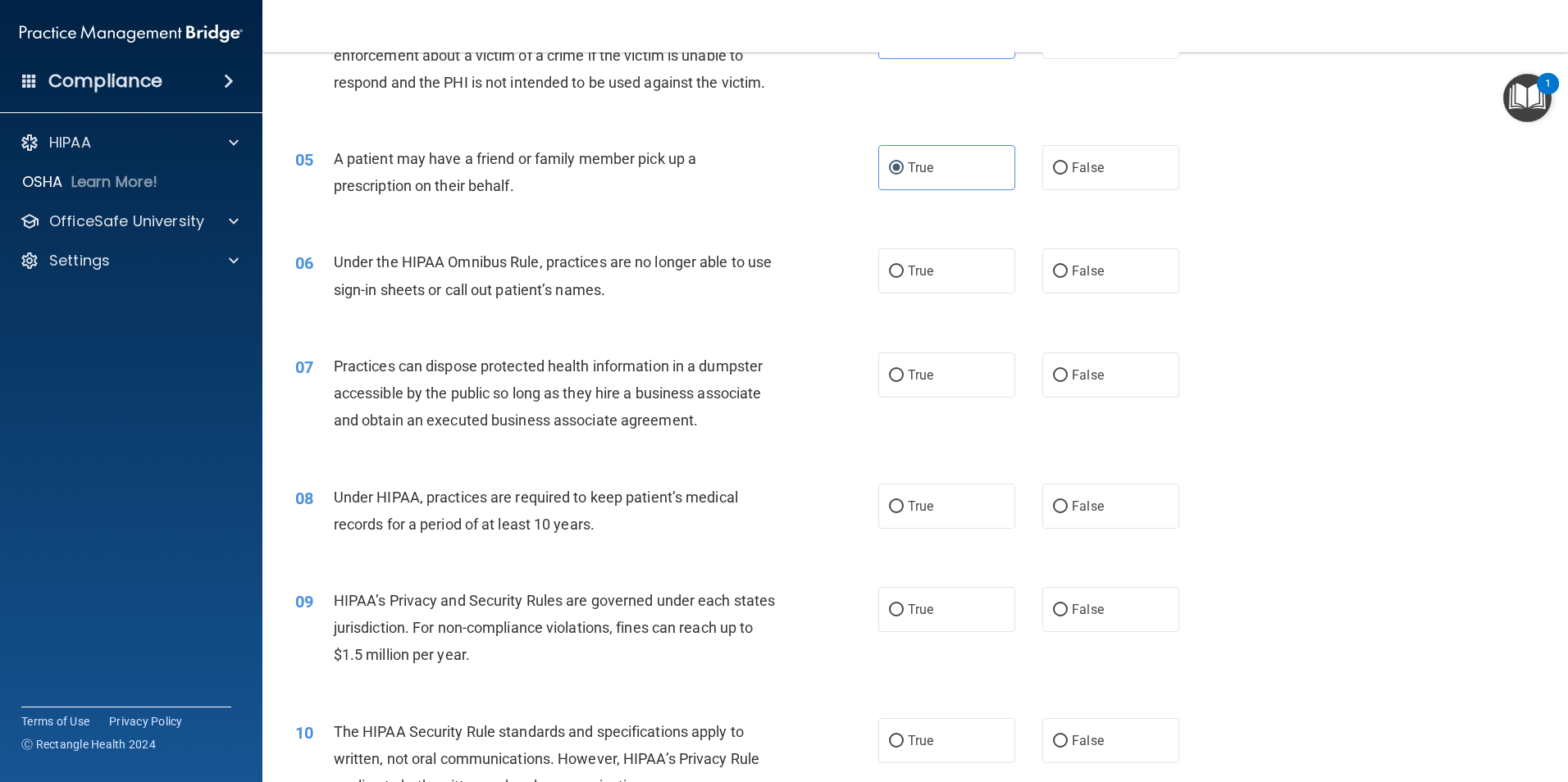
scroll to position [522, 0]
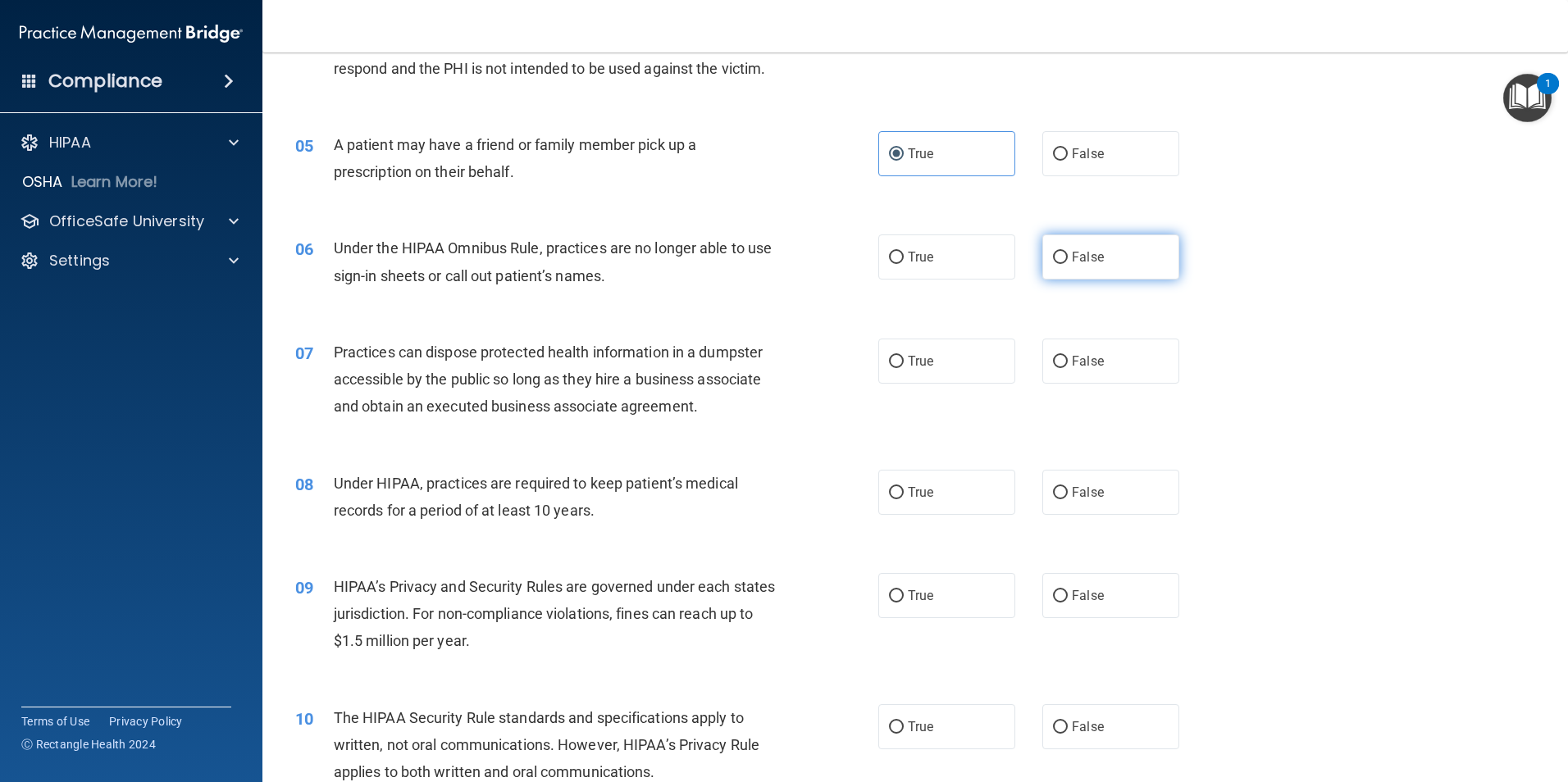
click at [1053, 267] on label "False" at bounding box center [1111, 257] width 137 height 45
click at [1053, 264] on input "False" at bounding box center [1060, 258] width 15 height 12
click at [972, 362] on label "True" at bounding box center [946, 361] width 137 height 45
click at [903, 362] on input "True" at bounding box center [896, 362] width 15 height 12
click at [1106, 489] on label "False" at bounding box center [1111, 492] width 137 height 45
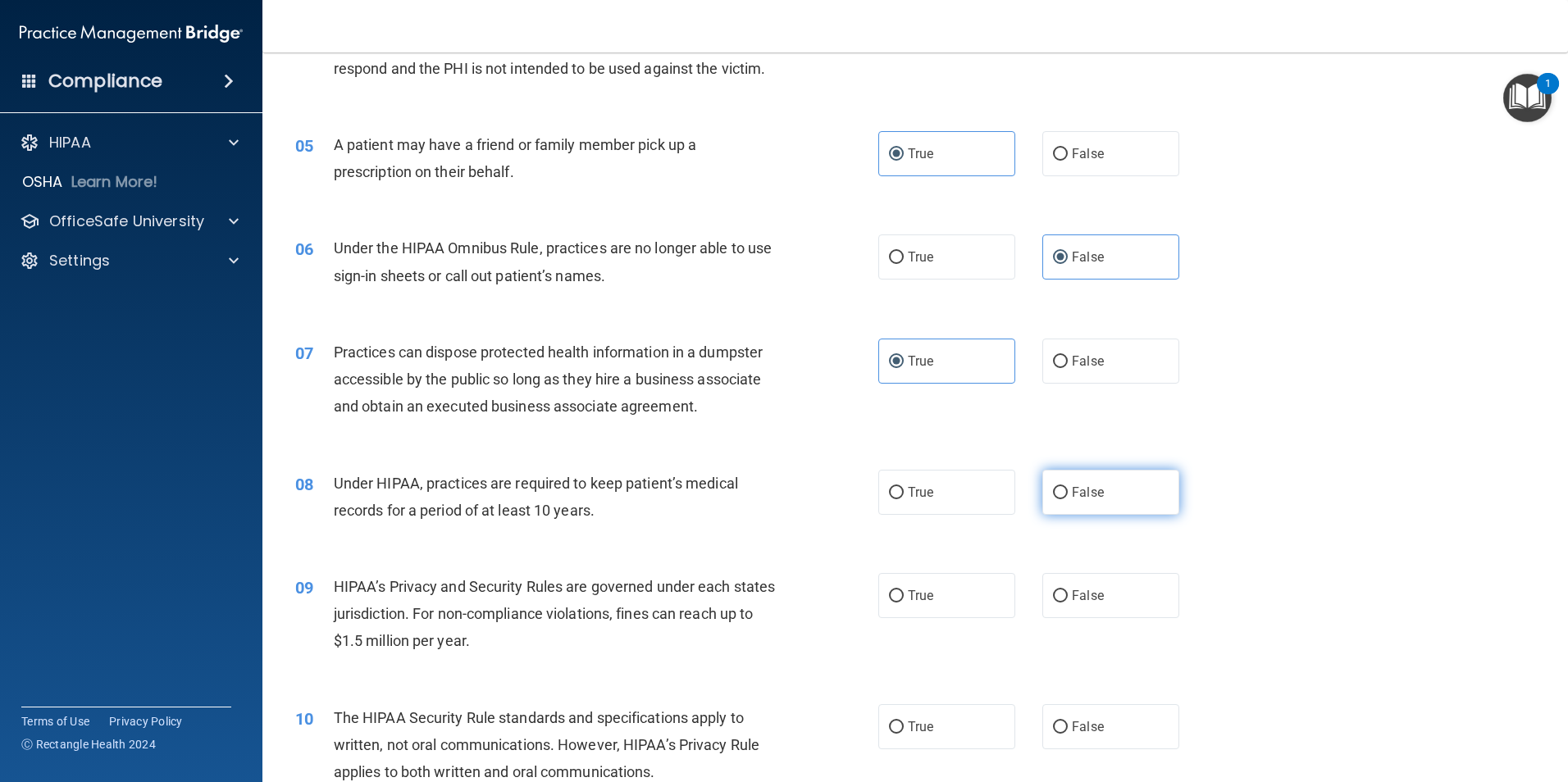
click at [1067, 489] on input "False" at bounding box center [1060, 493] width 15 height 12
click at [1096, 362] on label "False" at bounding box center [1111, 361] width 137 height 45
click at [1067, 362] on input "False" at bounding box center [1060, 362] width 15 height 12
click at [1091, 603] on label "False" at bounding box center [1111, 595] width 137 height 45
click at [1067, 602] on input "False" at bounding box center [1060, 596] width 15 height 12
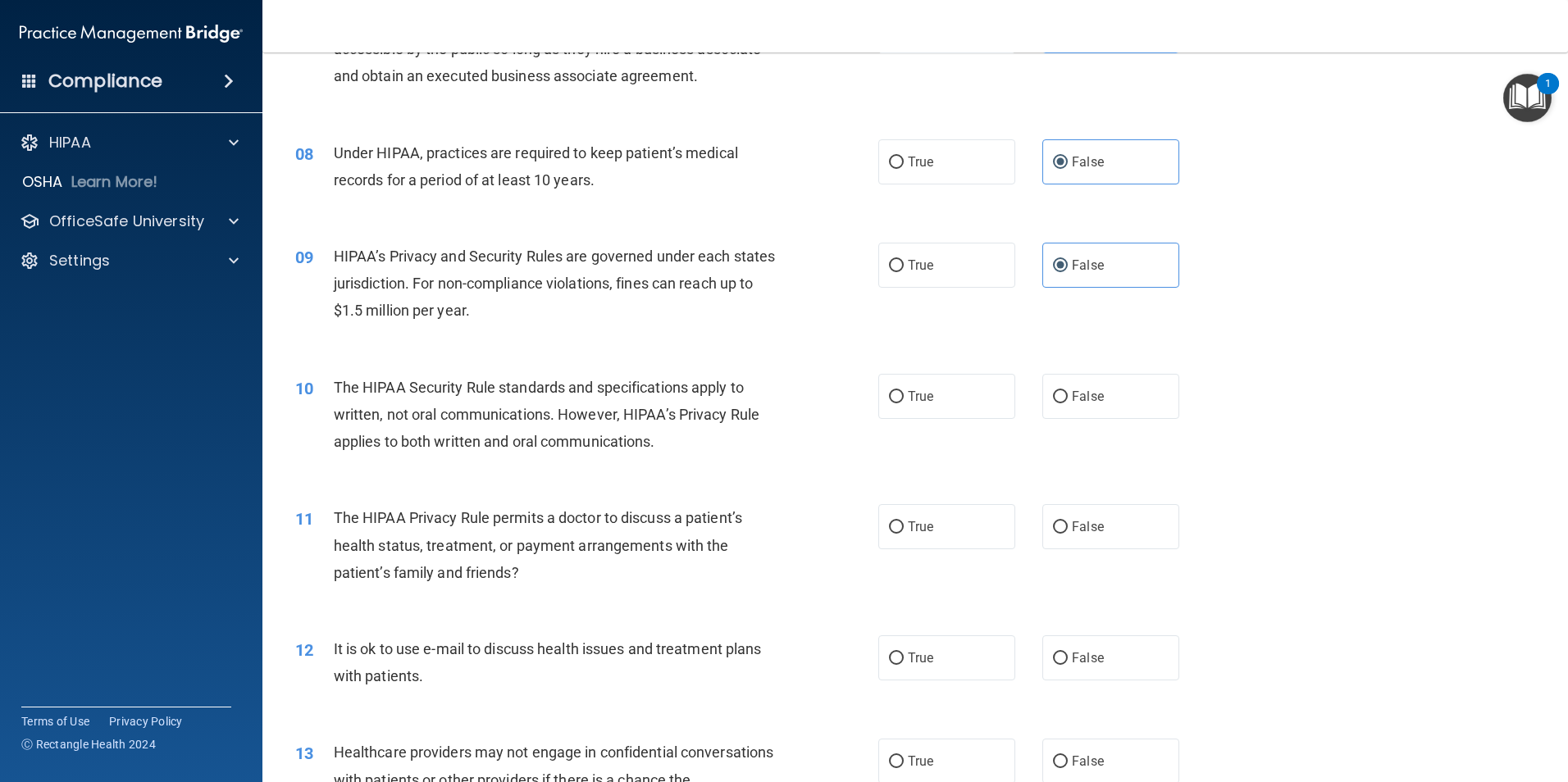
scroll to position [860, 0]
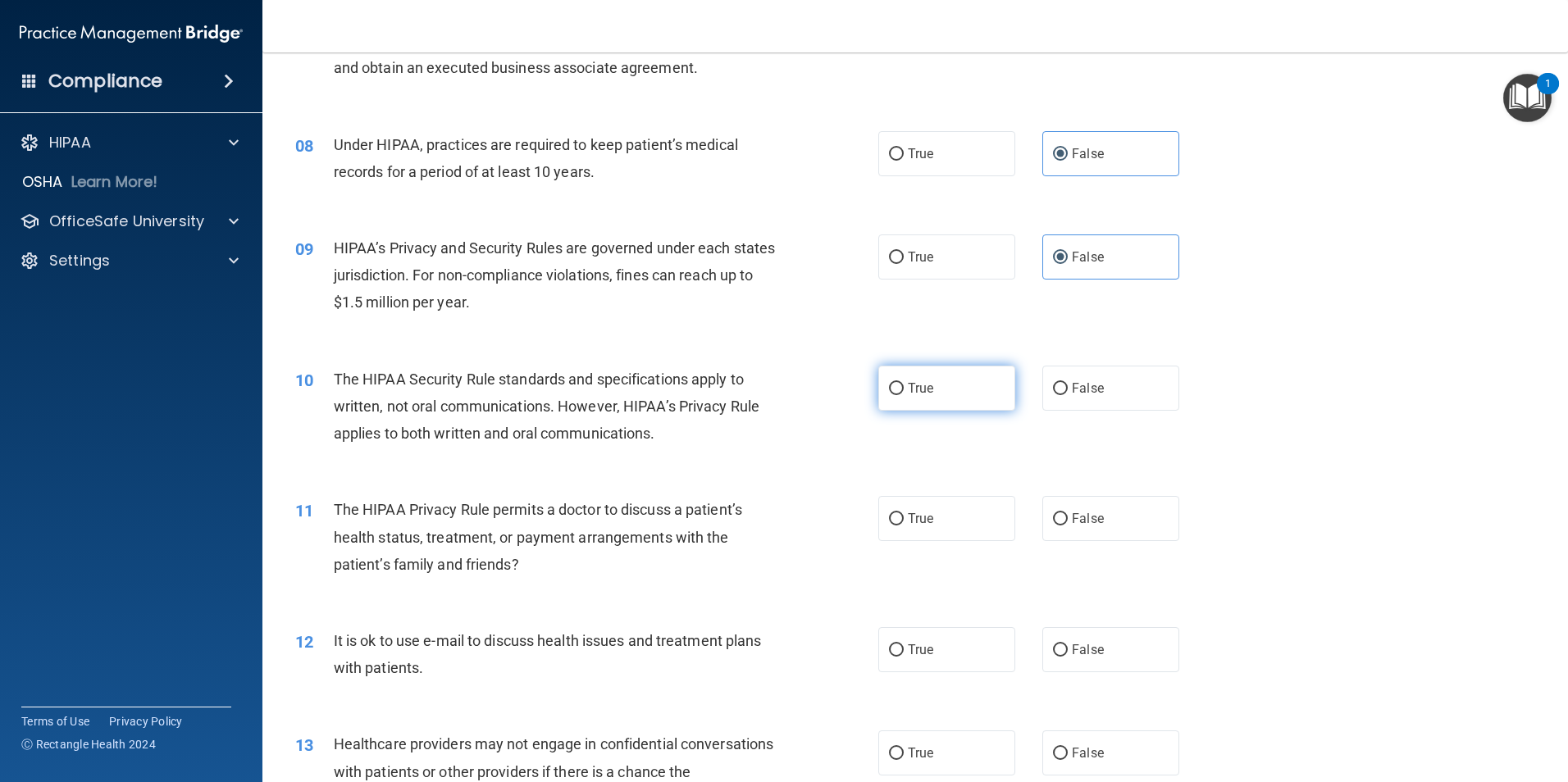
click at [933, 393] on label "True" at bounding box center [946, 388] width 137 height 45
click at [903, 393] on input "True" at bounding box center [896, 389] width 15 height 12
click at [949, 513] on label "True" at bounding box center [946, 518] width 137 height 45
click at [903, 513] on input "True" at bounding box center [896, 519] width 15 height 12
click at [971, 657] on label "True" at bounding box center [946, 649] width 137 height 45
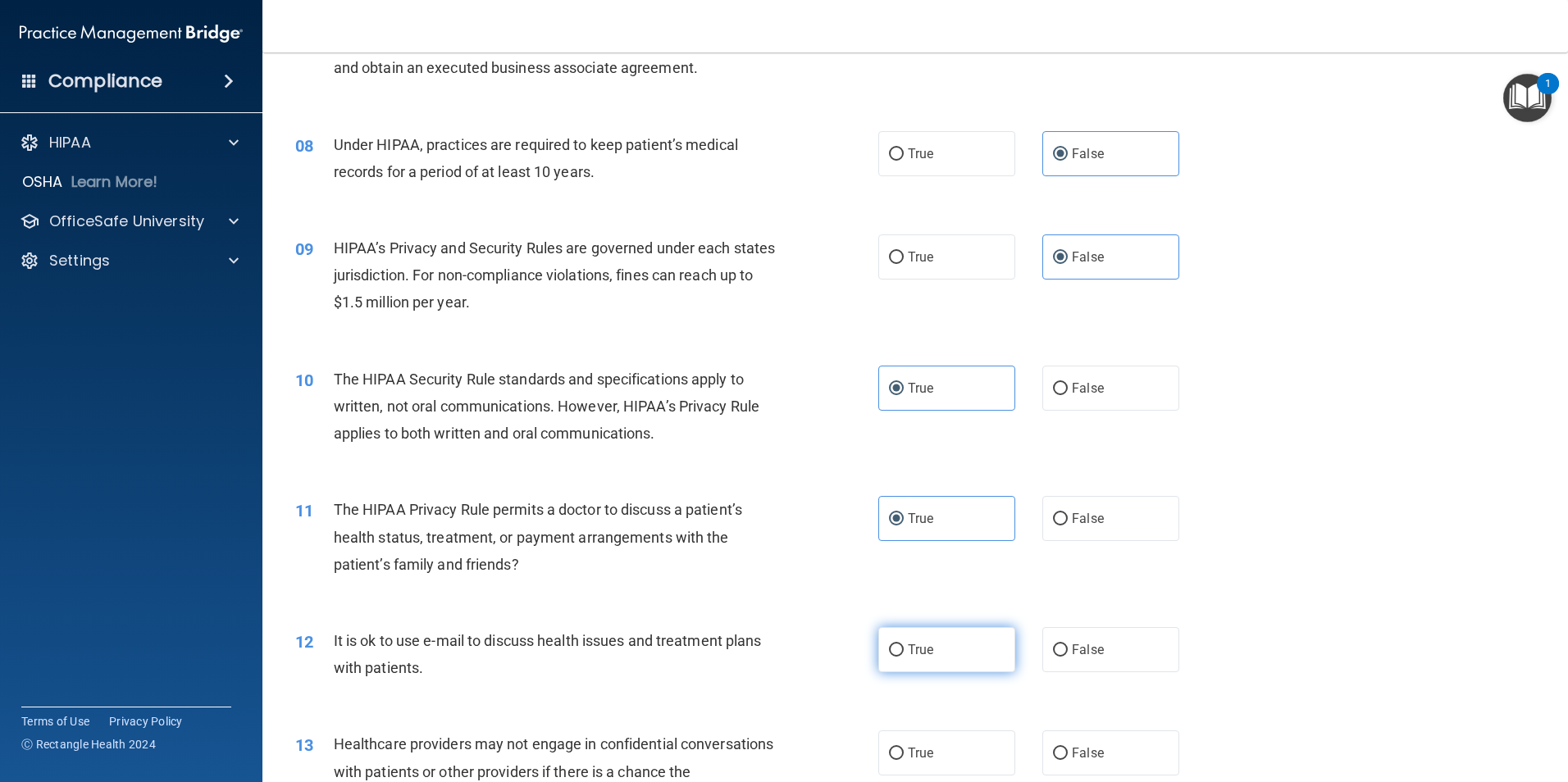
click at [903, 657] on input "True" at bounding box center [896, 650] width 15 height 12
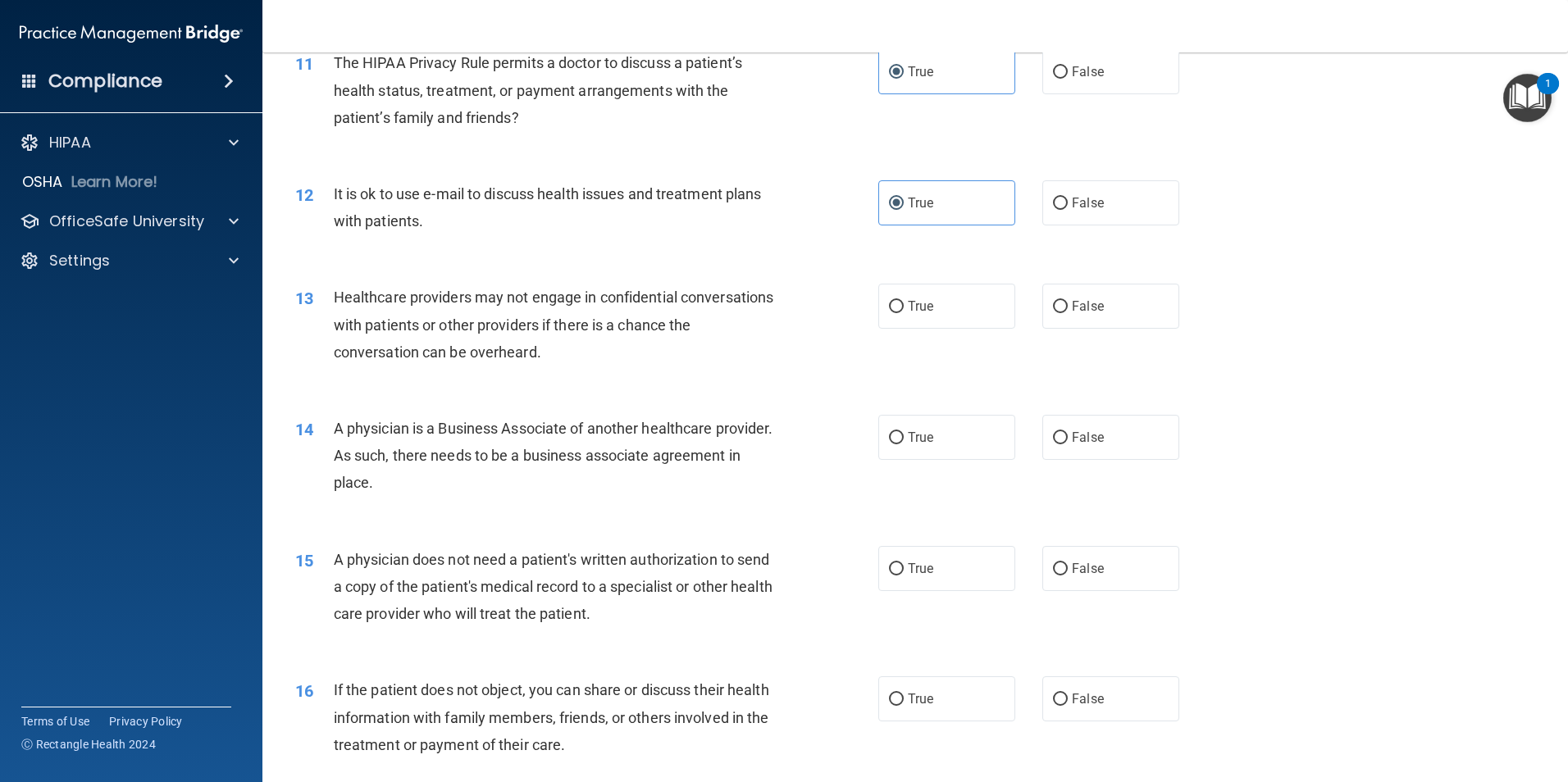
scroll to position [1312, 0]
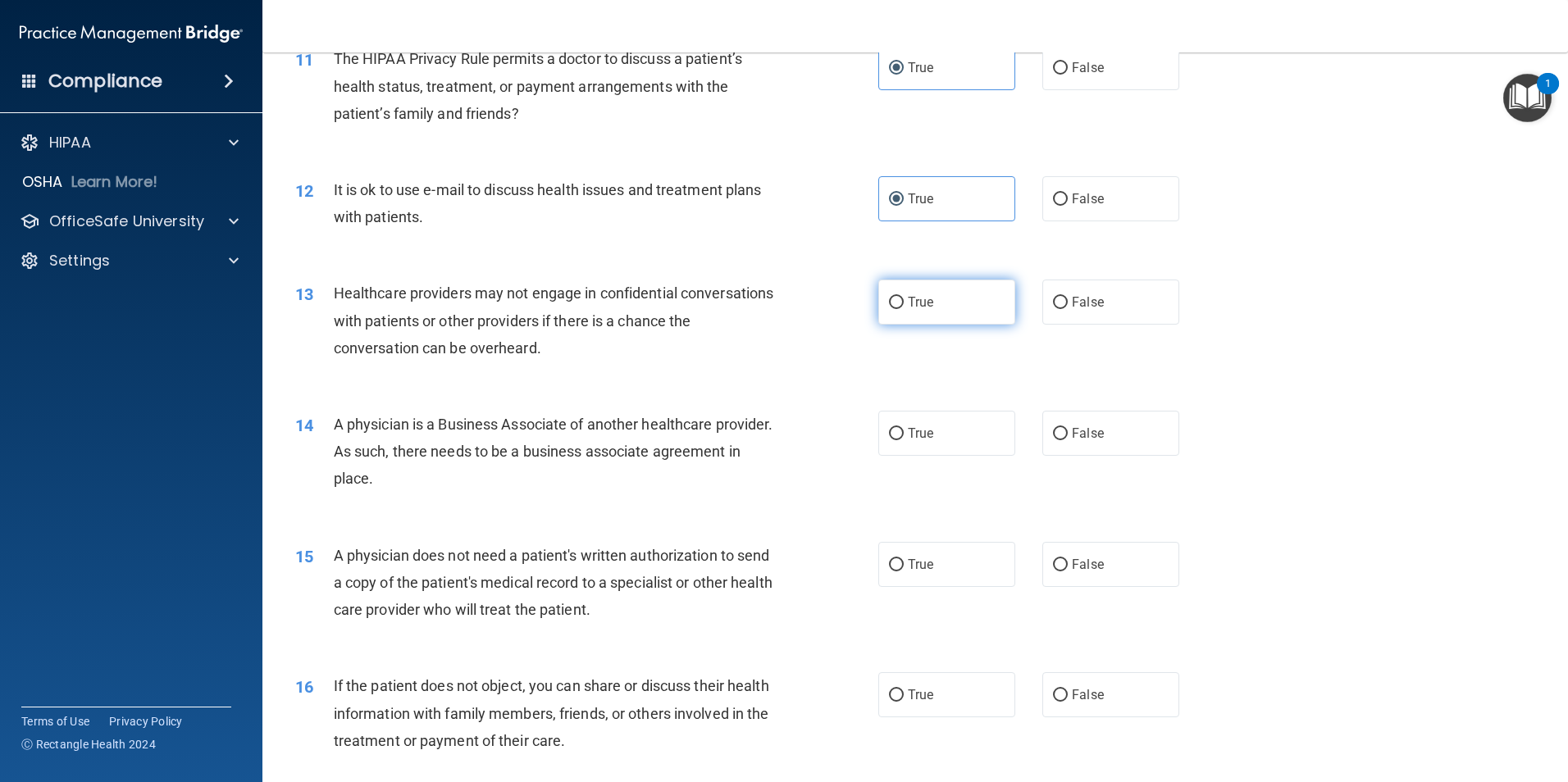
click at [965, 310] on label "True" at bounding box center [946, 302] width 137 height 45
click at [903, 309] on input "True" at bounding box center [896, 303] width 15 height 12
click at [915, 444] on label "True" at bounding box center [946, 433] width 137 height 45
click at [903, 440] on input "True" at bounding box center [896, 434] width 15 height 12
click at [954, 560] on label "True" at bounding box center [946, 564] width 137 height 45
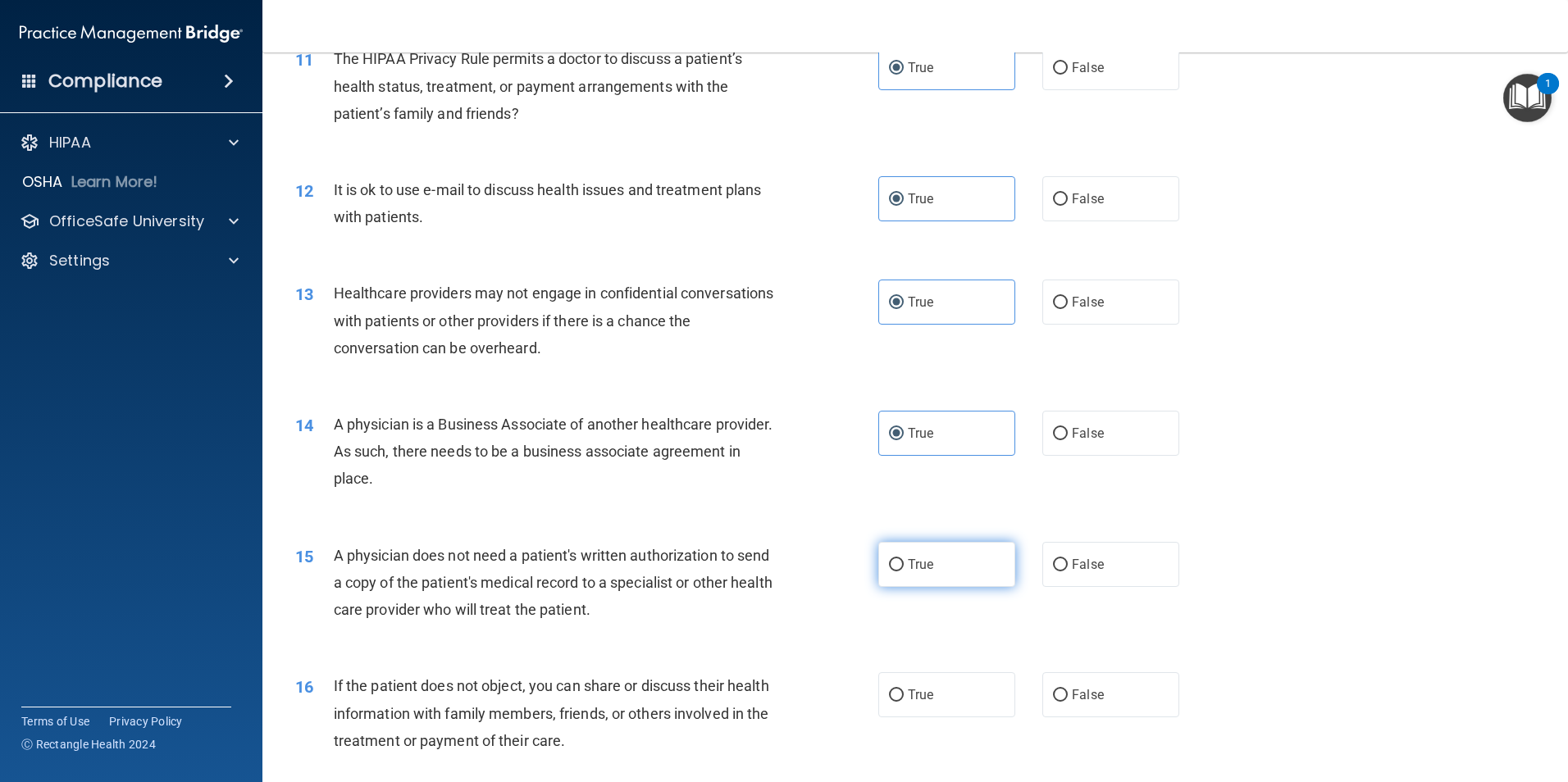
click at [903, 560] on input "True" at bounding box center [896, 565] width 15 height 12
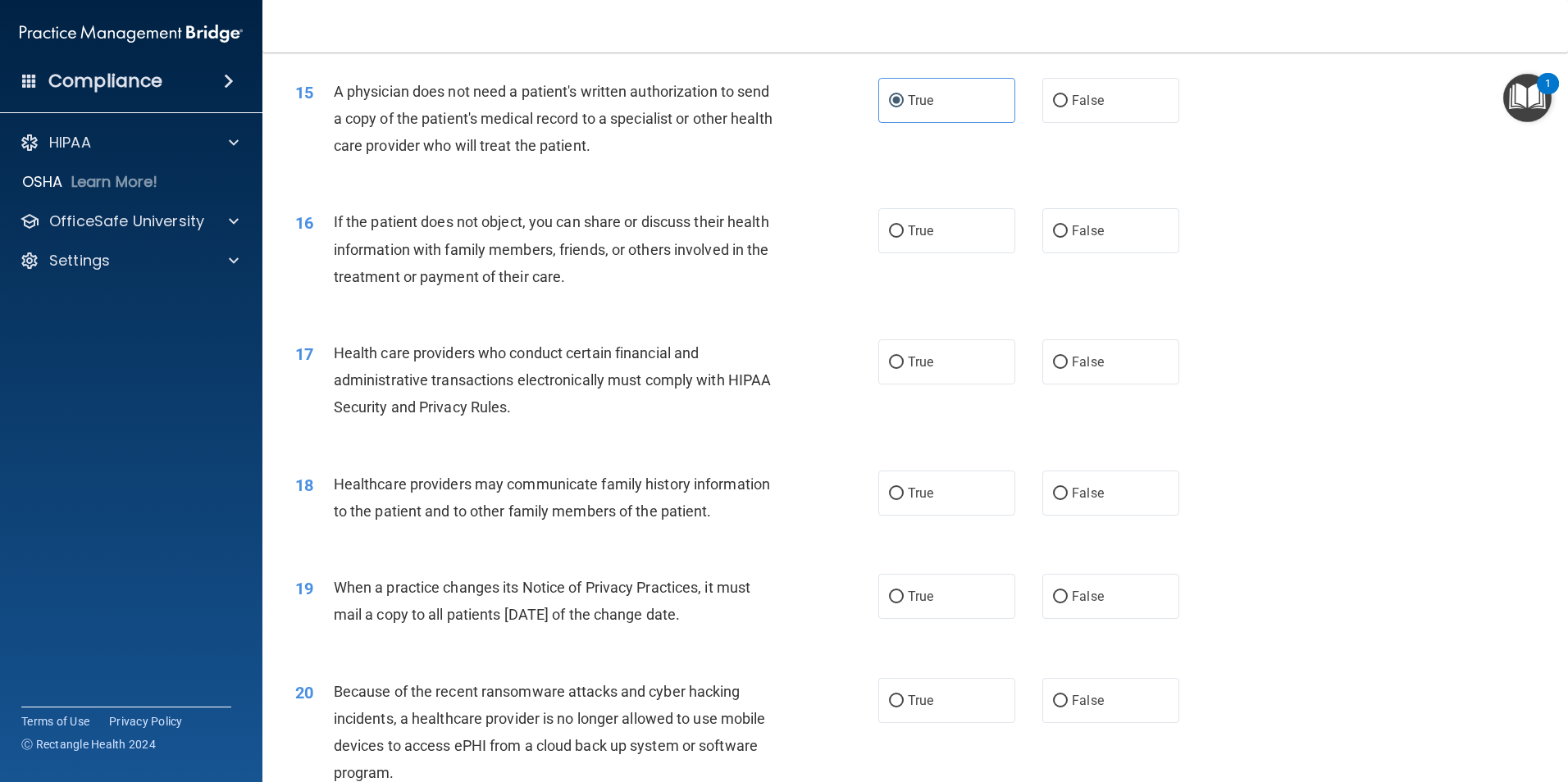
scroll to position [1780, 0]
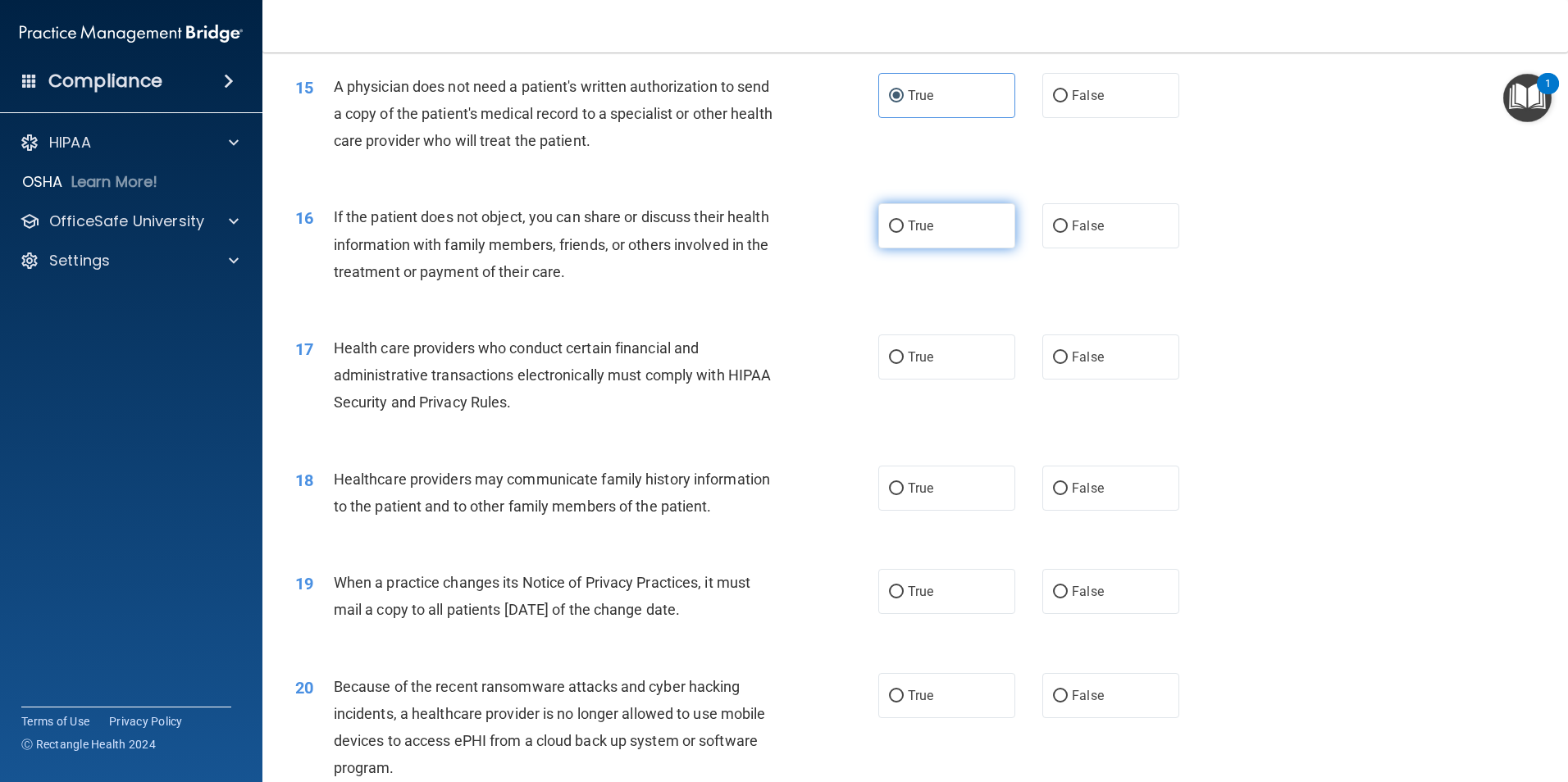
click at [955, 235] on label "True" at bounding box center [946, 225] width 137 height 45
click at [903, 233] on input "True" at bounding box center [896, 227] width 15 height 12
click at [956, 361] on label "True" at bounding box center [946, 356] width 137 height 45
click at [903, 361] on input "True" at bounding box center [896, 357] width 15 height 12
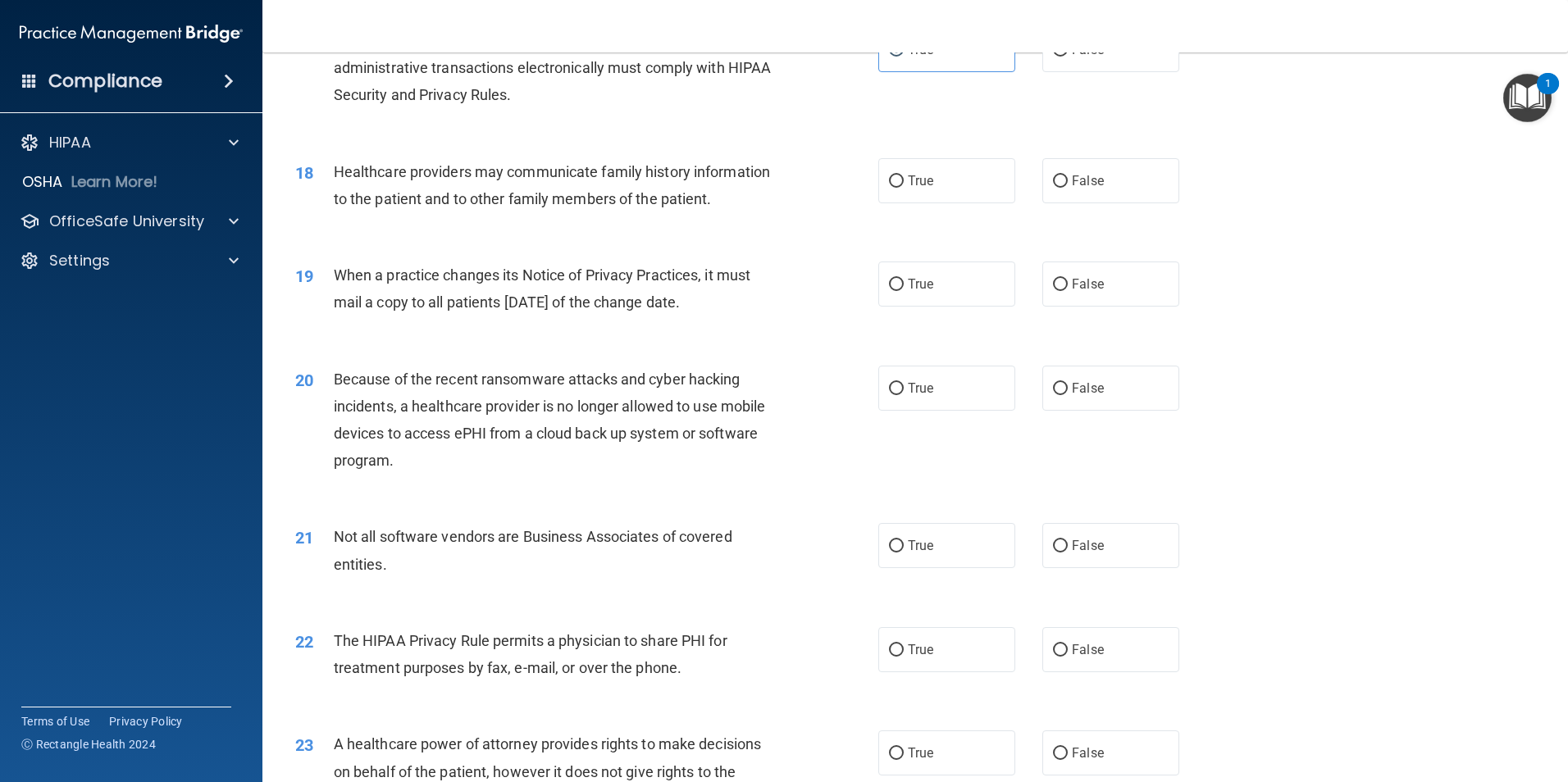
scroll to position [2115, 0]
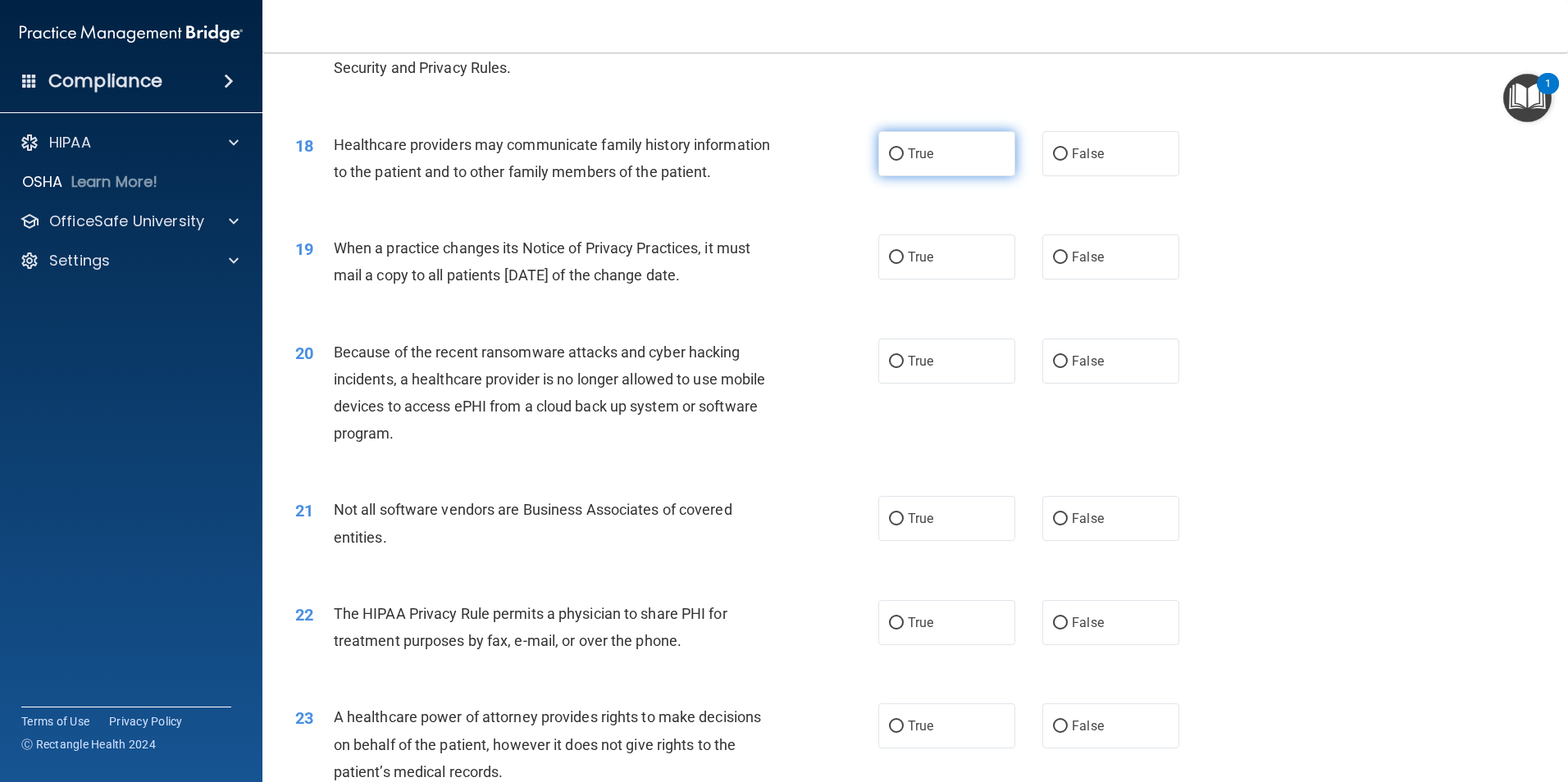
click at [943, 160] on label "True" at bounding box center [946, 154] width 137 height 45
click at [903, 160] on input "True" at bounding box center [896, 154] width 15 height 12
click at [961, 264] on label "True" at bounding box center [946, 257] width 137 height 45
click at [903, 264] on input "True" at bounding box center [896, 258] width 15 height 12
click at [945, 367] on label "True" at bounding box center [946, 361] width 137 height 45
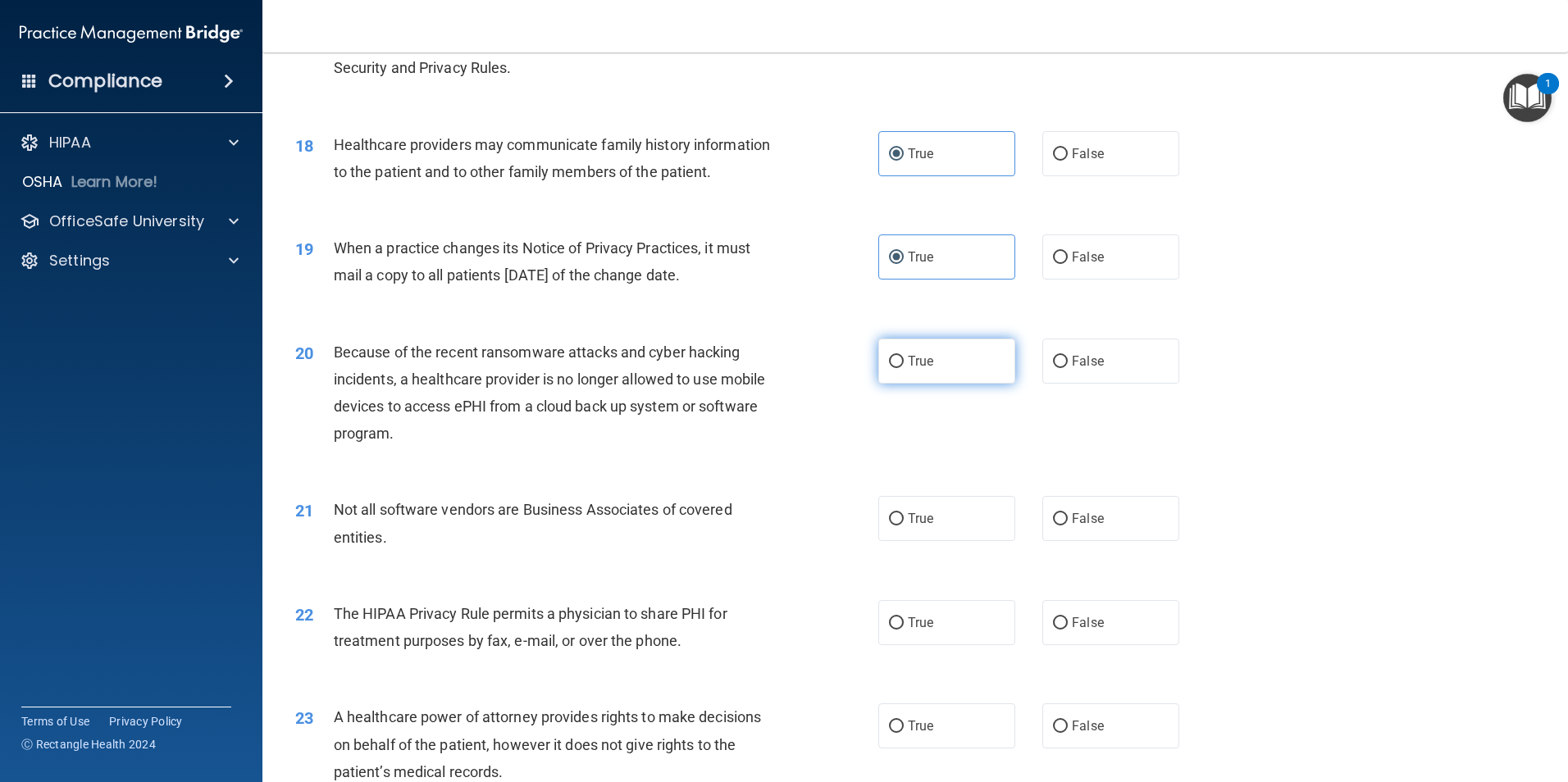
click at [903, 367] on input "True" at bounding box center [896, 362] width 15 height 12
click at [965, 521] on label "True" at bounding box center [946, 518] width 137 height 45
click at [903, 521] on input "True" at bounding box center [896, 519] width 15 height 12
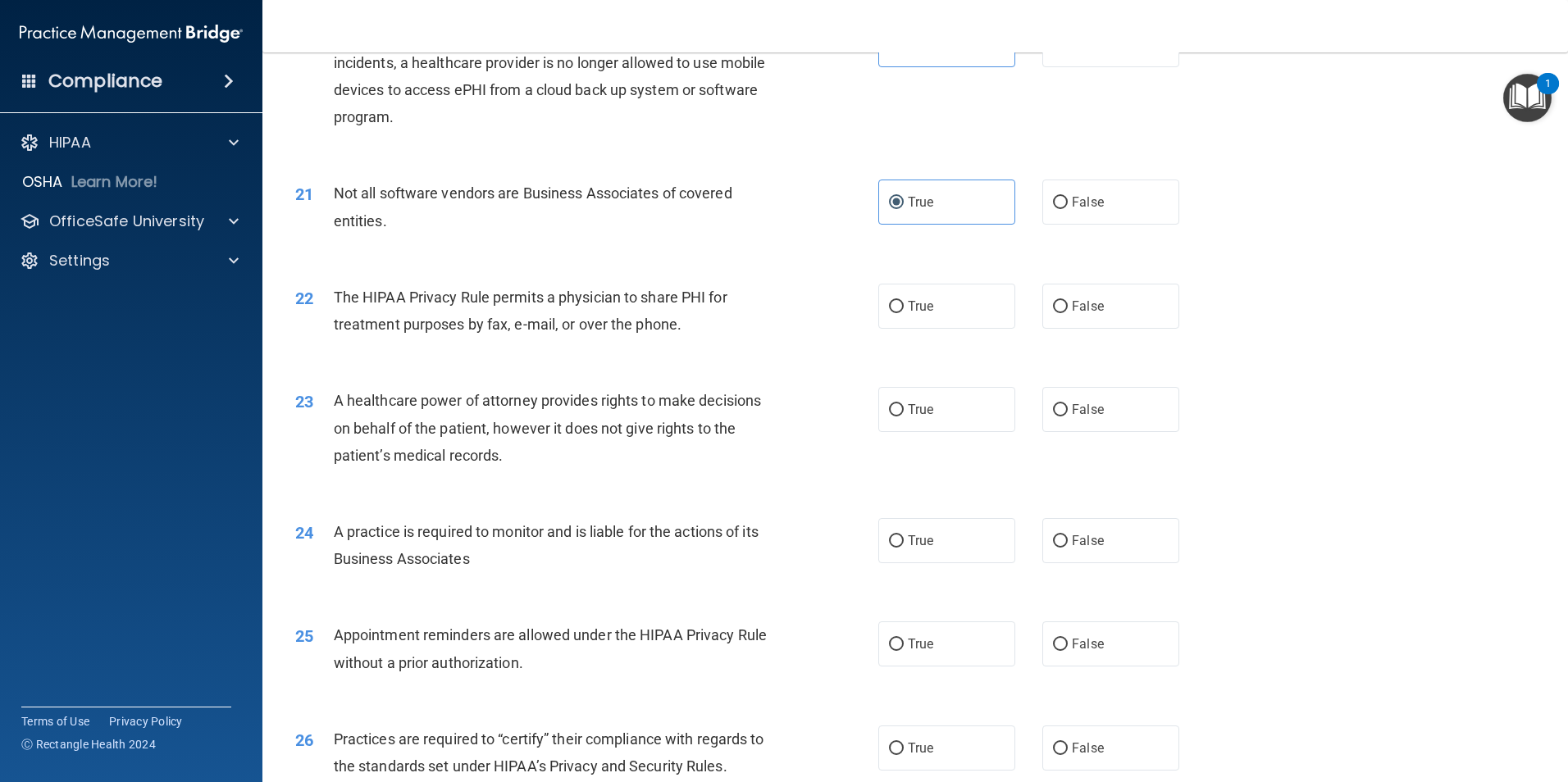
scroll to position [2453, 0]
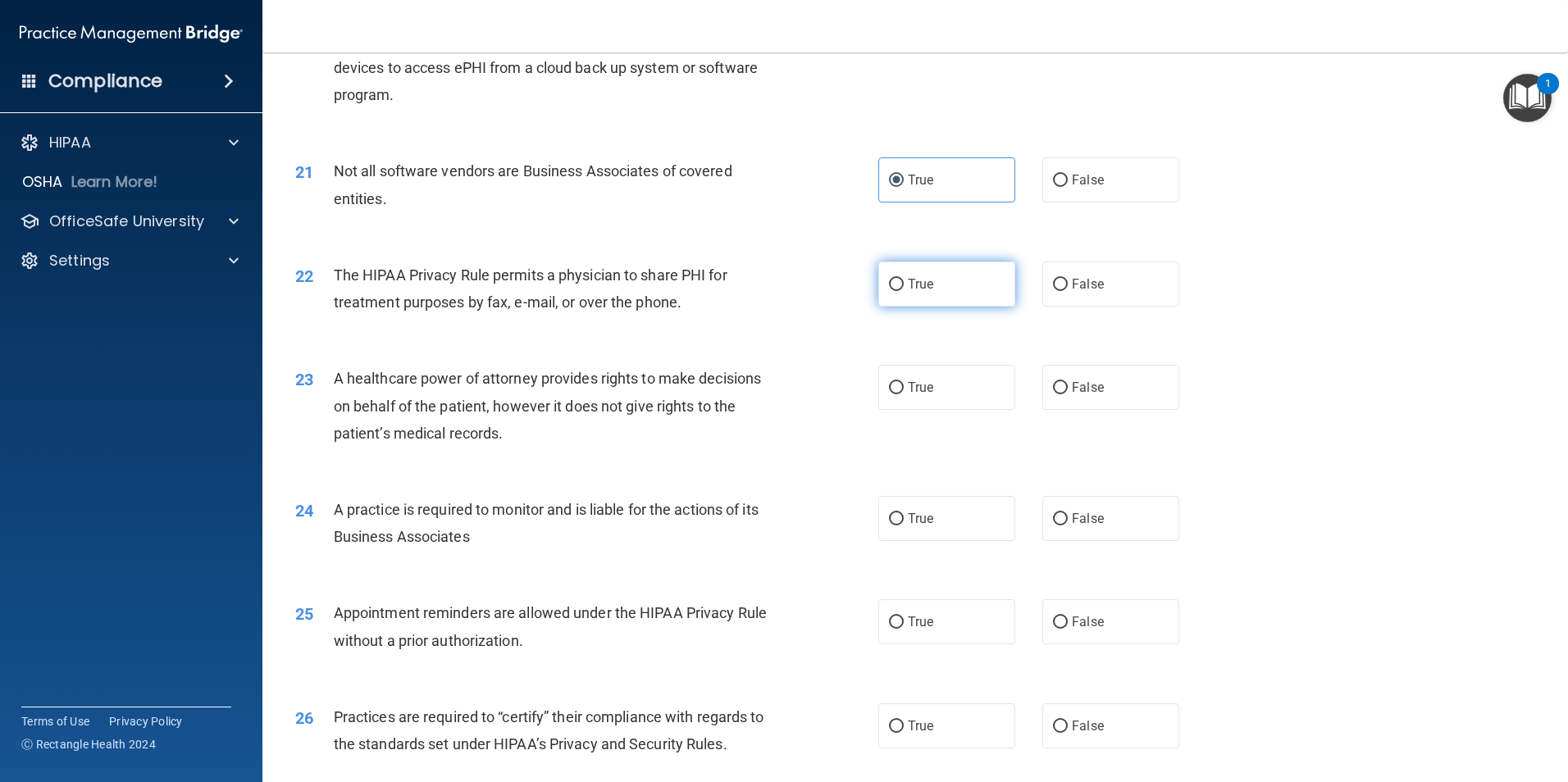
click at [944, 288] on label "True" at bounding box center [946, 284] width 137 height 45
click at [903, 288] on input "True" at bounding box center [896, 285] width 15 height 12
click at [1062, 391] on label "False" at bounding box center [1111, 387] width 137 height 45
click at [1062, 391] on input "False" at bounding box center [1060, 388] width 15 height 12
click at [1095, 528] on label "False" at bounding box center [1111, 518] width 137 height 45
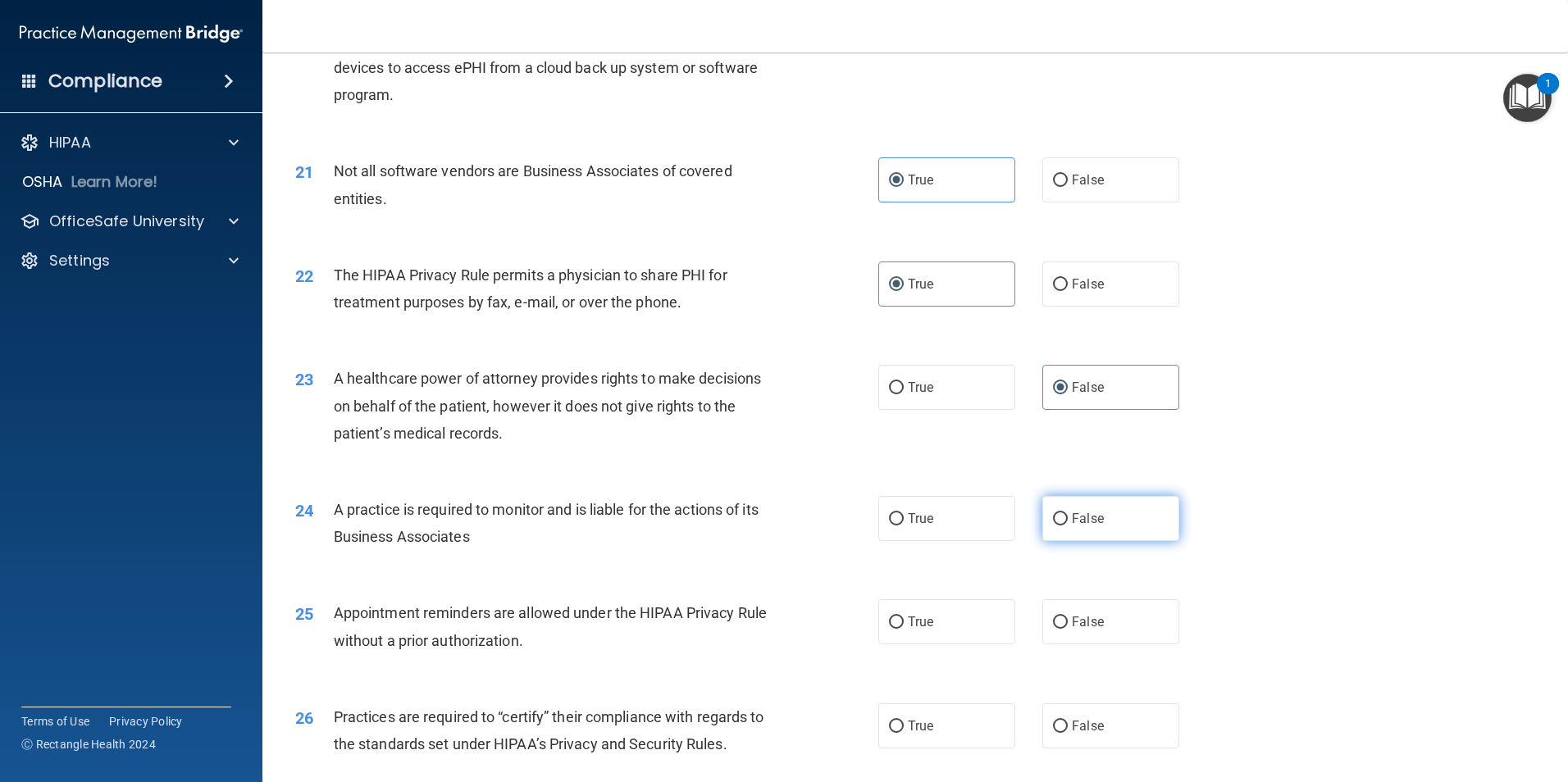
click at [1067, 525] on input "False" at bounding box center [1060, 519] width 15 height 12
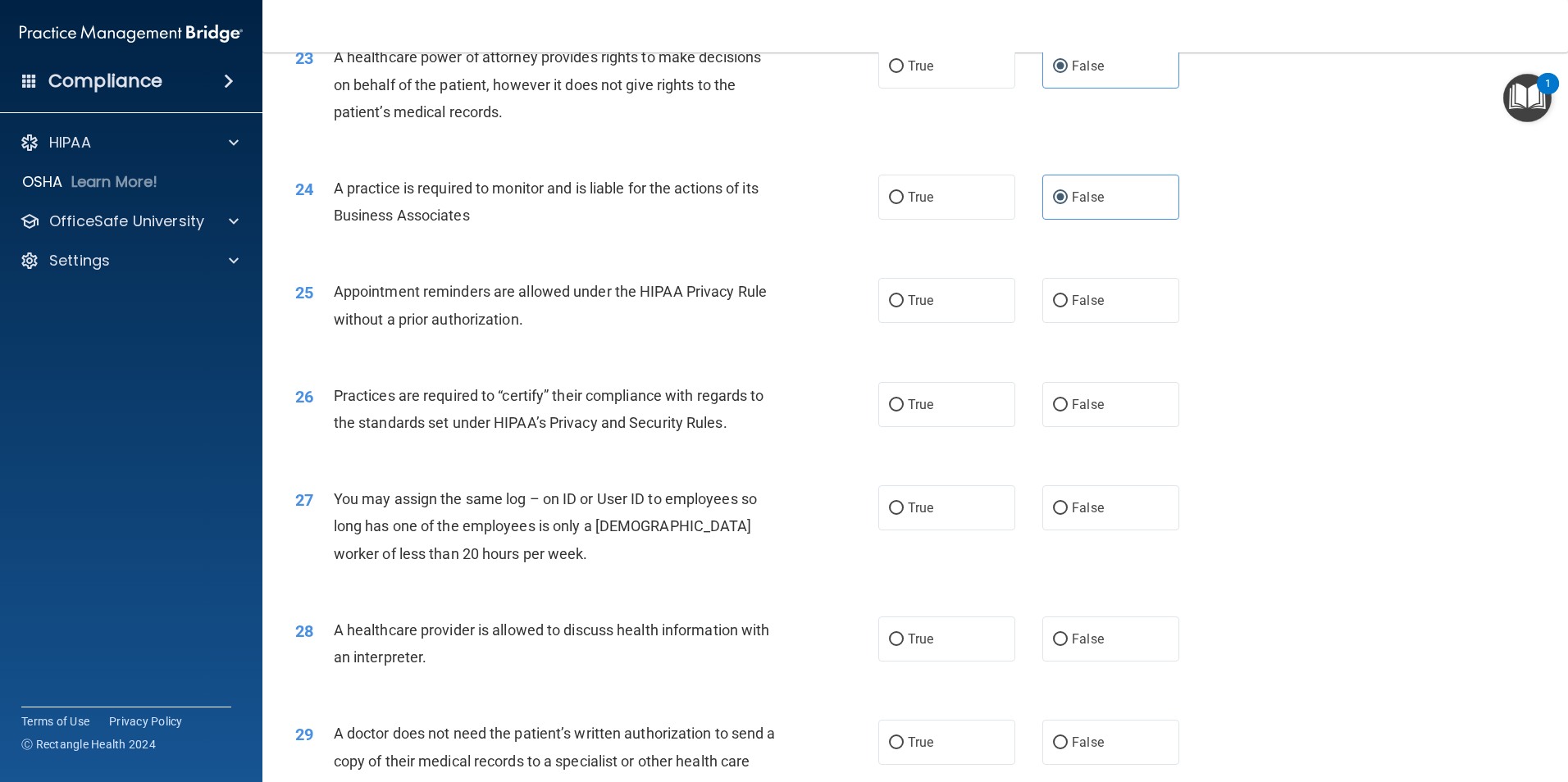
scroll to position [2819, 0]
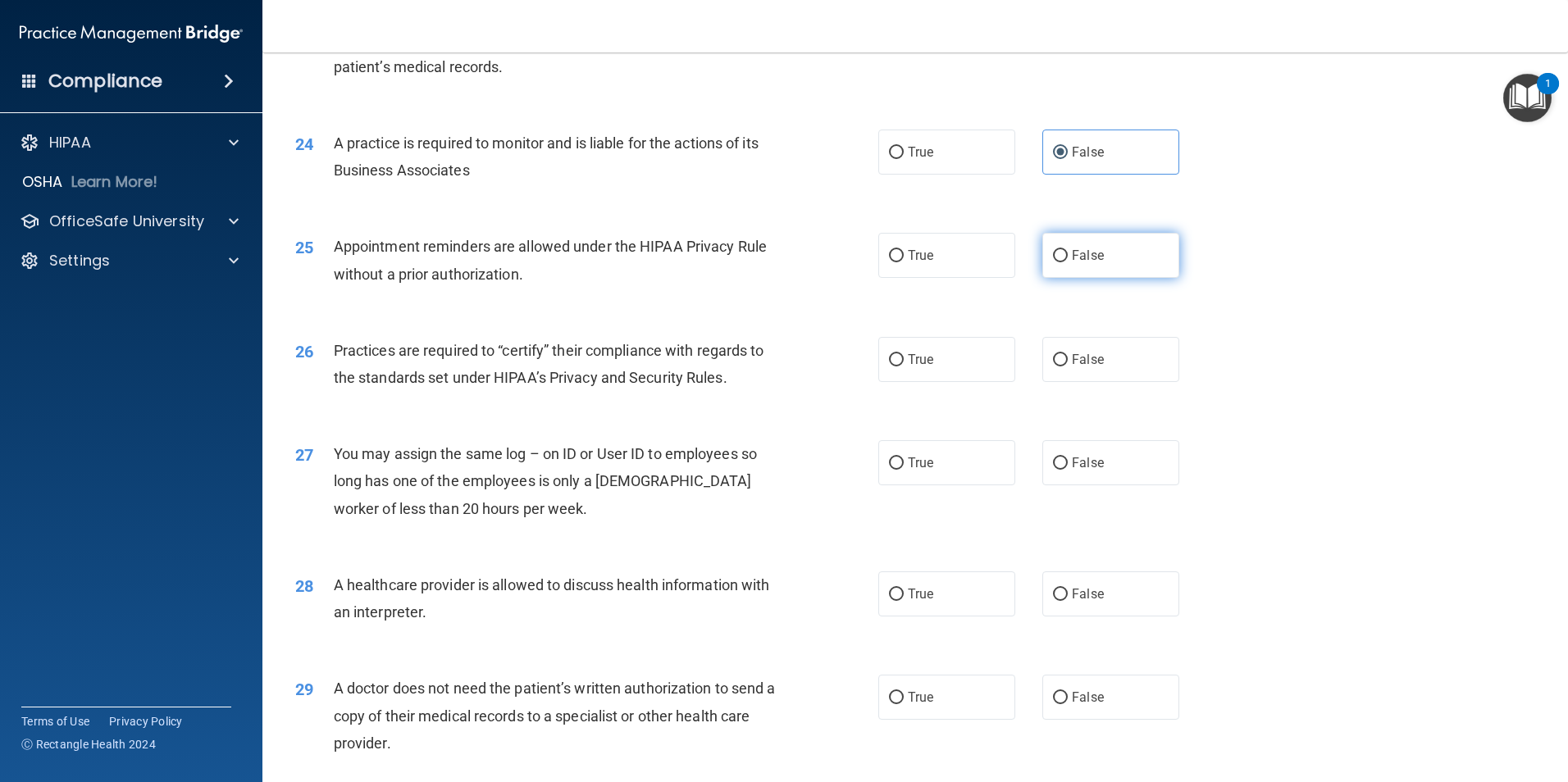
click at [1068, 269] on label "False" at bounding box center [1111, 255] width 137 height 45
click at [1067, 263] on input "False" at bounding box center [1060, 256] width 15 height 12
click at [1099, 377] on label "False" at bounding box center [1111, 359] width 137 height 45
click at [1067, 367] on input "False" at bounding box center [1060, 360] width 15 height 12
click at [1106, 463] on label "False" at bounding box center [1111, 462] width 137 height 45
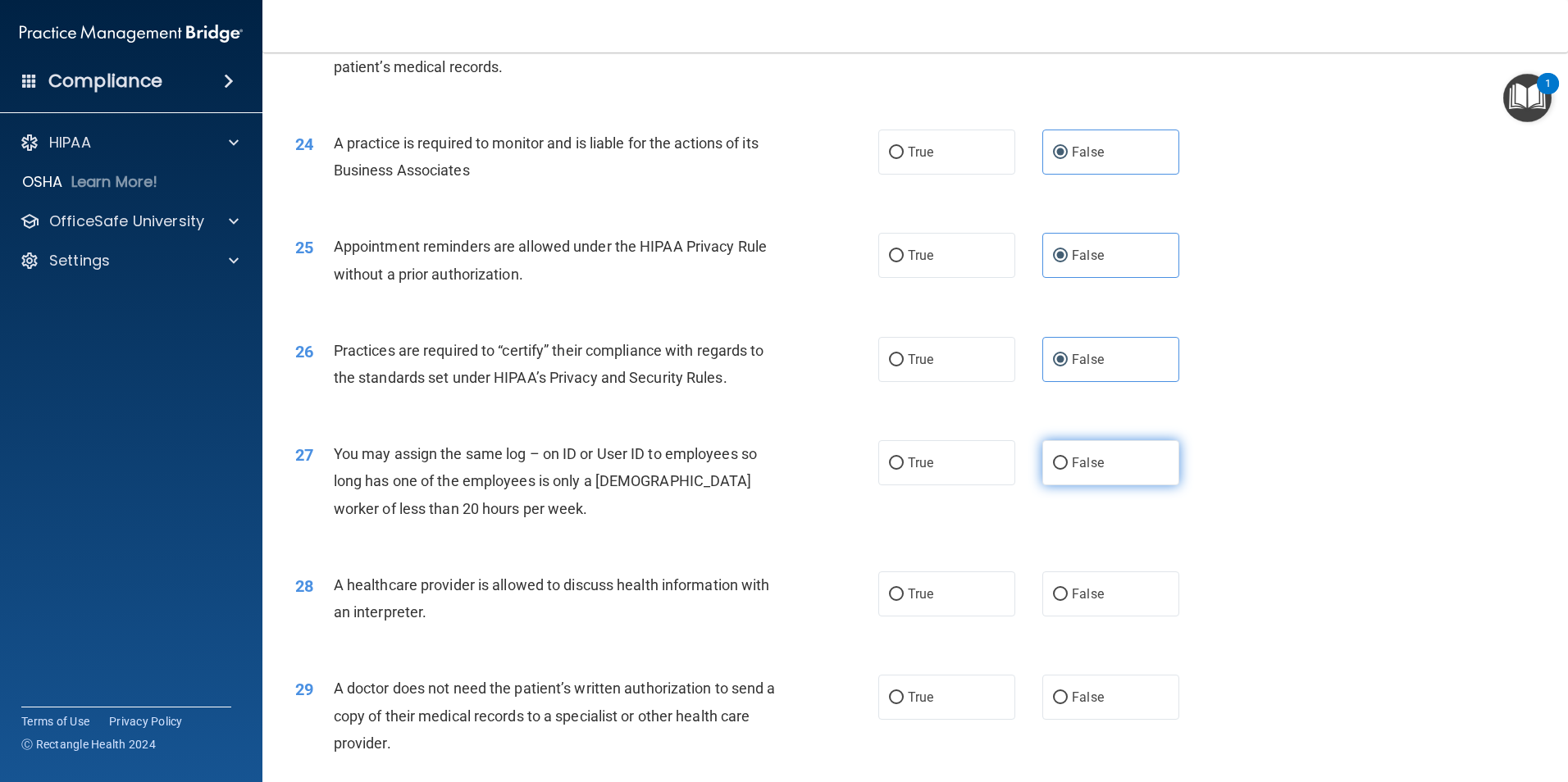
click at [1067, 463] on input "False" at bounding box center [1060, 463] width 15 height 12
click at [977, 595] on label "True" at bounding box center [946, 594] width 137 height 45
click at [903, 595] on input "True" at bounding box center [896, 594] width 15 height 12
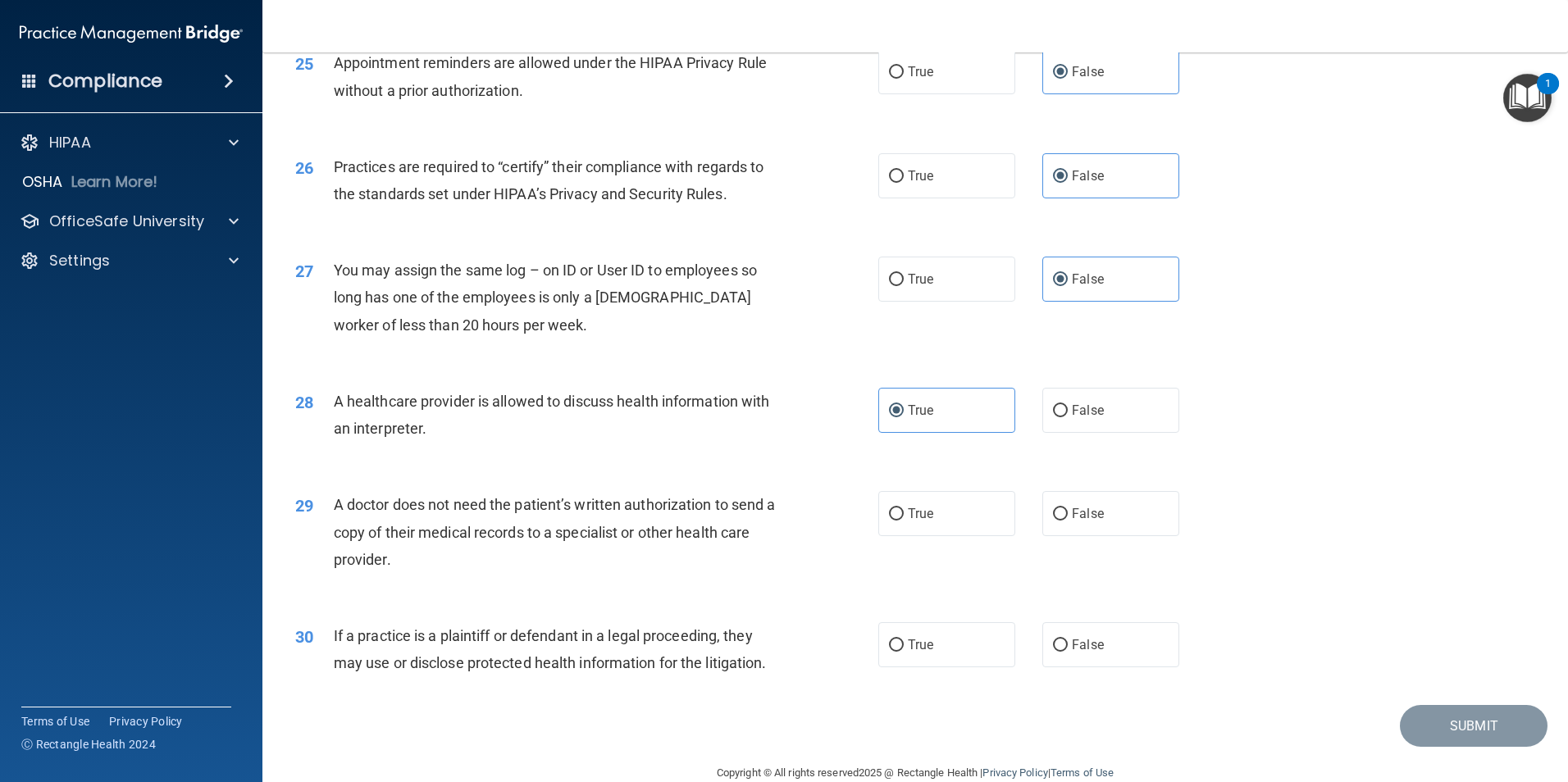
scroll to position [3033, 0]
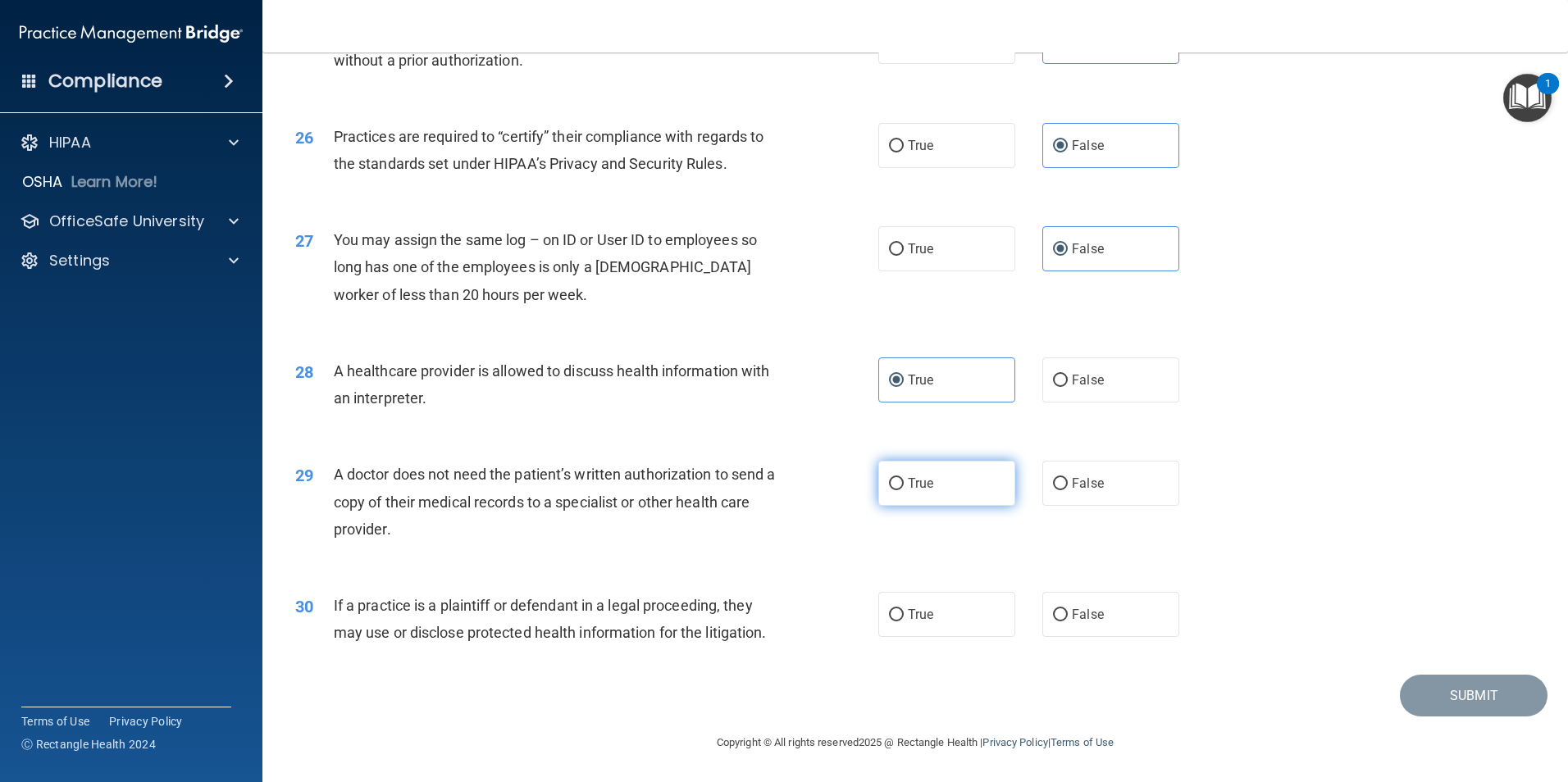
click at [949, 489] on label "True" at bounding box center [946, 483] width 137 height 45
click at [903, 489] on input "True" at bounding box center [896, 484] width 15 height 12
click at [922, 618] on span "True" at bounding box center [920, 614] width 26 height 15
click at [903, 618] on input "True" at bounding box center [896, 615] width 15 height 12
click at [1512, 708] on button "Submit" at bounding box center [1473, 695] width 148 height 42
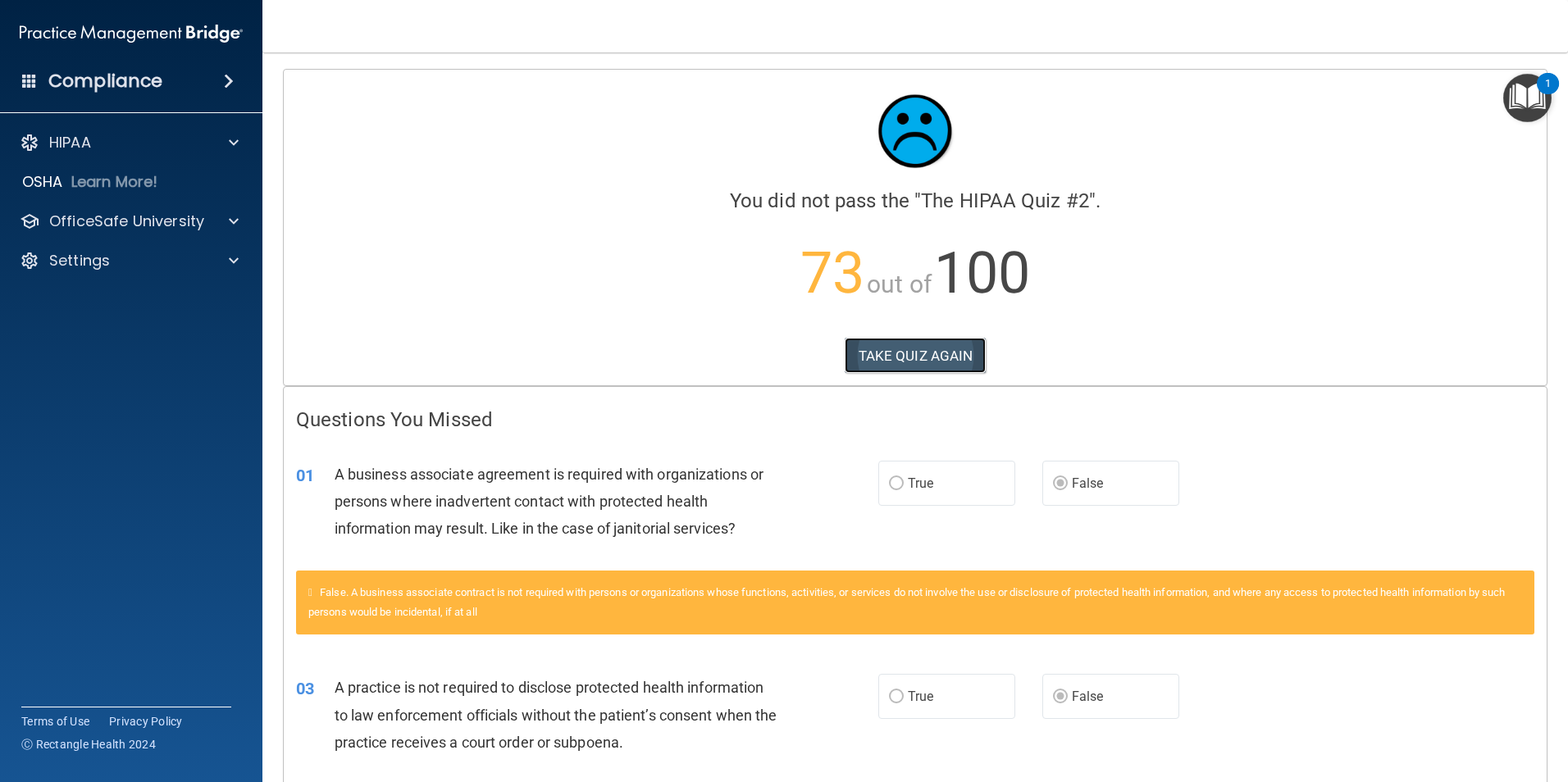
click at [917, 356] on button "TAKE QUIZ AGAIN" at bounding box center [915, 356] width 142 height 36
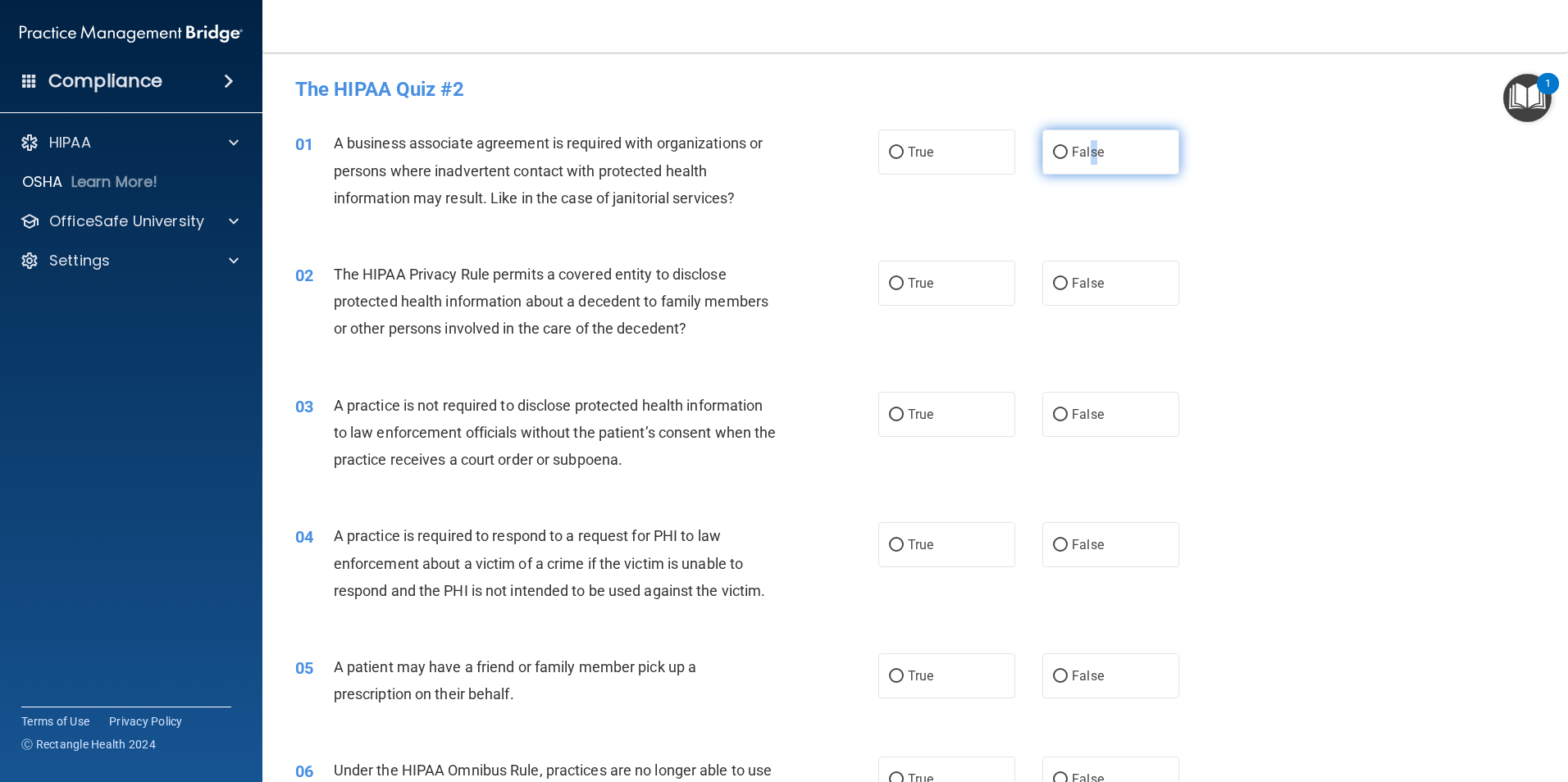
click at [1085, 143] on label "False" at bounding box center [1111, 152] width 137 height 45
drag, startPoint x: 1085, startPoint y: 143, endPoint x: 1096, endPoint y: 226, distance: 83.7
click at [1096, 226] on div "01 A business associate agreement is required with organizations or persons whe…" at bounding box center [915, 175] width 1264 height 131
click at [1076, 165] on label "False" at bounding box center [1111, 152] width 137 height 45
click at [1067, 159] on input "False" at bounding box center [1060, 153] width 15 height 12
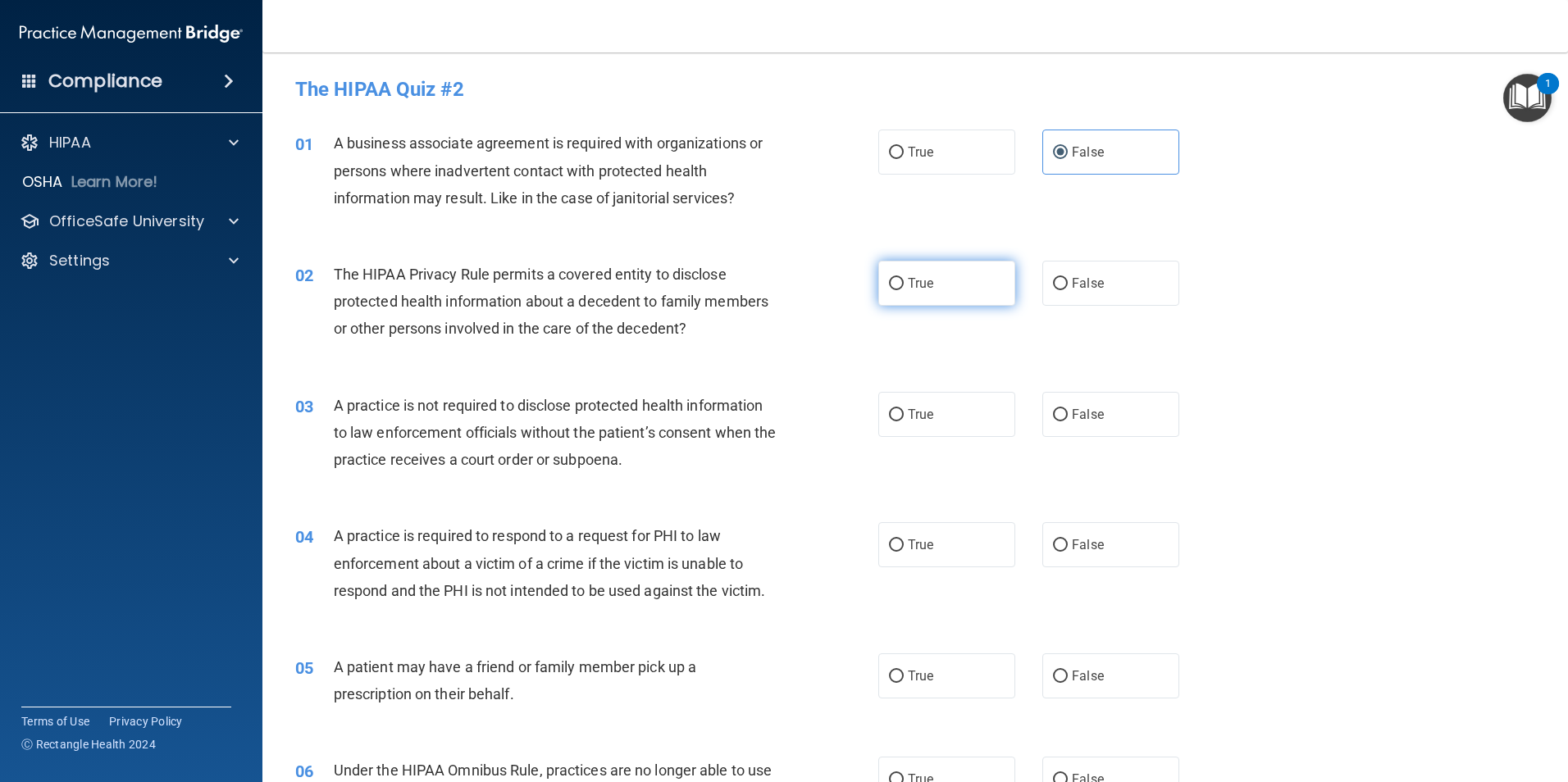
click at [962, 286] on label "True" at bounding box center [946, 283] width 137 height 45
click at [903, 286] on input "True" at bounding box center [896, 284] width 15 height 12
click at [1077, 421] on span "False" at bounding box center [1087, 414] width 32 height 15
click at [1067, 421] on input "False" at bounding box center [1060, 415] width 15 height 12
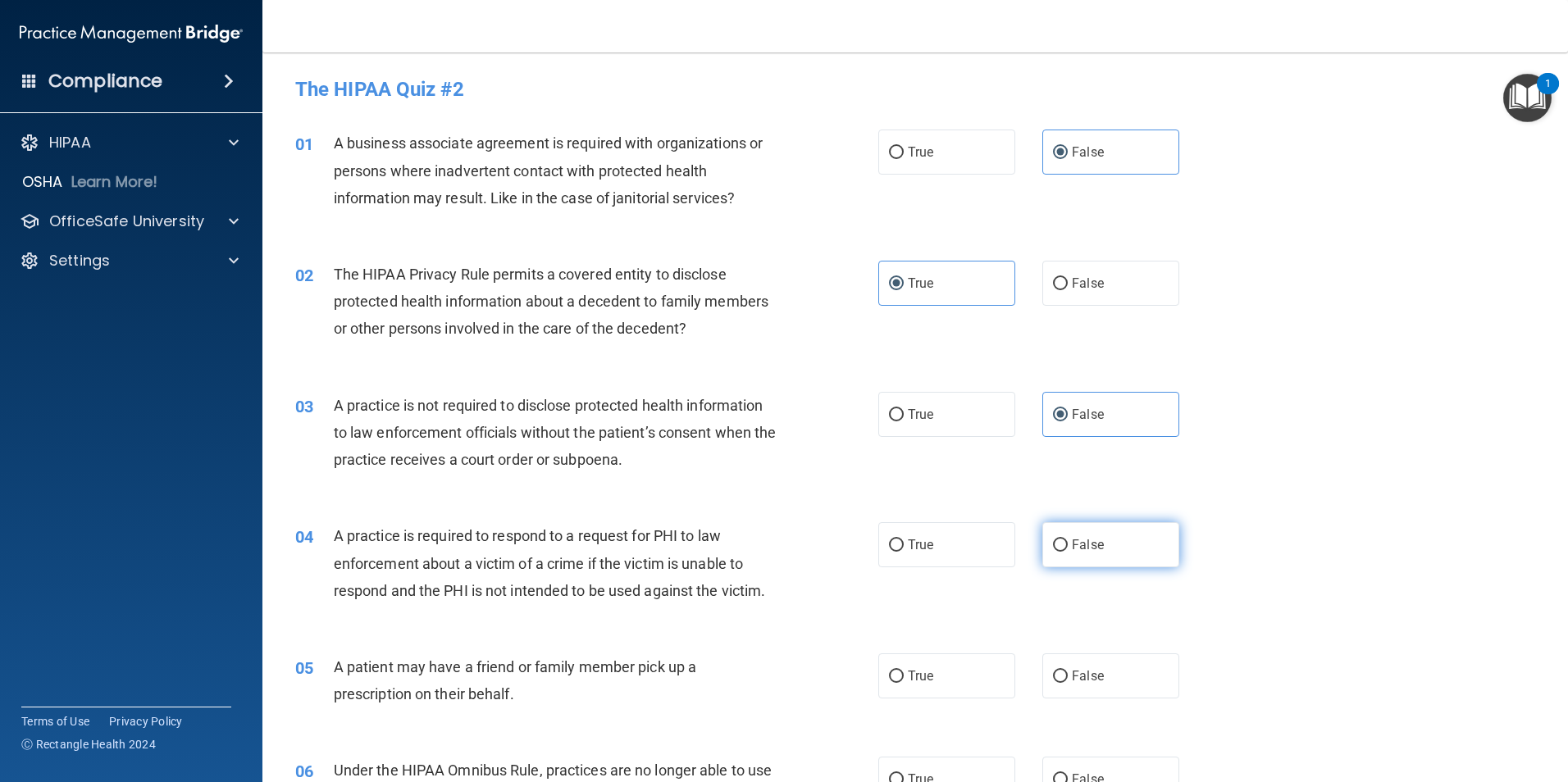
click at [1098, 550] on label "False" at bounding box center [1111, 544] width 137 height 45
click at [1067, 550] on input "False" at bounding box center [1060, 545] width 15 height 12
click at [963, 420] on label "True" at bounding box center [946, 414] width 137 height 45
click at [903, 420] on input "True" at bounding box center [896, 415] width 15 height 12
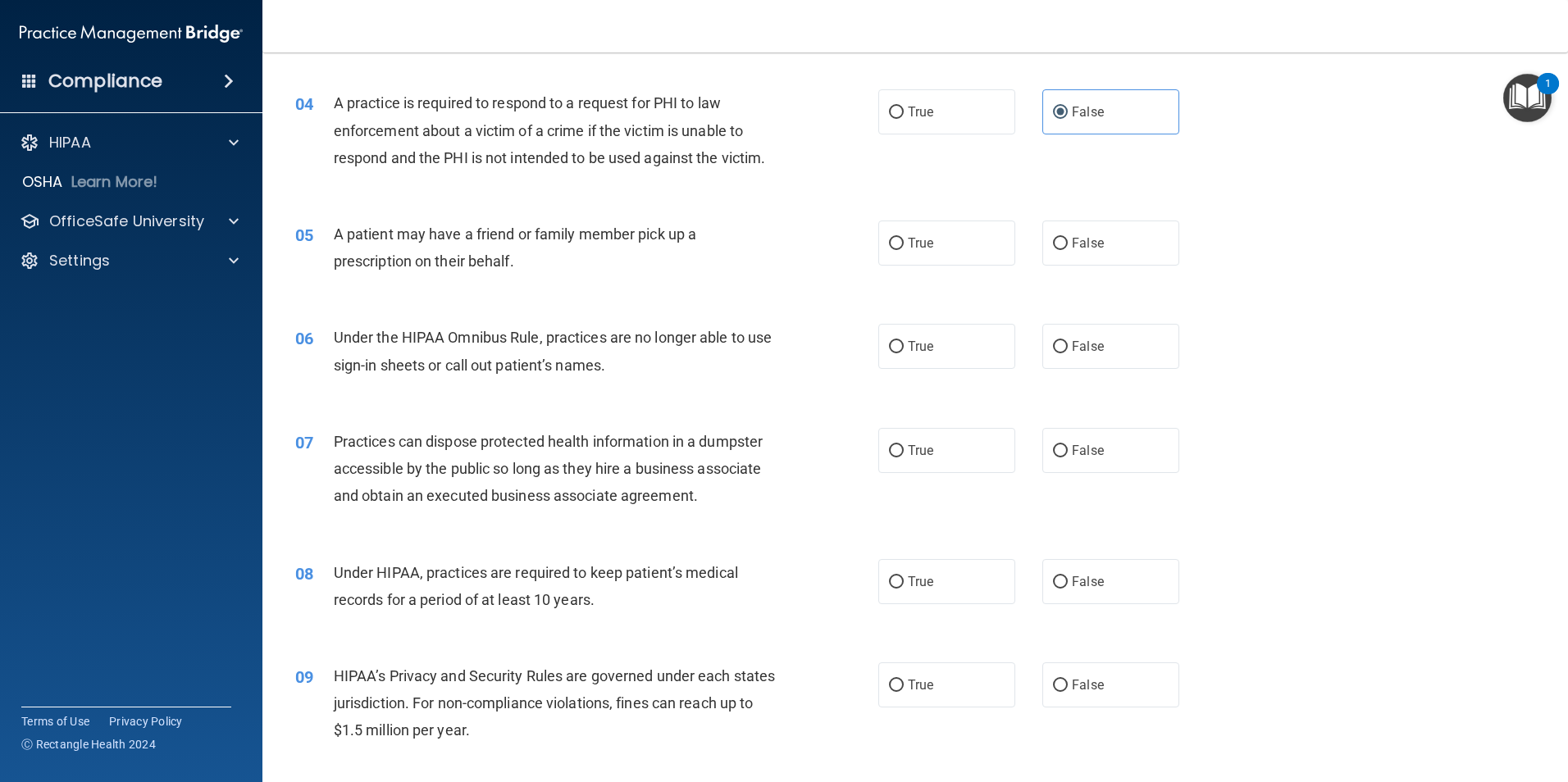
scroll to position [437, 0]
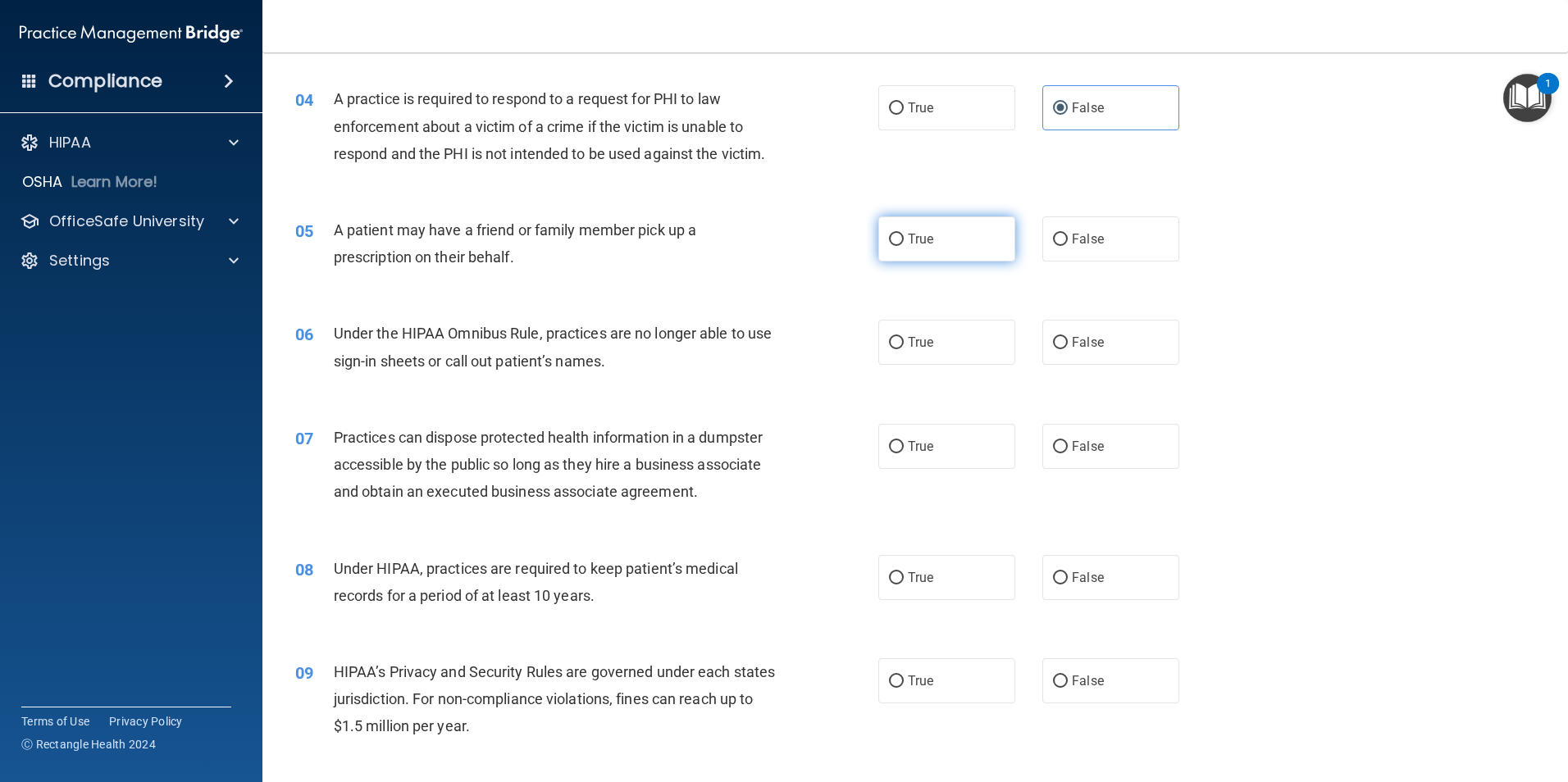
click at [956, 243] on label "True" at bounding box center [946, 239] width 137 height 45
click at [903, 243] on input "True" at bounding box center [896, 240] width 15 height 12
click at [950, 350] on label "True" at bounding box center [946, 342] width 137 height 45
click at [903, 349] on input "True" at bounding box center [896, 343] width 15 height 12
click at [1107, 343] on label "False" at bounding box center [1111, 342] width 137 height 45
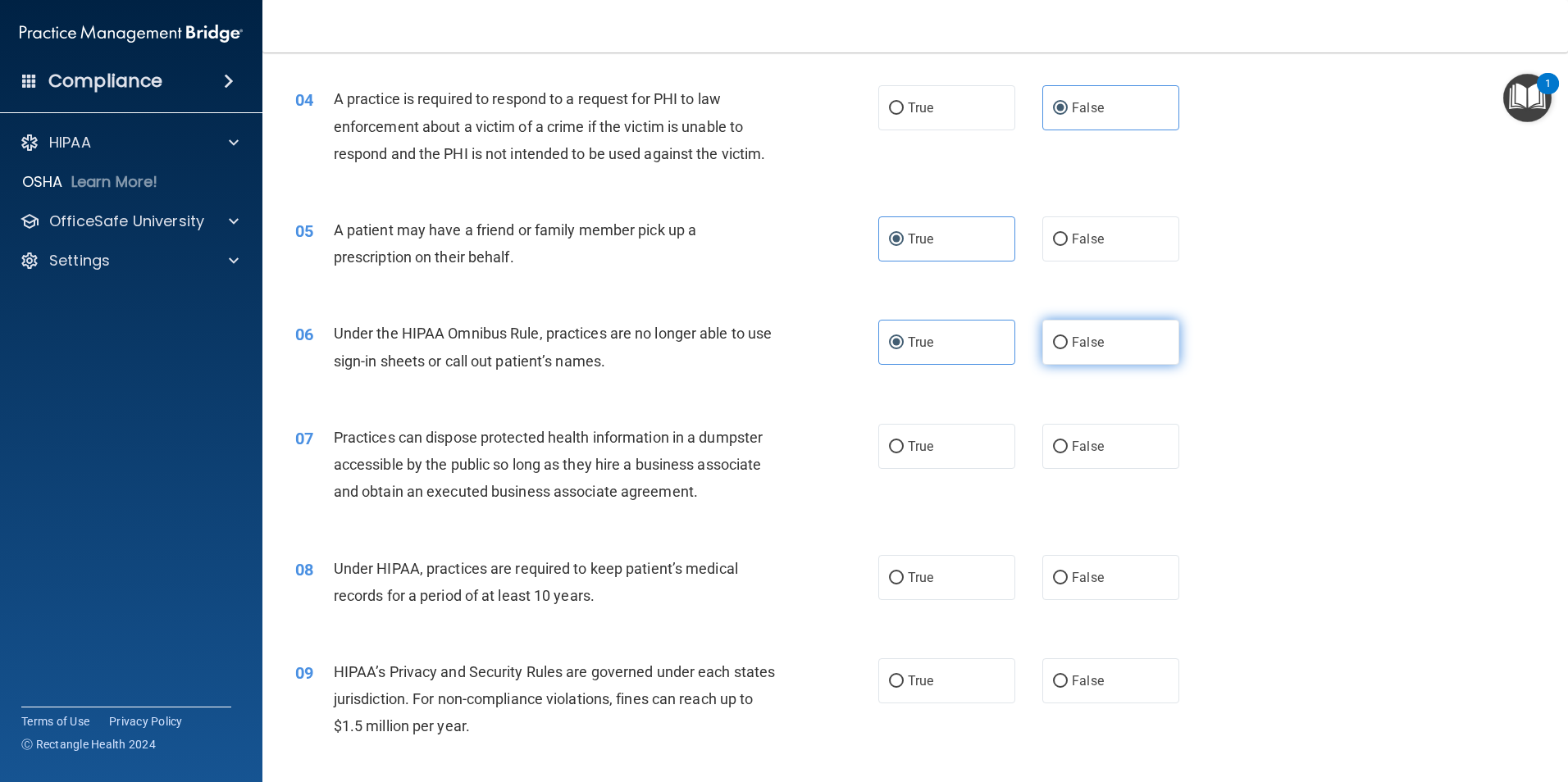
click at [1067, 343] on input "False" at bounding box center [1060, 343] width 15 height 12
click at [1072, 442] on span "False" at bounding box center [1087, 446] width 32 height 15
click at [1067, 442] on input "False" at bounding box center [1060, 447] width 15 height 12
click at [1075, 583] on span "False" at bounding box center [1087, 577] width 32 height 15
click at [1067, 583] on input "False" at bounding box center [1060, 578] width 15 height 12
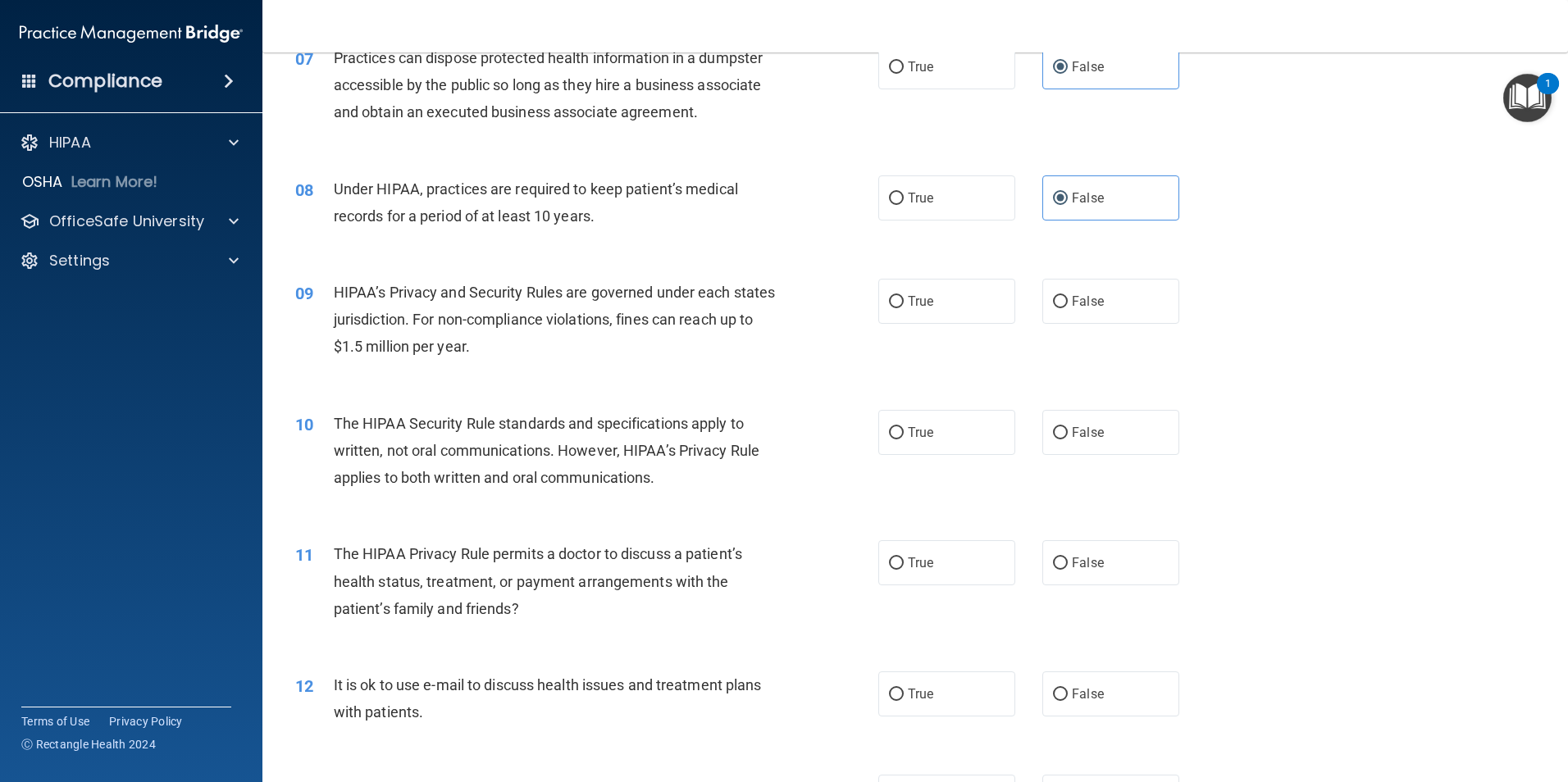
scroll to position [820, 0]
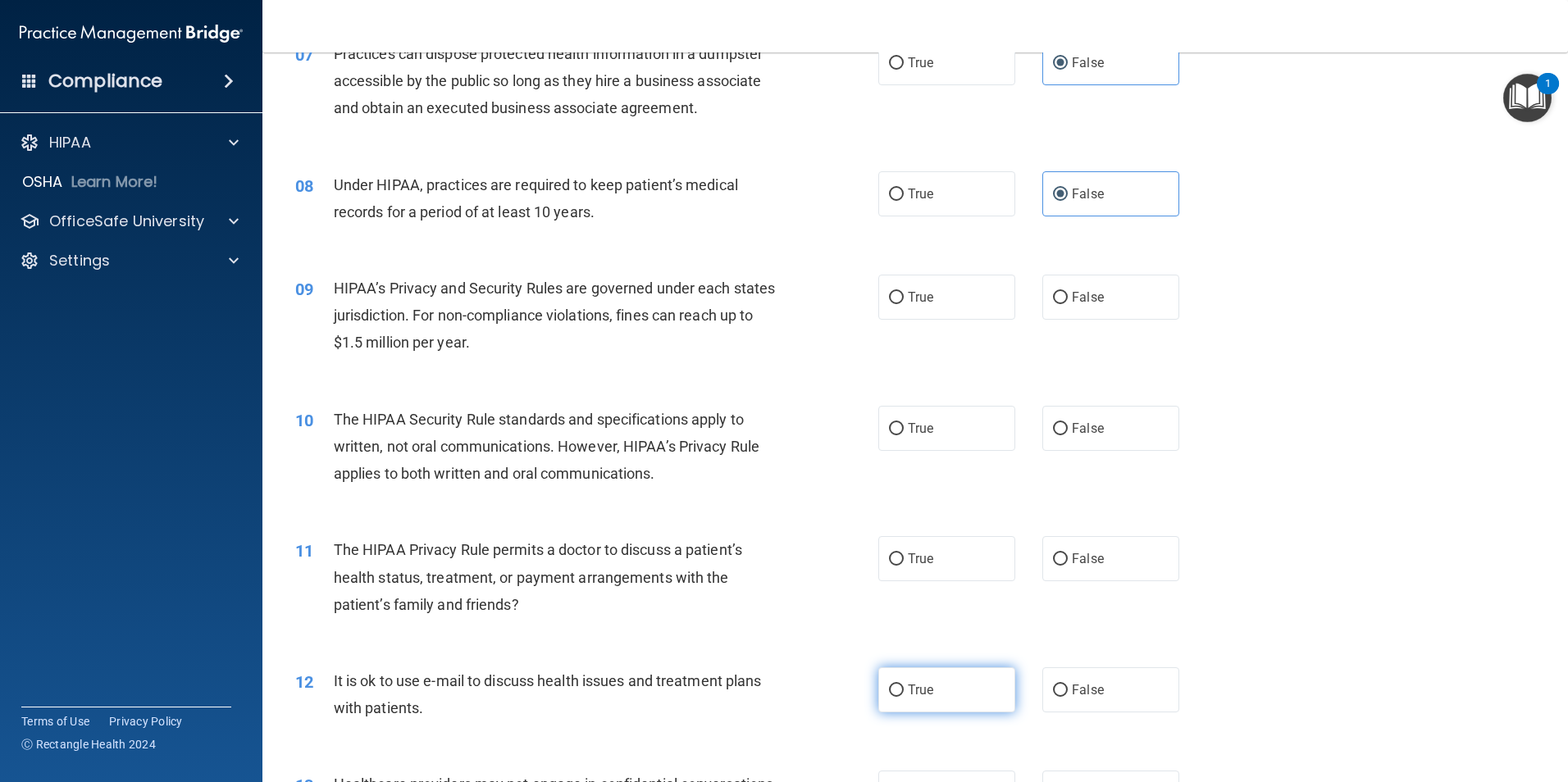
click at [926, 692] on span "True" at bounding box center [920, 690] width 26 height 15
click at [903, 692] on input "True" at bounding box center [896, 691] width 15 height 12
click at [1064, 431] on label "False" at bounding box center [1111, 428] width 137 height 45
click at [1064, 431] on input "False" at bounding box center [1060, 429] width 15 height 12
click at [971, 288] on label "True" at bounding box center [946, 297] width 137 height 45
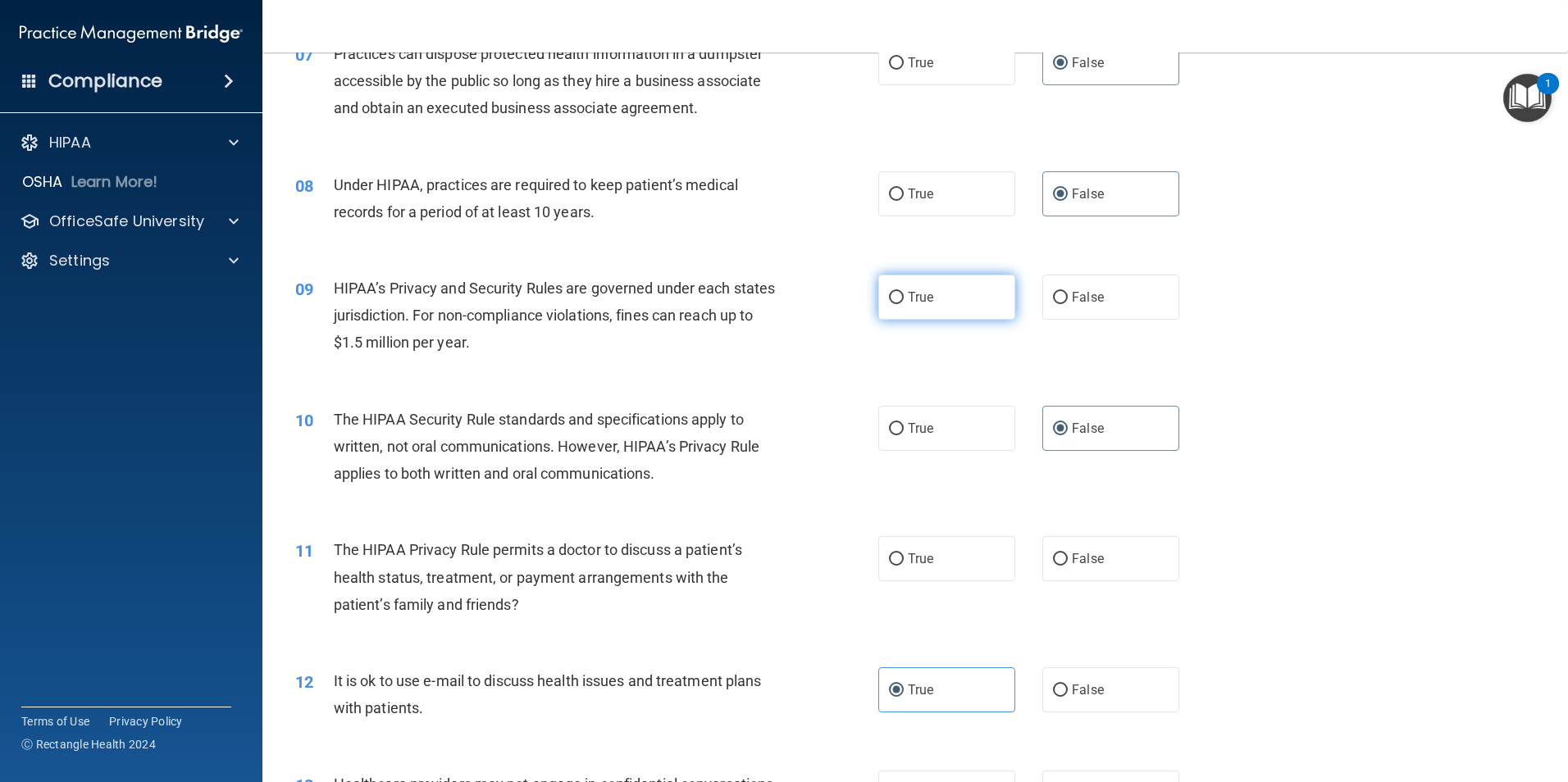
click at [903, 292] on input "True" at bounding box center [896, 298] width 15 height 12
click at [1108, 298] on label "False" at bounding box center [1111, 297] width 137 height 45
click at [1067, 298] on input "False" at bounding box center [1060, 298] width 15 height 12
click at [1087, 553] on span "False" at bounding box center [1087, 559] width 32 height 15
click at [1067, 553] on input "False" at bounding box center [1060, 559] width 15 height 12
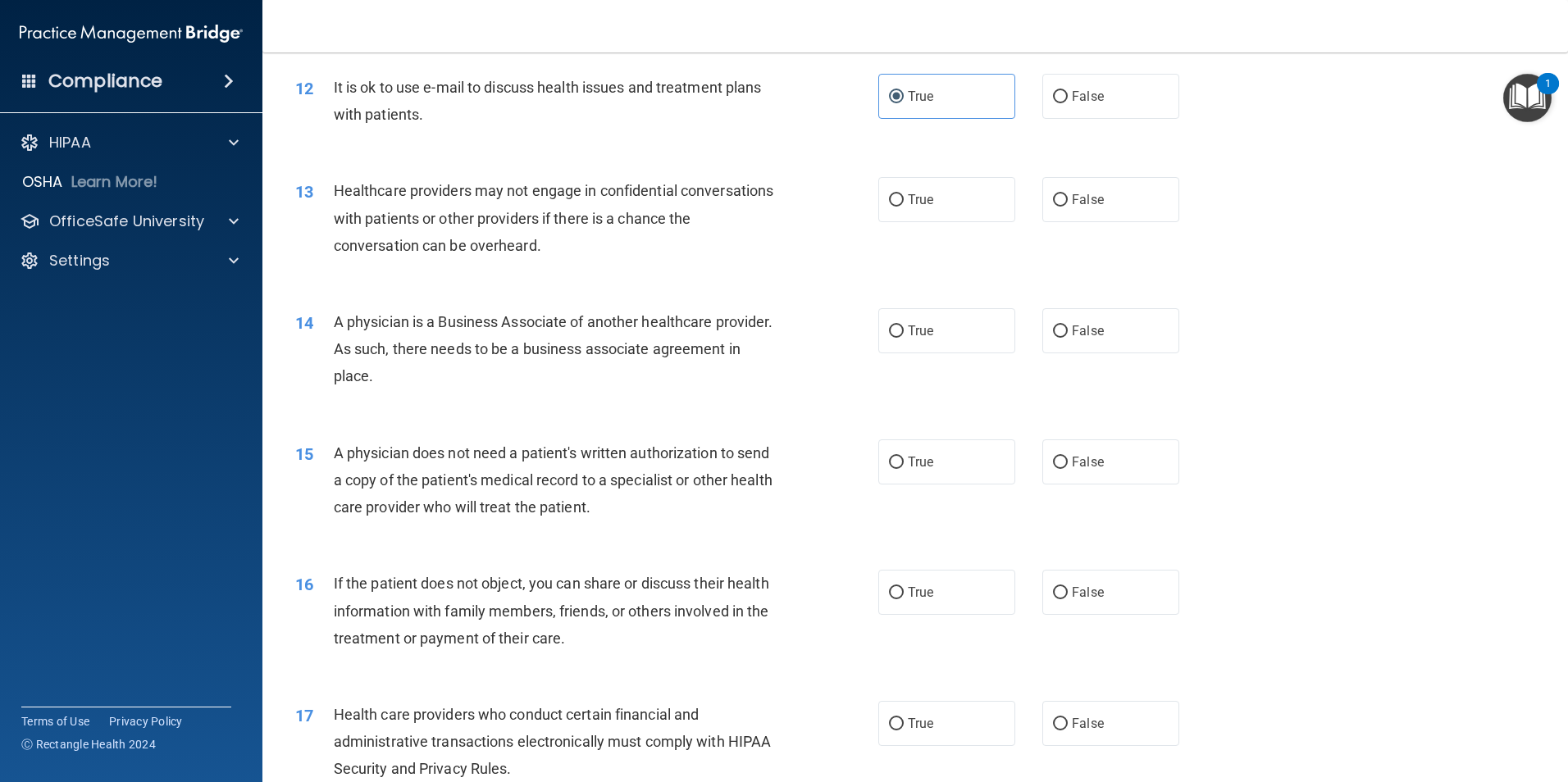
scroll to position [1422, 0]
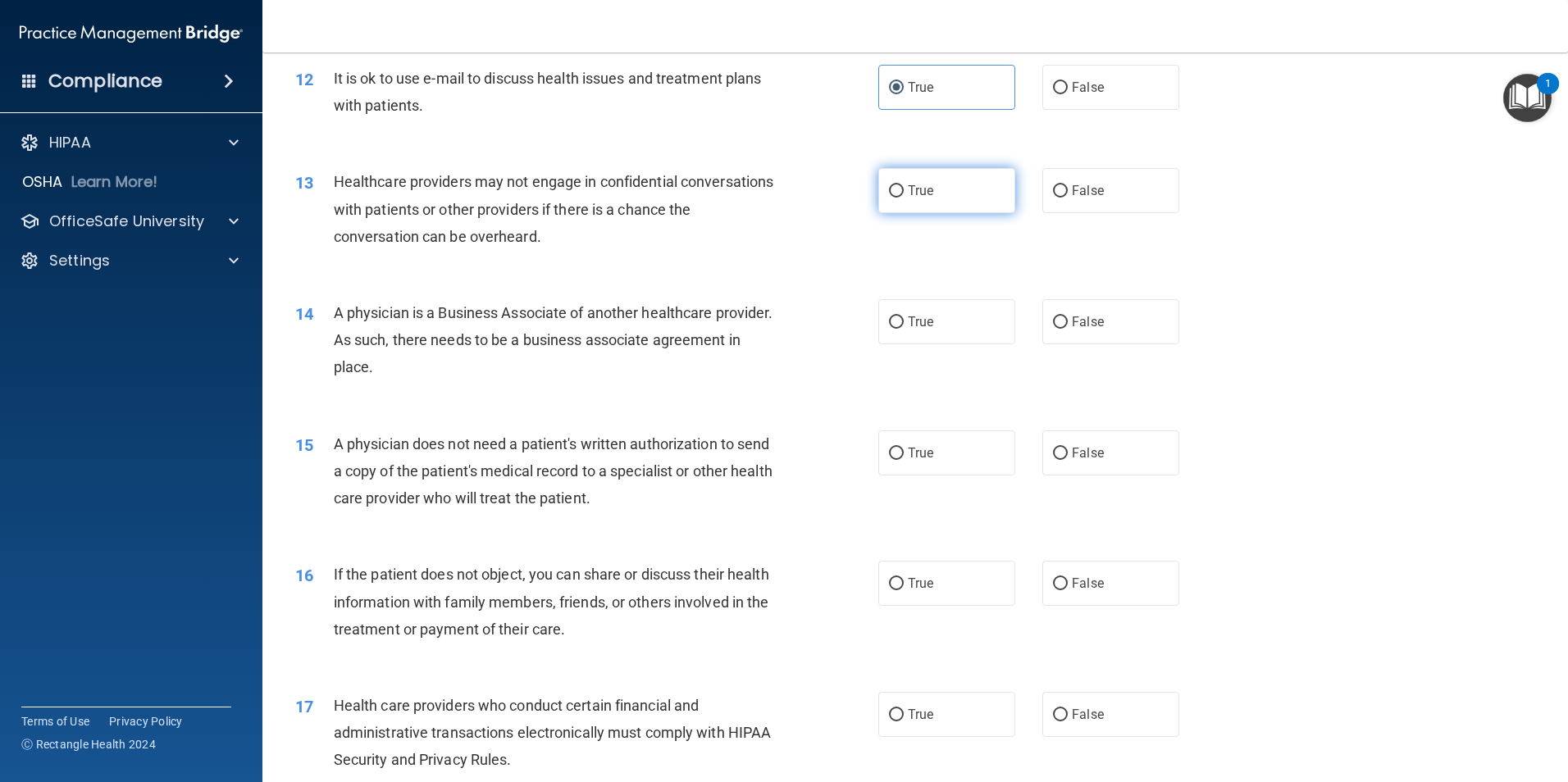
click at [959, 194] on label "True" at bounding box center [946, 190] width 137 height 45
click at [903, 194] on input "True" at bounding box center [896, 191] width 15 height 12
click at [983, 327] on label "True" at bounding box center [946, 321] width 137 height 45
click at [903, 327] on input "True" at bounding box center [896, 322] width 15 height 12
click at [908, 457] on span "True" at bounding box center [920, 453] width 26 height 15
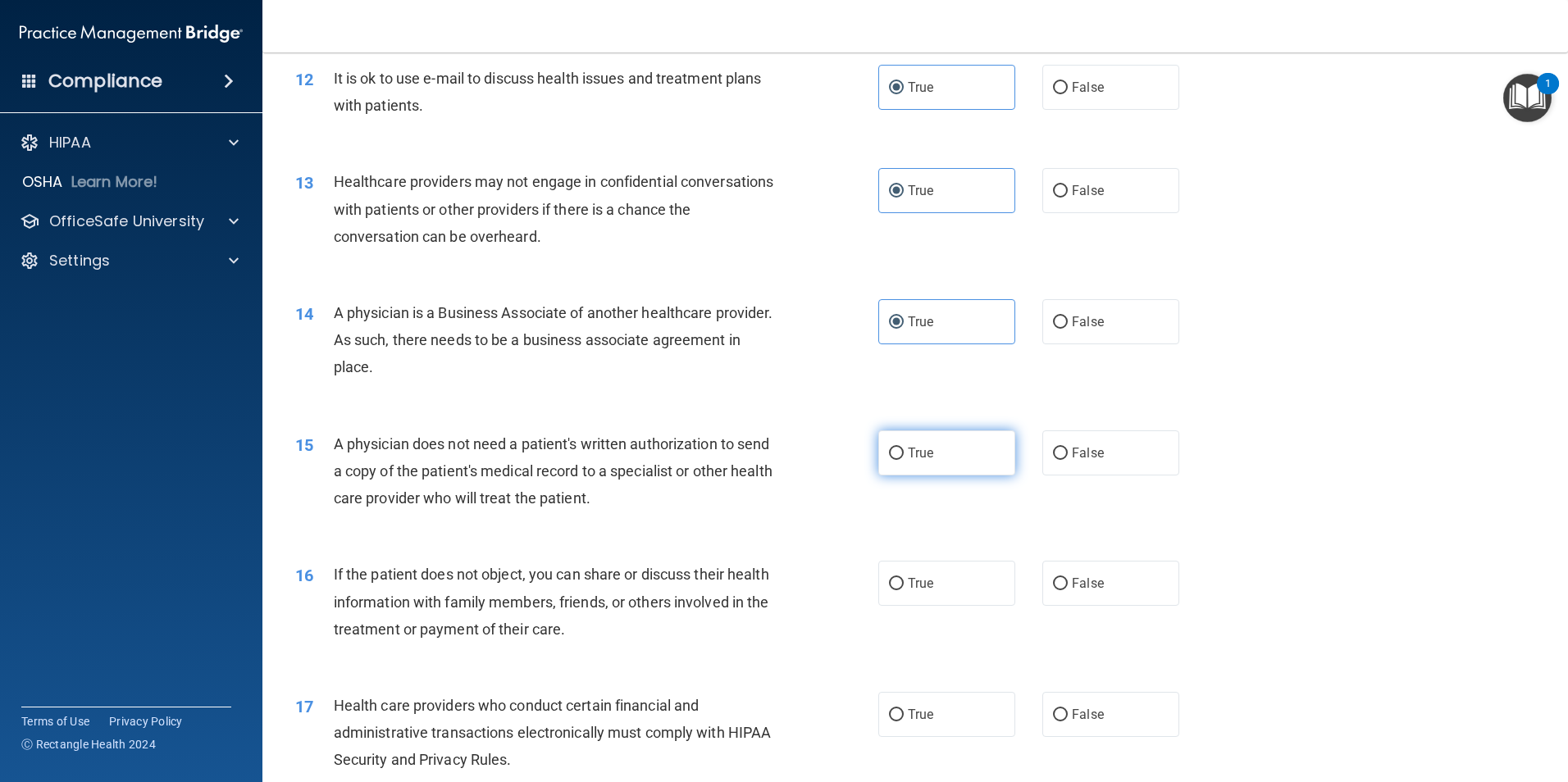
click at [903, 457] on input "True" at bounding box center [896, 454] width 15 height 12
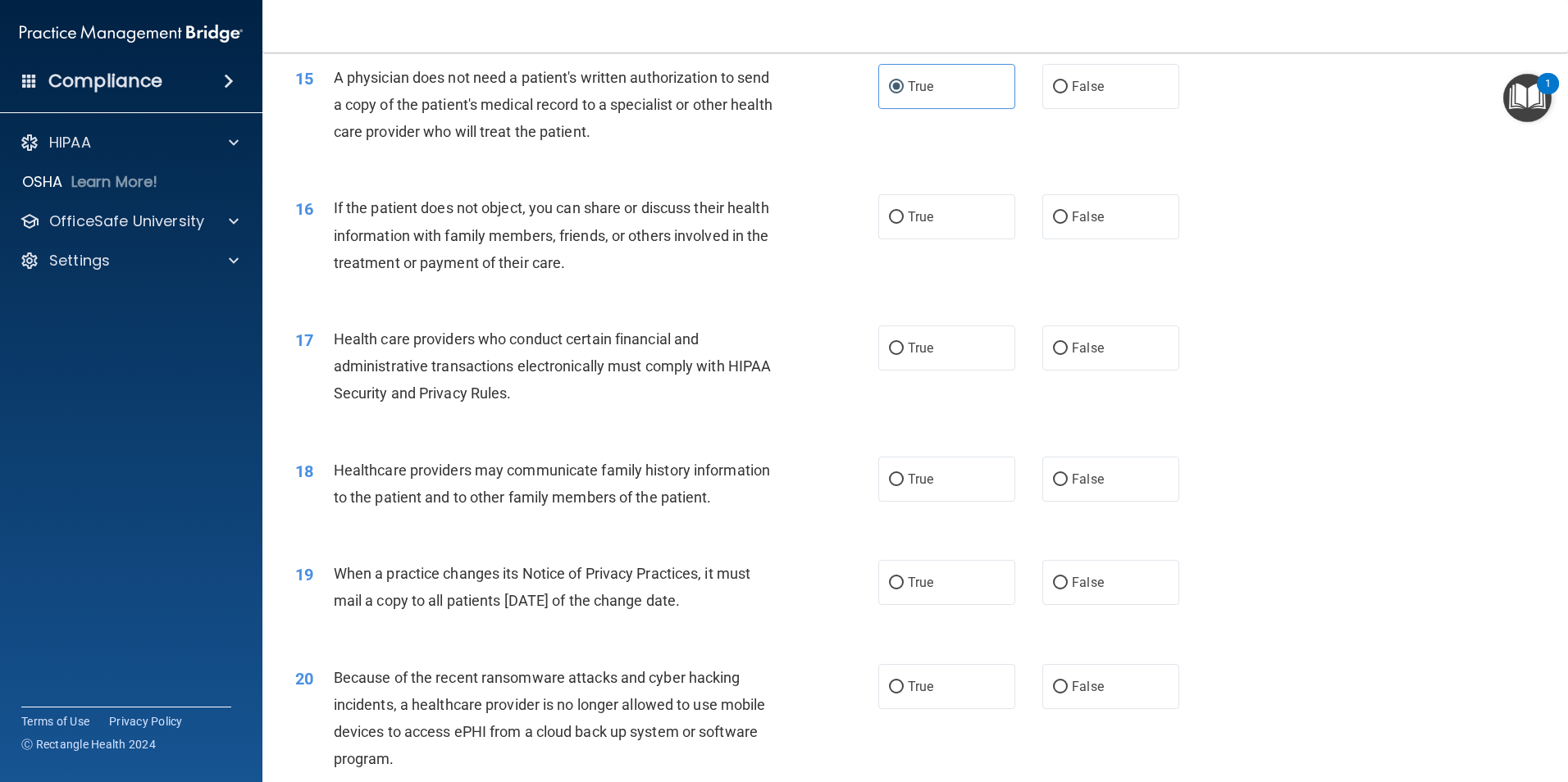
scroll to position [1821, 0]
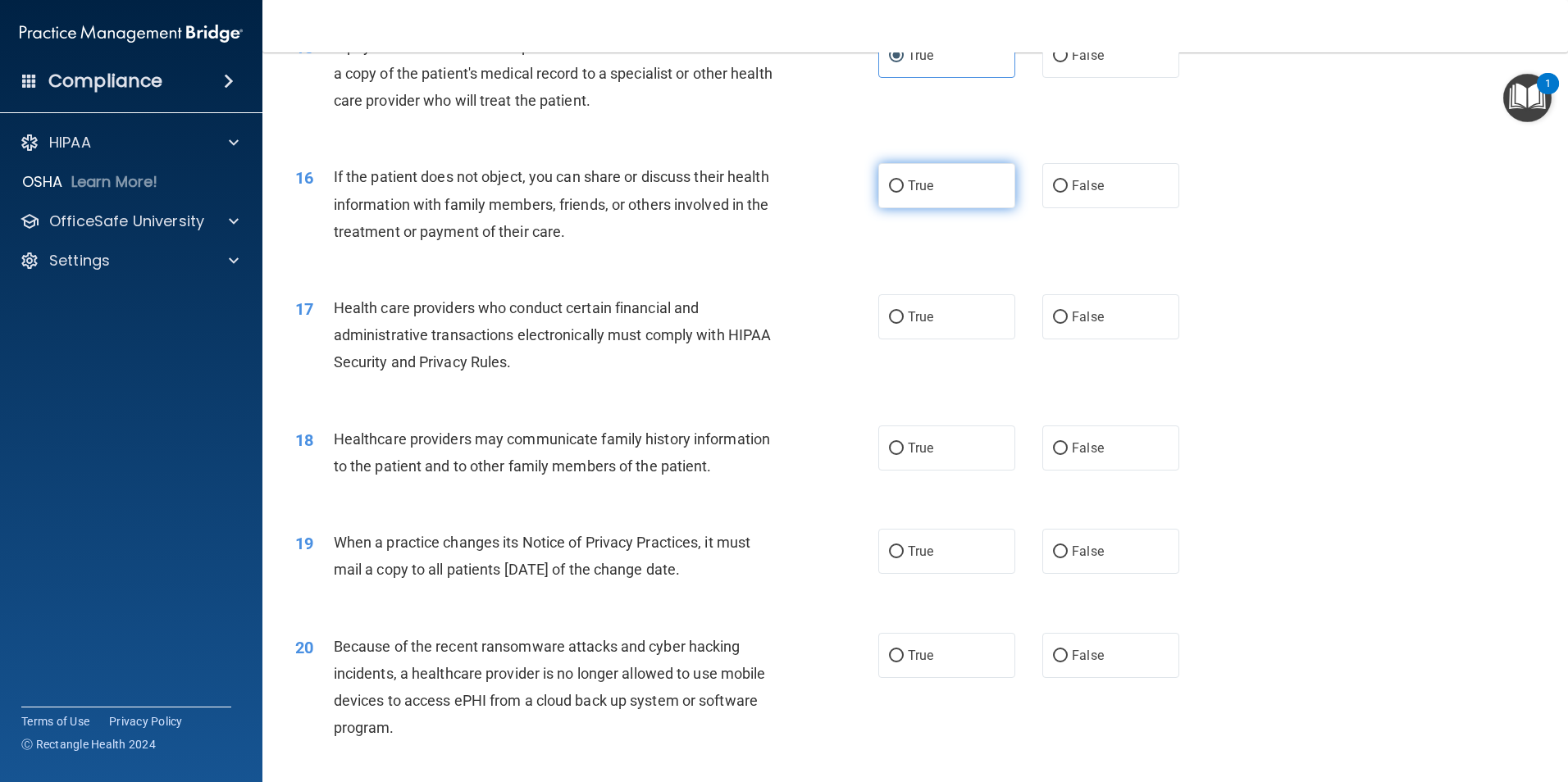
click at [933, 186] on label "True" at bounding box center [946, 185] width 137 height 45
click at [903, 186] on input "True" at bounding box center [896, 186] width 15 height 12
click at [938, 316] on label "True" at bounding box center [946, 316] width 137 height 45
click at [903, 316] on input "True" at bounding box center [896, 317] width 15 height 12
click at [1078, 549] on span "False" at bounding box center [1087, 551] width 32 height 15
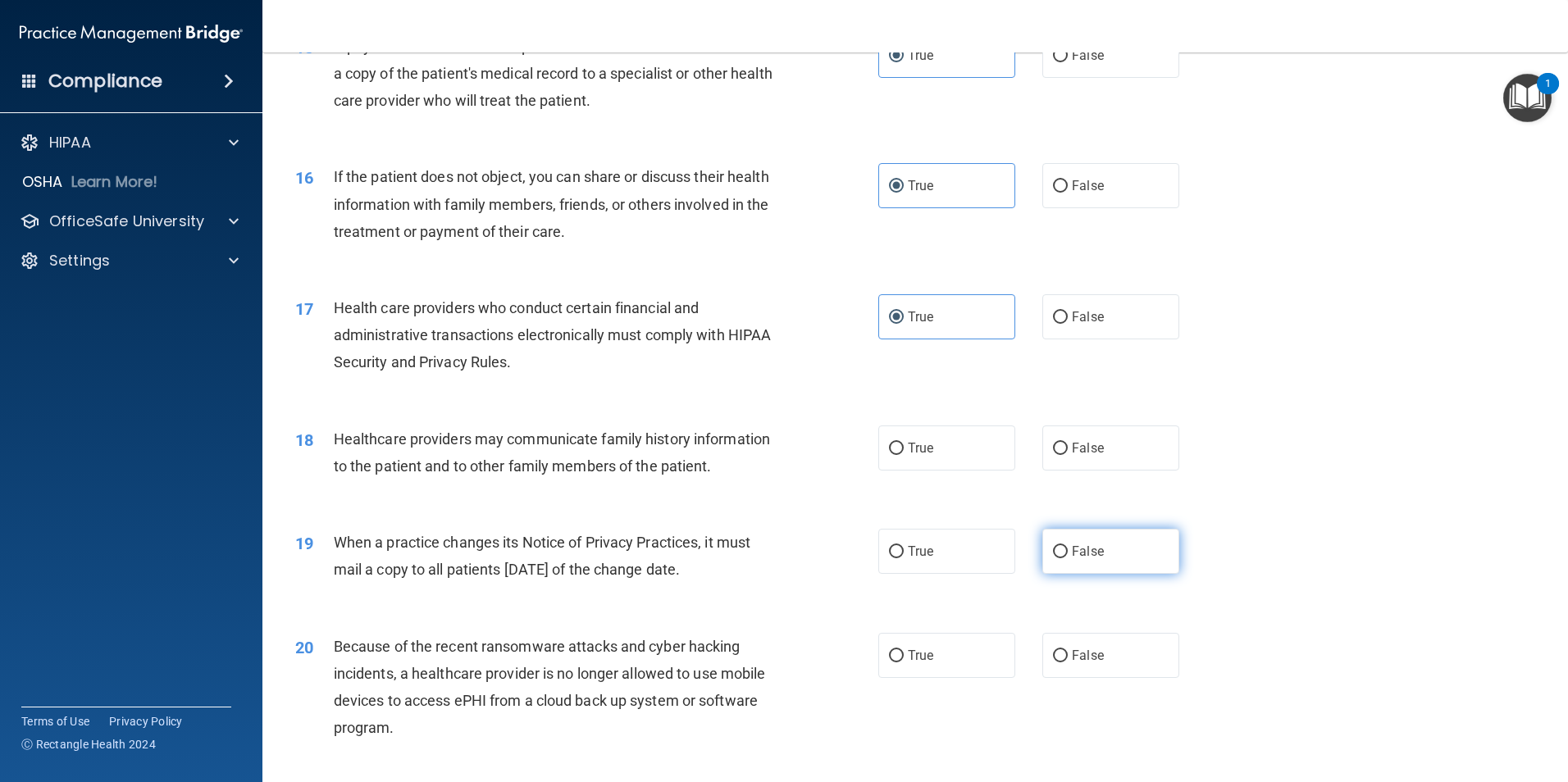
click at [1067, 549] on input "False" at bounding box center [1060, 552] width 15 height 12
click at [916, 429] on label "True" at bounding box center [946, 448] width 137 height 45
click at [903, 443] on input "True" at bounding box center [896, 449] width 15 height 12
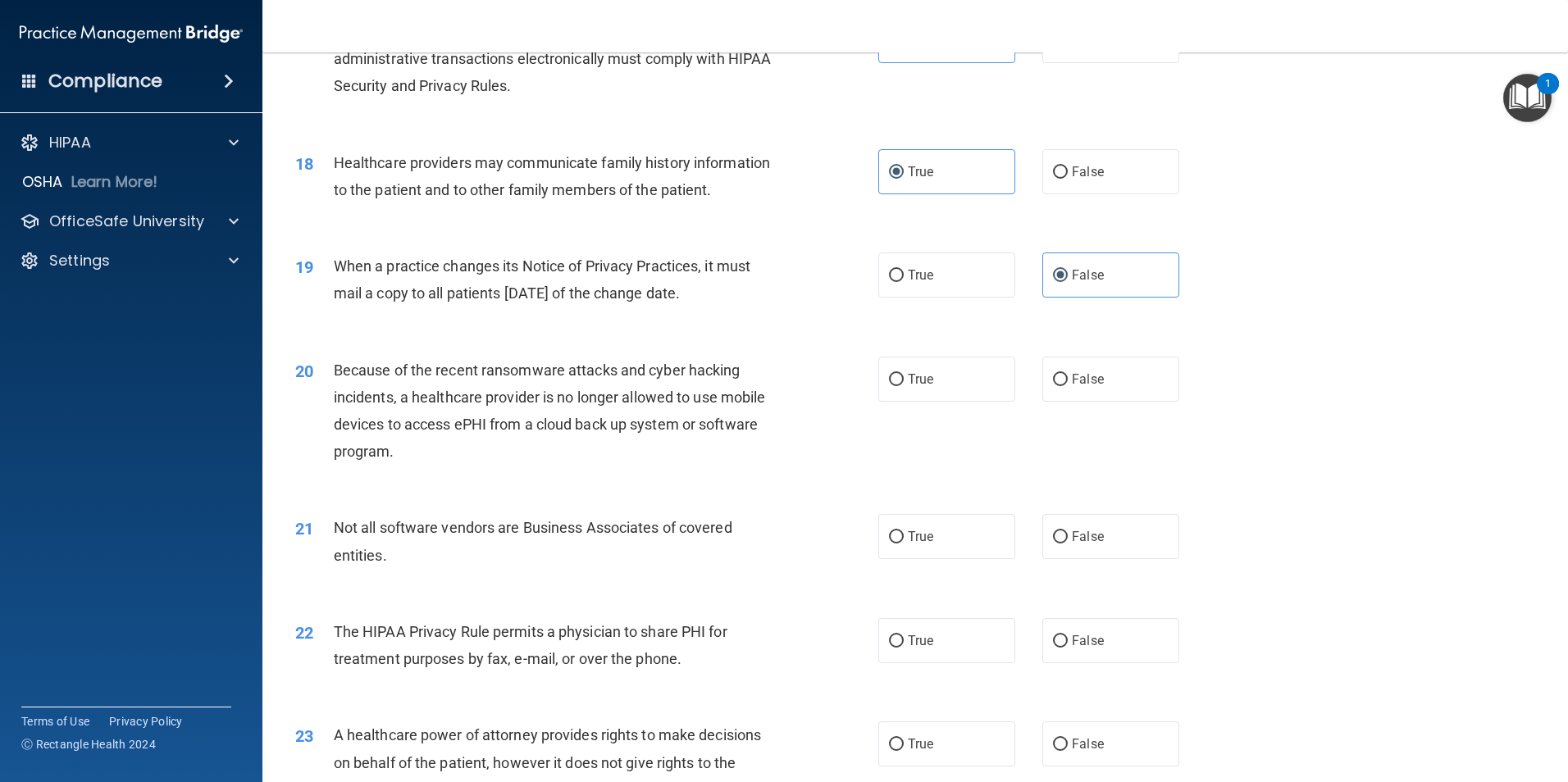
scroll to position [2123, 0]
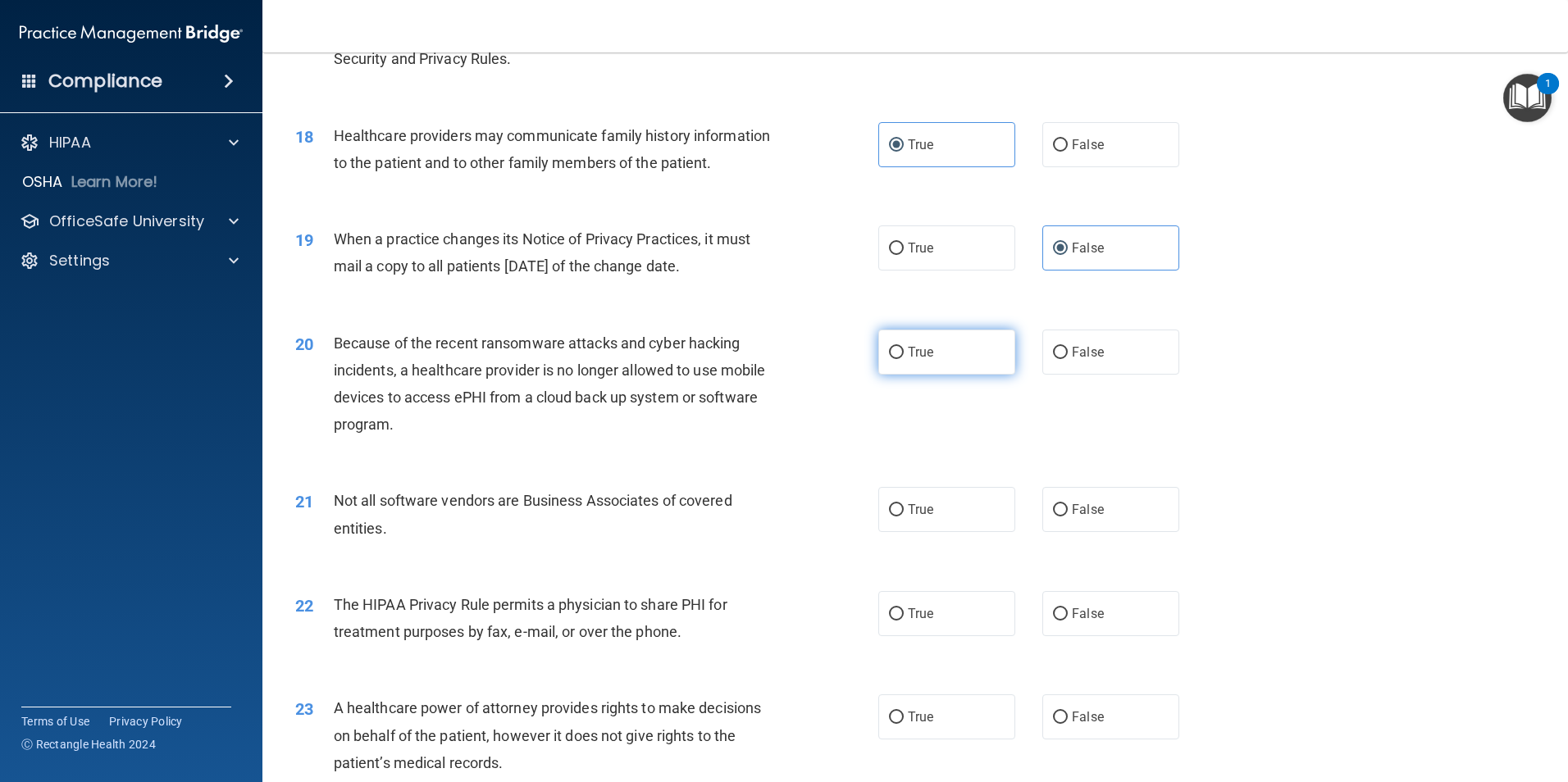
click at [996, 357] on label "True" at bounding box center [946, 351] width 137 height 45
click at [903, 357] on input "True" at bounding box center [896, 353] width 15 height 12
click at [979, 516] on label "True" at bounding box center [946, 509] width 137 height 45
click at [903, 516] on input "True" at bounding box center [896, 510] width 15 height 12
click at [966, 615] on label "True" at bounding box center [946, 613] width 137 height 45
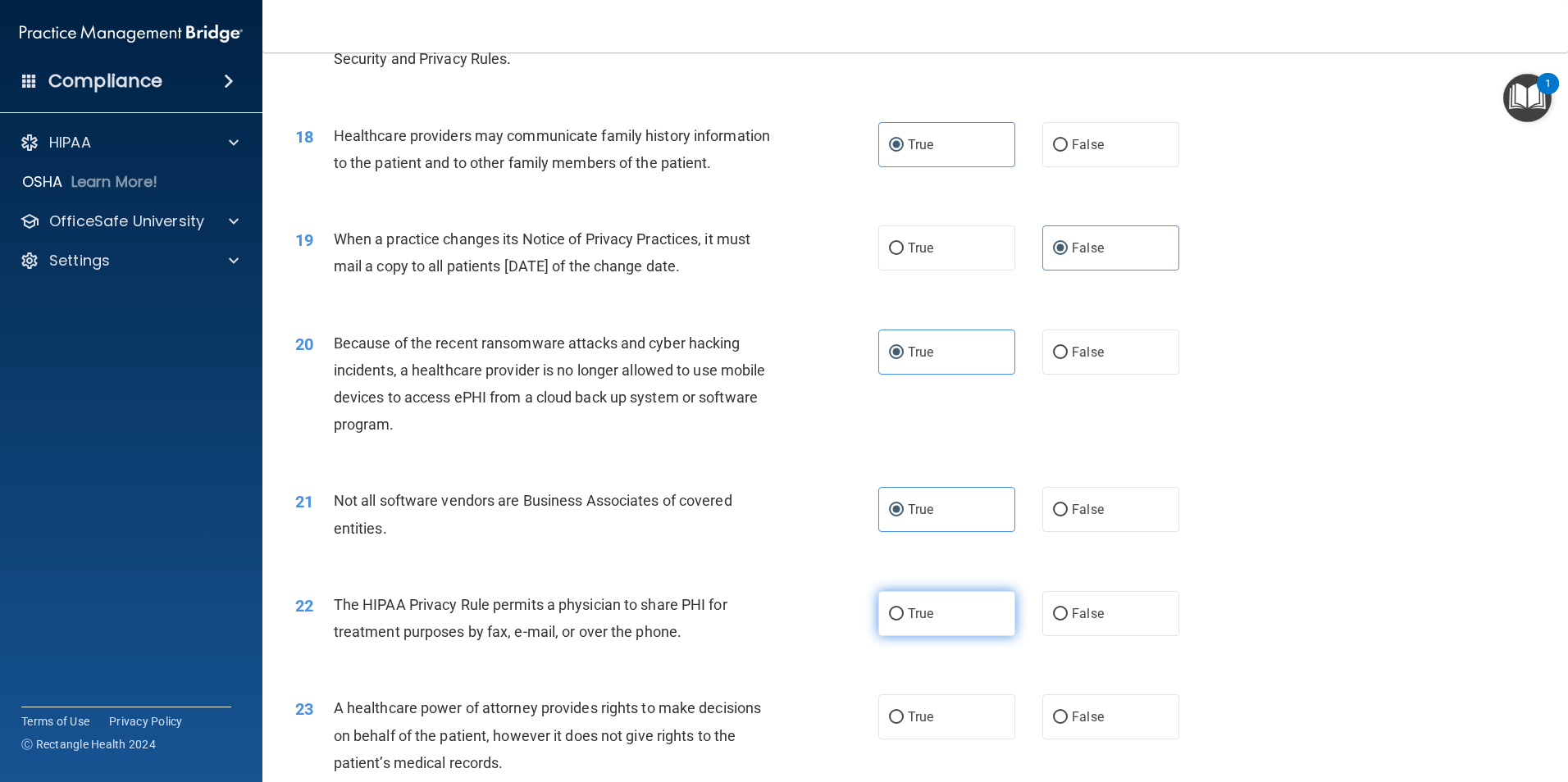
click at [903, 615] on input "True" at bounding box center [896, 614] width 15 height 12
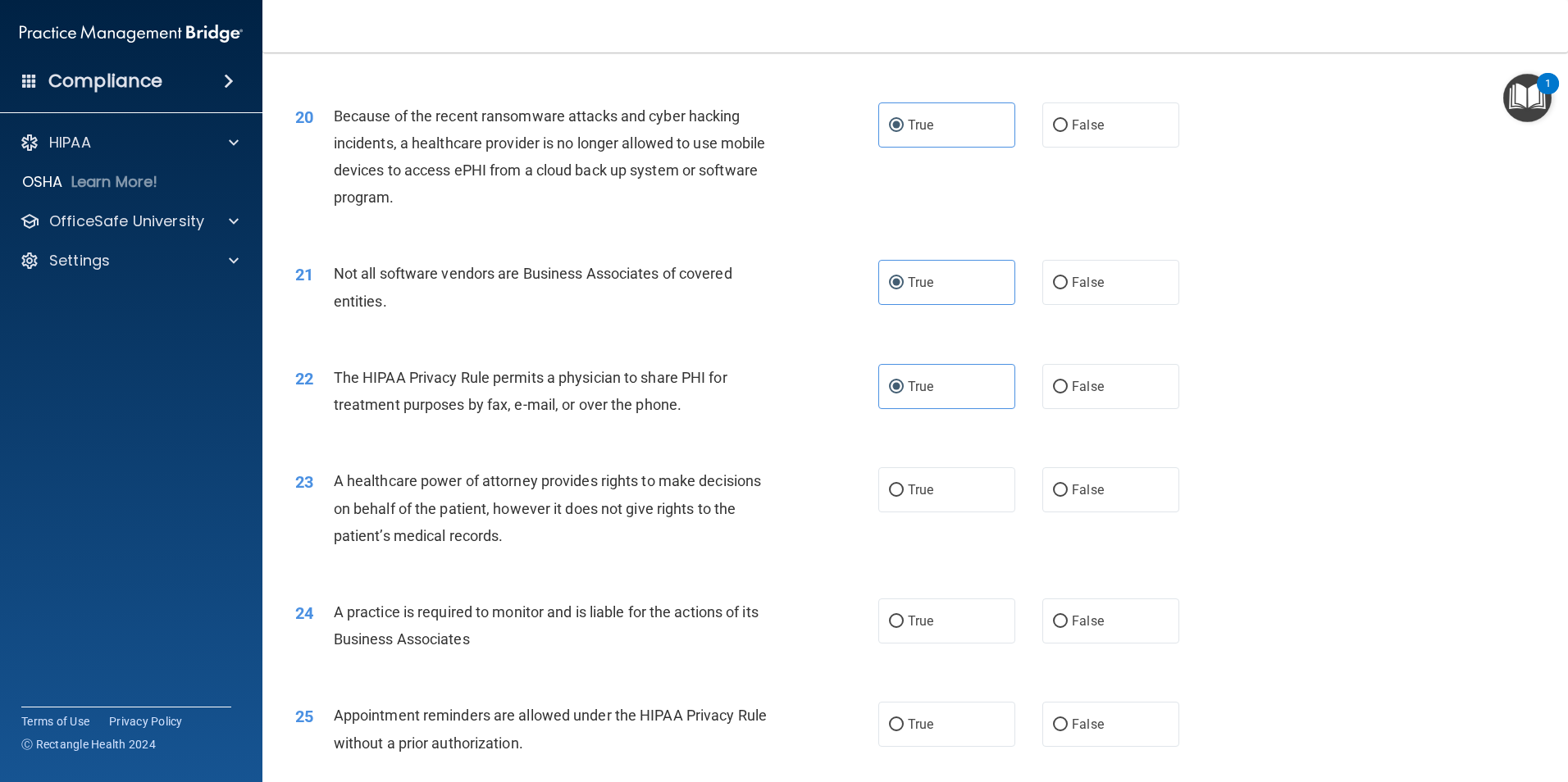
scroll to position [2445, 0]
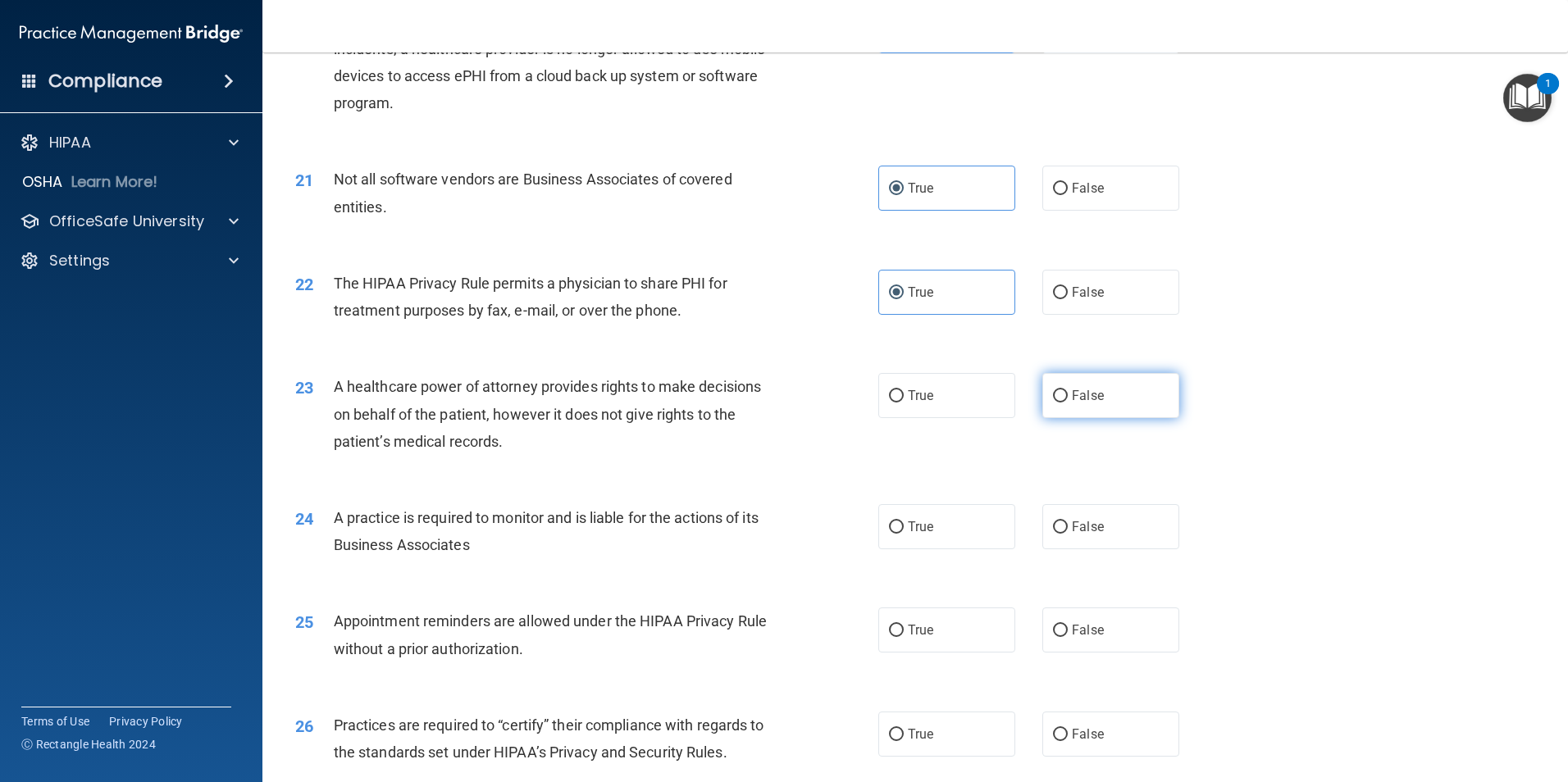
click at [1103, 405] on label "False" at bounding box center [1111, 395] width 137 height 45
click at [1067, 403] on input "False" at bounding box center [1060, 396] width 15 height 12
click at [1112, 522] on label "False" at bounding box center [1111, 526] width 137 height 45
click at [1067, 522] on input "False" at bounding box center [1060, 527] width 15 height 12
click at [944, 629] on label "True" at bounding box center [946, 629] width 137 height 45
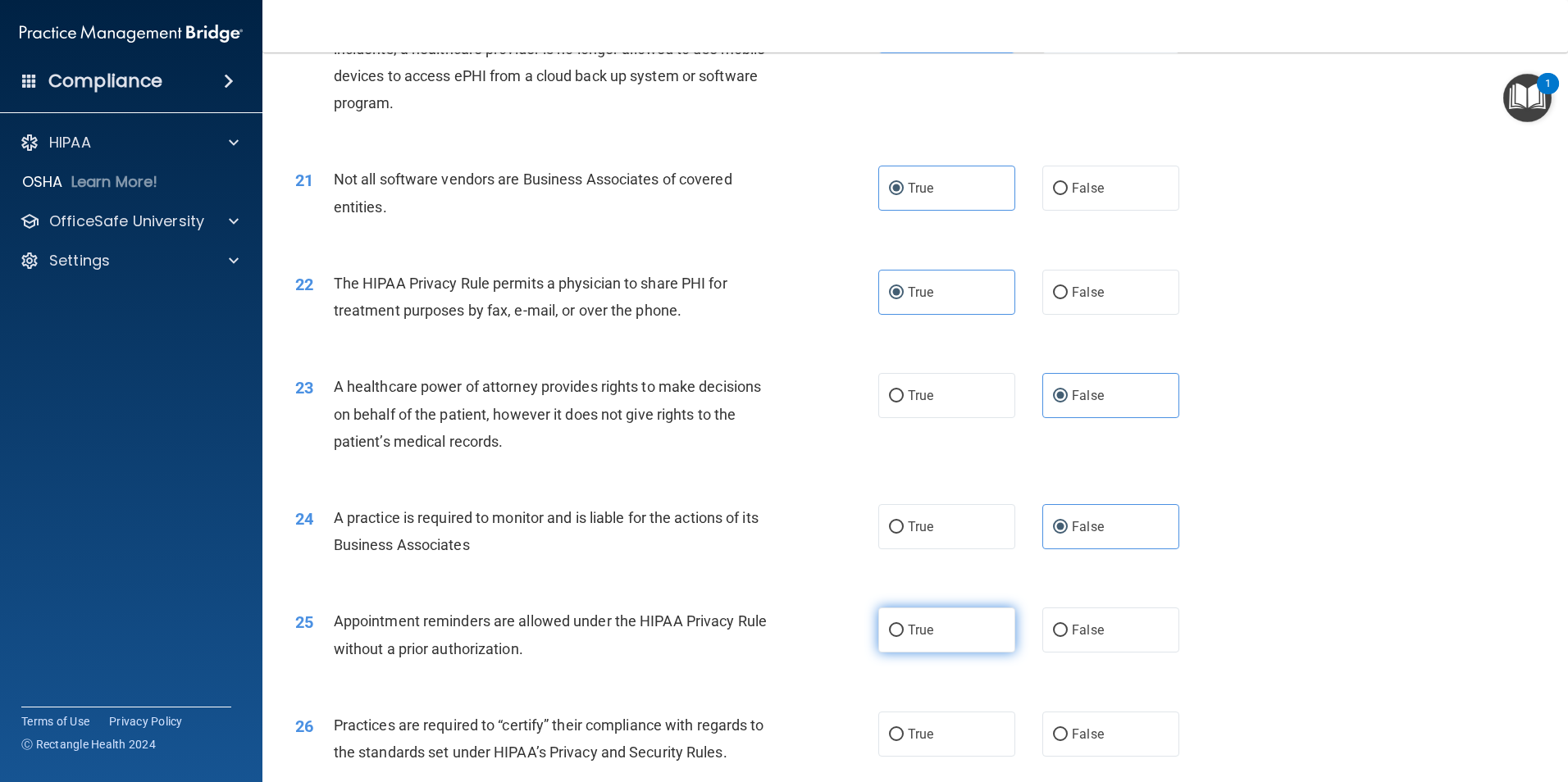
click at [903, 629] on input "True" at bounding box center [896, 630] width 15 height 12
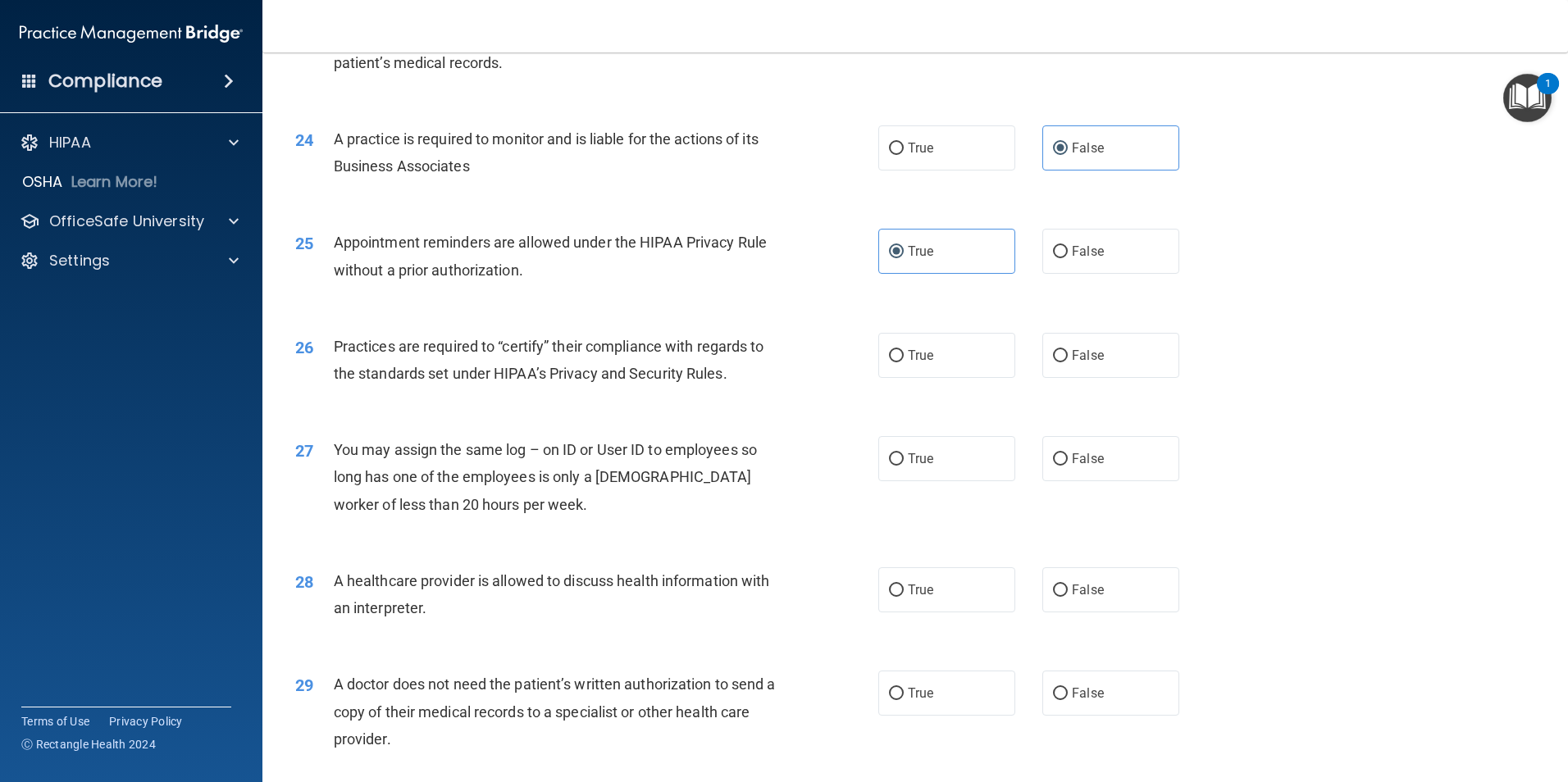
scroll to position [2829, 0]
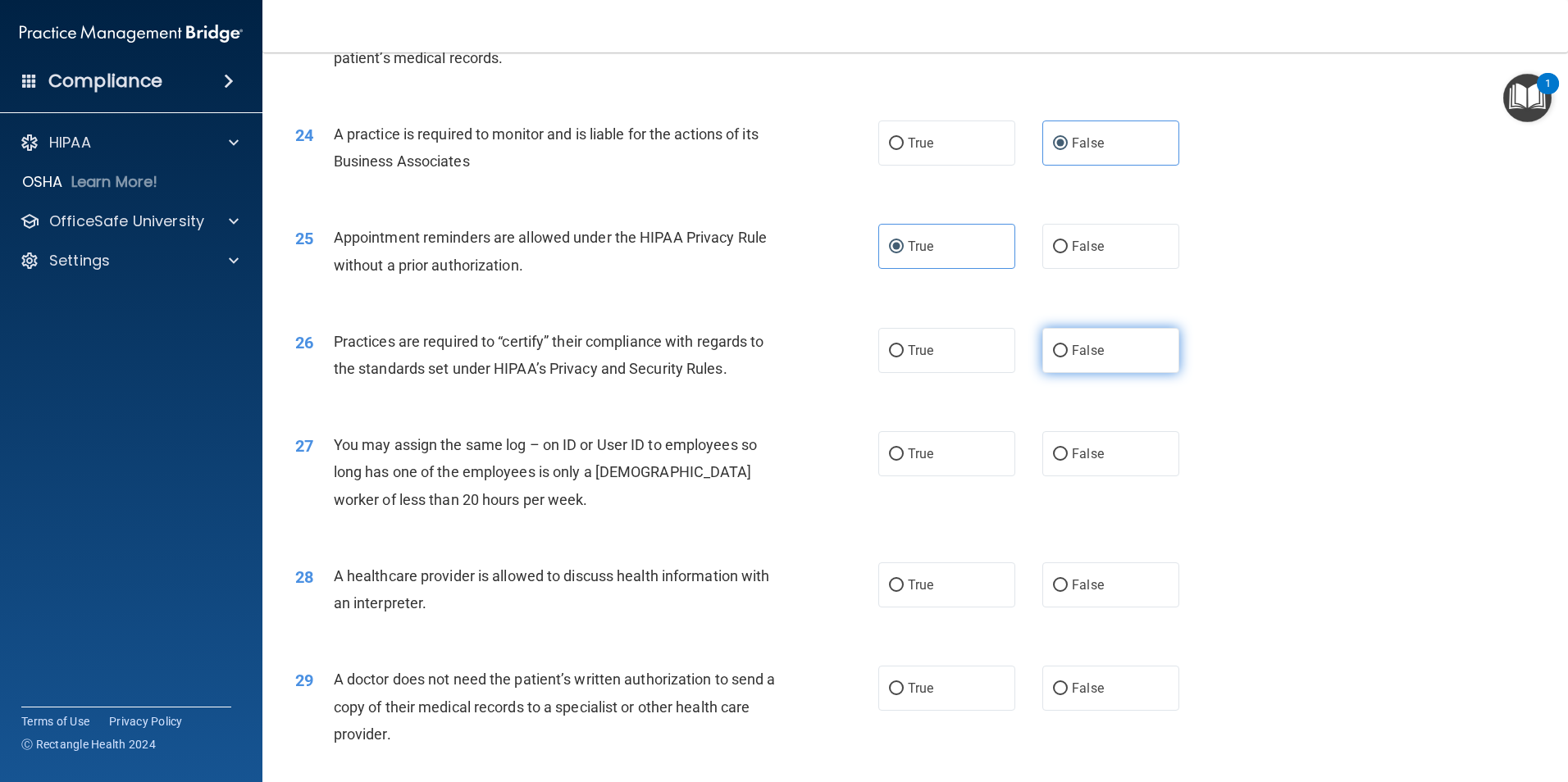
click at [1083, 347] on span "False" at bounding box center [1087, 350] width 32 height 15
click at [1067, 347] on input "False" at bounding box center [1060, 351] width 15 height 12
click at [1126, 461] on label "False" at bounding box center [1111, 454] width 137 height 45
click at [1067, 461] on input "False" at bounding box center [1060, 455] width 15 height 12
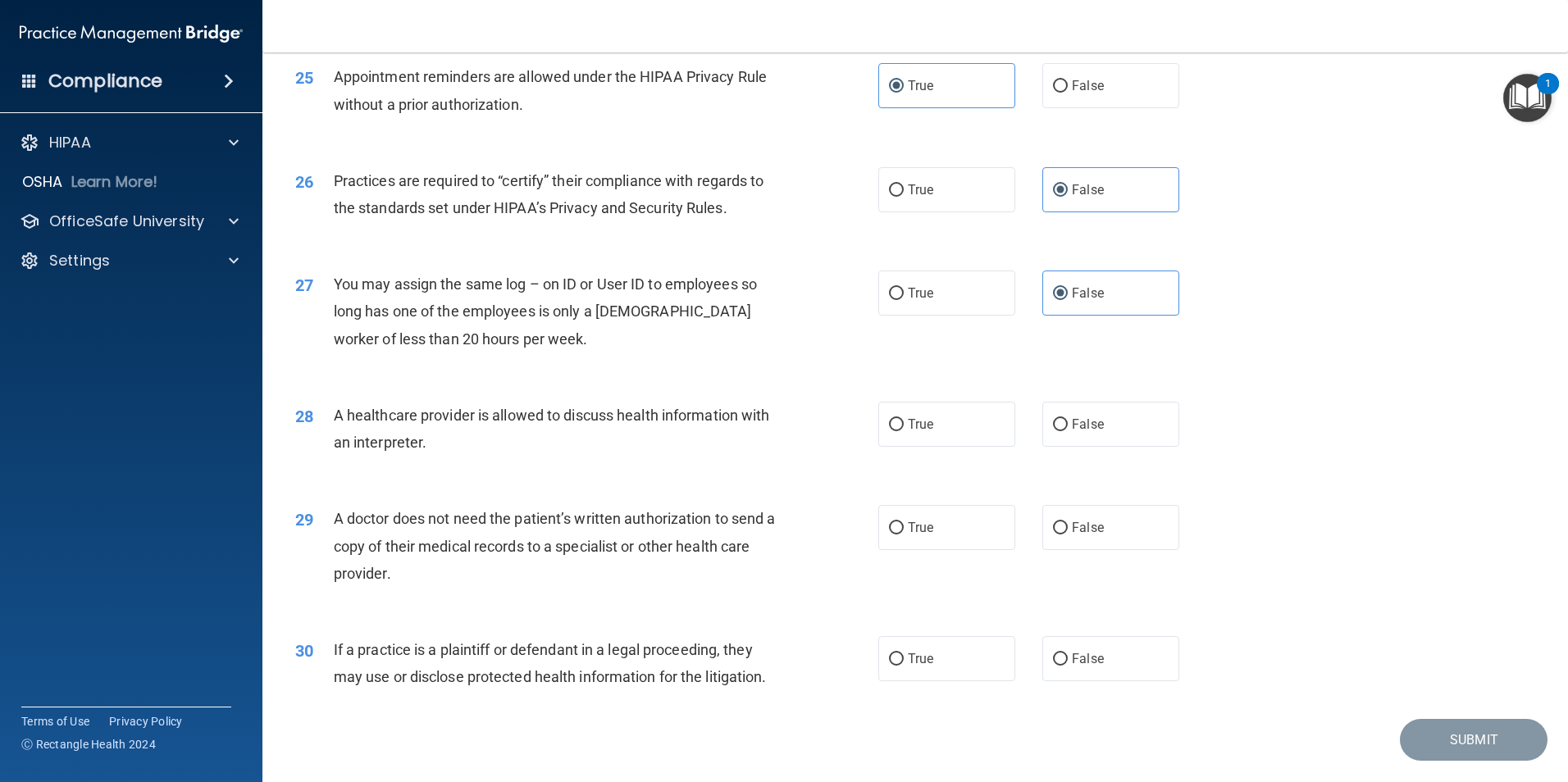
scroll to position [3024, 0]
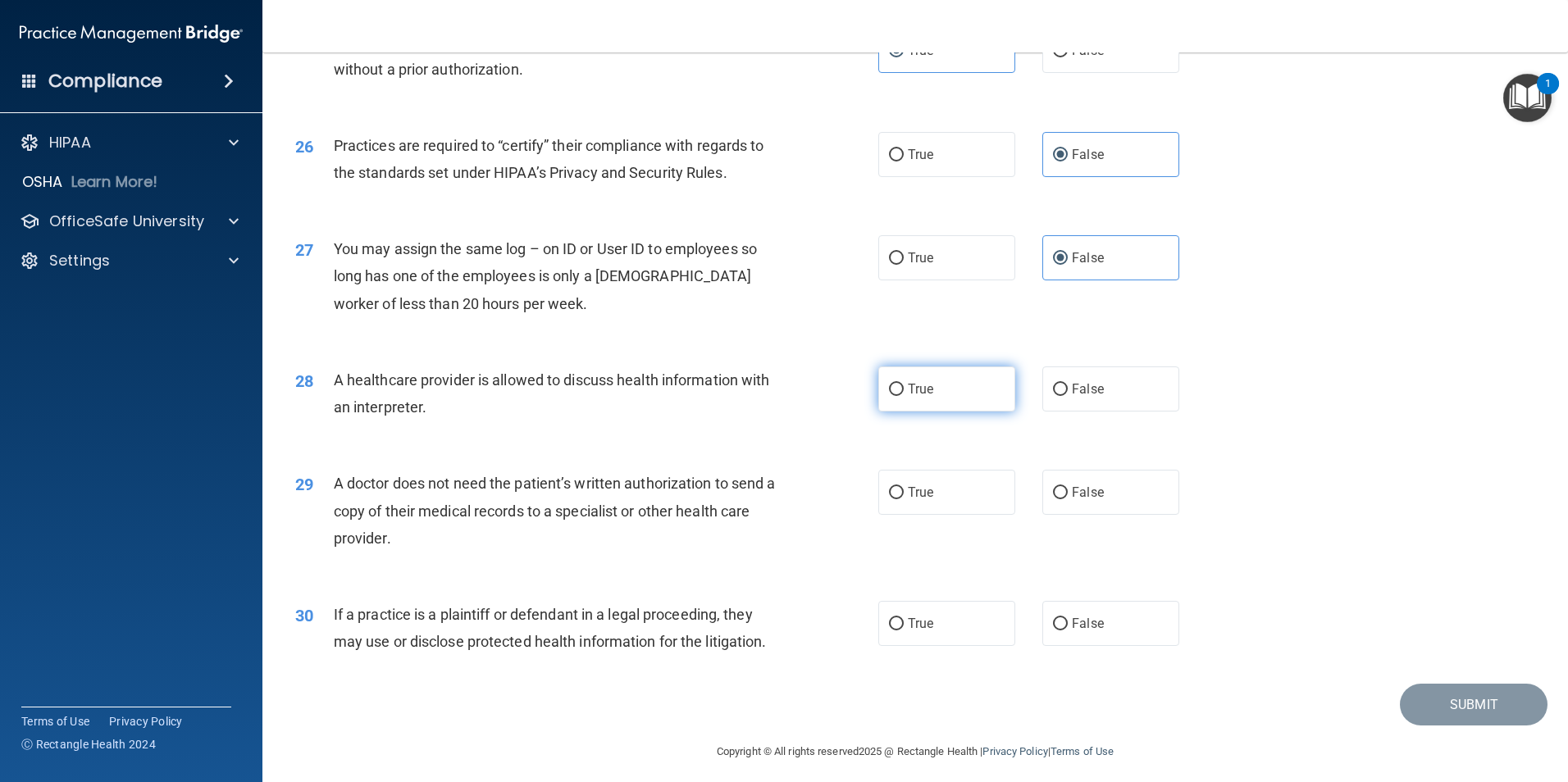
click at [966, 400] on label "True" at bounding box center [946, 389] width 137 height 45
click at [903, 396] on input "True" at bounding box center [896, 390] width 15 height 12
click at [967, 495] on label "True" at bounding box center [946, 492] width 137 height 45
click at [903, 495] on input "True" at bounding box center [896, 493] width 15 height 12
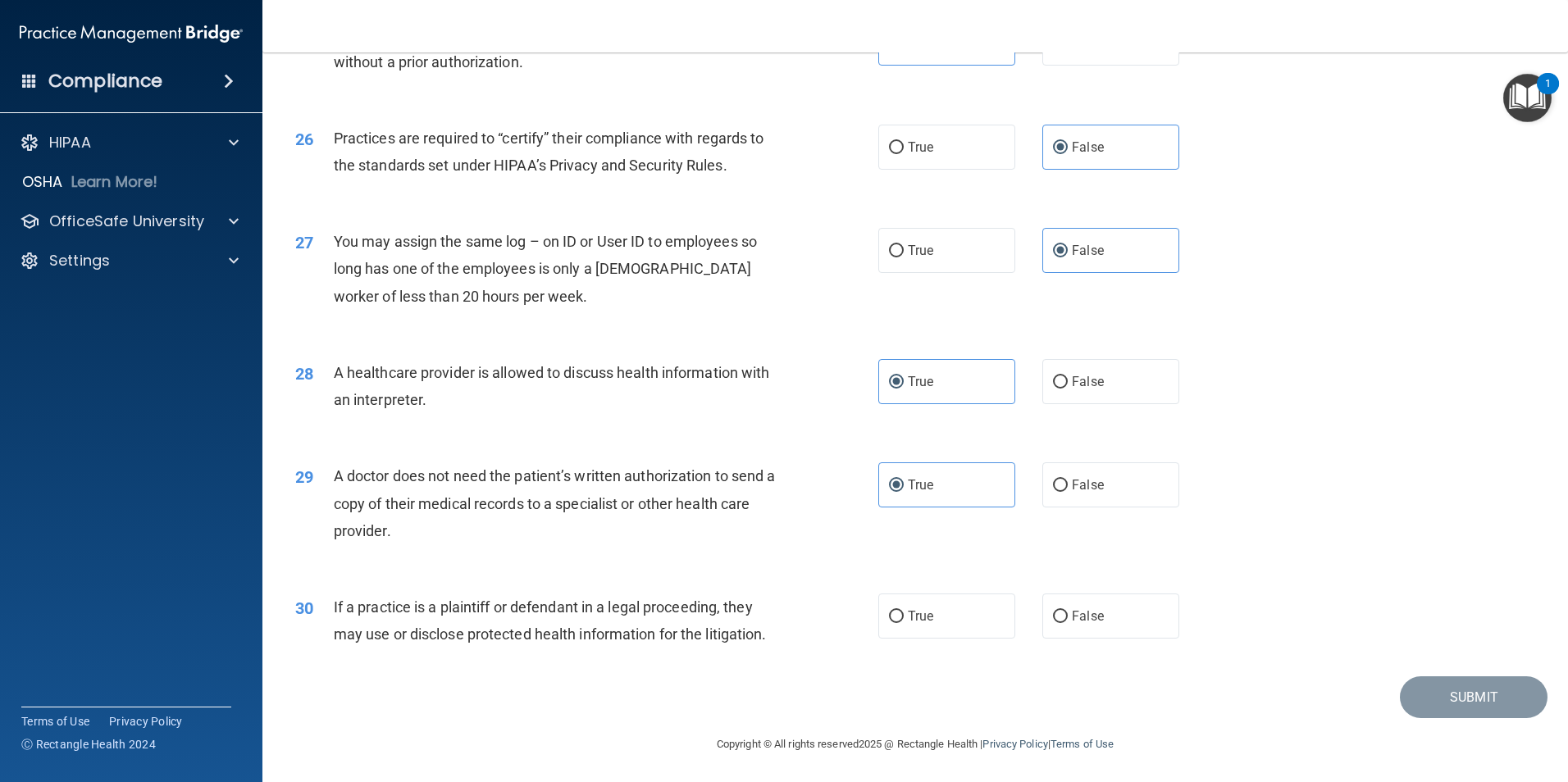
scroll to position [3033, 0]
click at [1066, 625] on label "False" at bounding box center [1111, 614] width 137 height 45
click at [1066, 621] on input "False" at bounding box center [1060, 615] width 15 height 12
click at [1503, 705] on button "Submit" at bounding box center [1473, 695] width 148 height 42
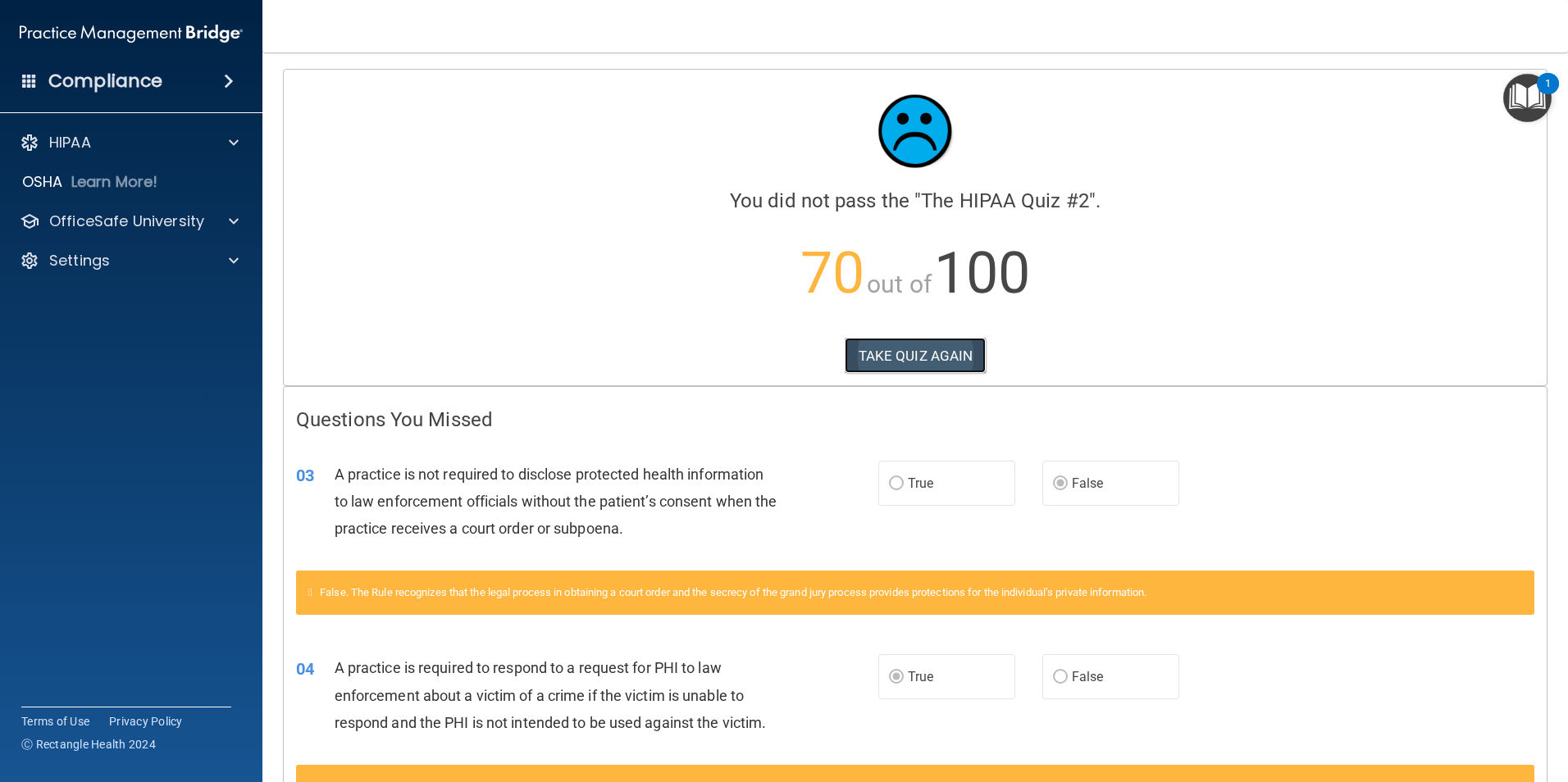
click at [878, 348] on button "TAKE QUIZ AGAIN" at bounding box center [915, 356] width 142 height 36
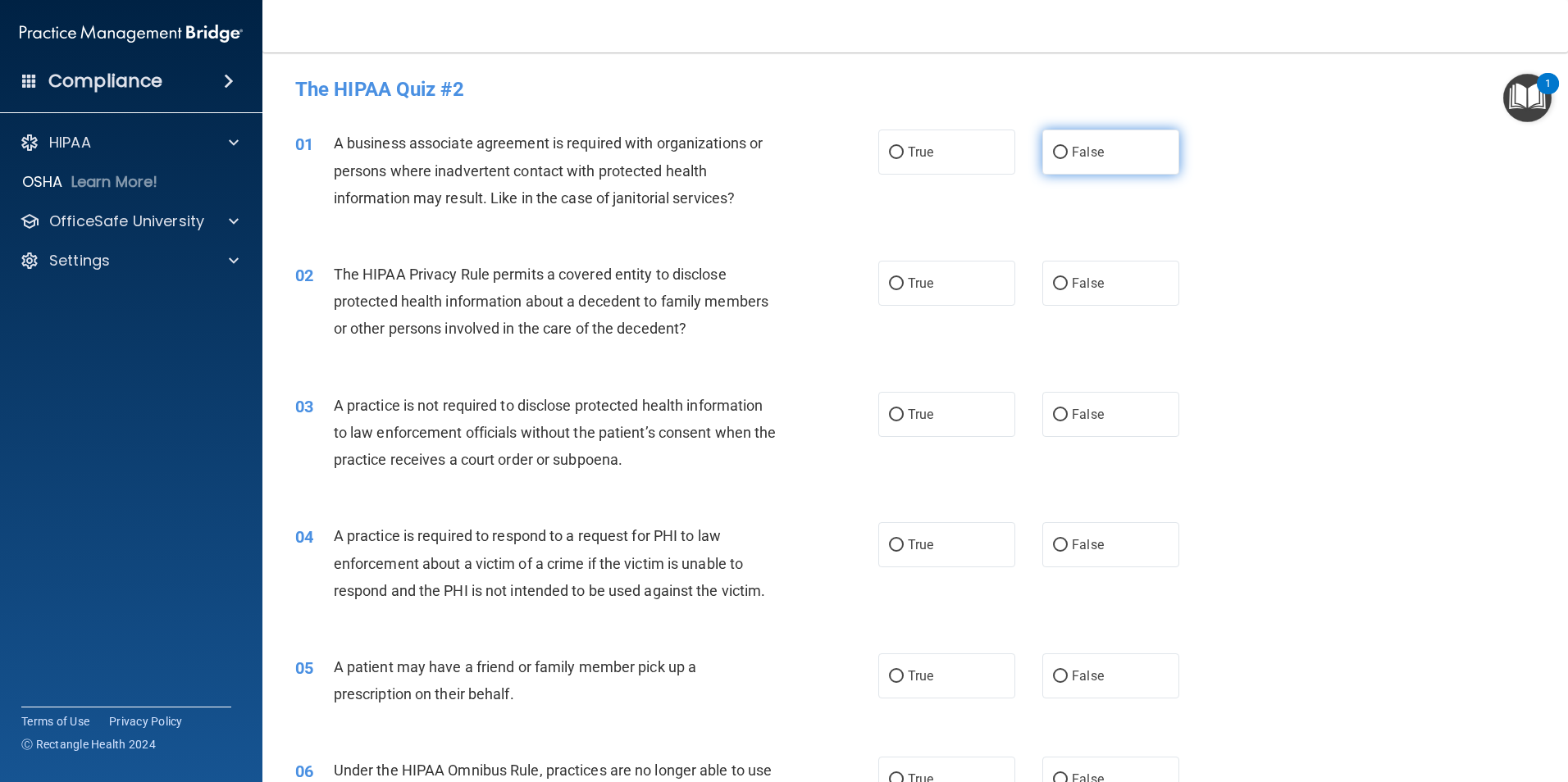
click at [1101, 158] on label "False" at bounding box center [1111, 152] width 137 height 45
click at [1067, 158] on input "False" at bounding box center [1060, 153] width 15 height 12
click at [961, 284] on label "True" at bounding box center [946, 283] width 137 height 45
click at [903, 284] on input "True" at bounding box center [896, 284] width 15 height 12
click at [909, 428] on label "True" at bounding box center [946, 414] width 137 height 45
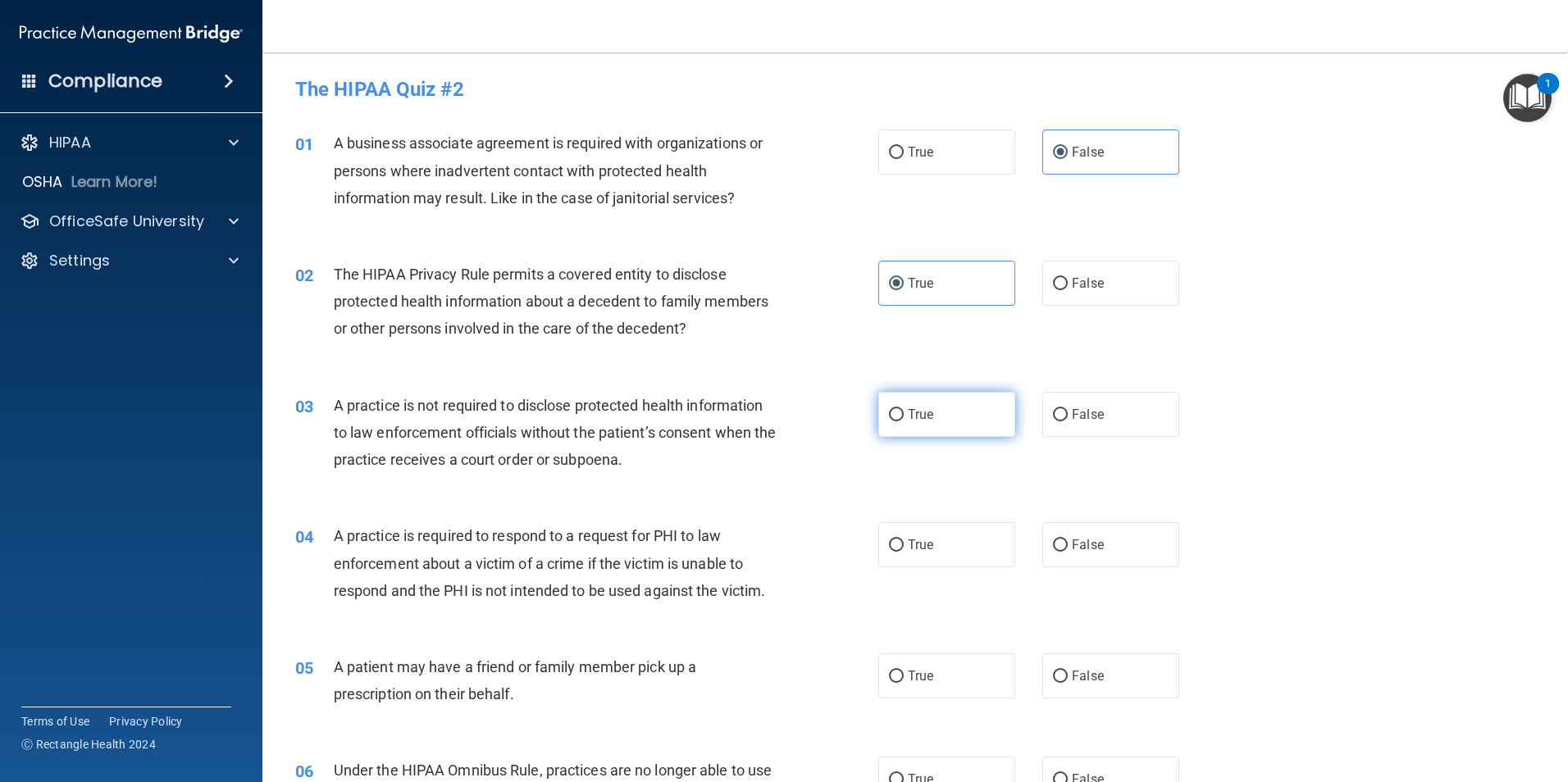
click at [903, 421] on input "True" at bounding box center [896, 415] width 15 height 12
drag, startPoint x: 1553, startPoint y: 189, endPoint x: 1552, endPoint y: 206, distance: 17.0
click at [1552, 206] on main "- The HIPAA Quiz #2 This quiz doesn’t expire until [DATE]. Are you sure you wan…" at bounding box center [915, 417] width 1305 height 729
click at [1071, 541] on span "False" at bounding box center [1087, 545] width 32 height 15
click at [1067, 541] on input "False" at bounding box center [1060, 545] width 15 height 12
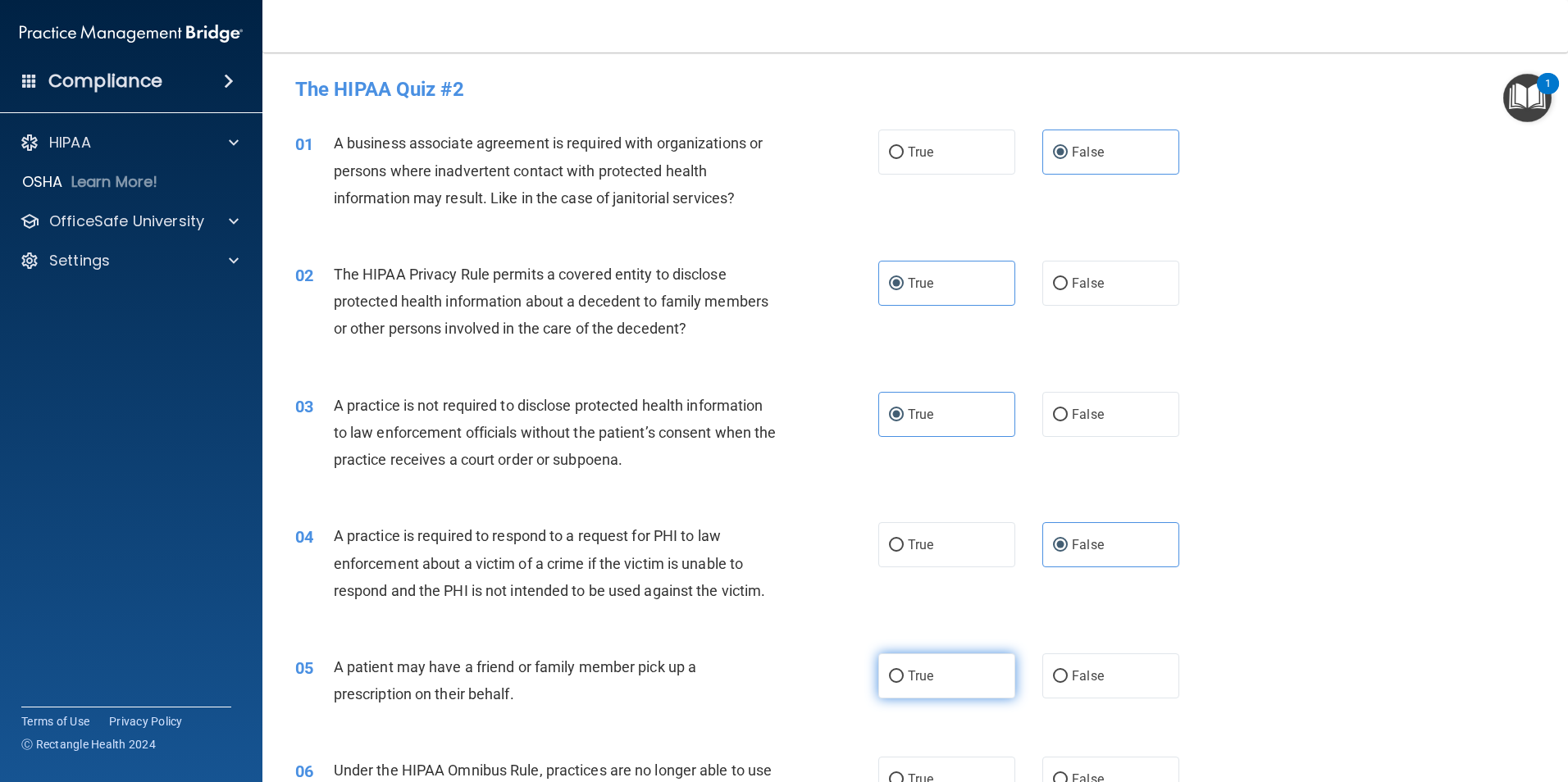
click at [936, 697] on label "True" at bounding box center [946, 675] width 137 height 45
click at [903, 683] on input "True" at bounding box center [896, 676] width 15 height 12
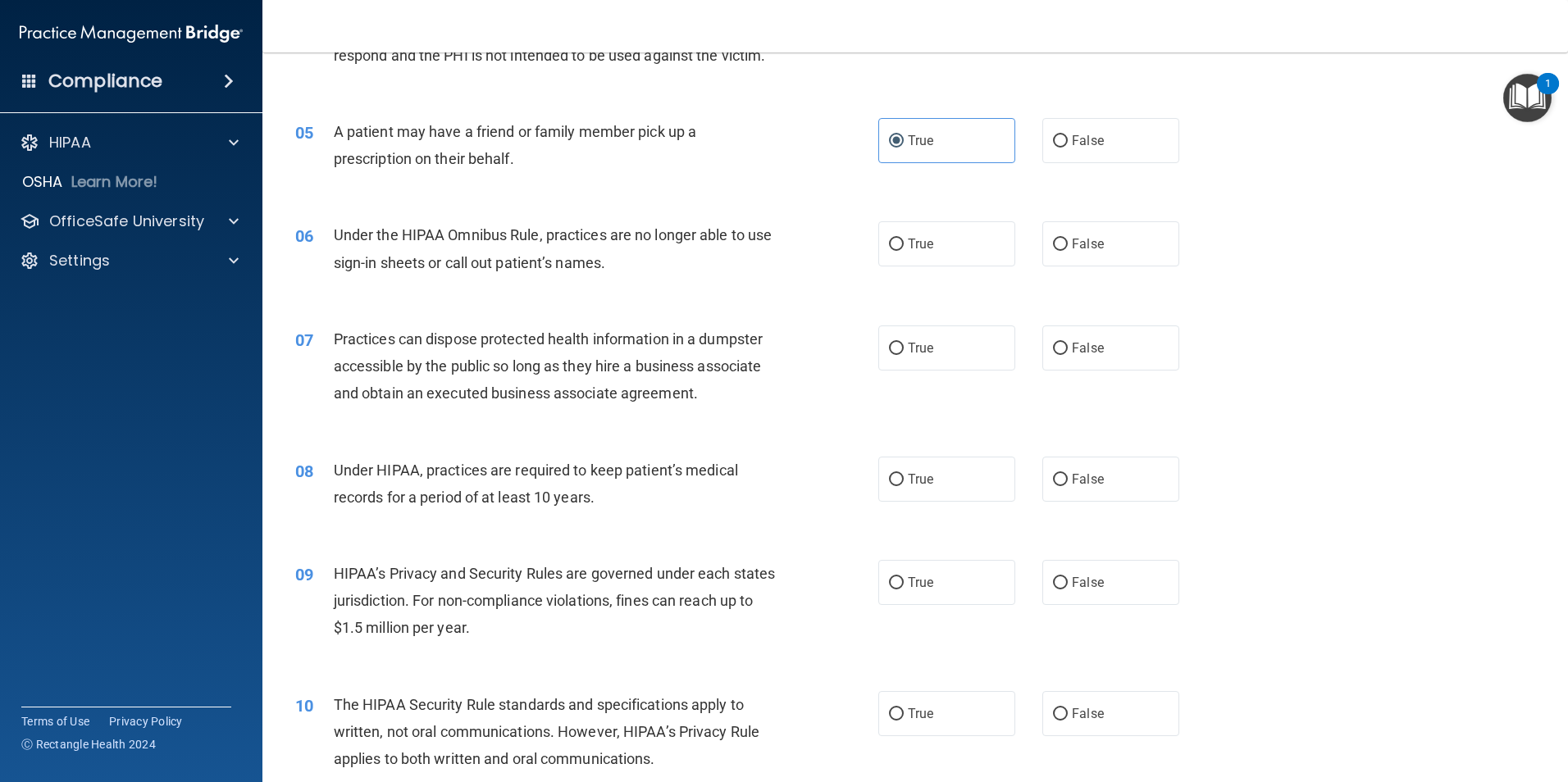
scroll to position [540, 0]
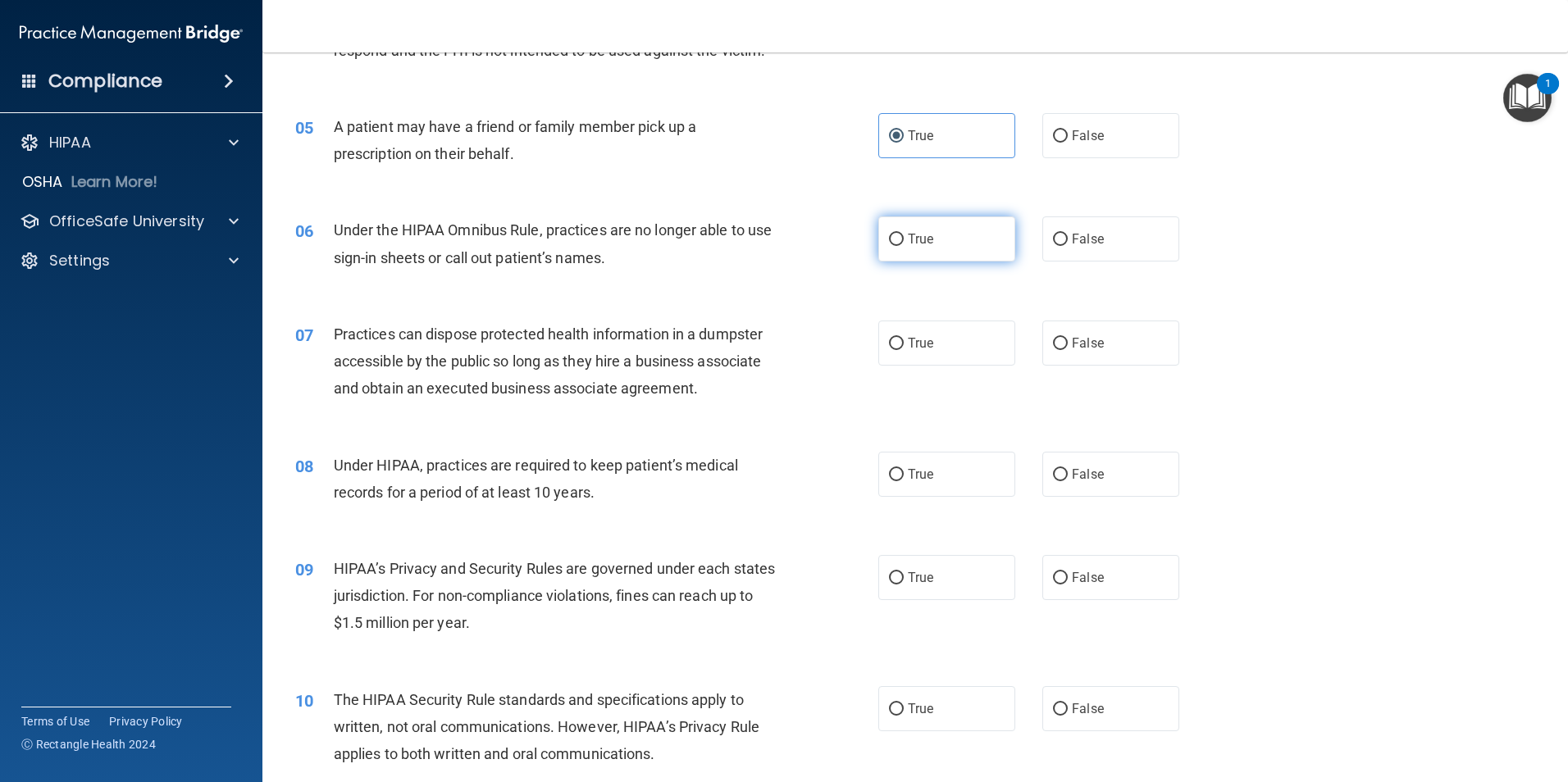
click at [938, 241] on label "True" at bounding box center [946, 239] width 137 height 45
click at [903, 241] on input "True" at bounding box center [896, 240] width 15 height 12
click at [1119, 345] on label "False" at bounding box center [1111, 343] width 137 height 45
click at [1067, 345] on input "False" at bounding box center [1060, 344] width 15 height 12
click at [1083, 479] on span "False" at bounding box center [1087, 474] width 32 height 15
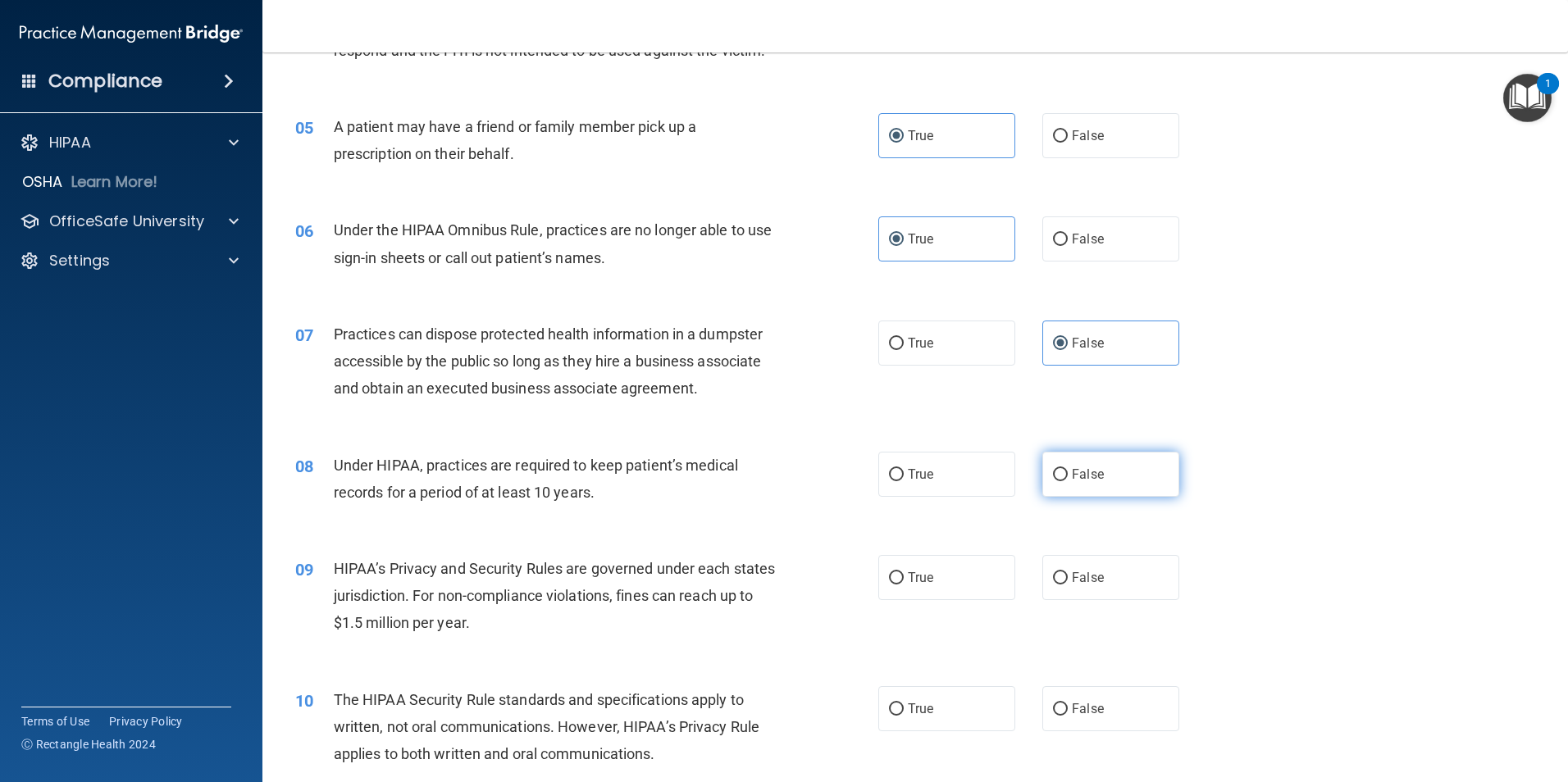
click at [1067, 479] on input "False" at bounding box center [1060, 475] width 15 height 12
click at [912, 583] on span "True" at bounding box center [920, 577] width 26 height 15
click at [903, 583] on input "True" at bounding box center [896, 578] width 15 height 12
click at [1064, 704] on label "False" at bounding box center [1111, 708] width 137 height 45
click at [1064, 704] on input "False" at bounding box center [1060, 710] width 15 height 12
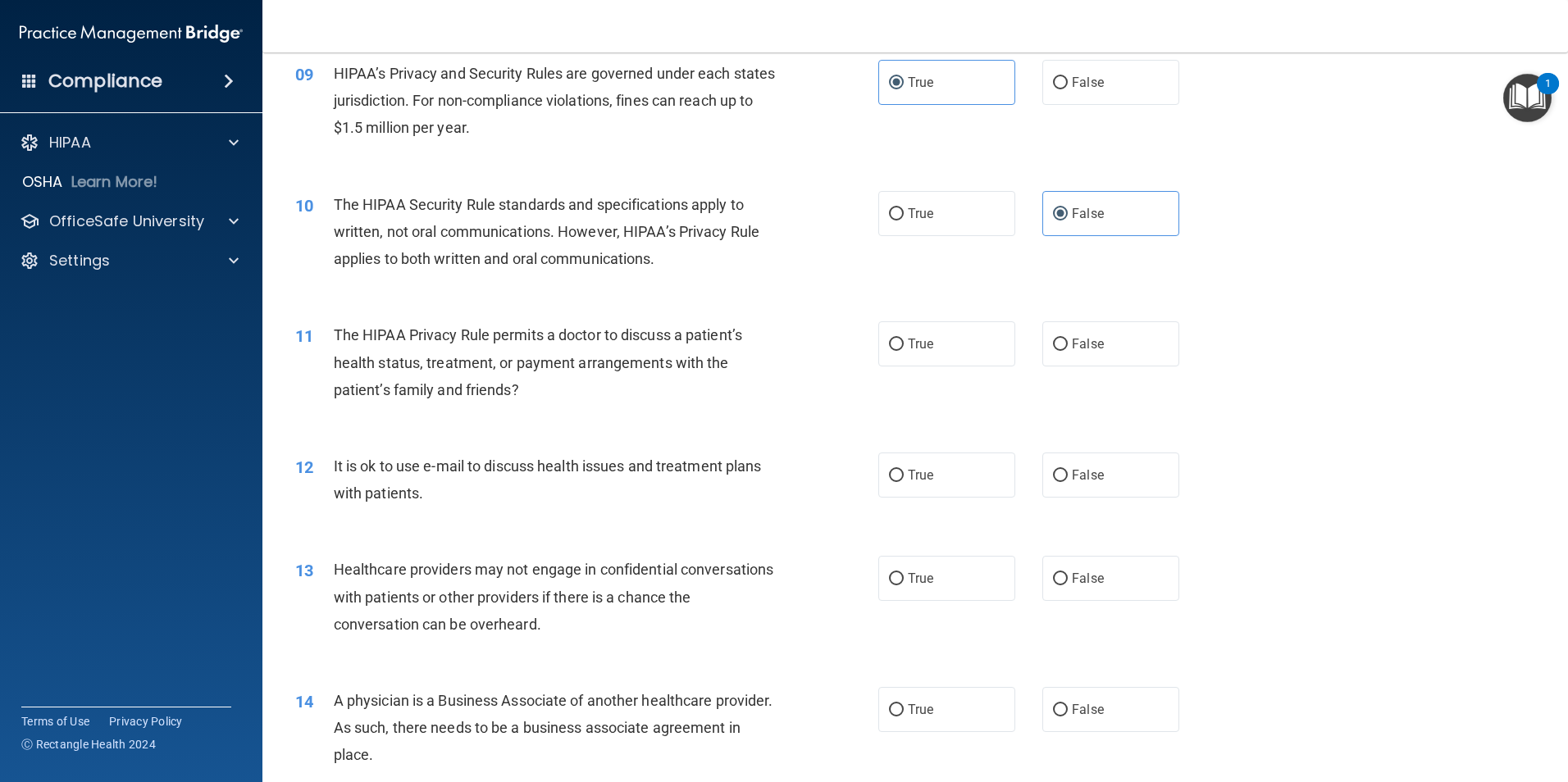
scroll to position [1048, 0]
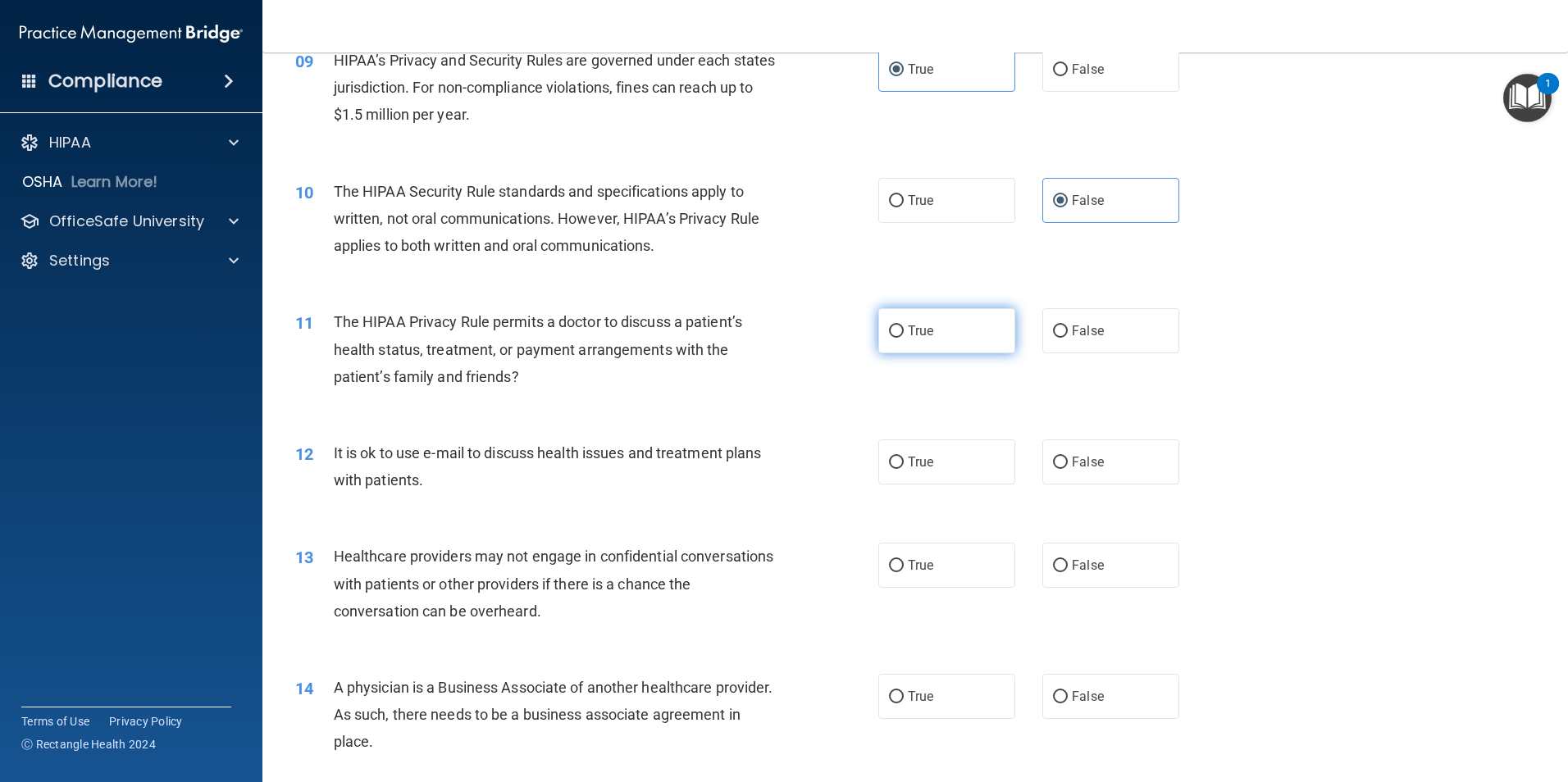
click at [966, 331] on label "True" at bounding box center [946, 330] width 137 height 45
click at [903, 331] on input "True" at bounding box center [896, 332] width 15 height 12
click at [945, 463] on label "True" at bounding box center [946, 461] width 137 height 45
click at [903, 463] on input "True" at bounding box center [896, 462] width 15 height 12
click at [1097, 566] on label "False" at bounding box center [1111, 565] width 137 height 45
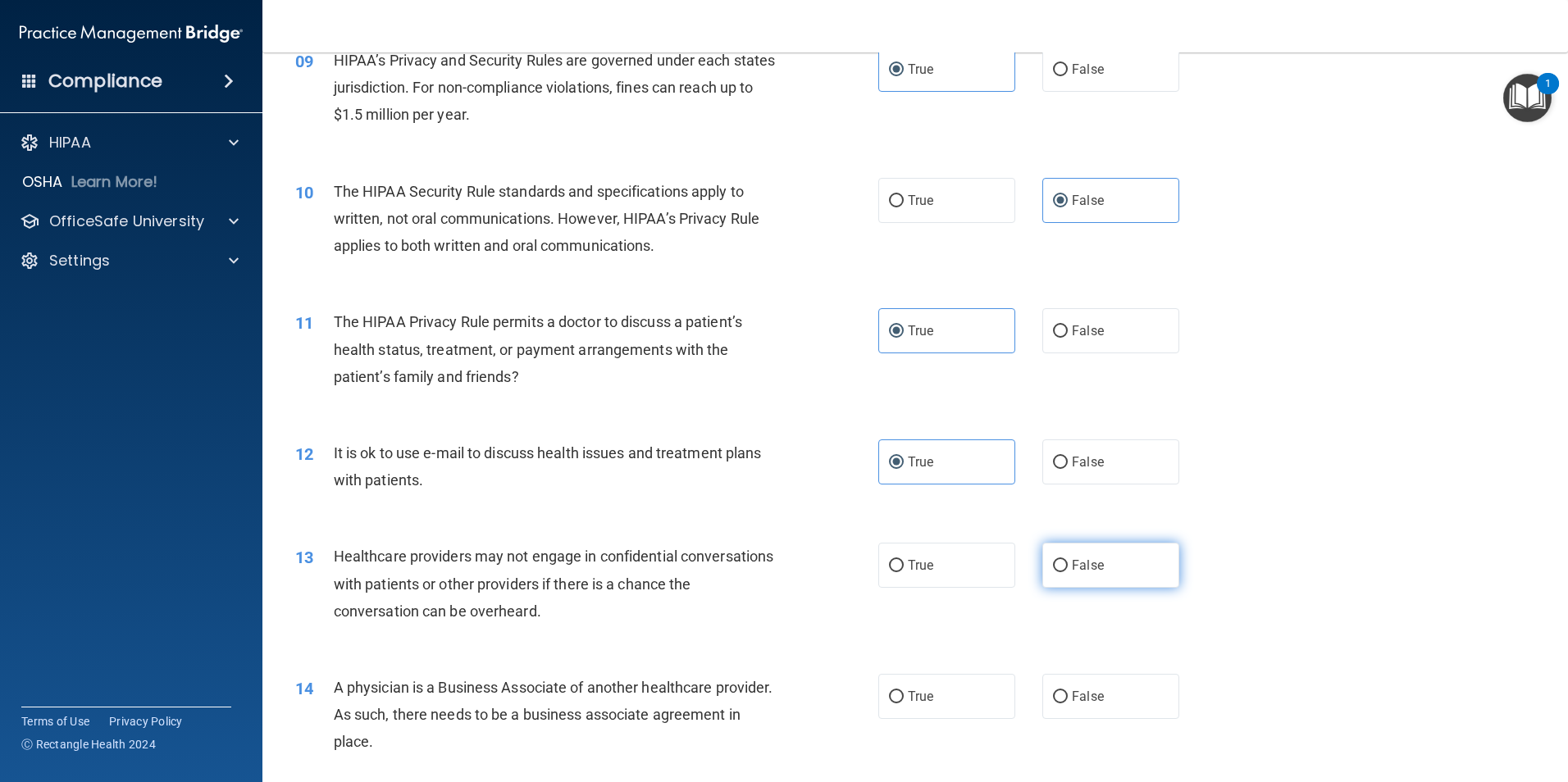
click at [1067, 566] on input "False" at bounding box center [1060, 565] width 15 height 12
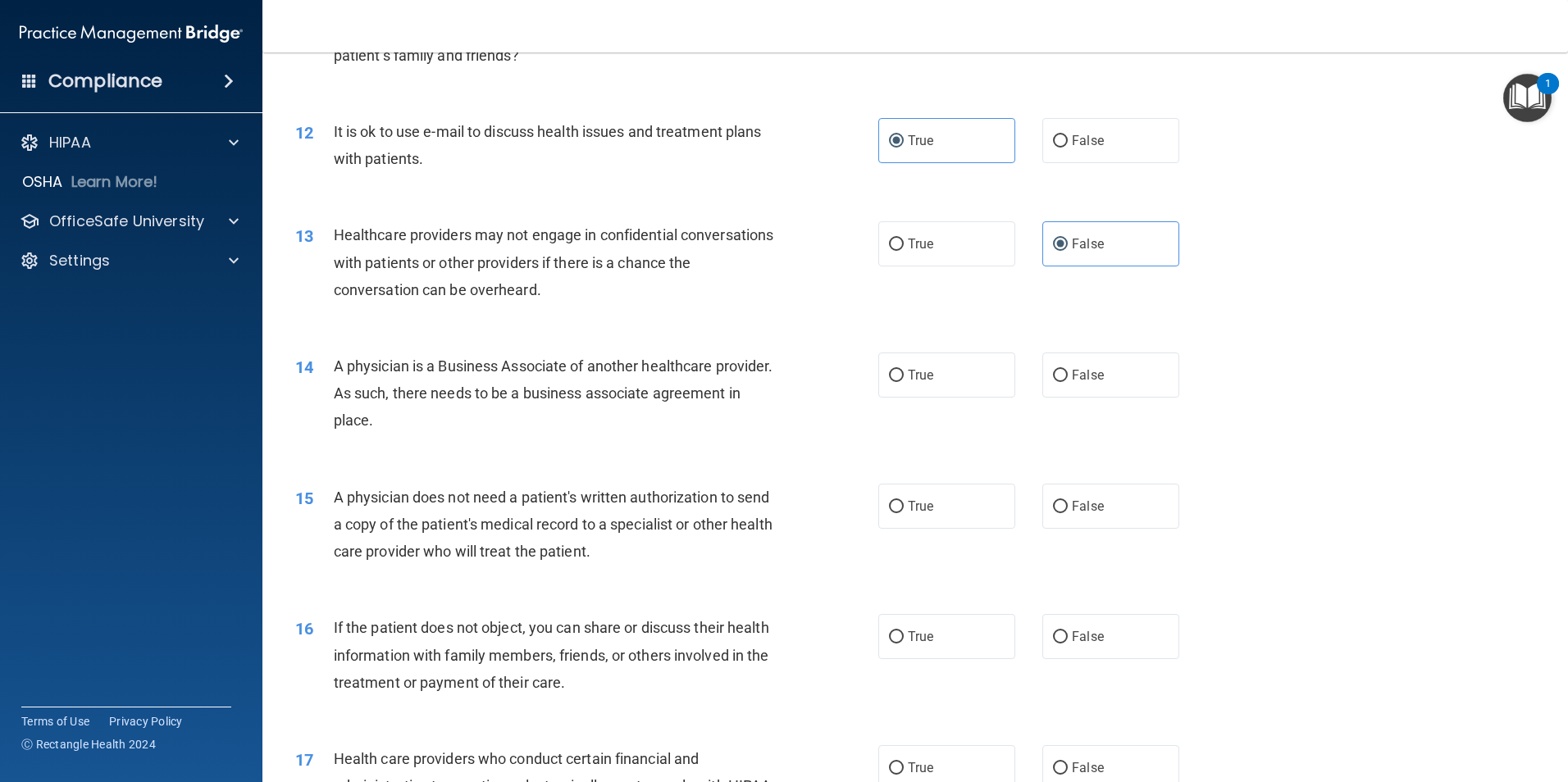
scroll to position [1400, 0]
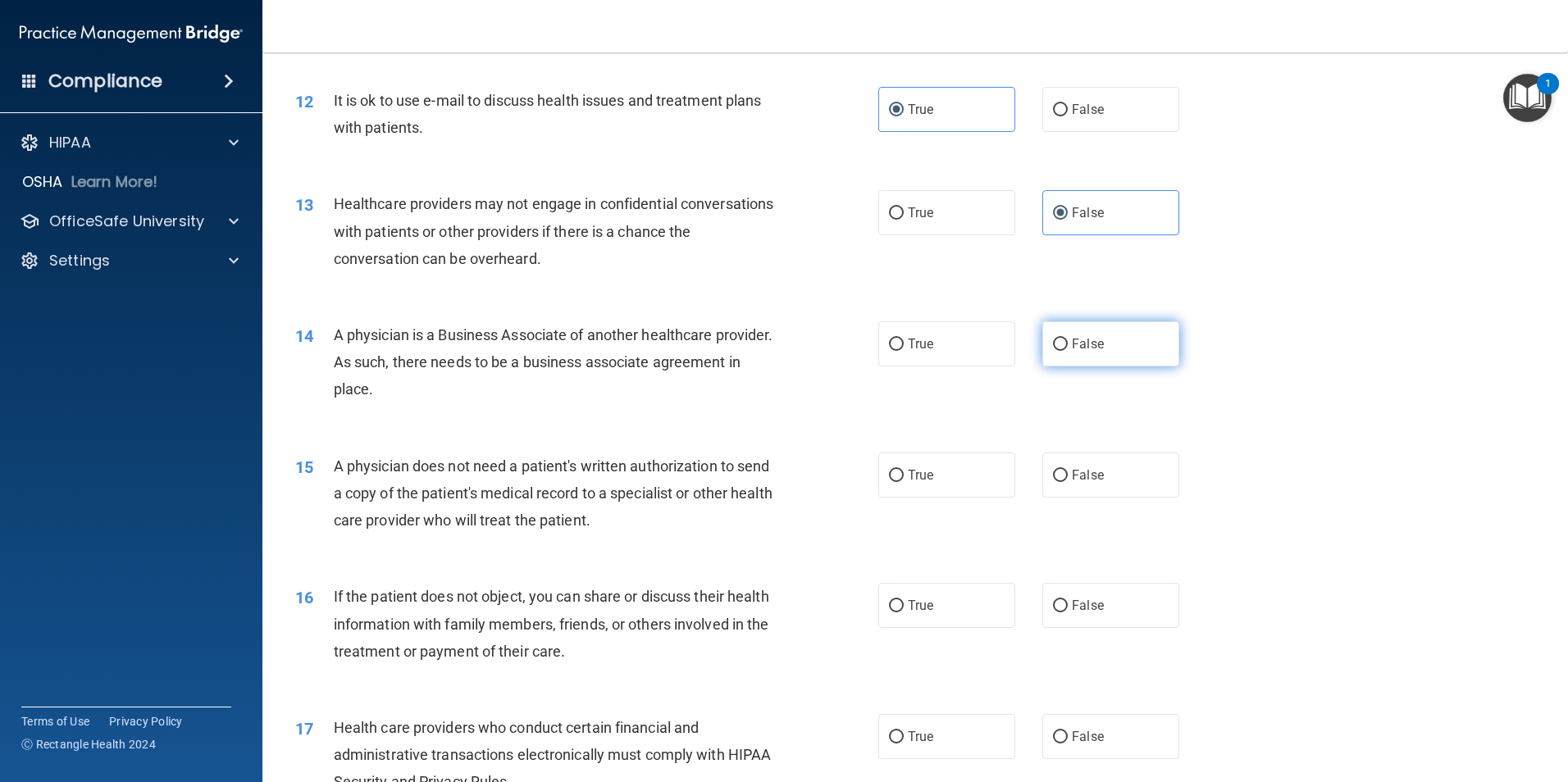
click at [1106, 347] on label "False" at bounding box center [1111, 344] width 137 height 45
click at [1067, 347] on input "False" at bounding box center [1060, 345] width 15 height 12
click at [960, 487] on label "True" at bounding box center [946, 475] width 137 height 45
click at [903, 482] on input "True" at bounding box center [896, 476] width 15 height 12
click at [1106, 602] on label "False" at bounding box center [1111, 605] width 137 height 45
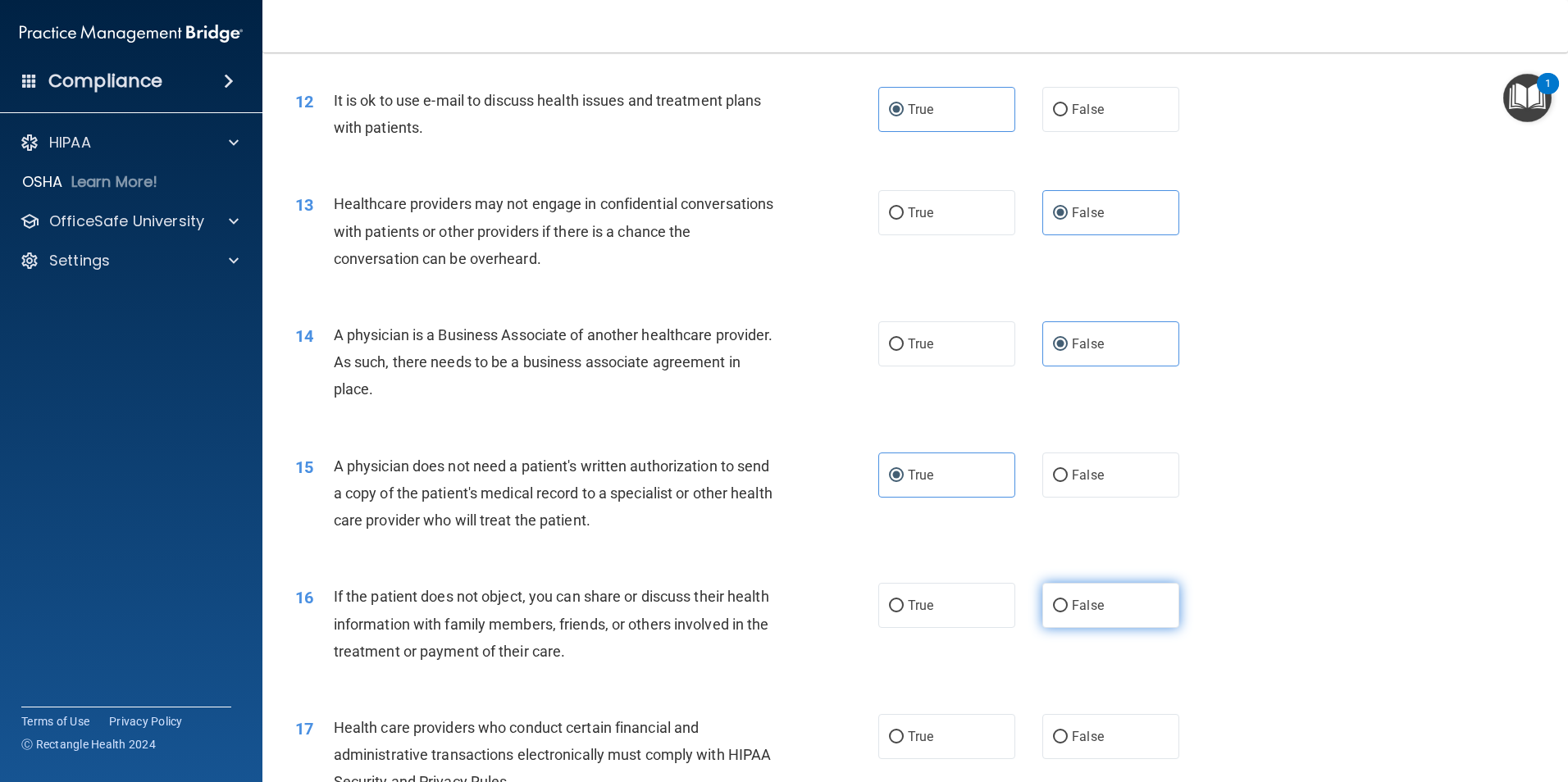
click at [1067, 602] on input "False" at bounding box center [1060, 606] width 15 height 12
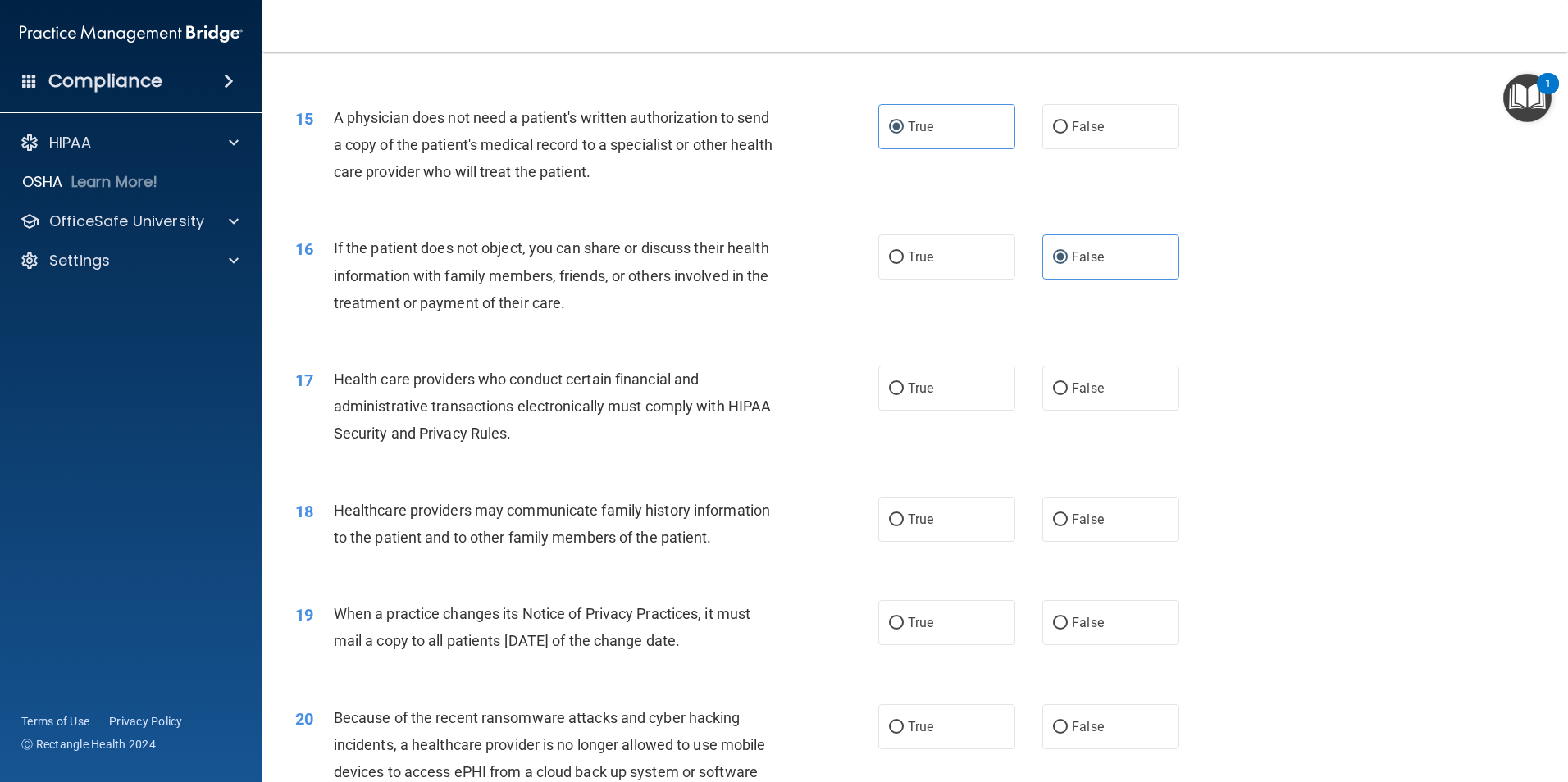
scroll to position [1802, 0]
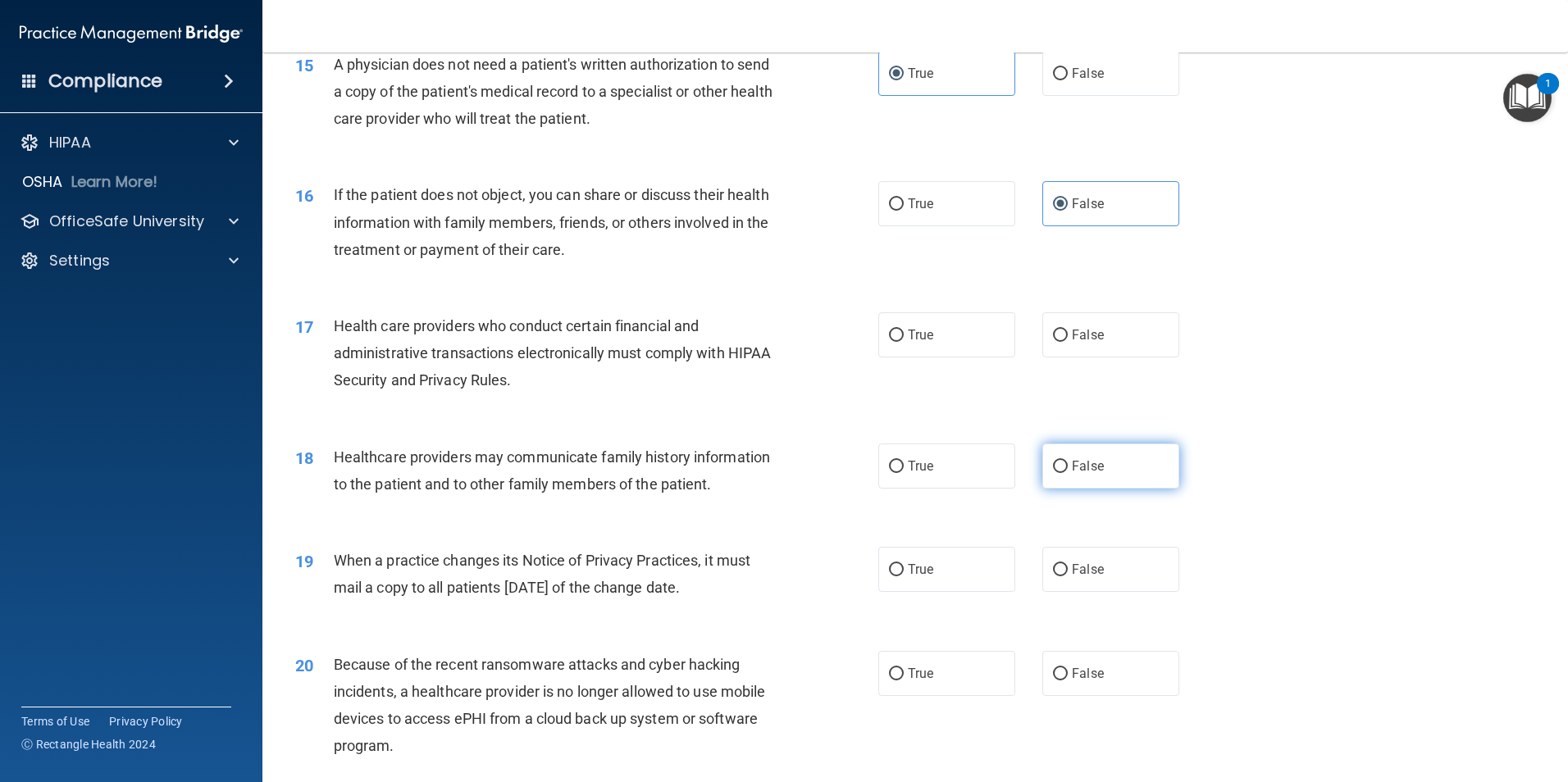
click at [1107, 459] on label "False" at bounding box center [1111, 466] width 137 height 45
click at [1067, 461] on input "False" at bounding box center [1060, 466] width 15 height 12
click at [972, 336] on label "True" at bounding box center [946, 334] width 137 height 45
click at [903, 336] on input "True" at bounding box center [896, 335] width 15 height 12
click at [1060, 576] on label "False" at bounding box center [1111, 569] width 137 height 45
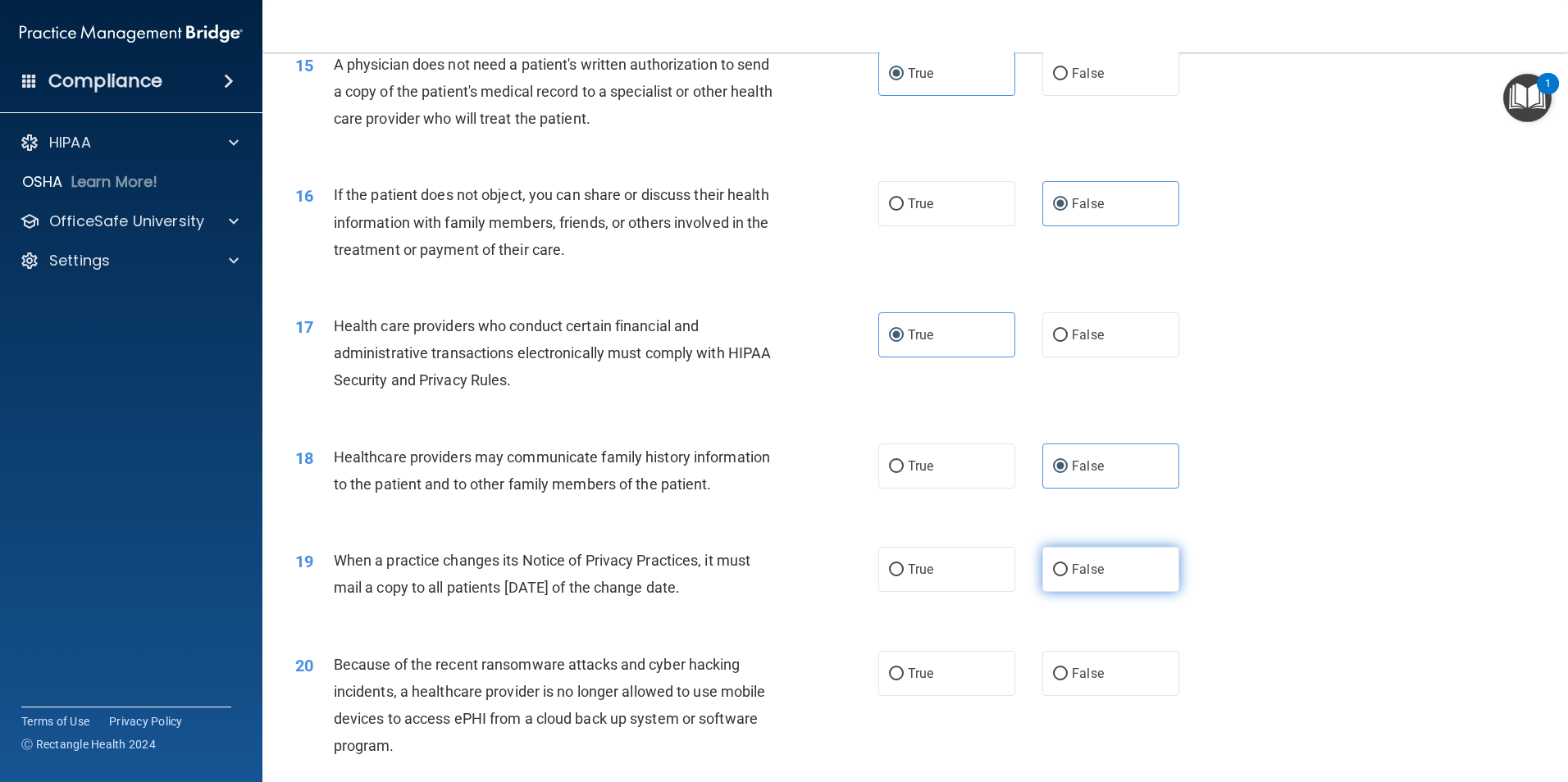
click at [1060, 576] on input "False" at bounding box center [1060, 570] width 15 height 12
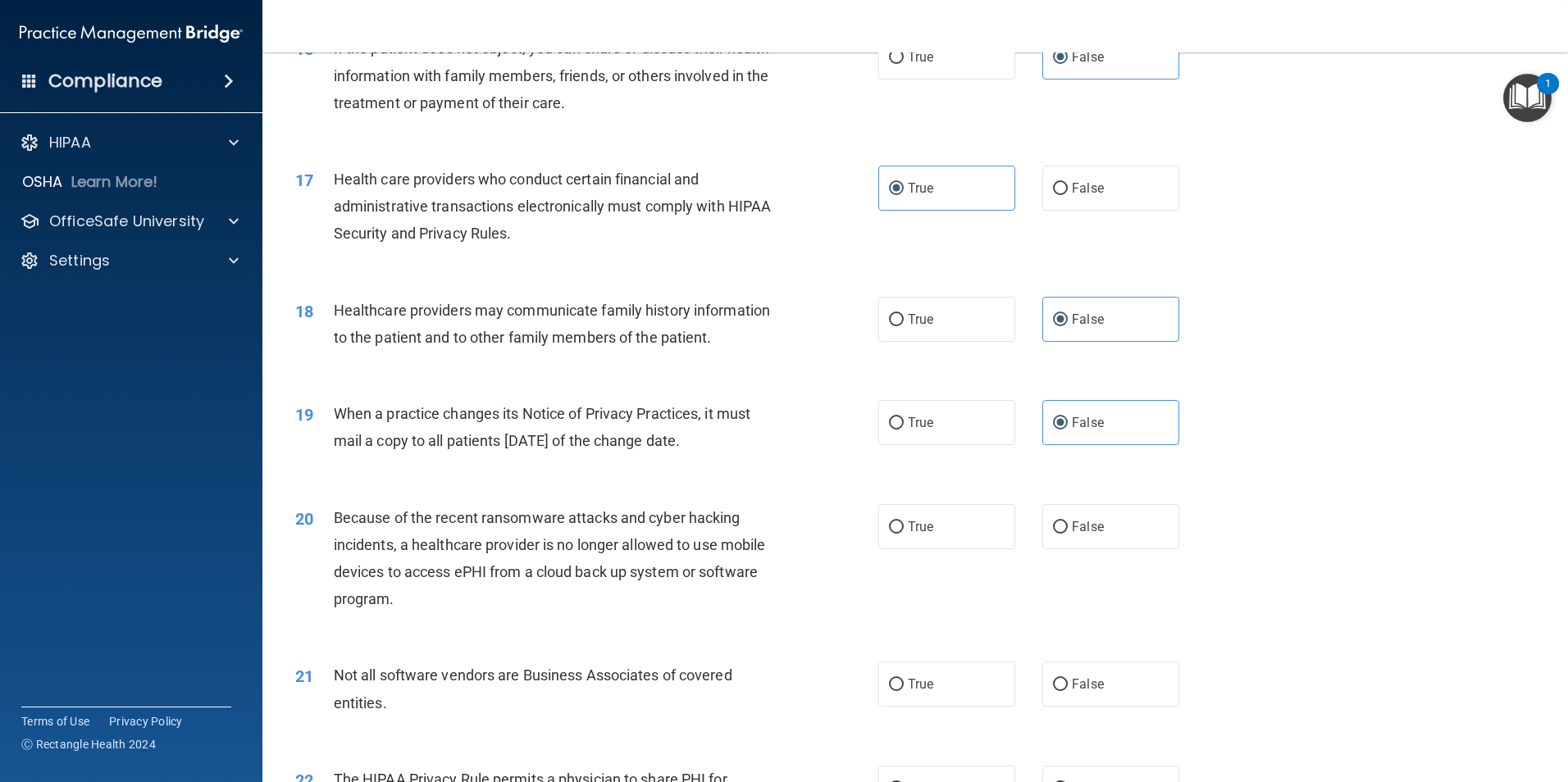
scroll to position [1976, 0]
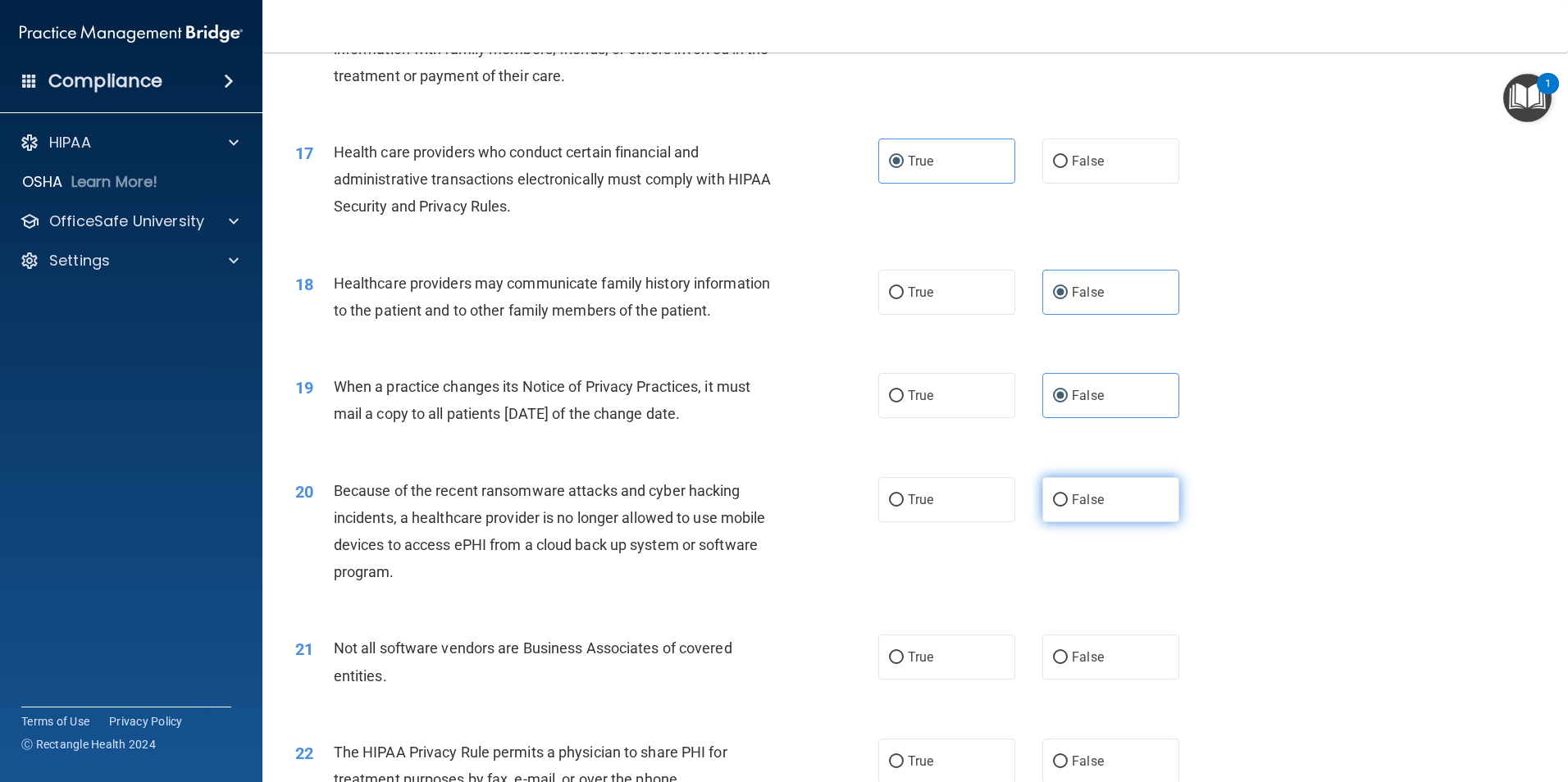
click at [1106, 501] on label "False" at bounding box center [1111, 499] width 137 height 45
click at [1067, 501] on input "False" at bounding box center [1060, 501] width 15 height 12
click at [1127, 652] on label "False" at bounding box center [1111, 657] width 137 height 45
click at [1067, 652] on input "False" at bounding box center [1060, 657] width 15 height 12
click at [879, 654] on label "True" at bounding box center [946, 657] width 137 height 45
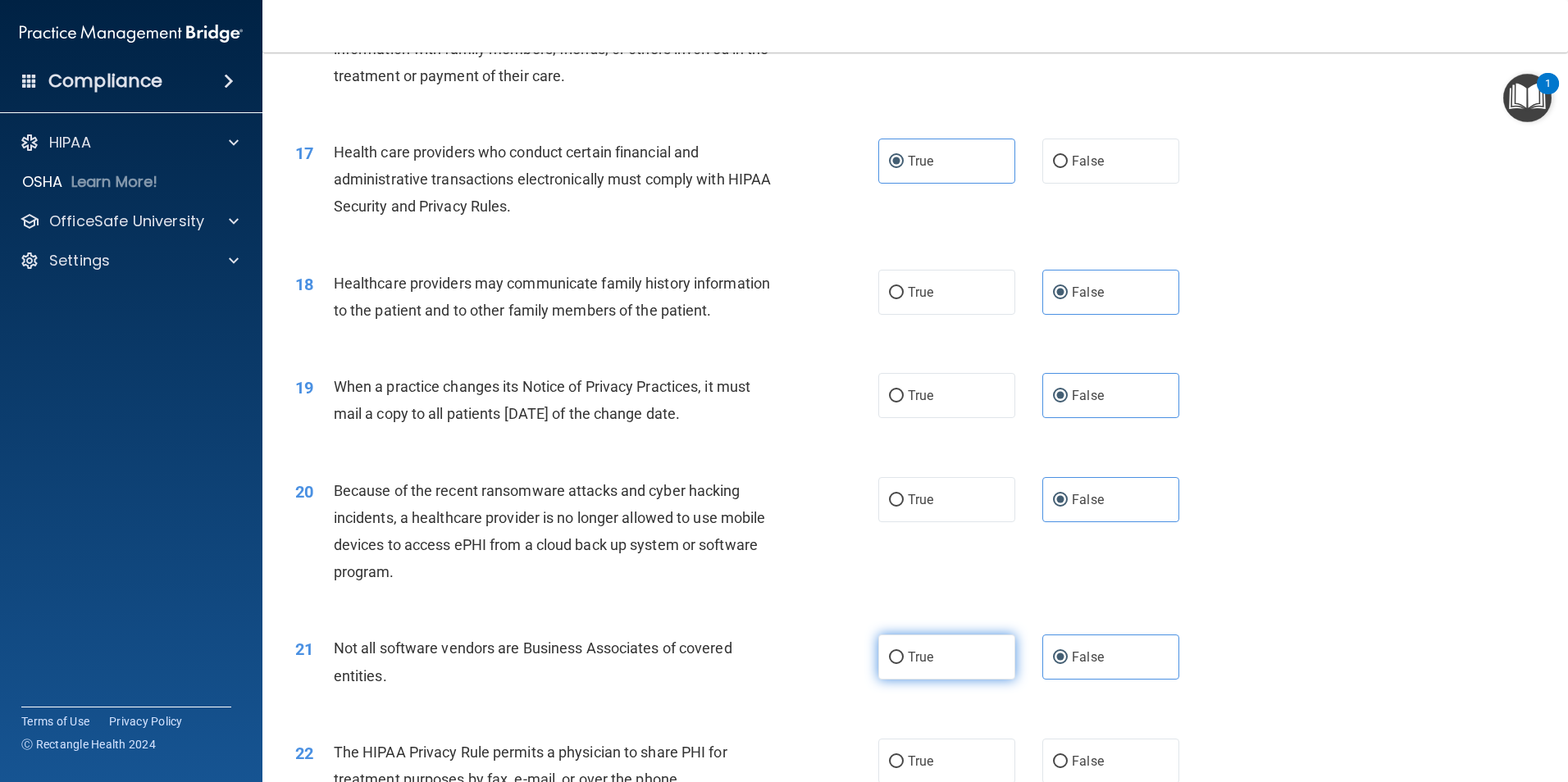
click at [889, 654] on input "True" at bounding box center [896, 657] width 15 height 12
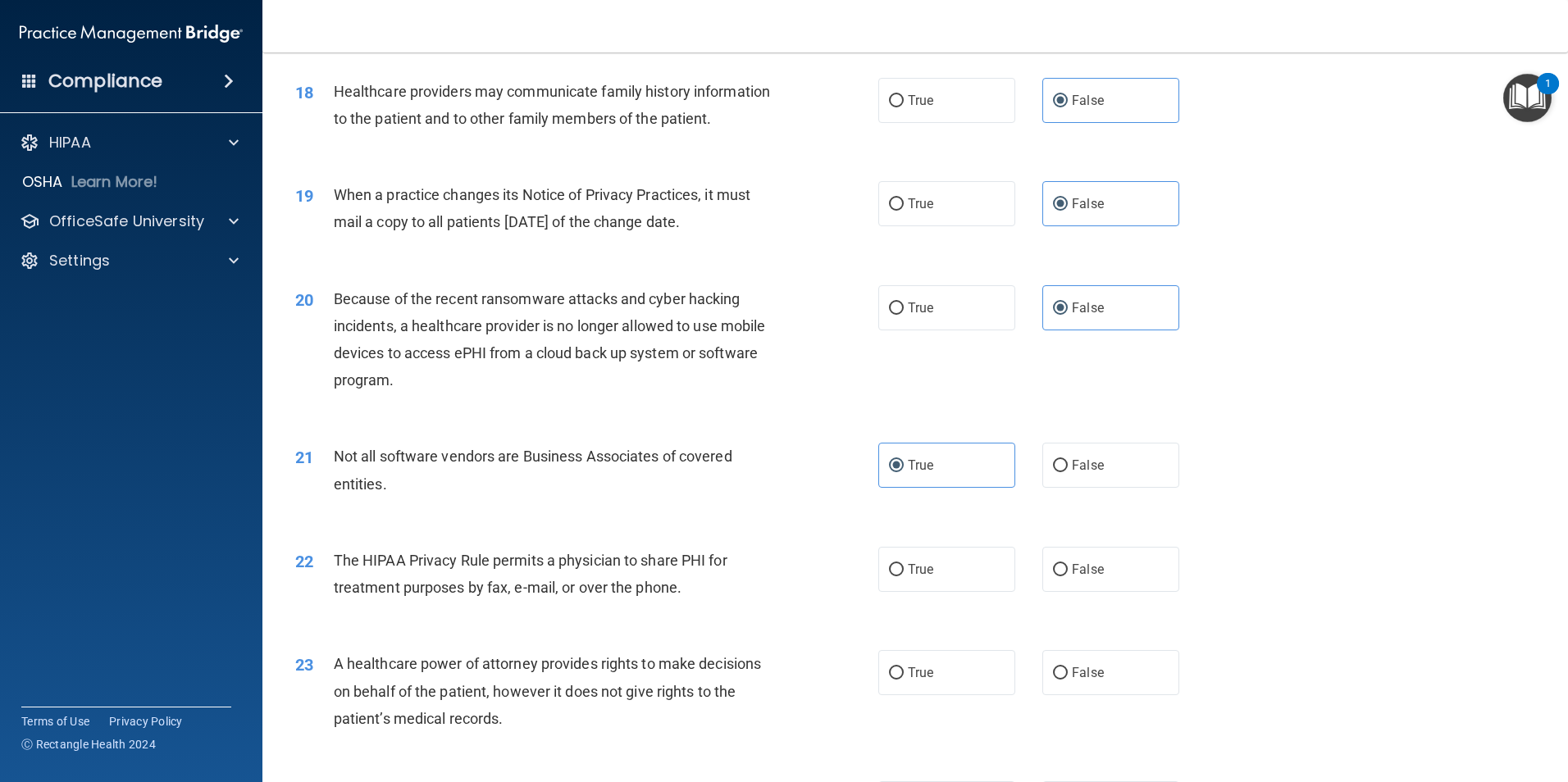
scroll to position [2181, 0]
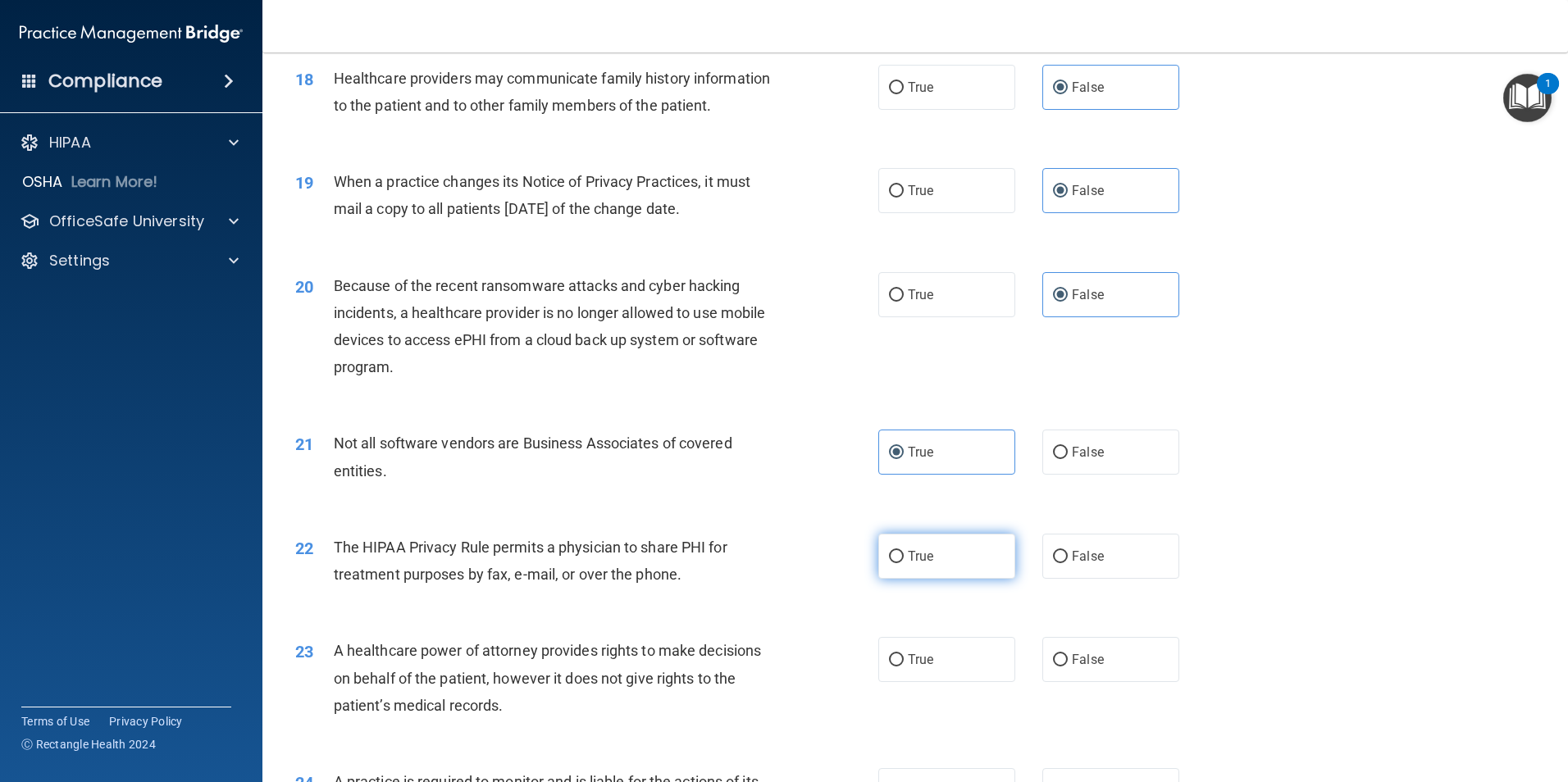
click at [956, 561] on label "True" at bounding box center [946, 556] width 137 height 45
click at [903, 561] on input "True" at bounding box center [896, 557] width 15 height 12
click at [1069, 651] on label "False" at bounding box center [1111, 659] width 137 height 45
click at [1067, 654] on input "False" at bounding box center [1060, 660] width 15 height 12
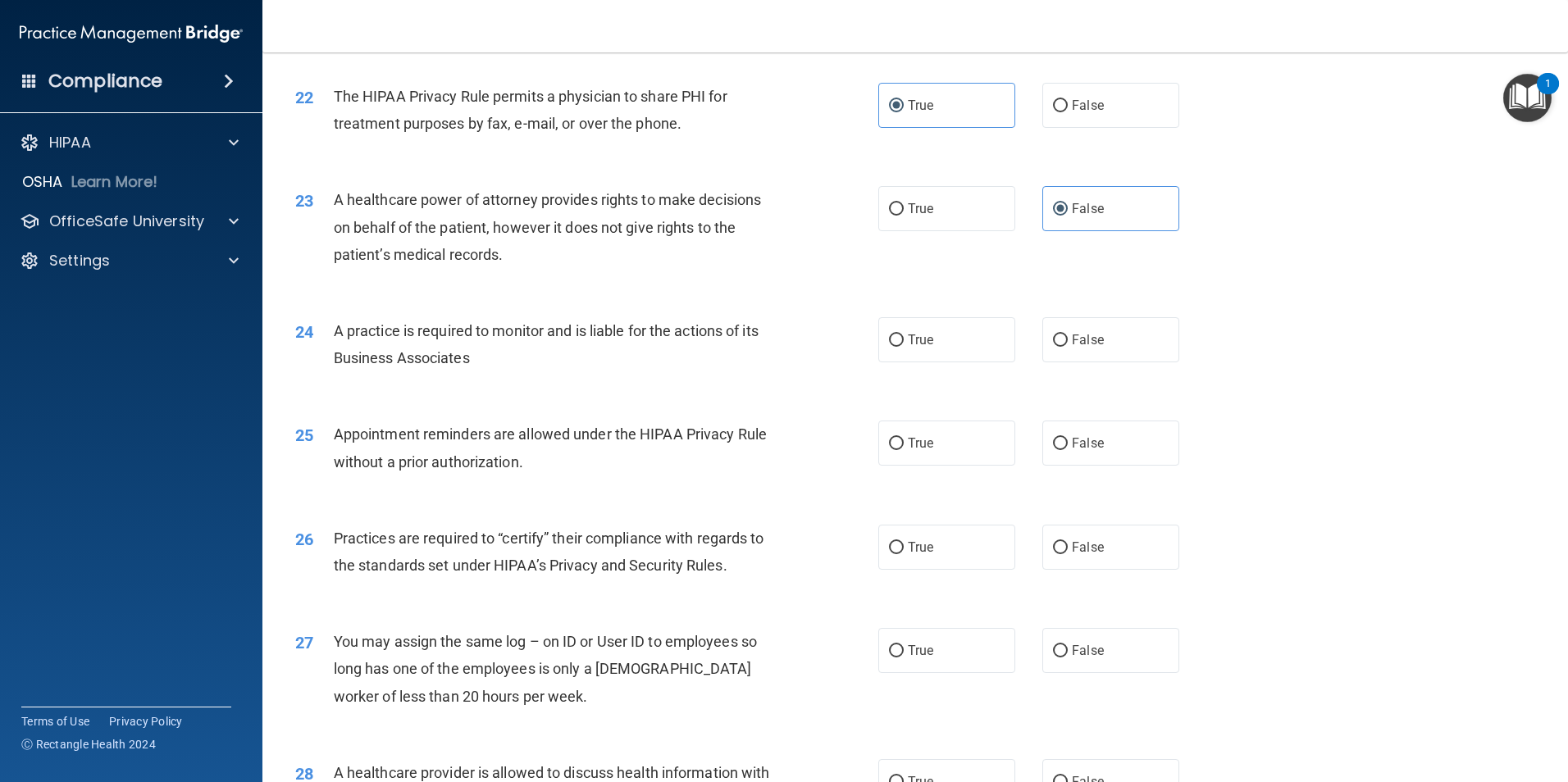
scroll to position [2694, 0]
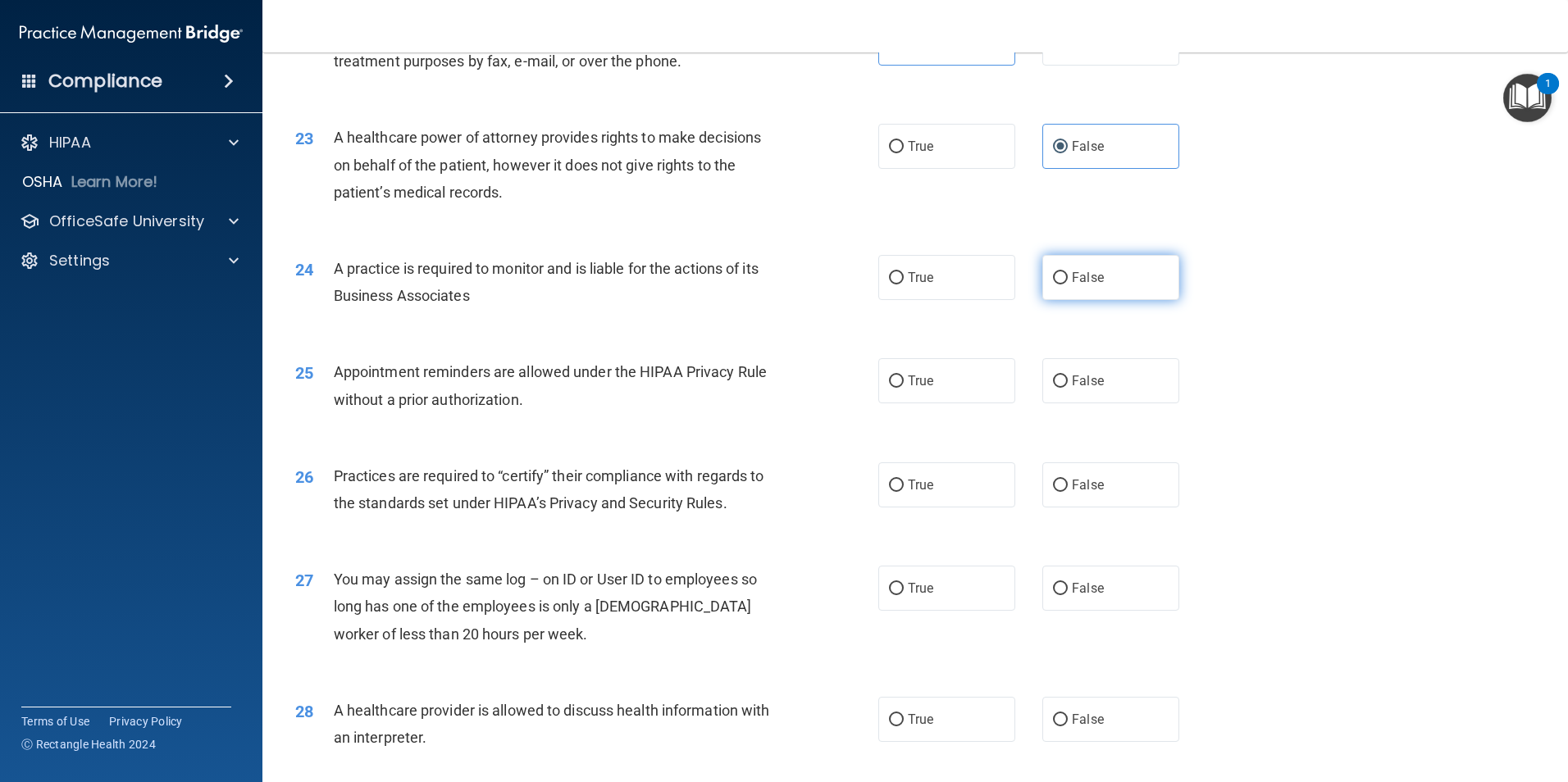
click at [1088, 280] on span "False" at bounding box center [1087, 277] width 32 height 15
click at [1067, 280] on input "False" at bounding box center [1060, 278] width 15 height 12
click at [930, 375] on label "True" at bounding box center [946, 380] width 137 height 45
click at [903, 375] on input "True" at bounding box center [896, 381] width 15 height 12
click at [1074, 480] on span "False" at bounding box center [1087, 484] width 32 height 15
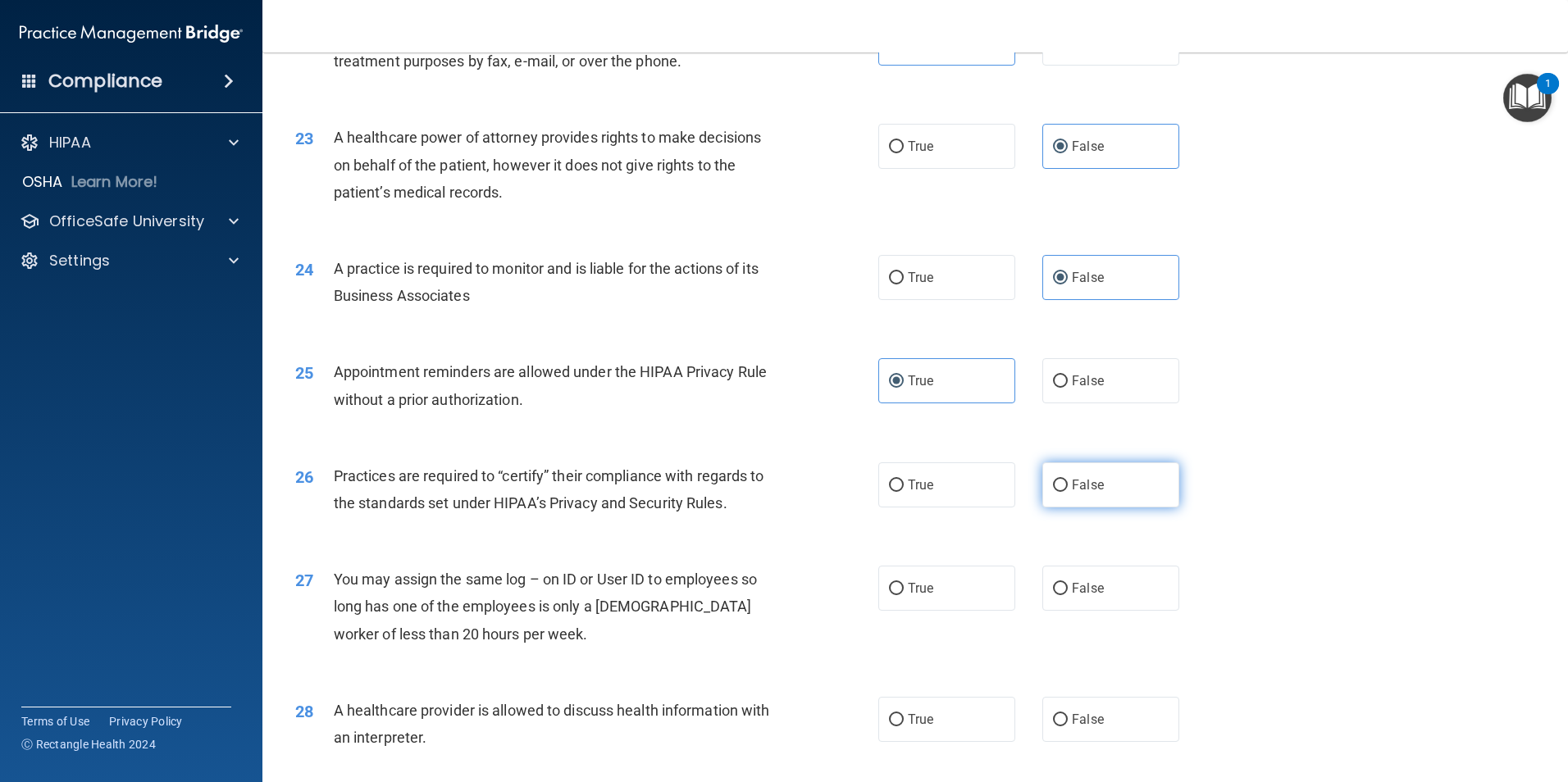
click at [1067, 480] on input "False" at bounding box center [1060, 485] width 15 height 12
click at [1078, 596] on label "False" at bounding box center [1111, 588] width 137 height 45
click at [1067, 595] on input "False" at bounding box center [1060, 588] width 15 height 12
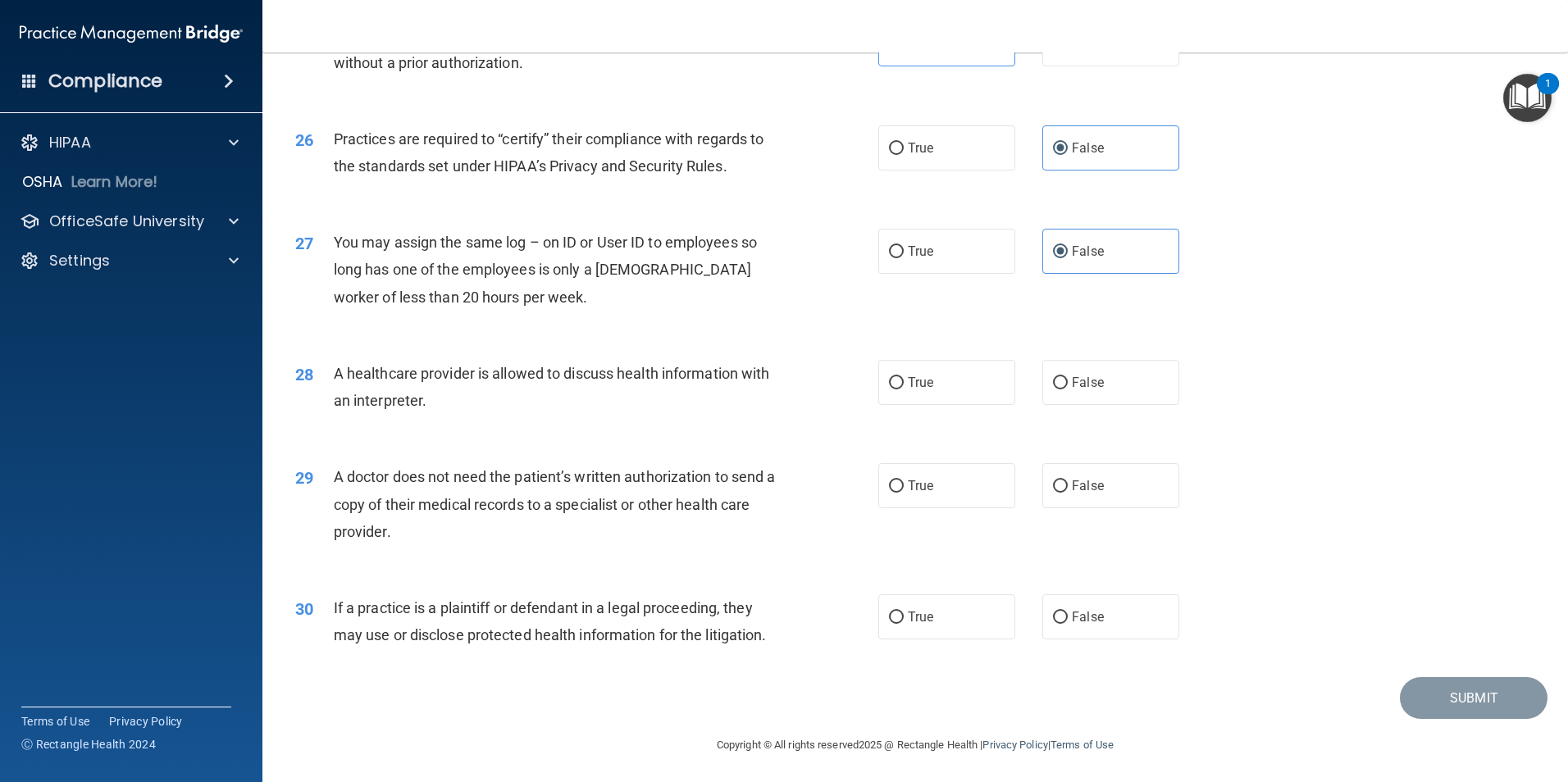
scroll to position [3033, 0]
click at [938, 385] on label "True" at bounding box center [946, 379] width 137 height 45
click at [903, 385] on input "True" at bounding box center [896, 380] width 15 height 12
click at [948, 480] on label "True" at bounding box center [946, 483] width 137 height 45
click at [903, 480] on input "True" at bounding box center [896, 484] width 15 height 12
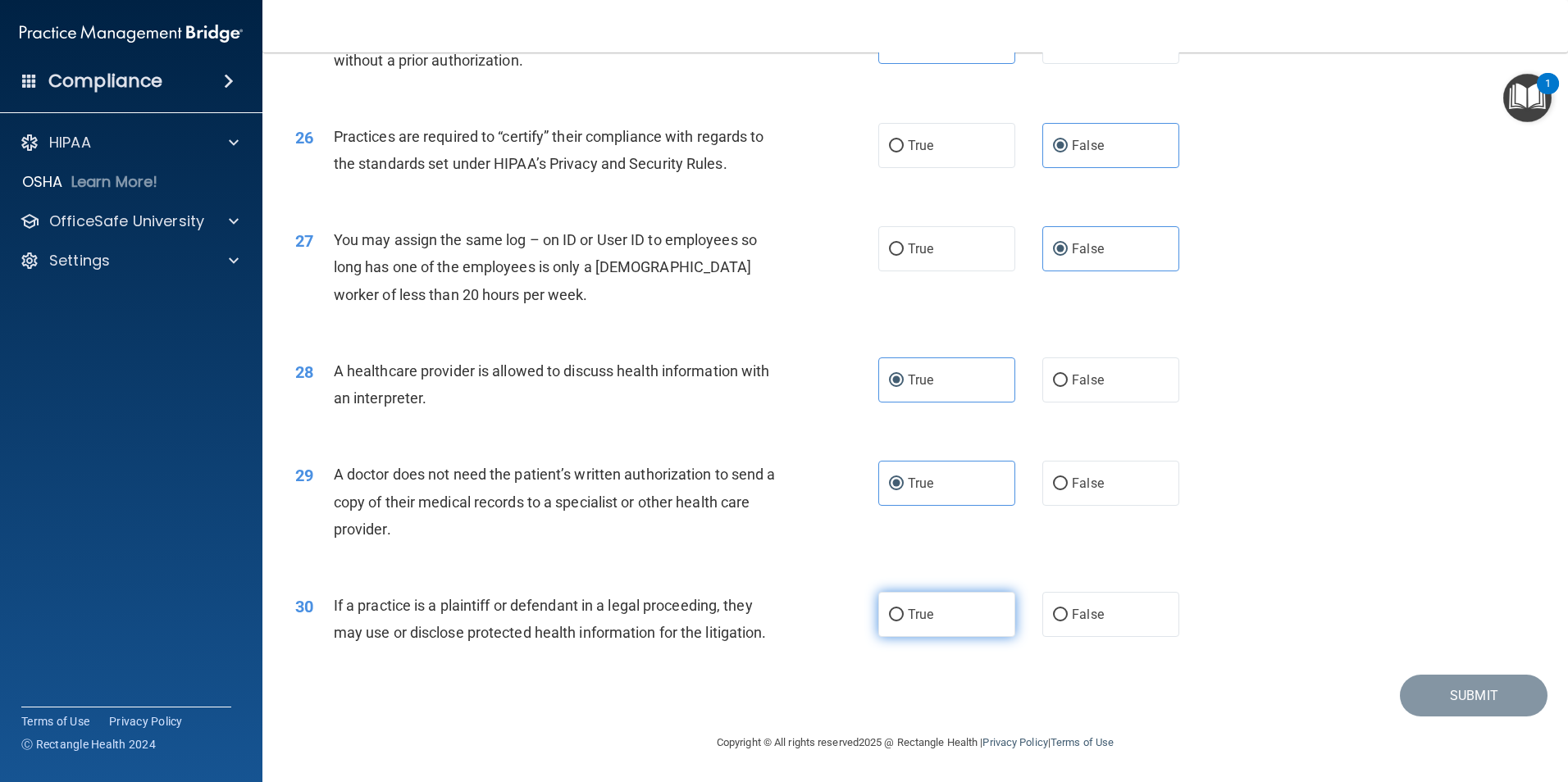
click at [942, 621] on label "True" at bounding box center [946, 614] width 137 height 45
click at [903, 621] on input "True" at bounding box center [896, 615] width 15 height 12
click at [1522, 703] on button "Submit" at bounding box center [1473, 695] width 148 height 42
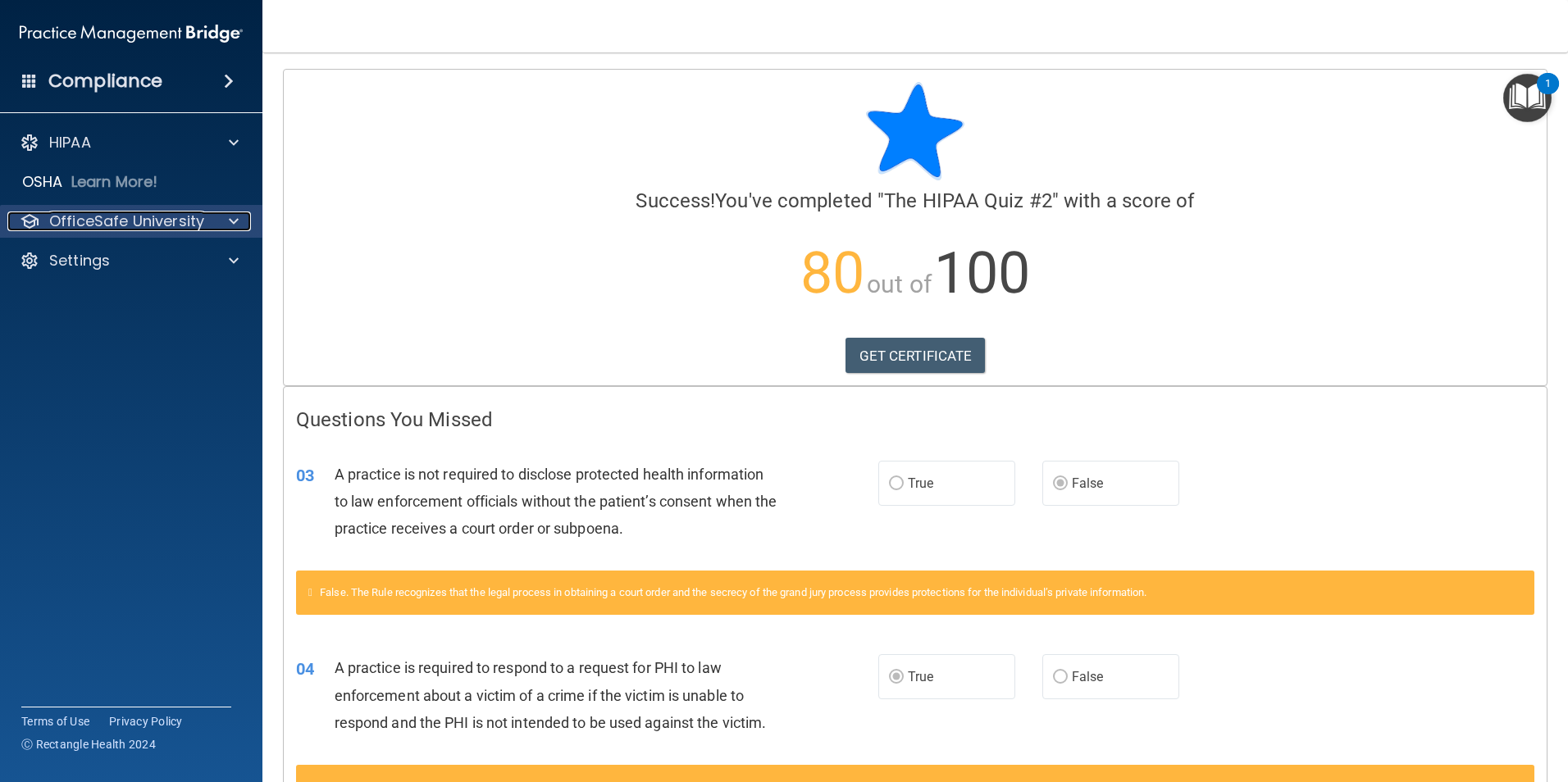
click at [115, 225] on p "OfficeSafe University" at bounding box center [127, 221] width 155 height 20
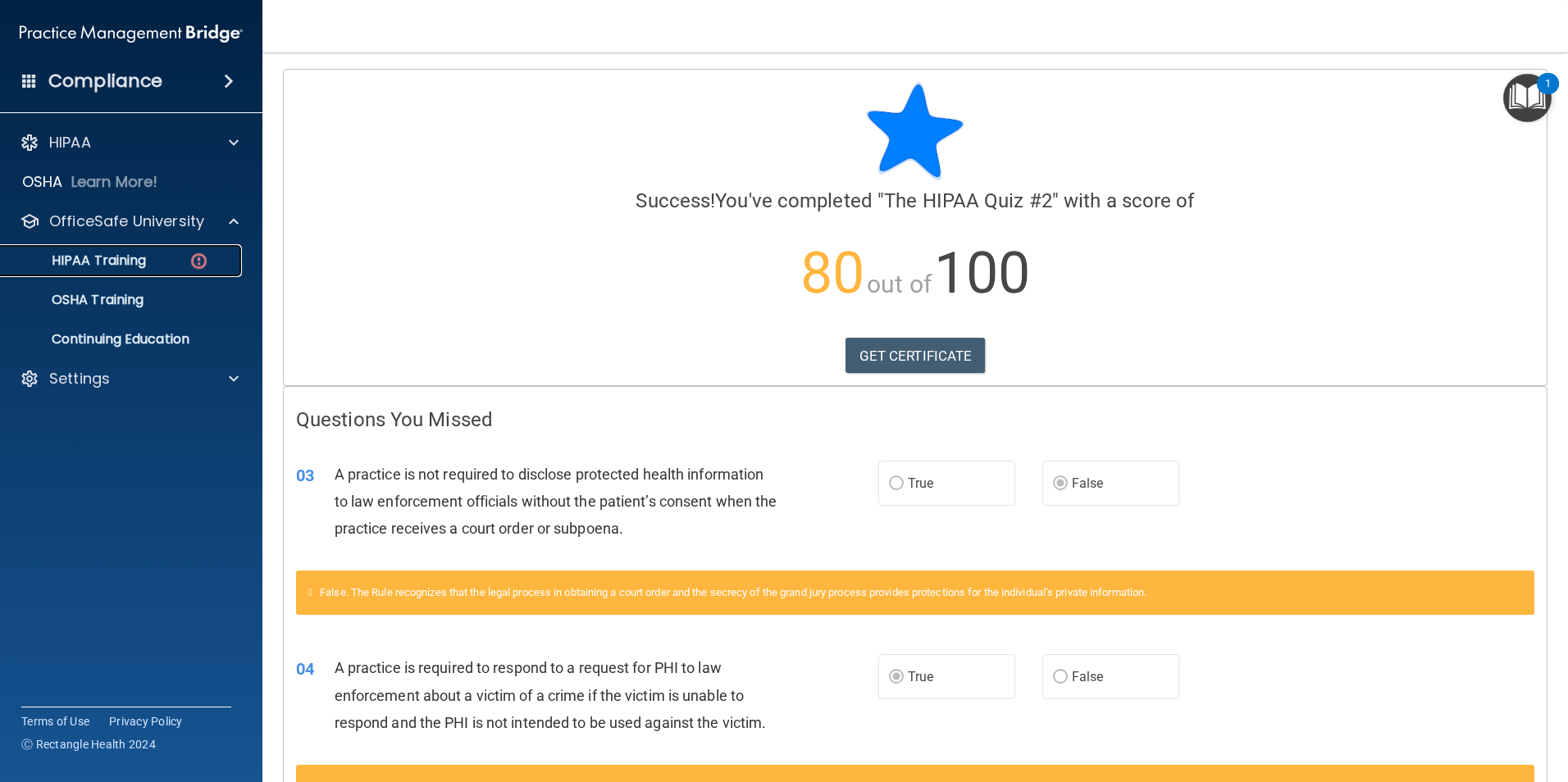
click at [138, 264] on p "HIPAA Training" at bounding box center [78, 260] width 136 height 16
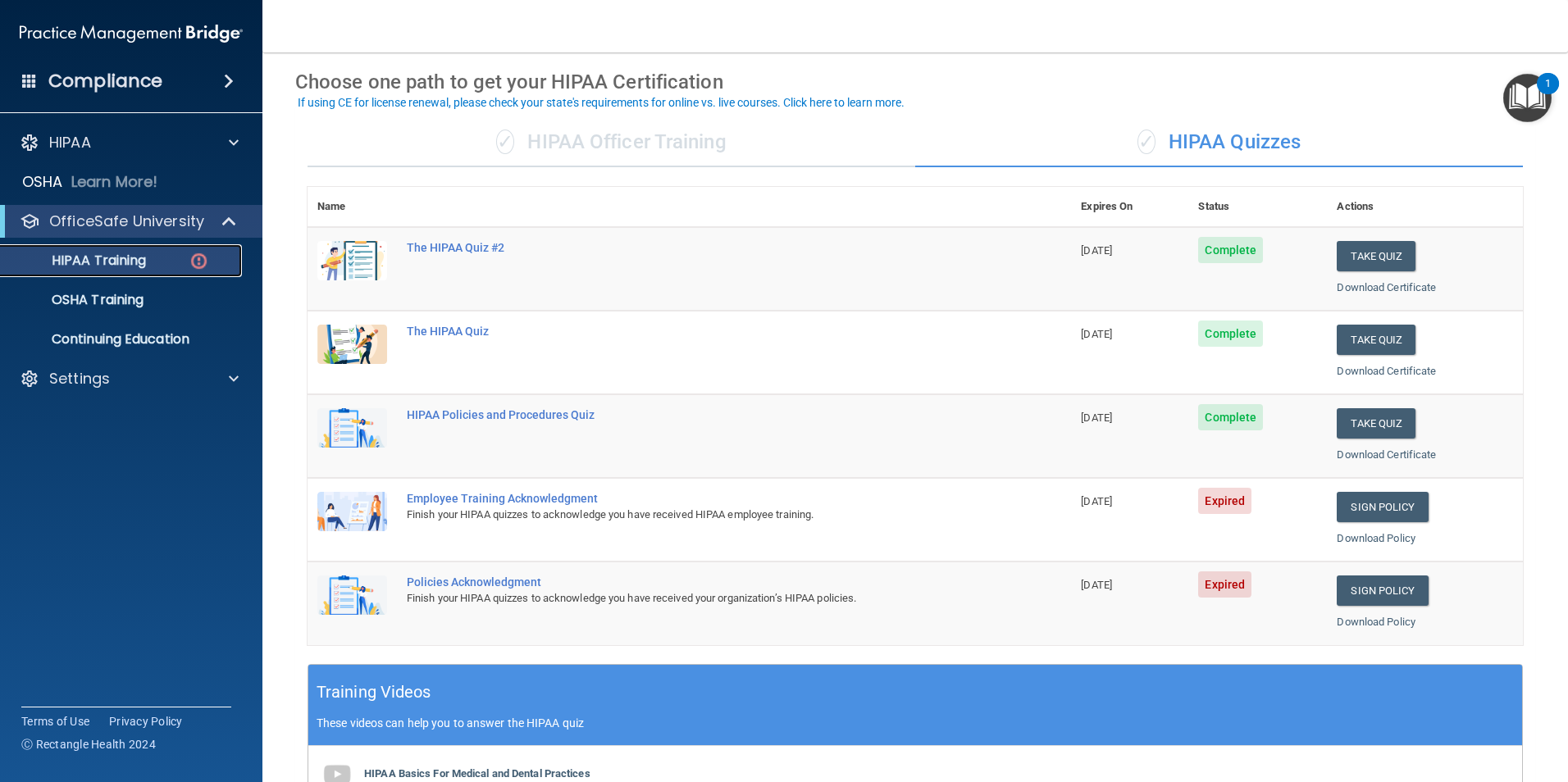
scroll to position [69, 0]
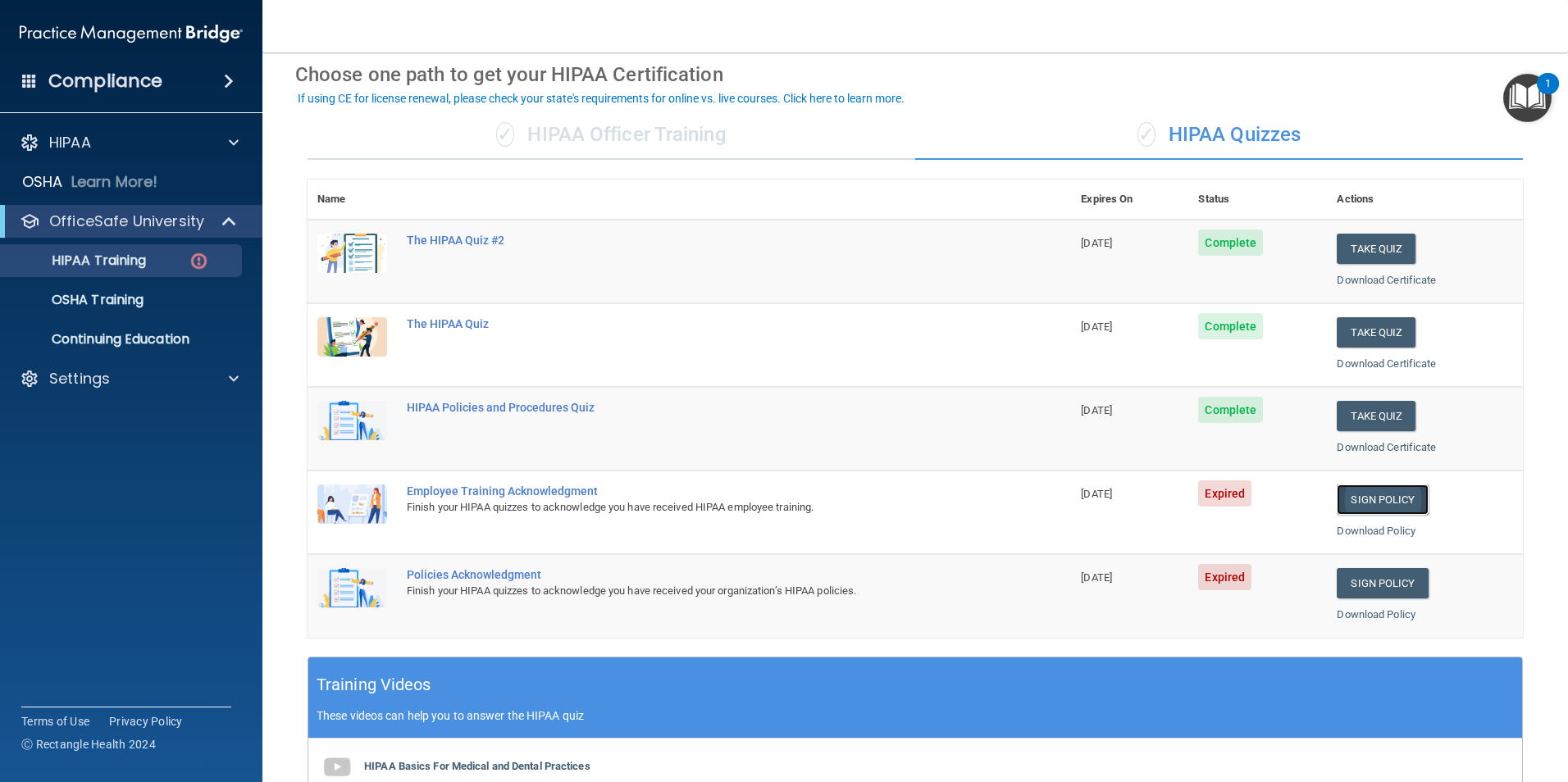
click at [1379, 494] on link "Sign Policy" at bounding box center [1382, 500] width 91 height 31
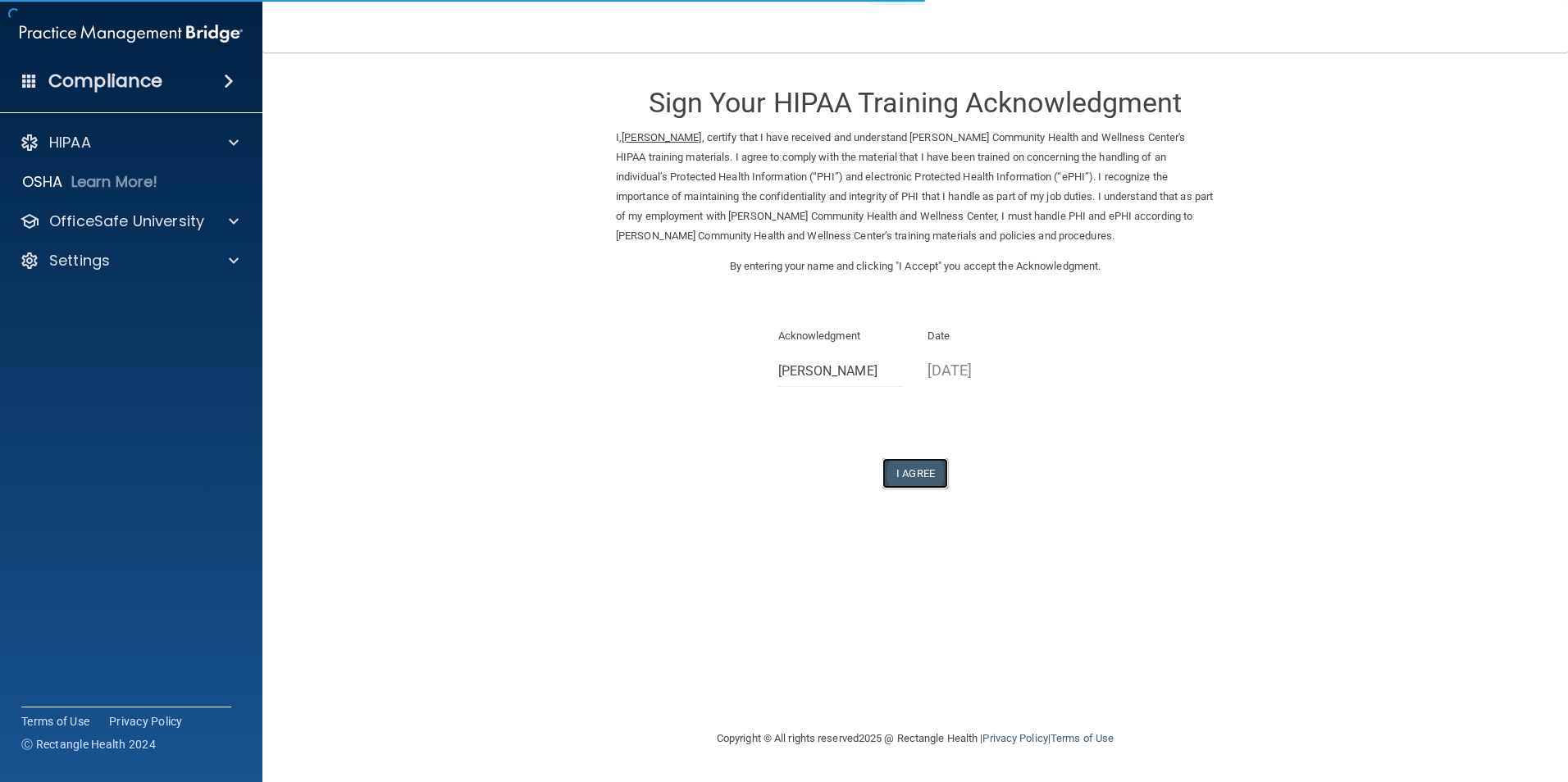
click at [919, 471] on button "I Agree" at bounding box center [915, 473] width 66 height 31
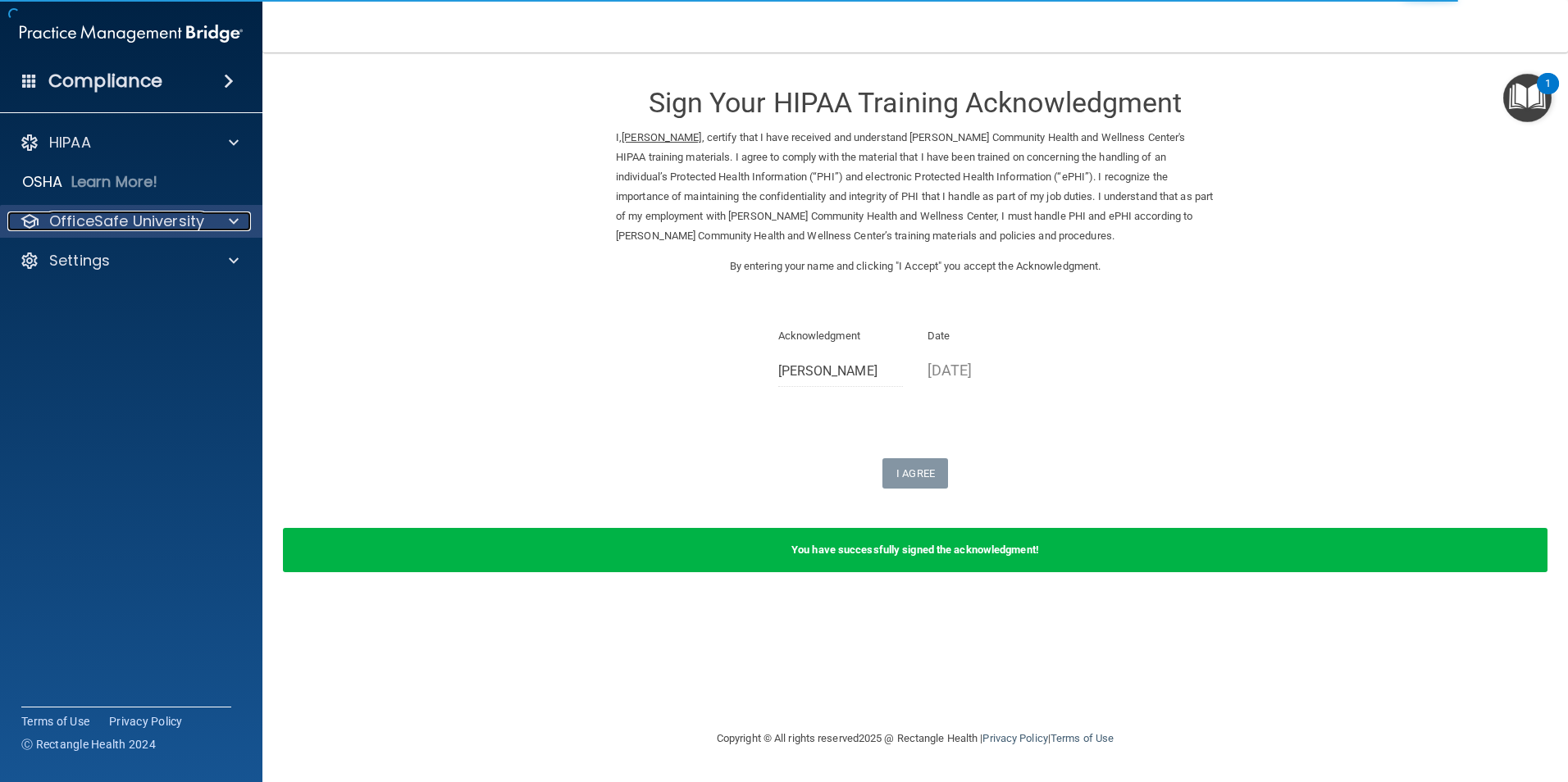
click at [150, 217] on p "OfficeSafe University" at bounding box center [127, 221] width 155 height 20
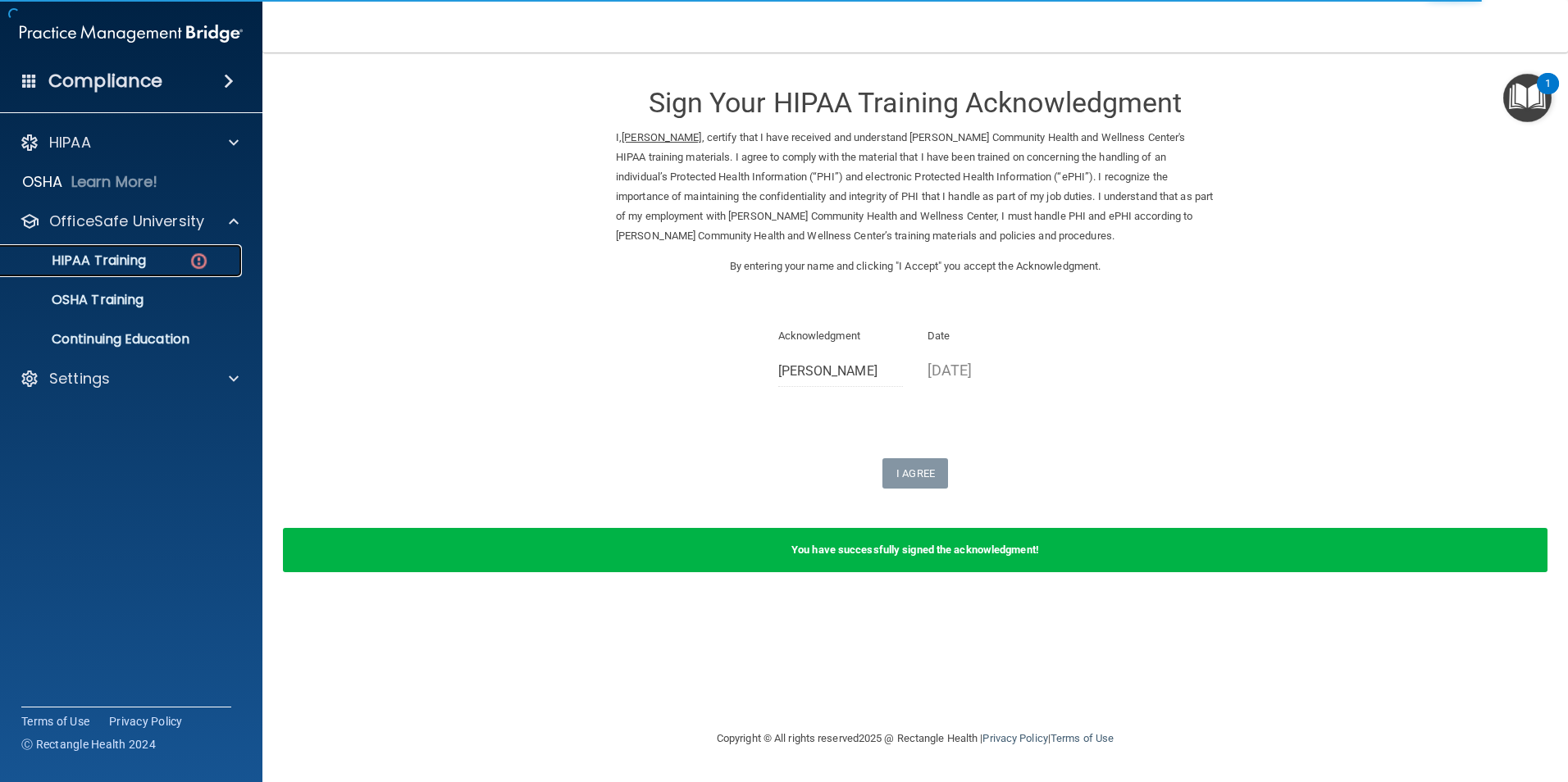
click at [169, 259] on div "HIPAA Training" at bounding box center [122, 260] width 224 height 16
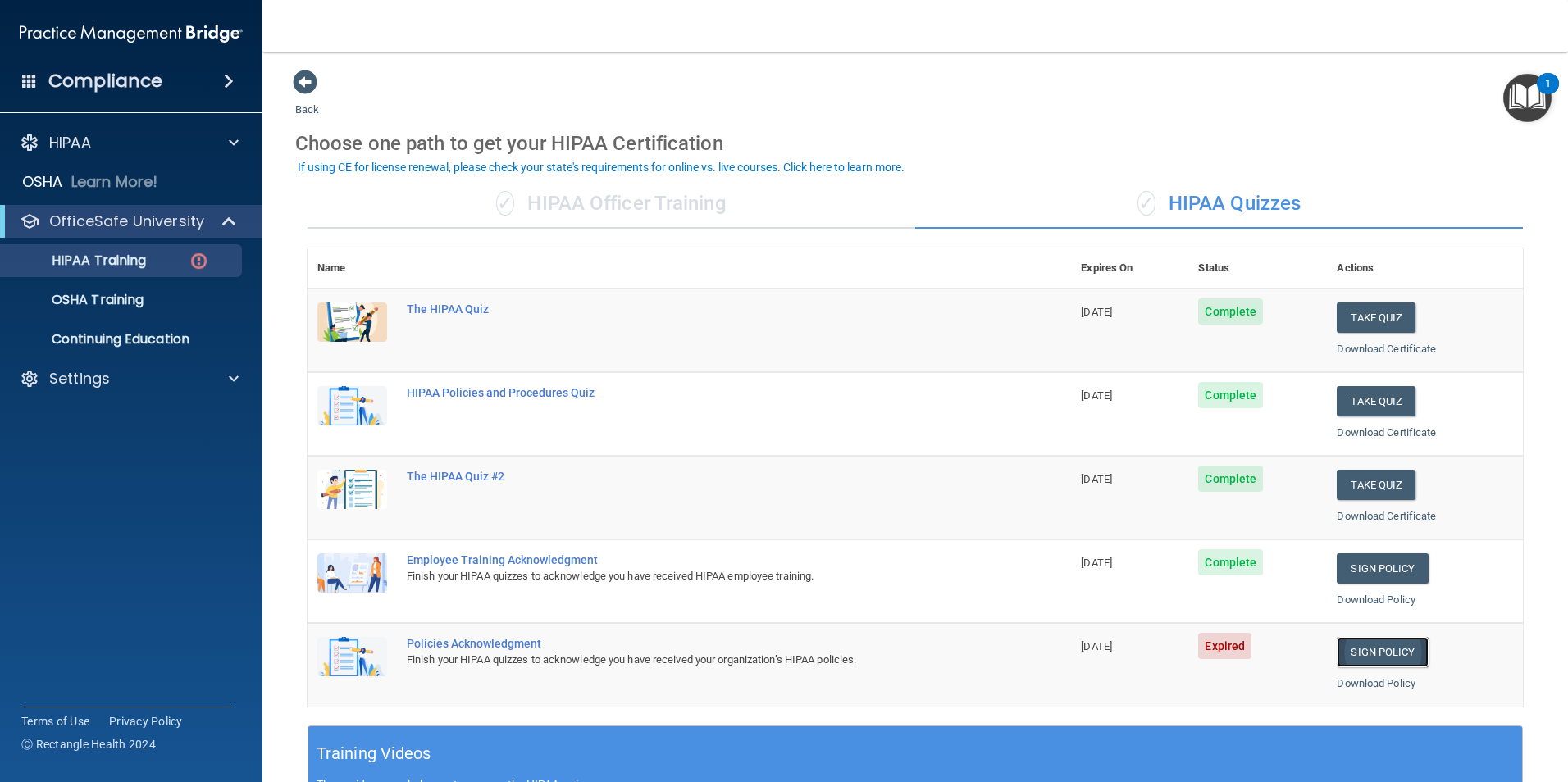
click at [1392, 650] on link "Sign Policy" at bounding box center [1382, 652] width 91 height 31
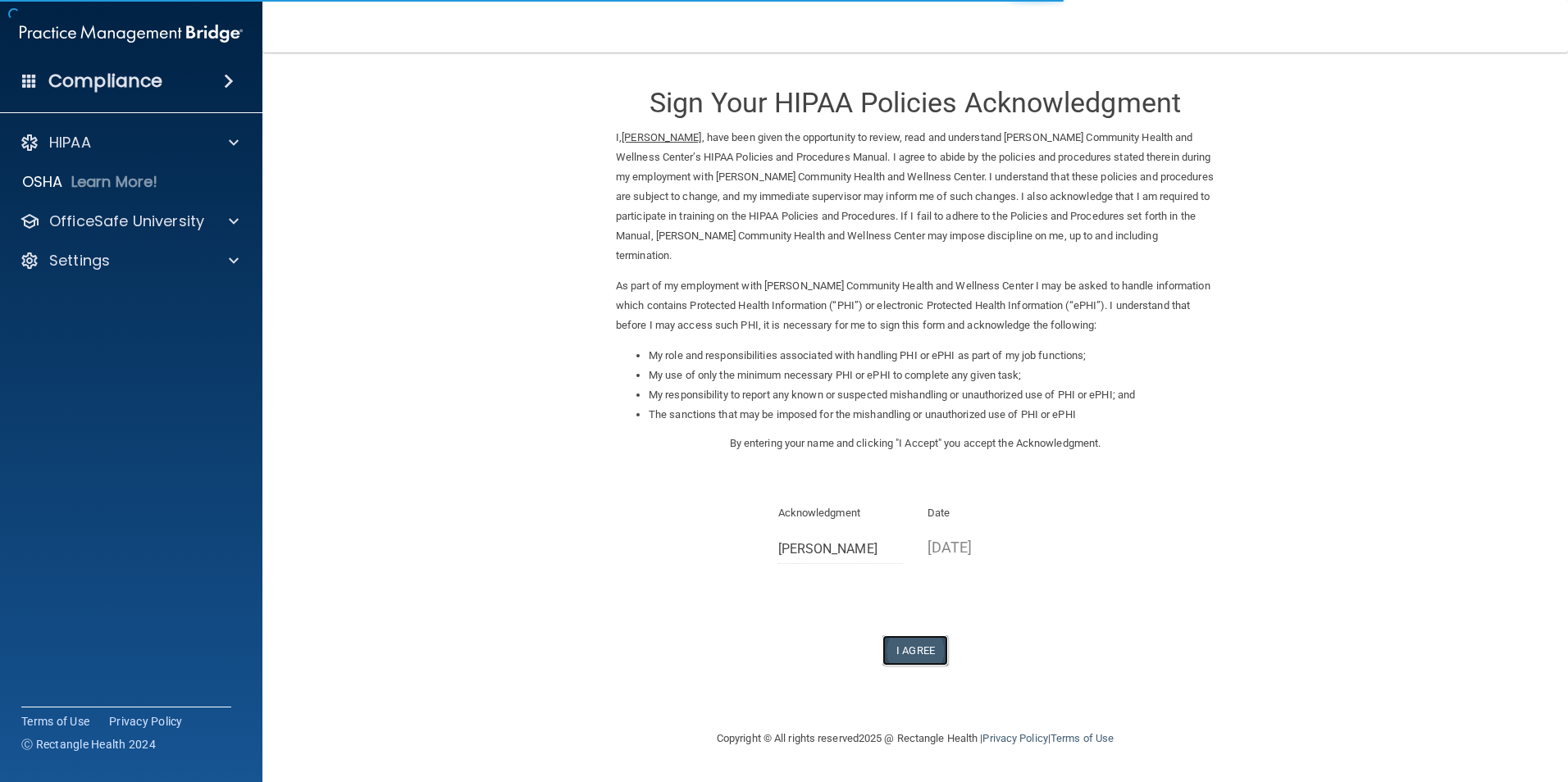
click at [921, 650] on button "I Agree" at bounding box center [915, 651] width 66 height 31
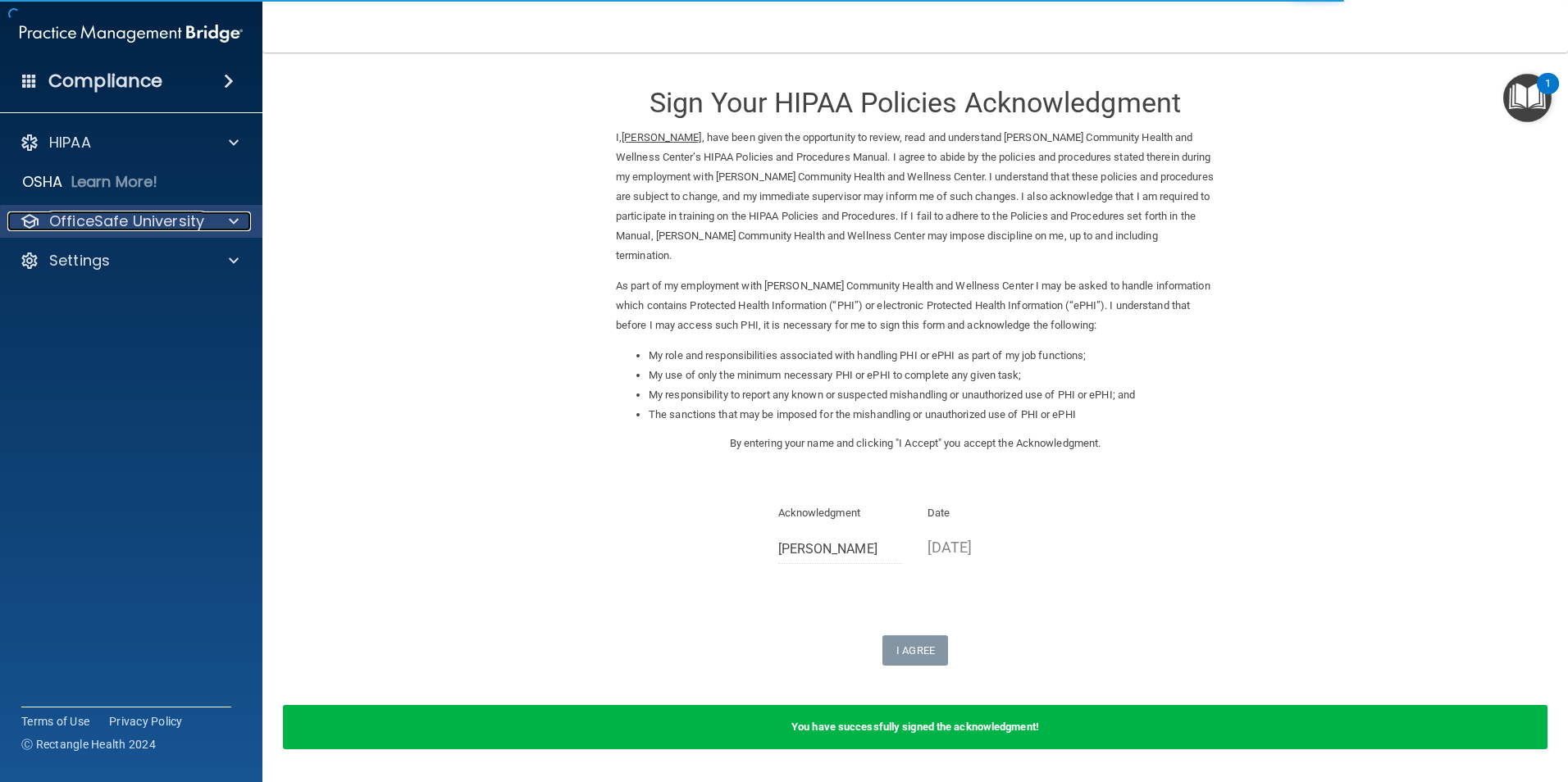
click at [204, 215] on div "OfficeSafe University" at bounding box center [109, 221] width 203 height 20
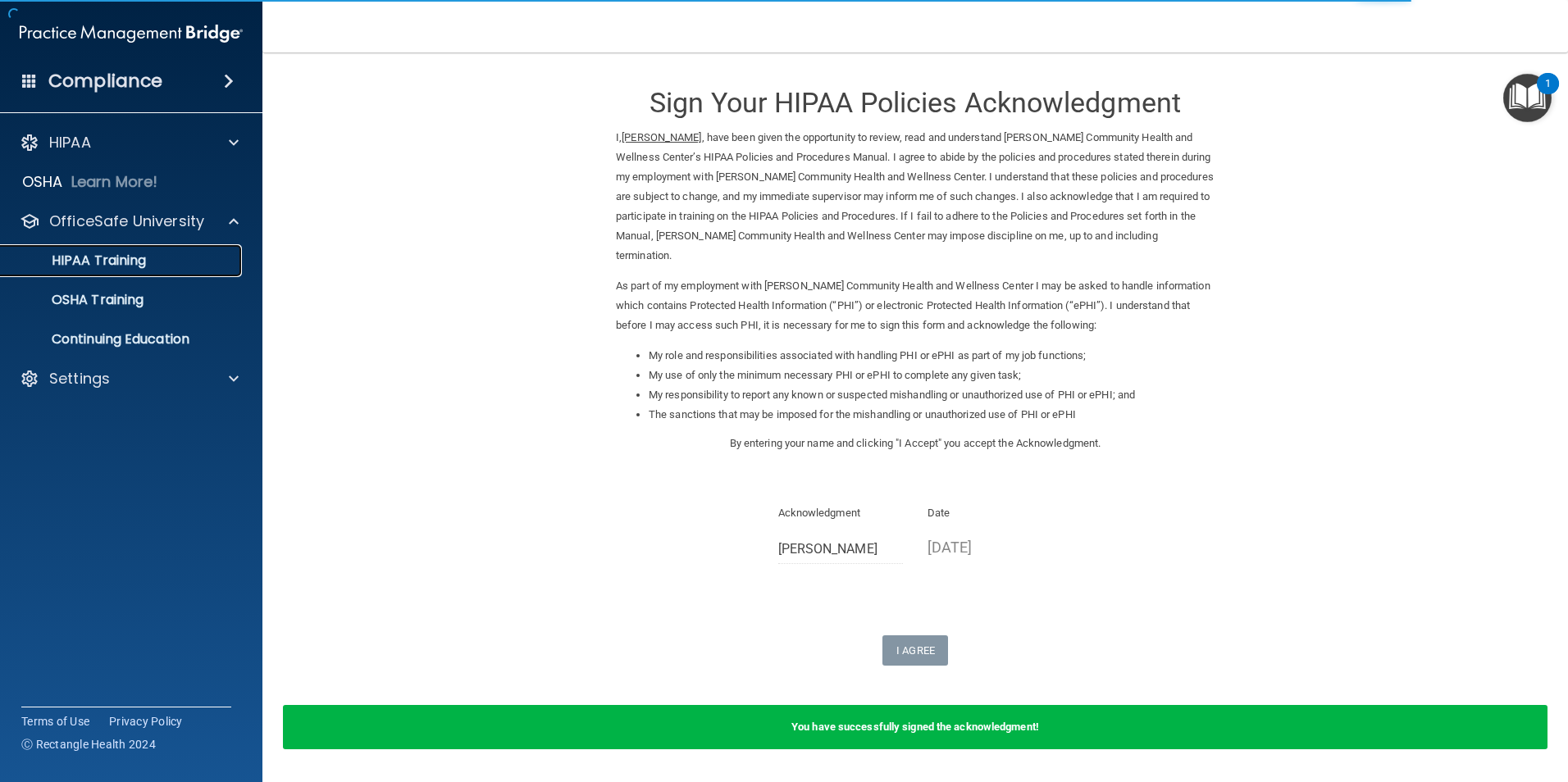
click at [171, 273] on link "HIPAA Training" at bounding box center [113, 260] width 258 height 32
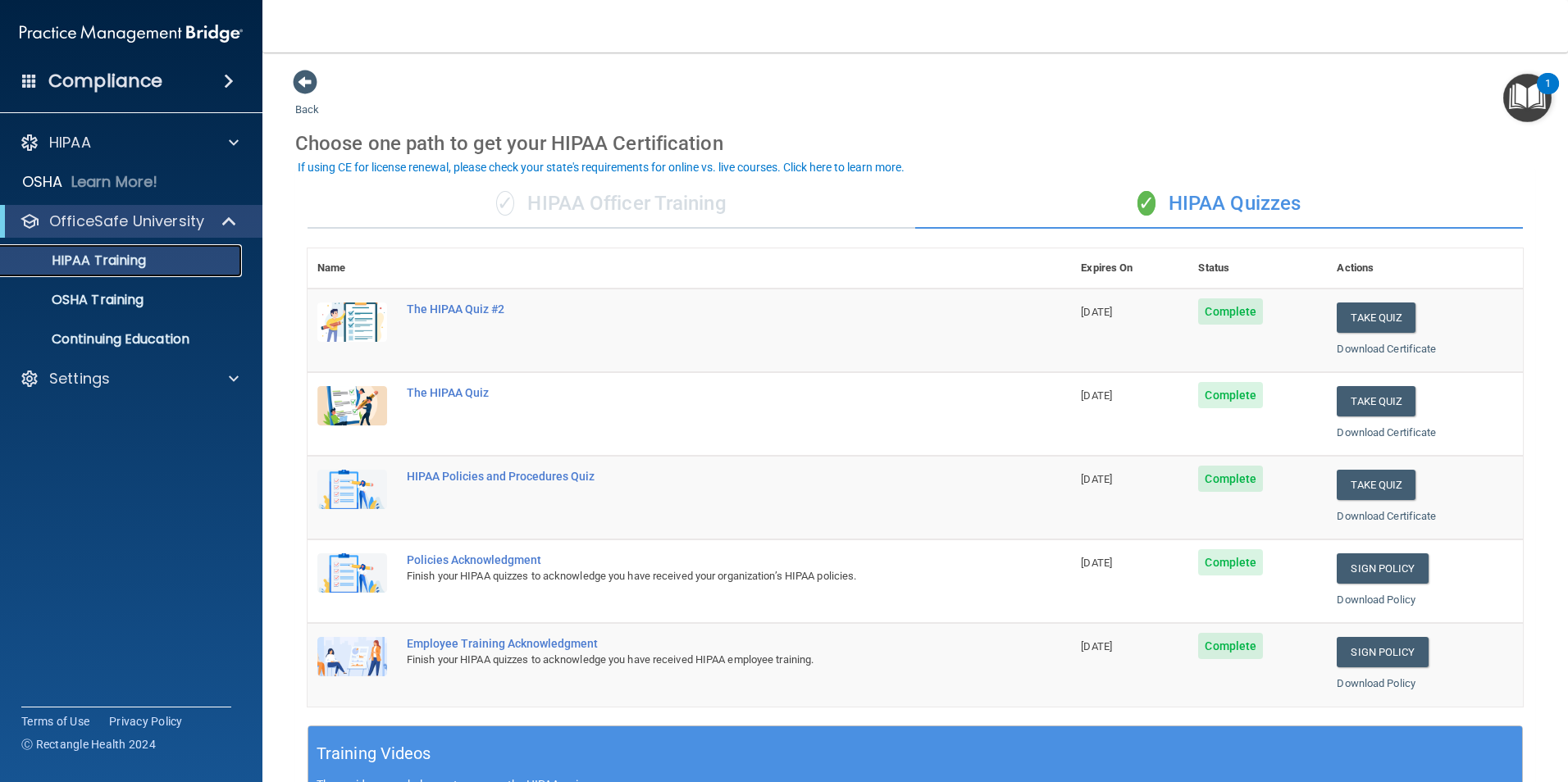
scroll to position [453, 0]
